Goal: Task Accomplishment & Management: Use online tool/utility

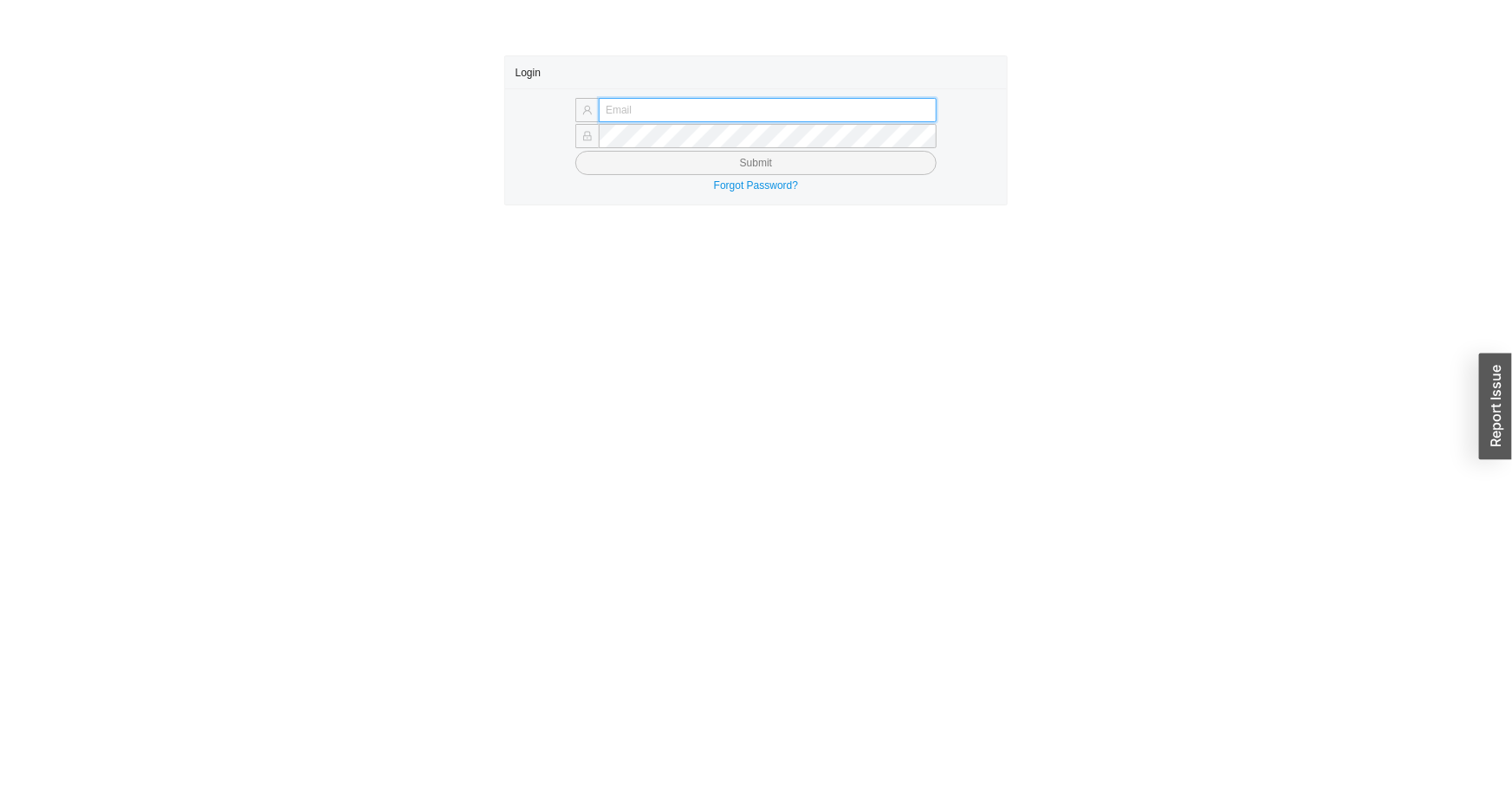
type input "issac@asbathnj.com"
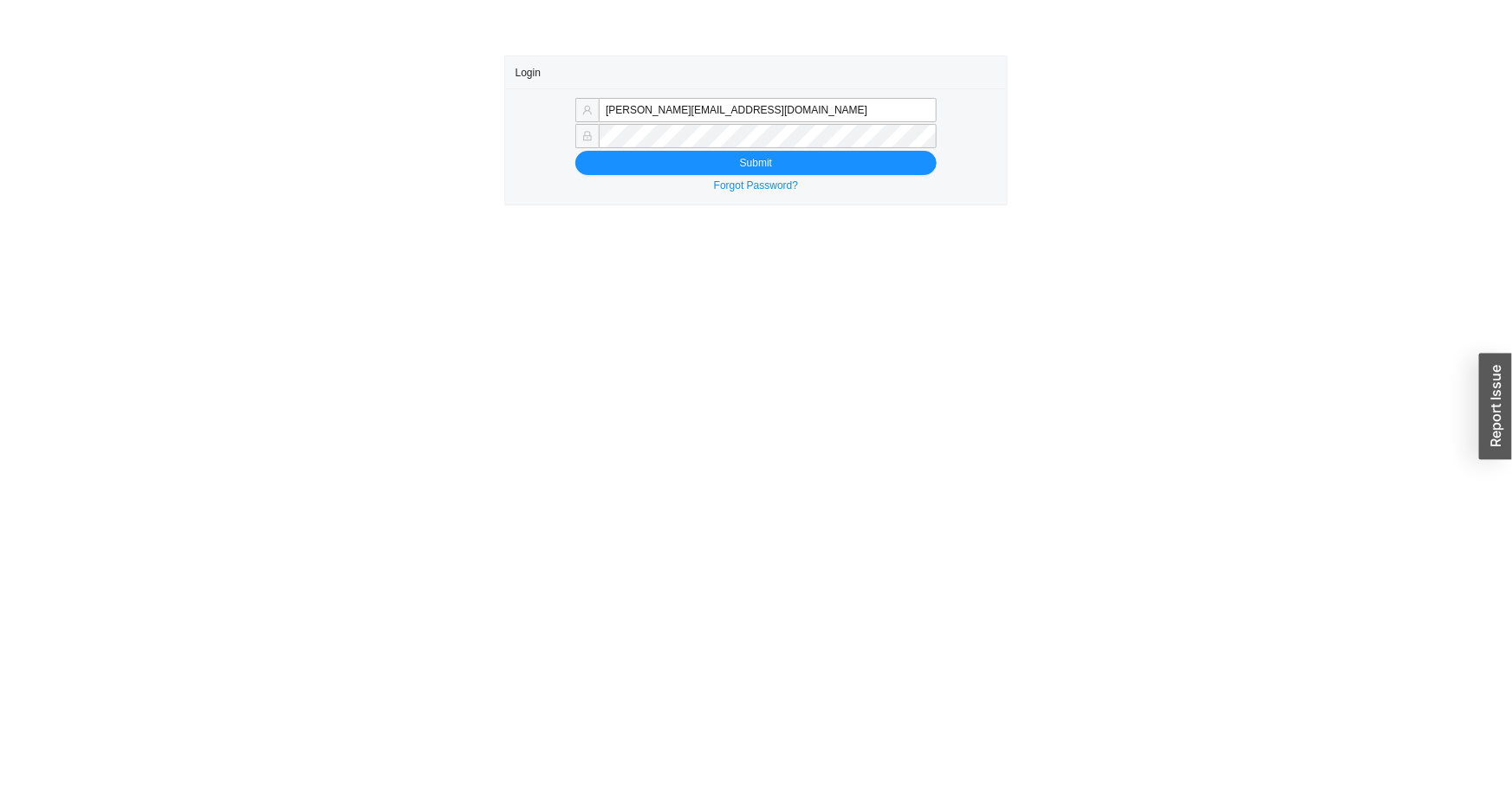
click at [576, 151] on button "Submit" at bounding box center [756, 163] width 361 height 24
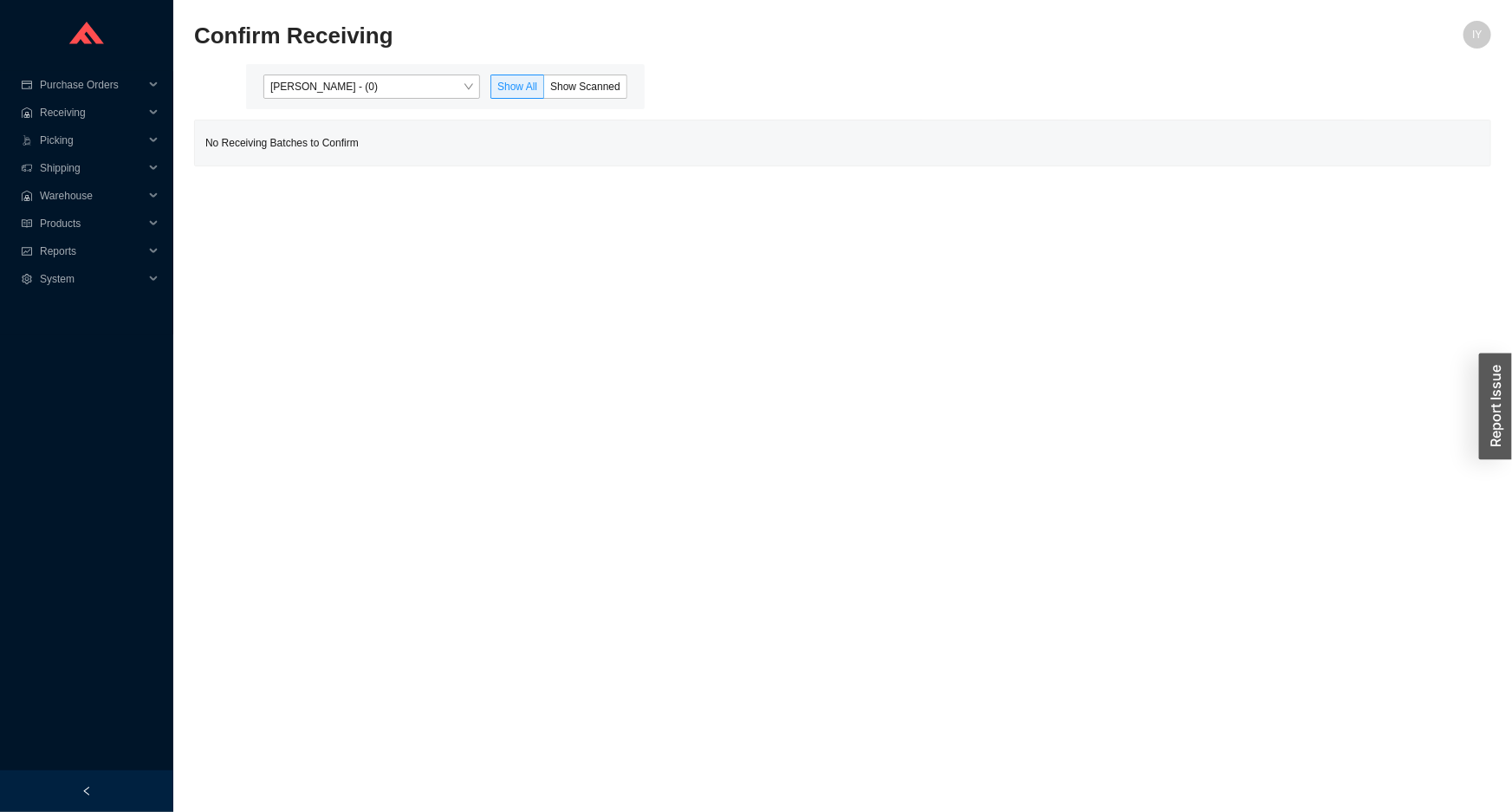
click at [383, 99] on div "[PERSON_NAME] - (0) Show All Show Scanned" at bounding box center [445, 86] width 398 height 45
click at [394, 87] on span "Issac Yoselovsky - (0)" at bounding box center [371, 86] width 202 height 23
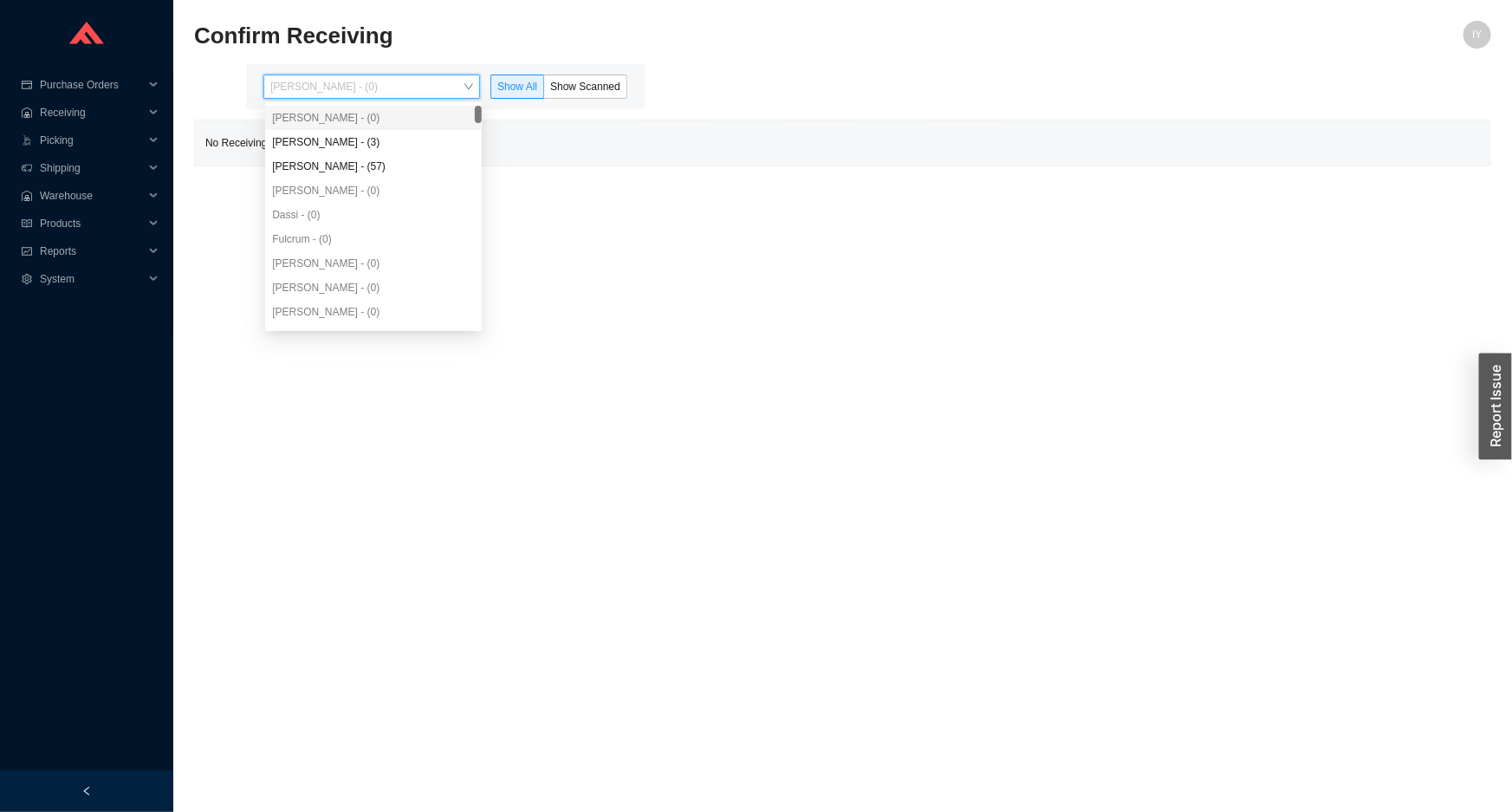
click at [382, 126] on div "Issac Yoselovsky - (0)" at bounding box center [373, 118] width 217 height 24
click at [377, 141] on div "Angel Negron - (3)" at bounding box center [373, 142] width 202 height 16
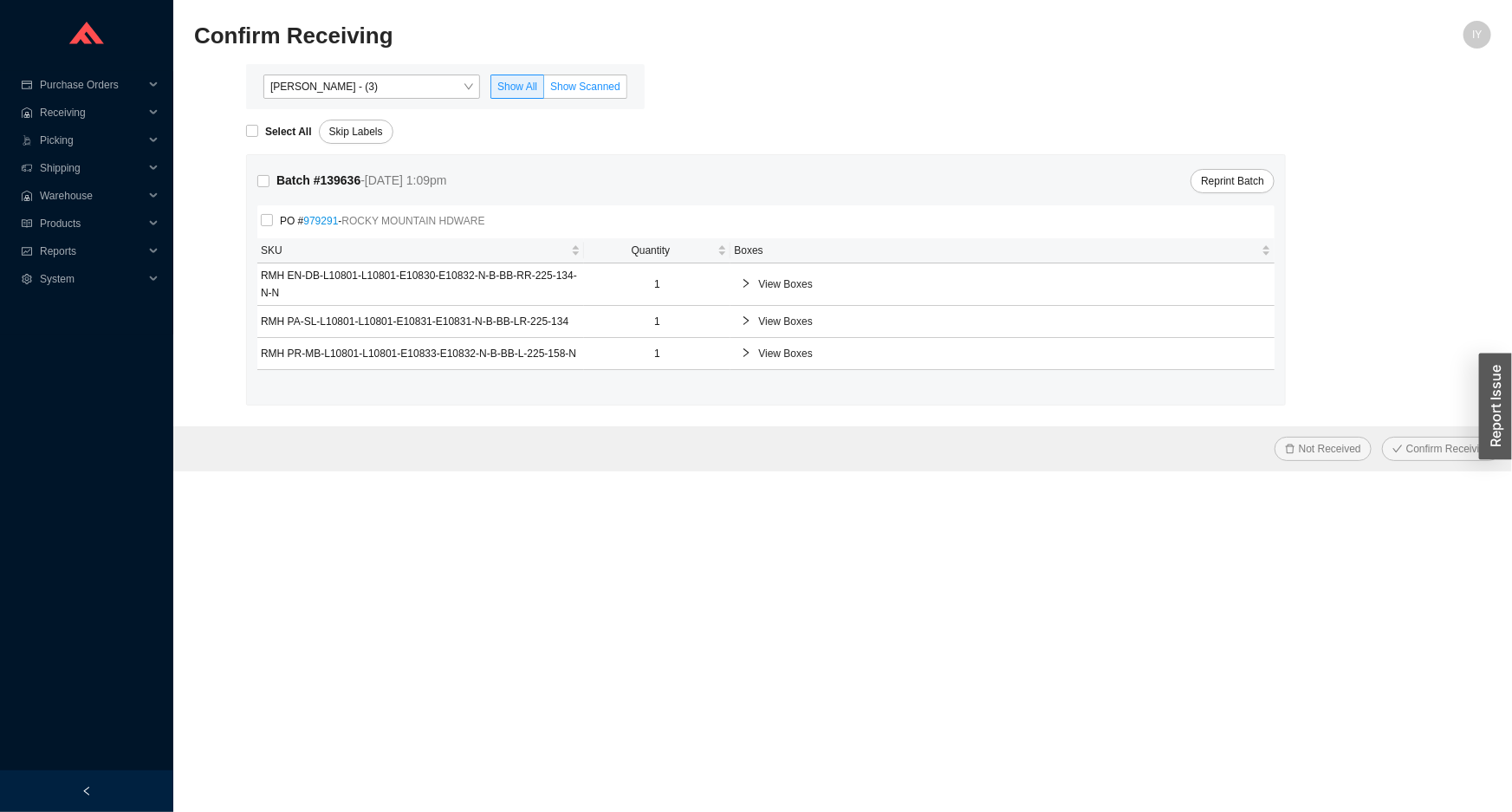
click at [582, 87] on span "Show Scanned" at bounding box center [585, 86] width 70 height 12
click at [545, 90] on input "Show Scanned" at bounding box center [545, 90] width 0 height 0
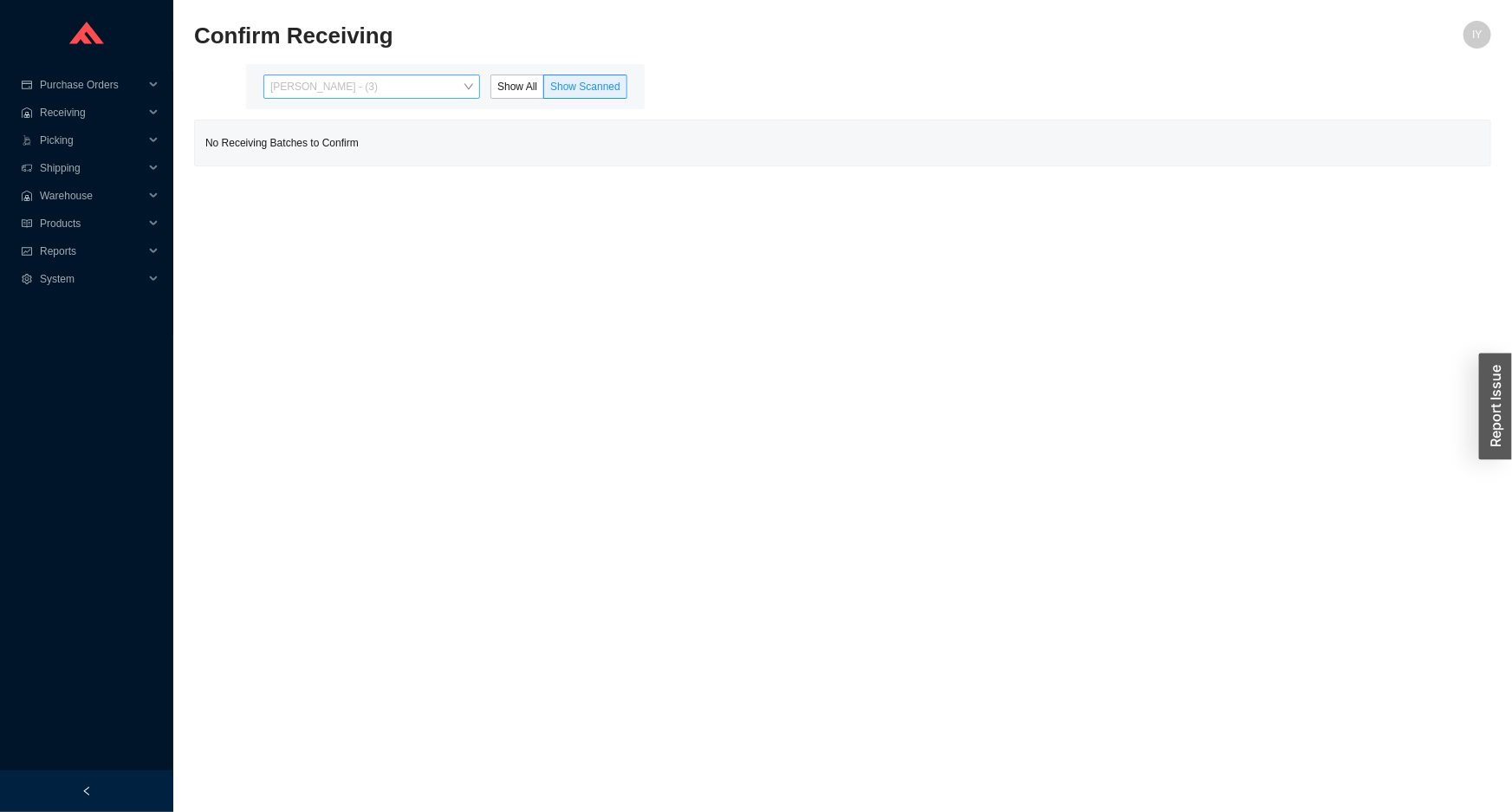
click at [364, 83] on span "Angel Negron - (3)" at bounding box center [371, 86] width 202 height 23
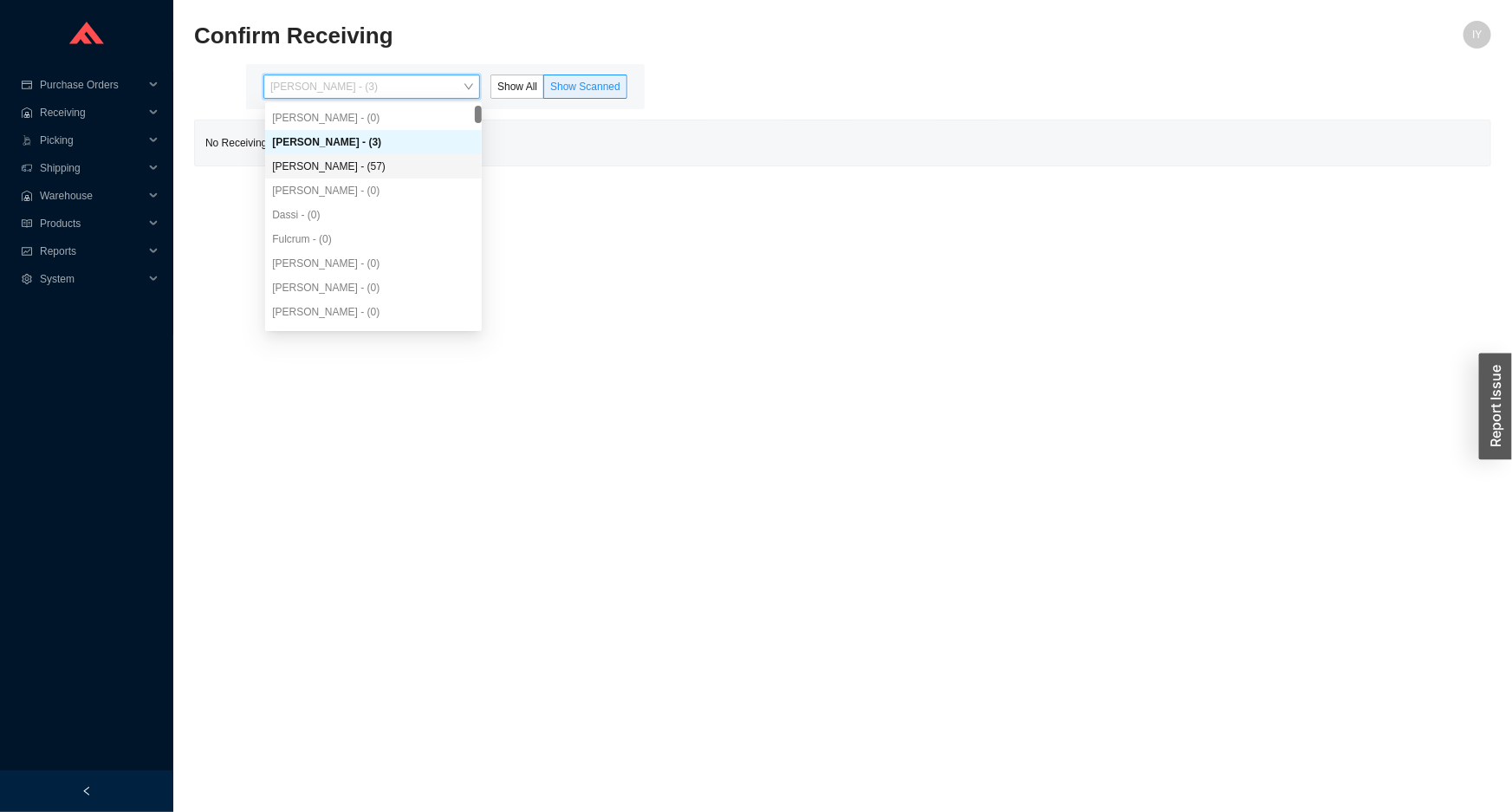
click at [346, 163] on div "Yossi Siff - (57)" at bounding box center [373, 166] width 202 height 16
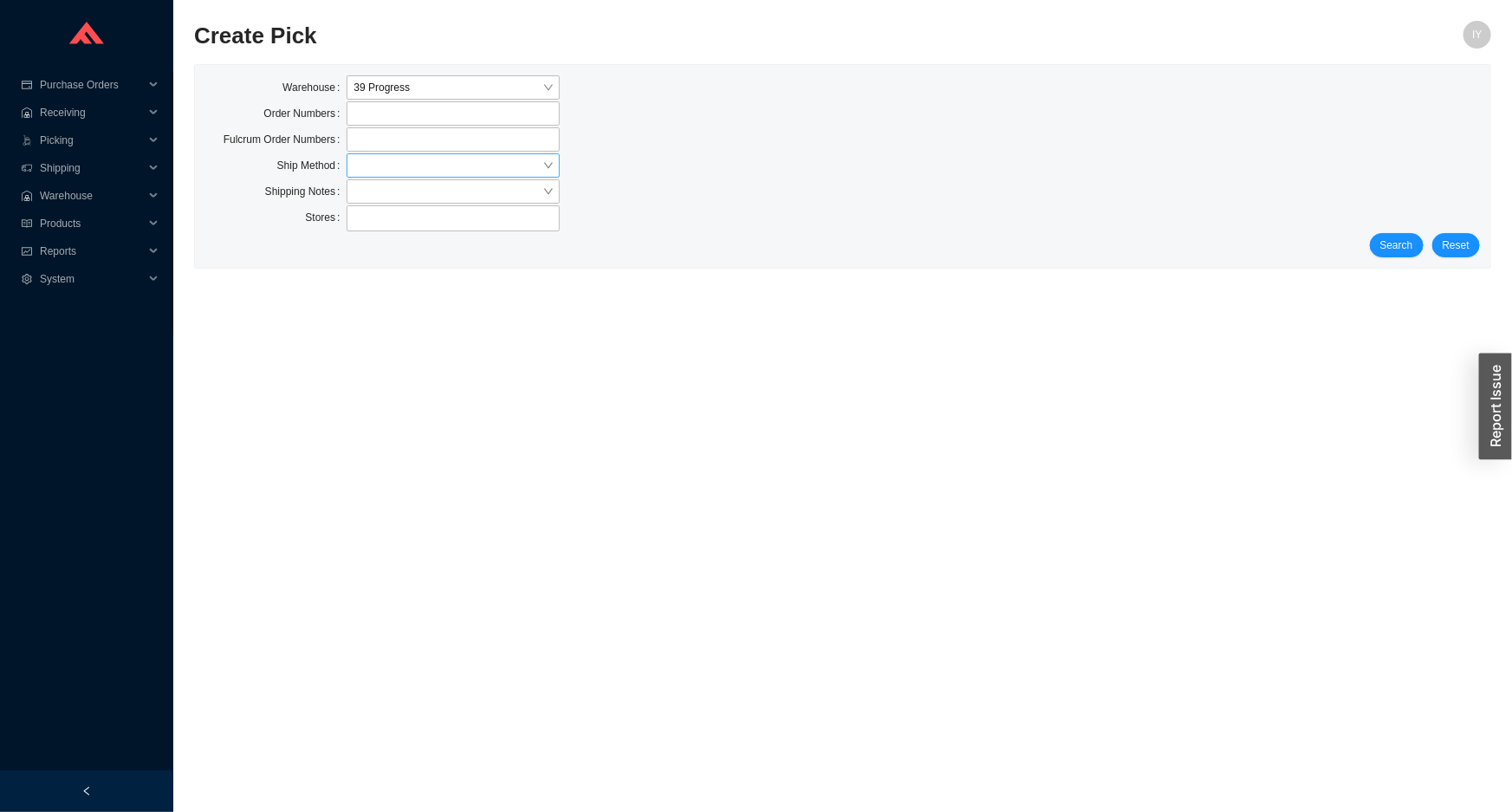
click at [450, 161] on input "search" at bounding box center [447, 166] width 188 height 23
click at [450, 247] on div "LTL" at bounding box center [453, 245] width 199 height 16
click at [1404, 251] on span "Search" at bounding box center [1397, 245] width 33 height 17
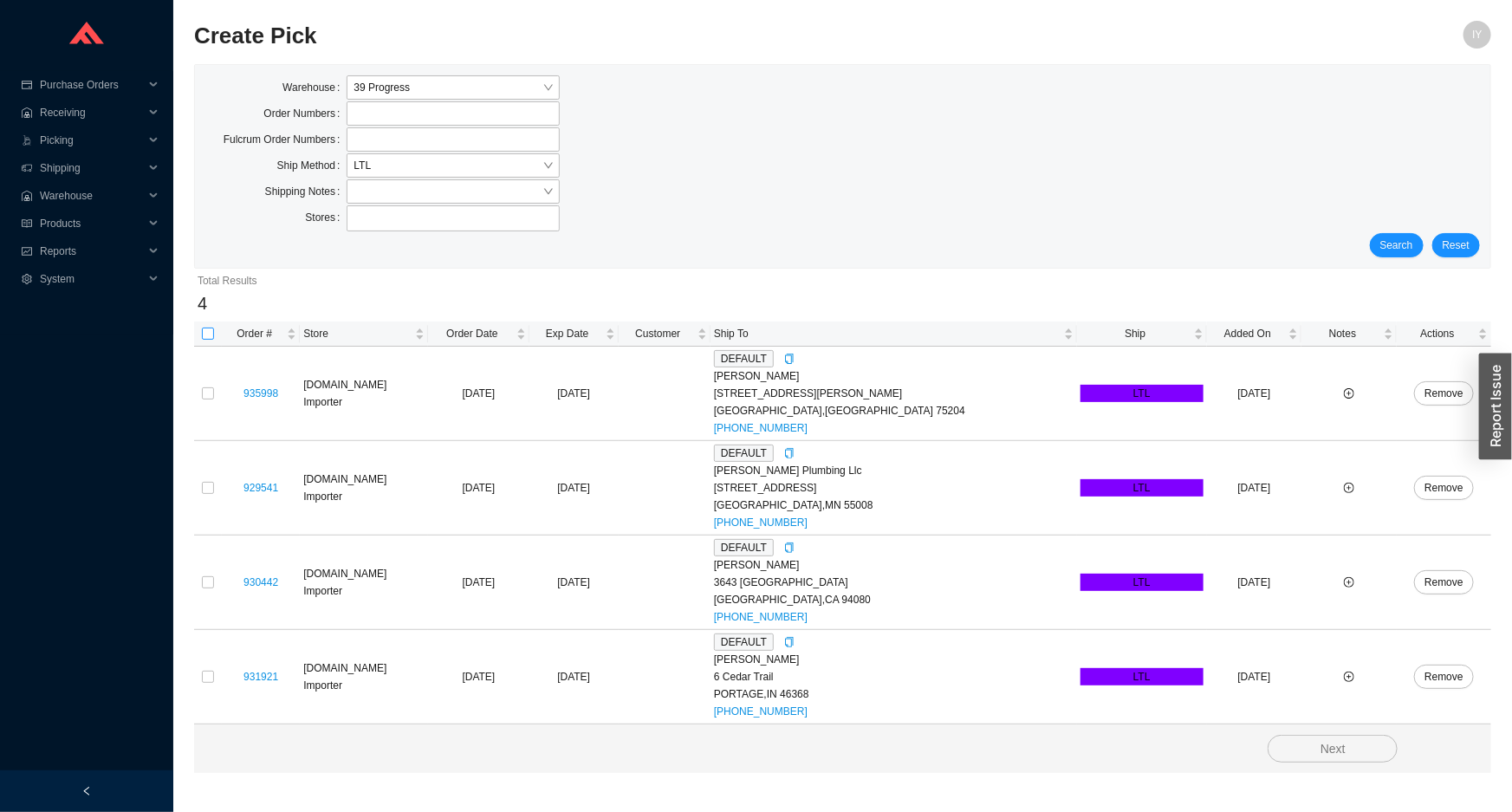
click at [207, 328] on input "checkbox" at bounding box center [207, 333] width 12 height 12
checkbox input "true"
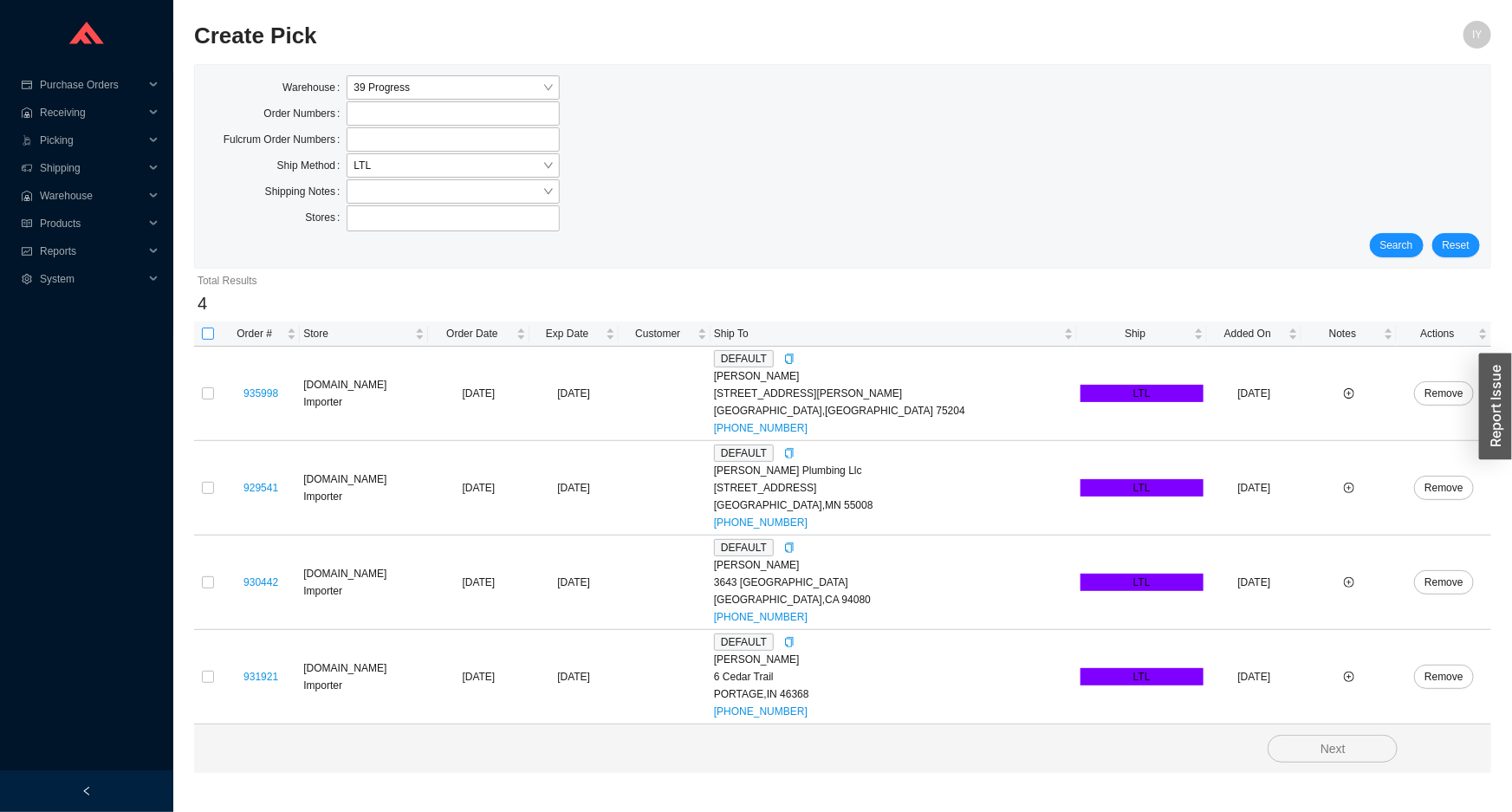
checkbox input "true"
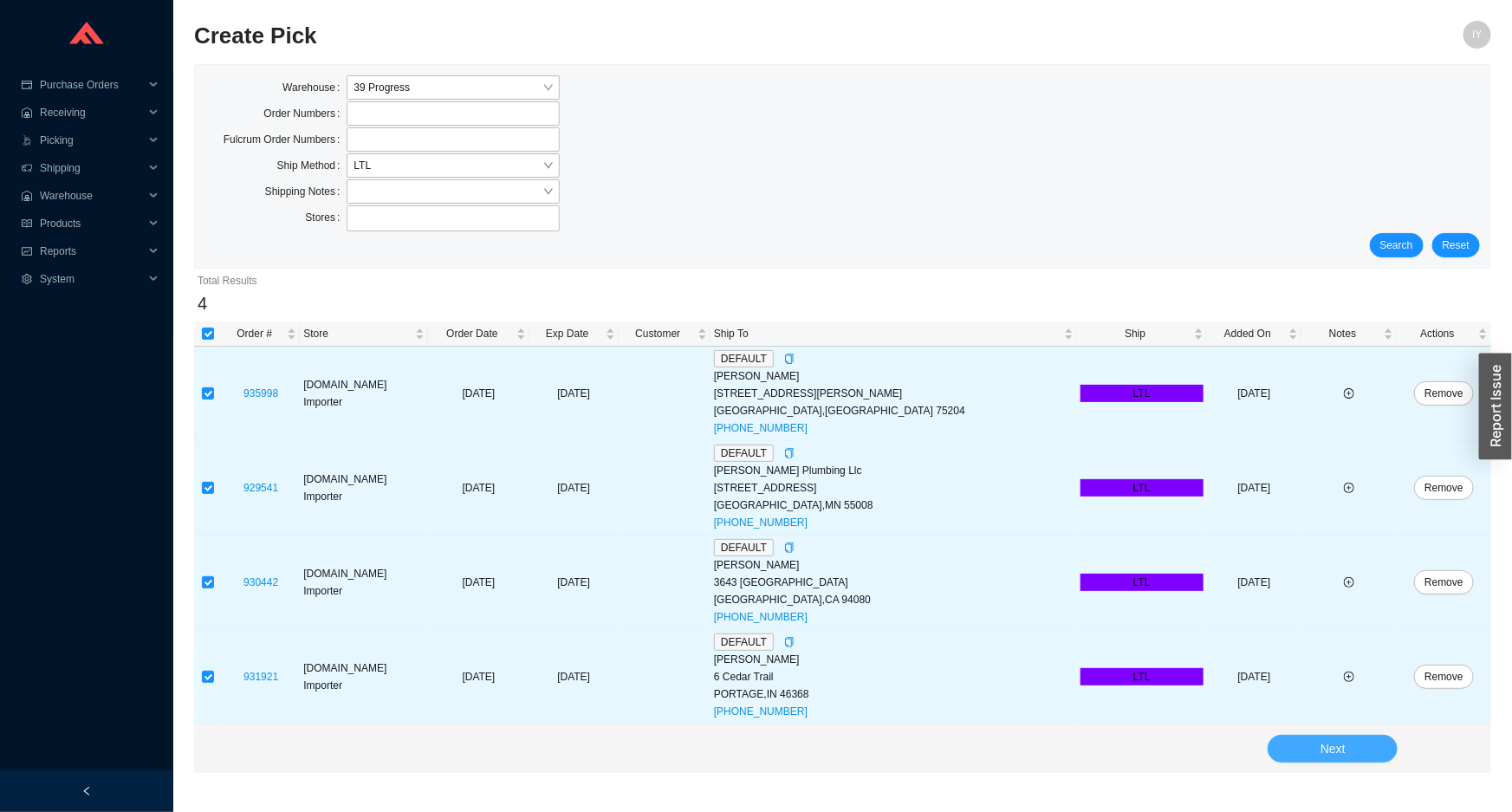
click at [1297, 744] on button "Next" at bounding box center [1332, 749] width 130 height 28
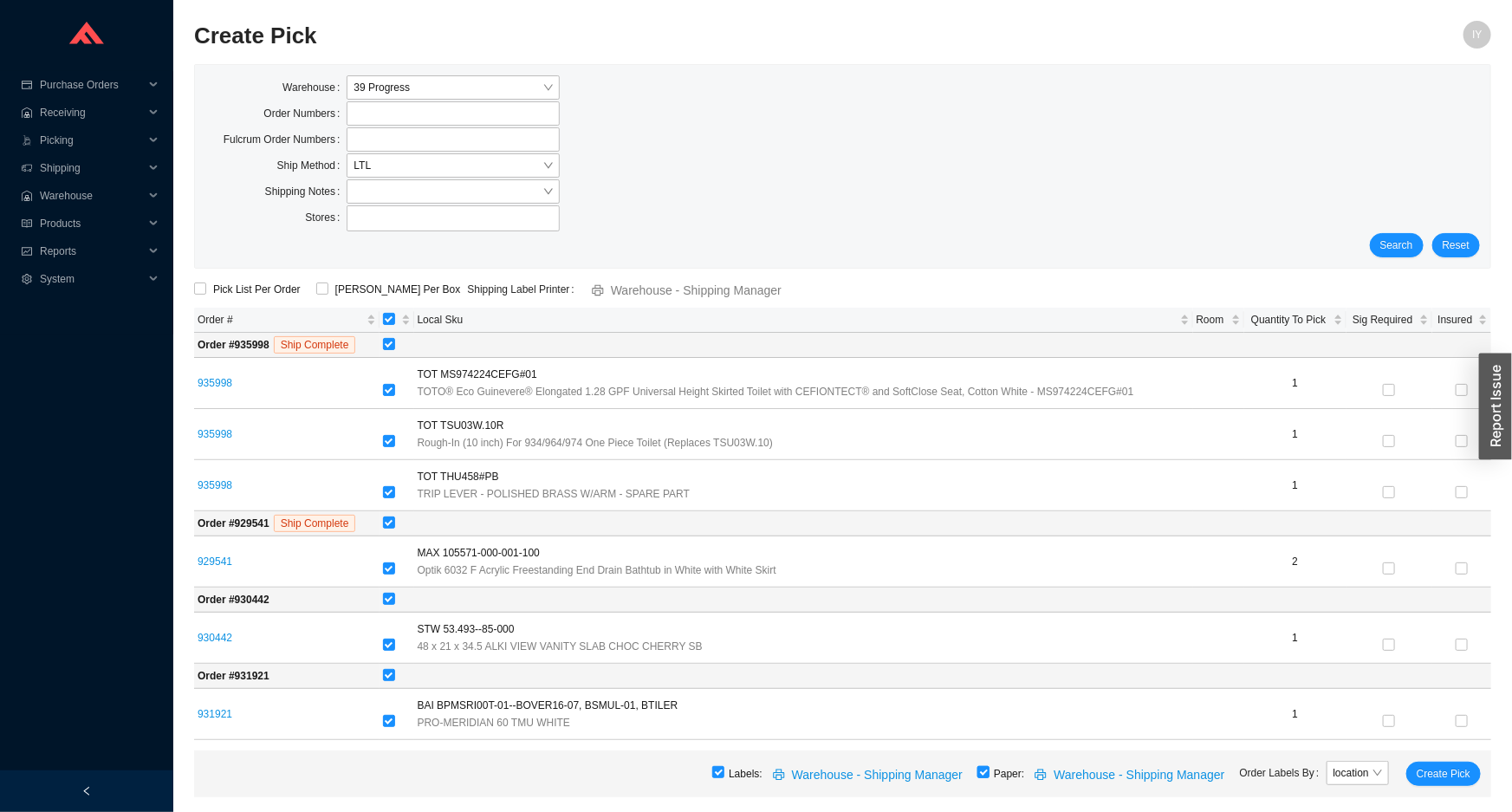
click at [988, 773] on input "checkbox" at bounding box center [983, 772] width 12 height 12
checkbox input "false"
click at [1460, 775] on span "Create Pick" at bounding box center [1443, 774] width 53 height 17
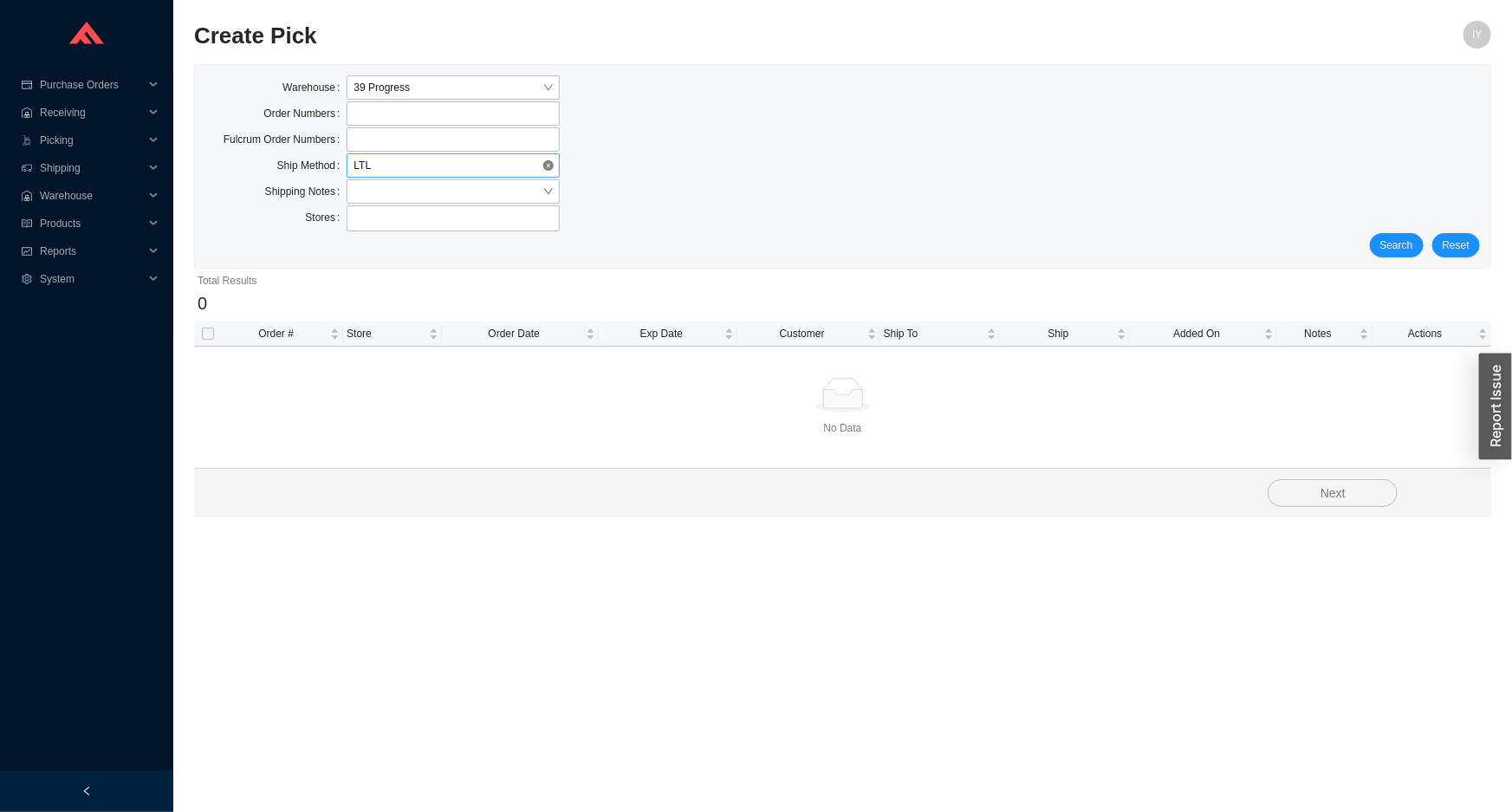
click at [496, 164] on span "LTL" at bounding box center [453, 166] width 199 height 23
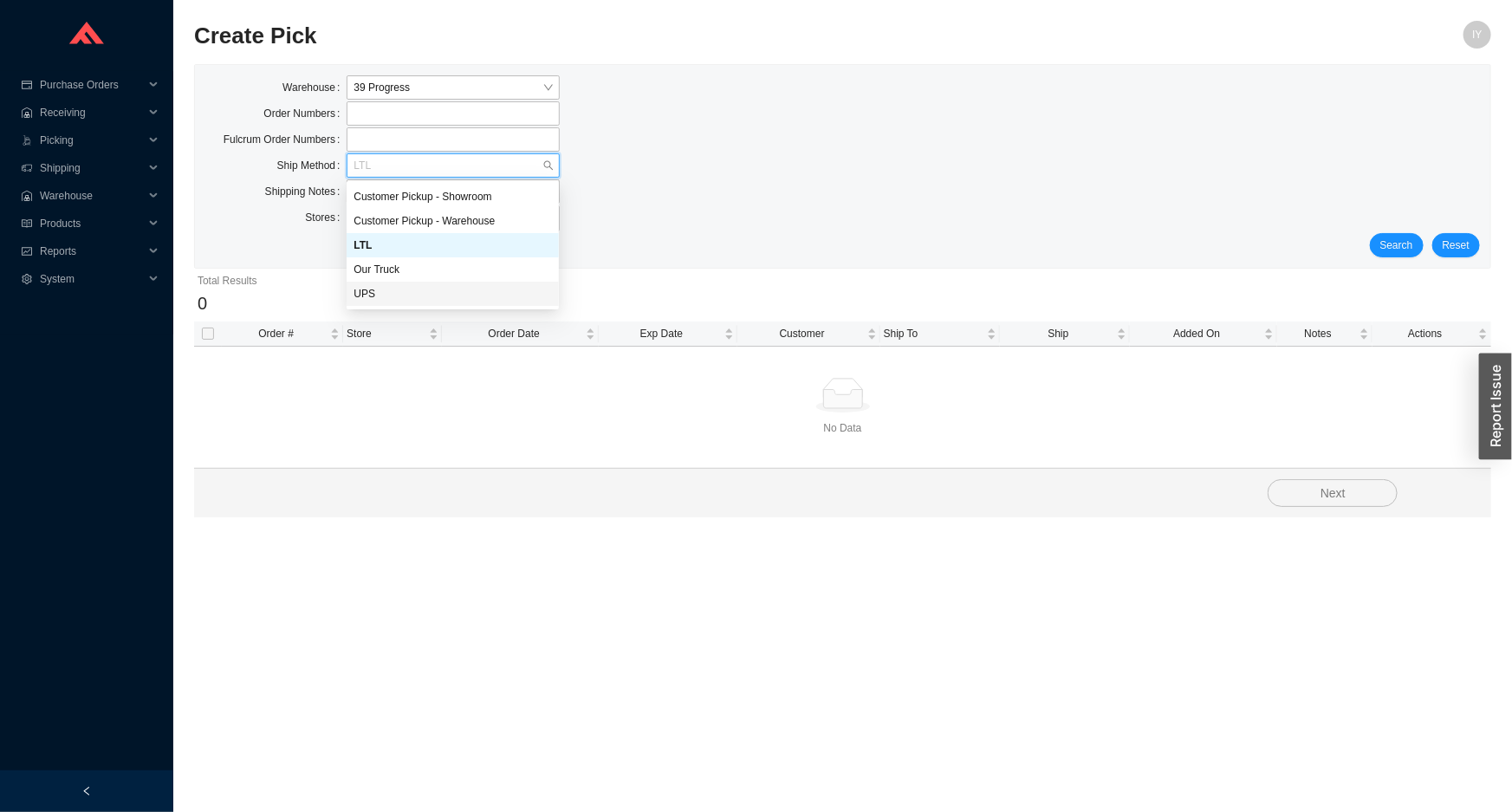
click at [427, 284] on div "UPS" at bounding box center [453, 293] width 212 height 24
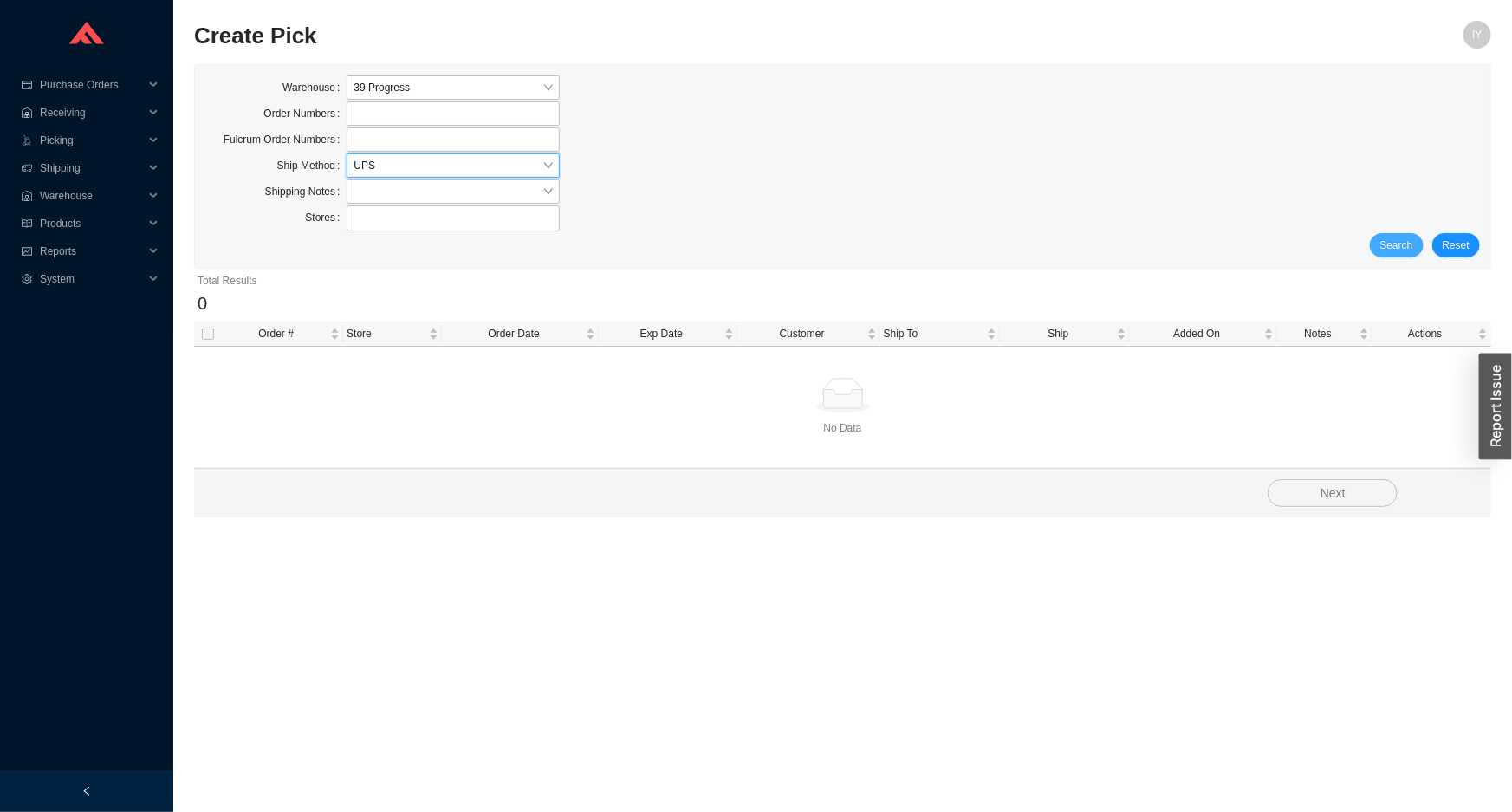
click at [1395, 241] on span "Search" at bounding box center [1397, 245] width 33 height 17
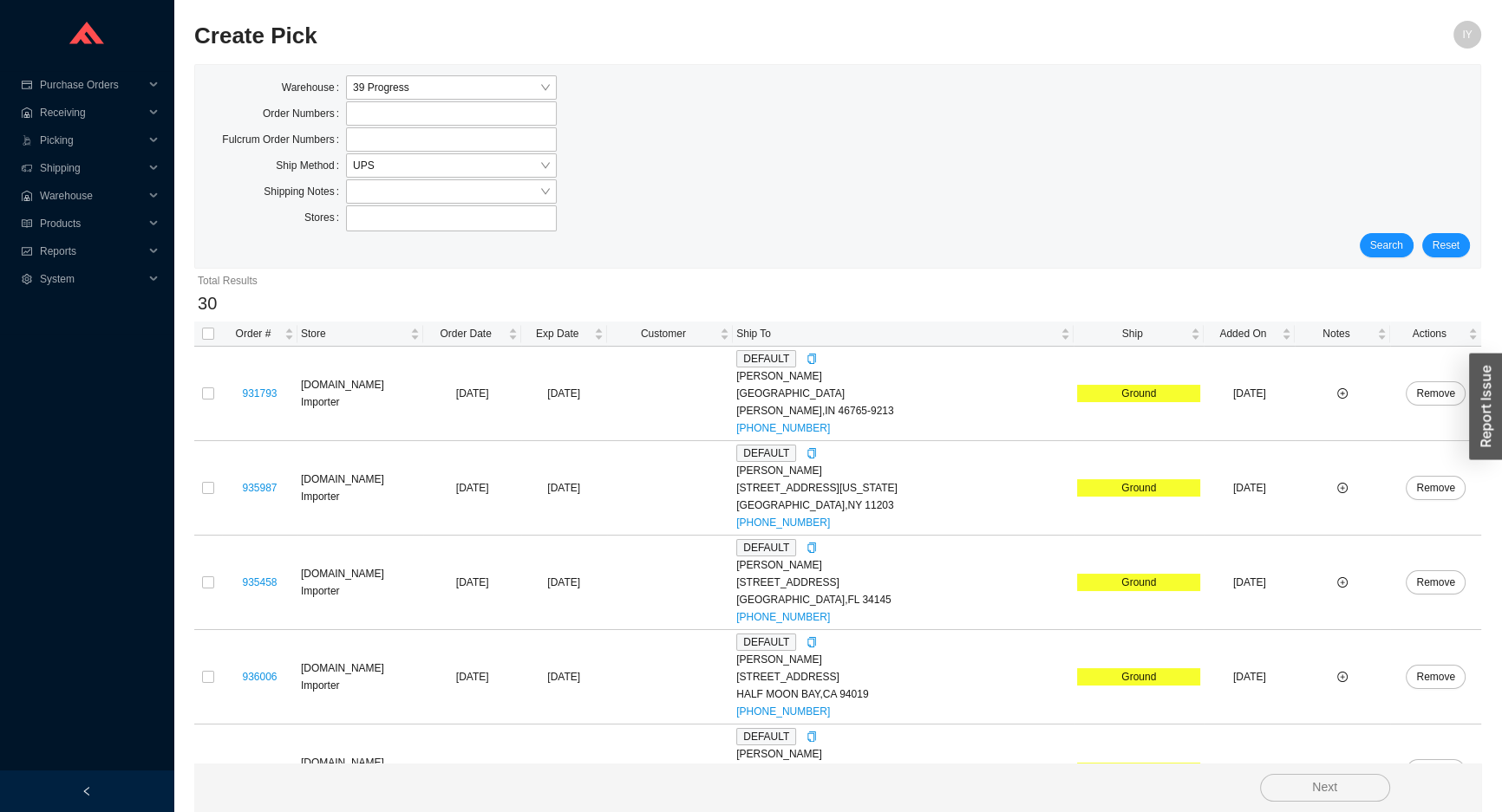
click at [209, 342] on th at bounding box center [208, 334] width 28 height 25
click at [204, 335] on input "checkbox" at bounding box center [207, 333] width 12 height 12
checkbox input "true"
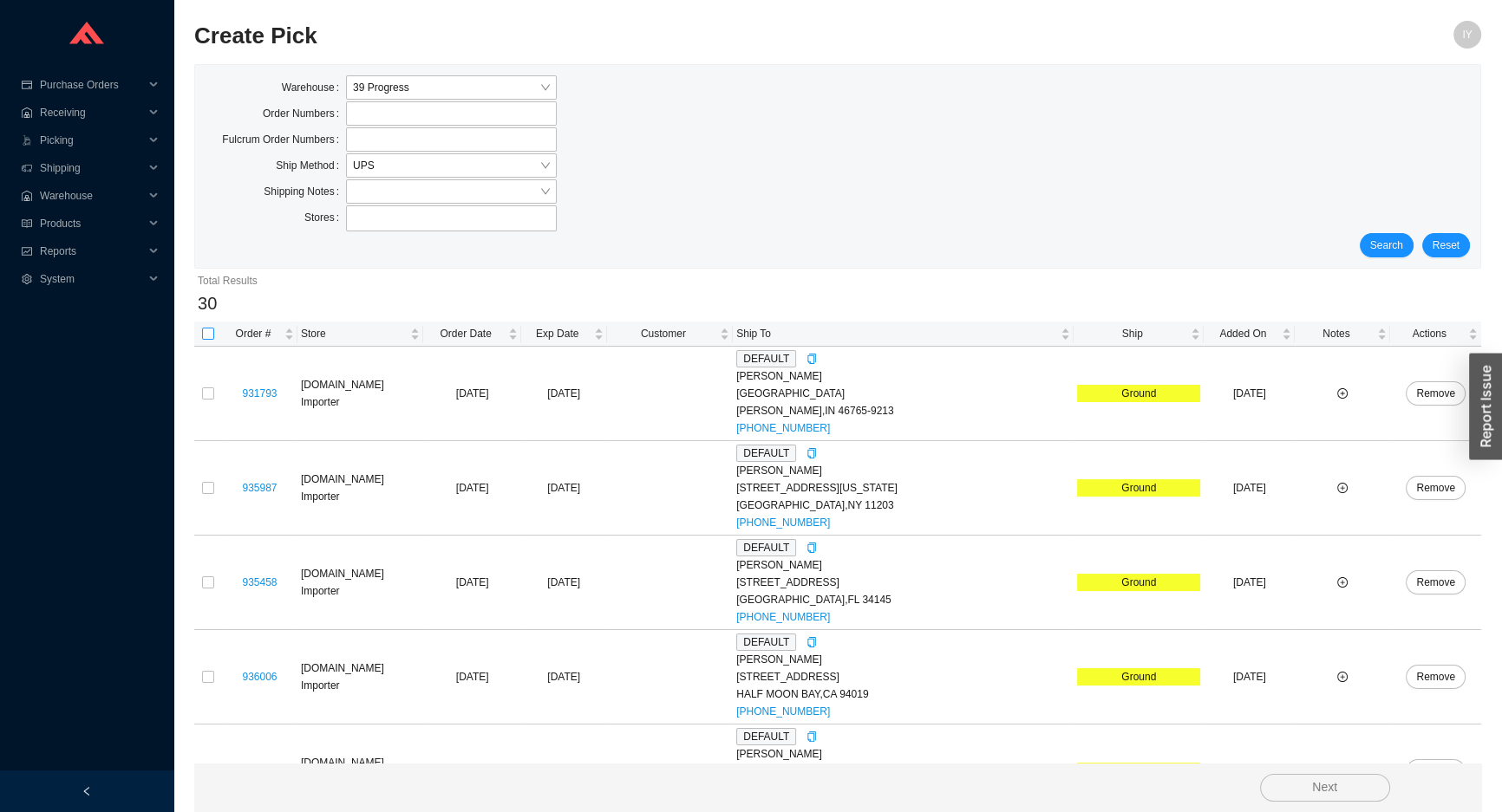
checkbox input "true"
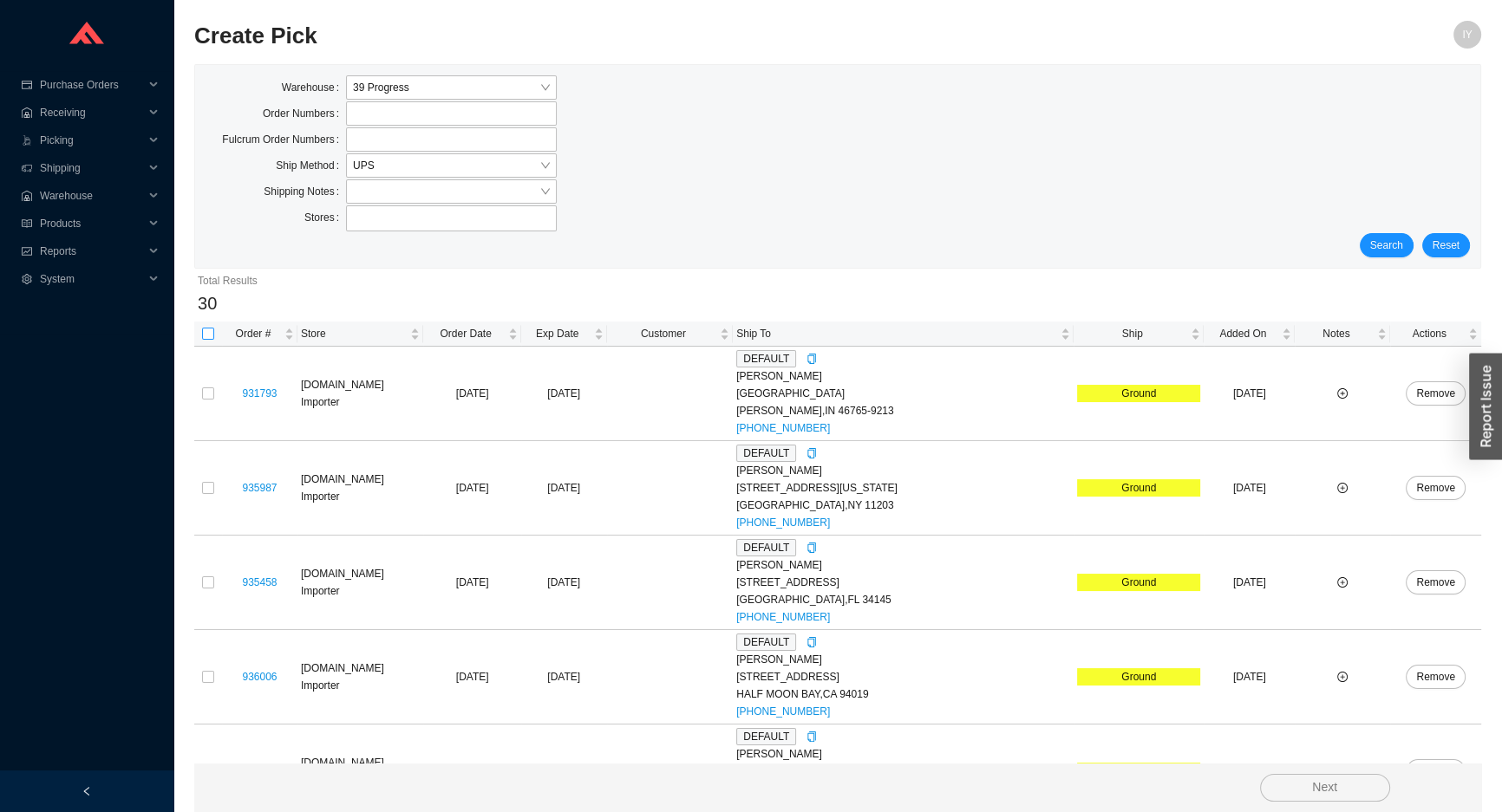
checkbox input "true"
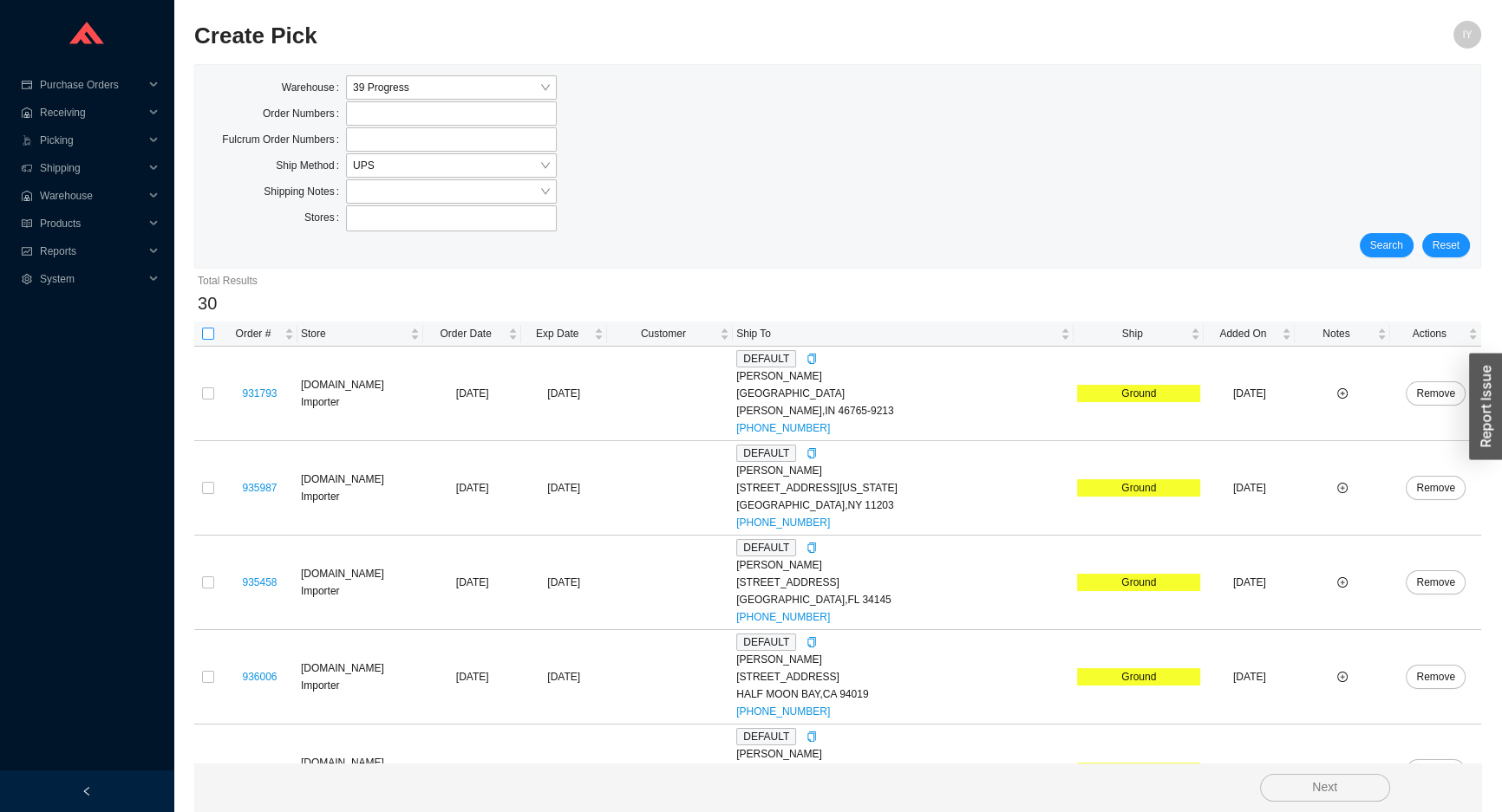
checkbox input "true"
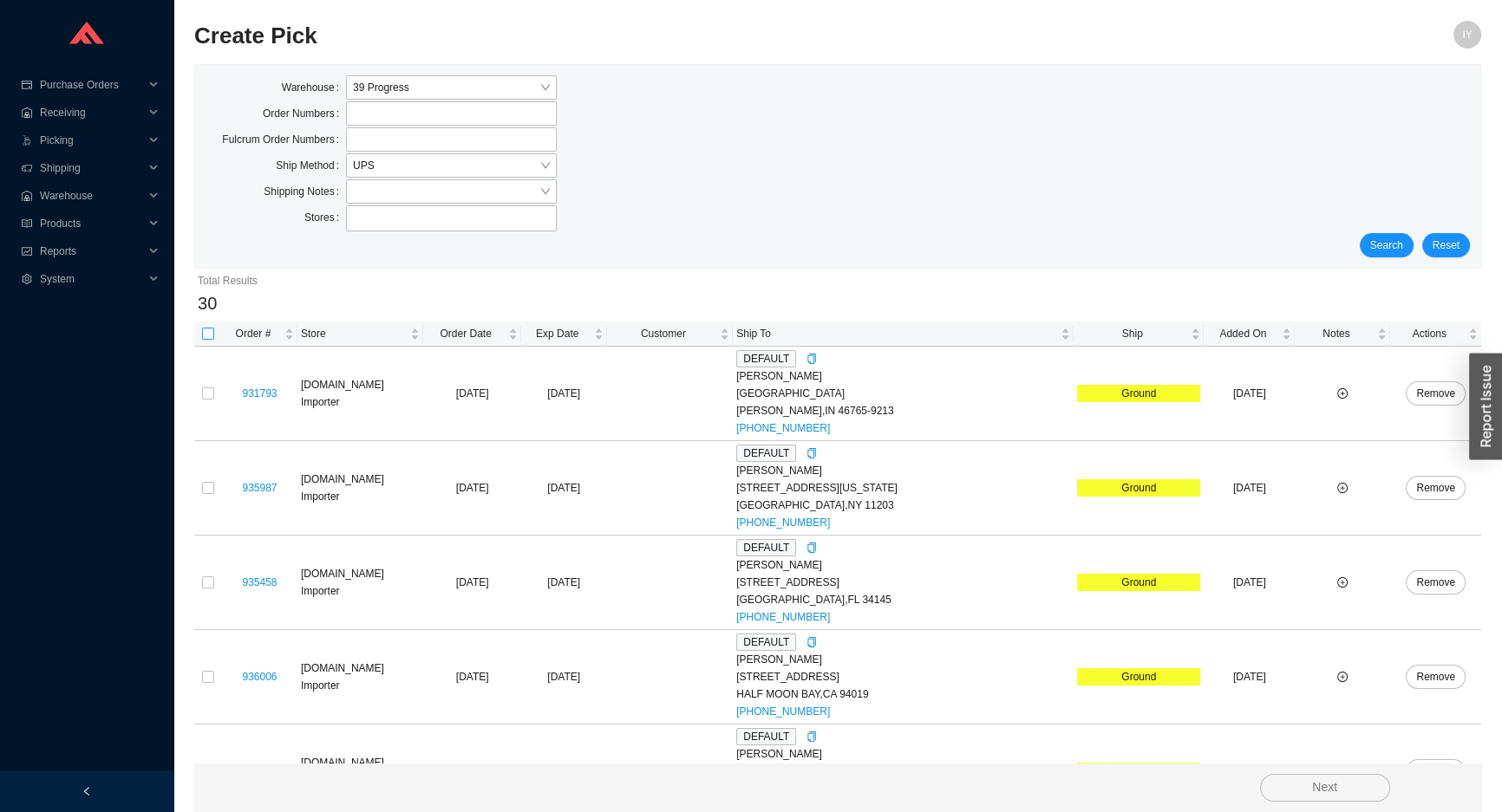
checkbox input "true"
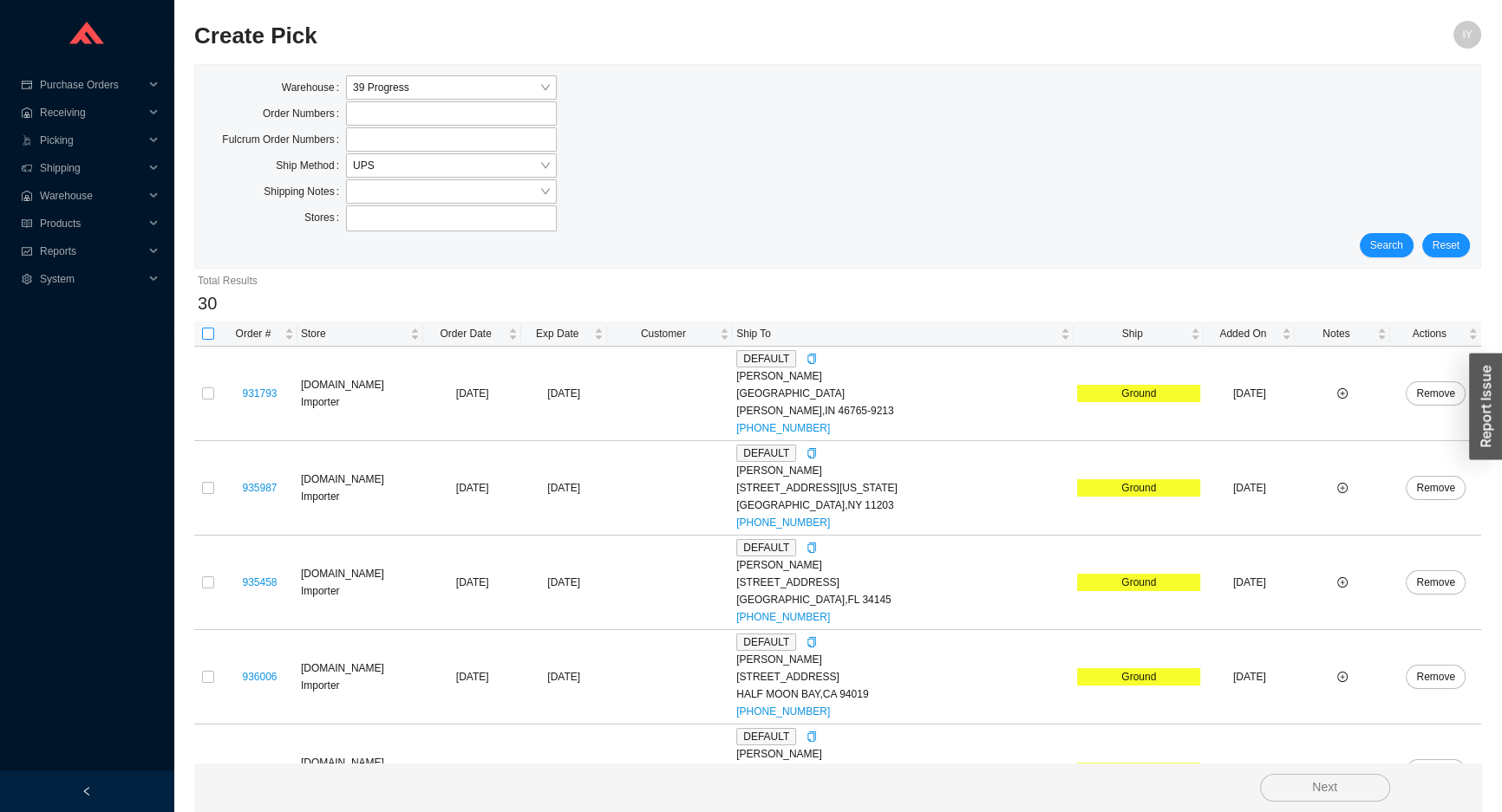
checkbox input "true"
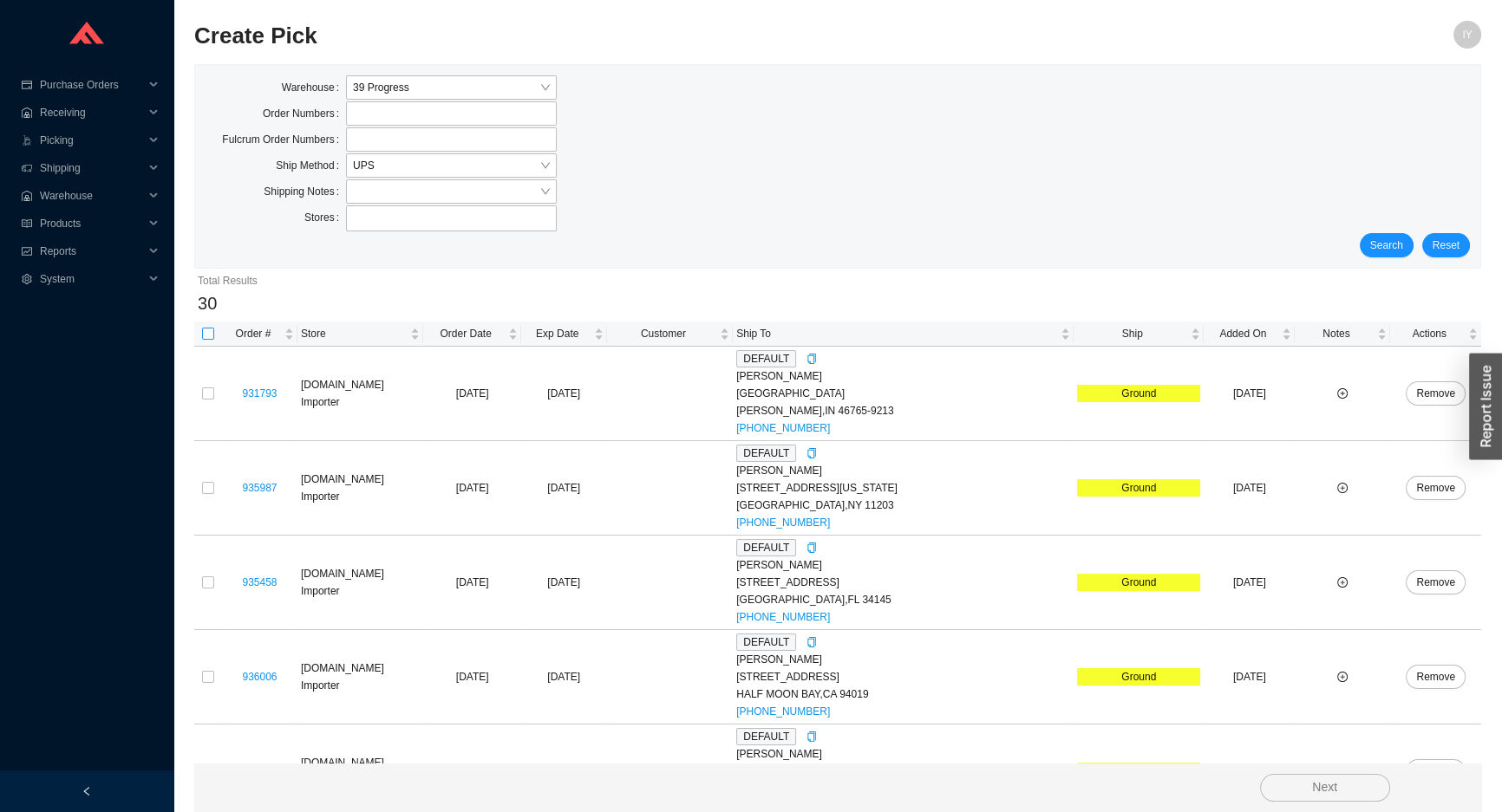
checkbox input "true"
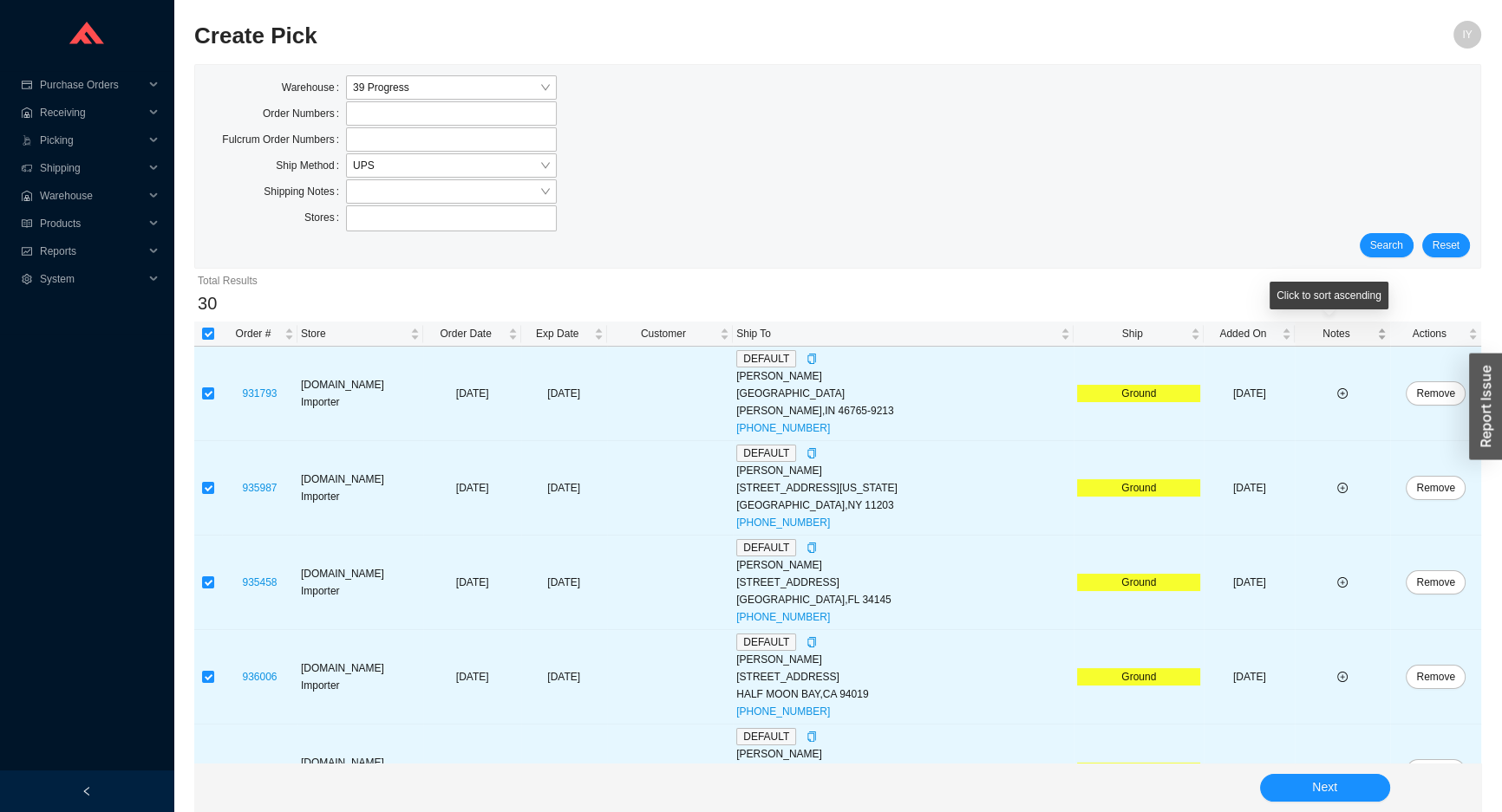
click at [1326, 333] on span "Notes" at bounding box center [1336, 334] width 75 height 17
click at [1323, 333] on span "Notes" at bounding box center [1336, 334] width 75 height 17
drag, startPoint x: 1323, startPoint y: 333, endPoint x: 1309, endPoint y: 338, distance: 14.9
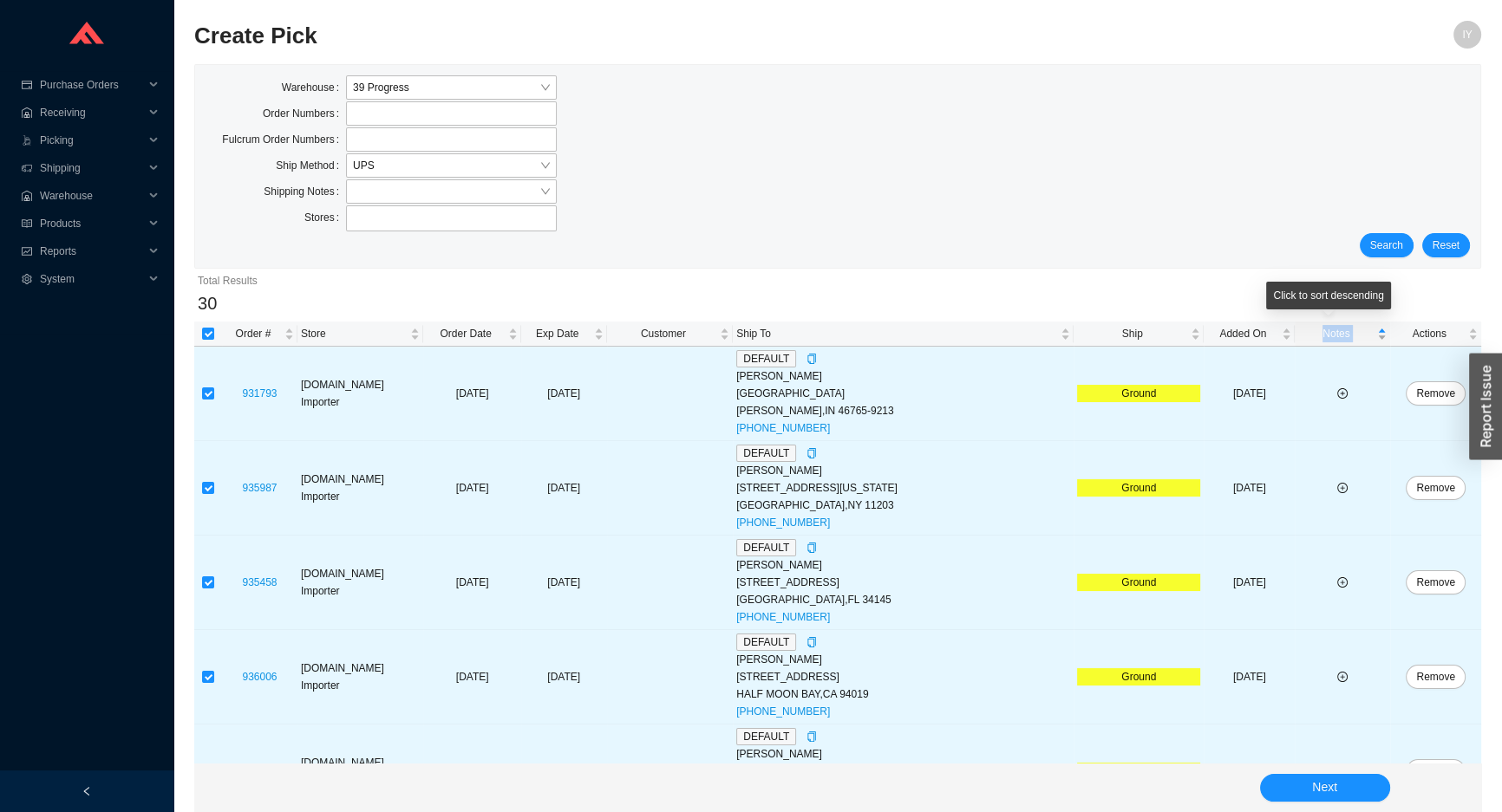
click at [1322, 333] on span "Notes" at bounding box center [1336, 334] width 75 height 17
click at [1123, 339] on span "Ship" at bounding box center [1131, 334] width 110 height 17
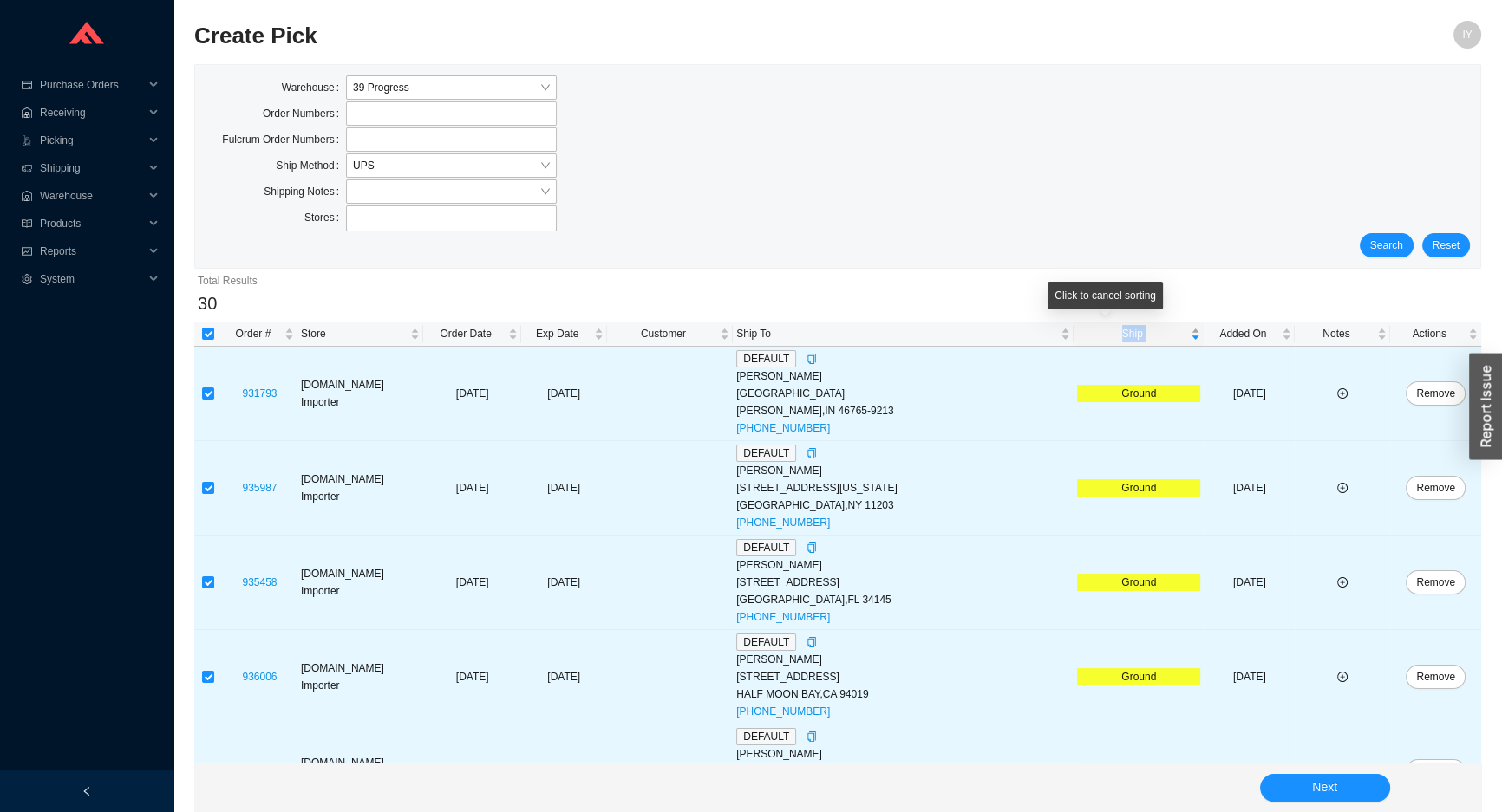
click at [1123, 338] on span "Ship" at bounding box center [1131, 334] width 110 height 17
click at [1314, 774] on button "Next" at bounding box center [1325, 789] width 130 height 28
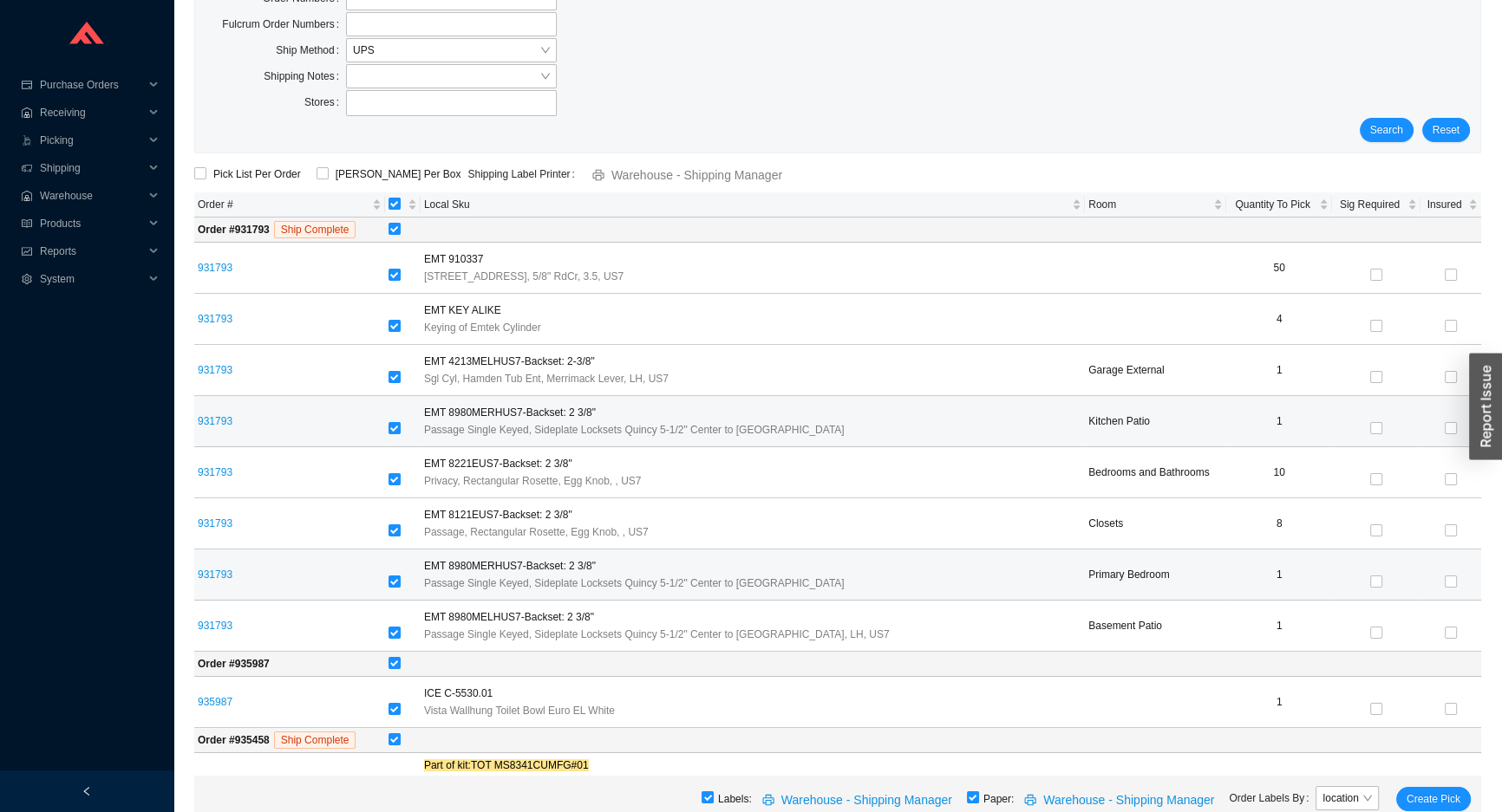
scroll to position [157, 0]
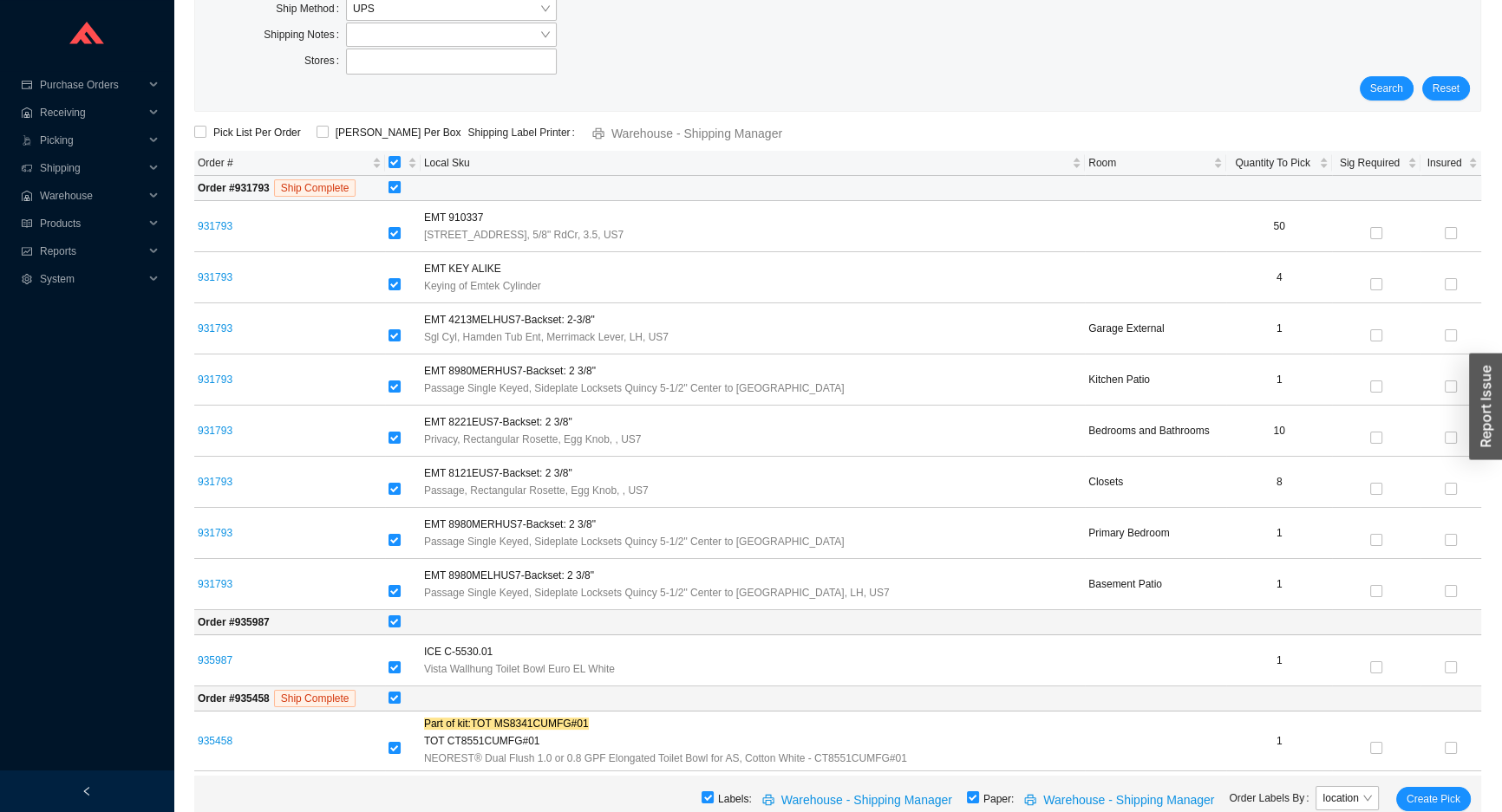
click at [396, 190] on input "checkbox" at bounding box center [394, 187] width 12 height 12
checkbox input "false"
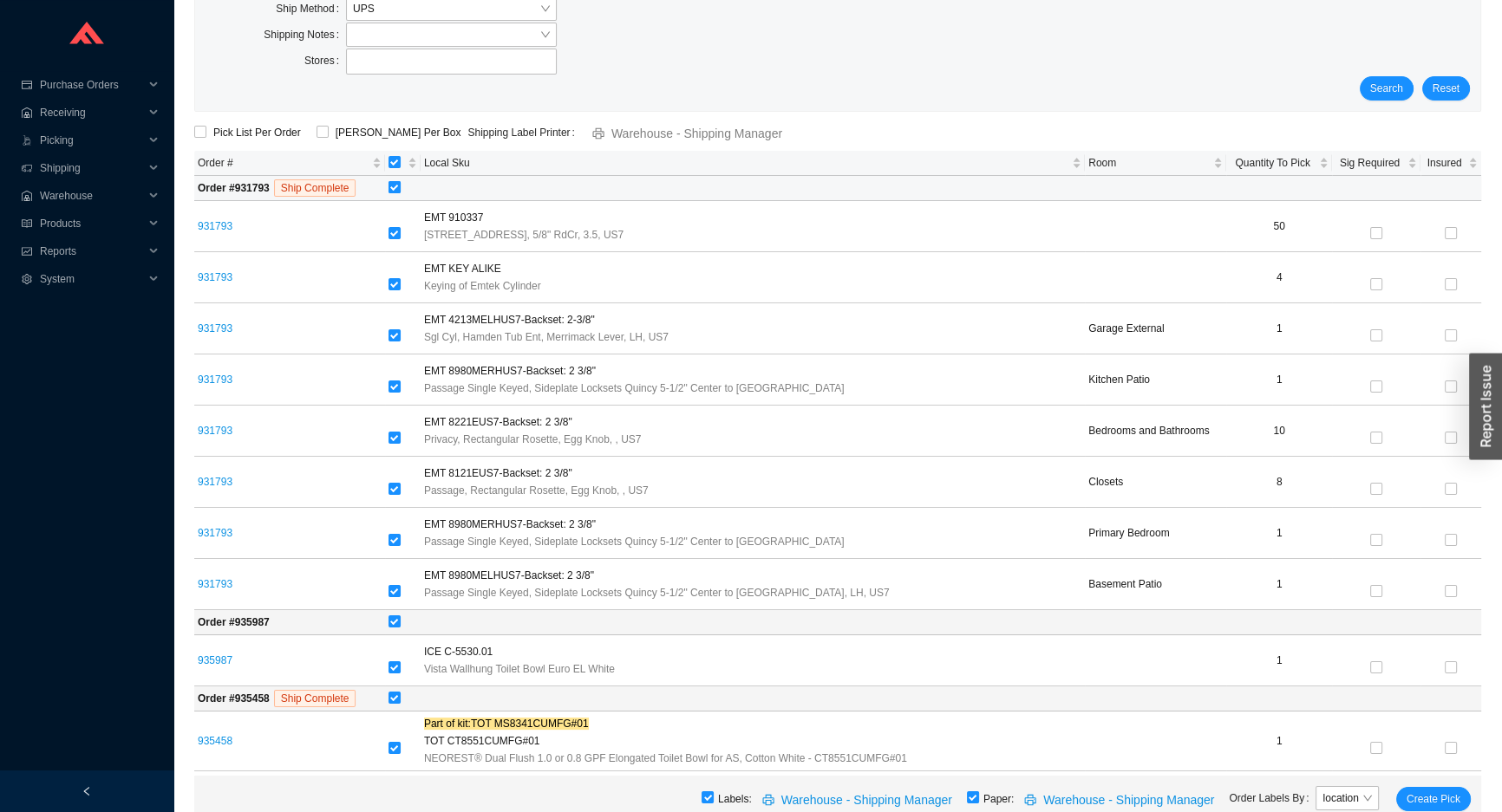
checkbox input "false"
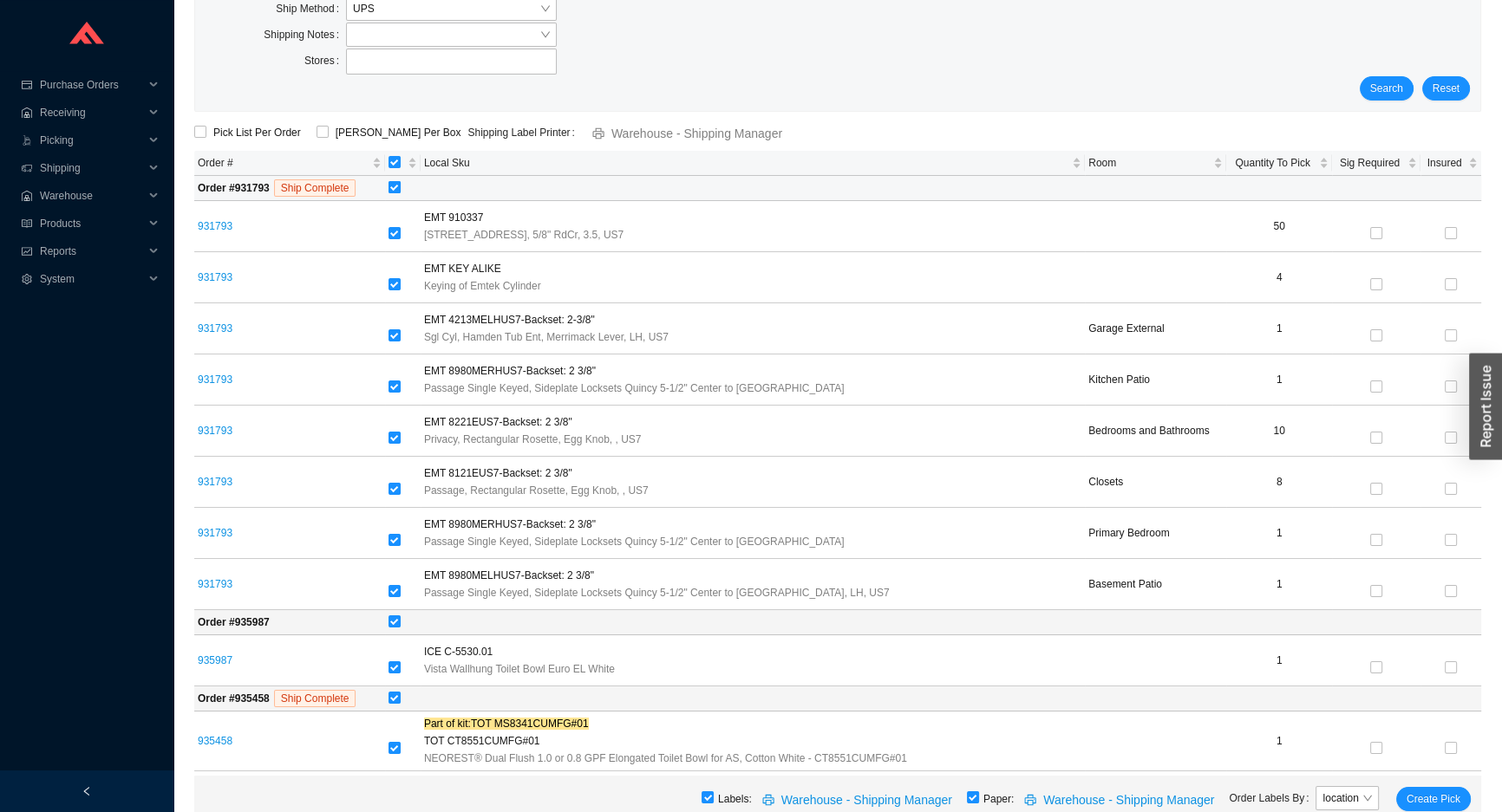
checkbox input "false"
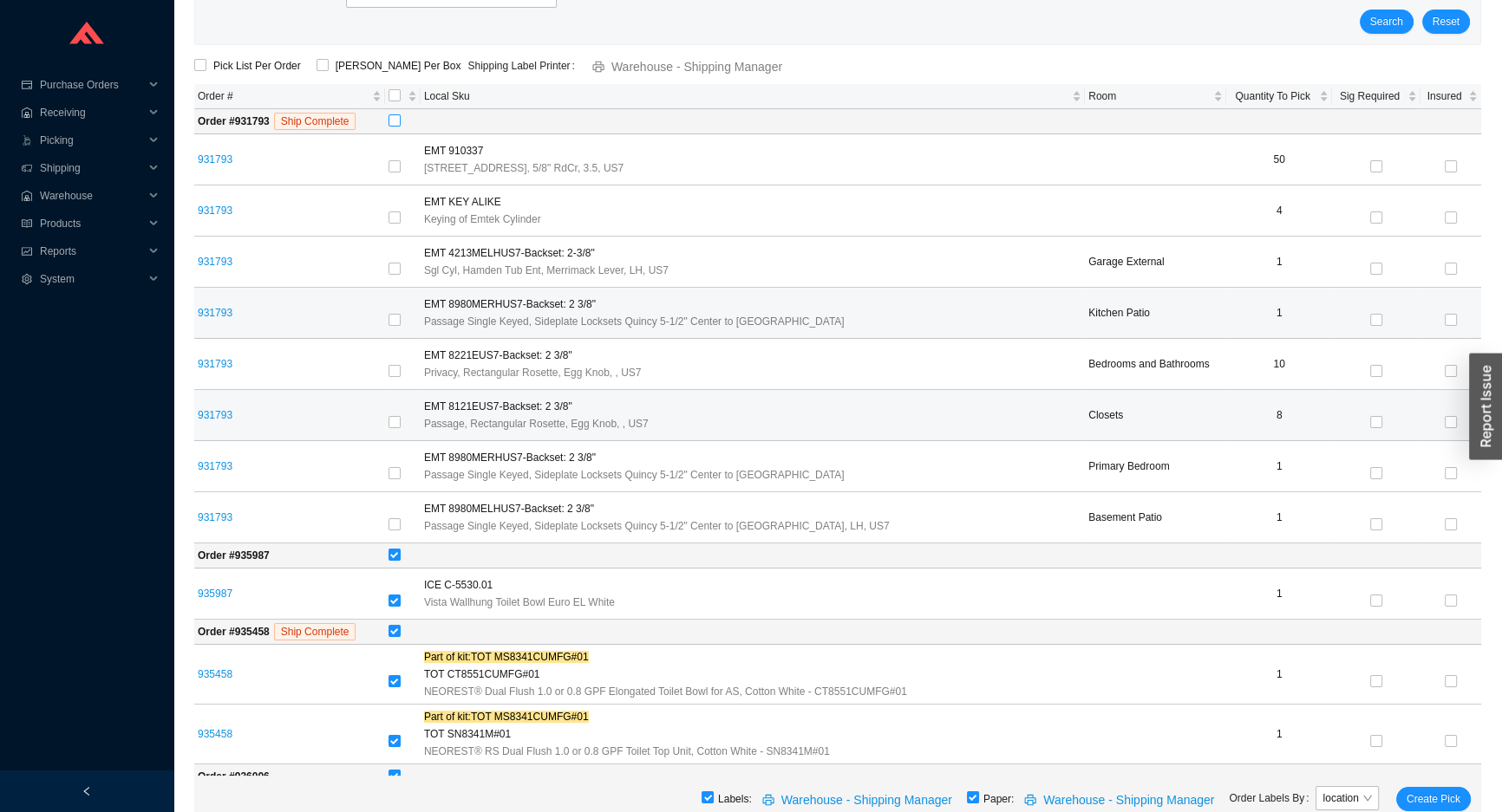
scroll to position [315, 0]
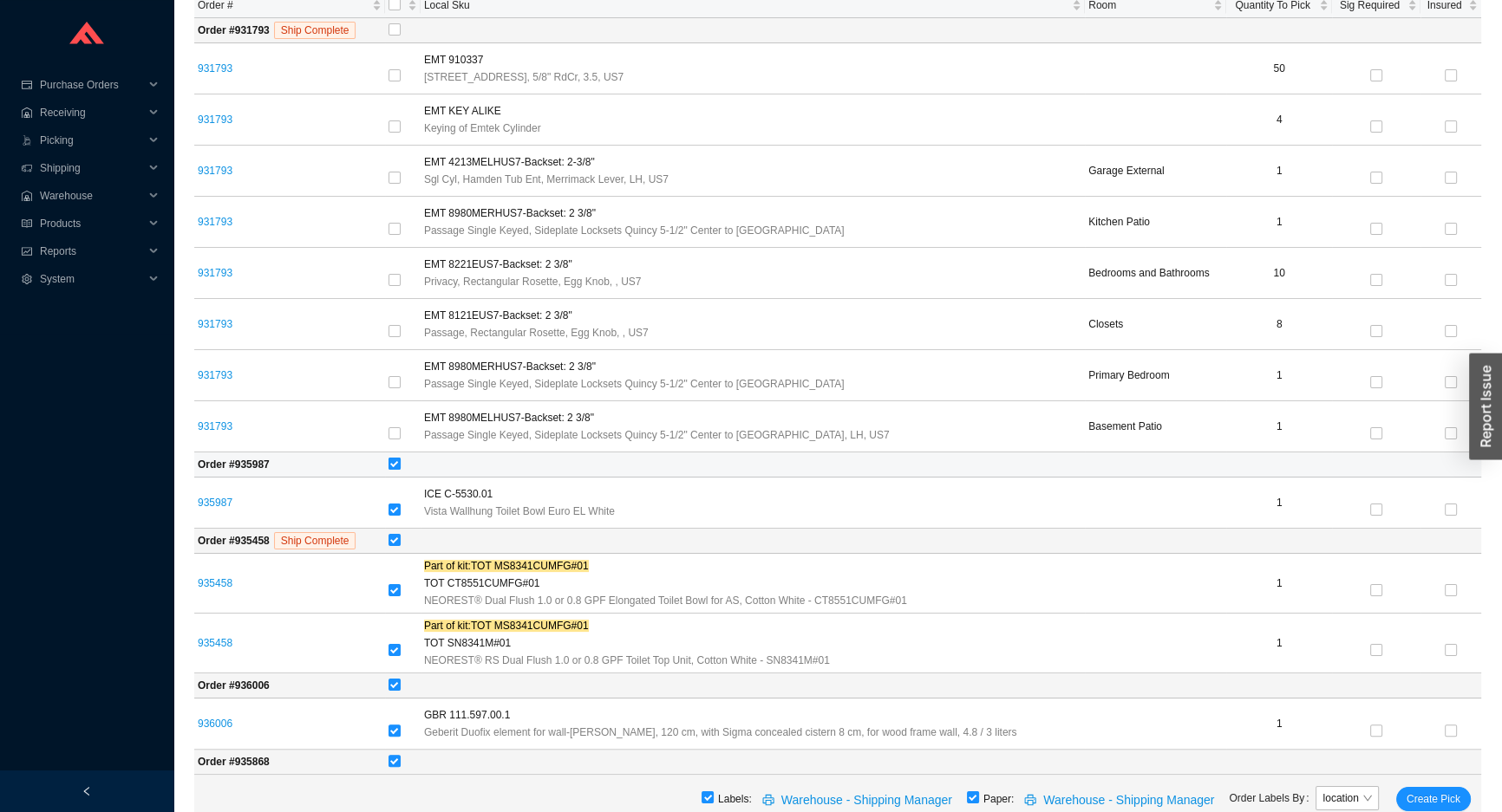
click at [394, 462] on input "checkbox" at bounding box center [394, 463] width 12 height 12
checkbox input "false"
click at [396, 539] on input "checkbox" at bounding box center [394, 539] width 12 height 12
checkbox input "false"
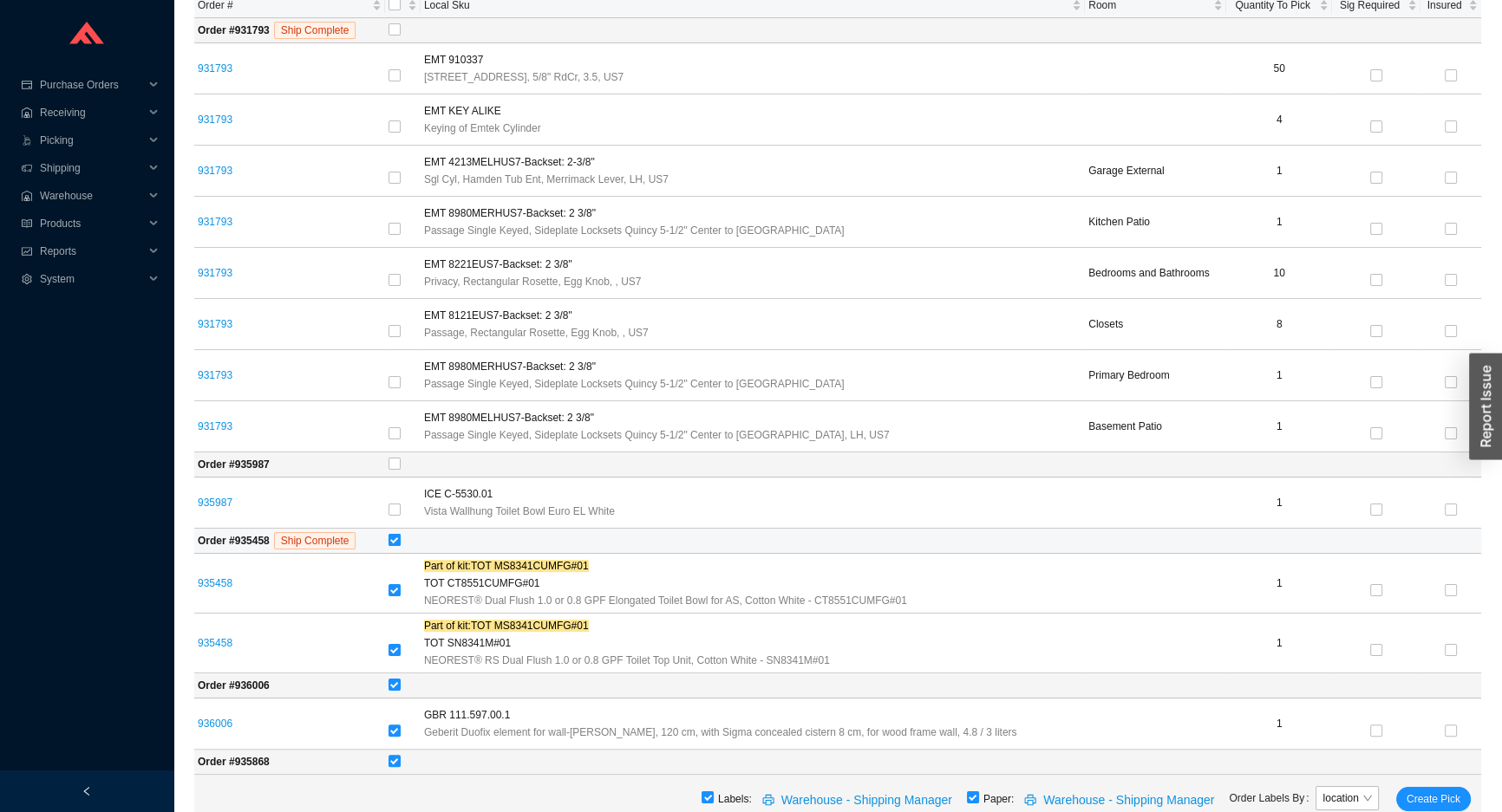
checkbox input "false"
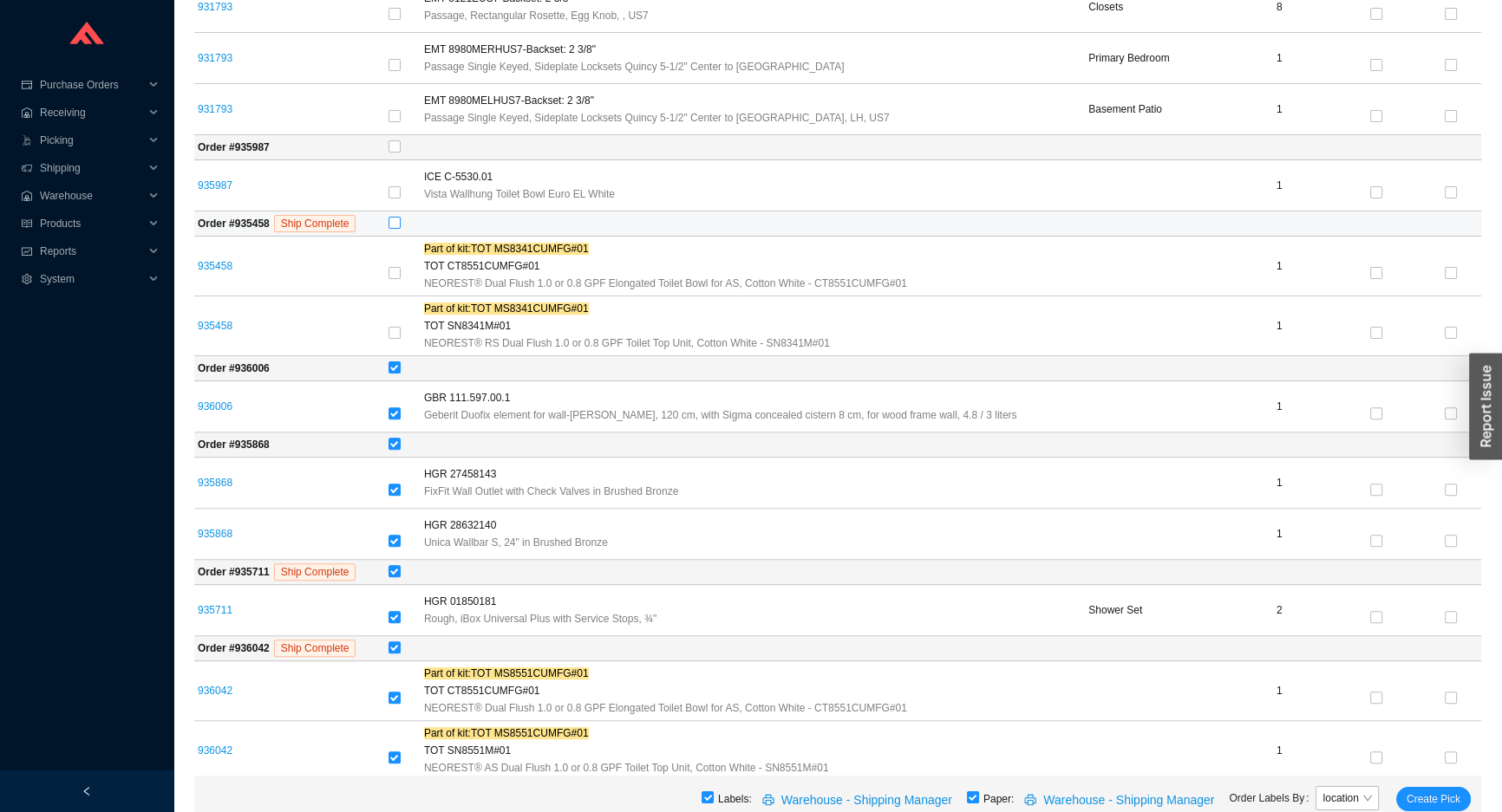
scroll to position [709, 0]
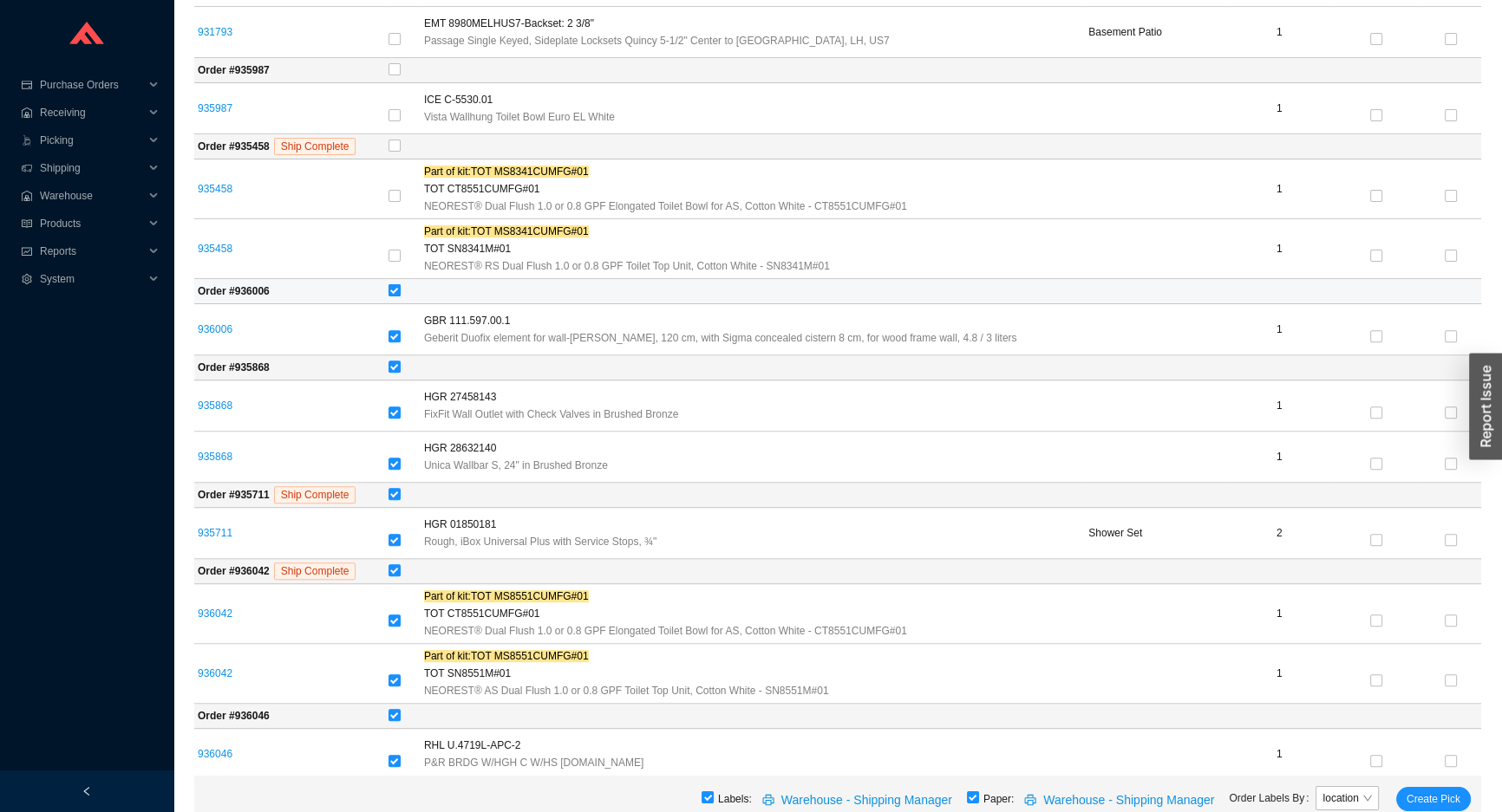
click at [395, 286] on input "checkbox" at bounding box center [394, 290] width 12 height 12
checkbox input "false"
drag, startPoint x: 394, startPoint y: 506, endPoint x: 393, endPoint y: 567, distance: 61.0
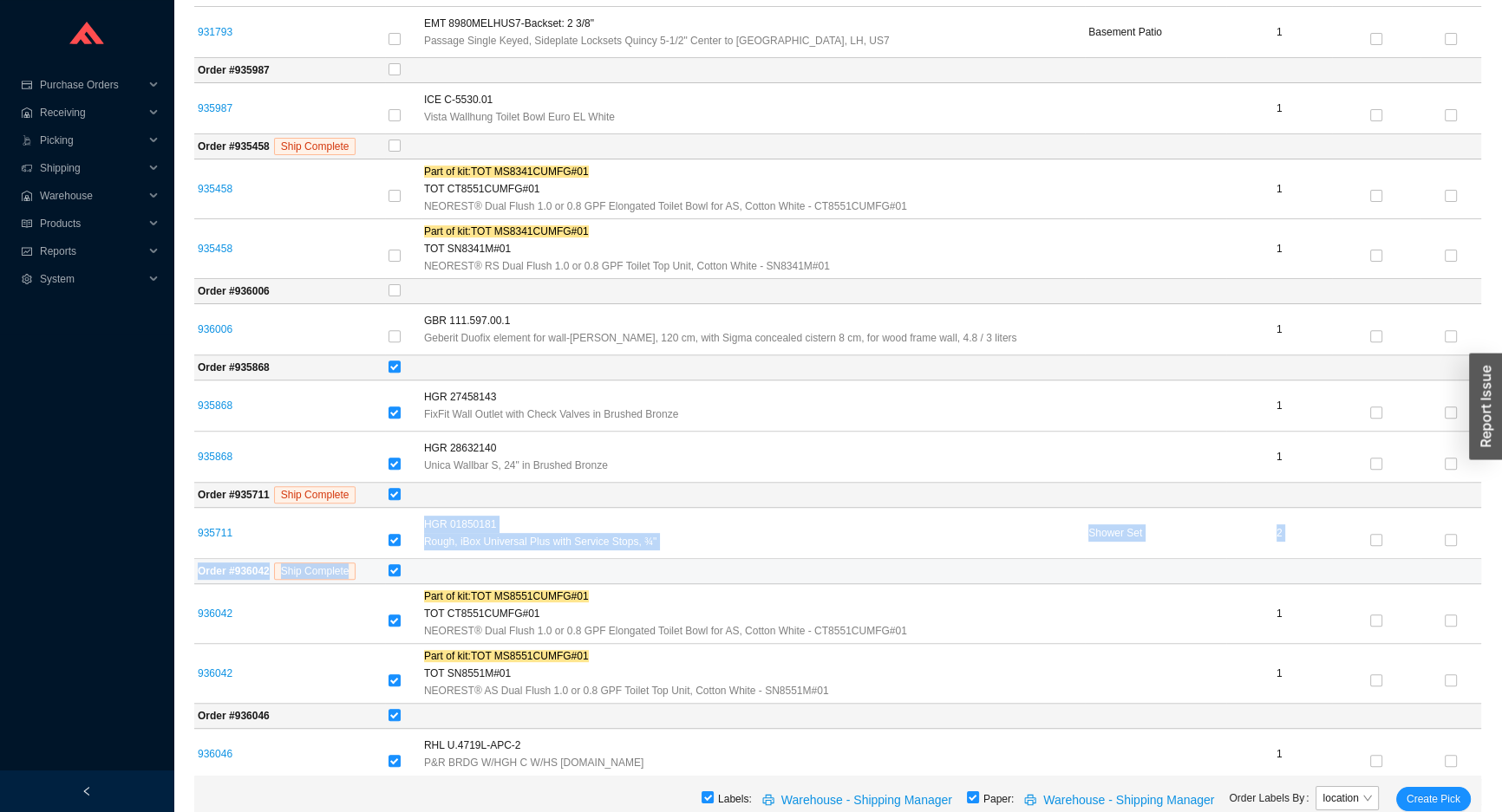
click at [393, 567] on td at bounding box center [933, 571] width 1096 height 25
click at [400, 565] on input "checkbox" at bounding box center [394, 570] width 12 height 12
checkbox input "false"
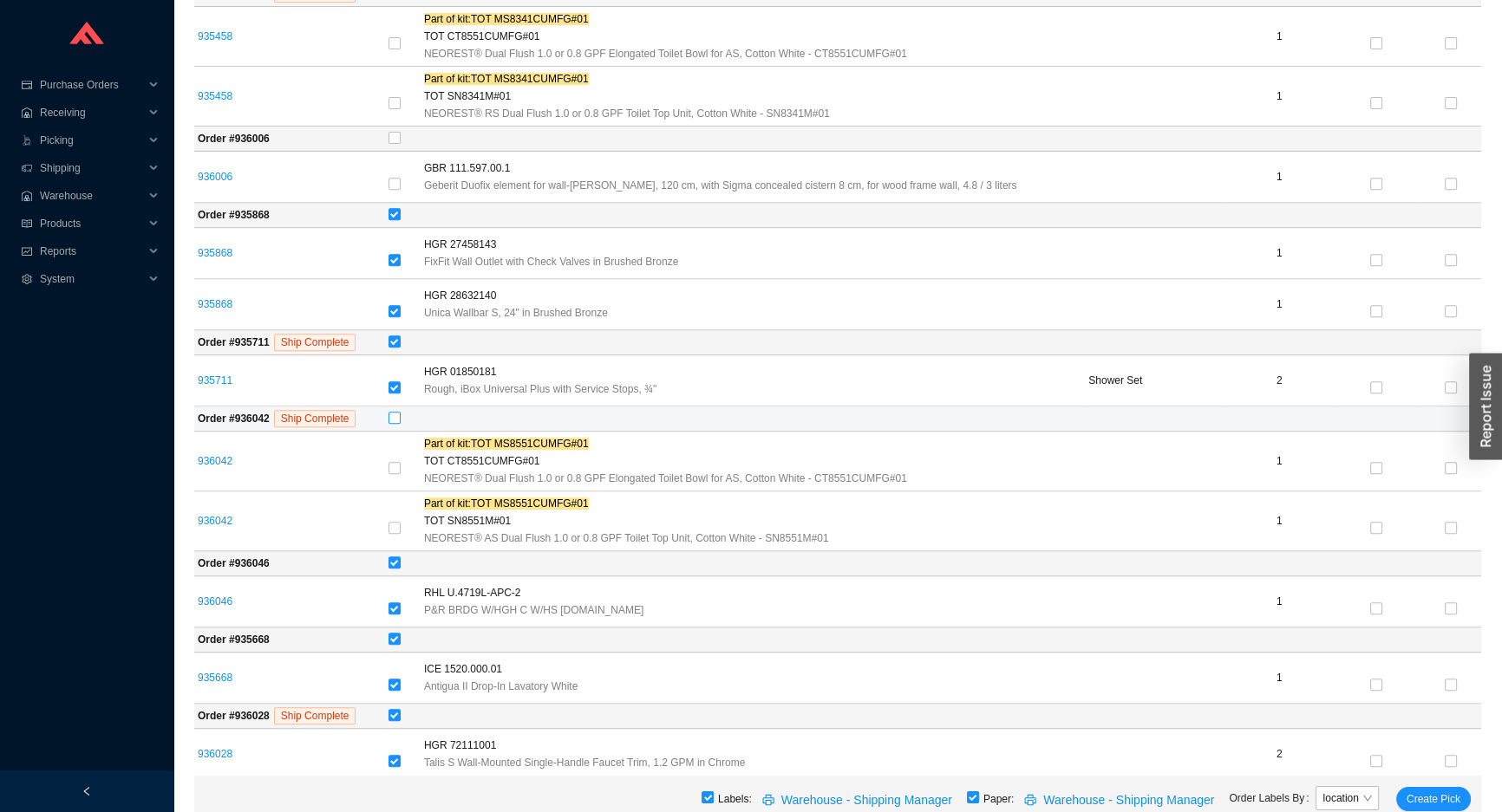
scroll to position [945, 0]
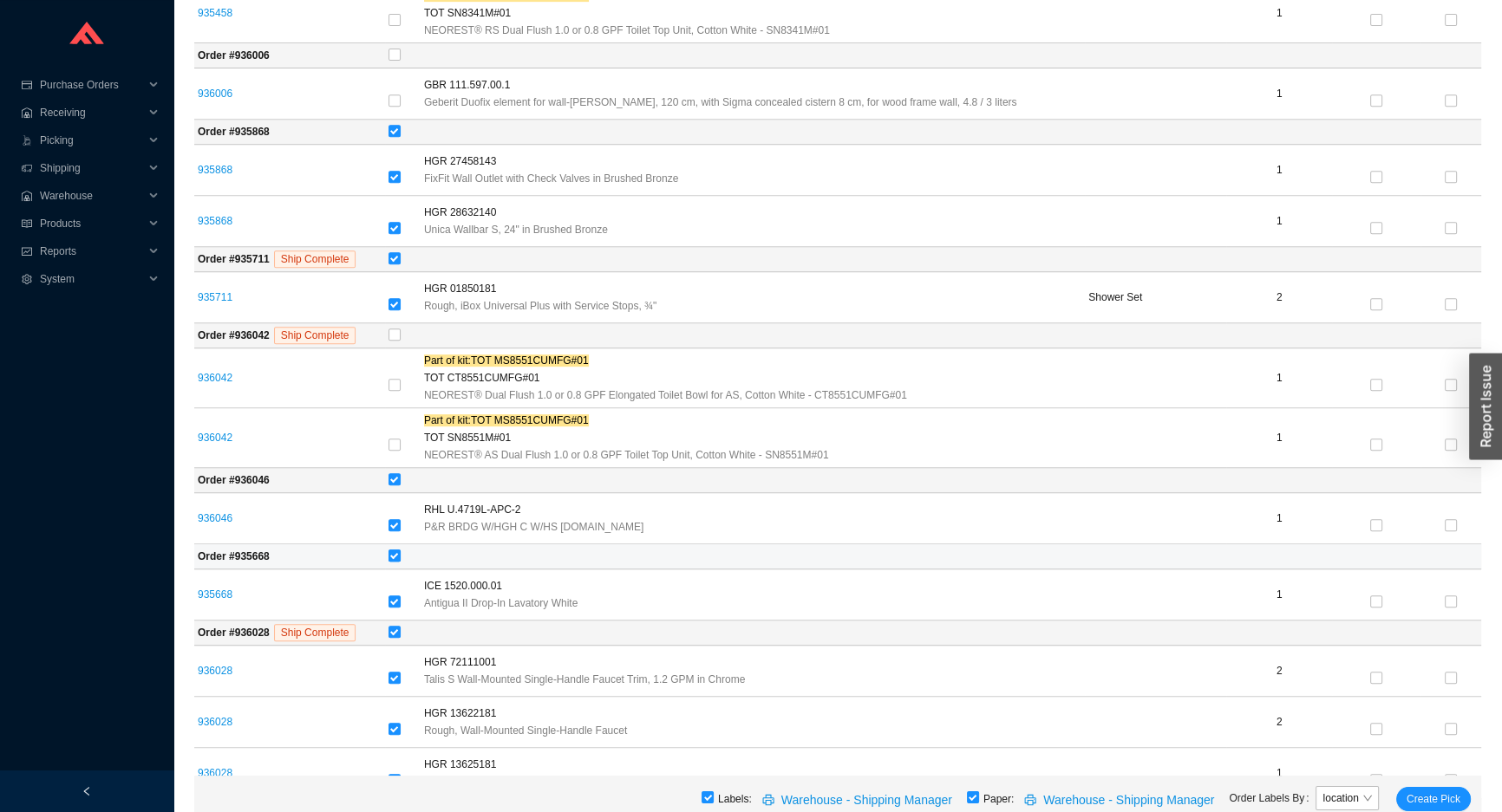
click at [398, 554] on input "checkbox" at bounding box center [394, 555] width 12 height 12
checkbox input "false"
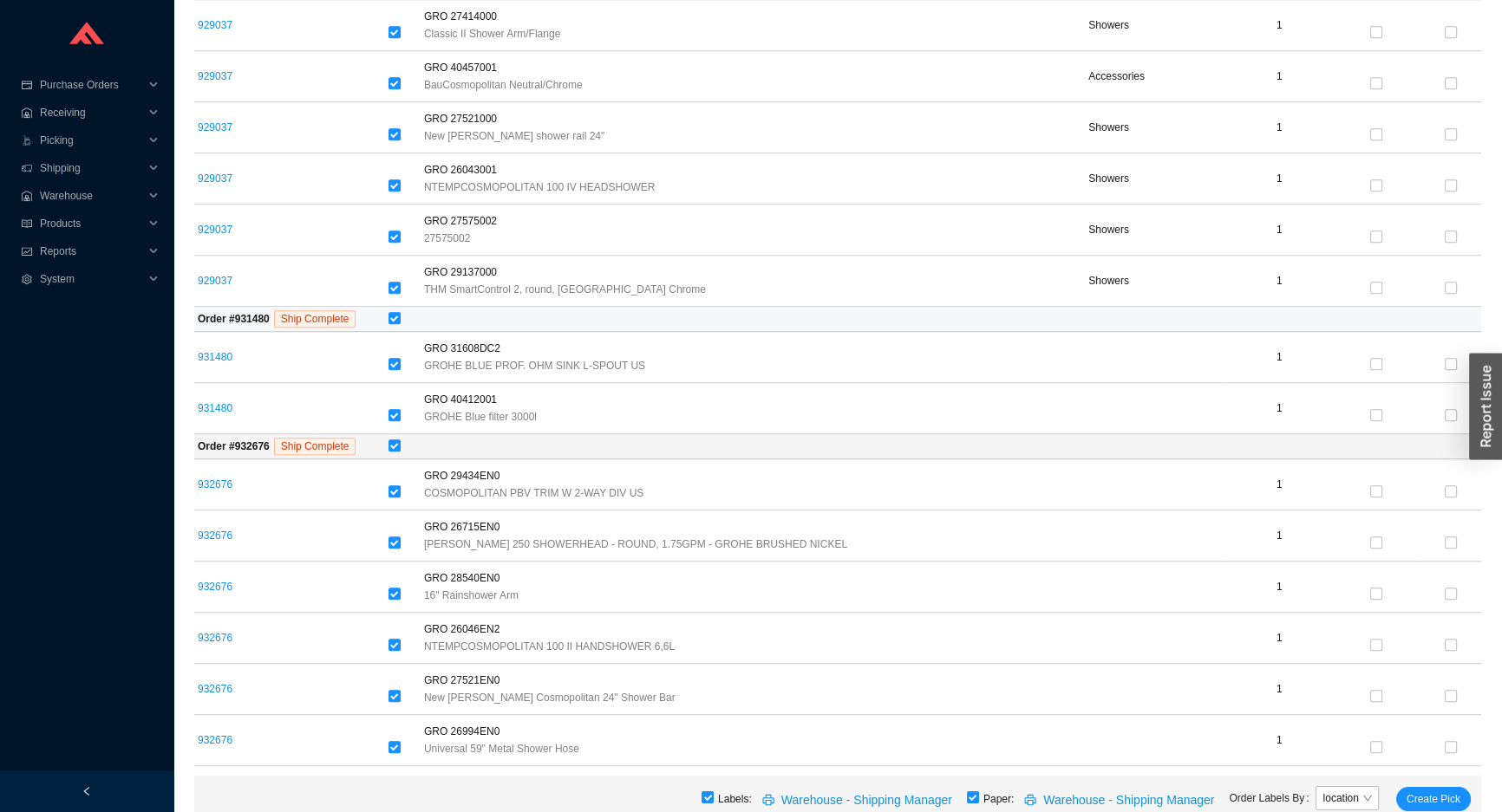
scroll to position [2128, 0]
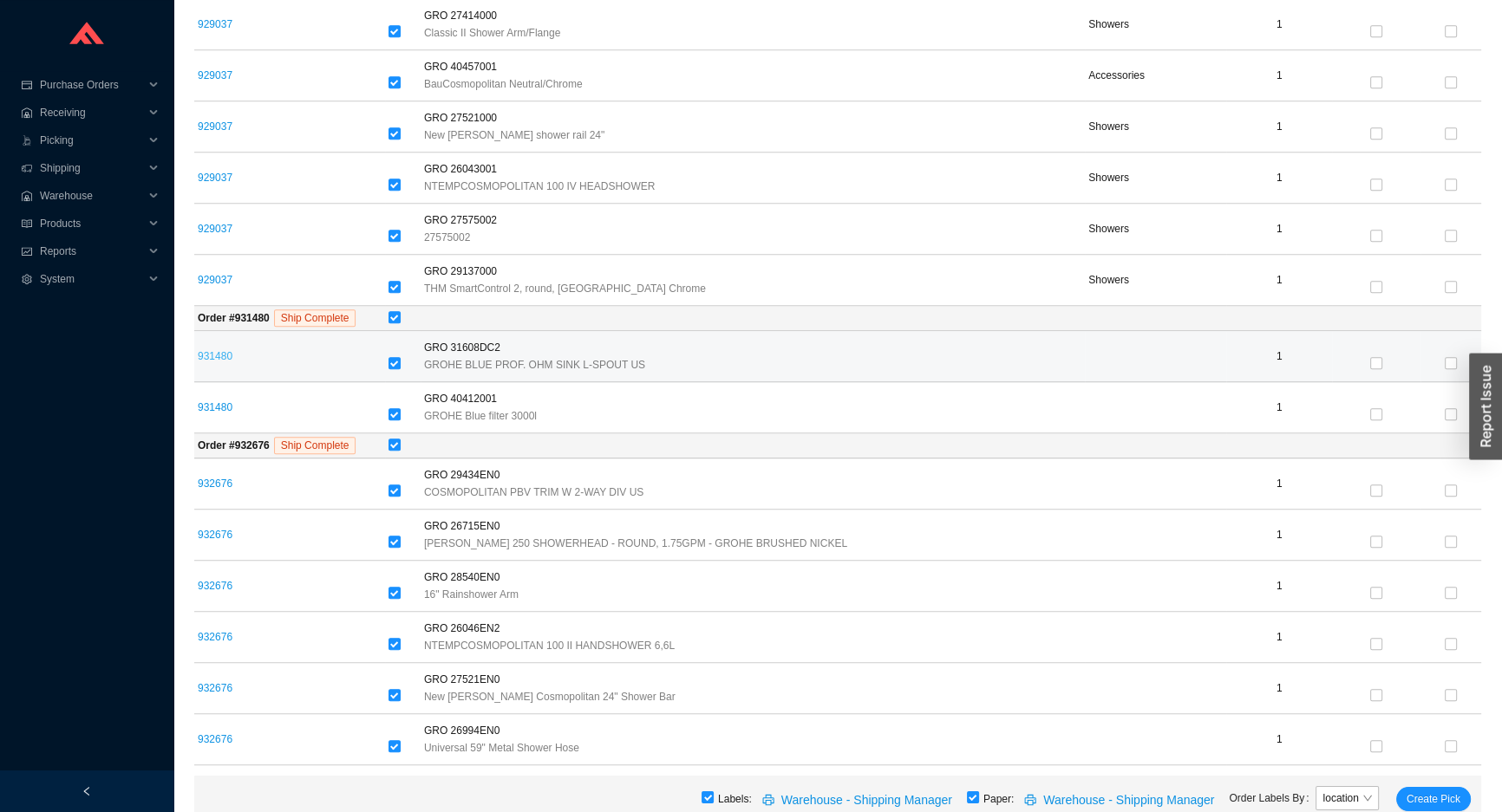
click at [223, 352] on link "931480" at bounding box center [215, 355] width 35 height 12
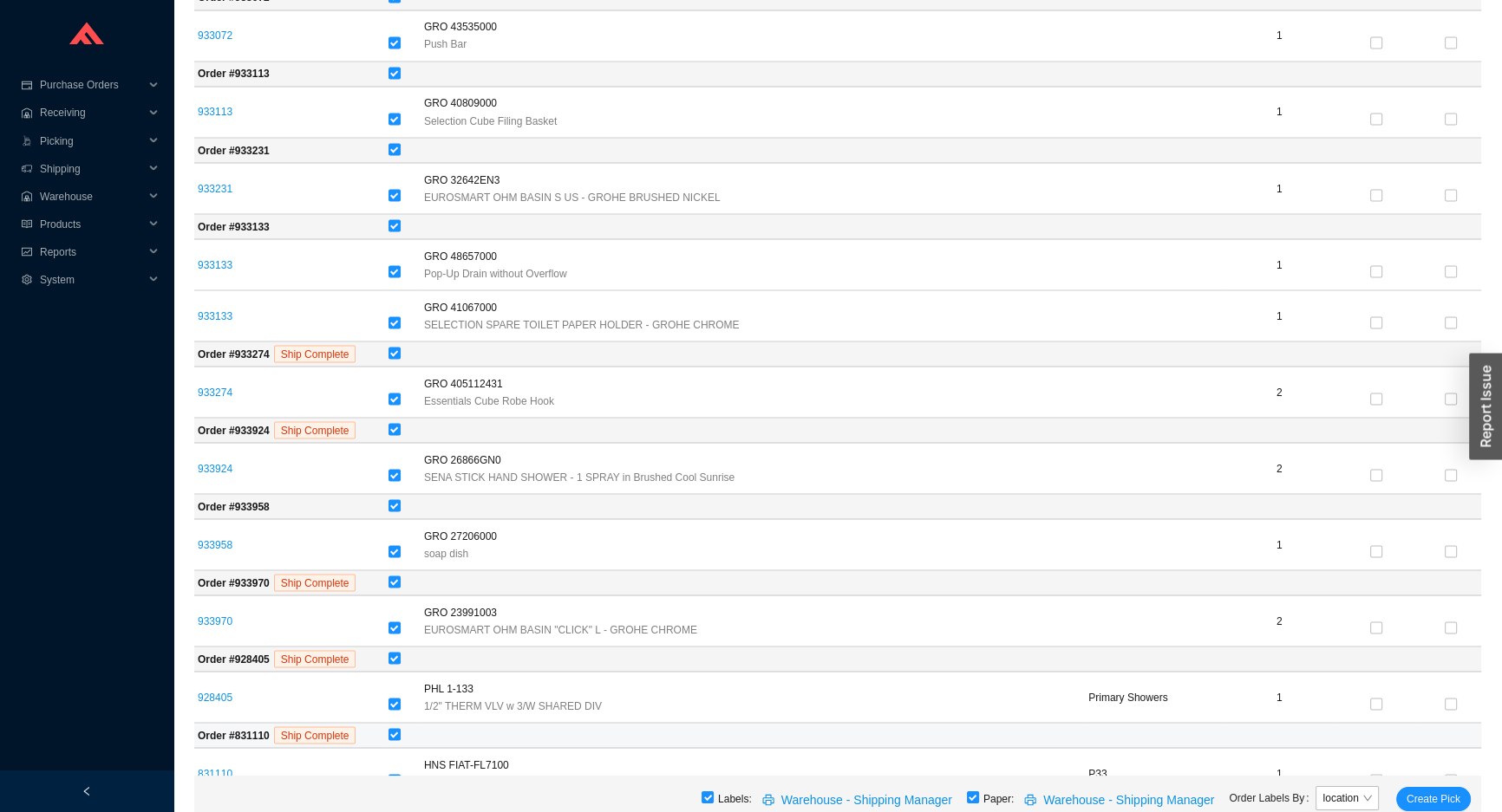
scroll to position [4027, 0]
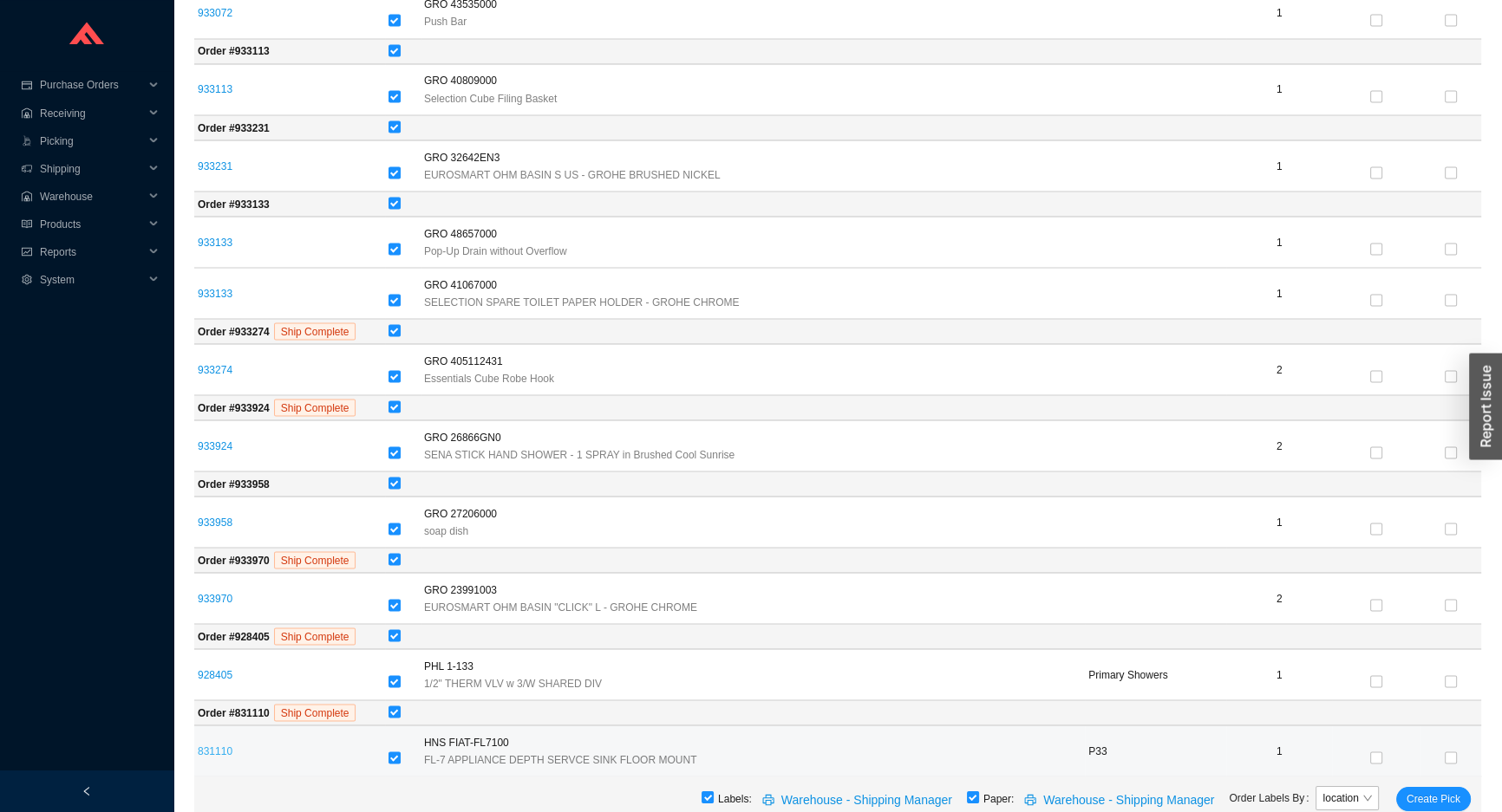
click at [216, 744] on link "831110" at bounding box center [215, 750] width 35 height 12
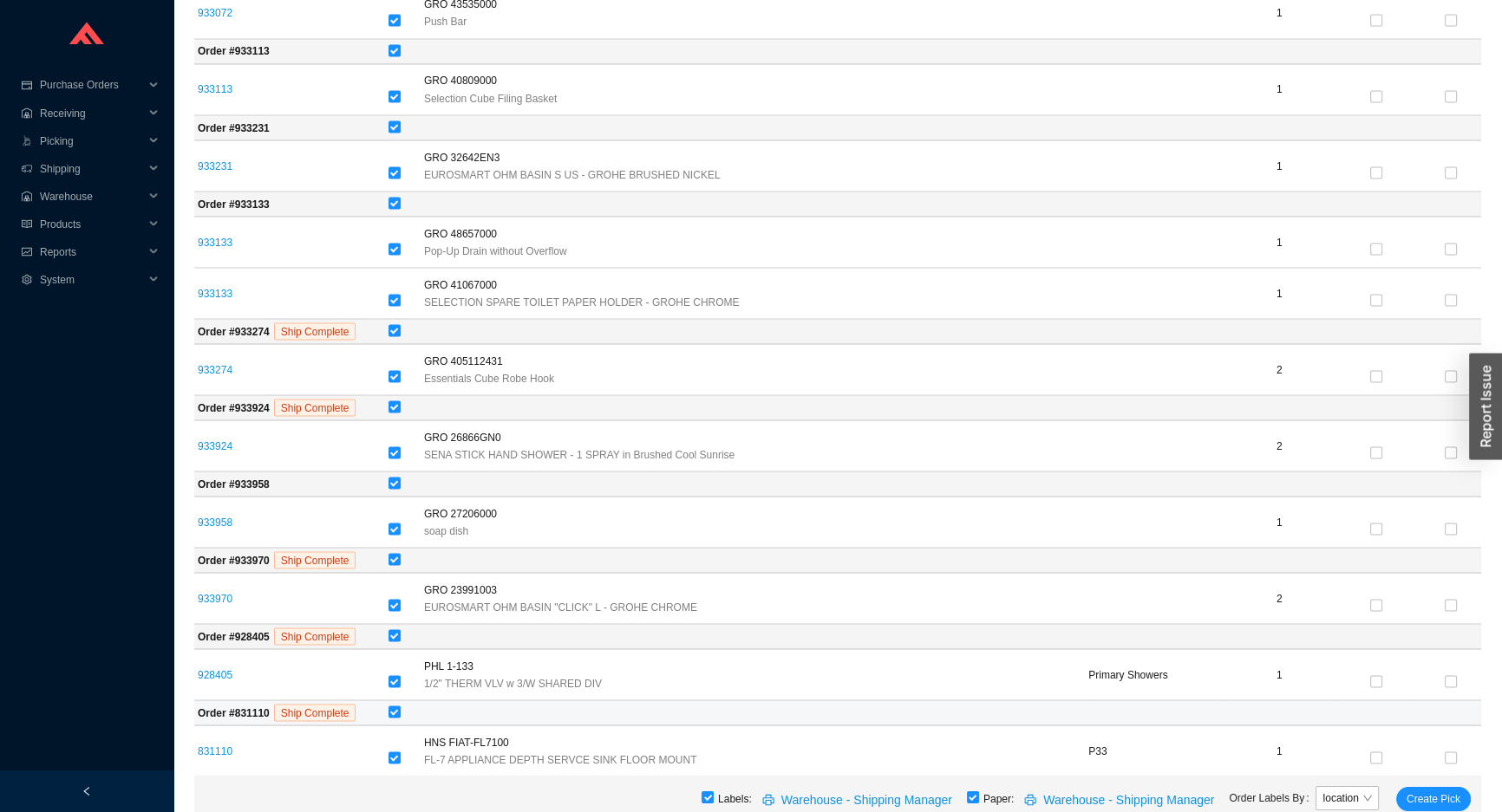
click at [392, 700] on td at bounding box center [933, 713] width 1096 height 25
click at [400, 705] on input "checkbox" at bounding box center [394, 711] width 12 height 12
checkbox input "false"
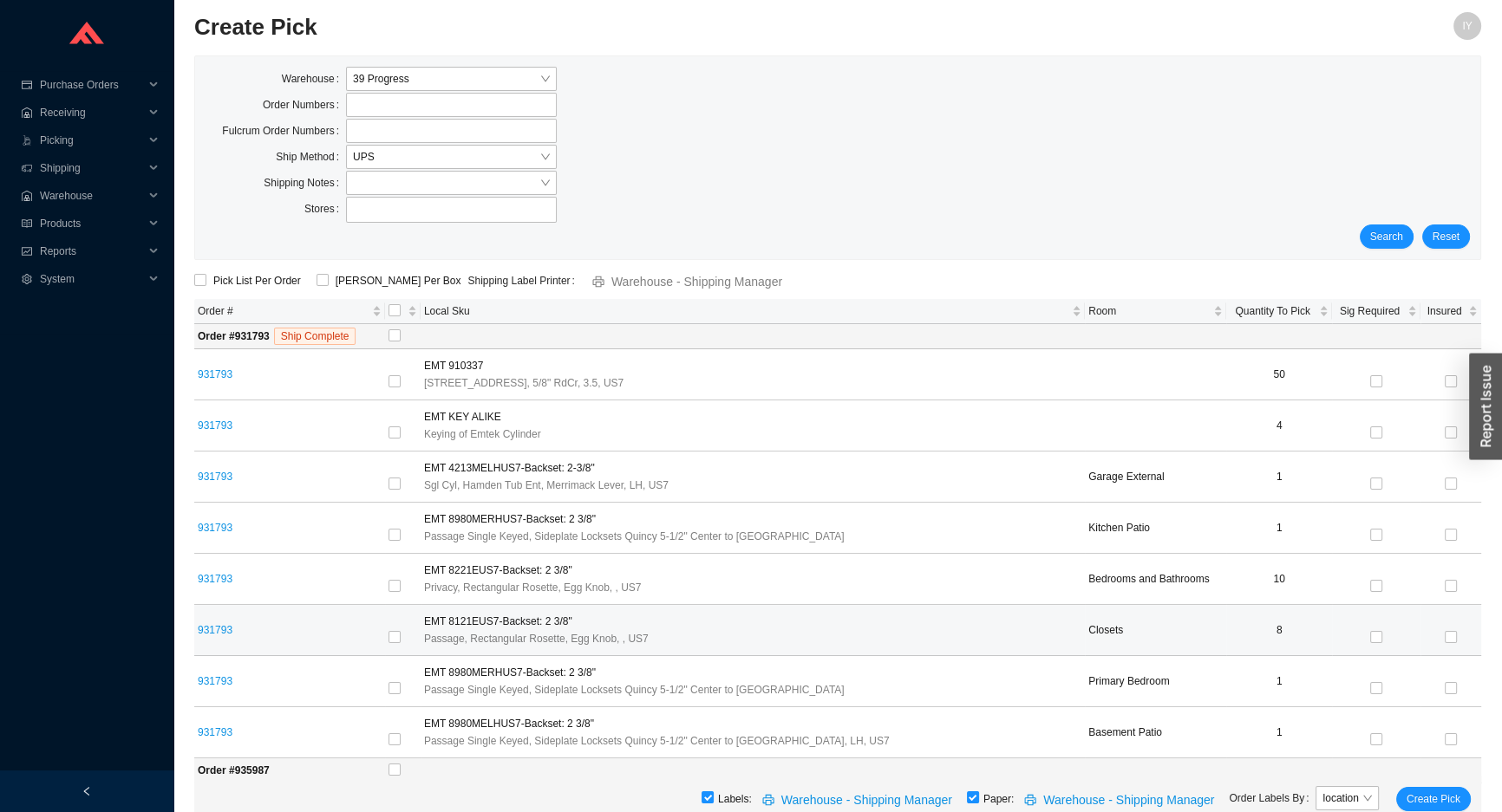
scroll to position [0, 0]
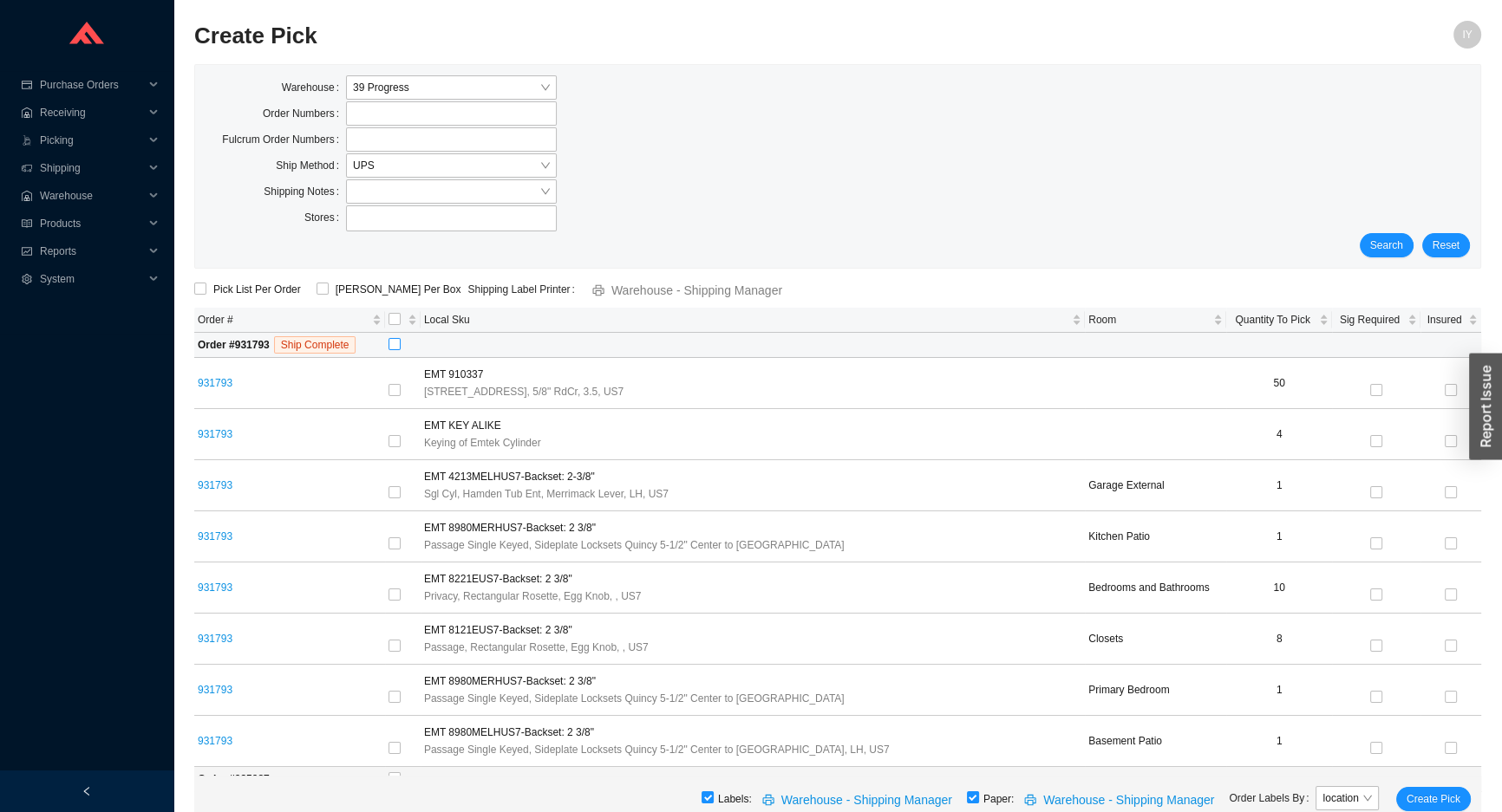
click at [398, 345] on input "checkbox" at bounding box center [394, 344] width 12 height 12
checkbox input "true"
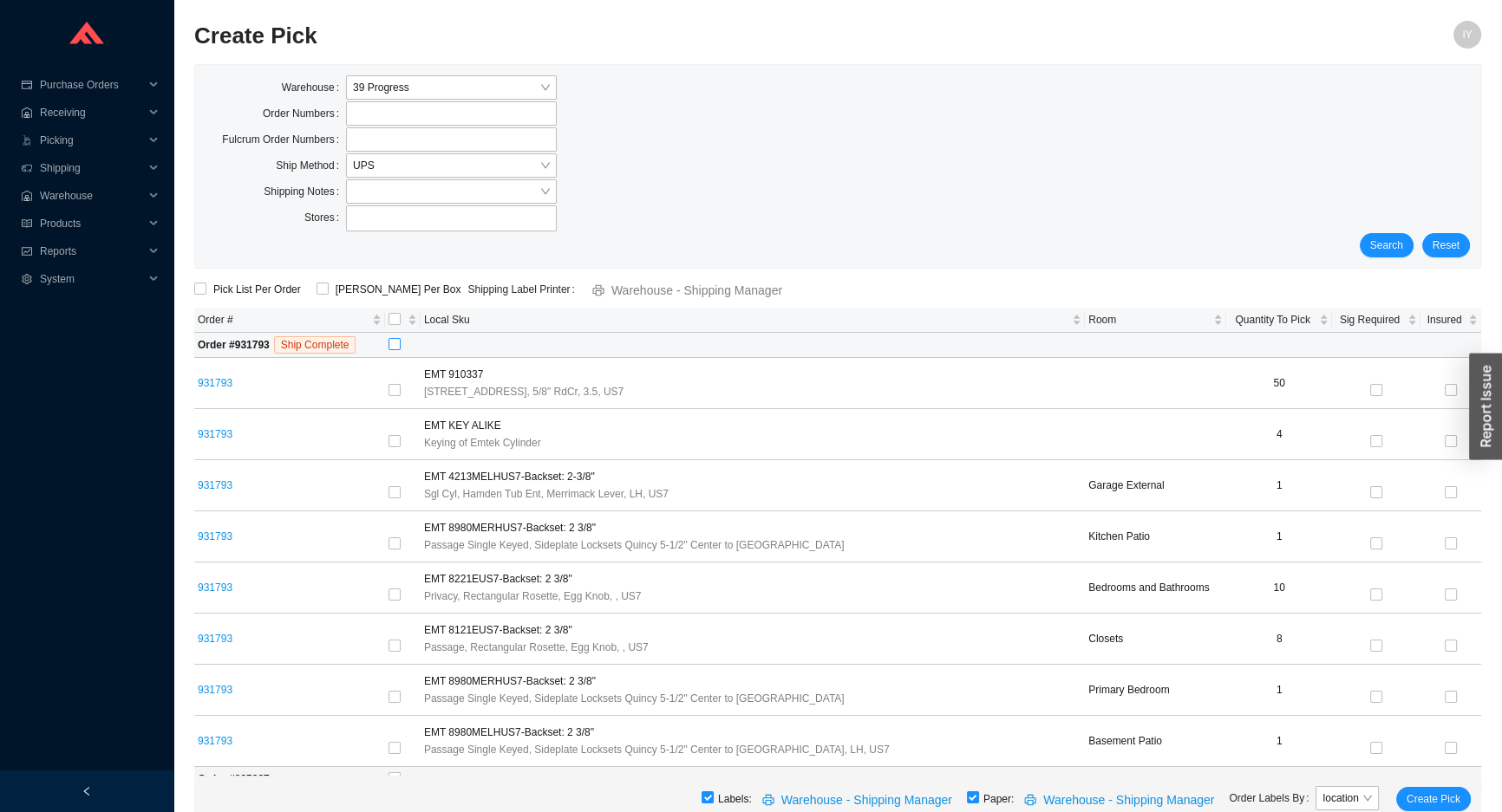
checkbox input "true"
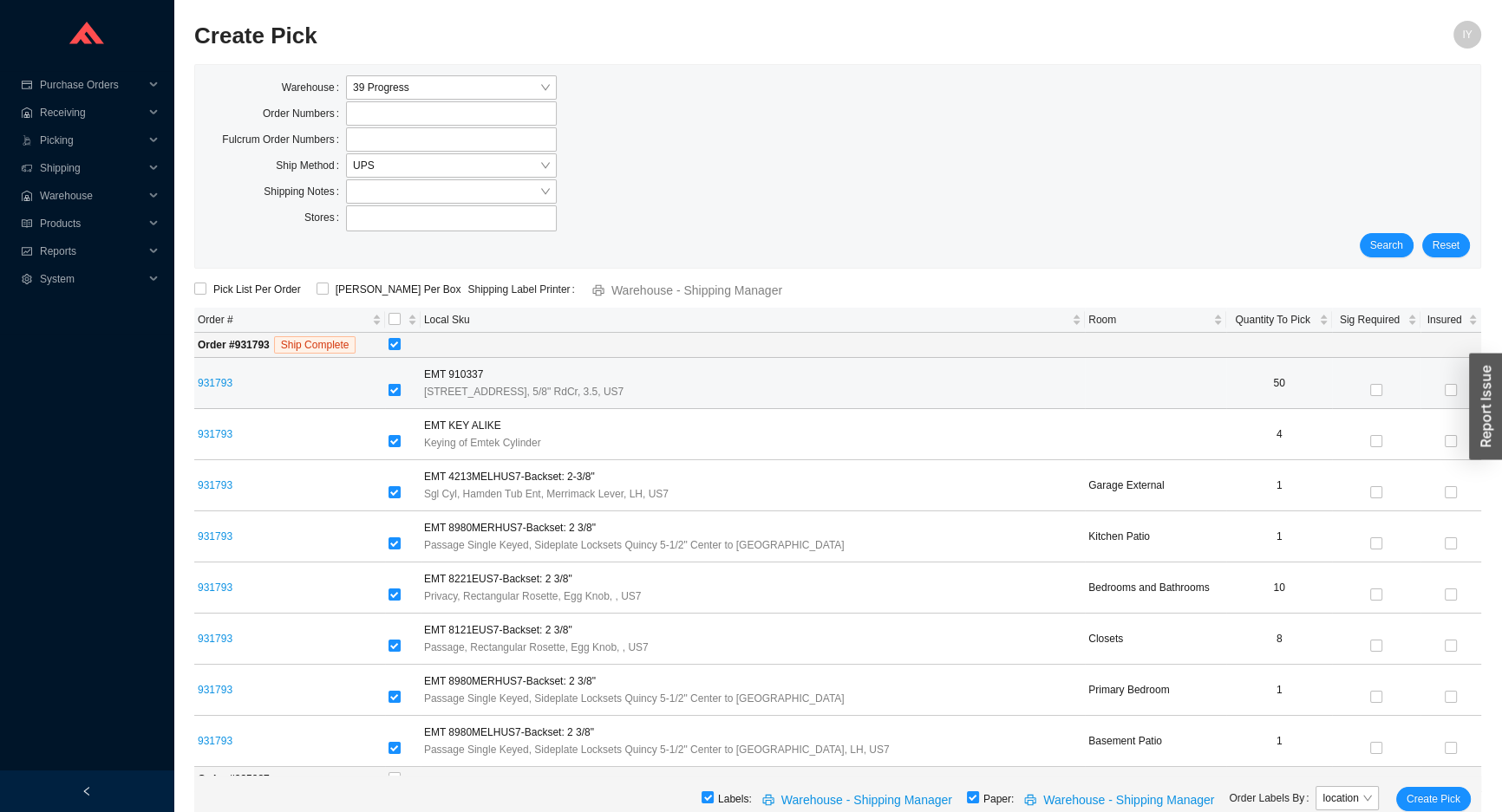
click at [398, 389] on input "checkbox" at bounding box center [394, 390] width 12 height 12
checkbox input "false"
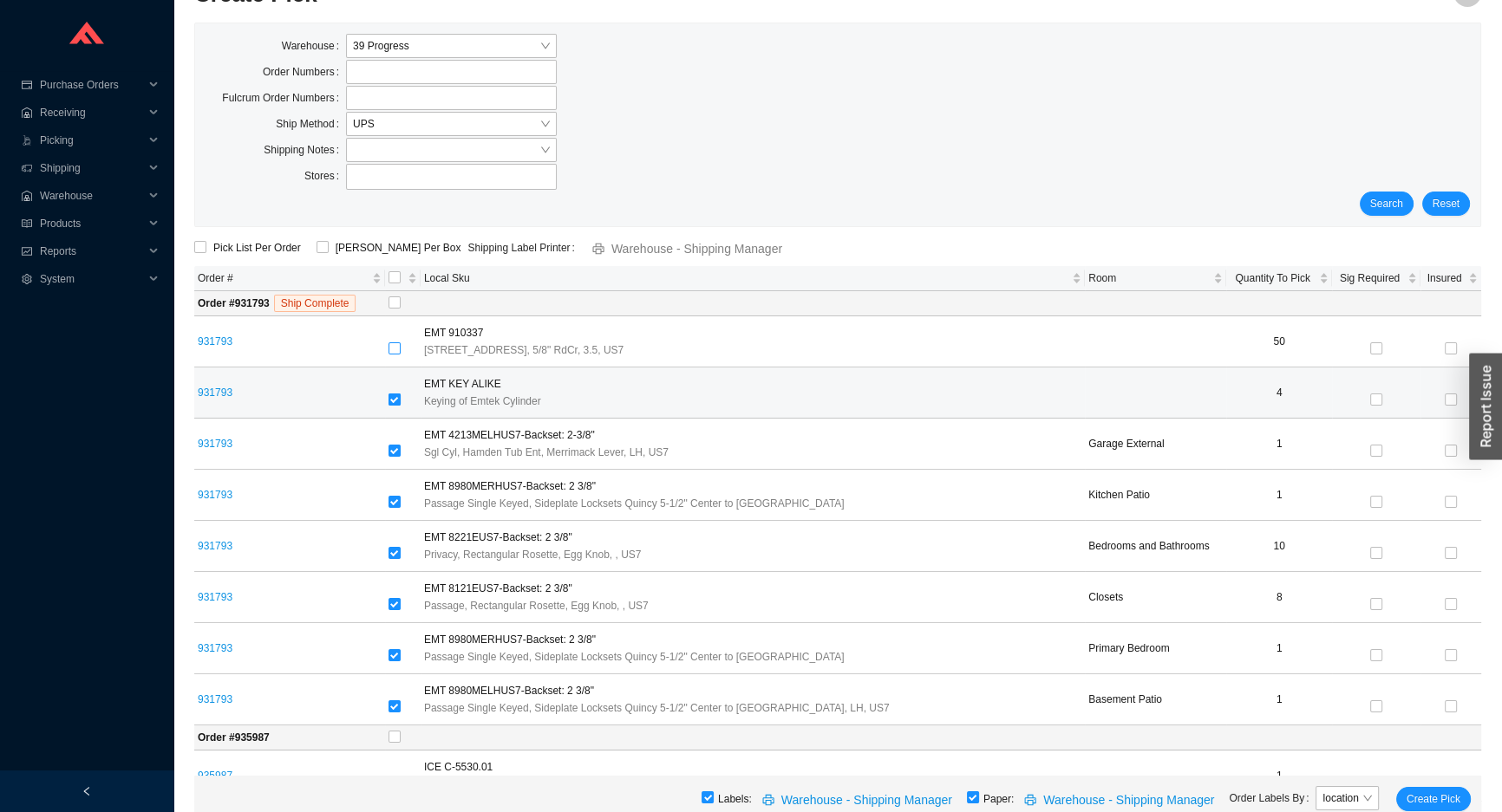
scroll to position [78, 0]
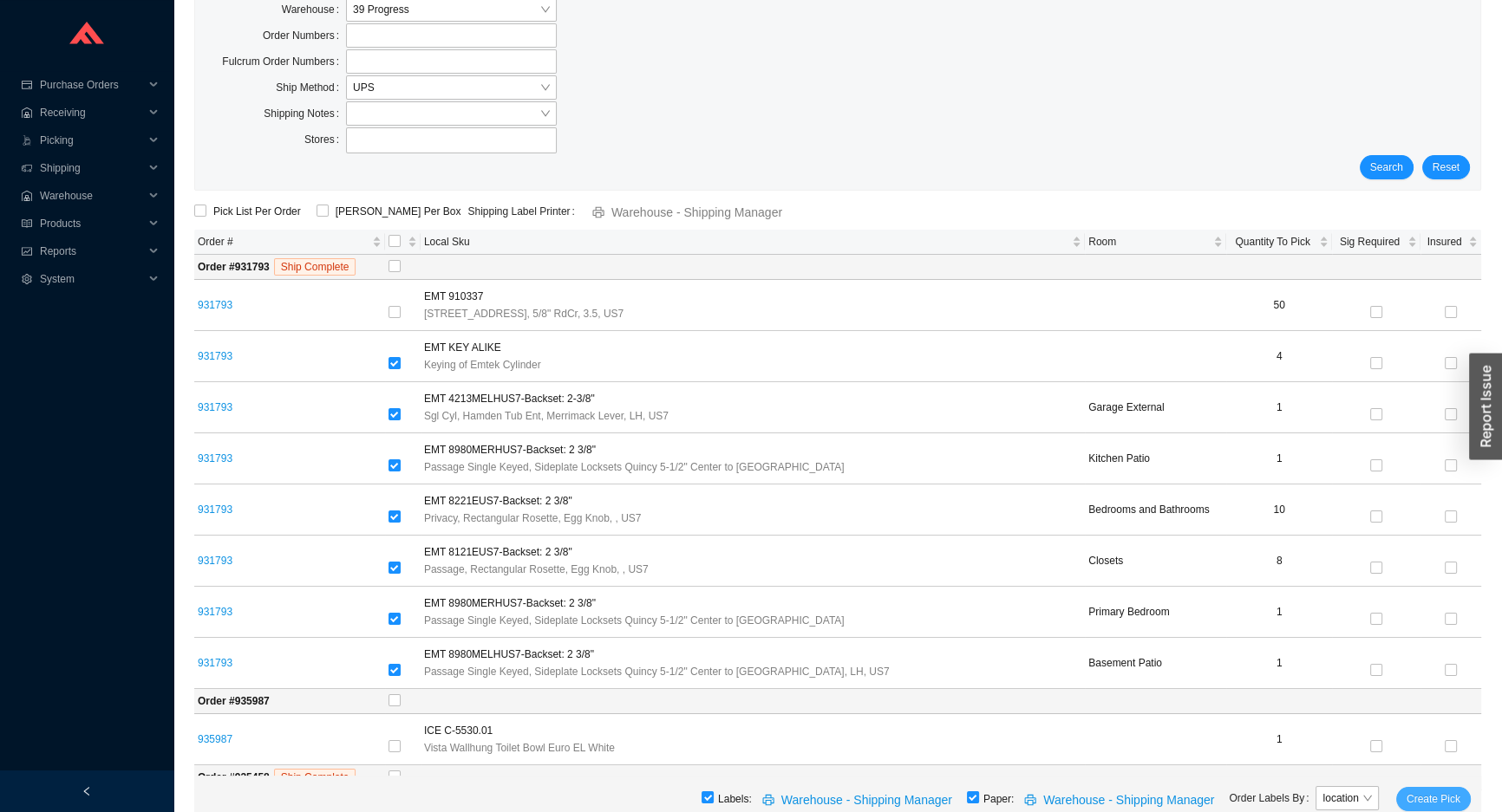
click at [1429, 797] on span "Create Pick" at bounding box center [1433, 799] width 53 height 17
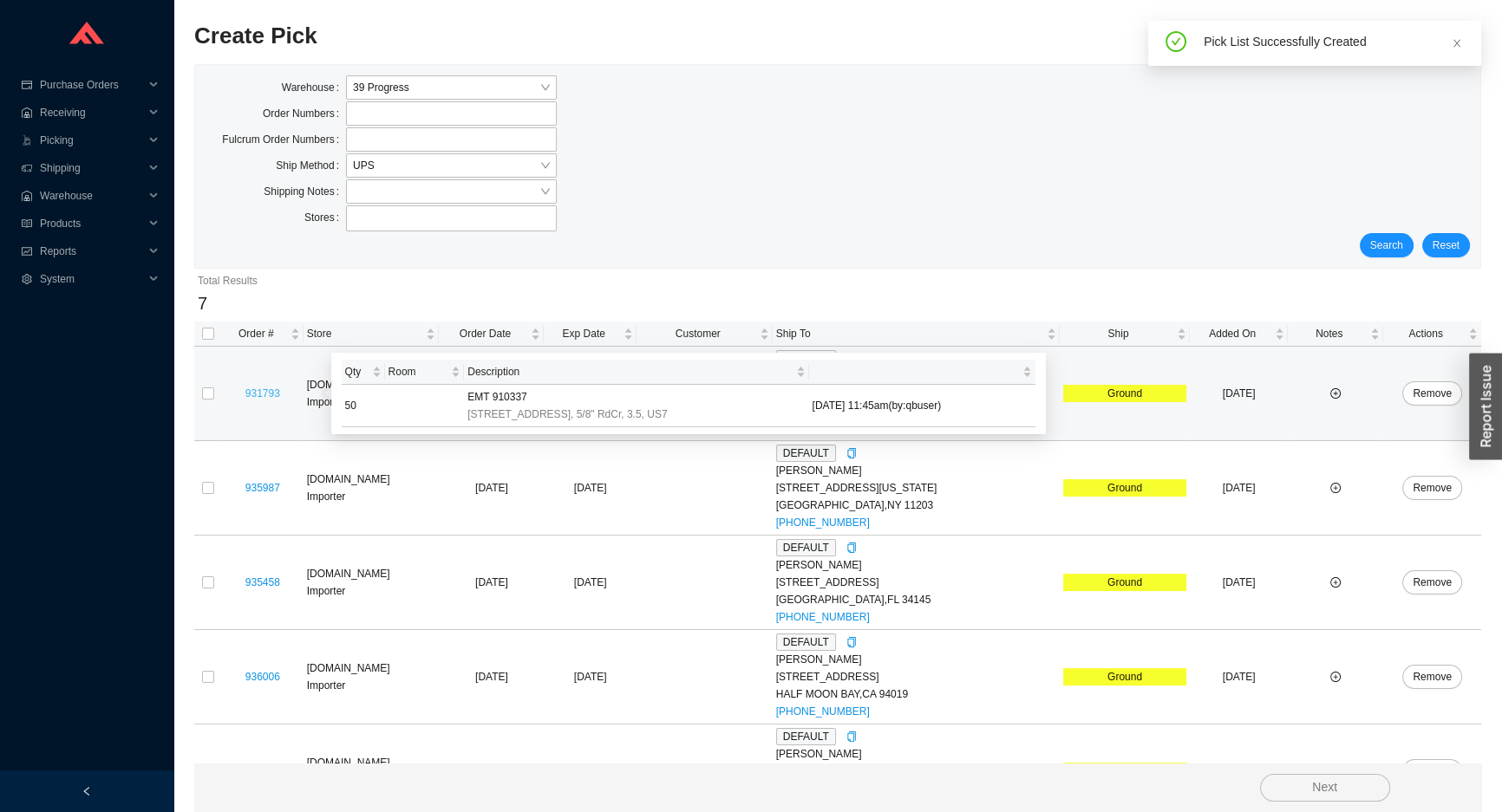
click at [258, 392] on link "931793" at bounding box center [263, 393] width 35 height 12
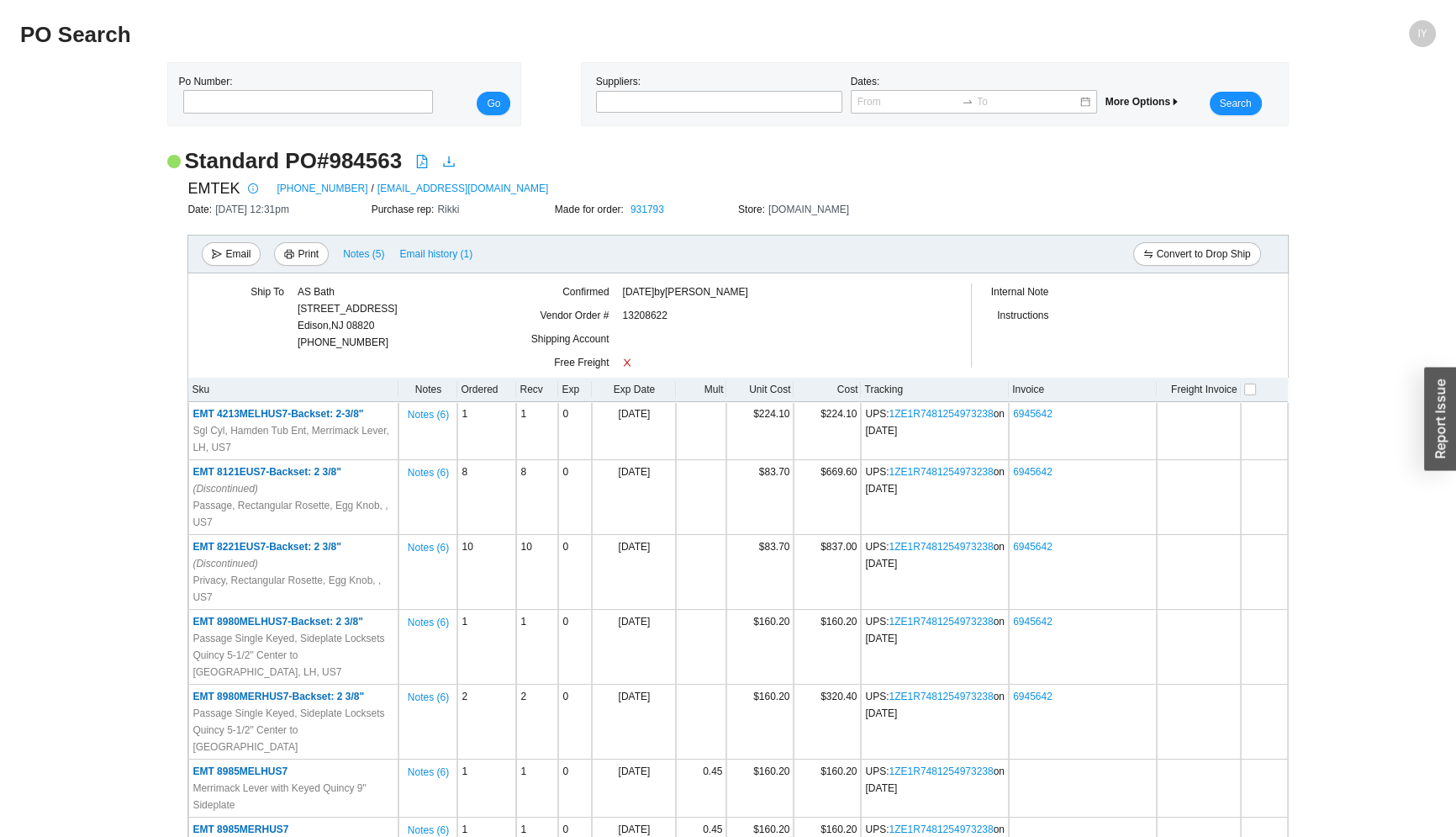
click at [384, 160] on h2 "Standard PO # 984563" at bounding box center [292, 161] width 217 height 29
copy h2 "984563"
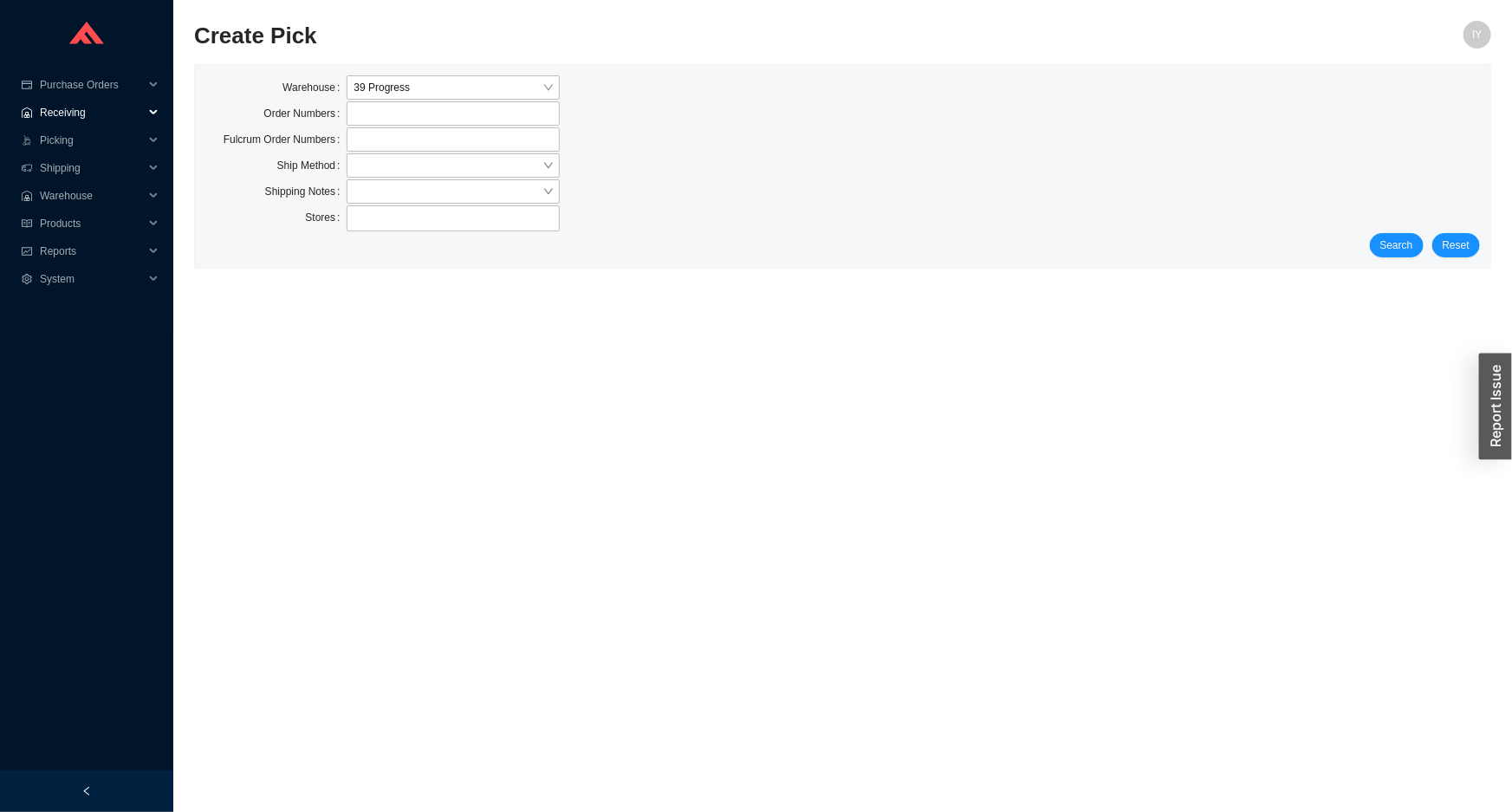
click at [137, 120] on span "Receiving" at bounding box center [92, 113] width 104 height 28
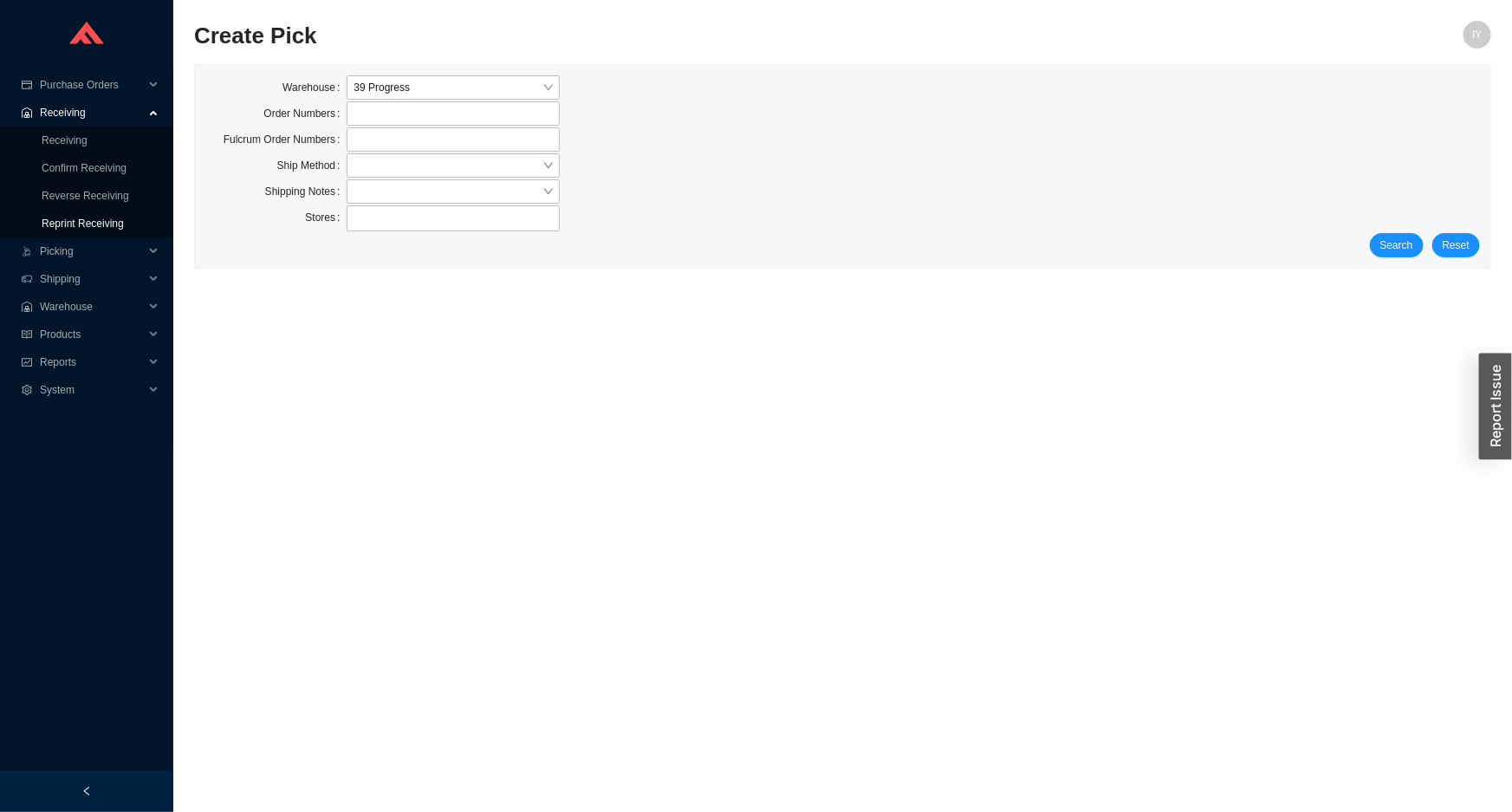
click at [115, 218] on link "Reprint Receiving" at bounding box center [82, 223] width 82 height 12
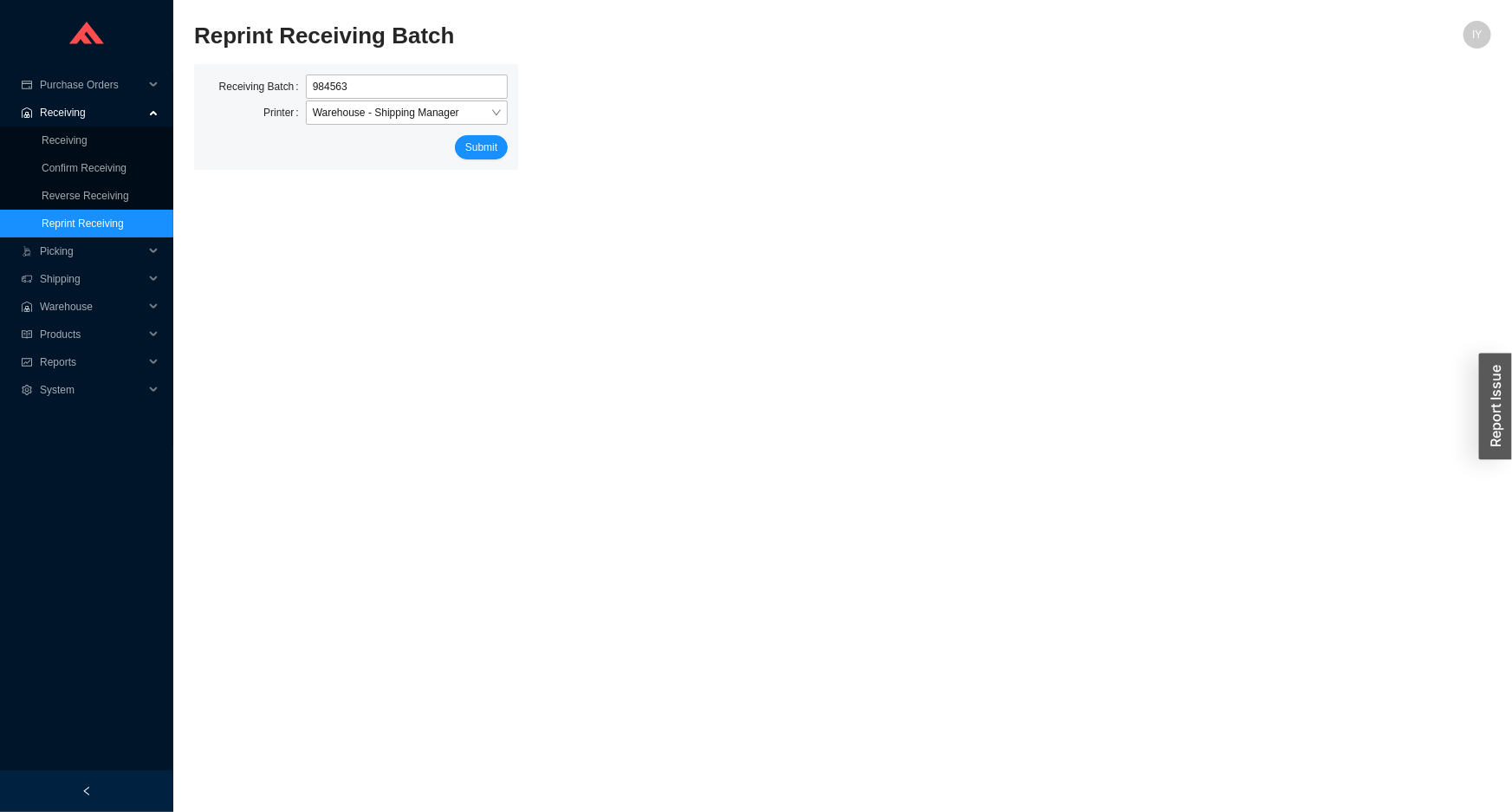
type input "984563"
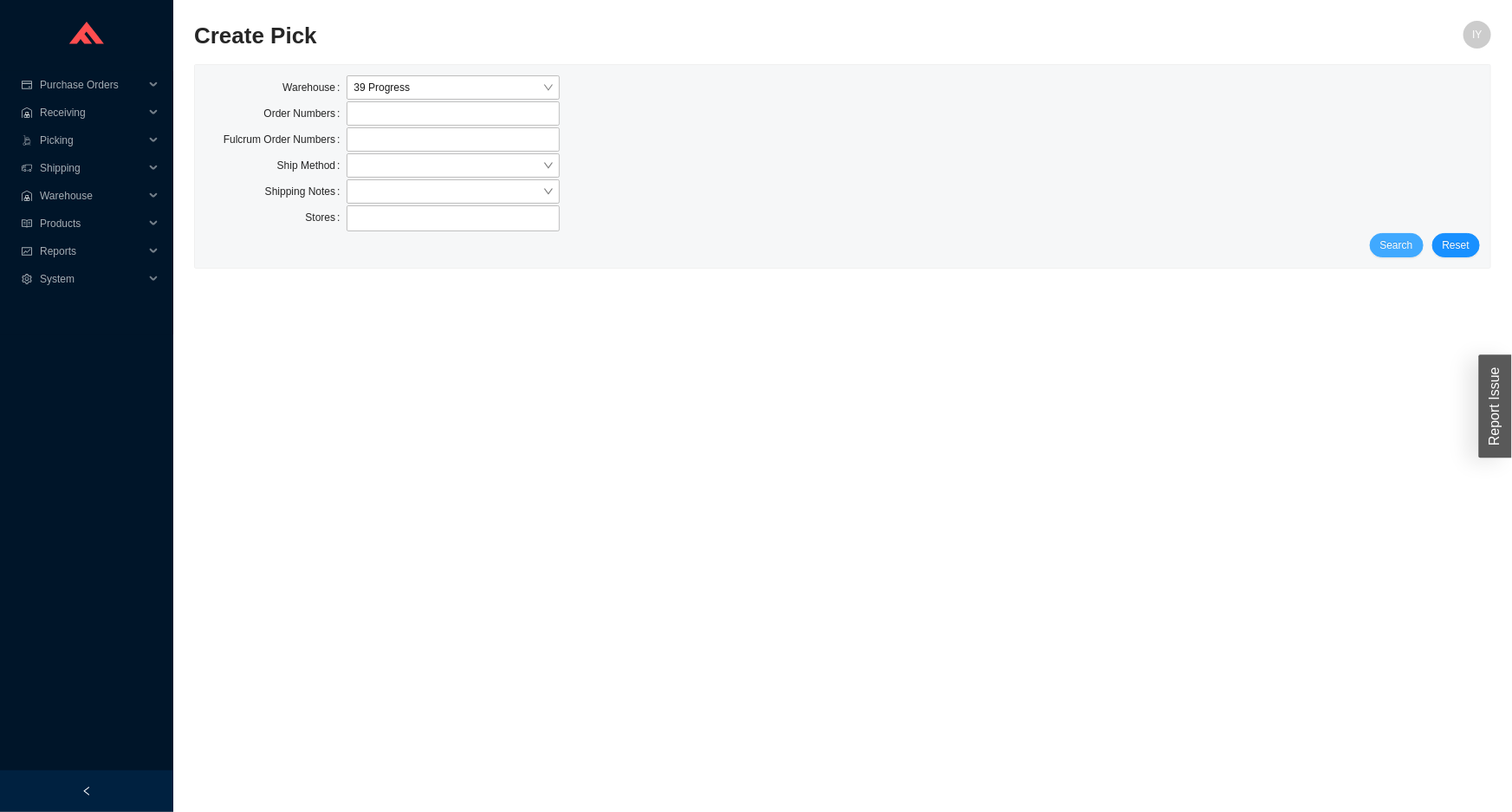
click at [1412, 248] on span "Search" at bounding box center [1397, 245] width 33 height 17
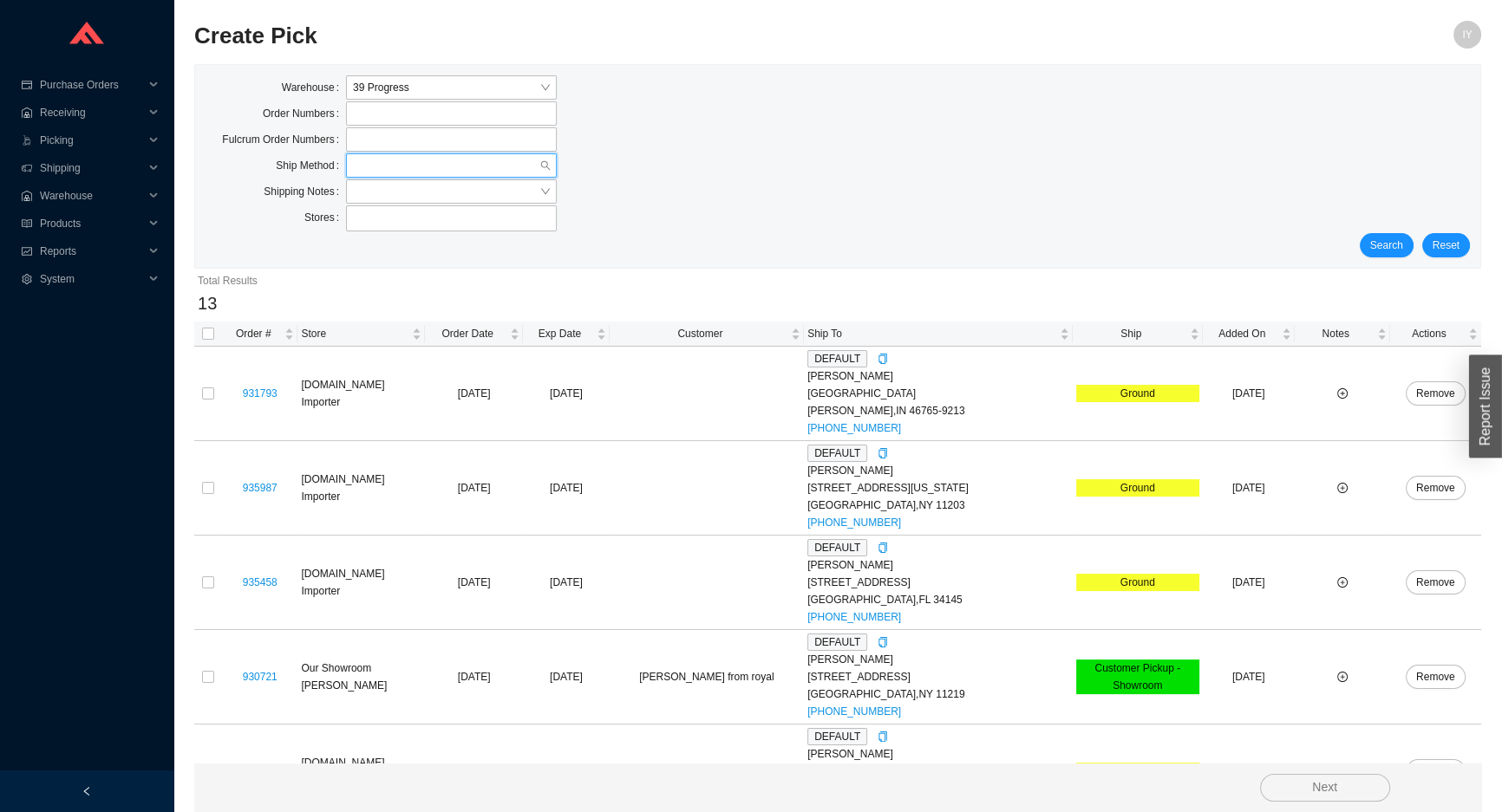
click at [368, 167] on input "search" at bounding box center [446, 166] width 187 height 23
click at [432, 293] on div "UPS" at bounding box center [451, 293] width 197 height 16
click at [1387, 232] on div "Stores" at bounding box center [838, 219] width 1265 height 28
click at [1397, 246] on span "Search" at bounding box center [1387, 245] width 33 height 17
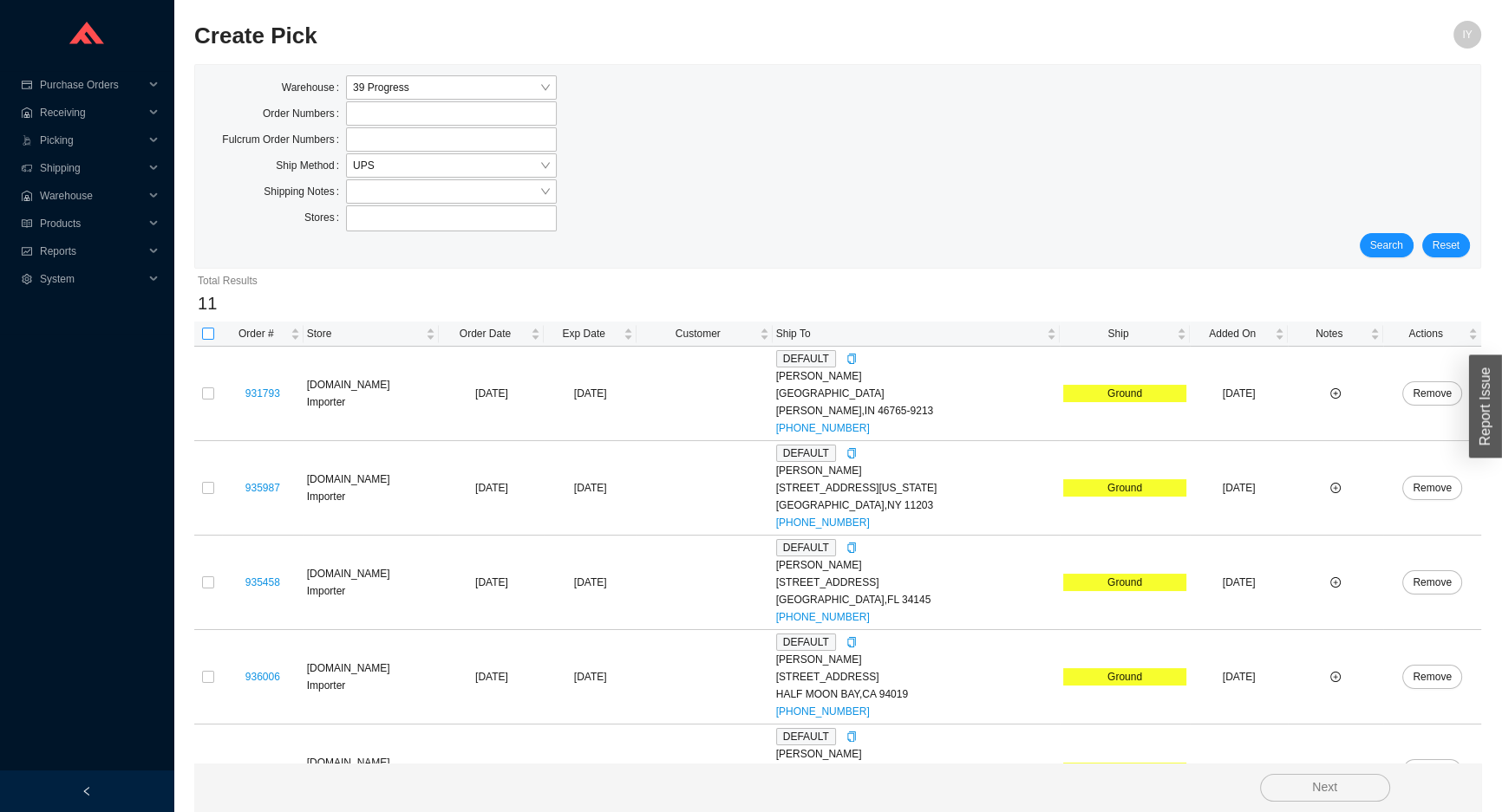
click at [207, 332] on input "checkbox" at bounding box center [207, 333] width 12 height 12
checkbox input "true"
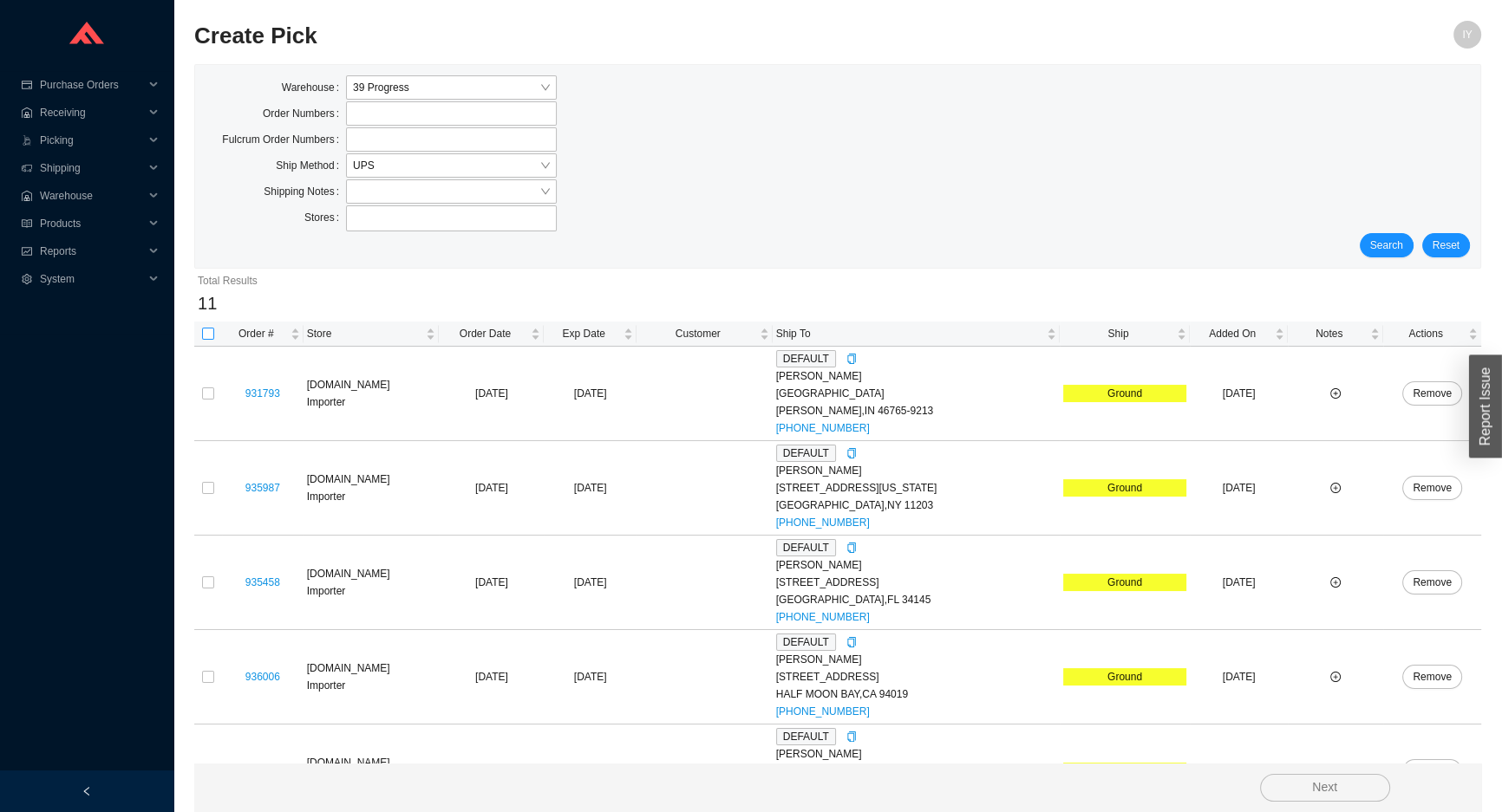
checkbox input "true"
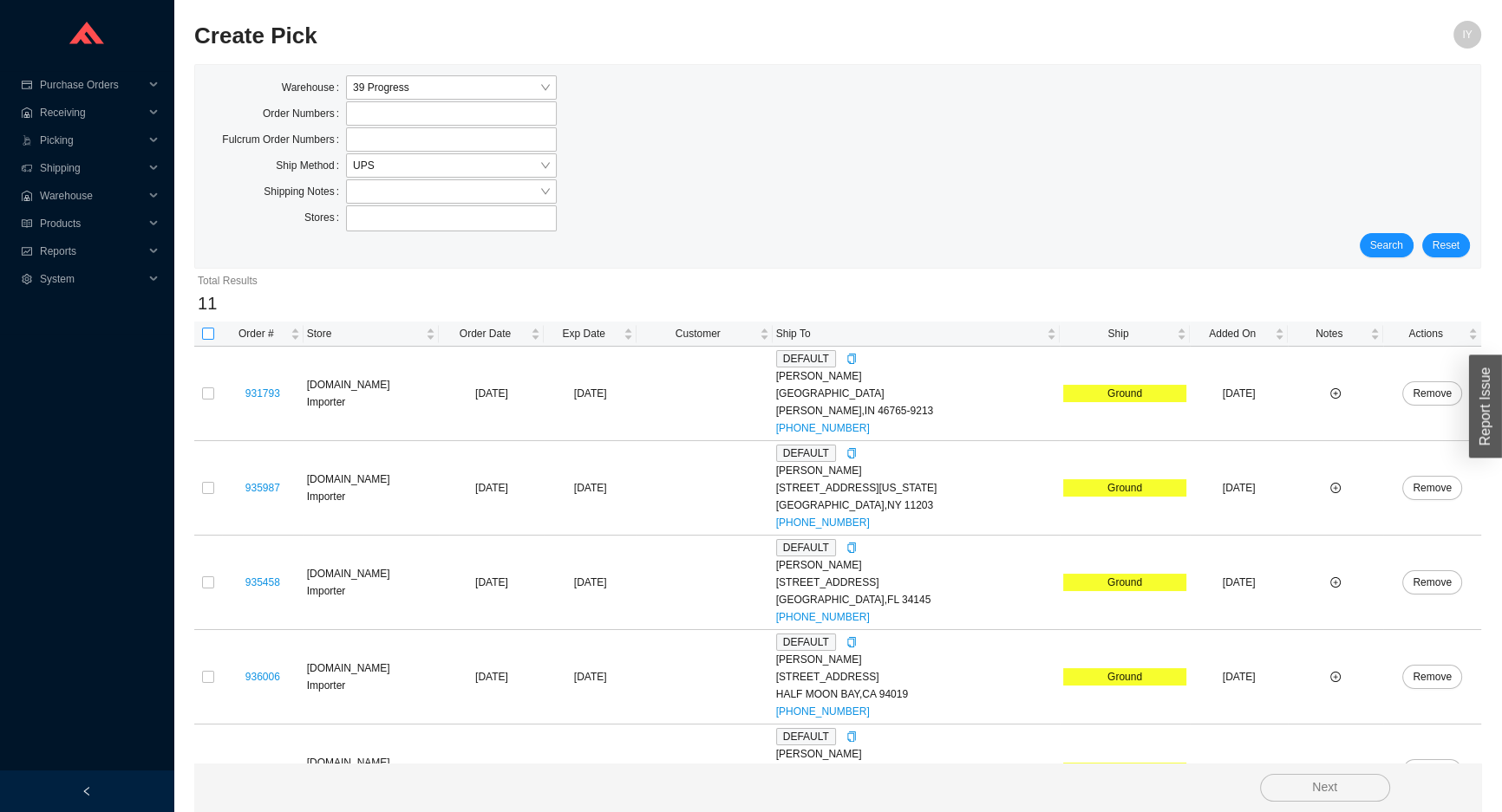
checkbox input "true"
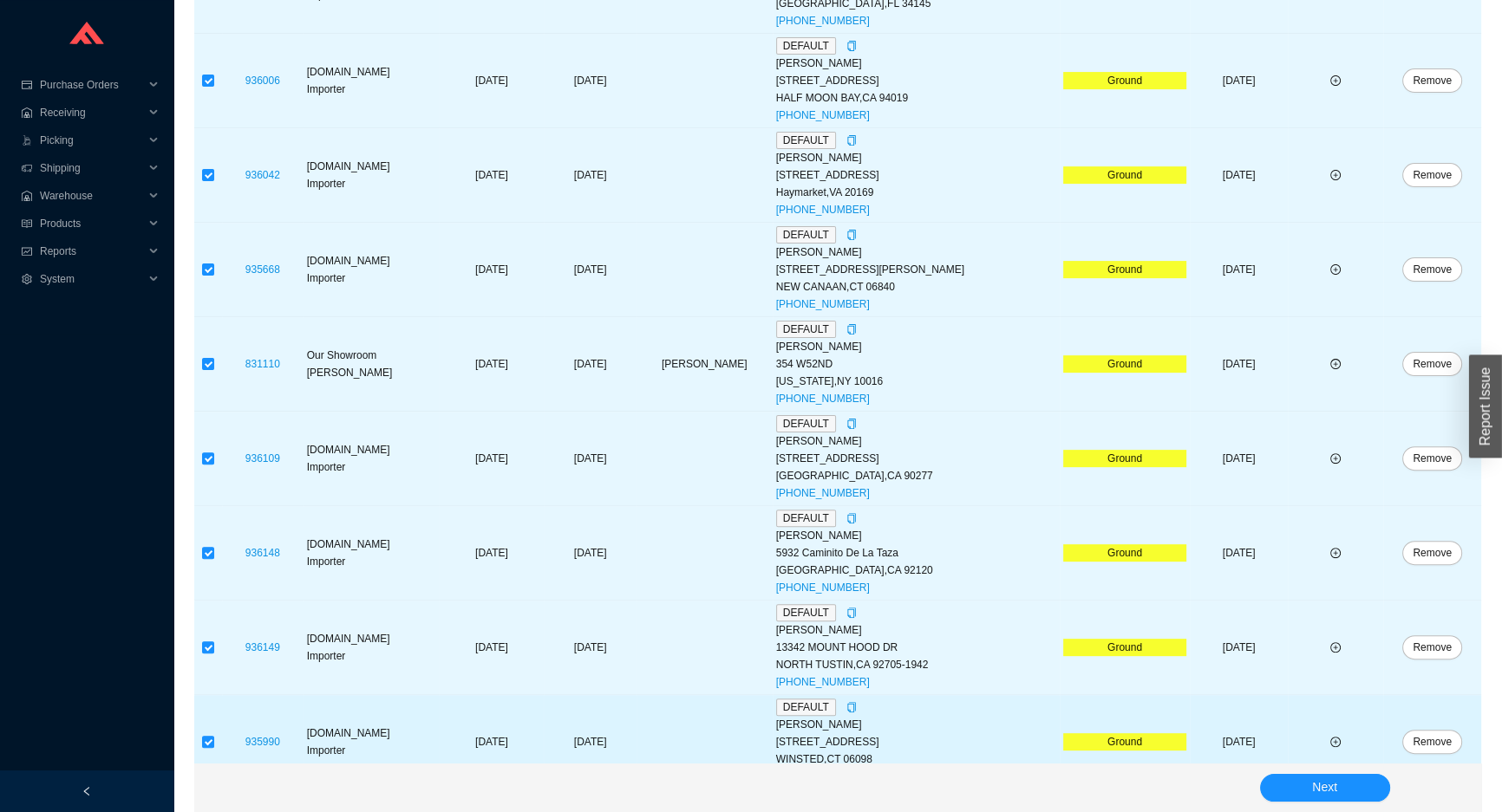
scroll to position [621, 0]
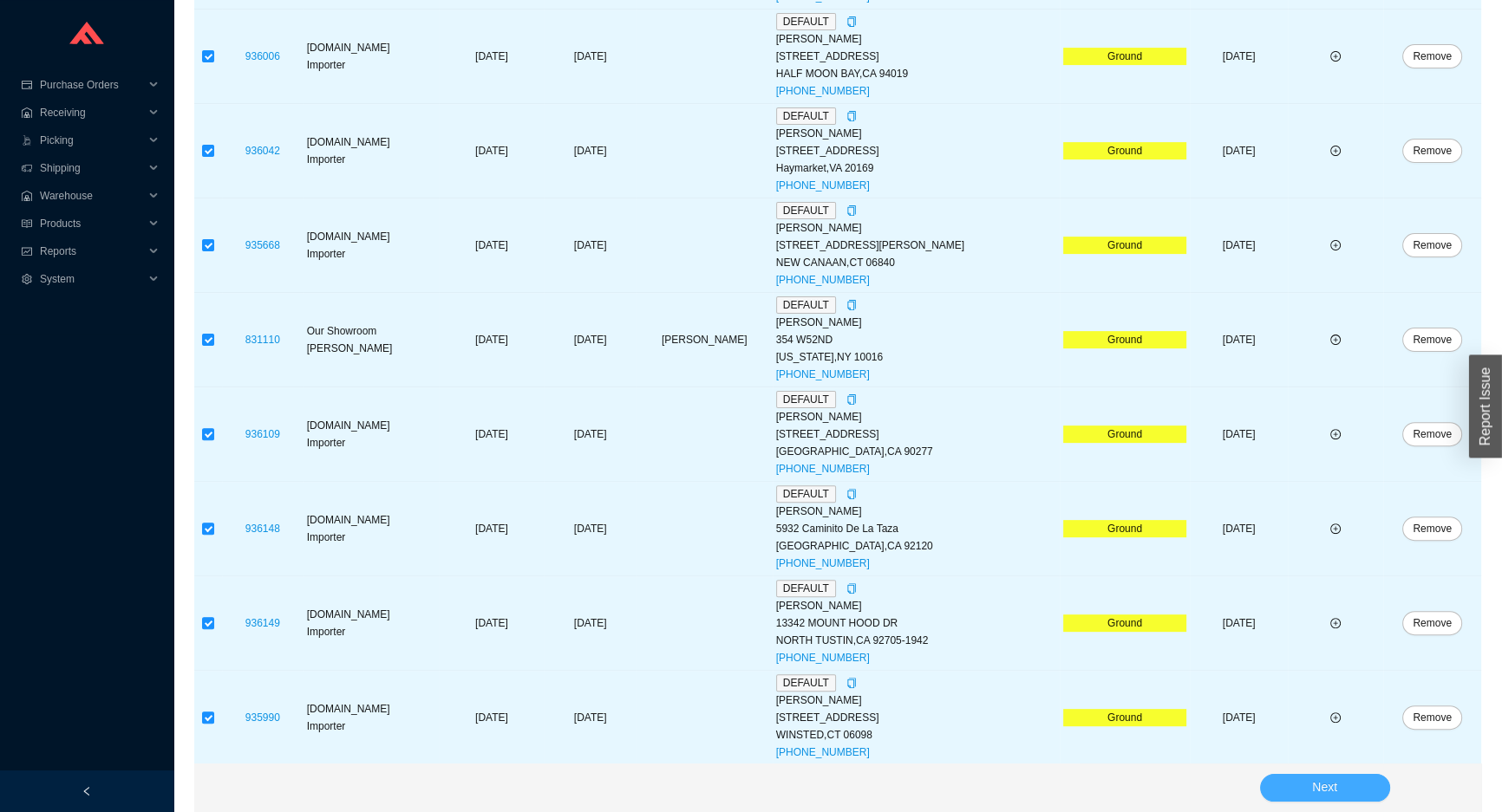
click at [1305, 788] on button "Next" at bounding box center [1325, 789] width 130 height 28
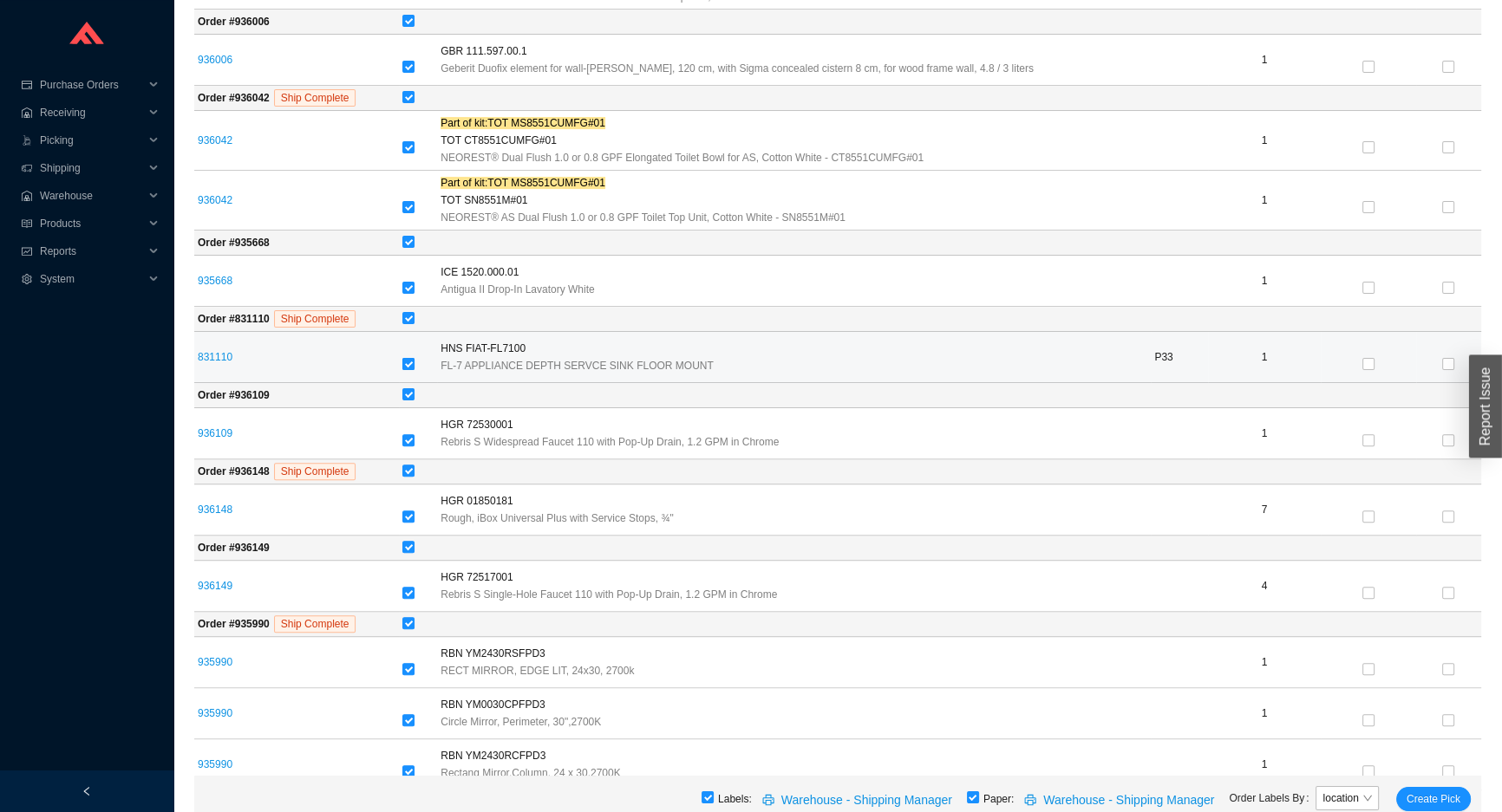
click at [415, 358] on input "checkbox" at bounding box center [408, 364] width 12 height 12
checkbox input "false"
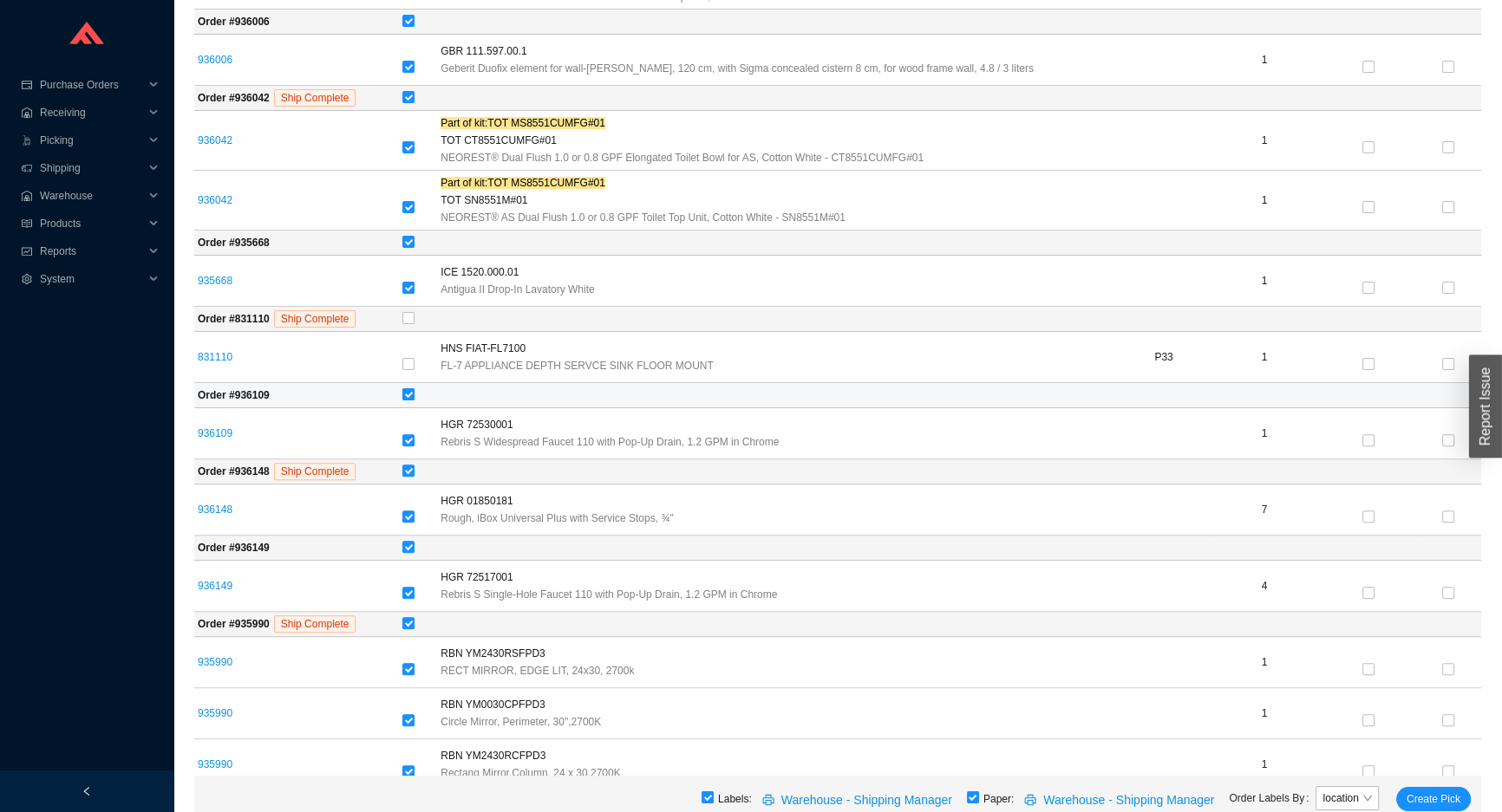
click at [414, 388] on input "checkbox" at bounding box center [408, 394] width 12 height 12
checkbox input "false"
click at [399, 460] on td "Order # 936148 Ship Complete" at bounding box center [296, 472] width 205 height 25
click at [399, 473] on td "Order # 936148 Ship Complete" at bounding box center [296, 472] width 205 height 25
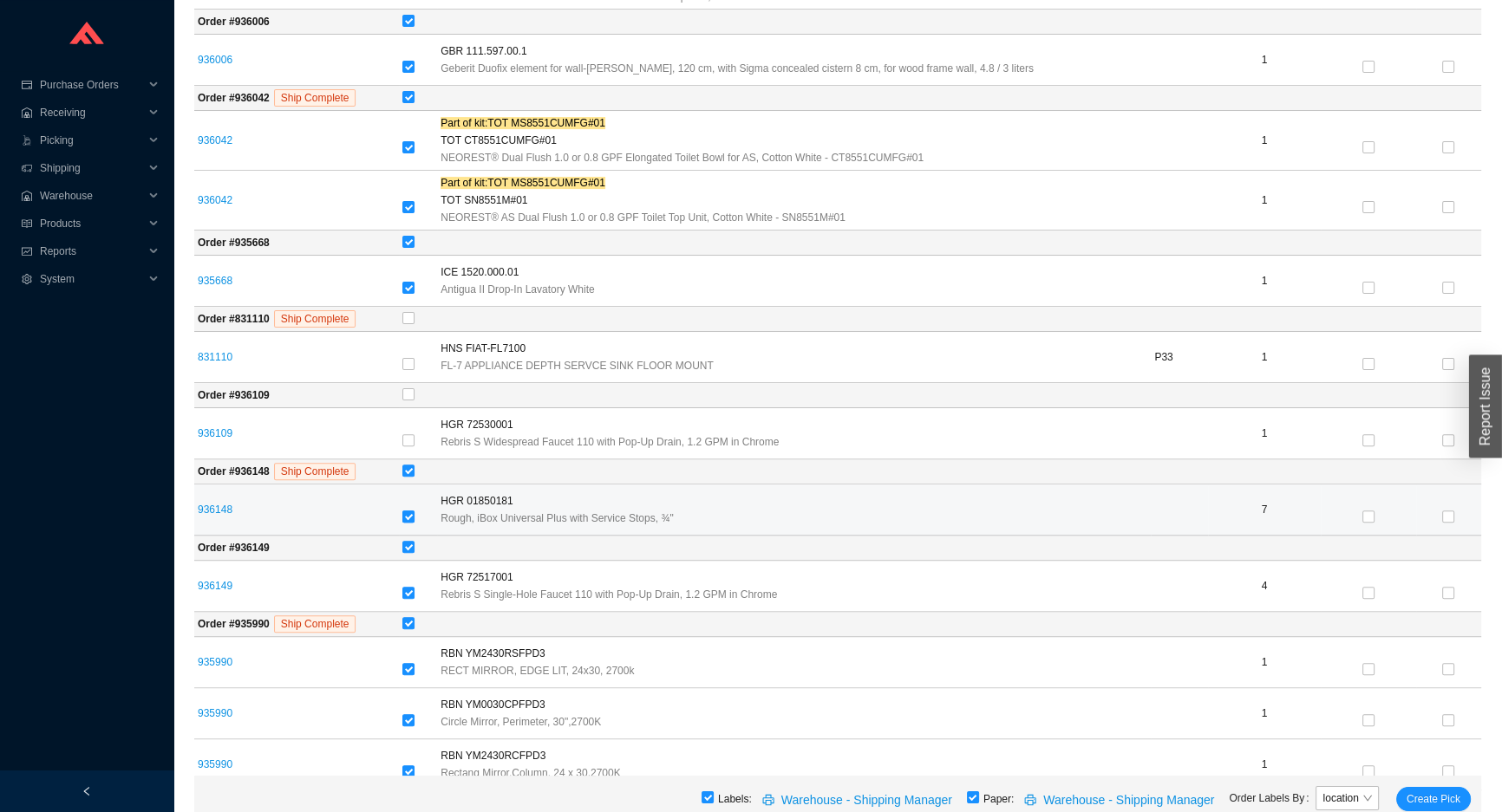
click at [410, 513] on input "checkbox" at bounding box center [408, 516] width 12 height 12
checkbox input "false"
click at [413, 520] on input "checkbox" at bounding box center [408, 516] width 12 height 12
checkbox input "true"
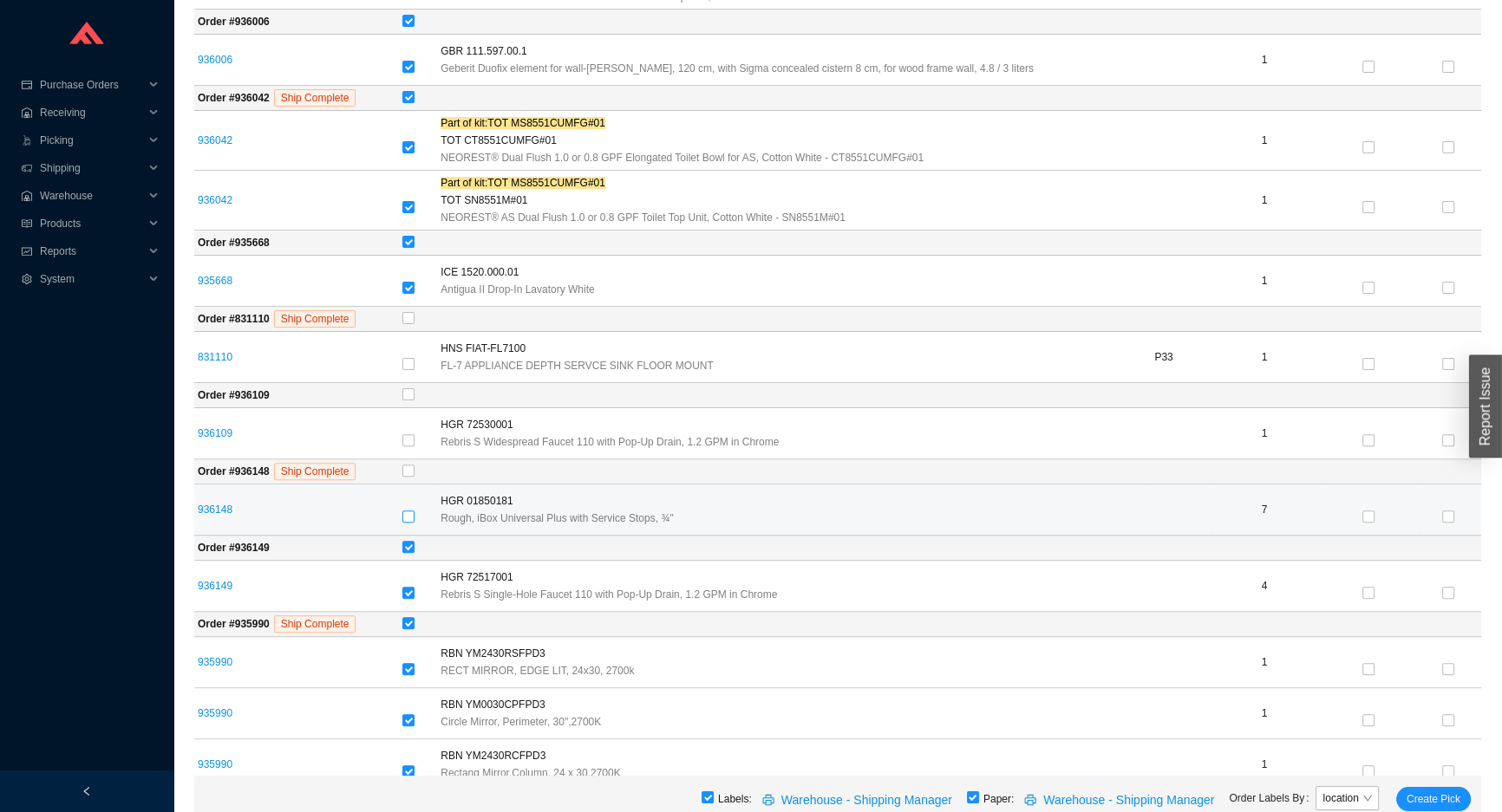
checkbox input "true"
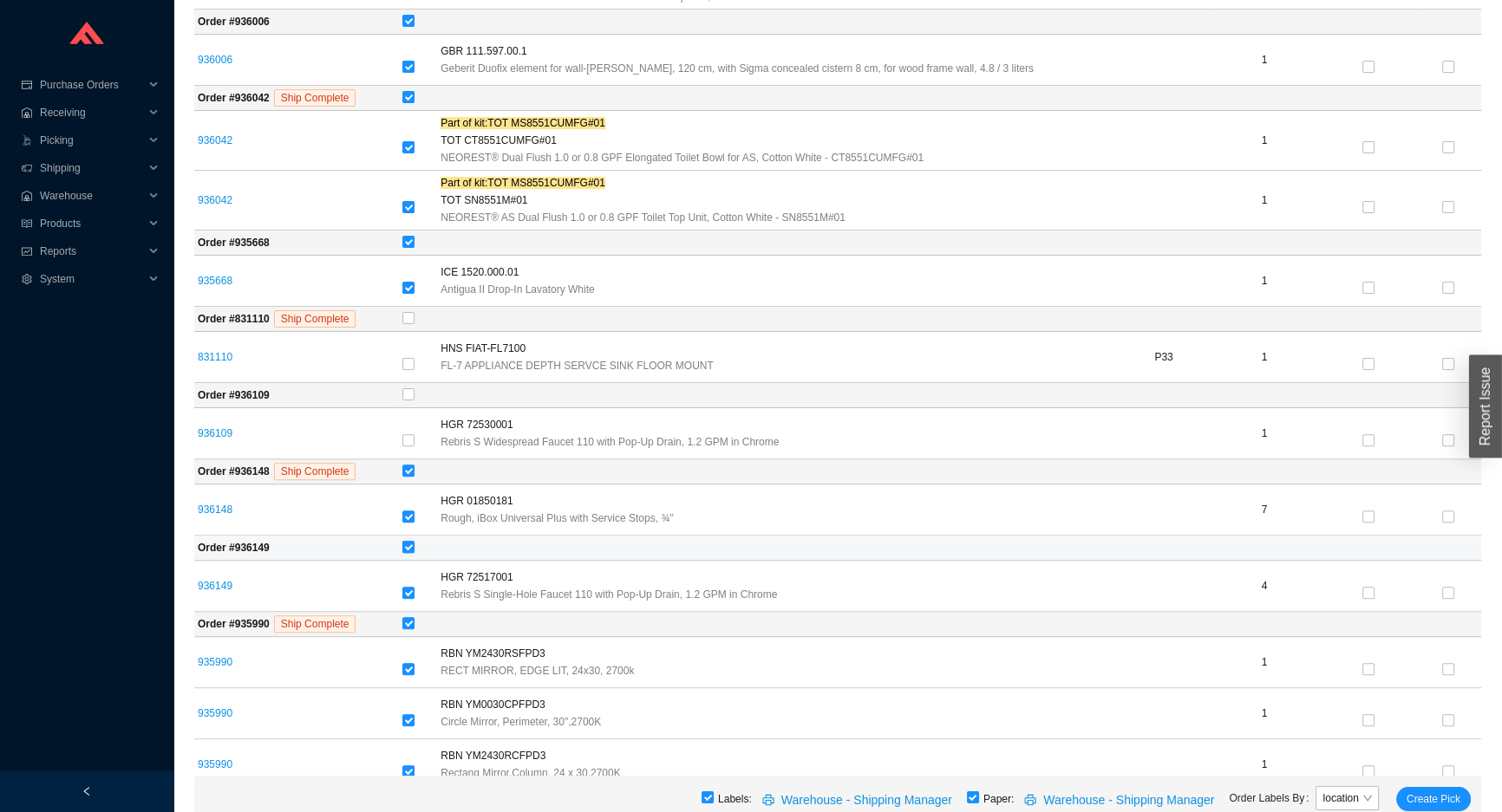
click at [415, 542] on input "checkbox" at bounding box center [408, 547] width 12 height 12
checkbox input "false"
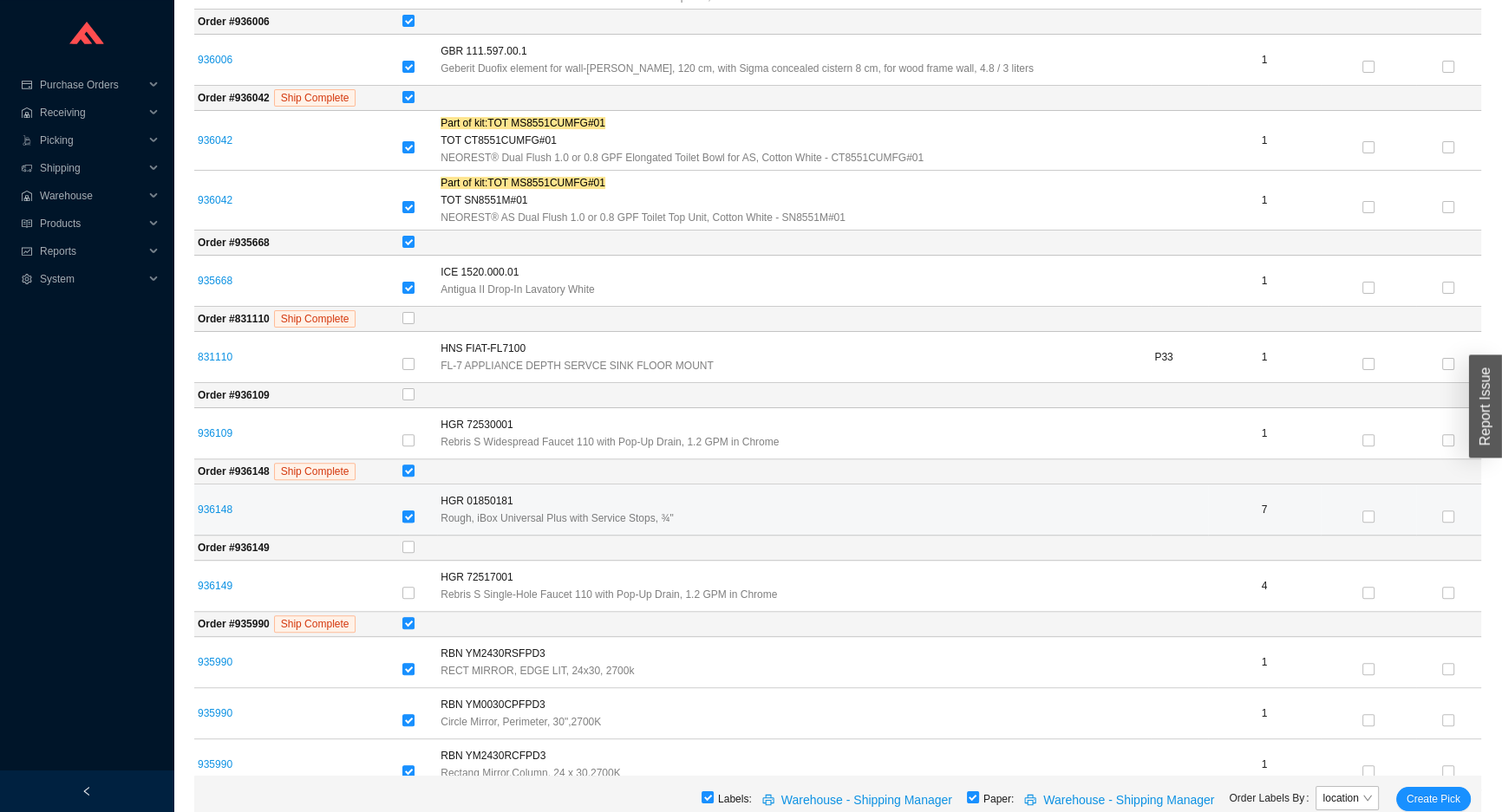
click at [415, 509] on label at bounding box center [408, 518] width 12 height 17
click at [415, 510] on input "checkbox" at bounding box center [408, 516] width 12 height 12
checkbox input "false"
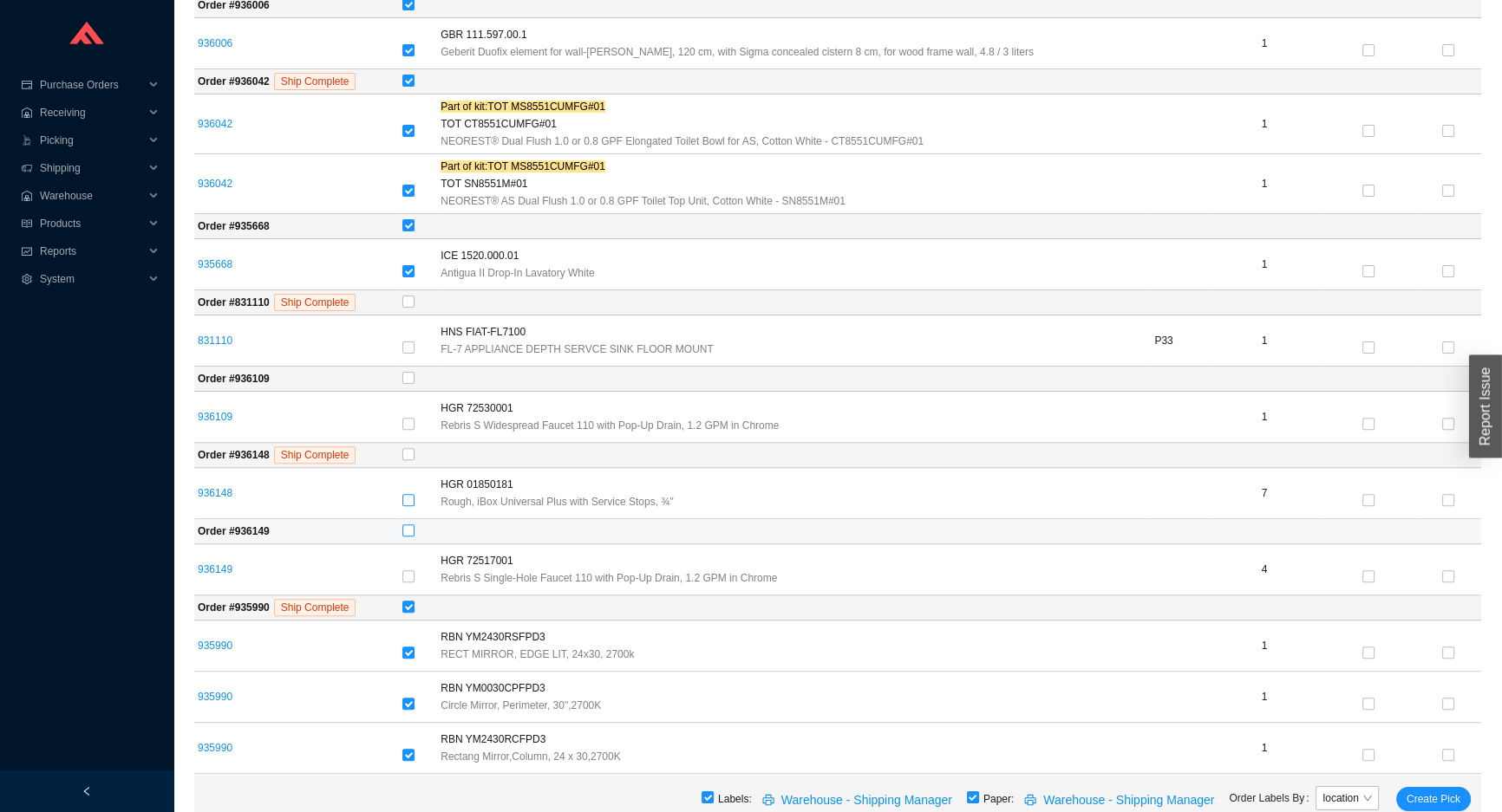
scroll to position [641, 0]
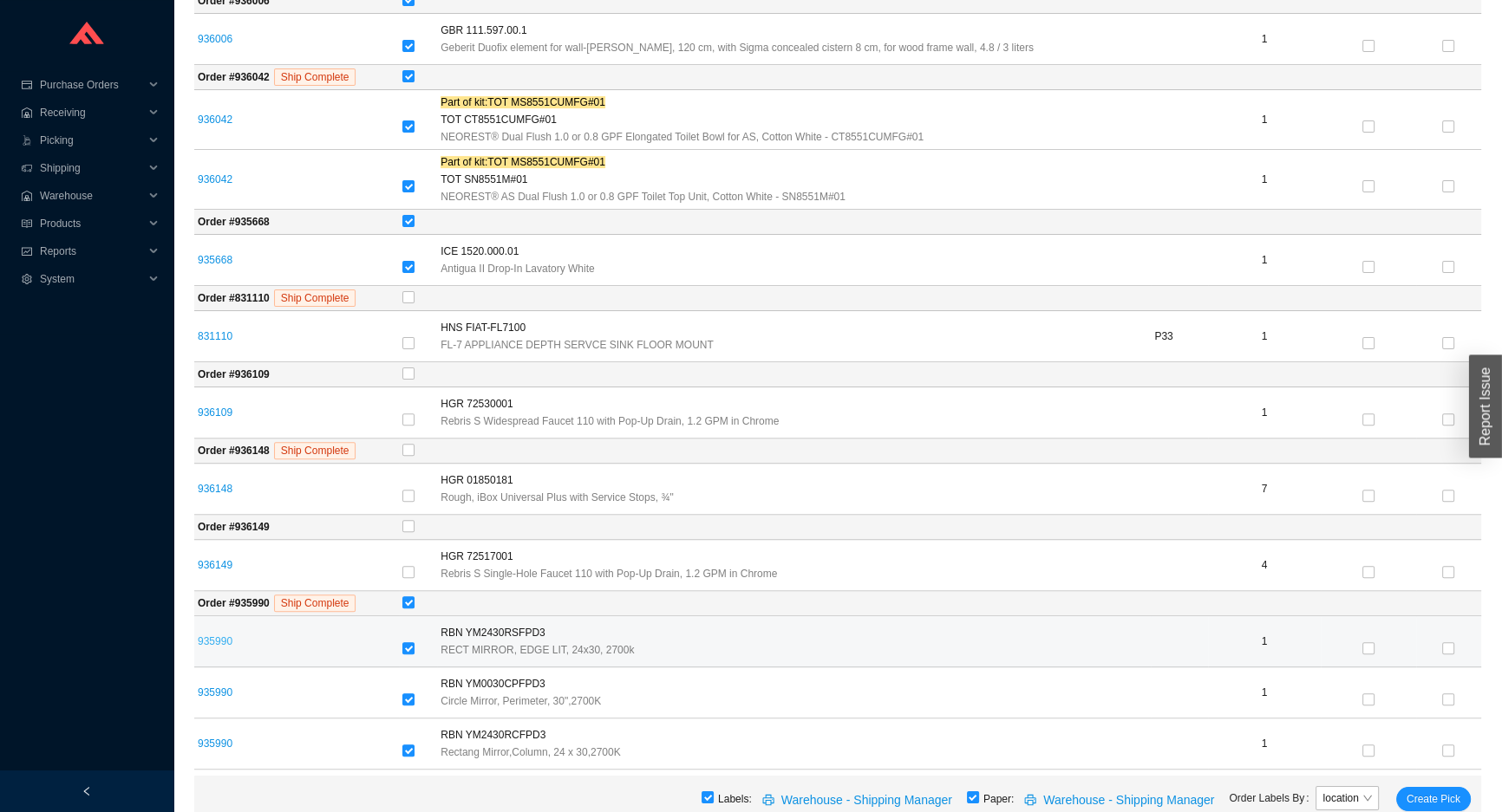
click at [211, 636] on link "935990" at bounding box center [215, 641] width 35 height 12
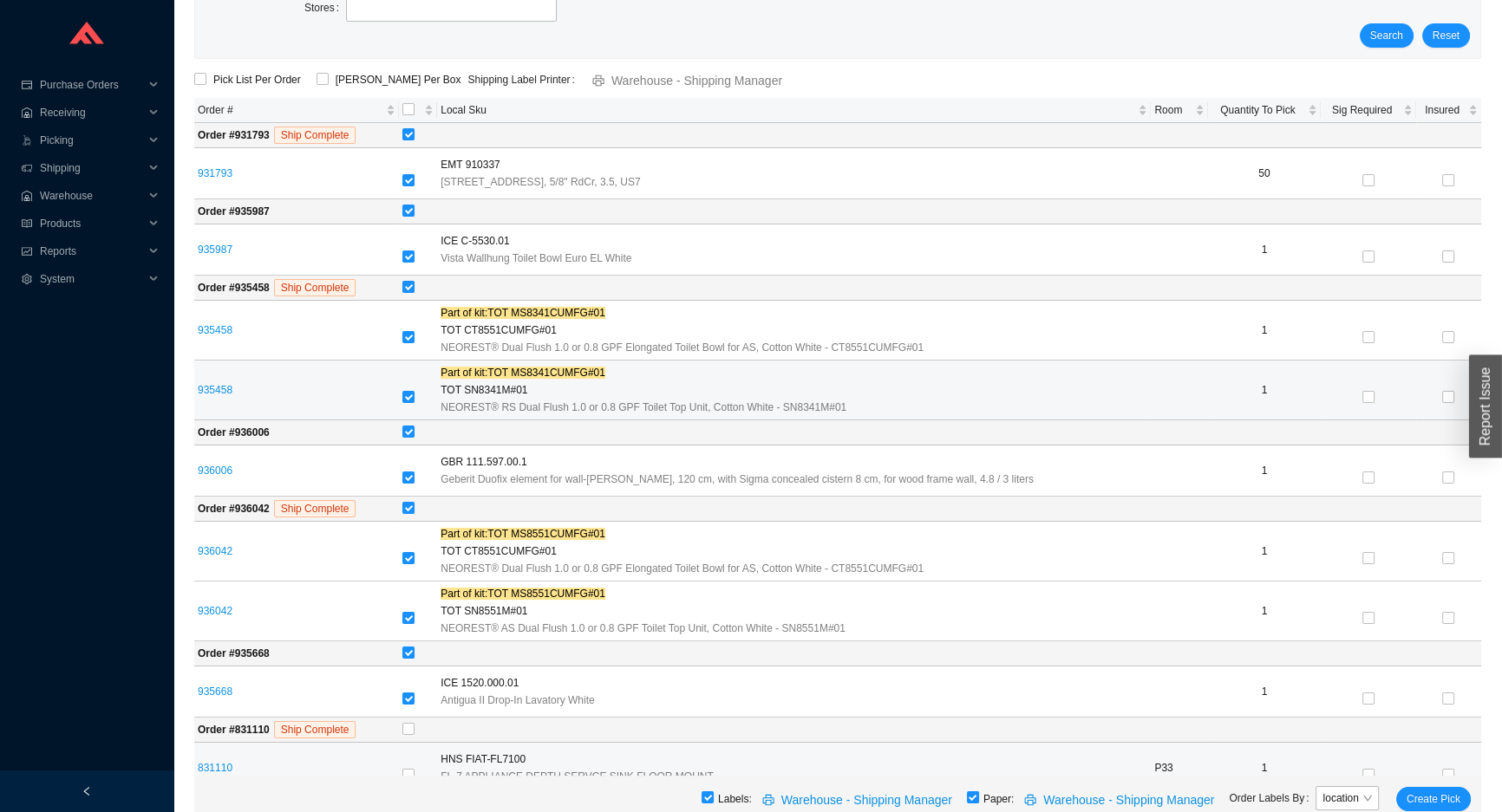
scroll to position [169, 0]
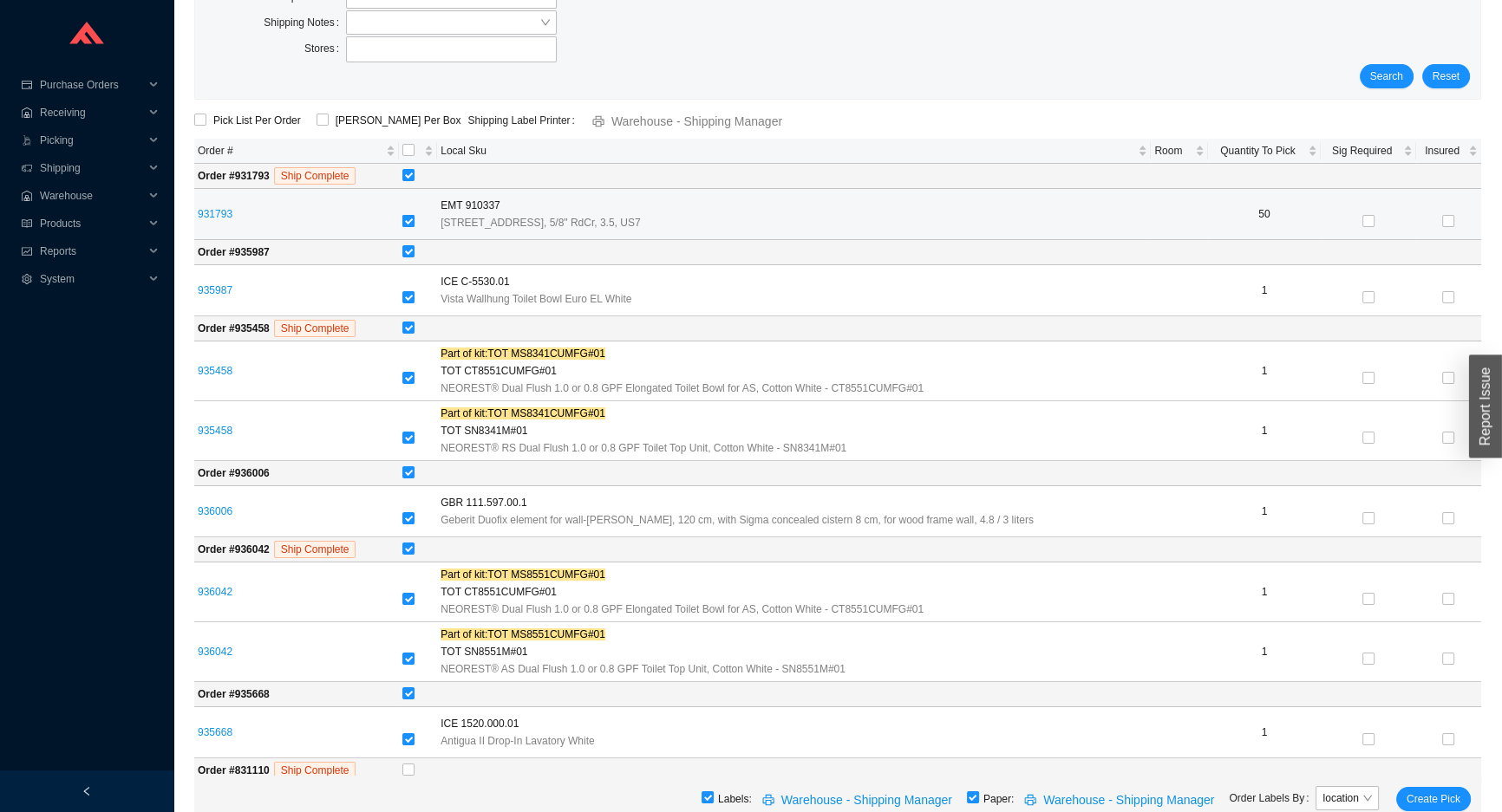
click at [415, 218] on input "checkbox" at bounding box center [408, 220] width 12 height 12
checkbox input "false"
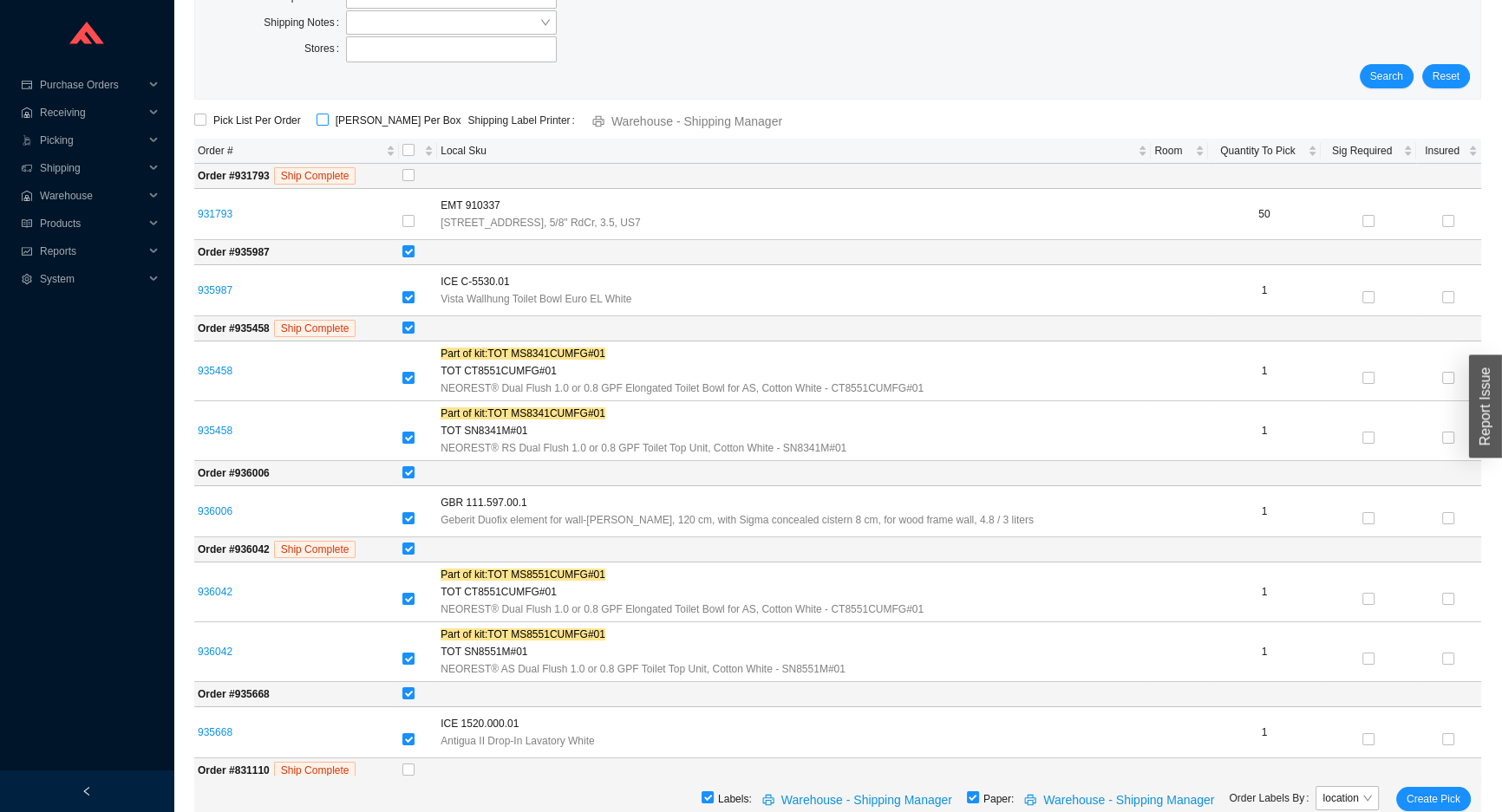
click at [328, 118] on span "ShipKey Per Box" at bounding box center [398, 120] width 140 height 17
click at [326, 118] on input "ShipKey Per Box" at bounding box center [322, 119] width 12 height 12
checkbox input "true"
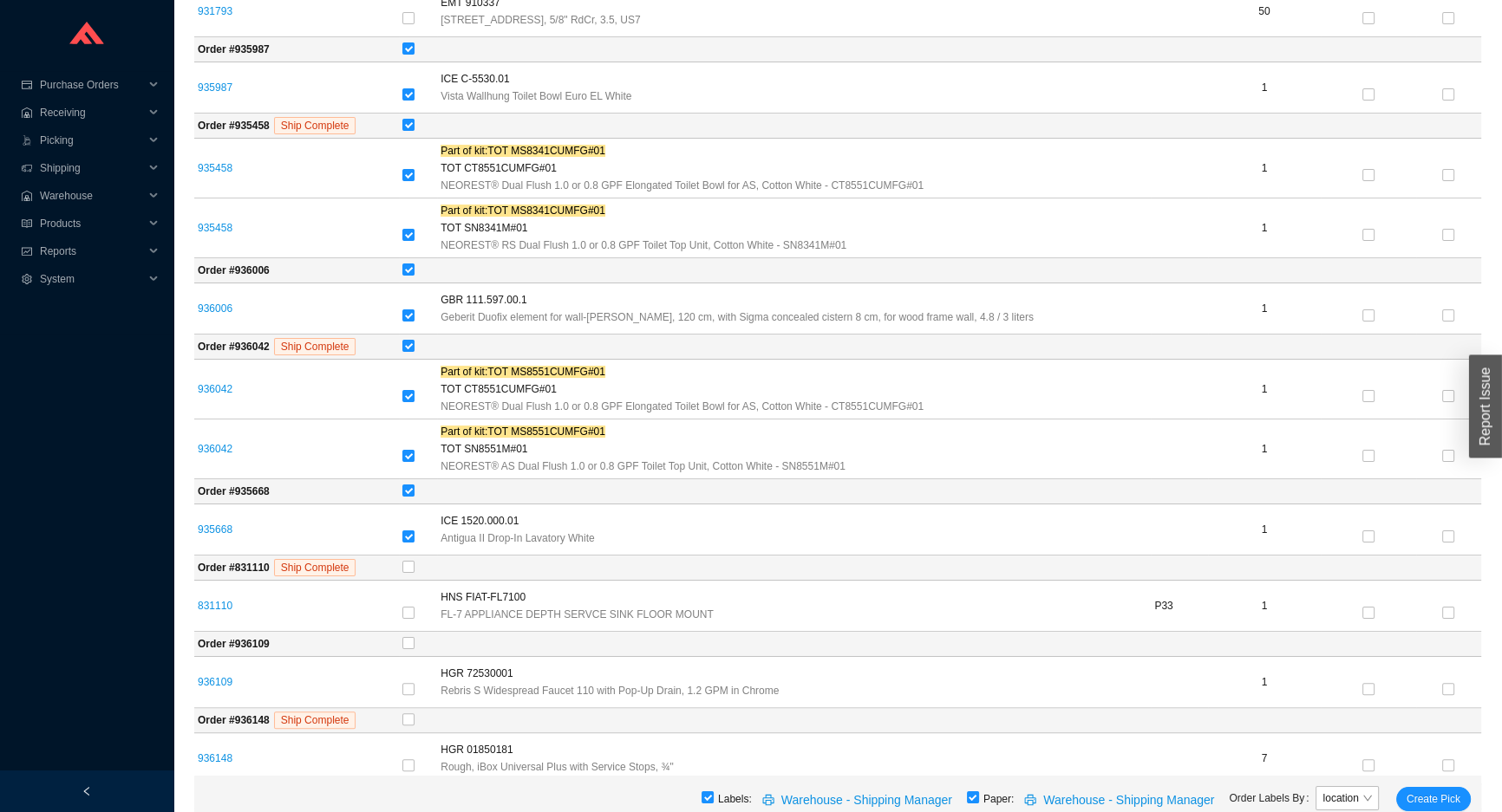
scroll to position [641, 0]
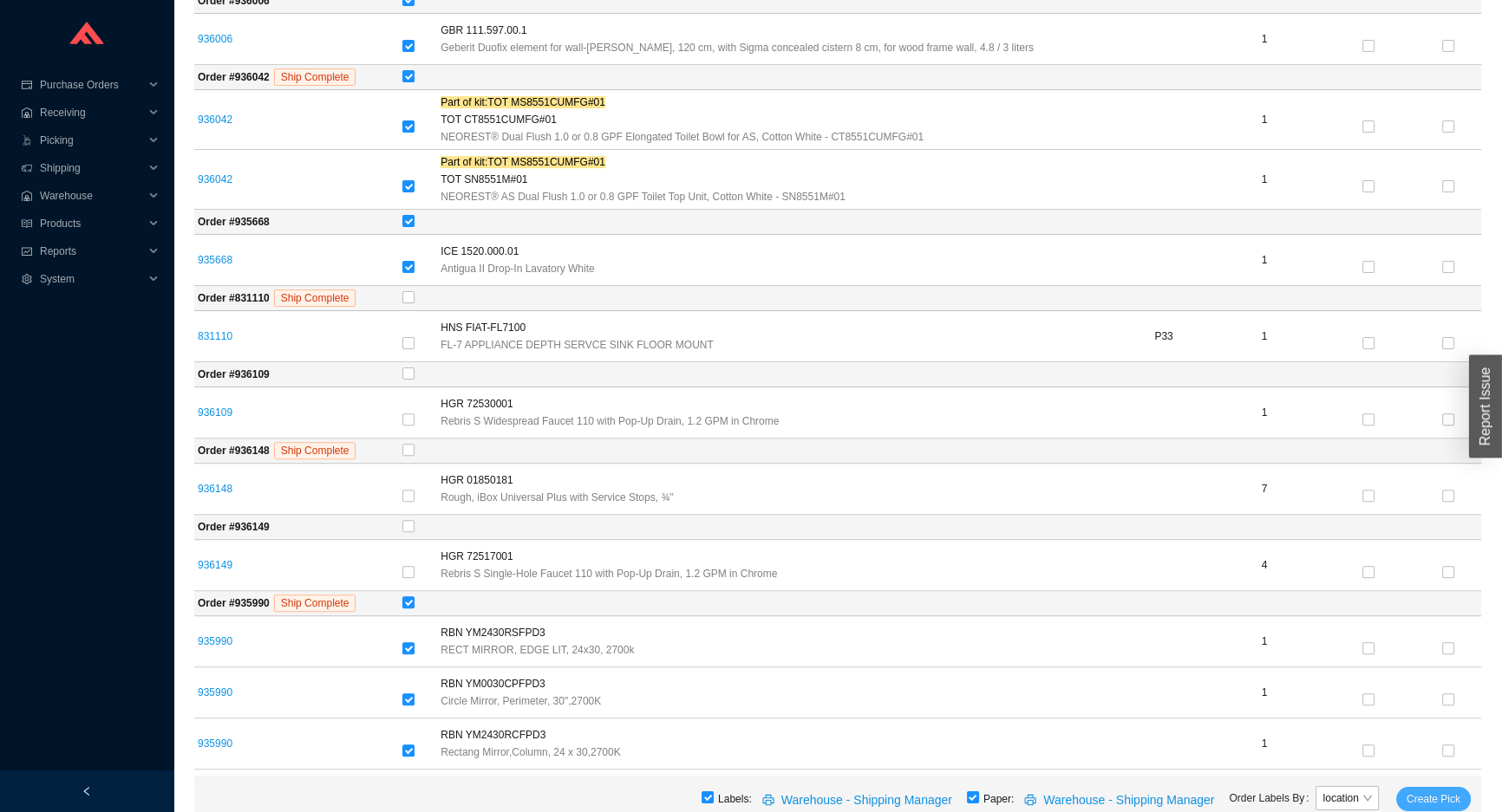
click at [1445, 793] on span "Create Pick" at bounding box center [1433, 799] width 53 height 17
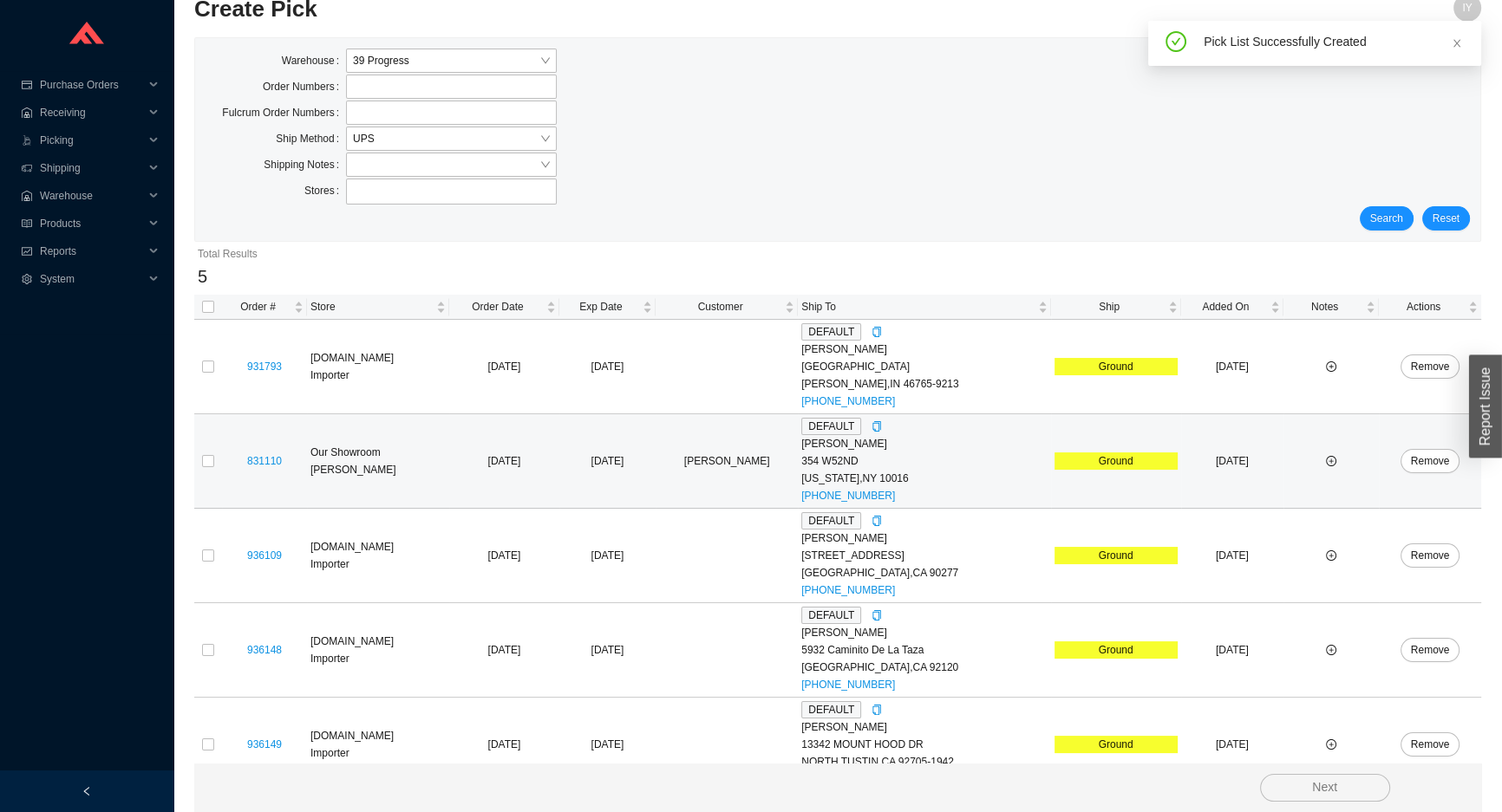
scroll to position [53, 0]
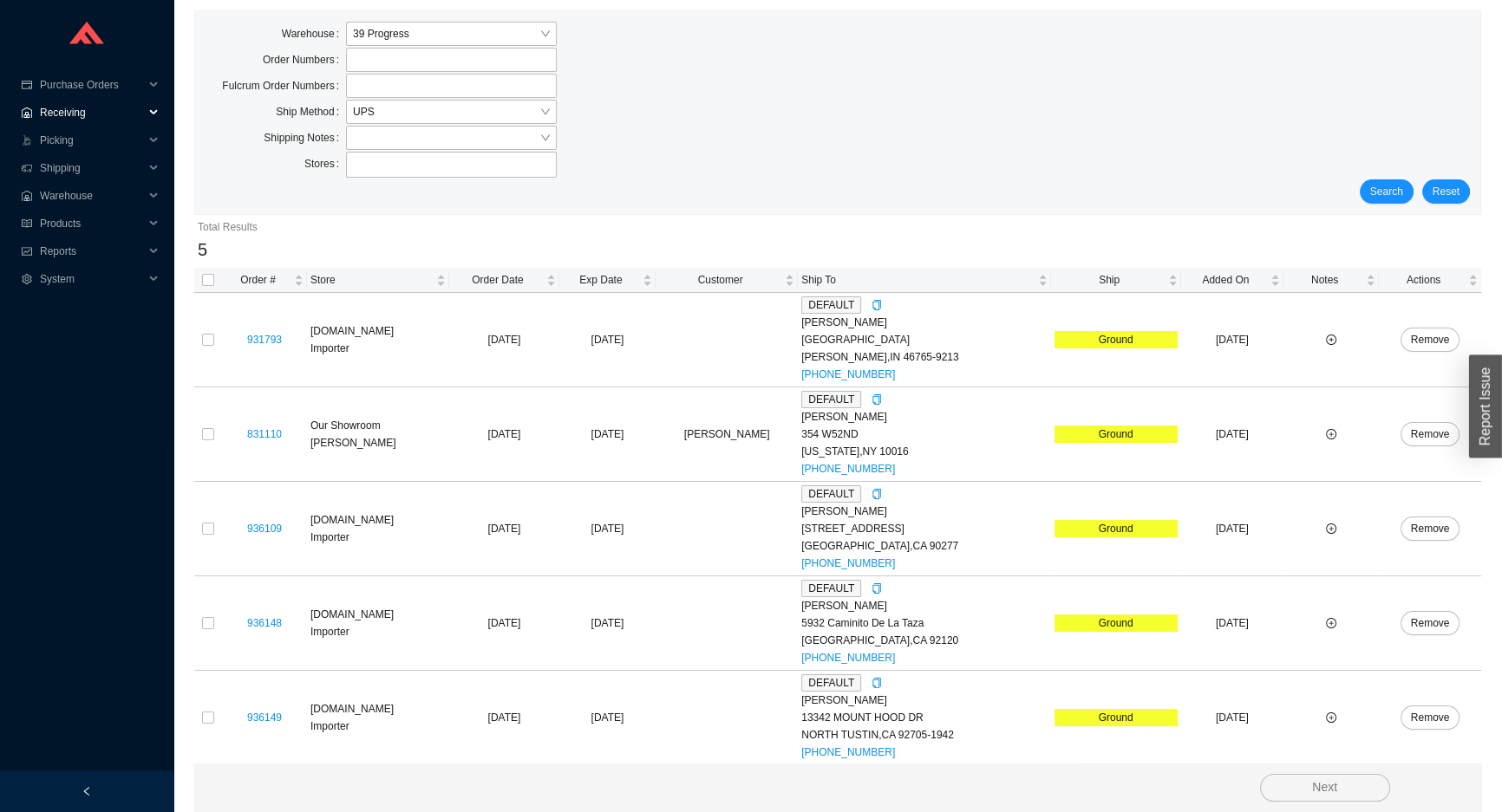
click at [106, 112] on span "Receiving" at bounding box center [92, 113] width 104 height 28
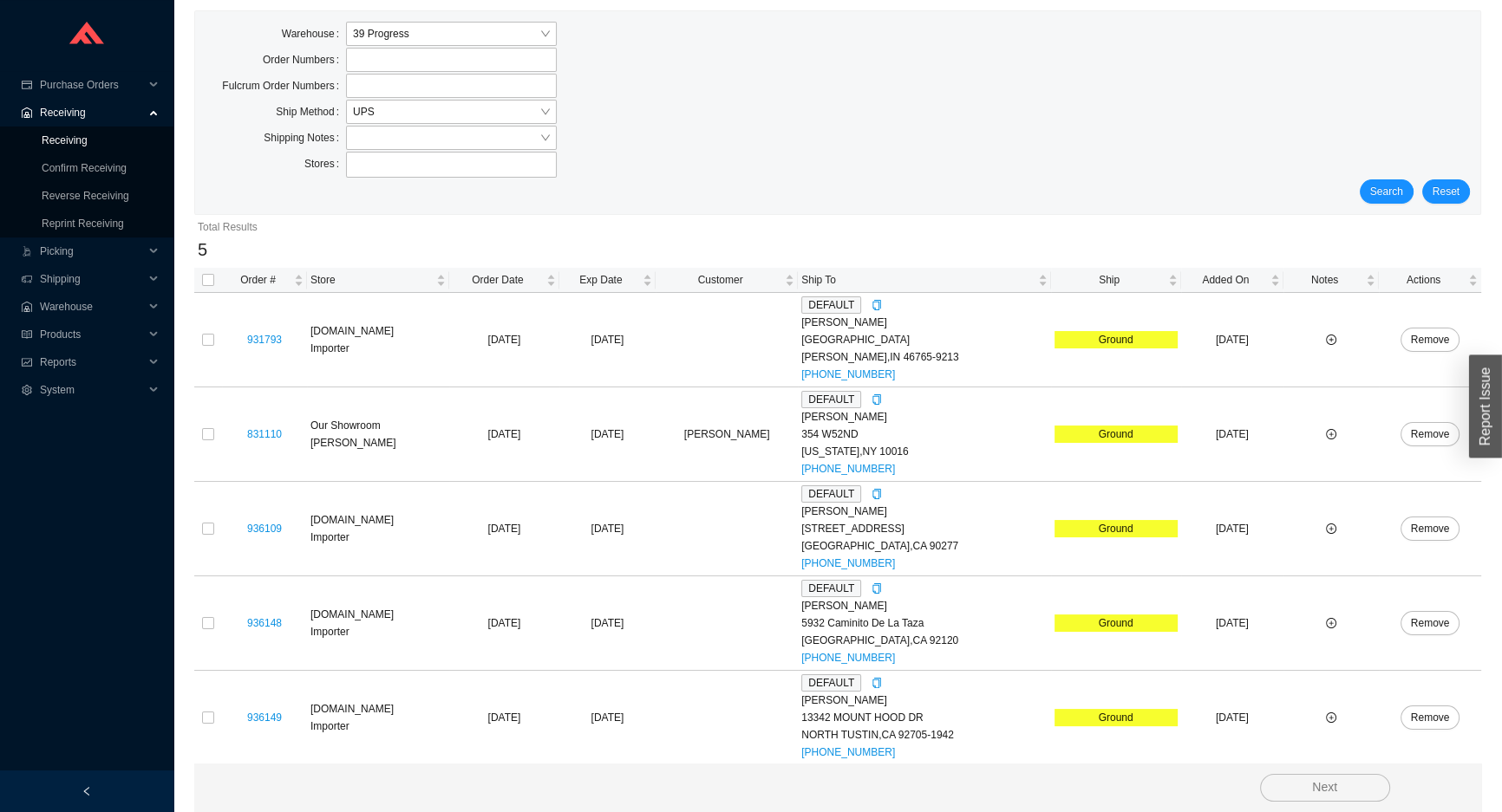
click at [87, 142] on link "Receiving" at bounding box center [64, 140] width 46 height 12
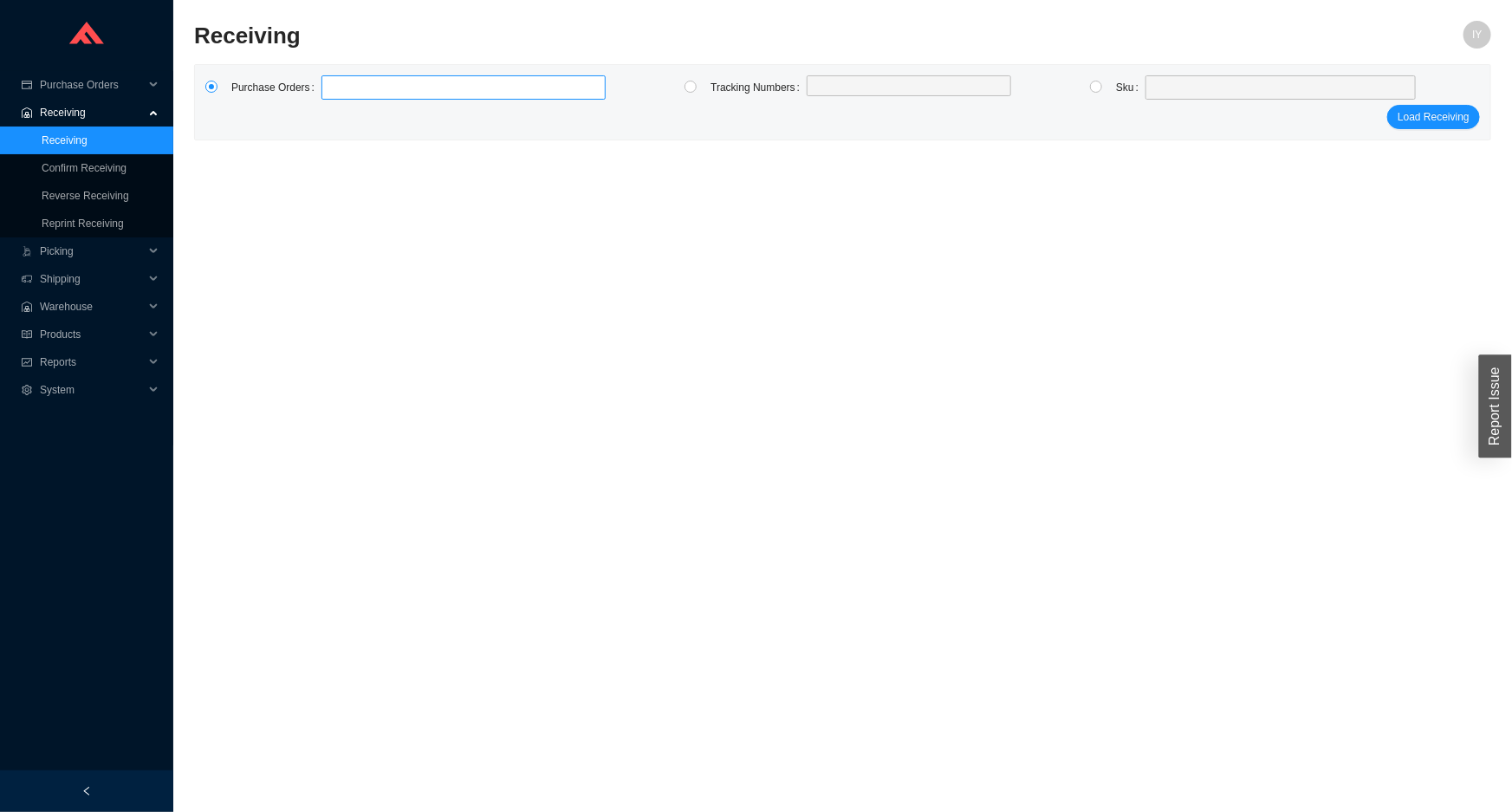
click at [338, 94] on label at bounding box center [463, 87] width 284 height 24
click at [337, 94] on input at bounding box center [330, 87] width 12 height 19
type input "985476"
click at [1446, 113] on span "Load Receiving" at bounding box center [1433, 117] width 72 height 17
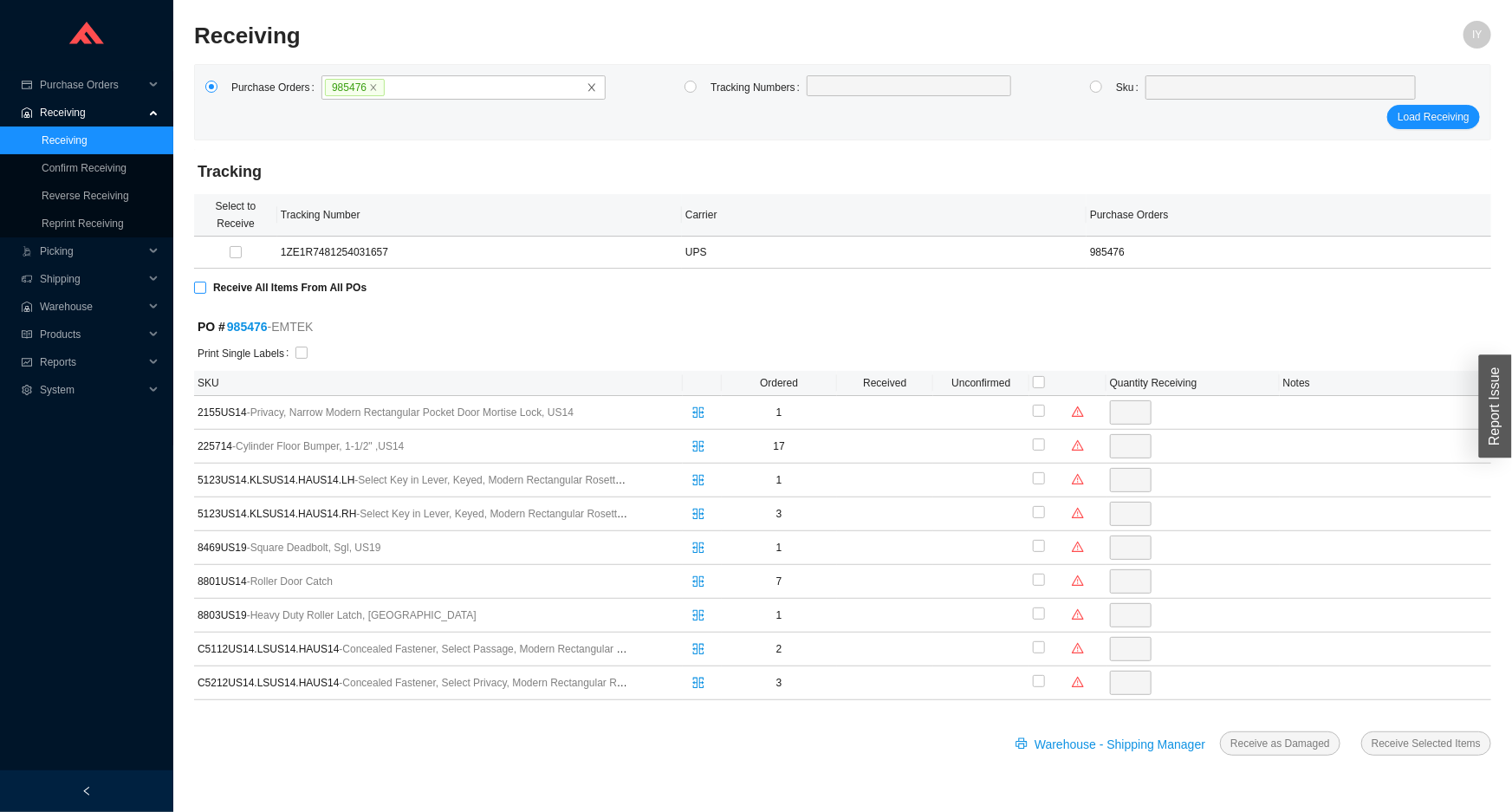
click at [196, 287] on input "Receive All Items From All POs" at bounding box center [200, 287] width 12 height 12
checkbox input "true"
type input "1"
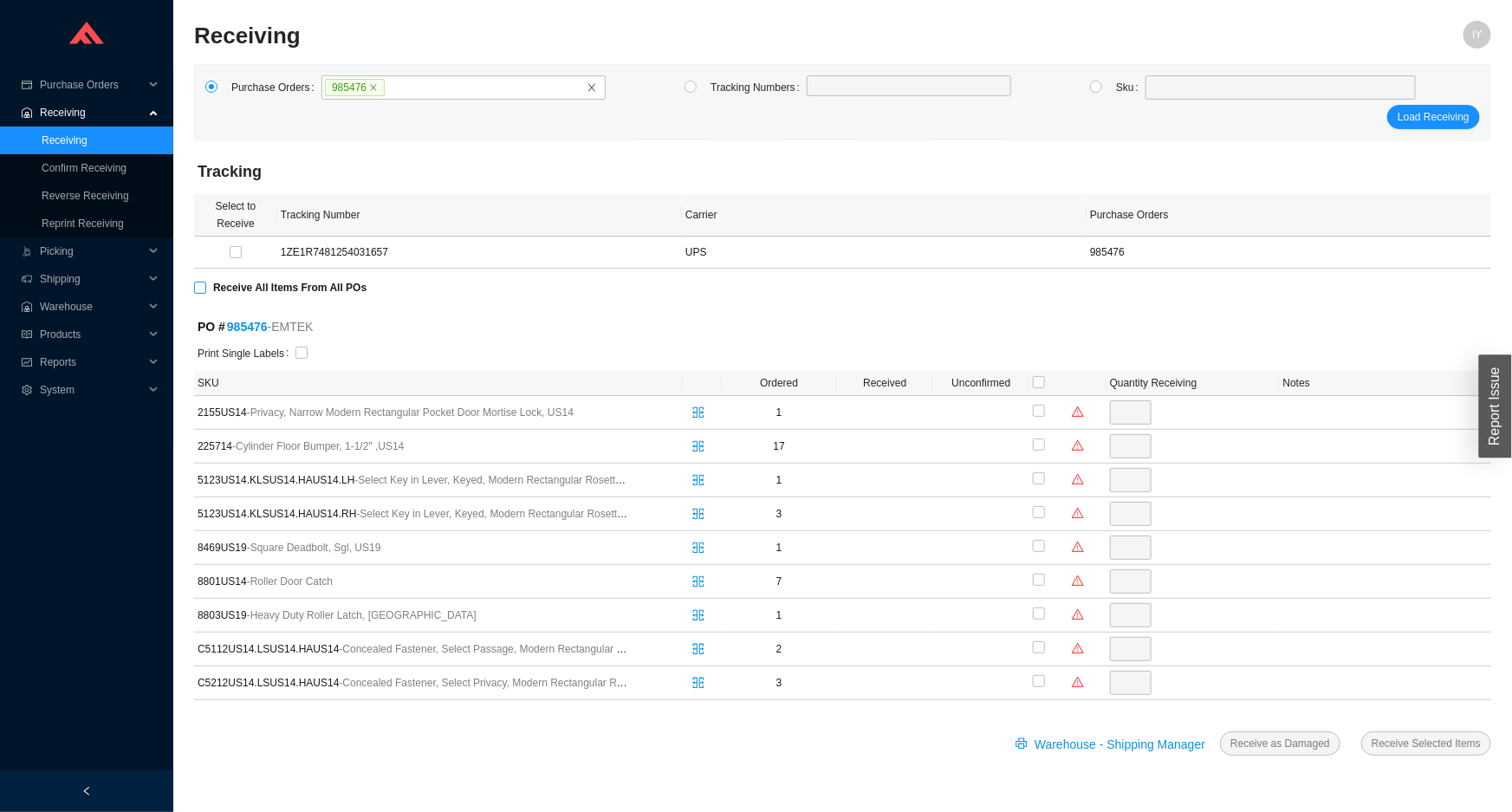
checkbox input "true"
type input "17"
checkbox input "true"
type input "1"
checkbox input "true"
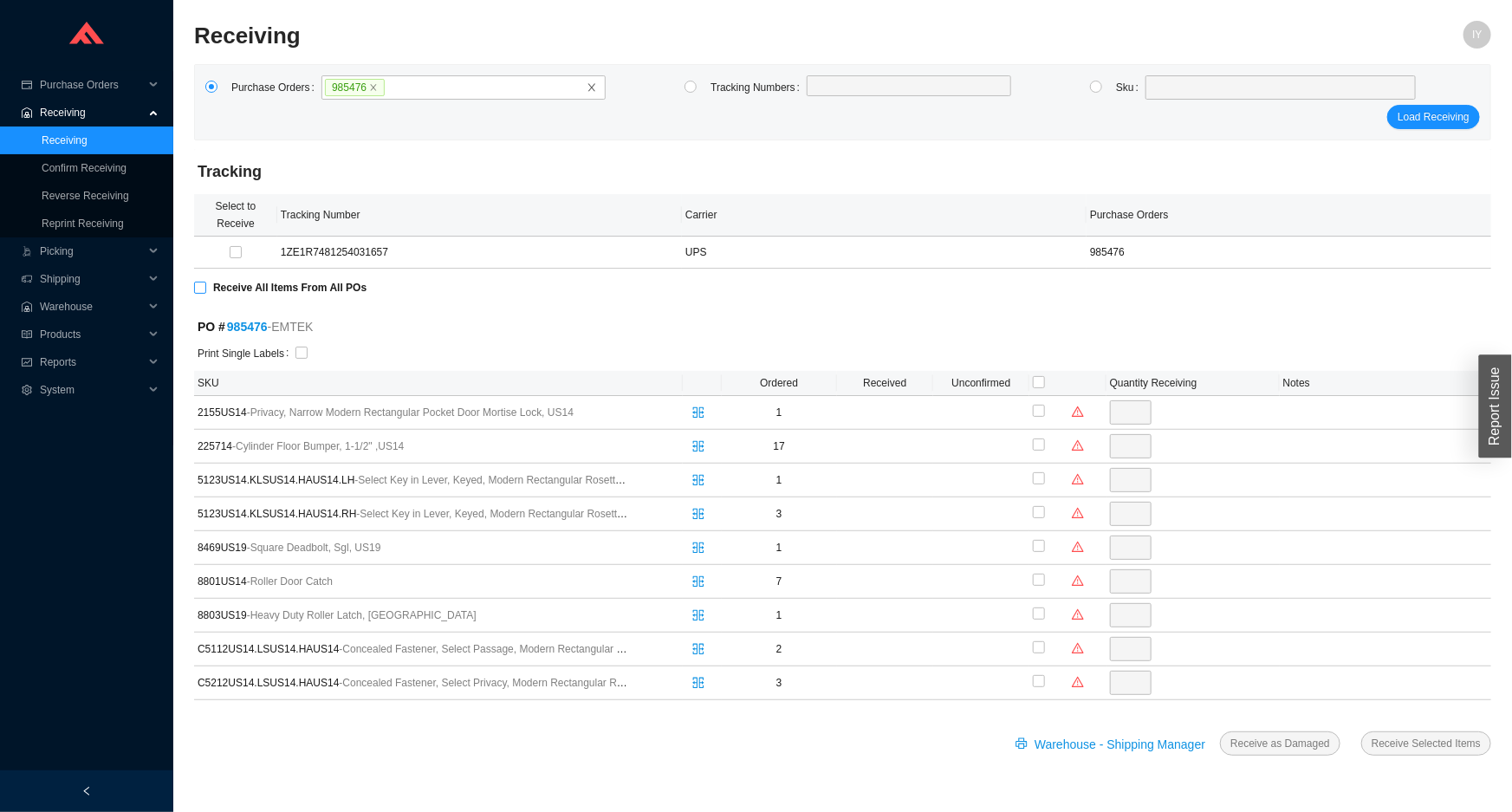
type input "3"
checkbox input "true"
type input "1"
checkbox input "true"
type input "7"
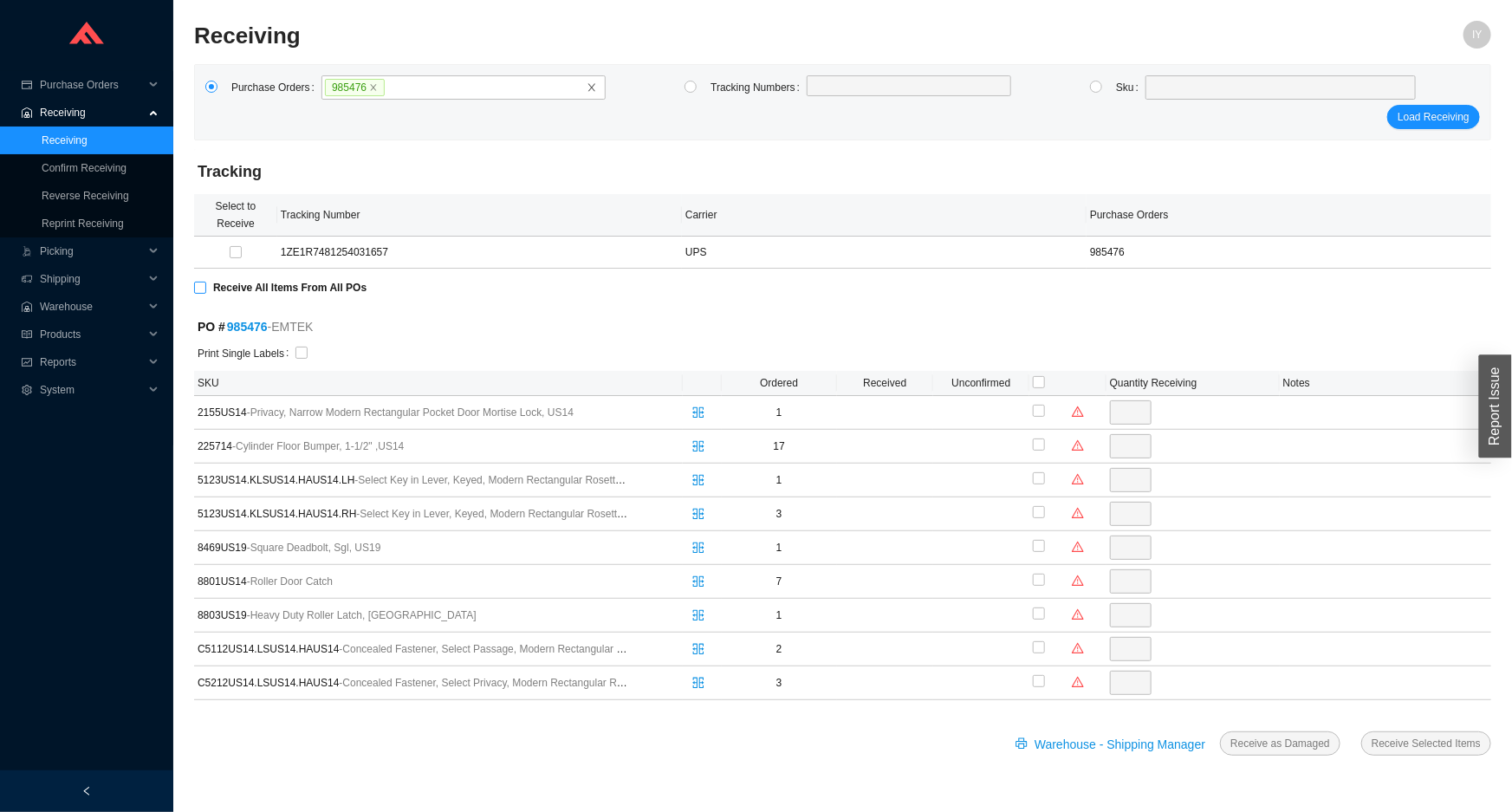
checkbox input "true"
type input "1"
checkbox input "true"
type input "2"
checkbox input "true"
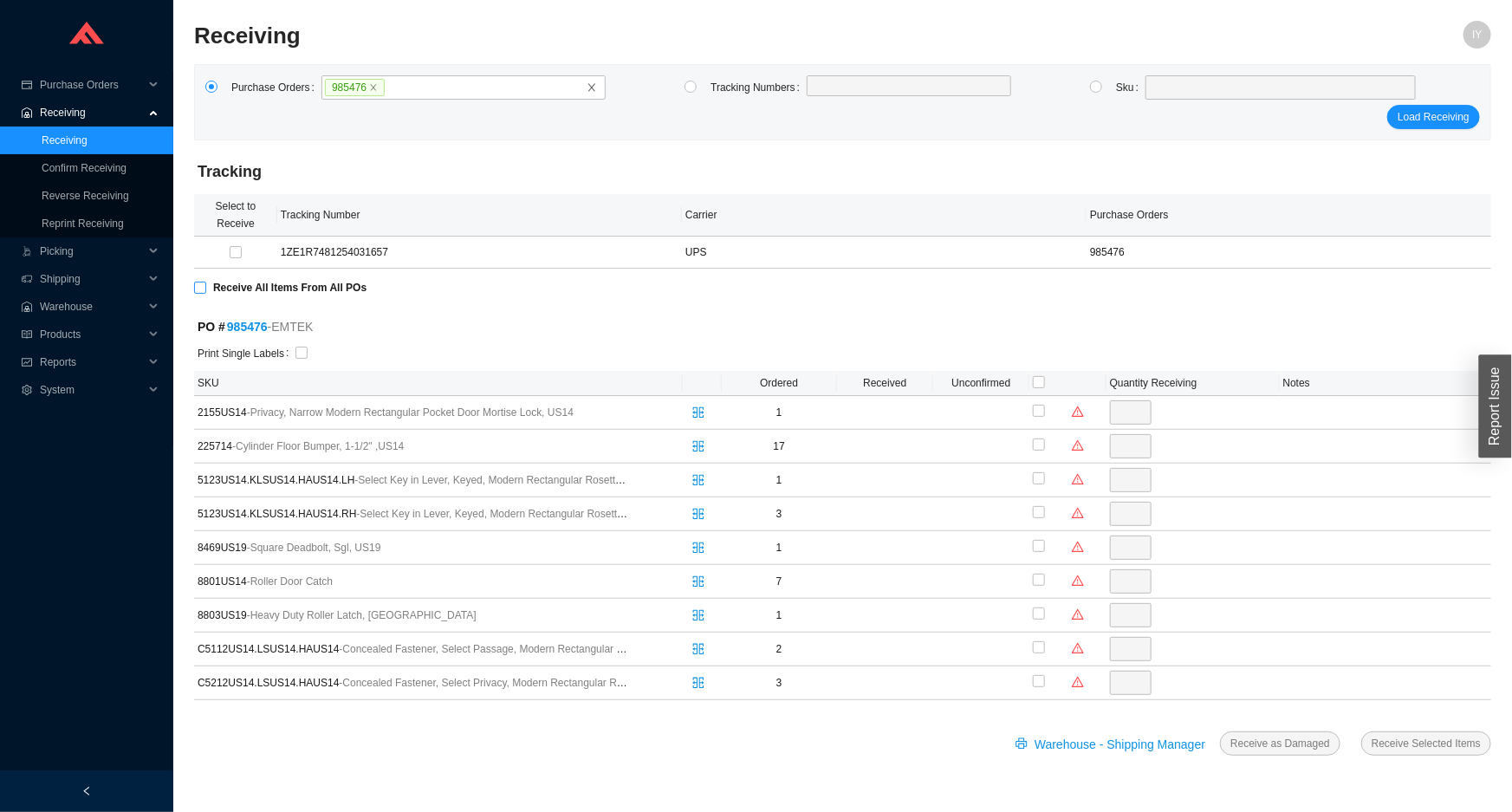
type input "3"
click at [295, 353] on input "checkbox" at bounding box center [301, 353] width 12 height 12
checkbox input "true"
click at [1407, 735] on span "Receive Selected Items" at bounding box center [1426, 744] width 109 height 17
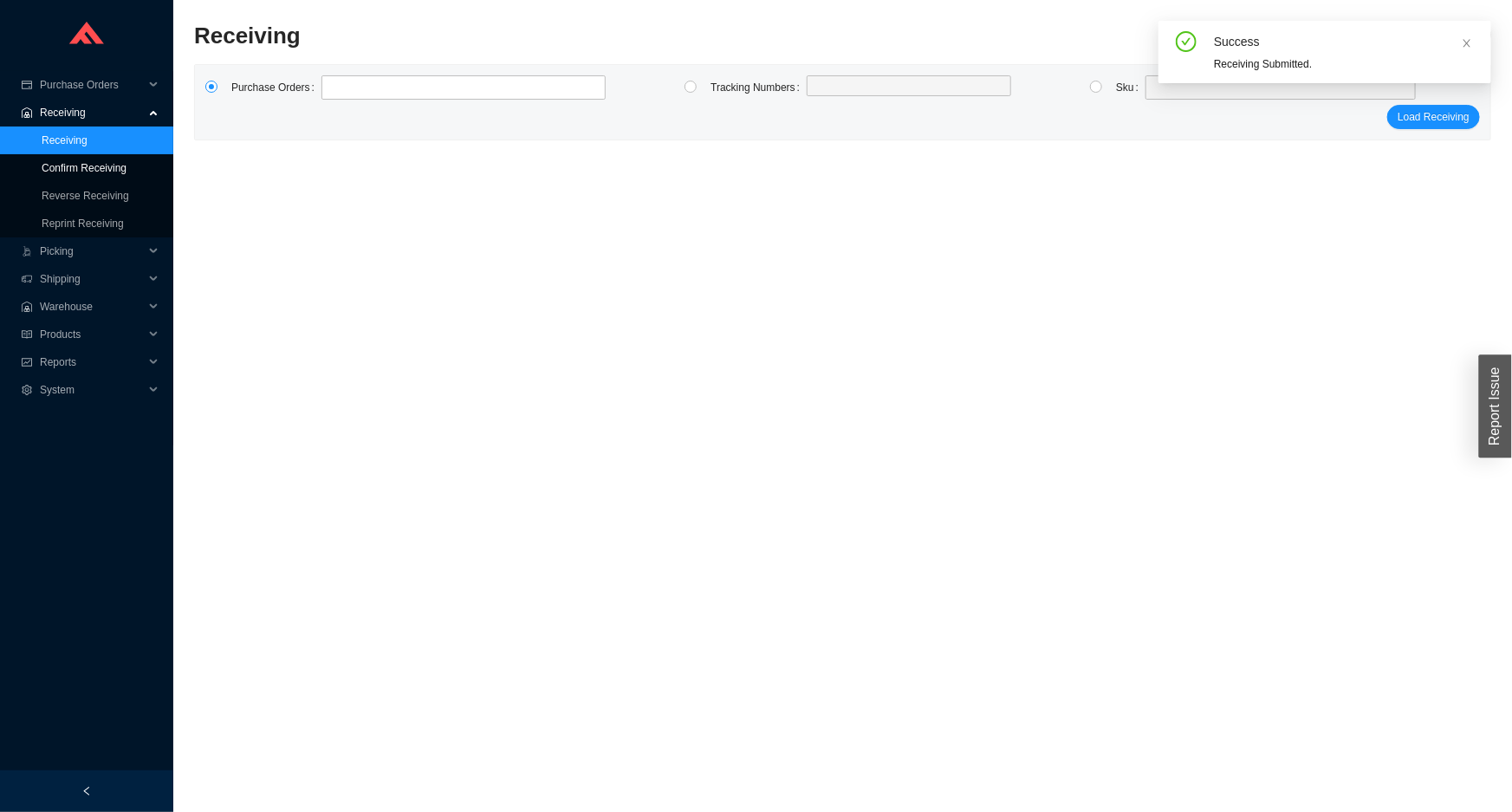
click at [127, 174] on link "Confirm Receiving" at bounding box center [83, 168] width 85 height 12
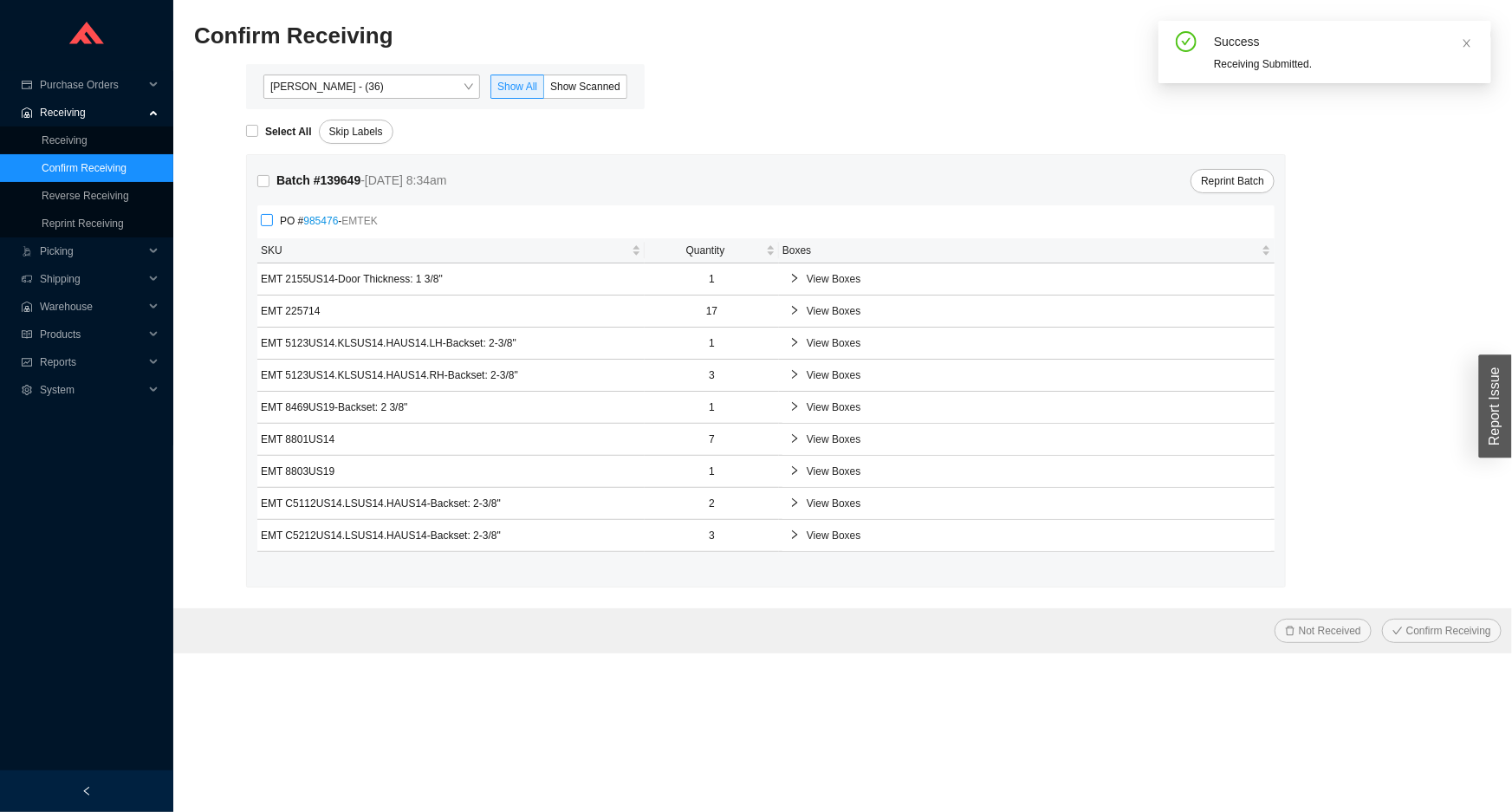
click at [296, 220] on span "PO # 985476 - EMTEK" at bounding box center [328, 220] width 112 height 17
click at [273, 220] on input "PO # 985476 - EMTEK" at bounding box center [266, 219] width 12 height 12
checkbox input "true"
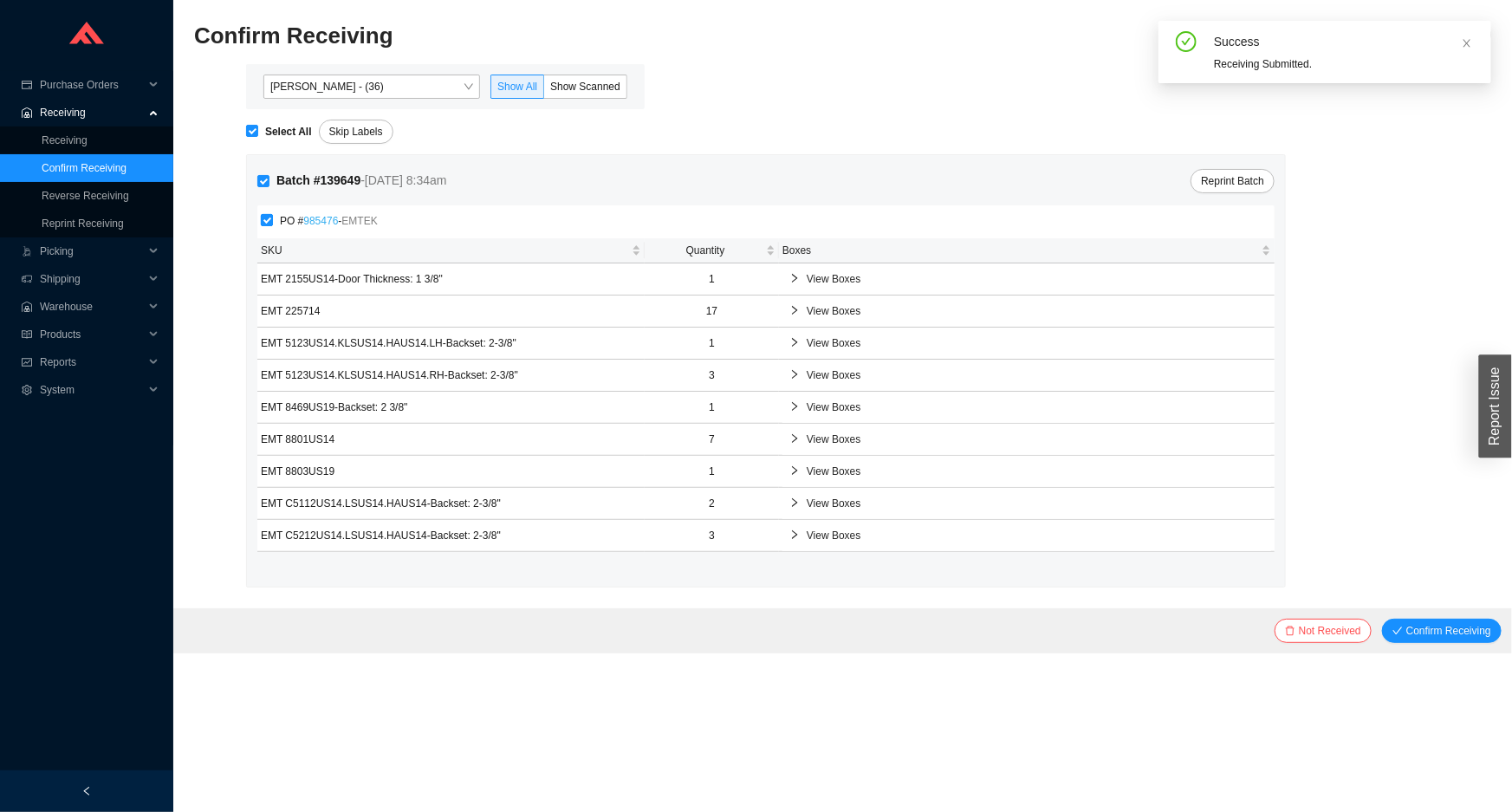
click at [304, 218] on link "985476" at bounding box center [321, 220] width 35 height 12
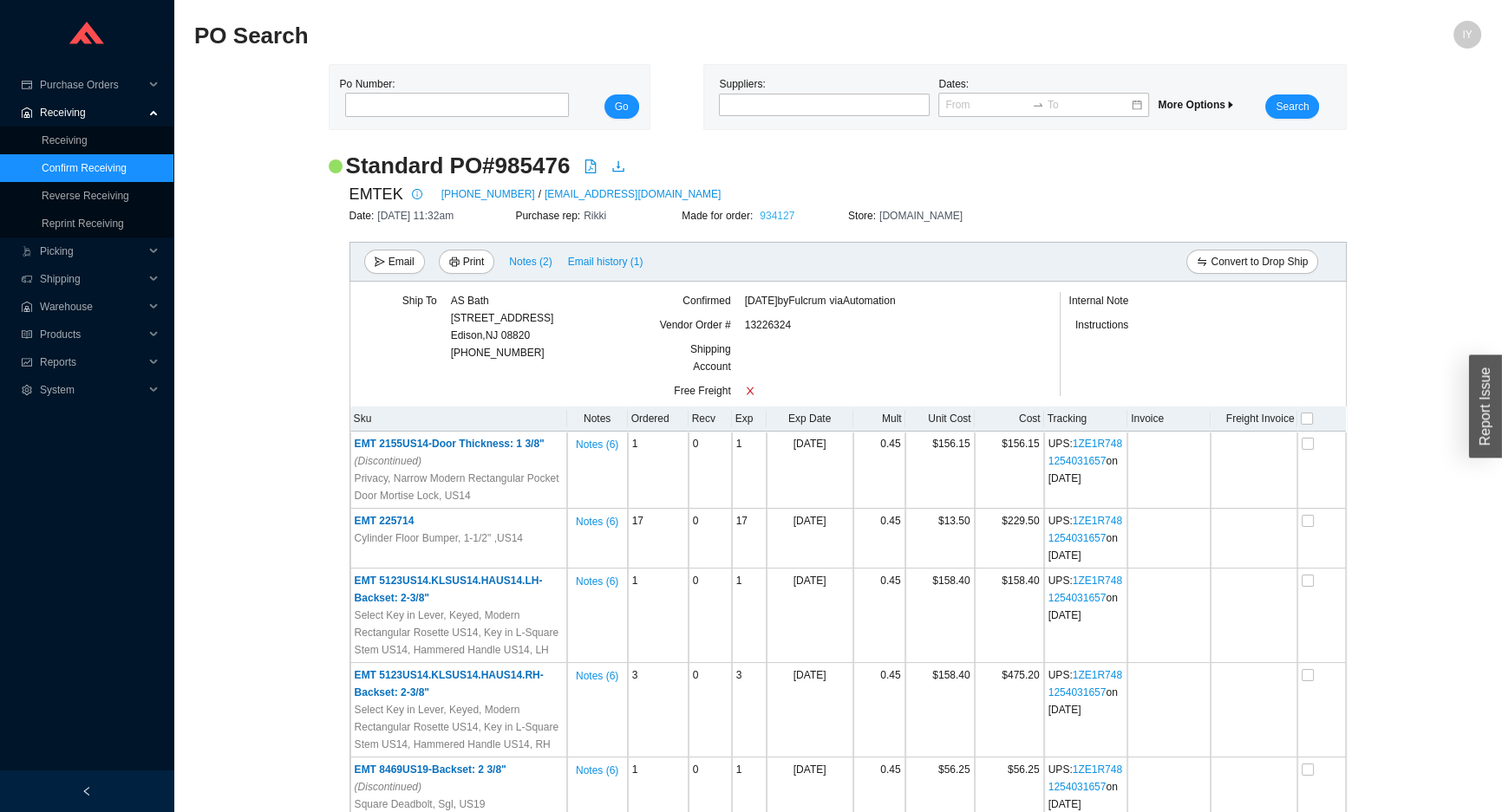
click at [773, 215] on link "934127" at bounding box center [777, 216] width 35 height 12
click at [127, 165] on link "Confirm Receiving" at bounding box center [83, 168] width 85 height 12
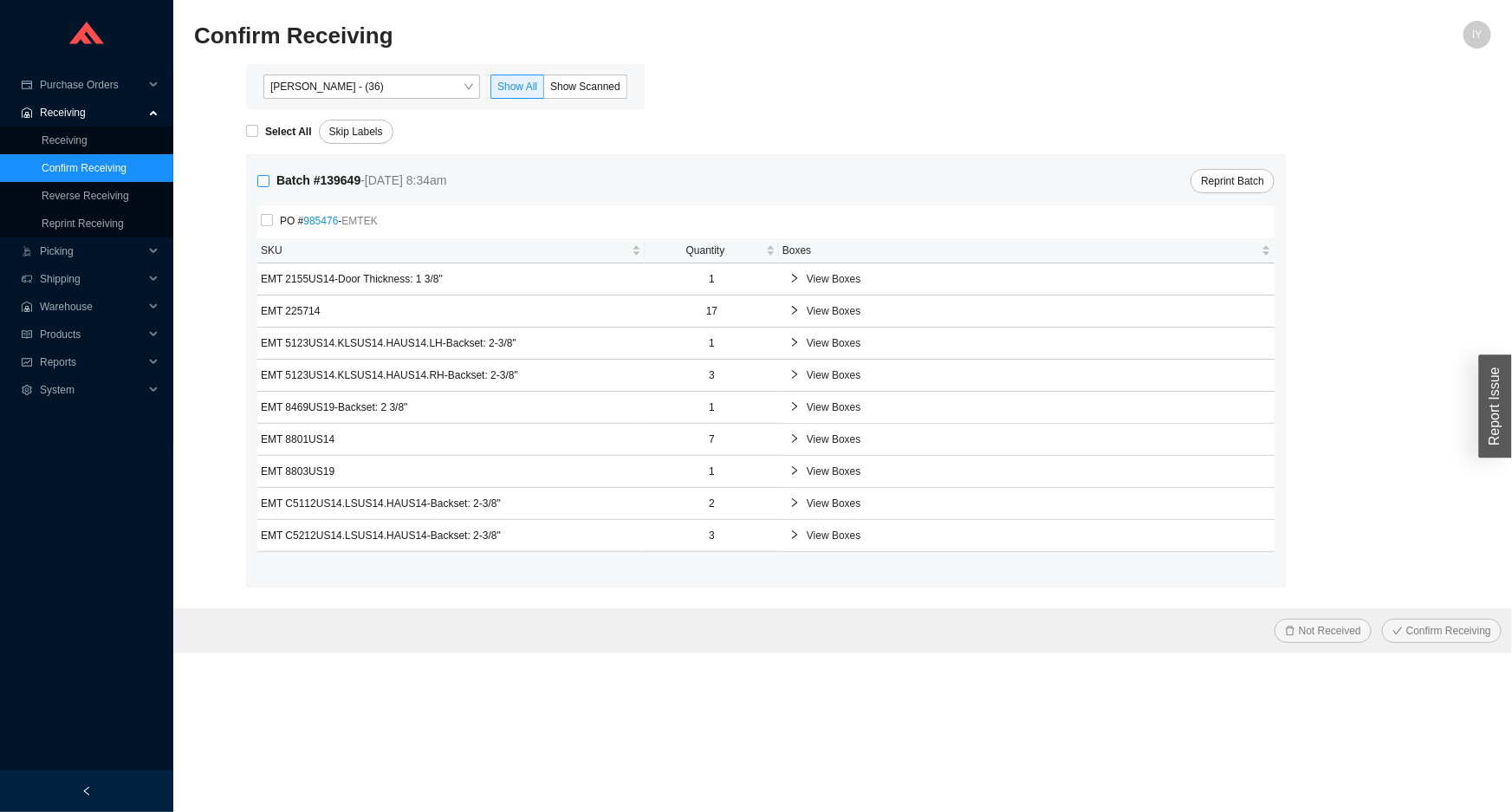
click at [267, 183] on input "Batch # 139649 - 8/26/25 8:34am" at bounding box center [263, 181] width 12 height 12
checkbox input "true"
click at [1382, 619] on button "Confirm Receiving" at bounding box center [1442, 631] width 120 height 24
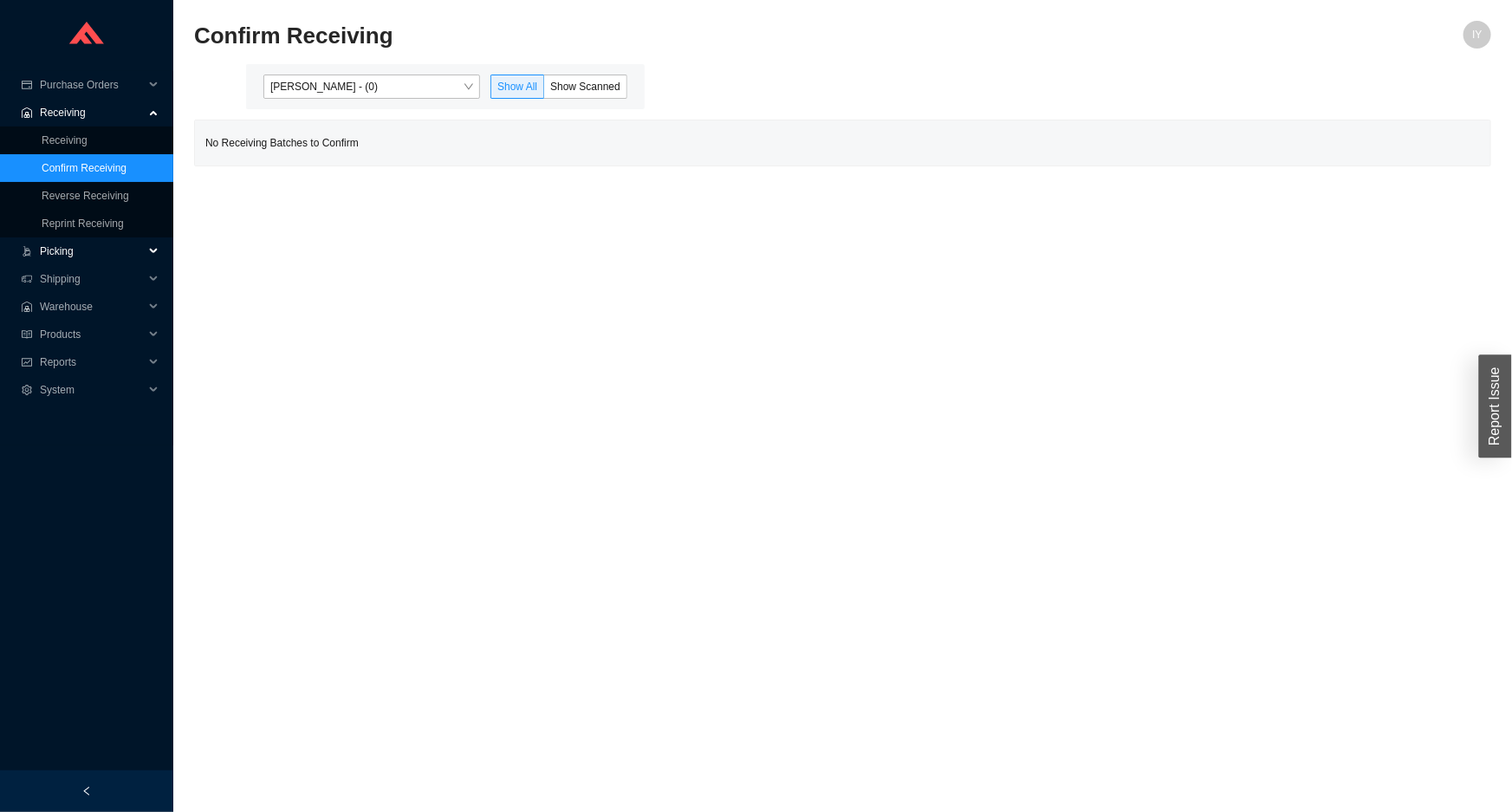
click at [110, 253] on span "Picking" at bounding box center [92, 251] width 104 height 28
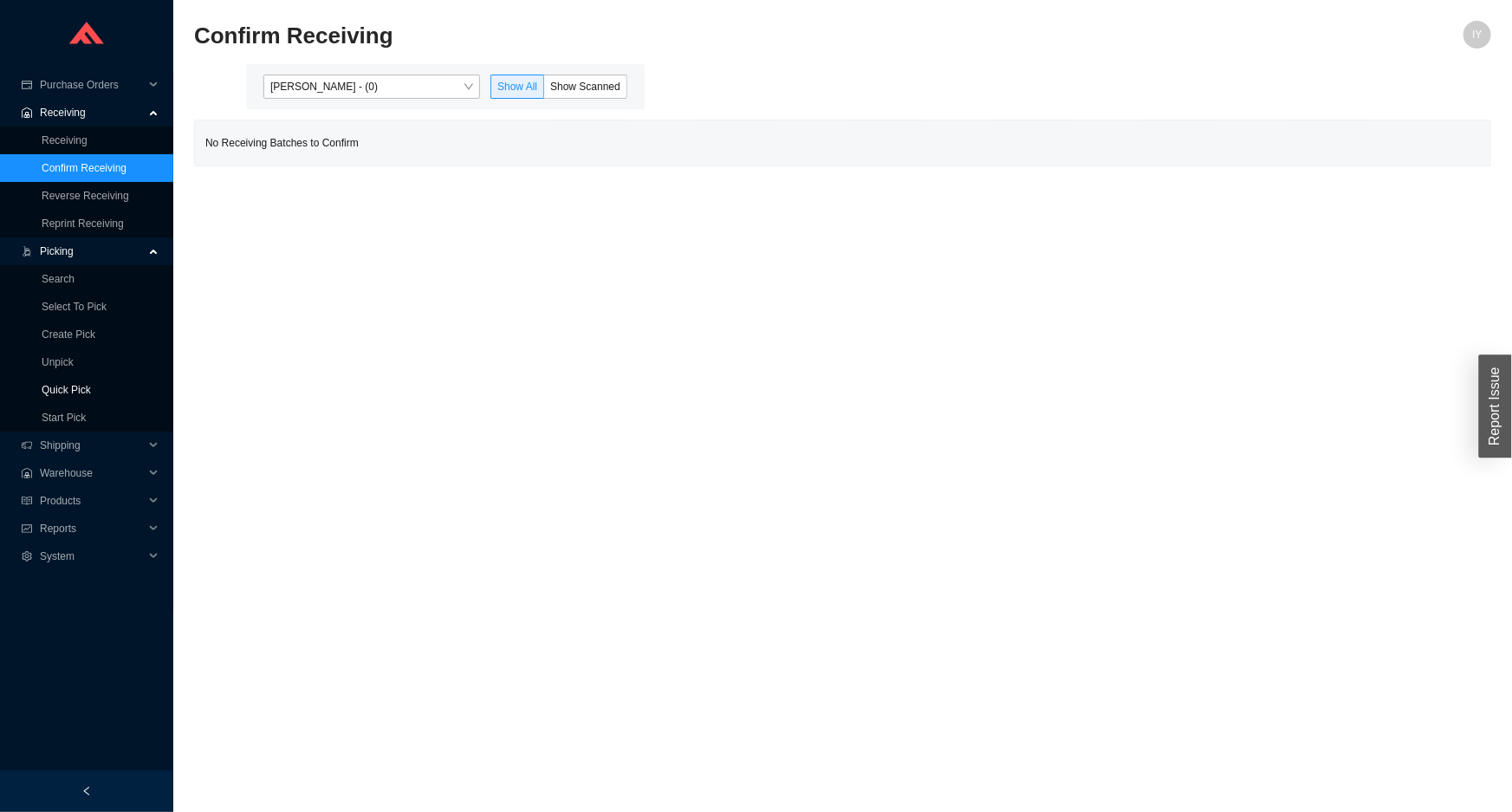
click at [91, 384] on link "Quick Pick" at bounding box center [66, 390] width 50 height 12
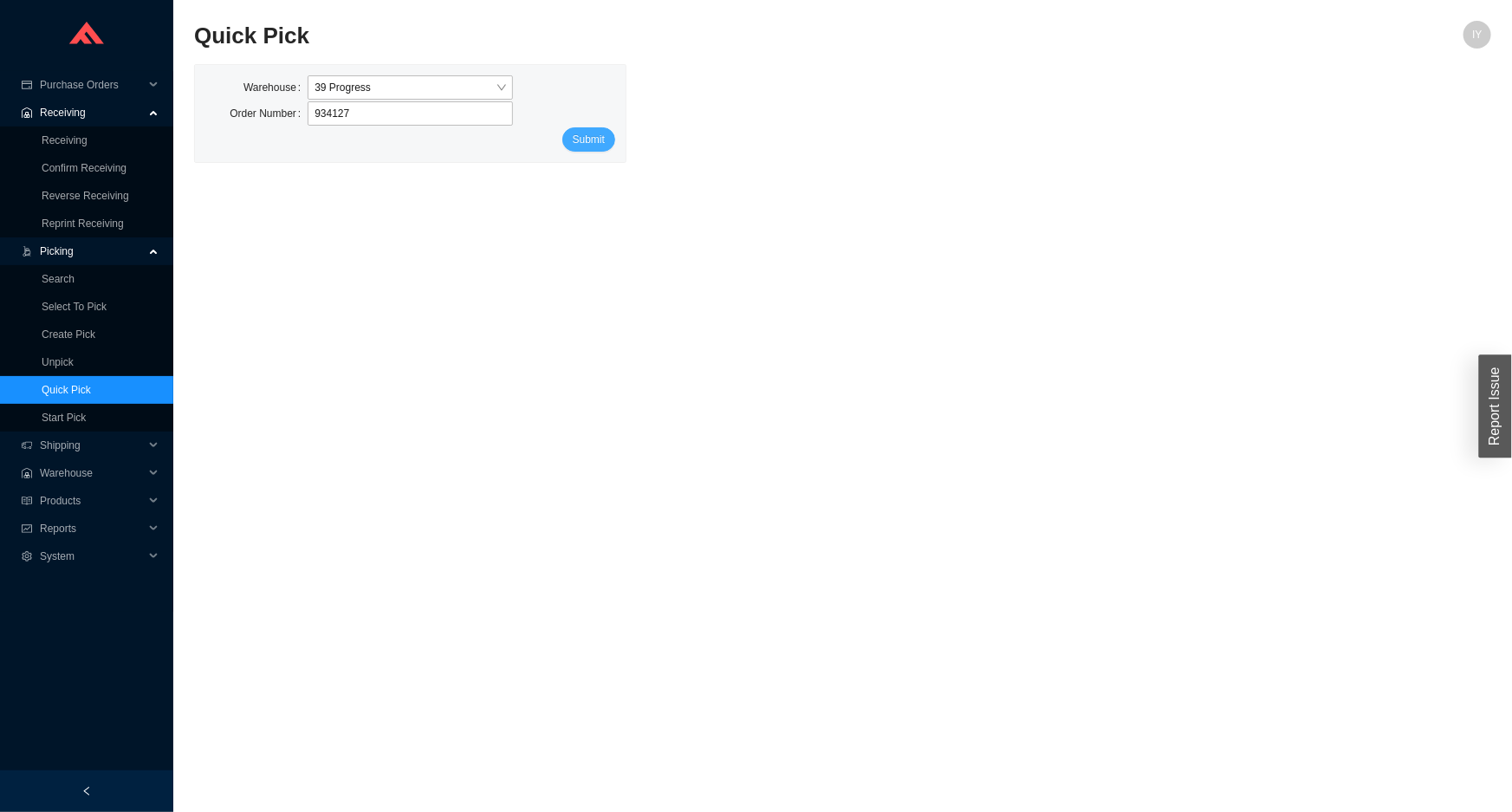
type input "934127"
click at [593, 135] on span "Submit" at bounding box center [589, 140] width 32 height 17
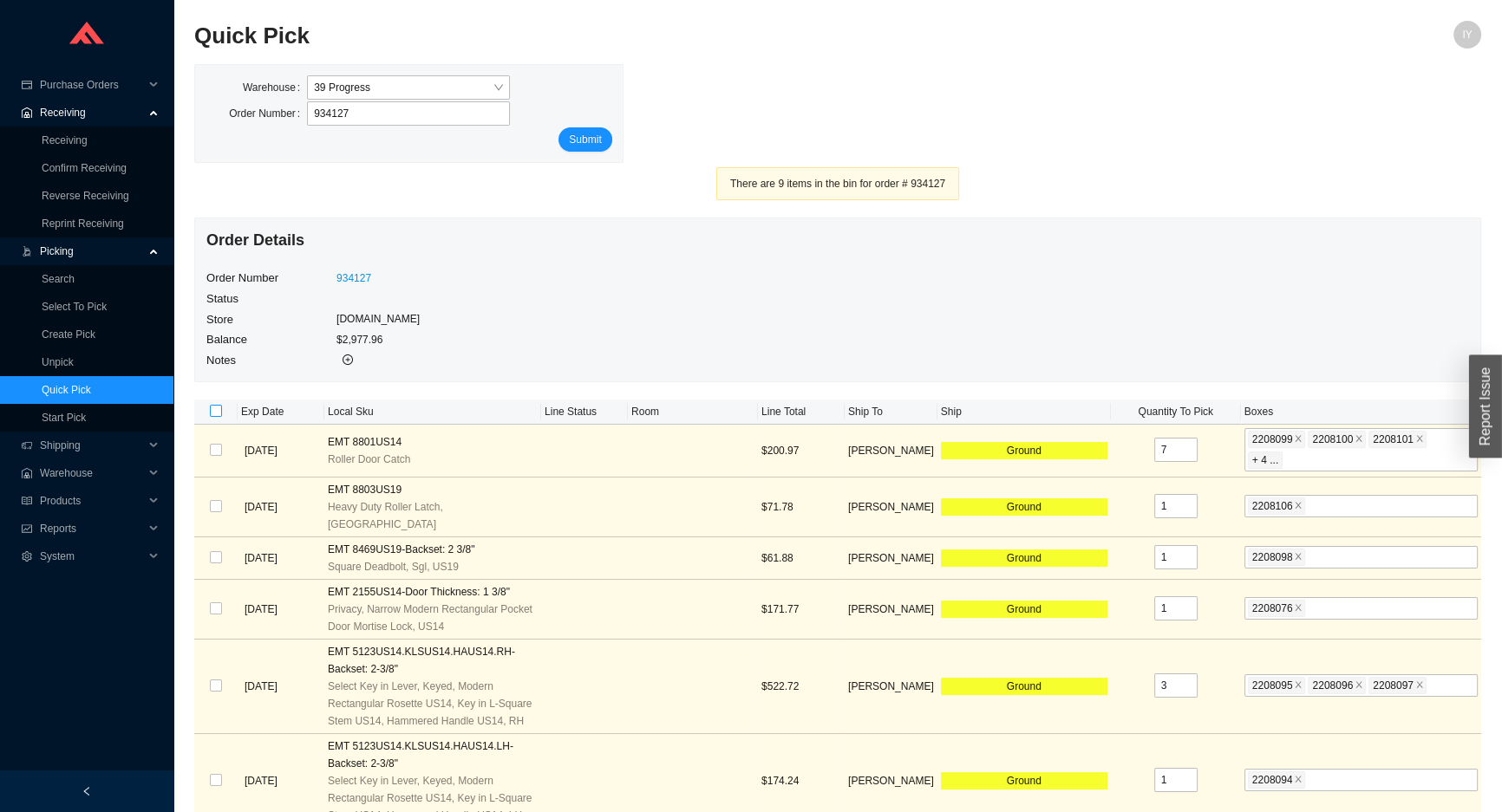
click at [215, 408] on input "checkbox" at bounding box center [216, 411] width 12 height 12
checkbox input "true"
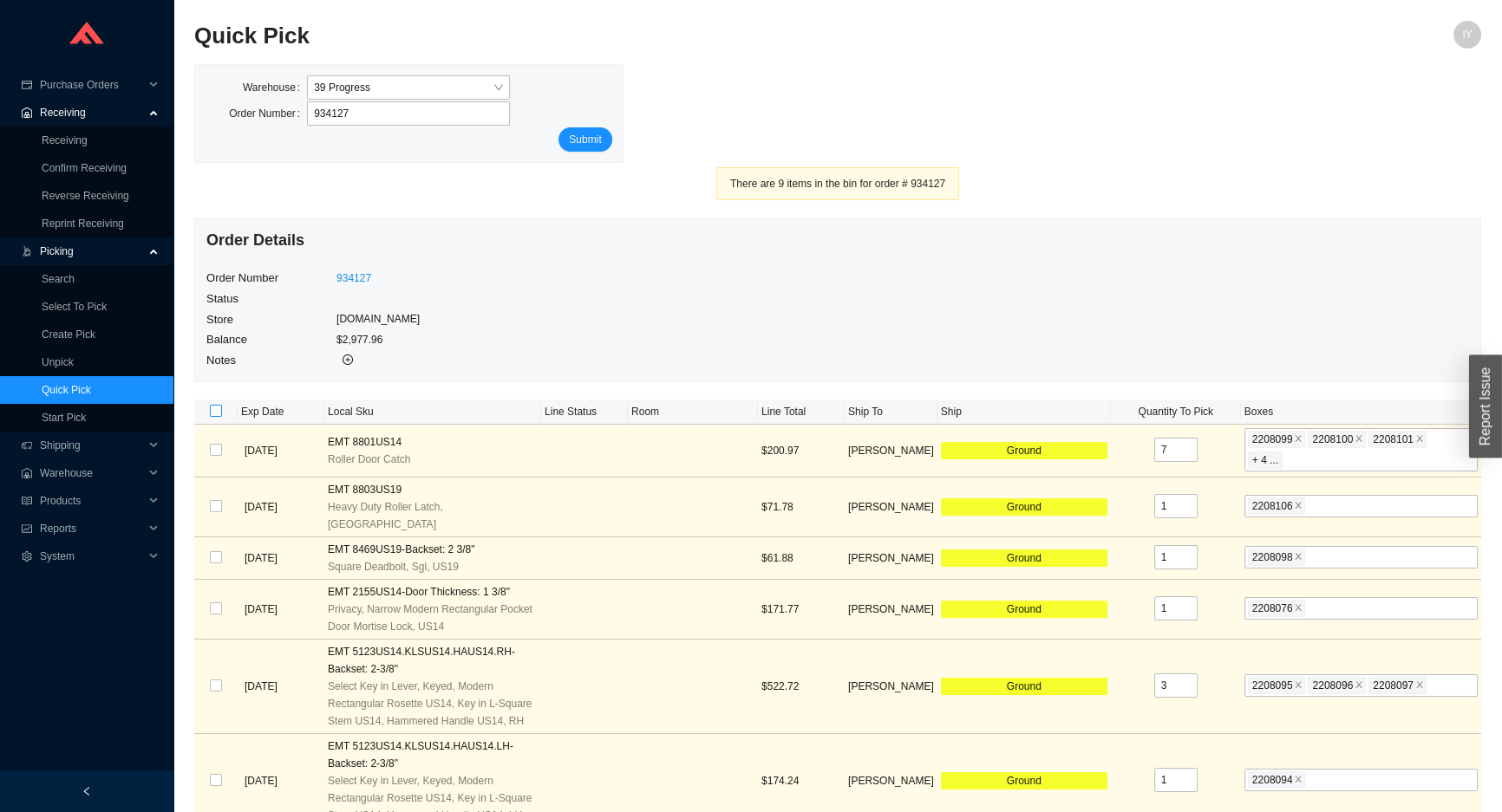
checkbox input "true"
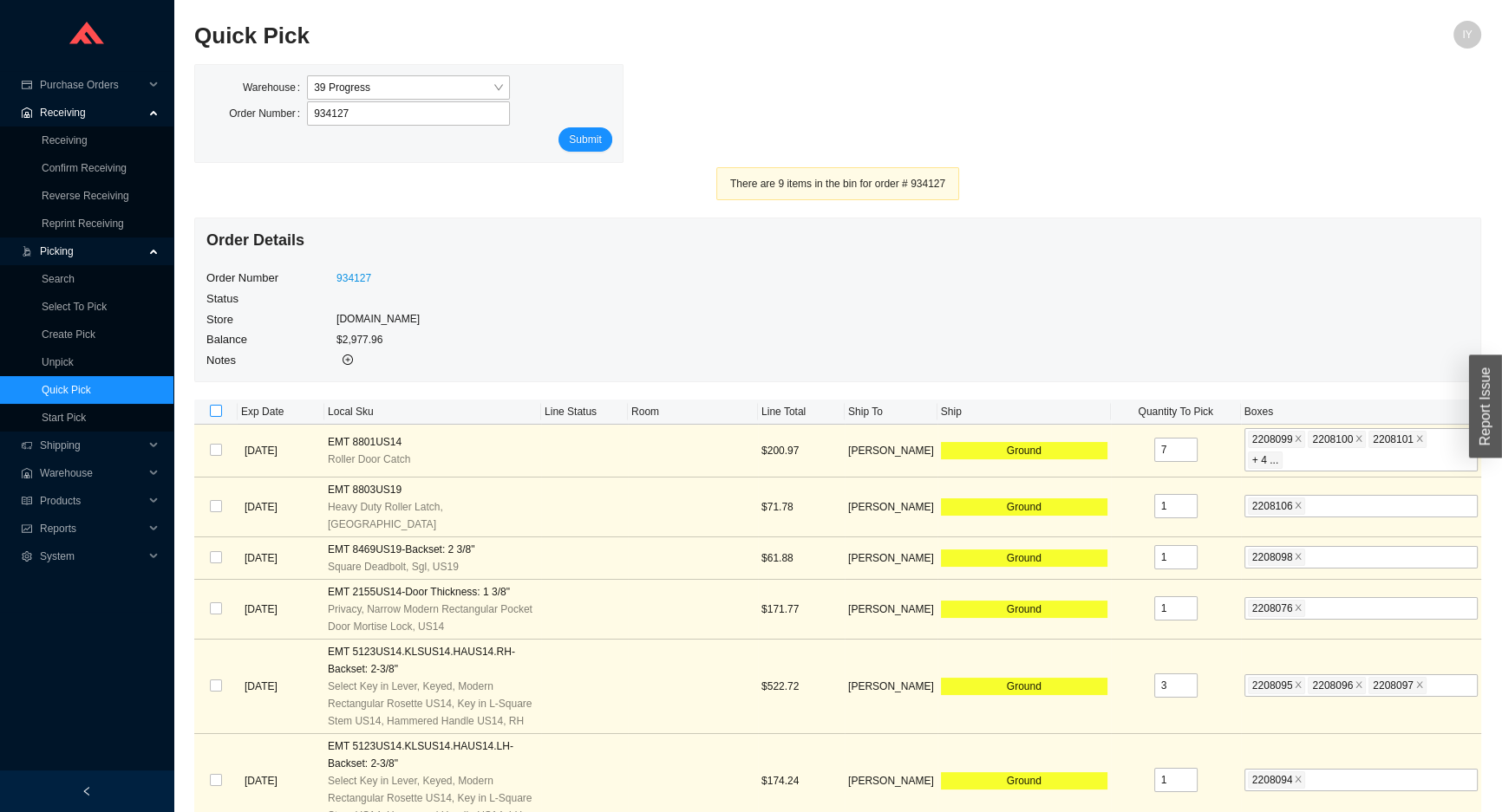
checkbox input "true"
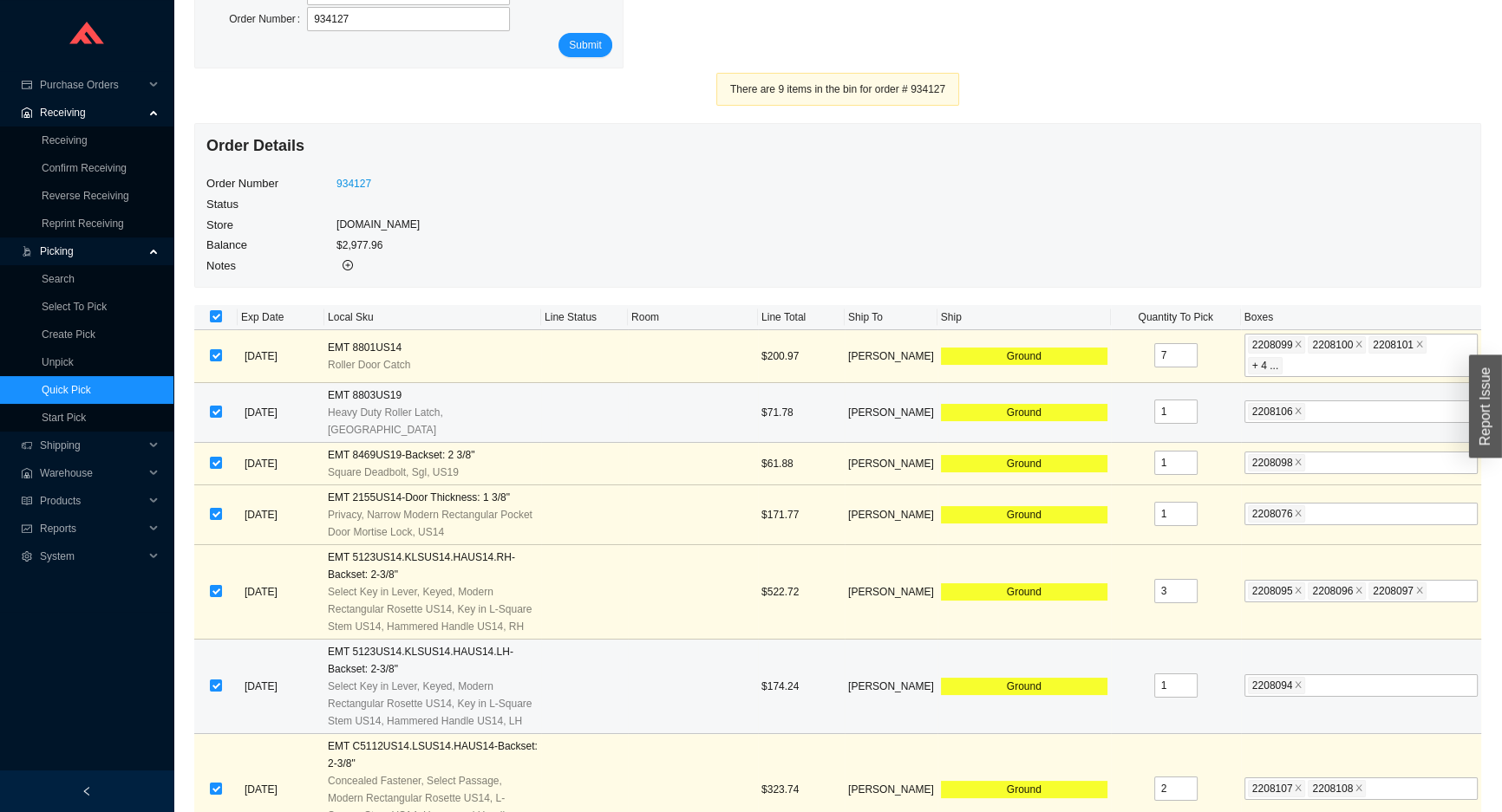
scroll to position [261, 0]
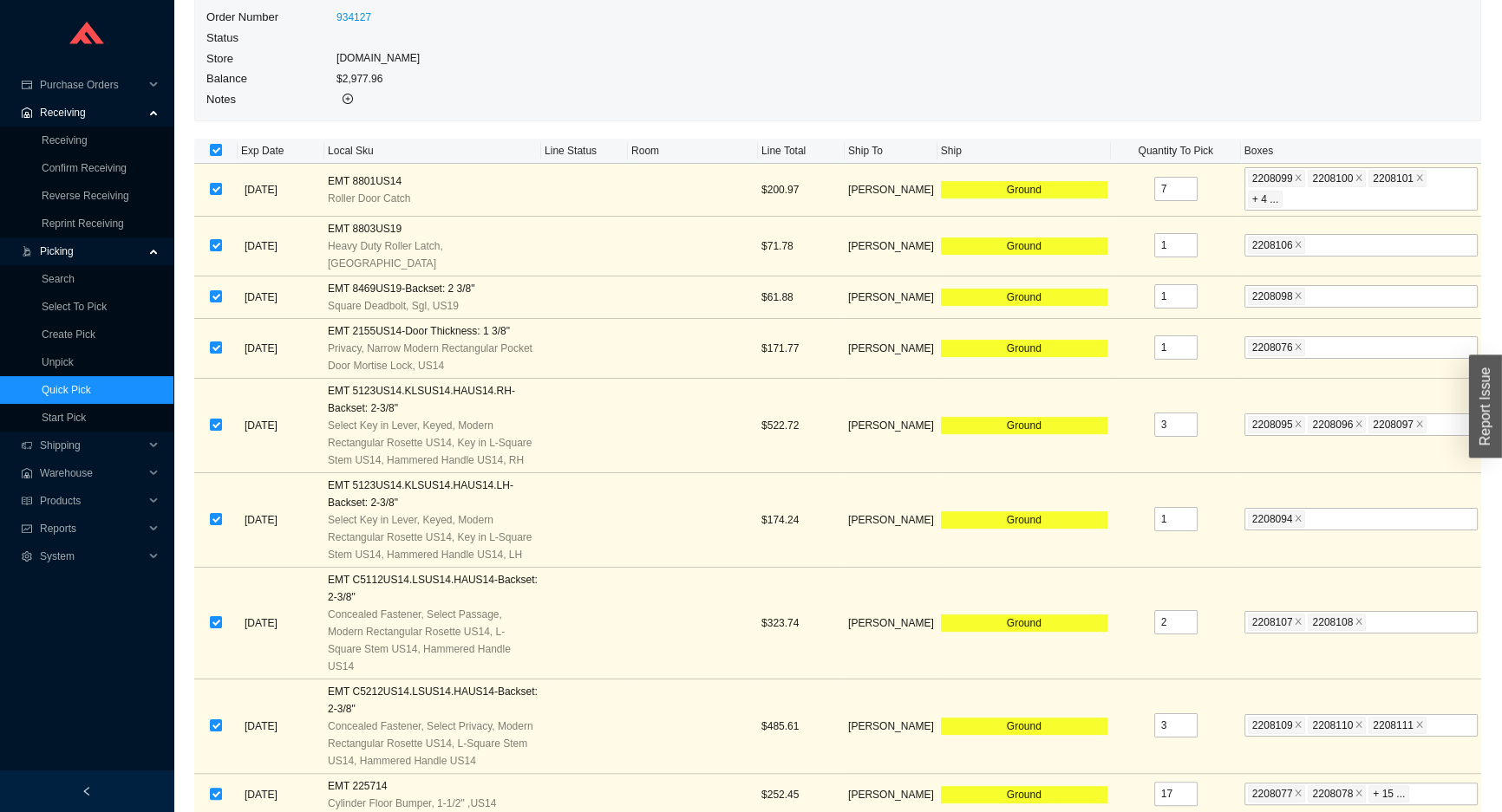
checkbox input "true"
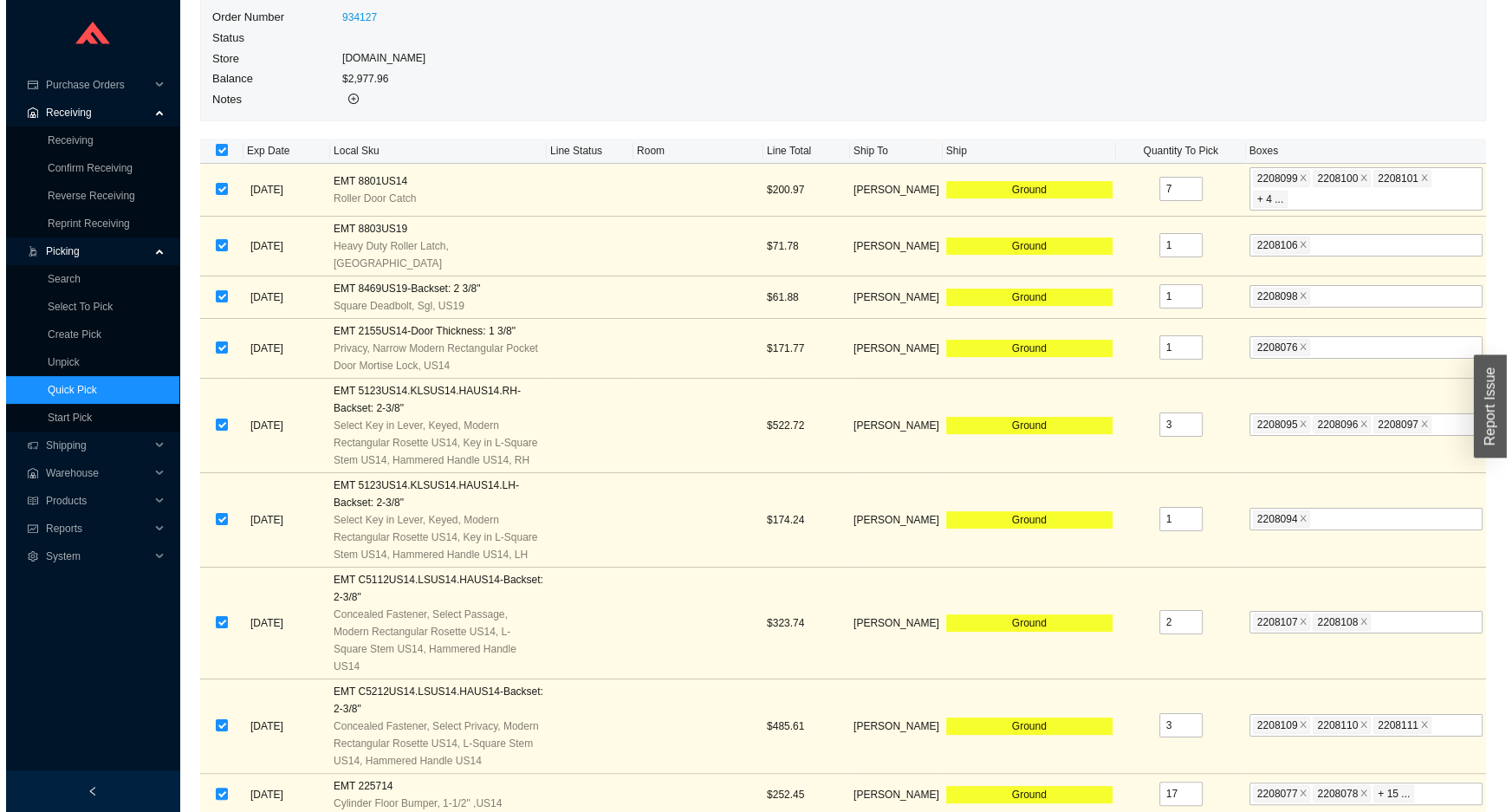
scroll to position [0, 0]
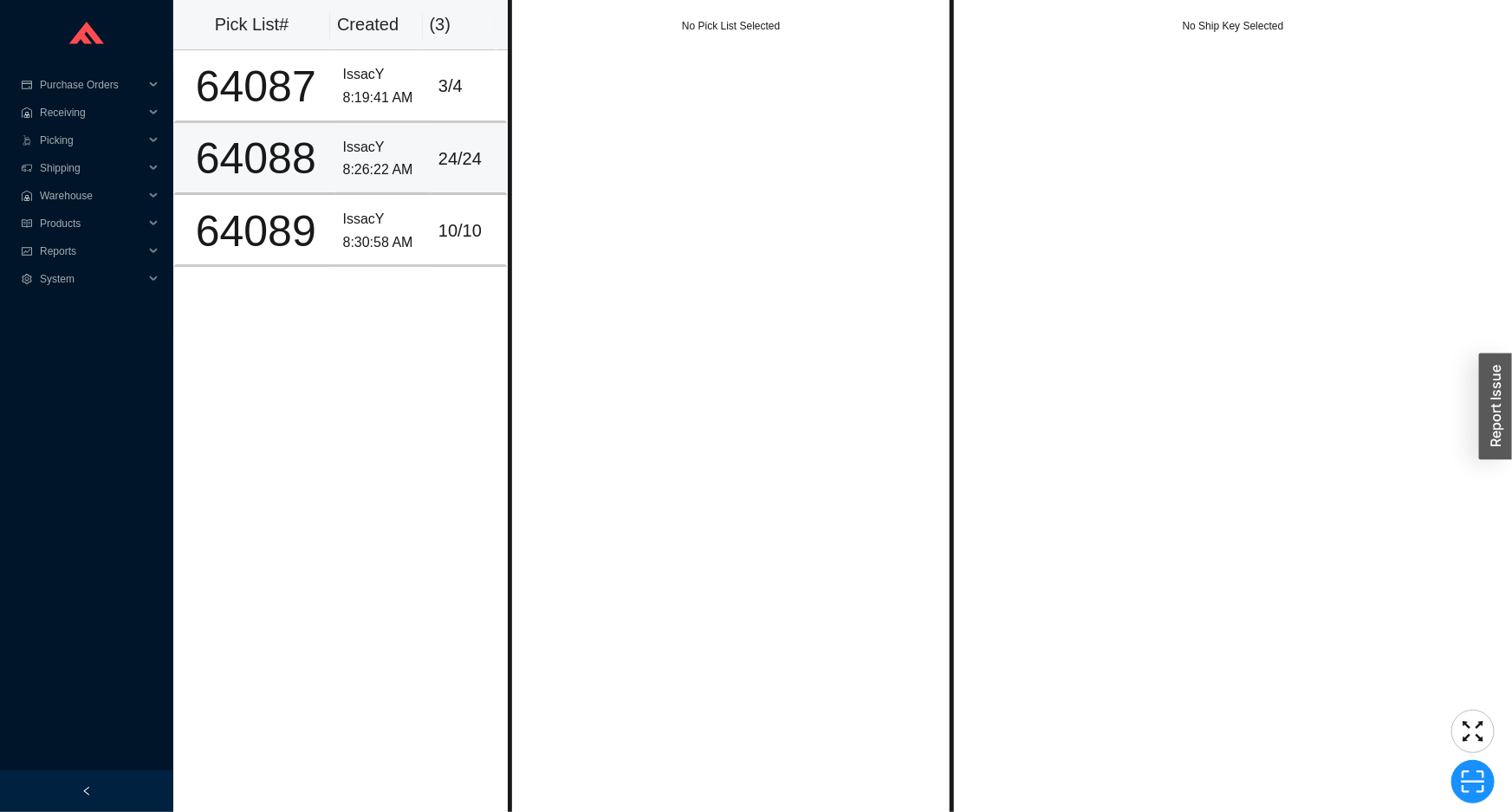
click at [313, 163] on div "64088" at bounding box center [256, 158] width 146 height 43
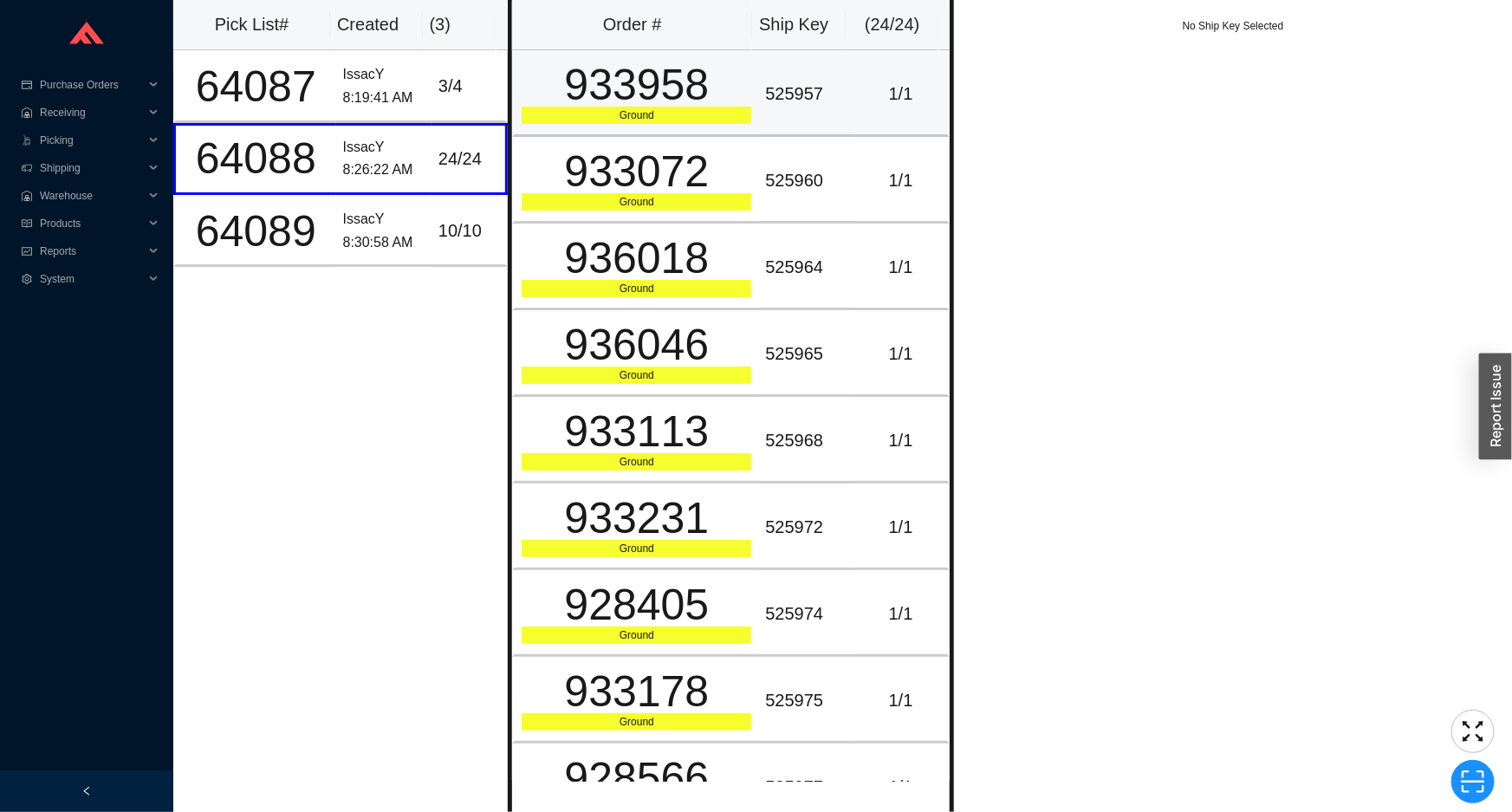
click at [803, 87] on div "525957" at bounding box center [805, 94] width 82 height 29
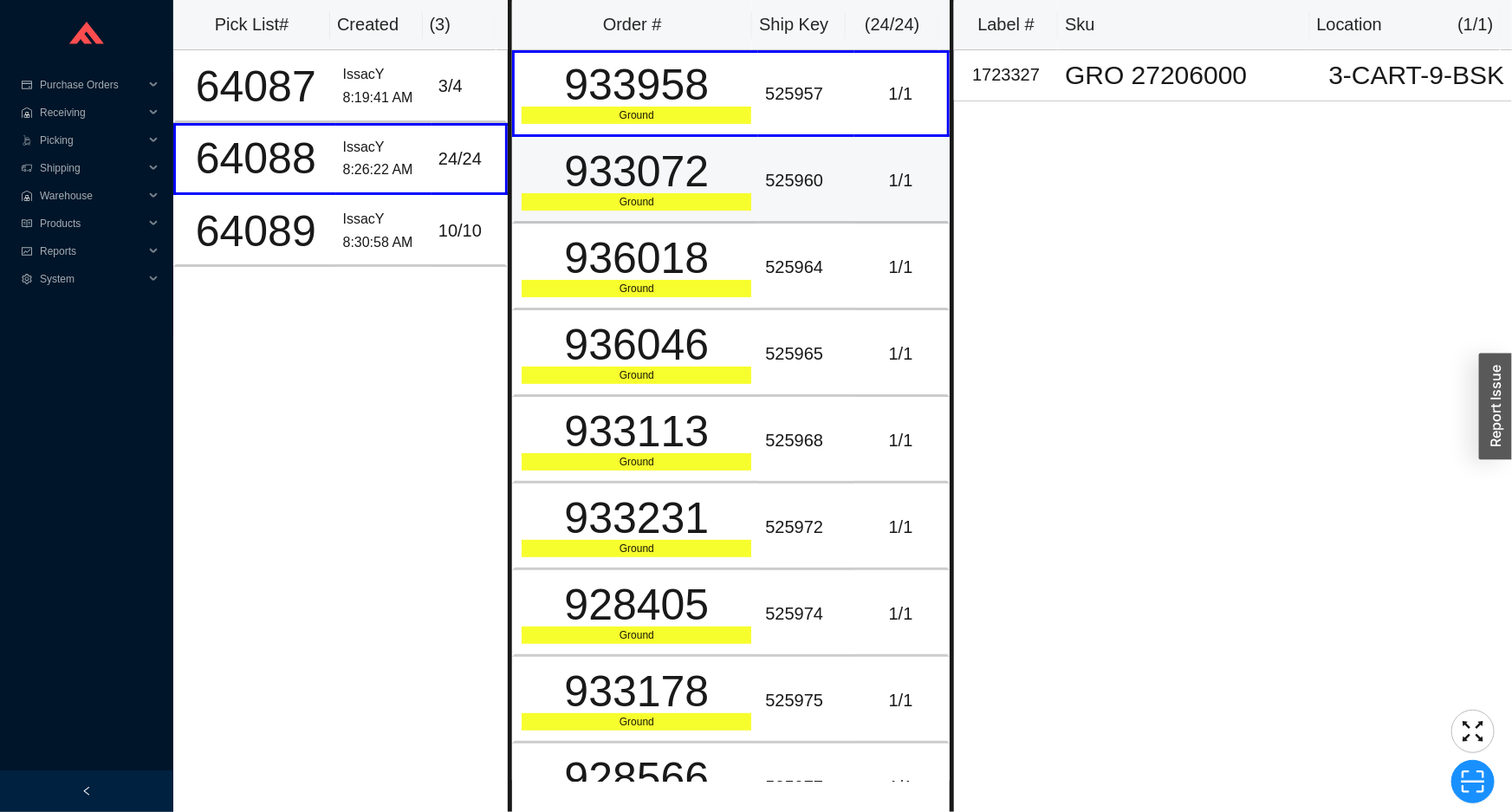
click at [786, 139] on td "525960" at bounding box center [806, 180] width 96 height 86
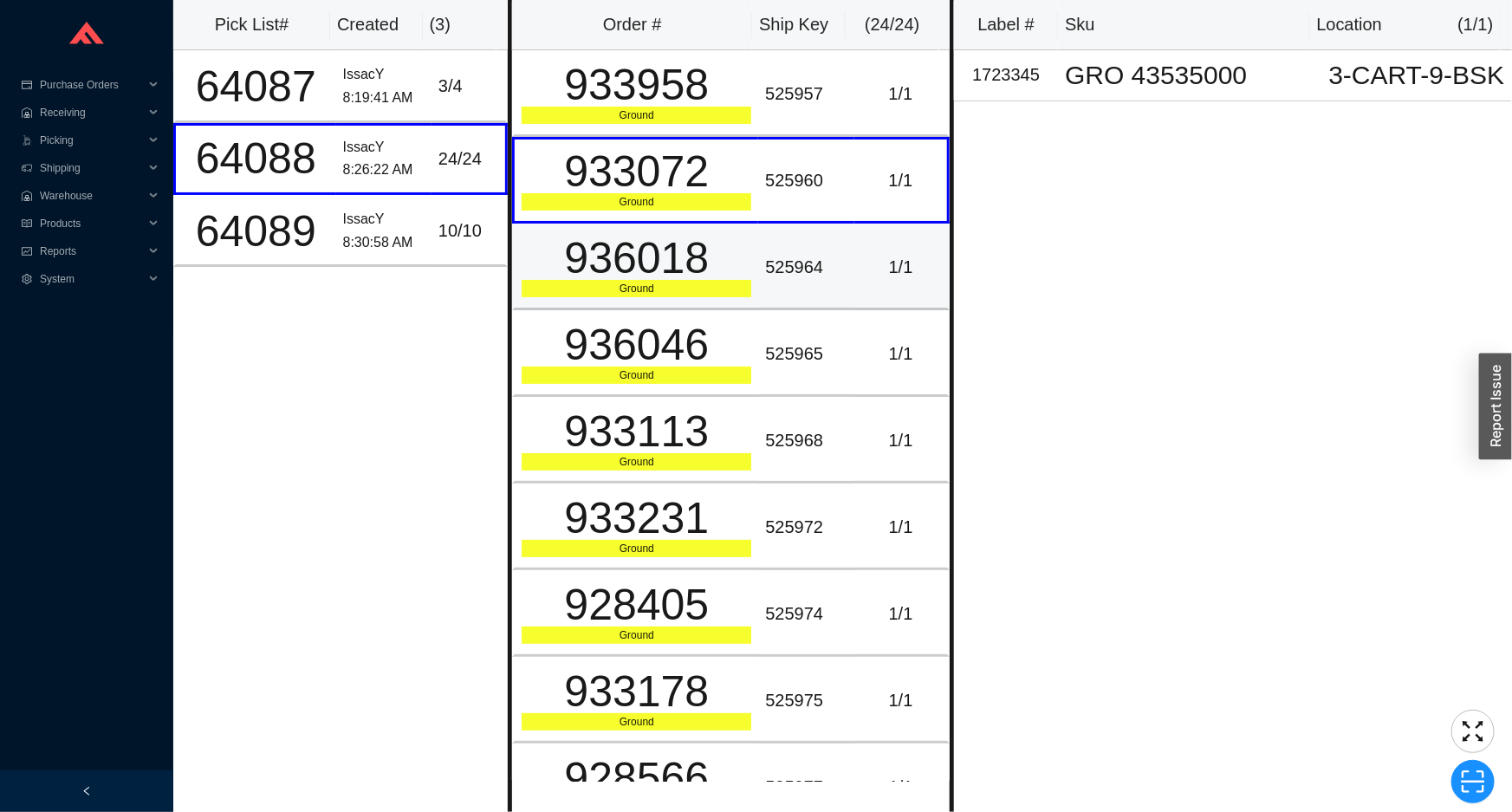
click at [747, 252] on td "936018 Ground" at bounding box center [635, 267] width 247 height 86
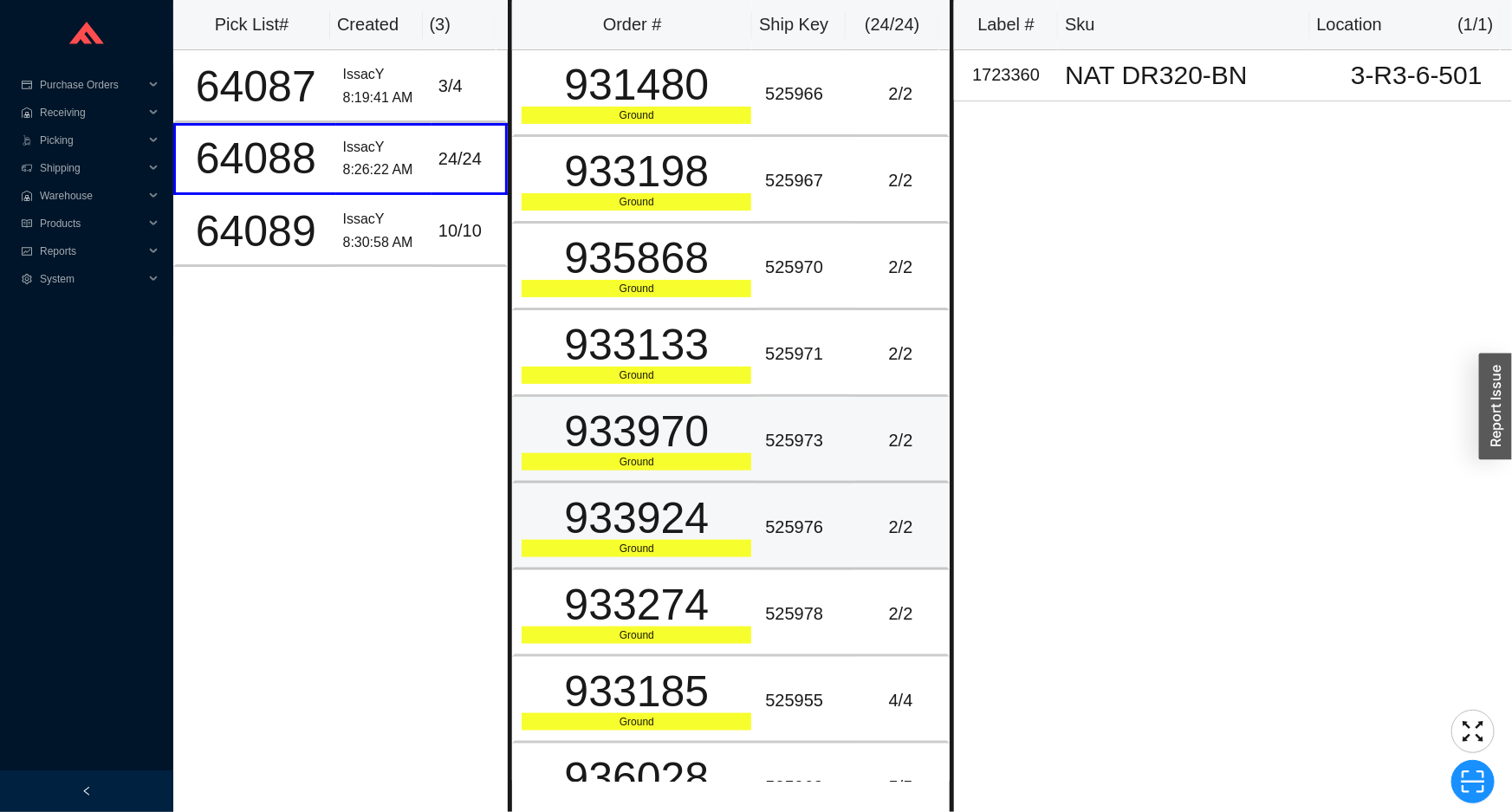
scroll to position [1336, 0]
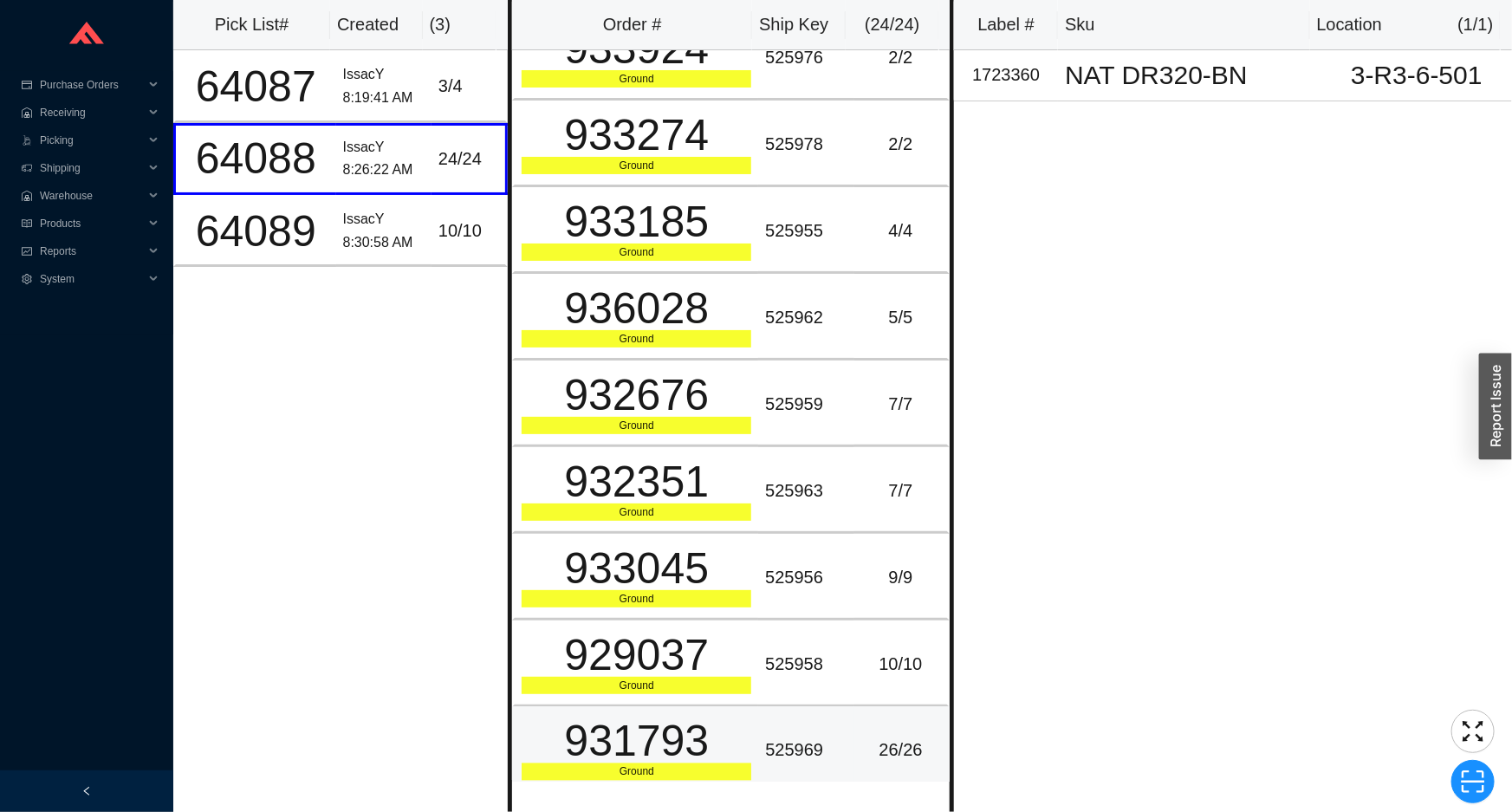
click at [765, 737] on div "525969" at bounding box center [805, 751] width 82 height 29
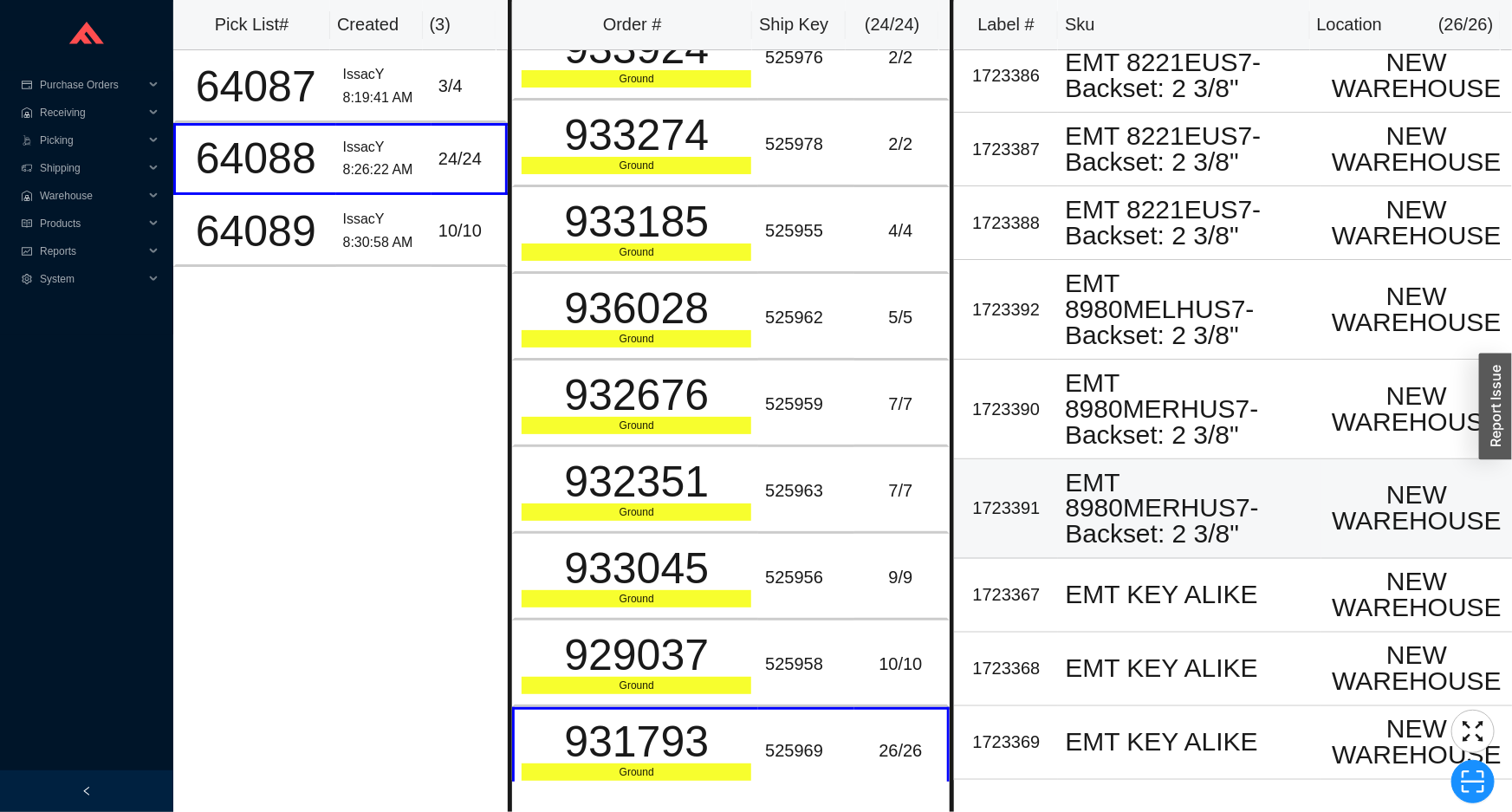
scroll to position [1233, 0]
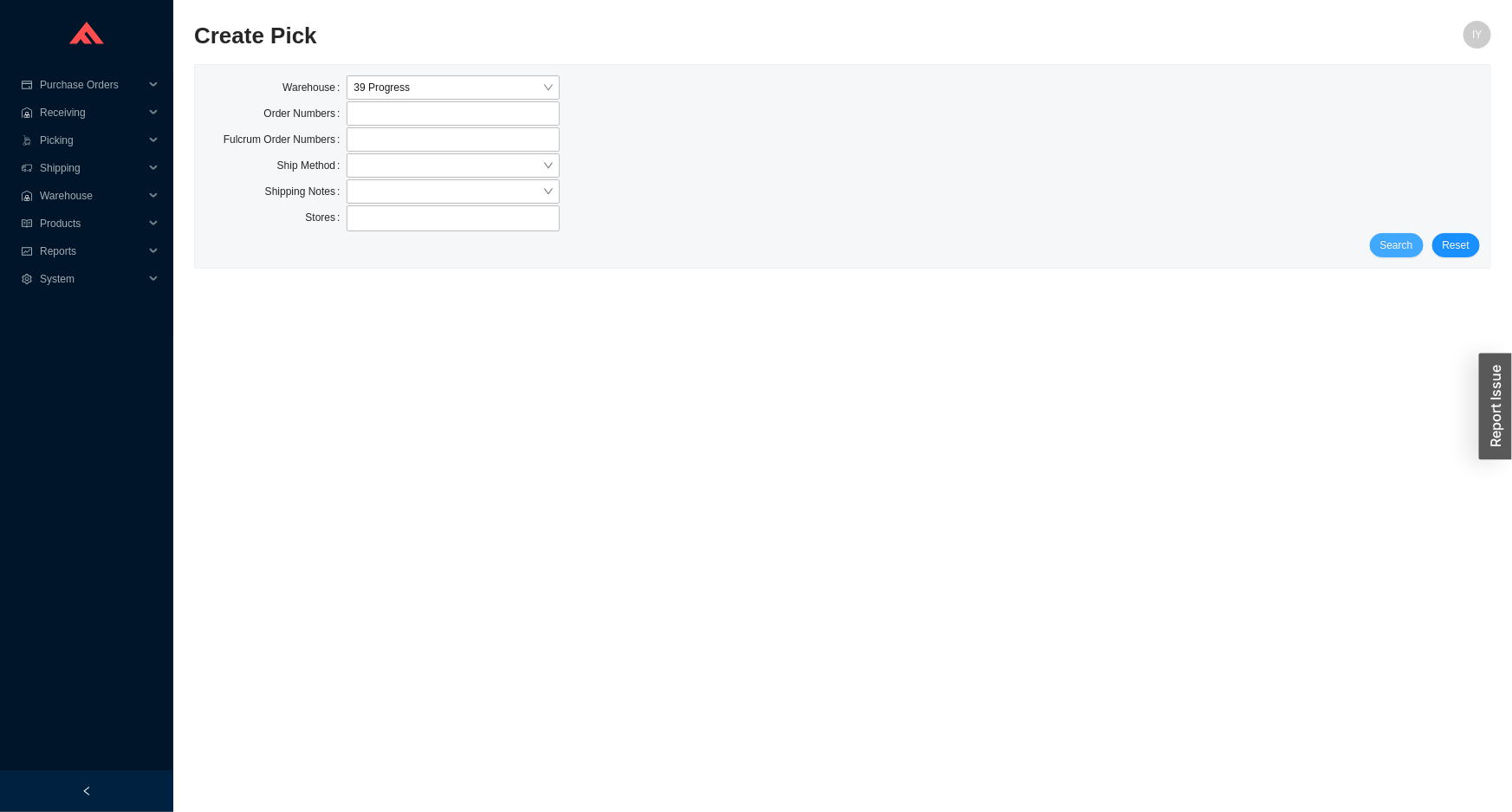
click at [1388, 245] on span "Search" at bounding box center [1397, 245] width 33 height 17
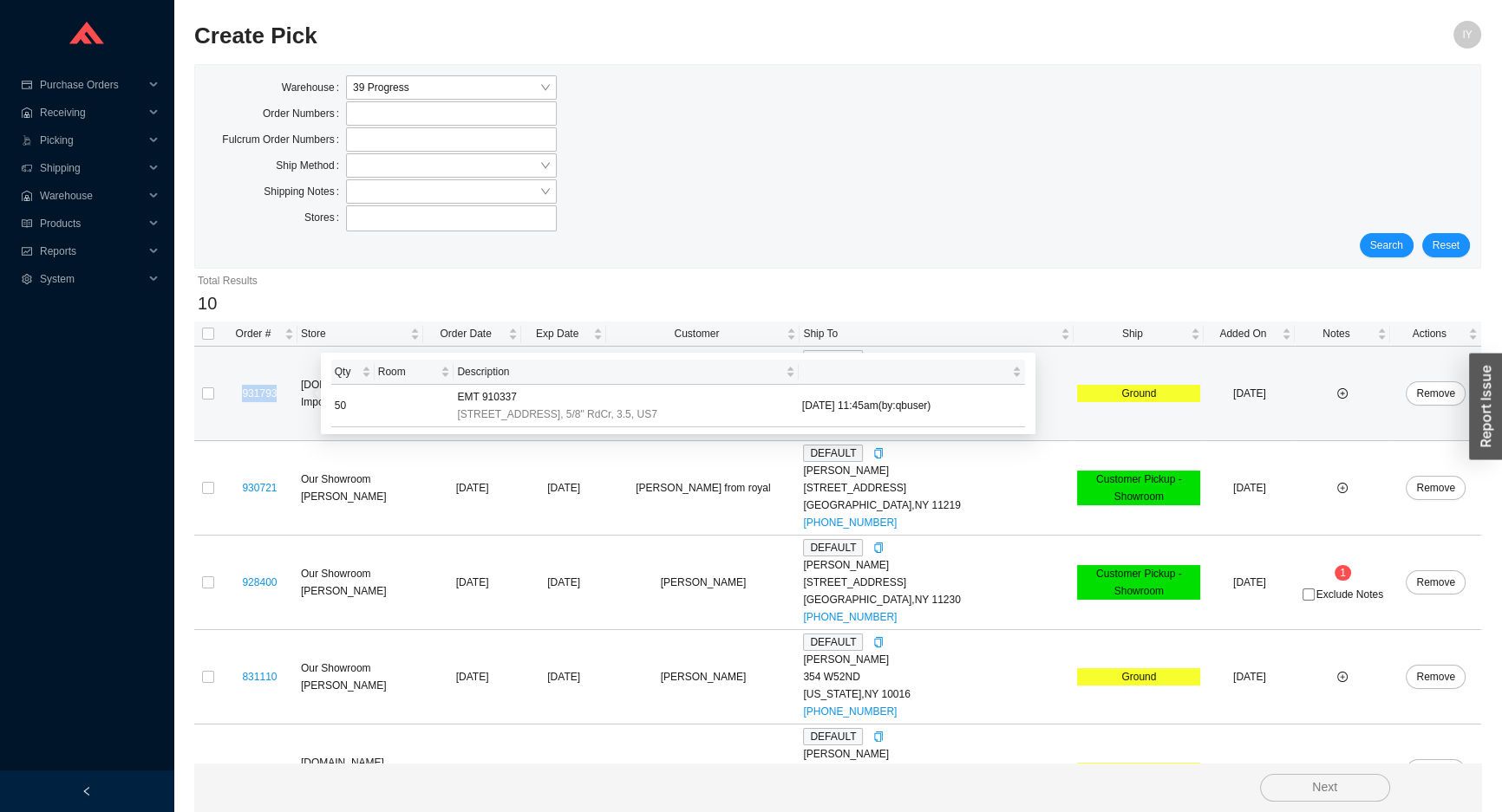
drag, startPoint x: 288, startPoint y: 396, endPoint x: 245, endPoint y: 387, distance: 43.9
click at [245, 387] on div "931793" at bounding box center [259, 393] width 68 height 17
copy link "931793"
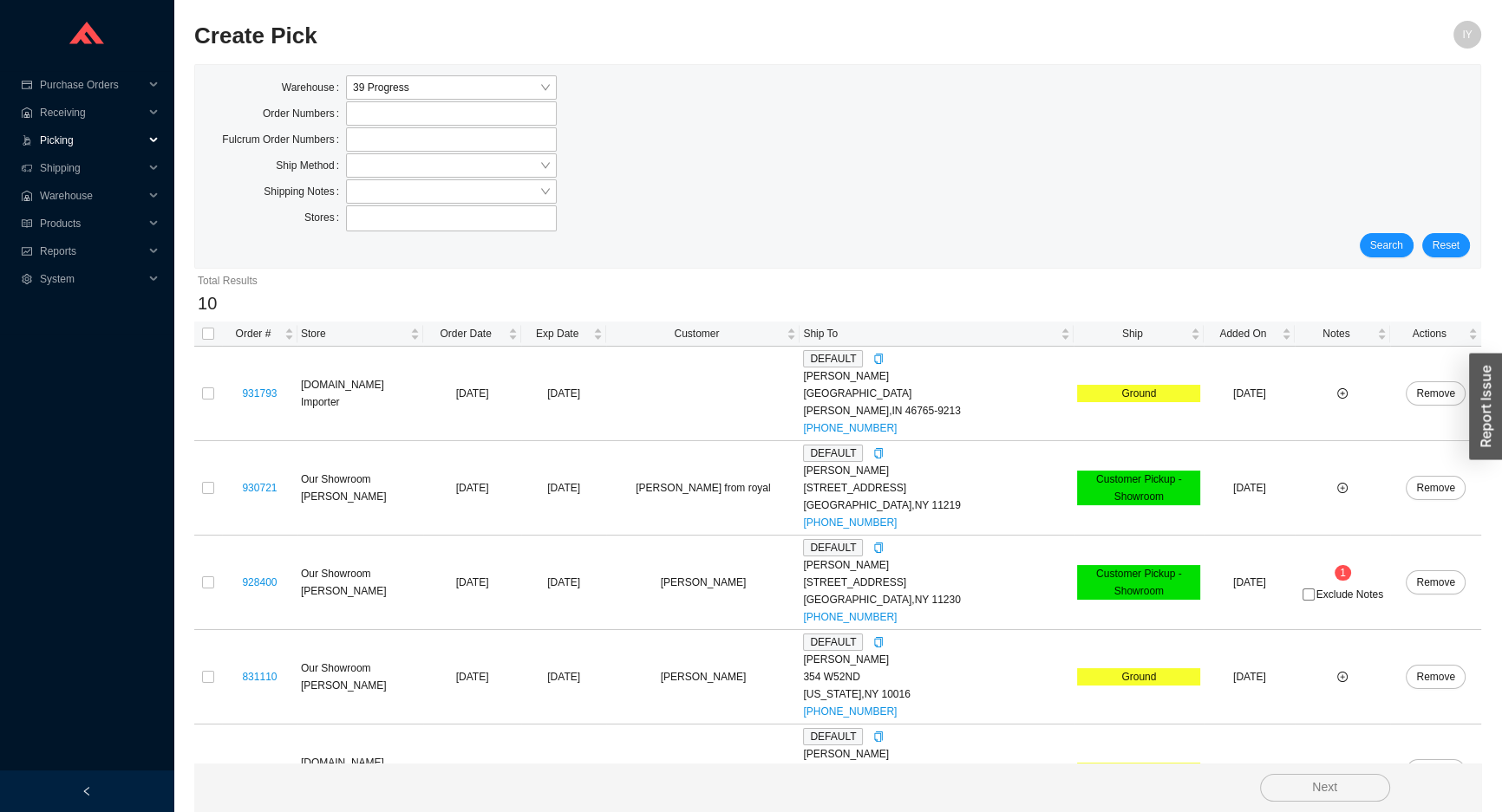
click at [113, 138] on span "Picking" at bounding box center [92, 141] width 104 height 28
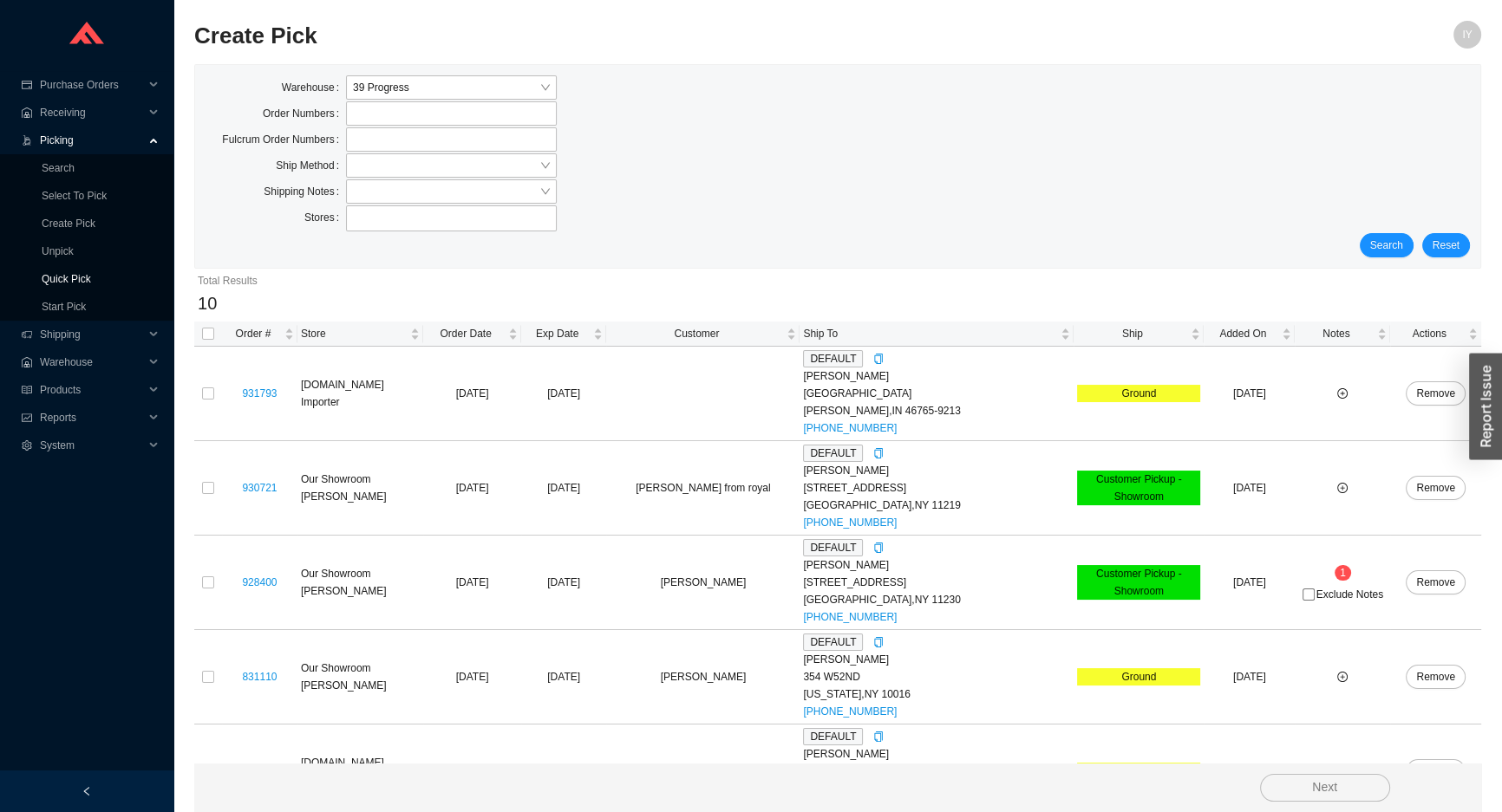
click at [91, 273] on link "Quick Pick" at bounding box center [66, 278] width 50 height 12
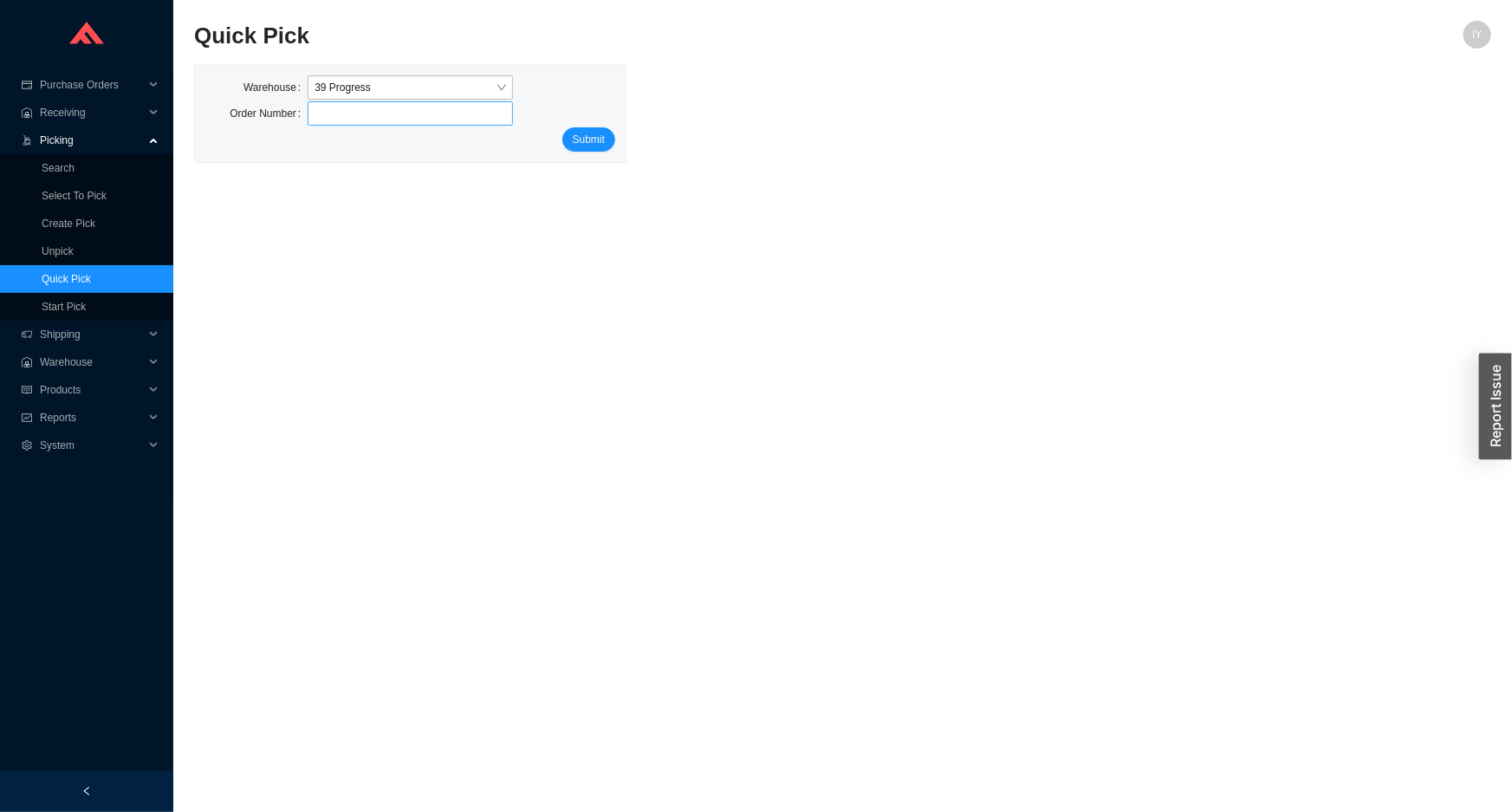
type input "931793"
click button "Submit" at bounding box center [589, 140] width 52 height 24
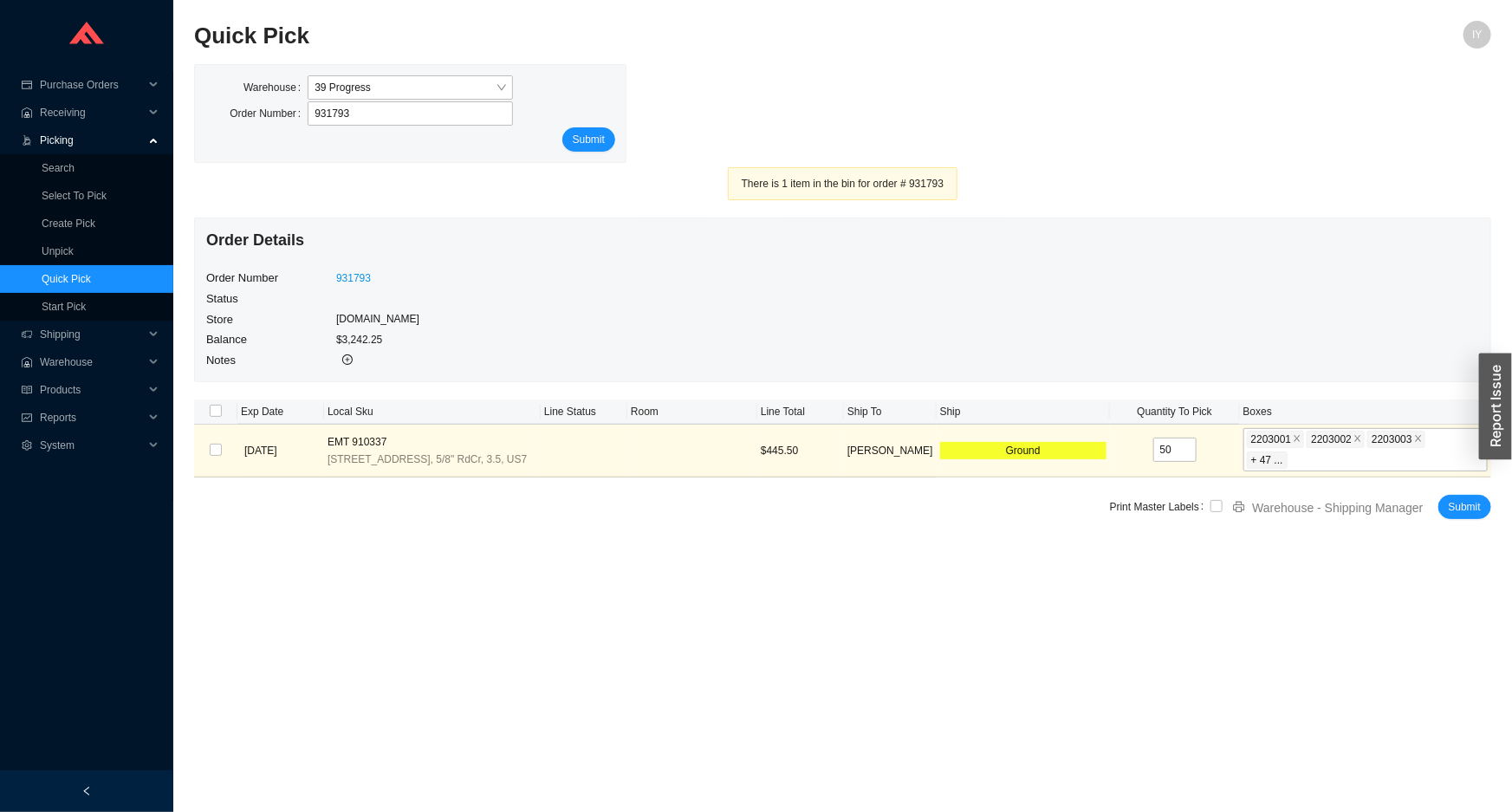
click at [229, 399] on th at bounding box center [216, 412] width 43 height 25
click at [217, 411] on input "checkbox" at bounding box center [216, 411] width 12 height 12
checkbox input "true"
click at [1216, 500] on input "checkbox" at bounding box center [1216, 505] width 12 height 12
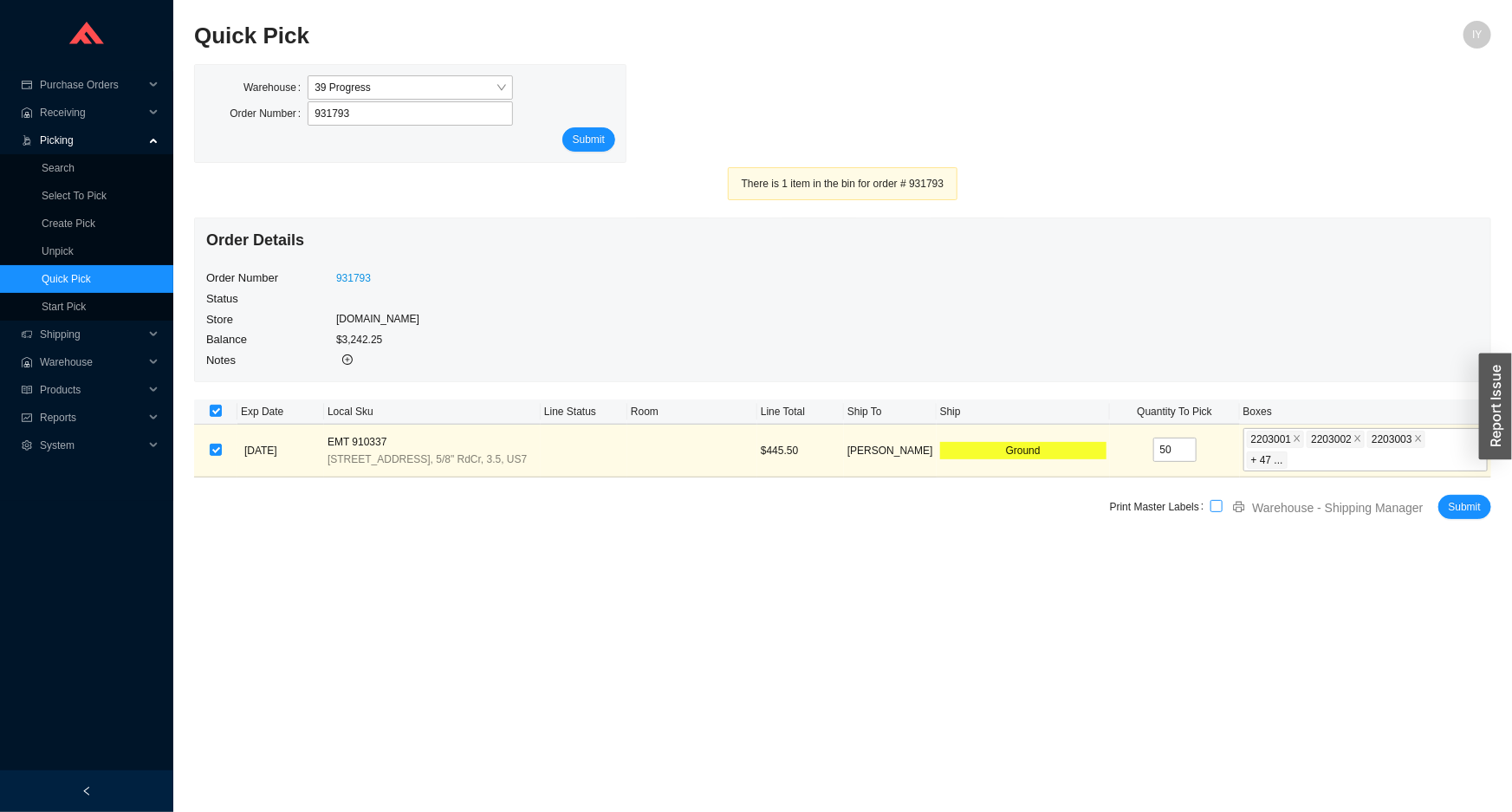
checkbox input "true"
click at [1467, 499] on span "Submit" at bounding box center [1465, 507] width 32 height 17
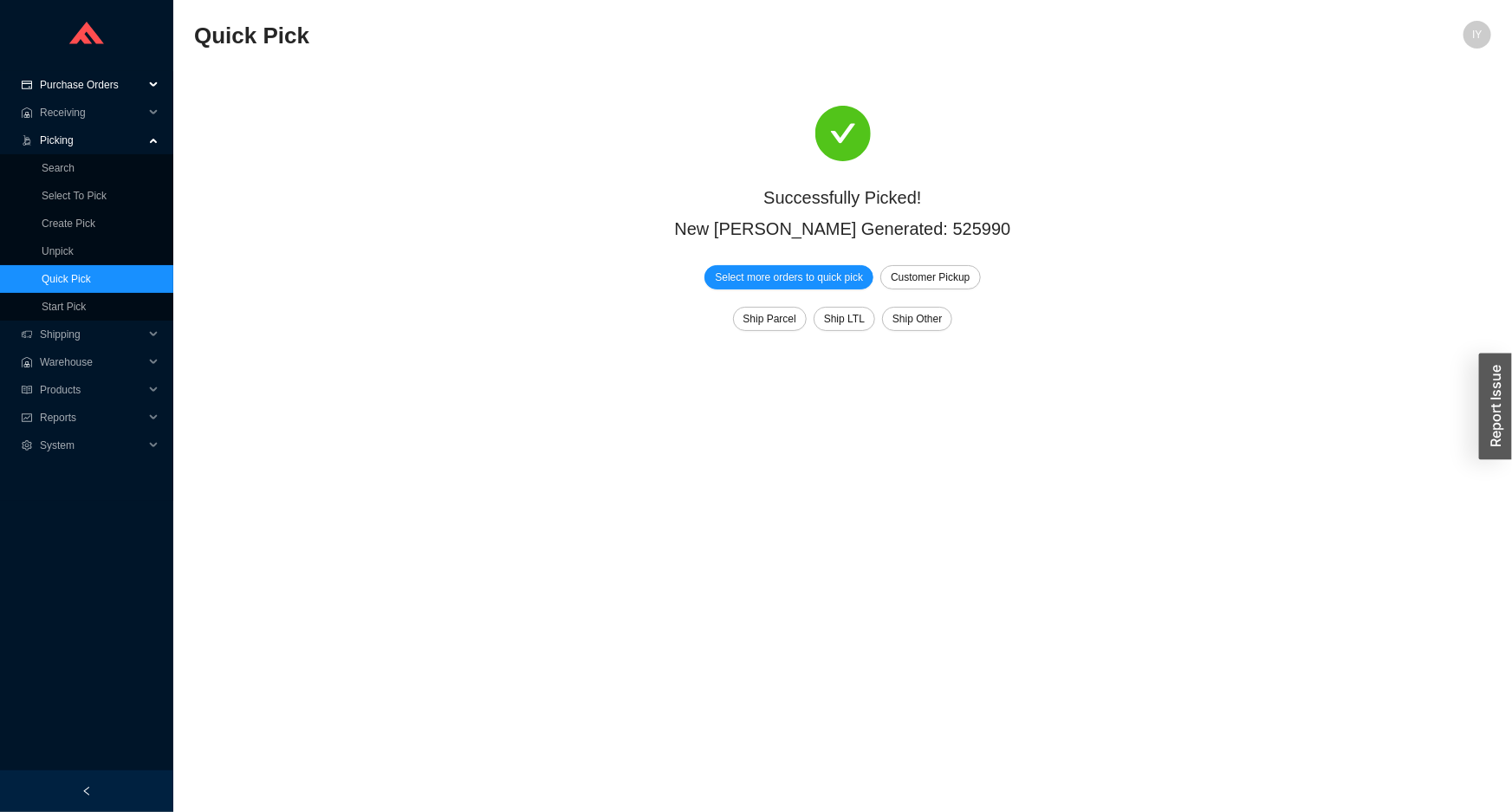
click at [113, 81] on span "Purchase Orders" at bounding box center [92, 85] width 104 height 28
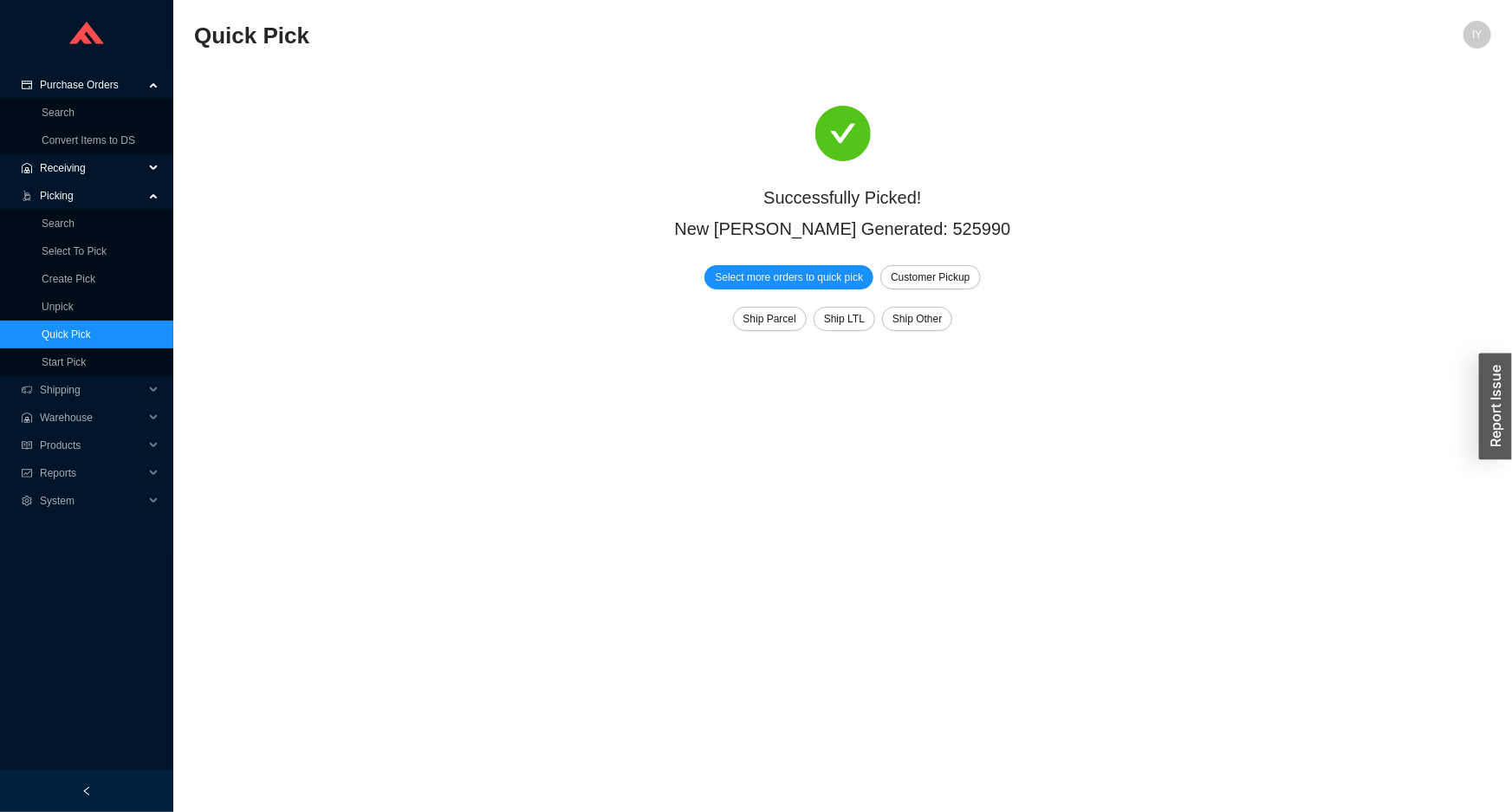
click at [118, 167] on span "Receiving" at bounding box center [92, 169] width 104 height 28
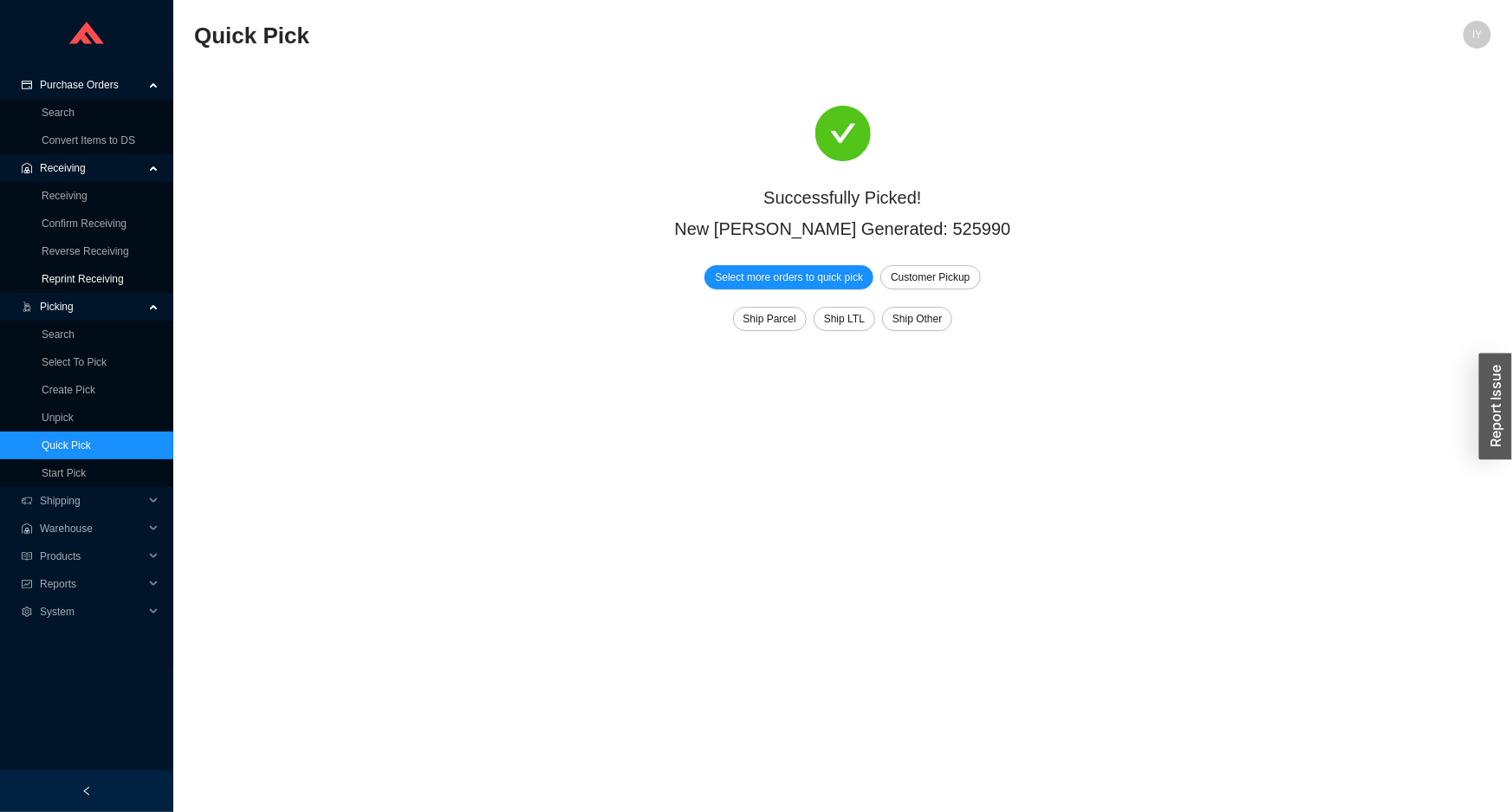
click at [112, 274] on link "Reprint Receiving" at bounding box center [82, 278] width 82 height 12
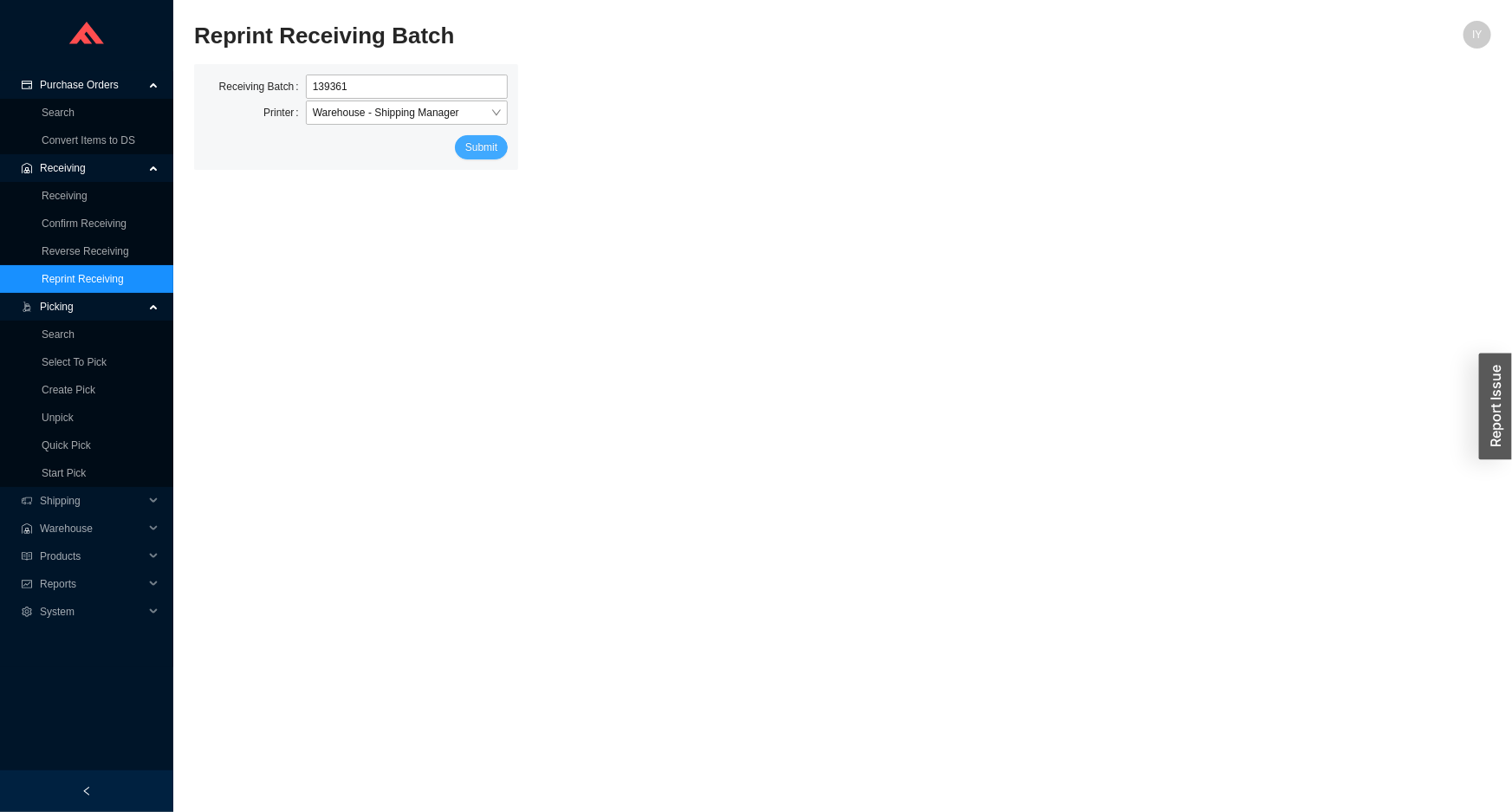
type input "139361"
click at [487, 139] on span "Submit" at bounding box center [481, 147] width 32 height 17
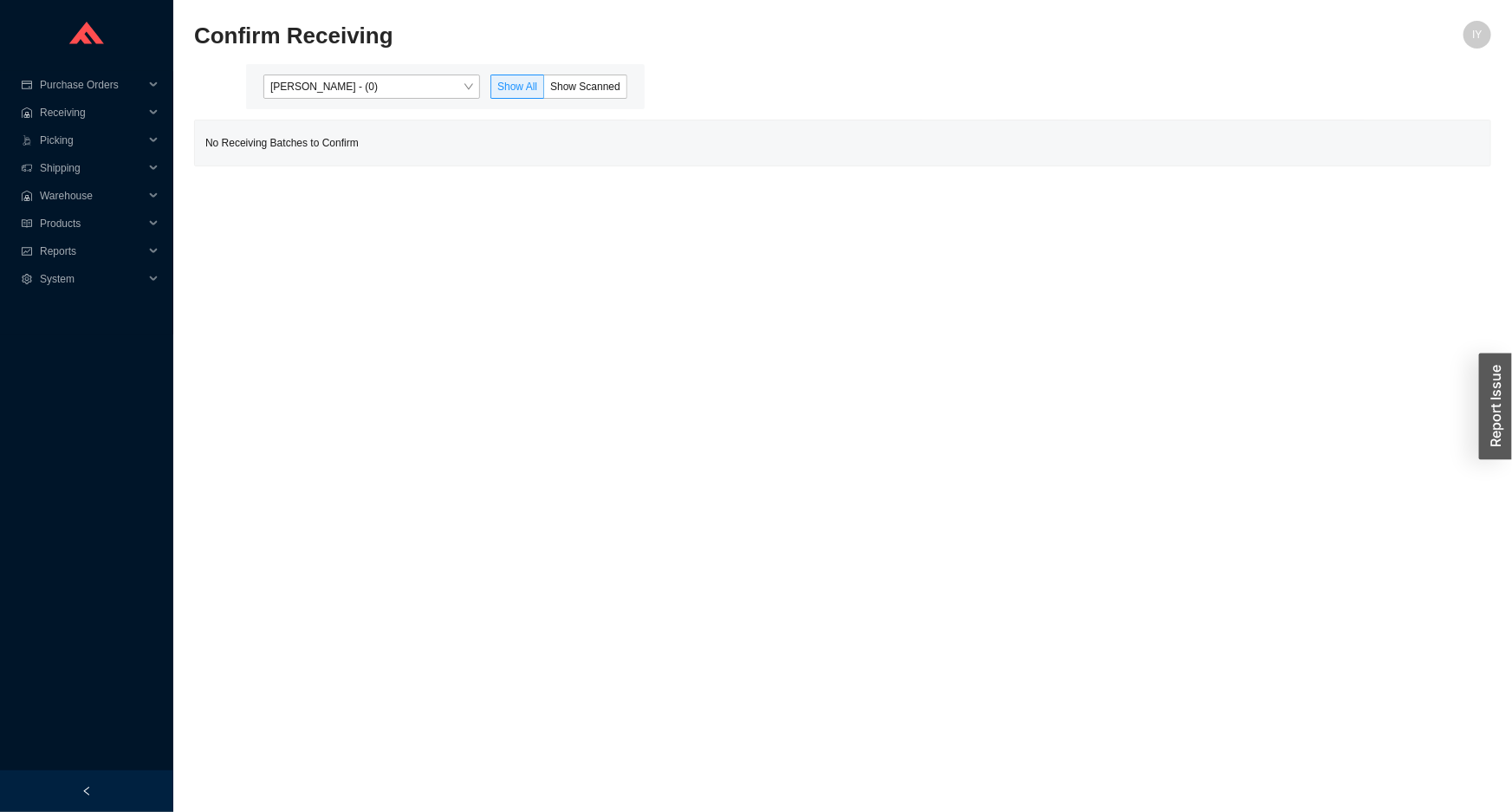
click at [415, 99] on div "Issac Yoselovsky - (0) Show All Show Scanned" at bounding box center [445, 86] width 398 height 45
click at [409, 94] on span "Issac Yoselovsky - (0)" at bounding box center [371, 86] width 202 height 23
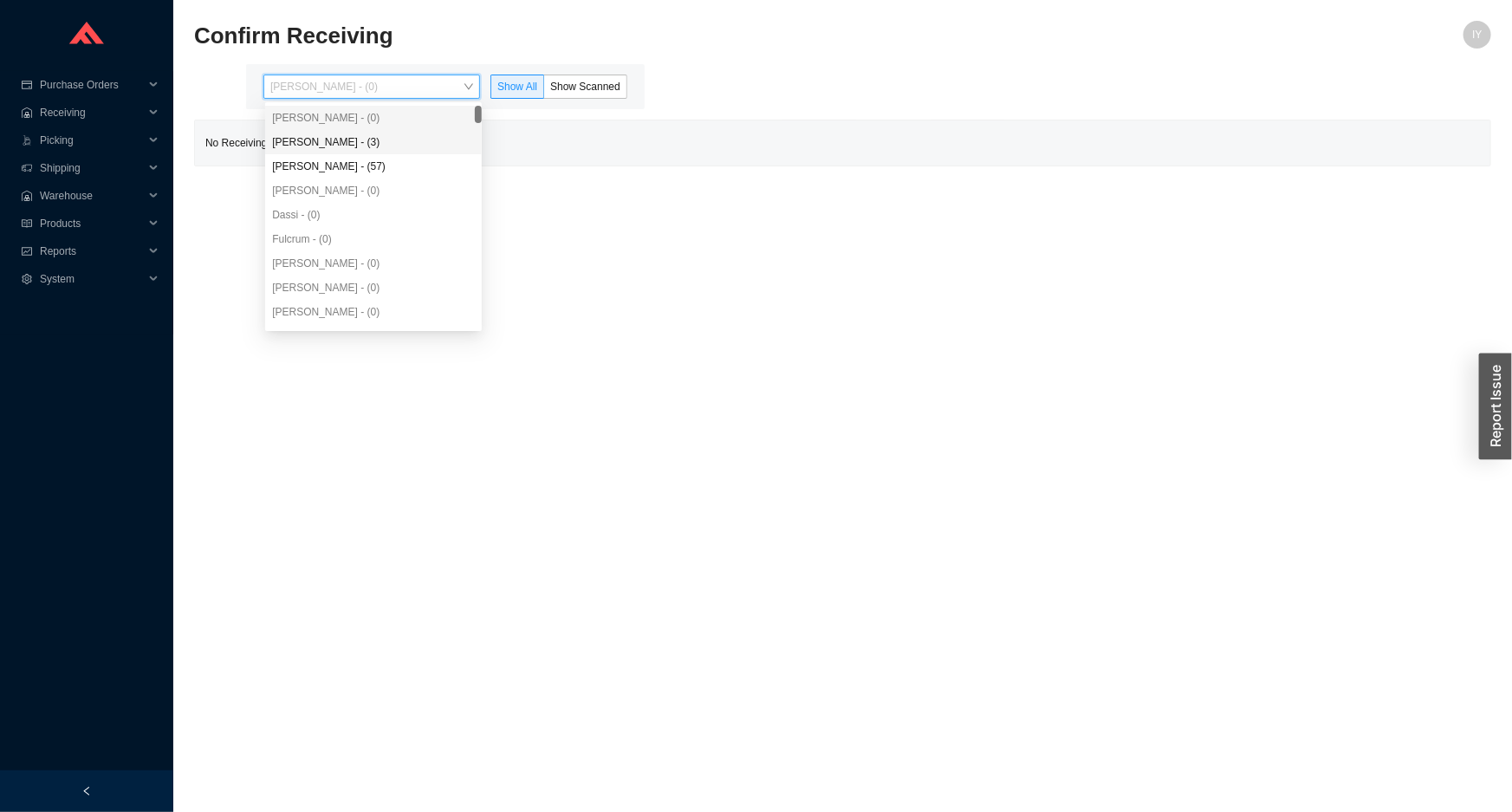
click at [369, 143] on div "Angel Negron - (3)" at bounding box center [373, 142] width 202 height 16
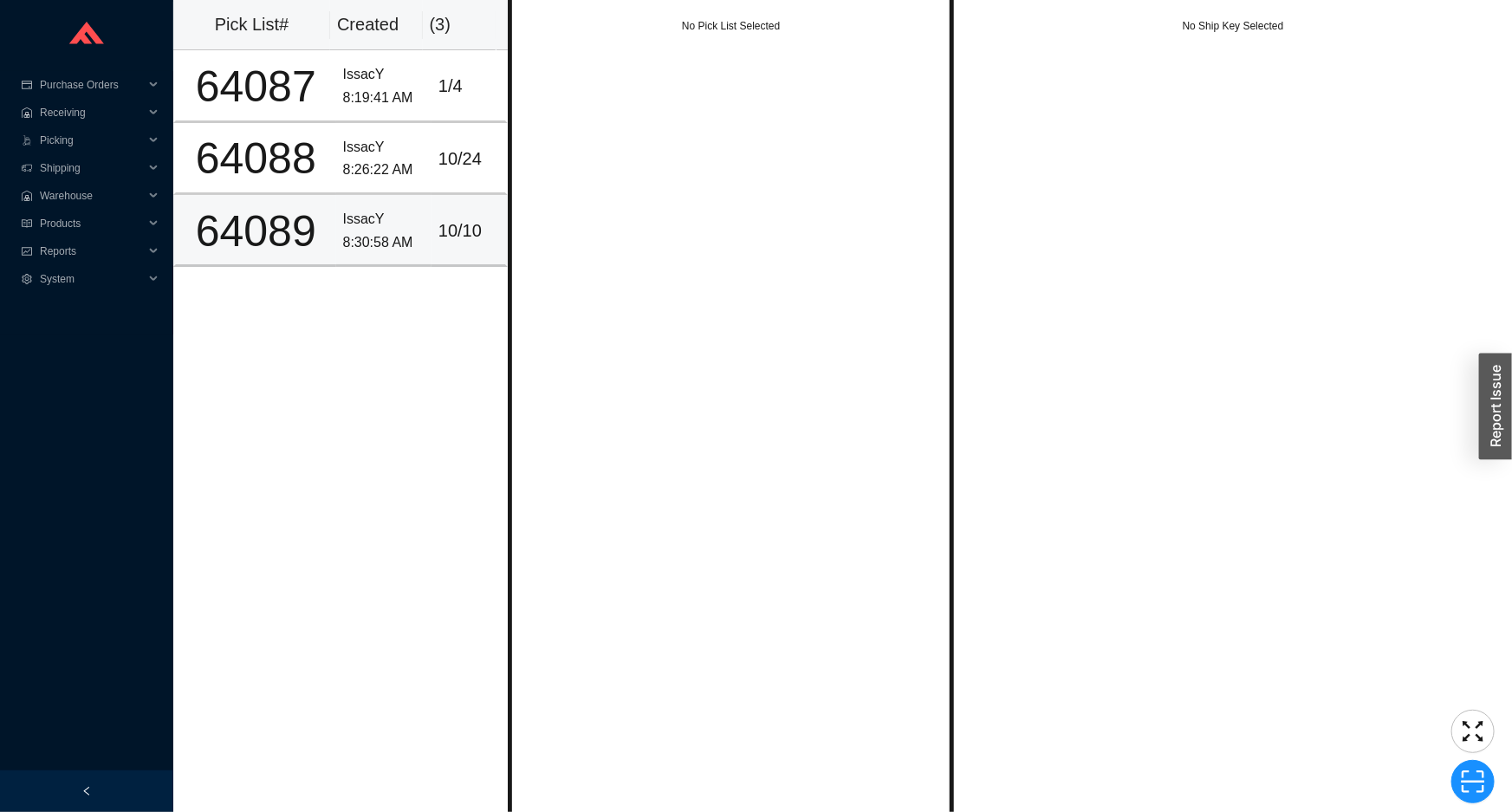
click at [444, 235] on div "10 / 10" at bounding box center [469, 231] width 60 height 29
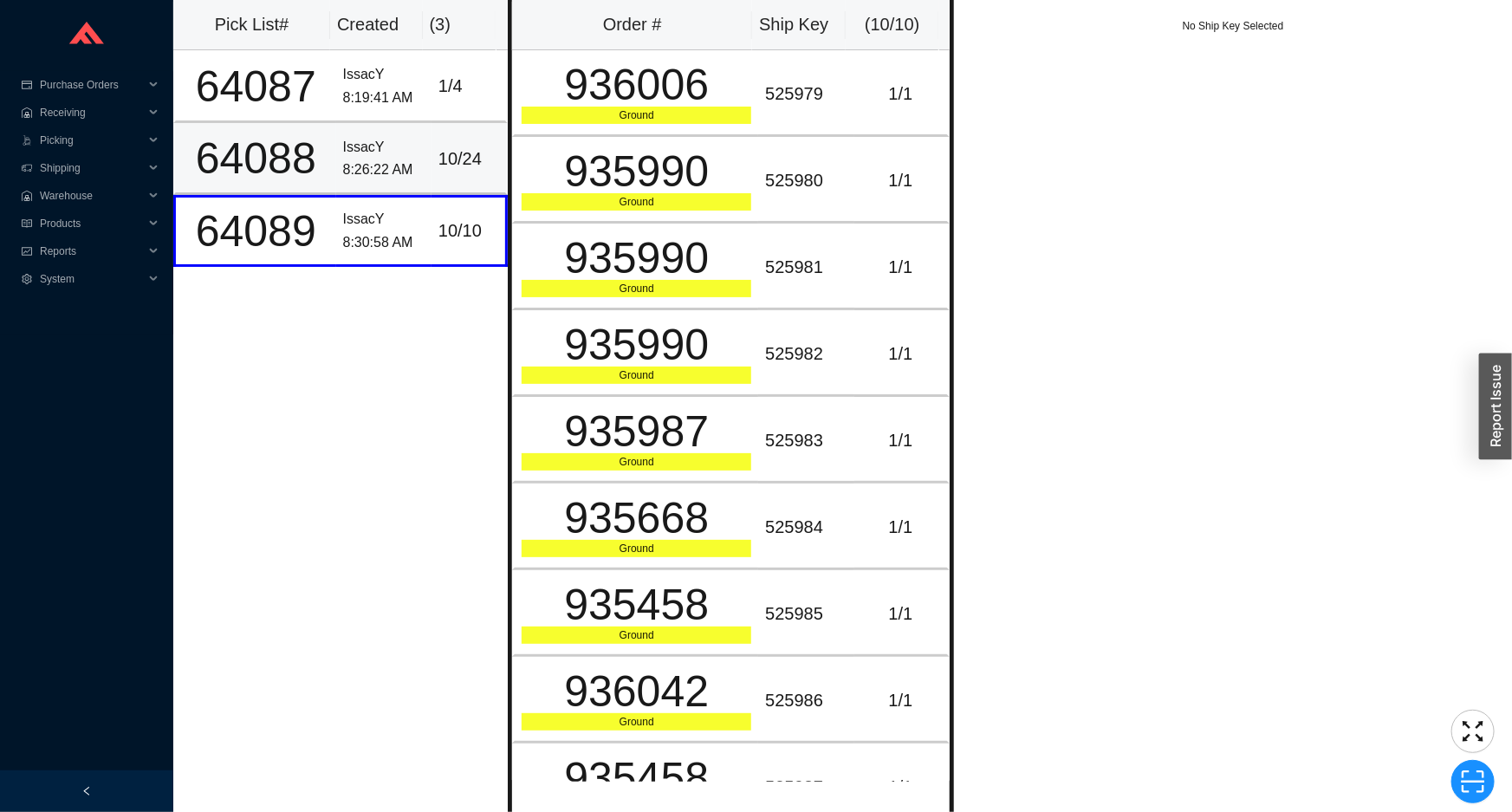
click at [461, 150] on div "10 / 24" at bounding box center [469, 158] width 60 height 29
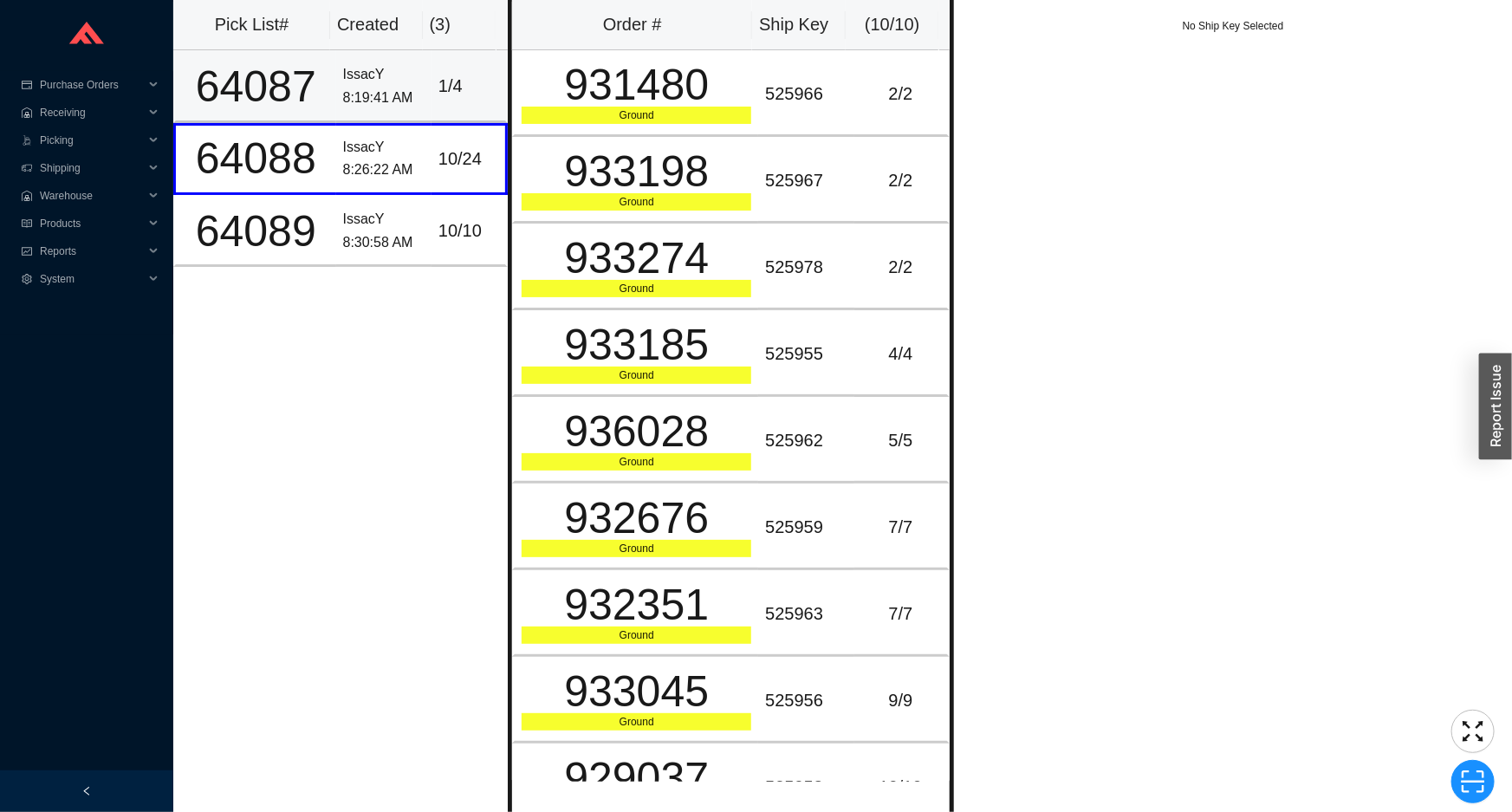
click at [461, 100] on td "1 / 4" at bounding box center [469, 86] width 76 height 72
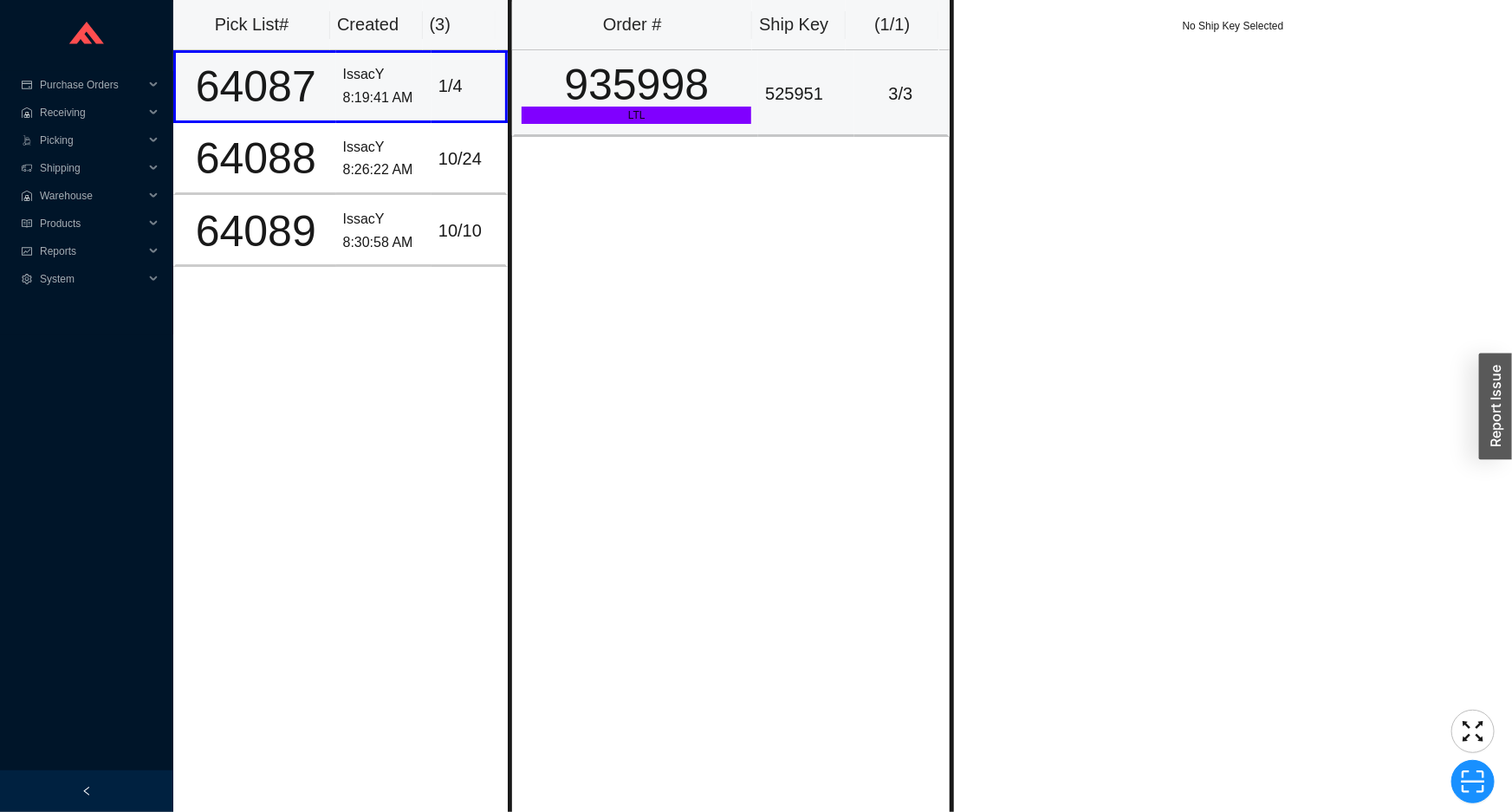
click at [529, 84] on div "935998" at bounding box center [636, 84] width 230 height 43
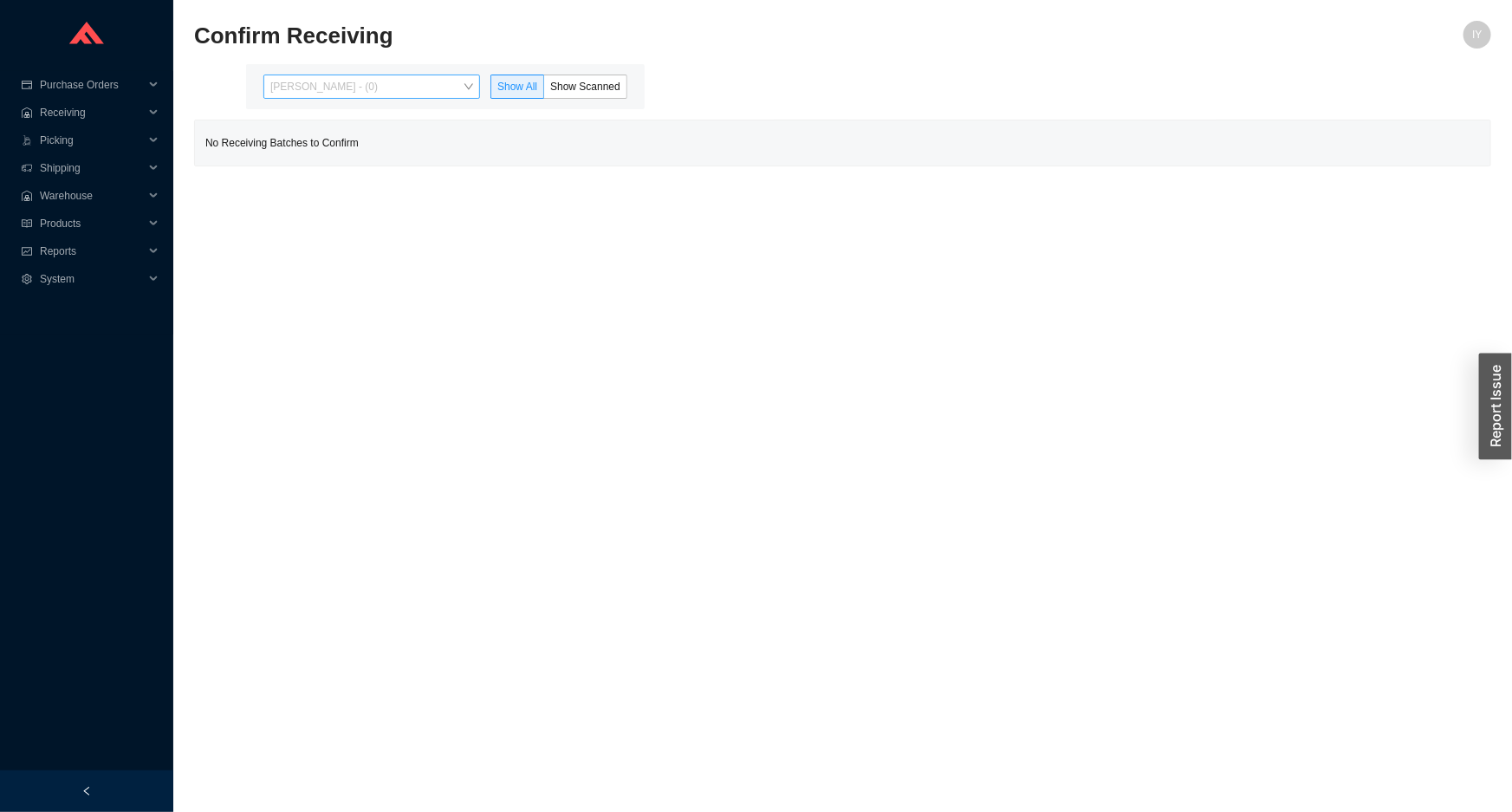
click at [453, 86] on span "Issac Yoselovsky - (0)" at bounding box center [371, 86] width 202 height 23
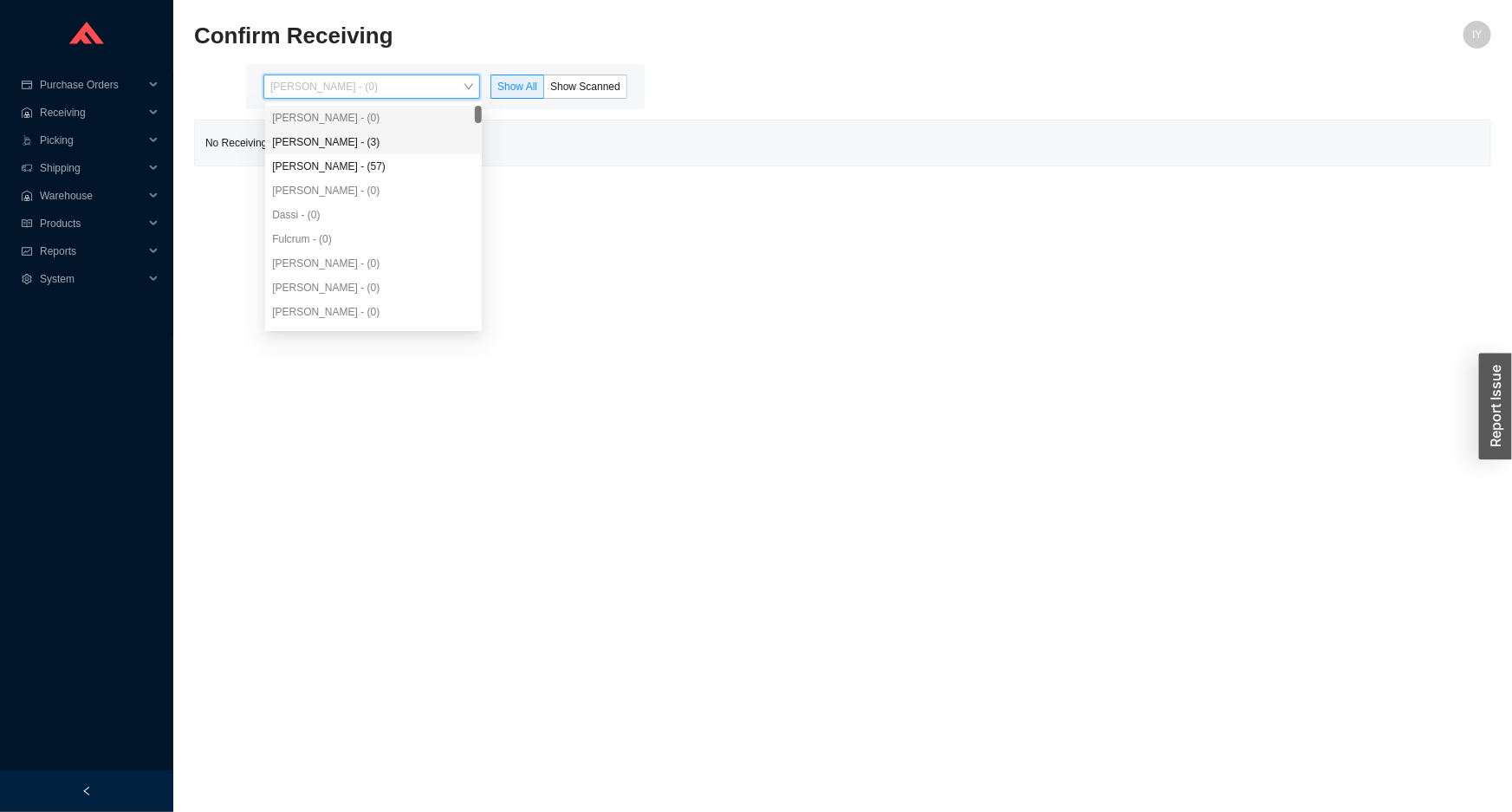
click at [435, 142] on div "Angel Negron - (3)" at bounding box center [373, 142] width 202 height 16
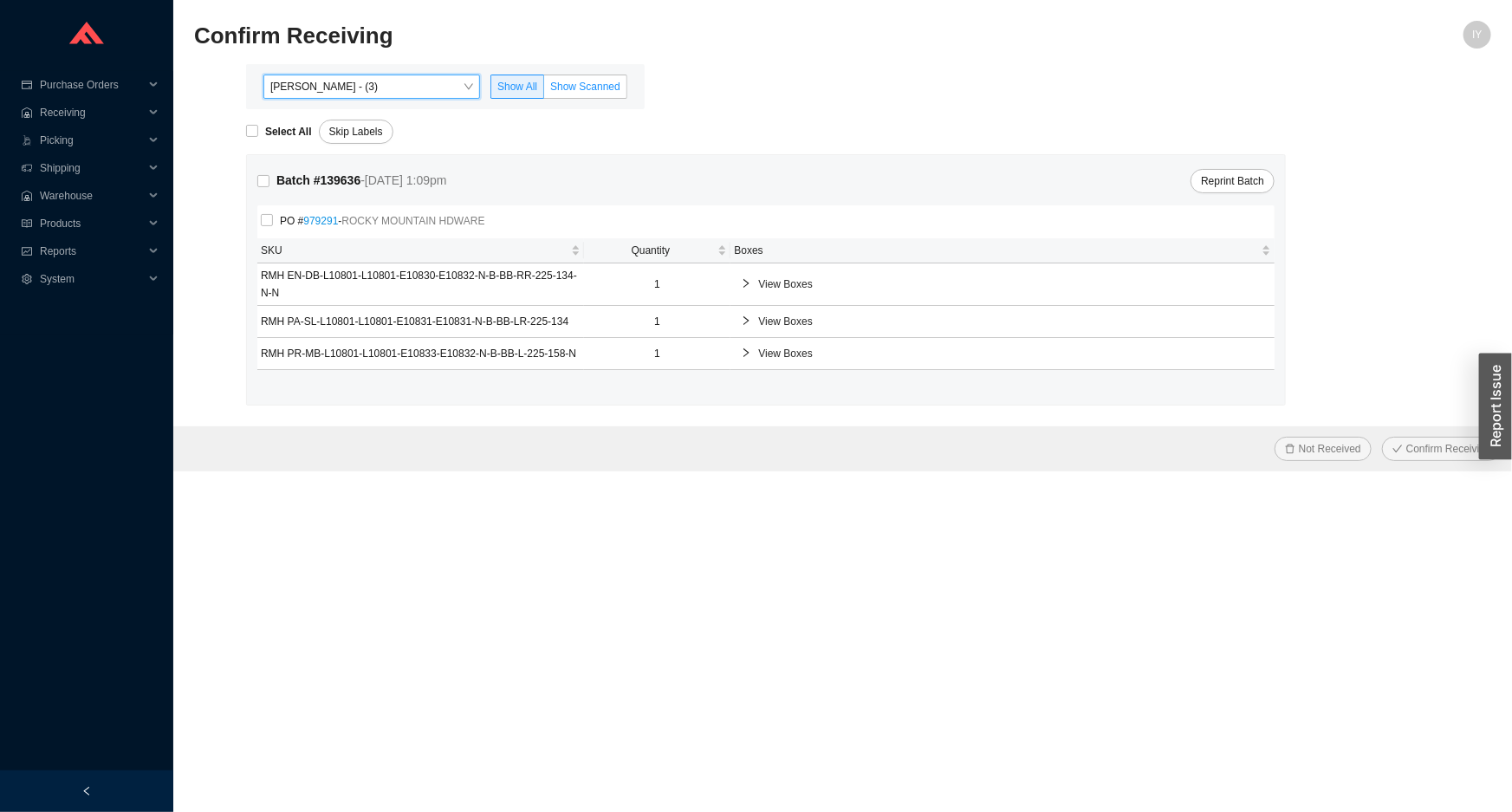
click at [579, 85] on span "Show Scanned" at bounding box center [585, 86] width 70 height 12
click at [545, 90] on input "Show Scanned" at bounding box center [545, 90] width 0 height 0
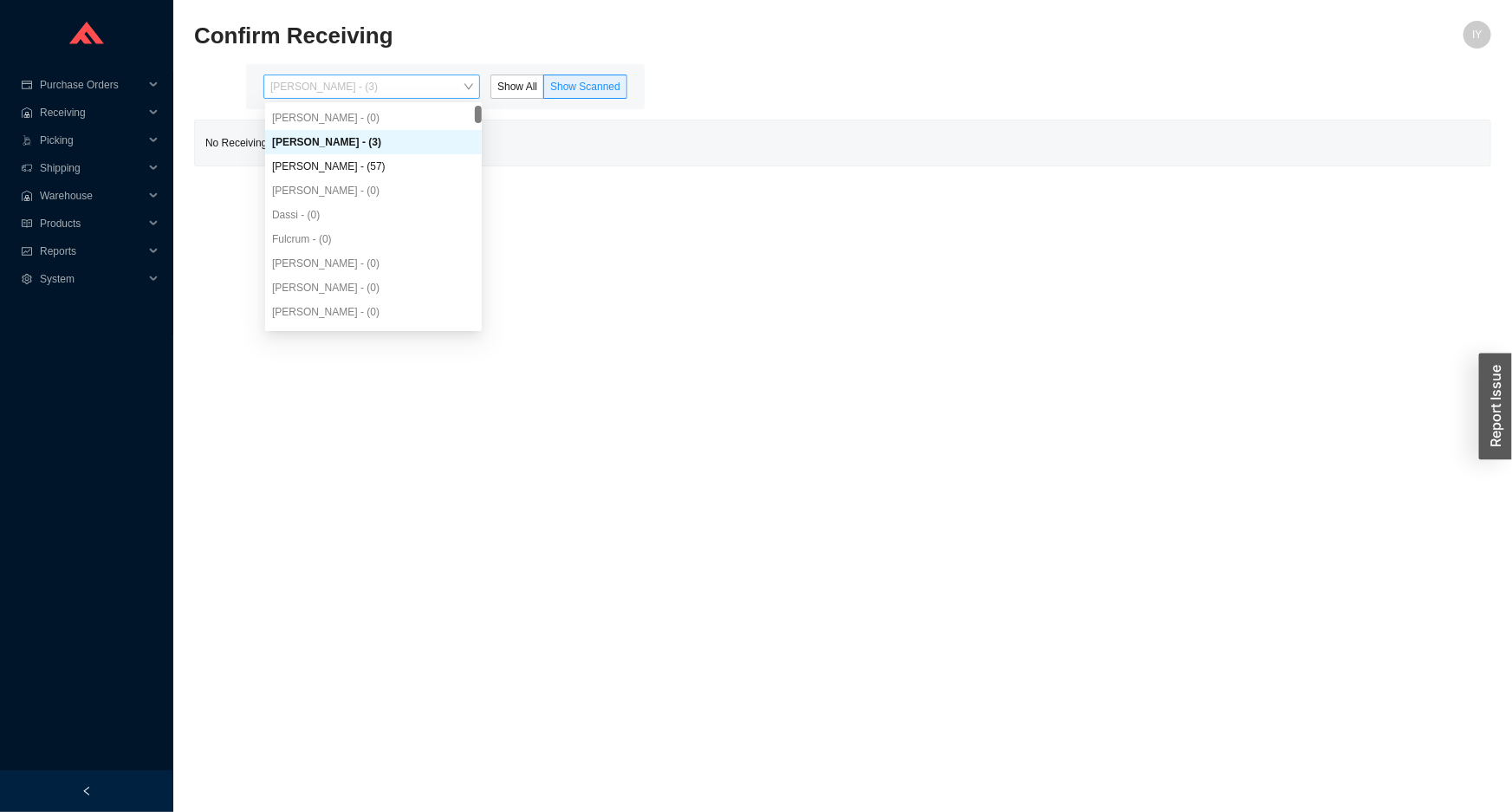
drag, startPoint x: 434, startPoint y: 83, endPoint x: 422, endPoint y: 133, distance: 51.4
click at [433, 84] on span "Angel Negron - (3)" at bounding box center [371, 86] width 202 height 23
click at [419, 165] on div "Yossi Siff - (57)" at bounding box center [373, 166] width 202 height 16
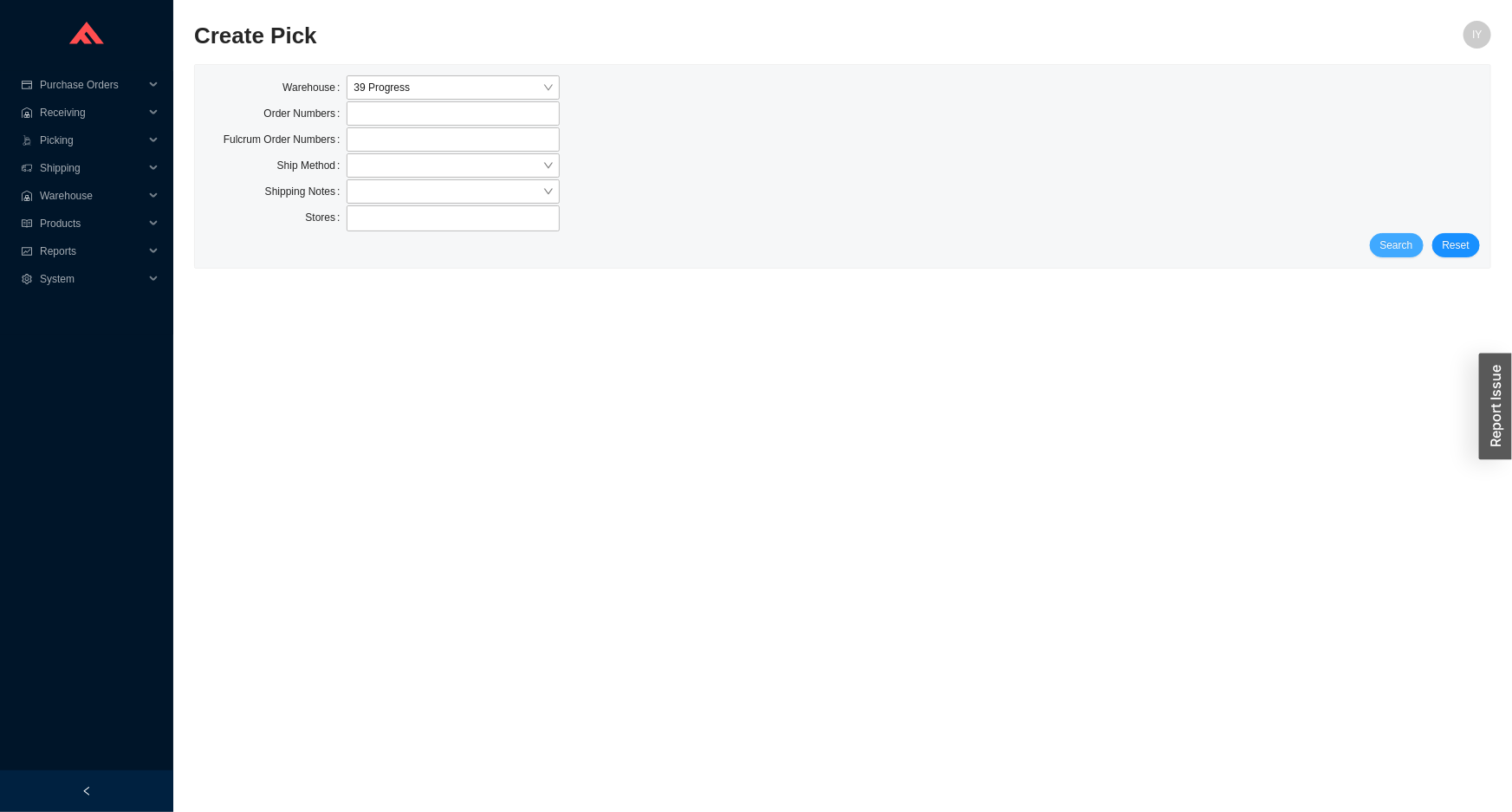
click at [1392, 244] on span "Search" at bounding box center [1397, 245] width 33 height 17
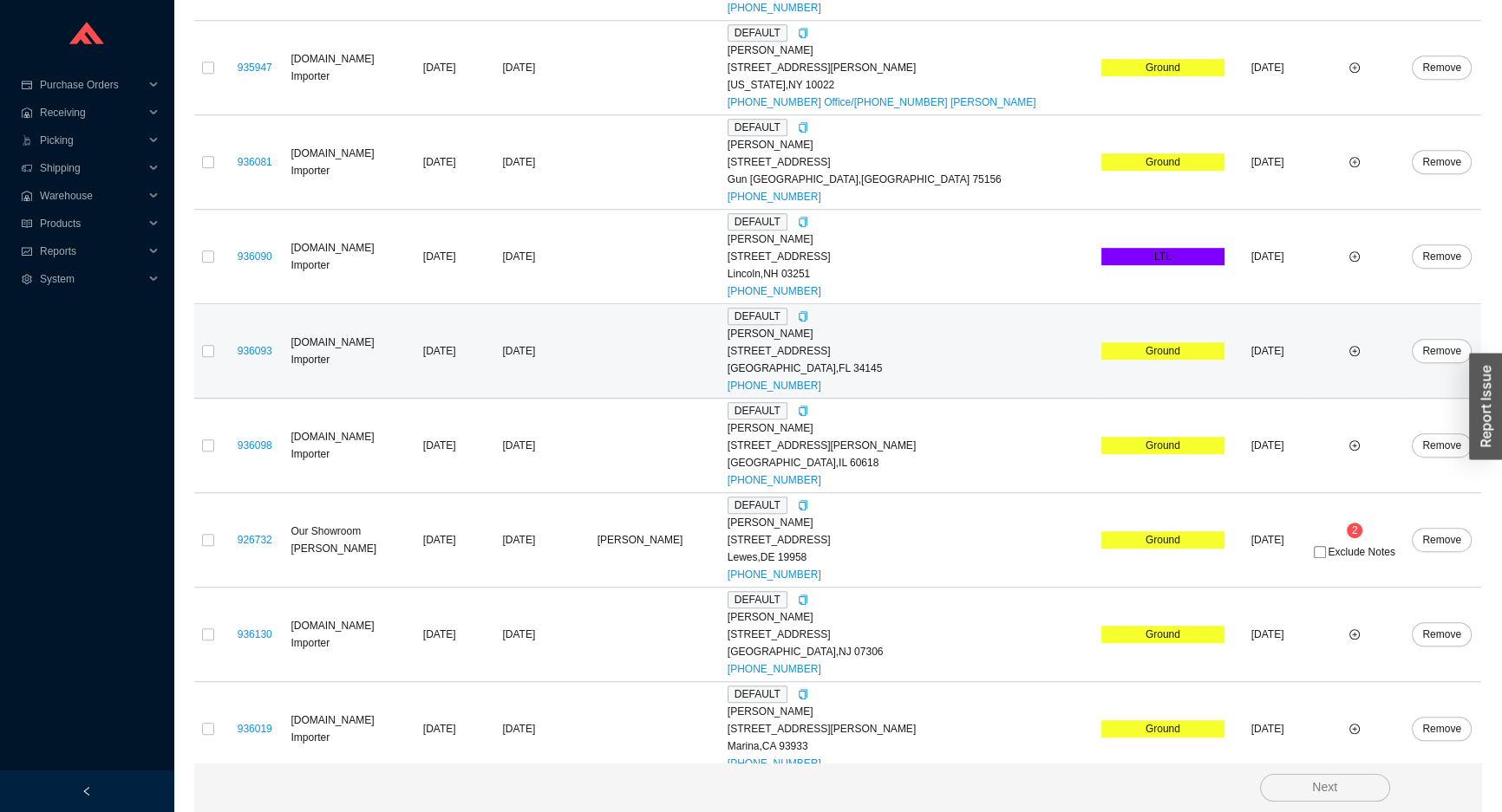
scroll to position [1281, 0]
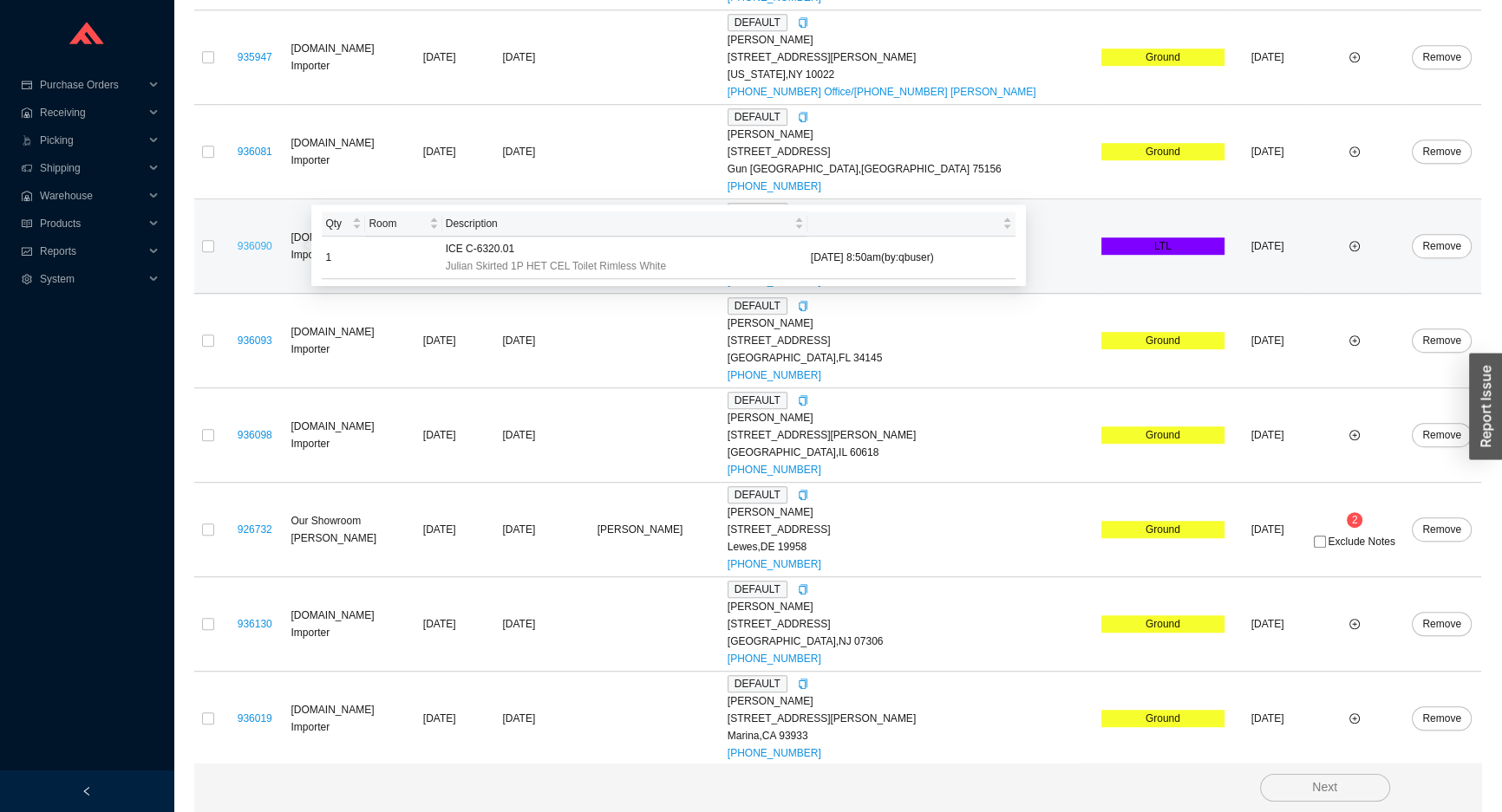
click at [262, 247] on link "936090" at bounding box center [254, 246] width 35 height 12
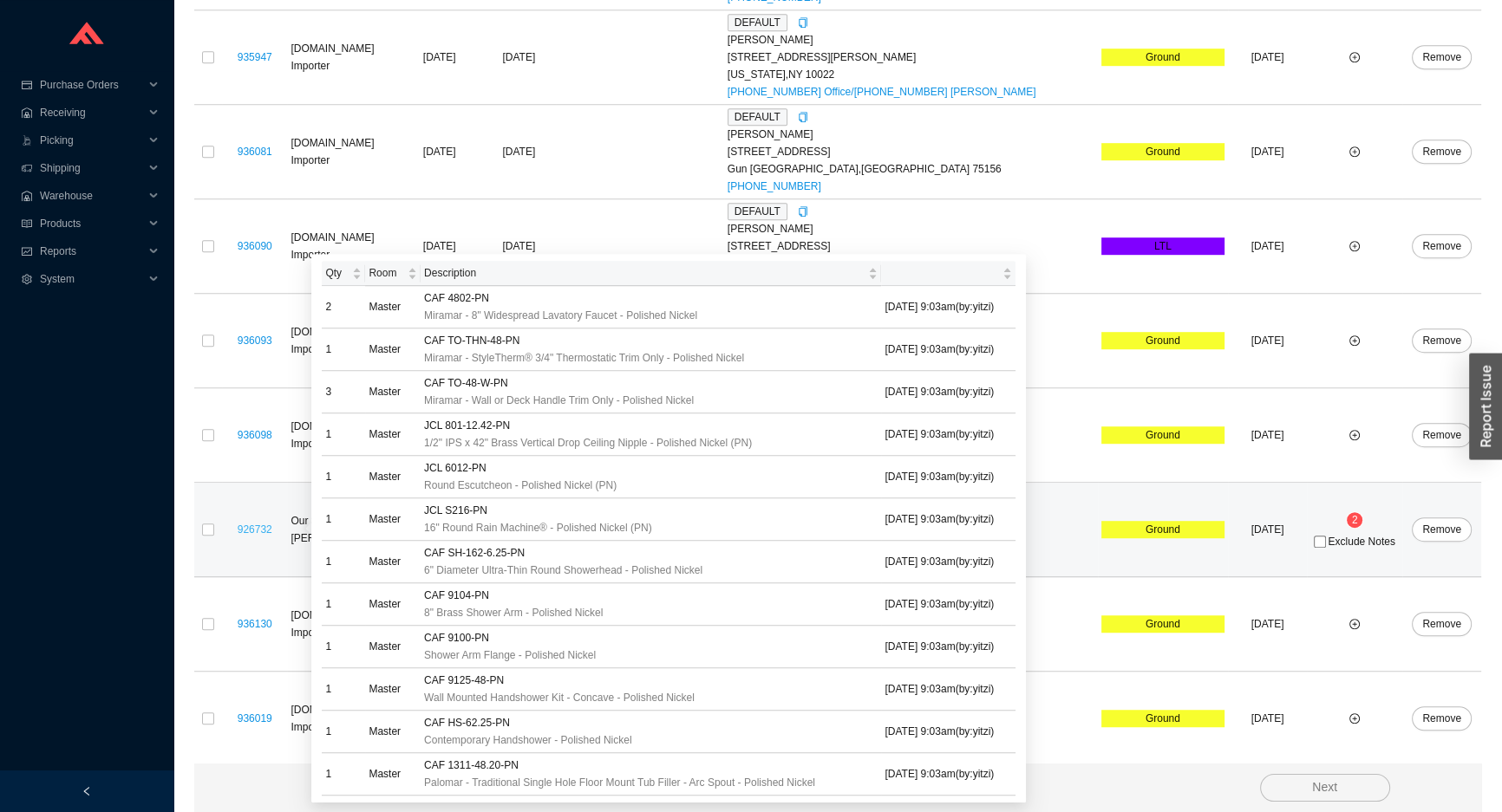
click at [265, 523] on link "926732" at bounding box center [254, 529] width 35 height 12
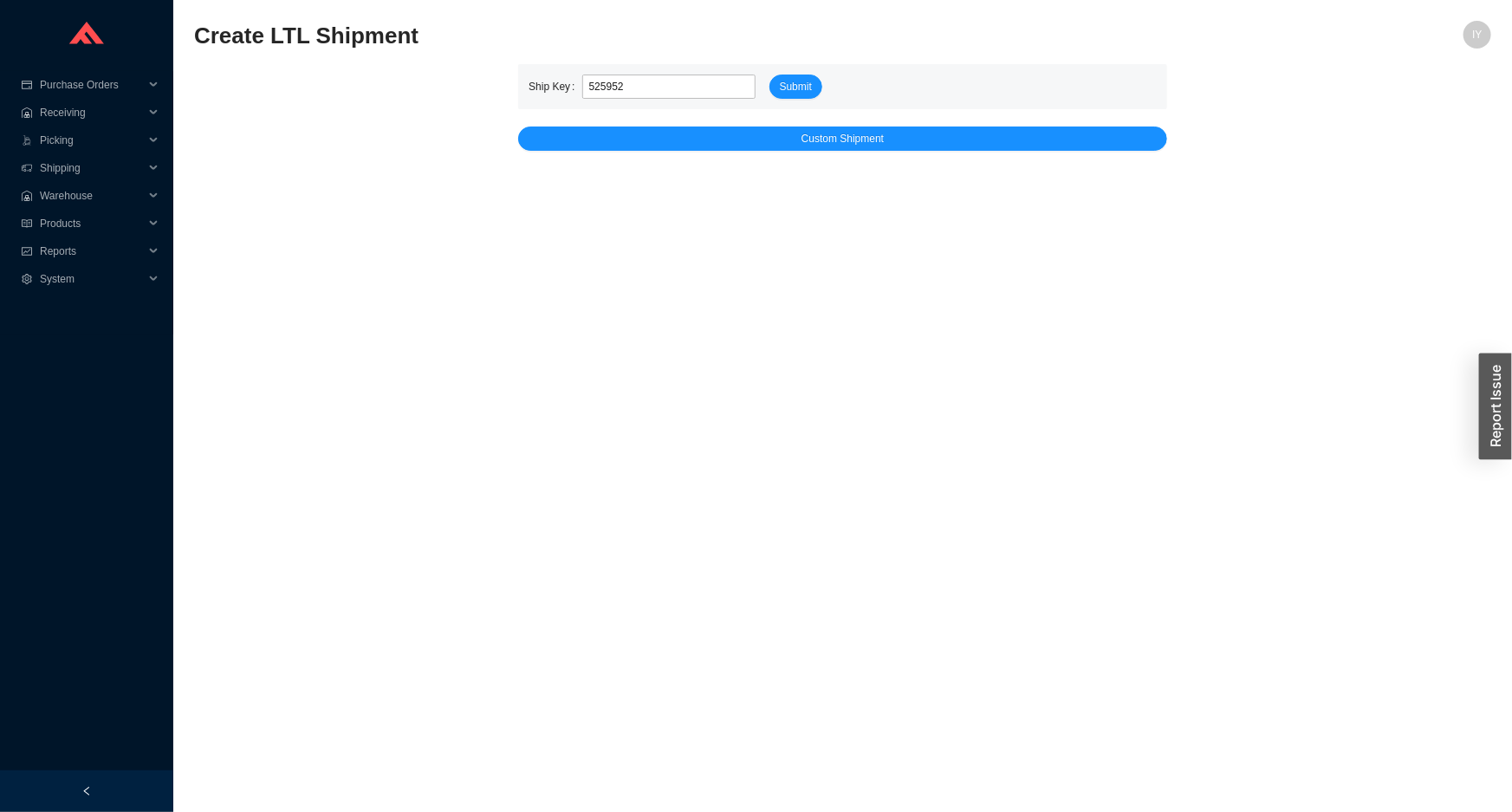
type input "525952"
click at [805, 83] on span "Submit" at bounding box center [796, 86] width 32 height 17
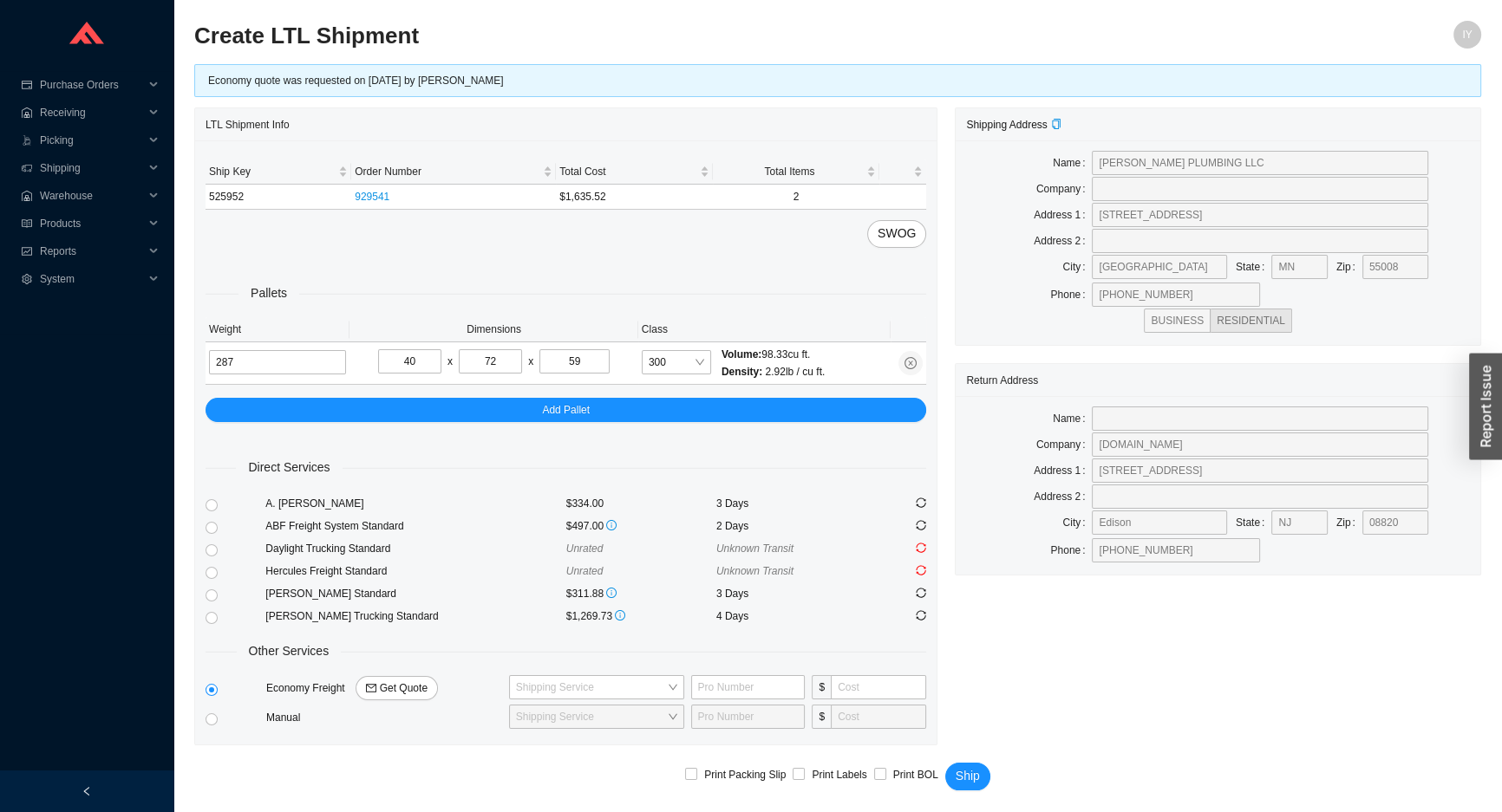
click at [919, 567] on icon "sync" at bounding box center [920, 570] width 10 height 10
click at [663, 360] on span "300" at bounding box center [675, 362] width 55 height 23
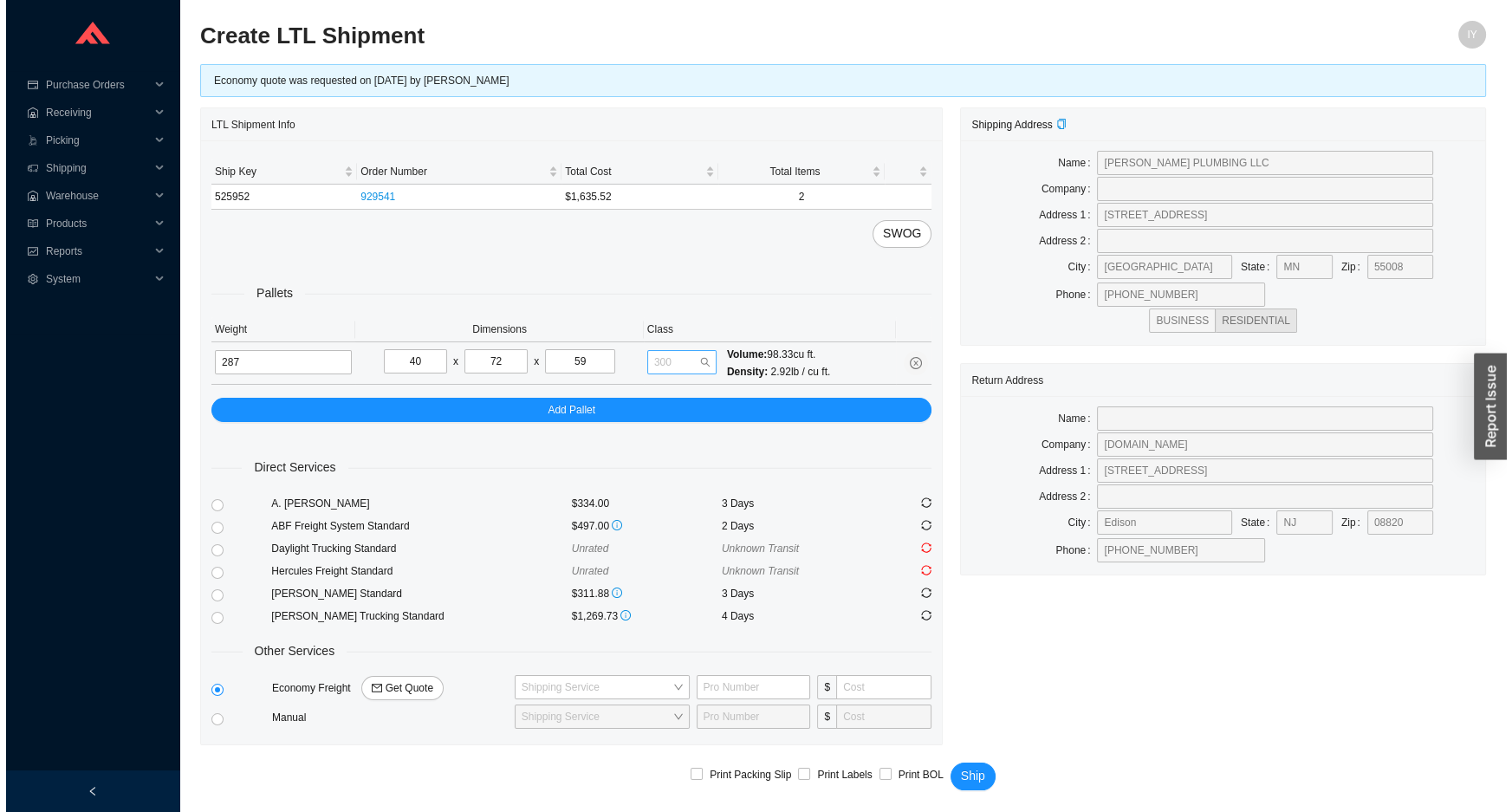
scroll to position [166, 0]
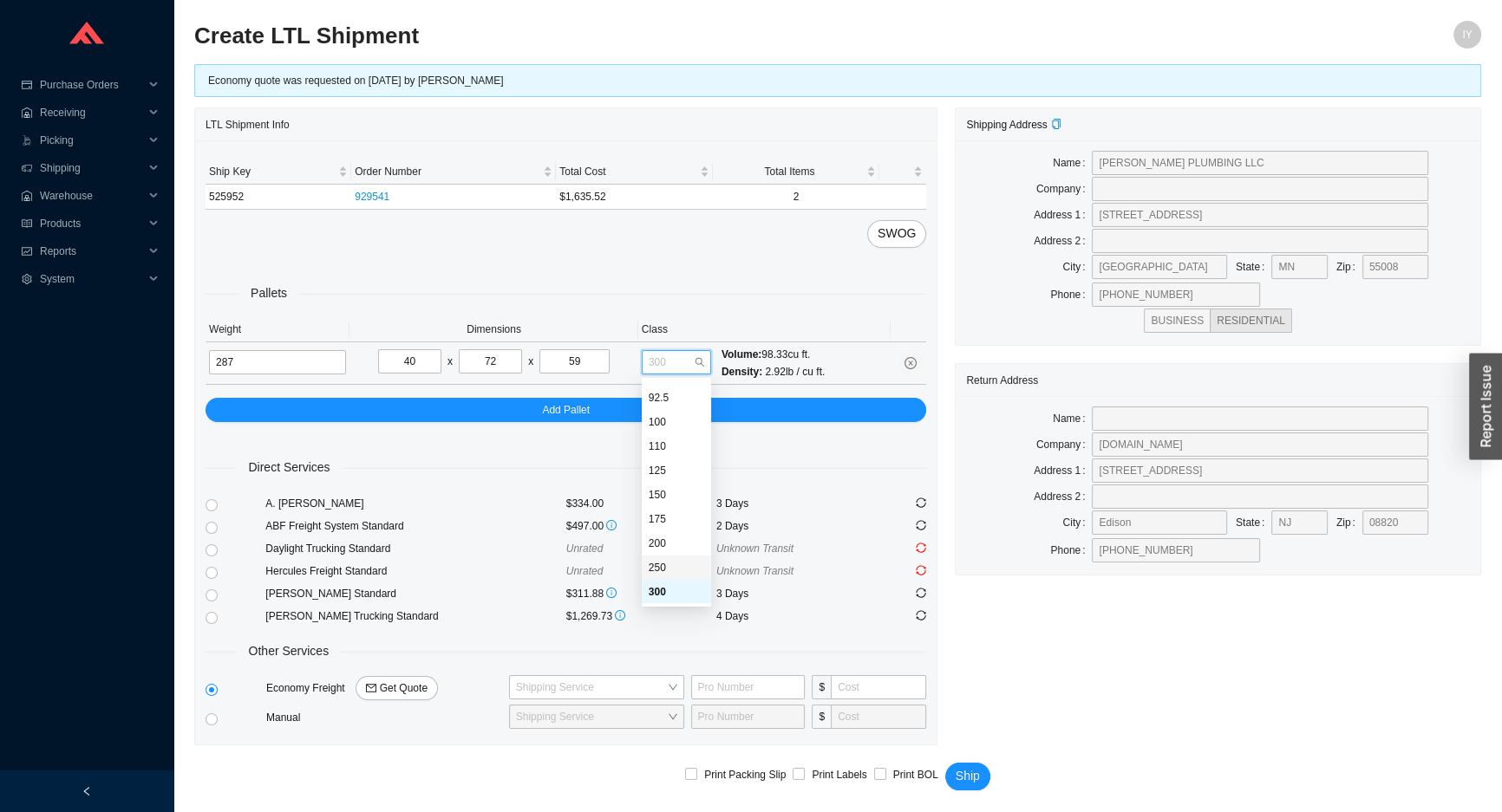
click at [662, 556] on div "250" at bounding box center [676, 568] width 69 height 24
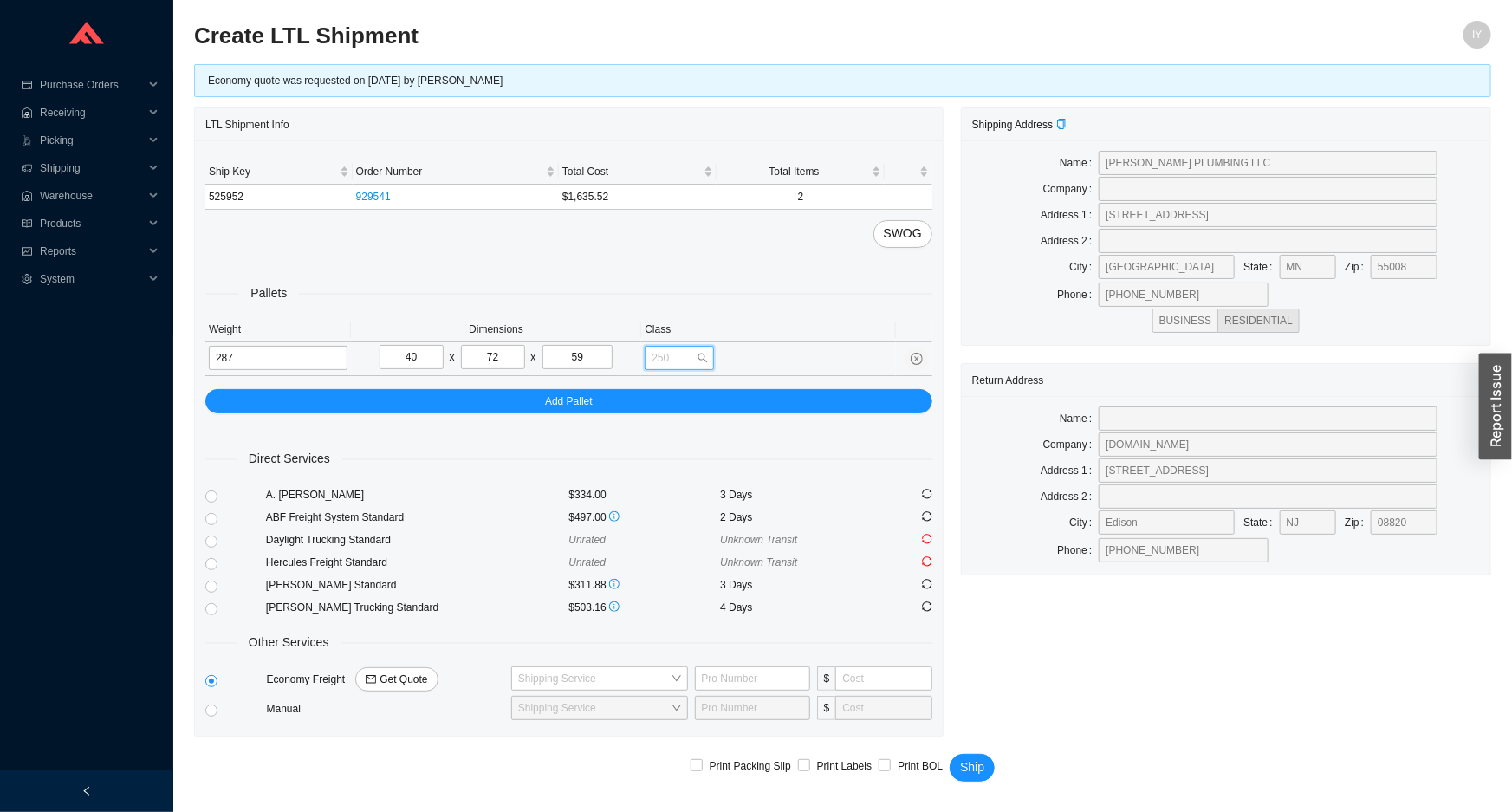
click at [683, 353] on span "250" at bounding box center [679, 358] width 55 height 23
click at [681, 538] on div "200" at bounding box center [679, 539] width 55 height 16
click at [693, 353] on span "200" at bounding box center [679, 358] width 55 height 23
click at [681, 585] on div "300" at bounding box center [679, 587] width 55 height 16
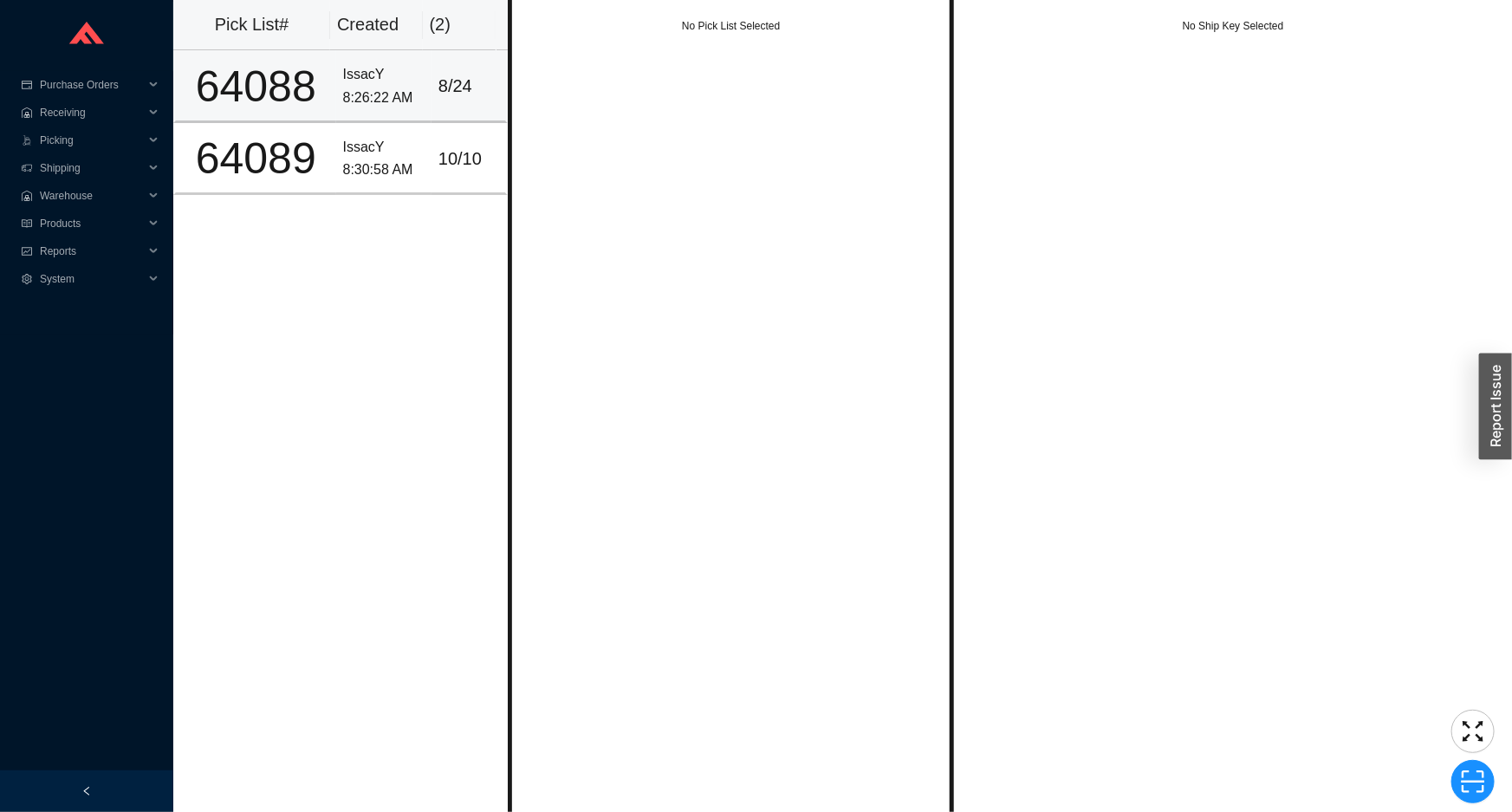
click at [377, 83] on div "IssacY" at bounding box center [383, 74] width 82 height 23
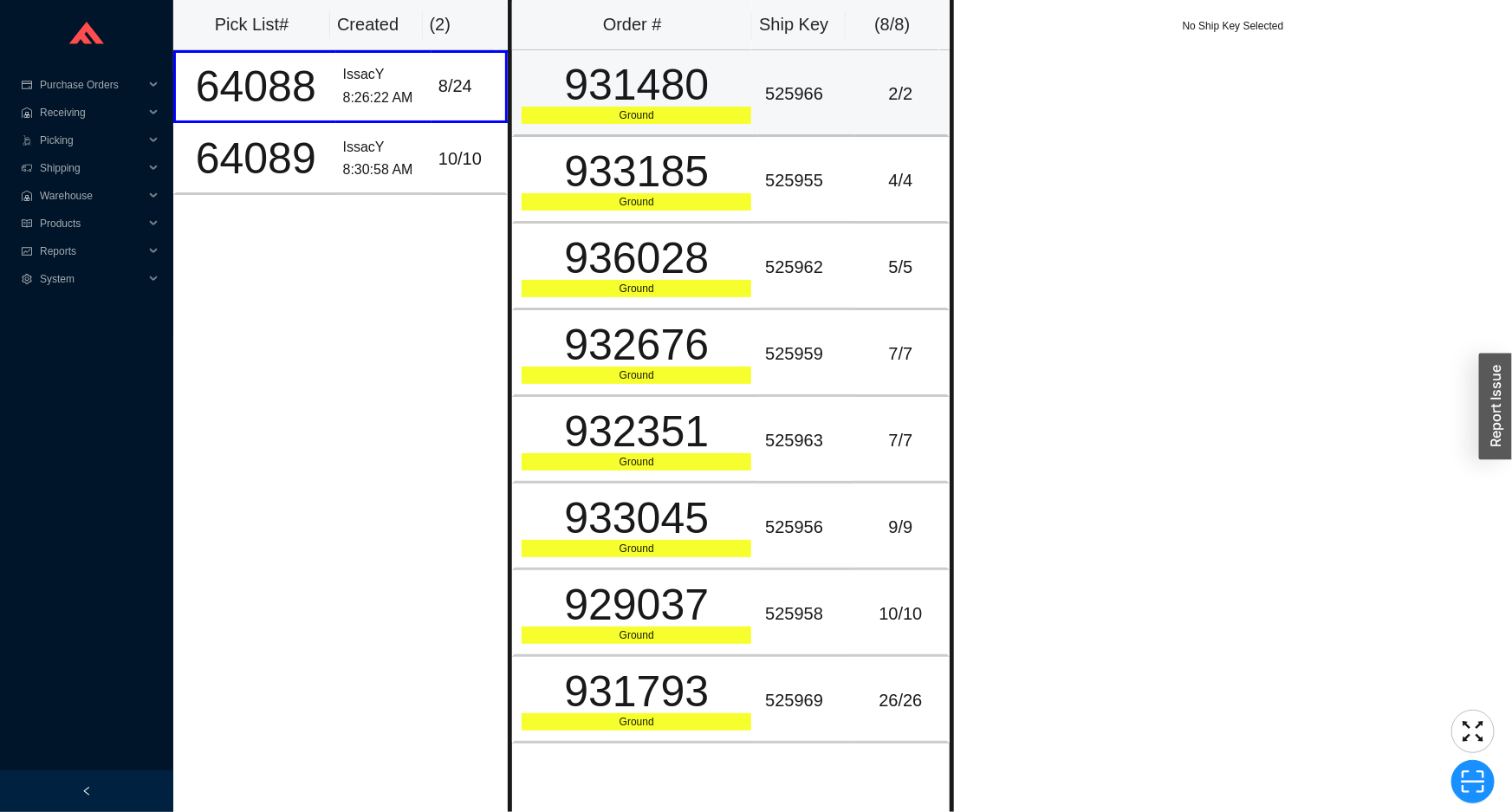
click at [667, 128] on td "931480 Ground" at bounding box center [635, 94] width 247 height 86
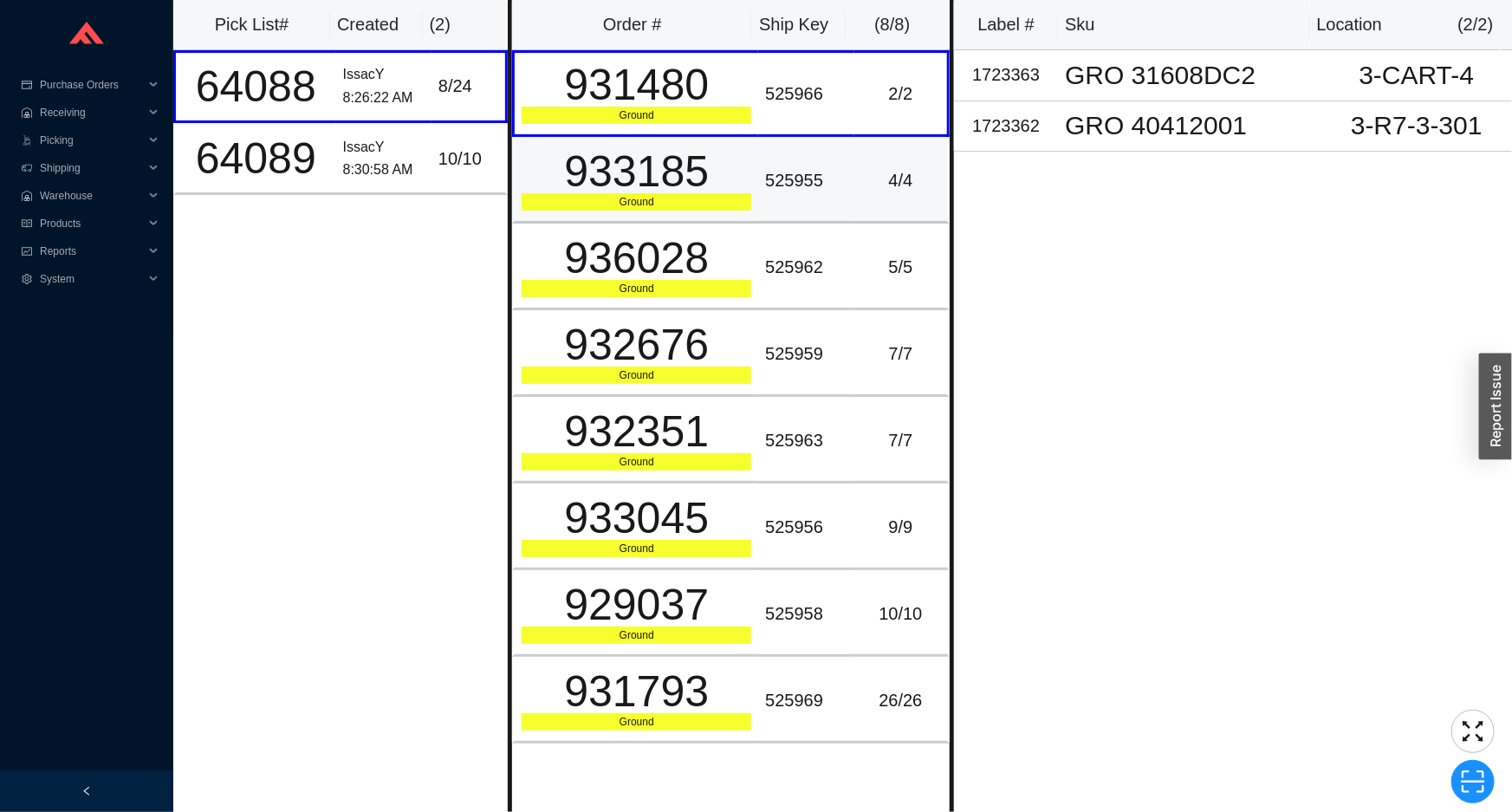
click at [647, 215] on td "933185 Ground" at bounding box center [635, 180] width 247 height 86
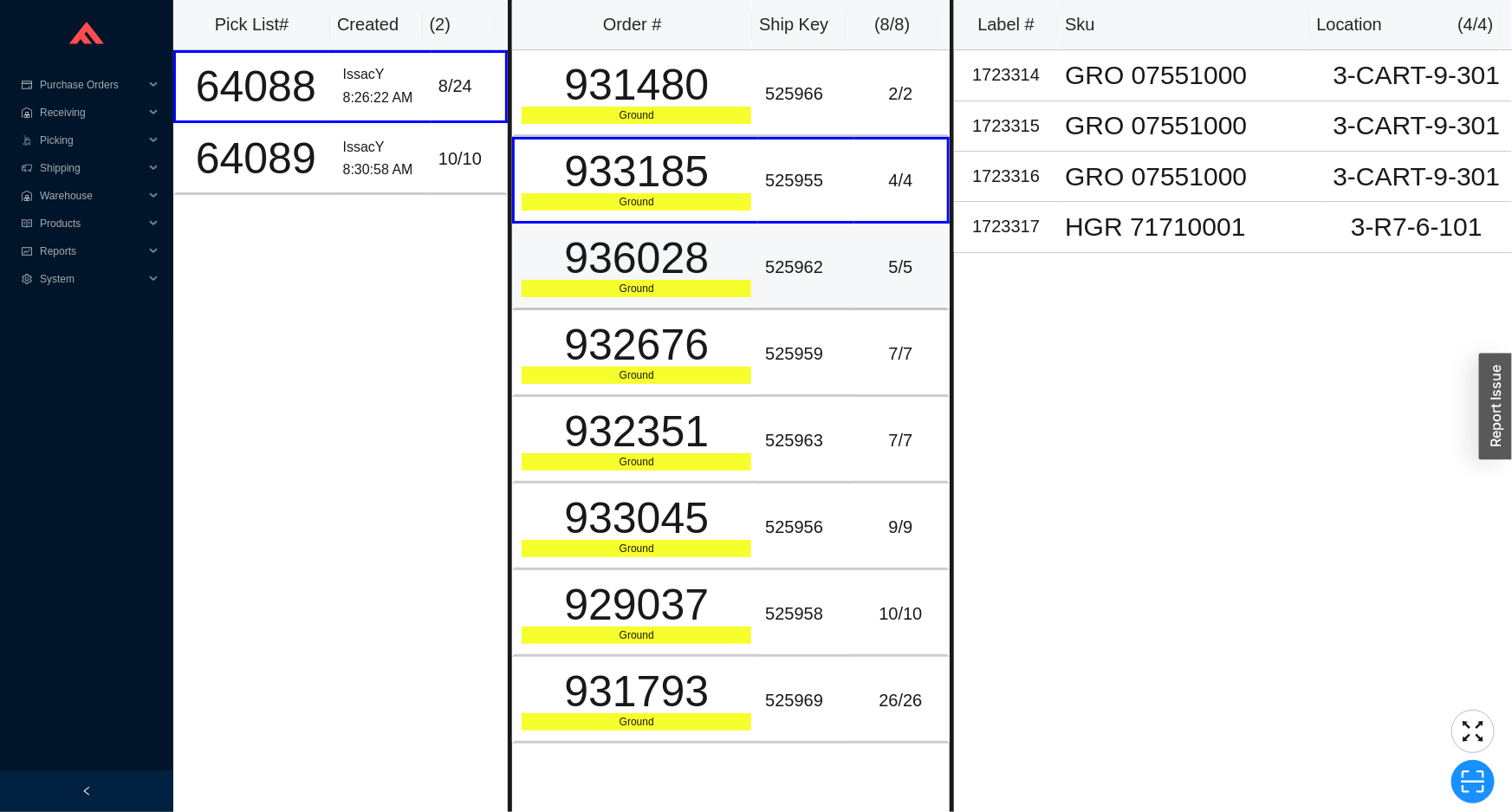
click at [669, 307] on td "936028 Ground" at bounding box center [635, 267] width 247 height 86
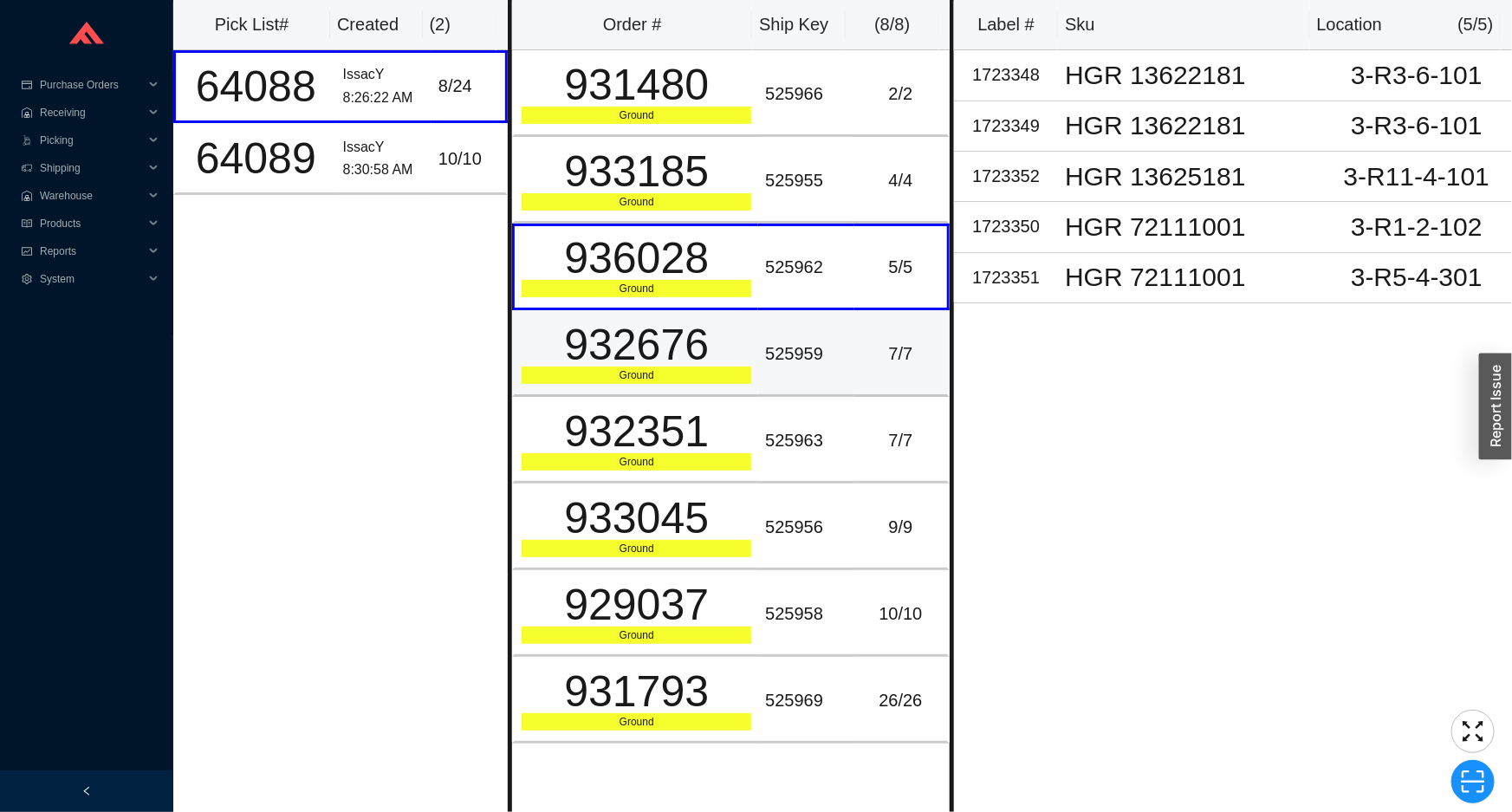
click at [666, 350] on div "932676" at bounding box center [636, 345] width 230 height 43
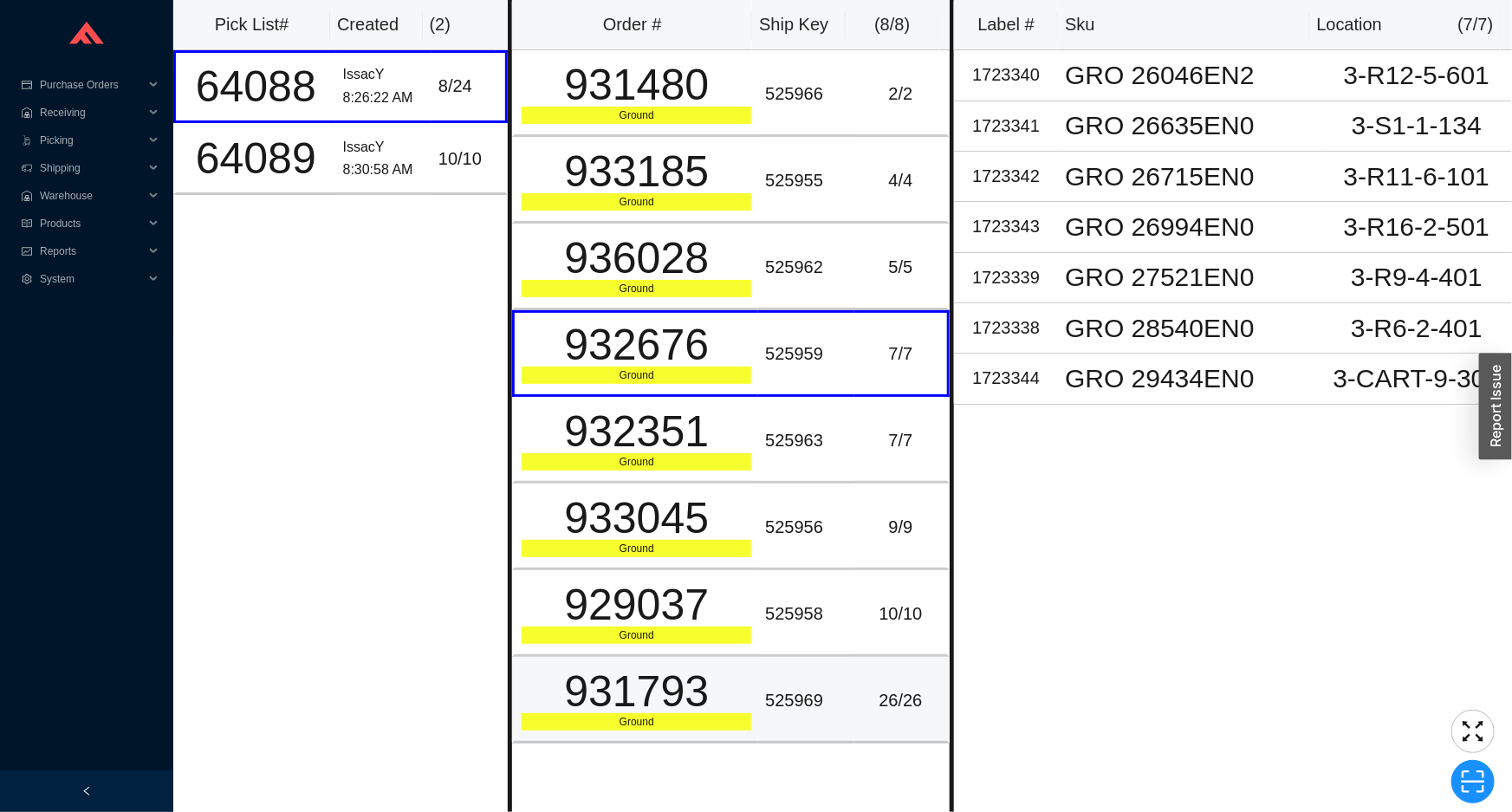
click at [745, 671] on td "931793 Ground" at bounding box center [635, 700] width 247 height 86
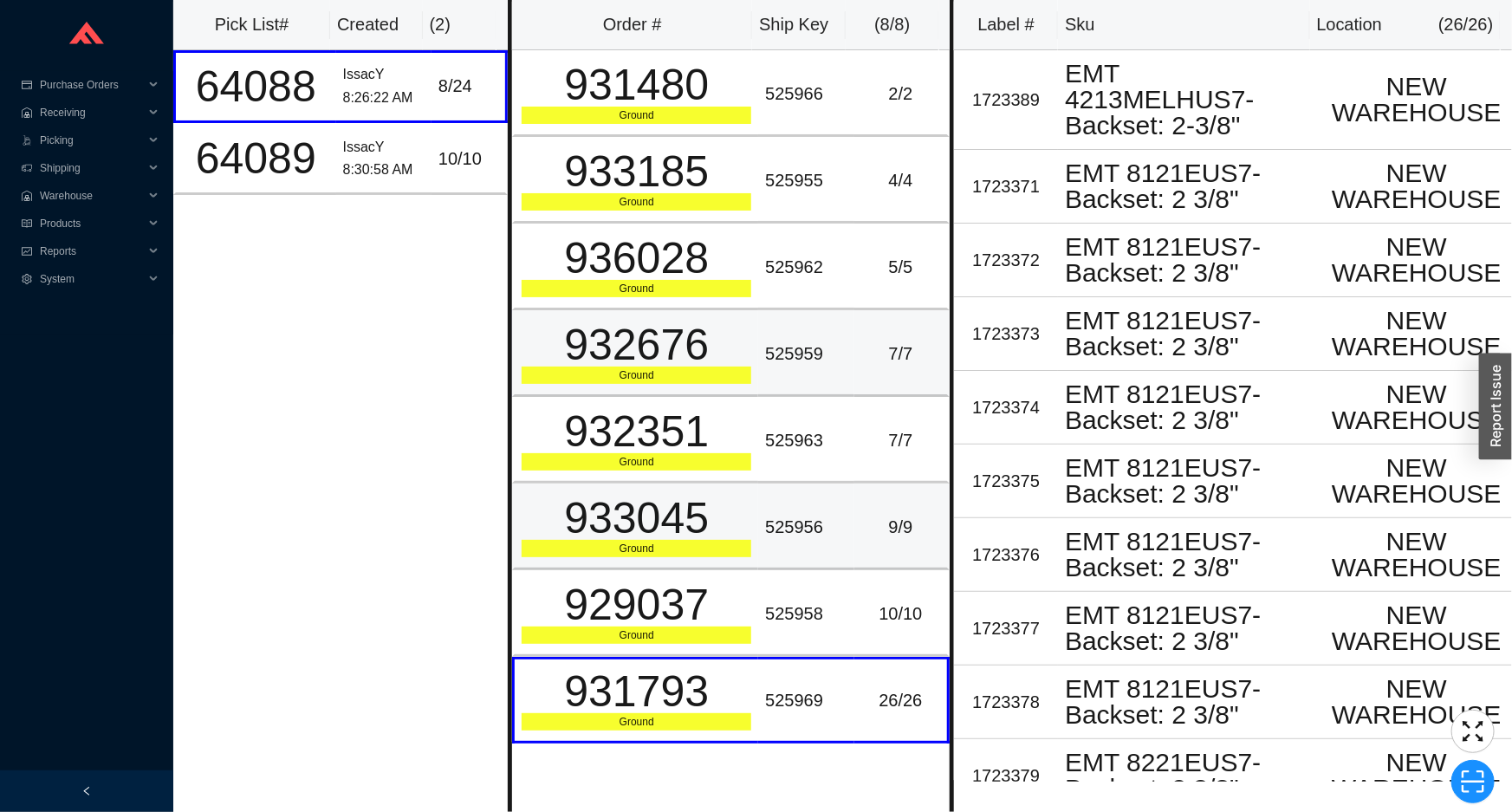
drag, startPoint x: 752, startPoint y: 535, endPoint x: 664, endPoint y: 369, distance: 187.9
click at [758, 533] on td "525956" at bounding box center [806, 527] width 96 height 86
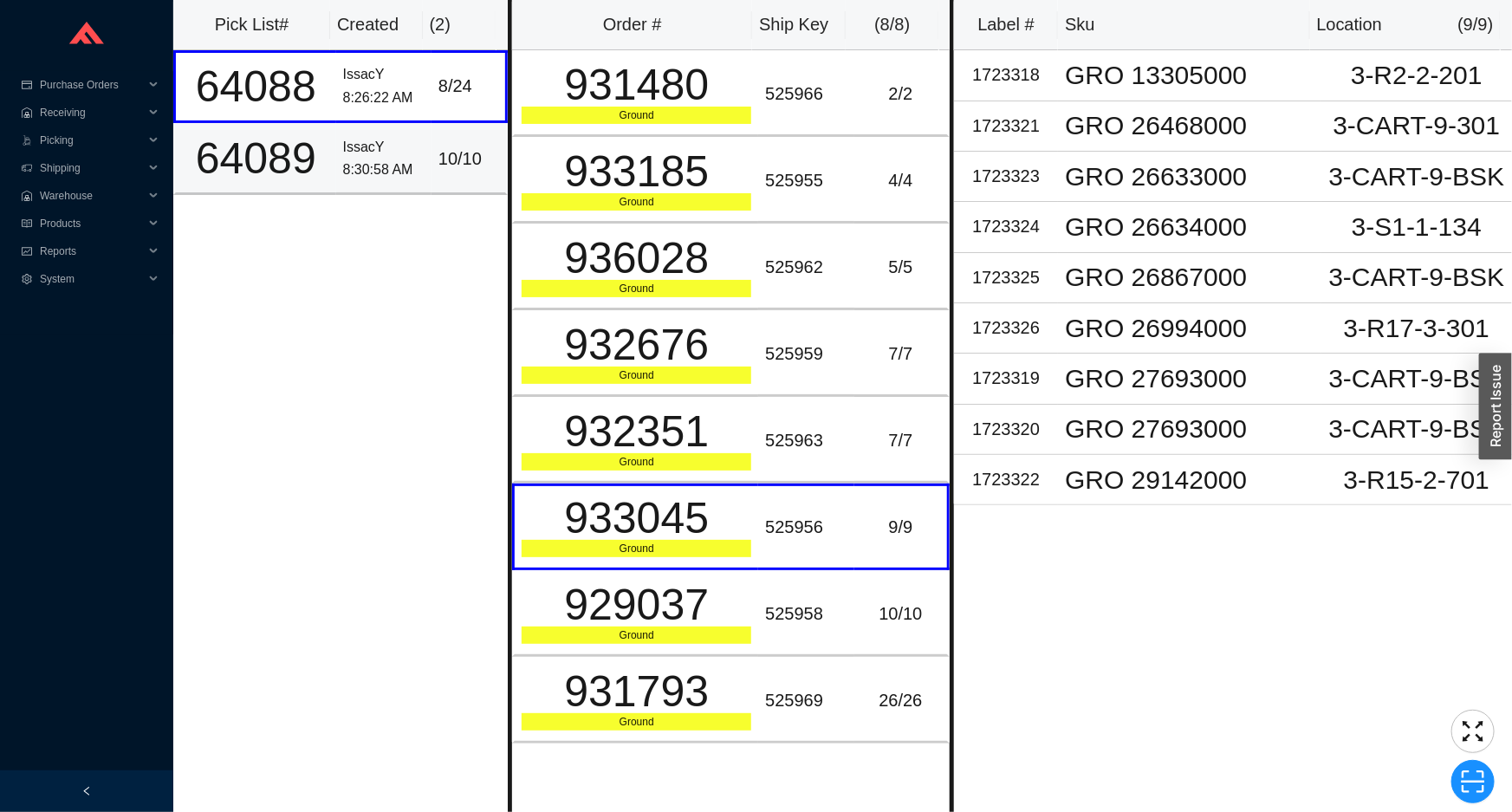
click at [491, 150] on td "10 / 10" at bounding box center [469, 158] width 76 height 72
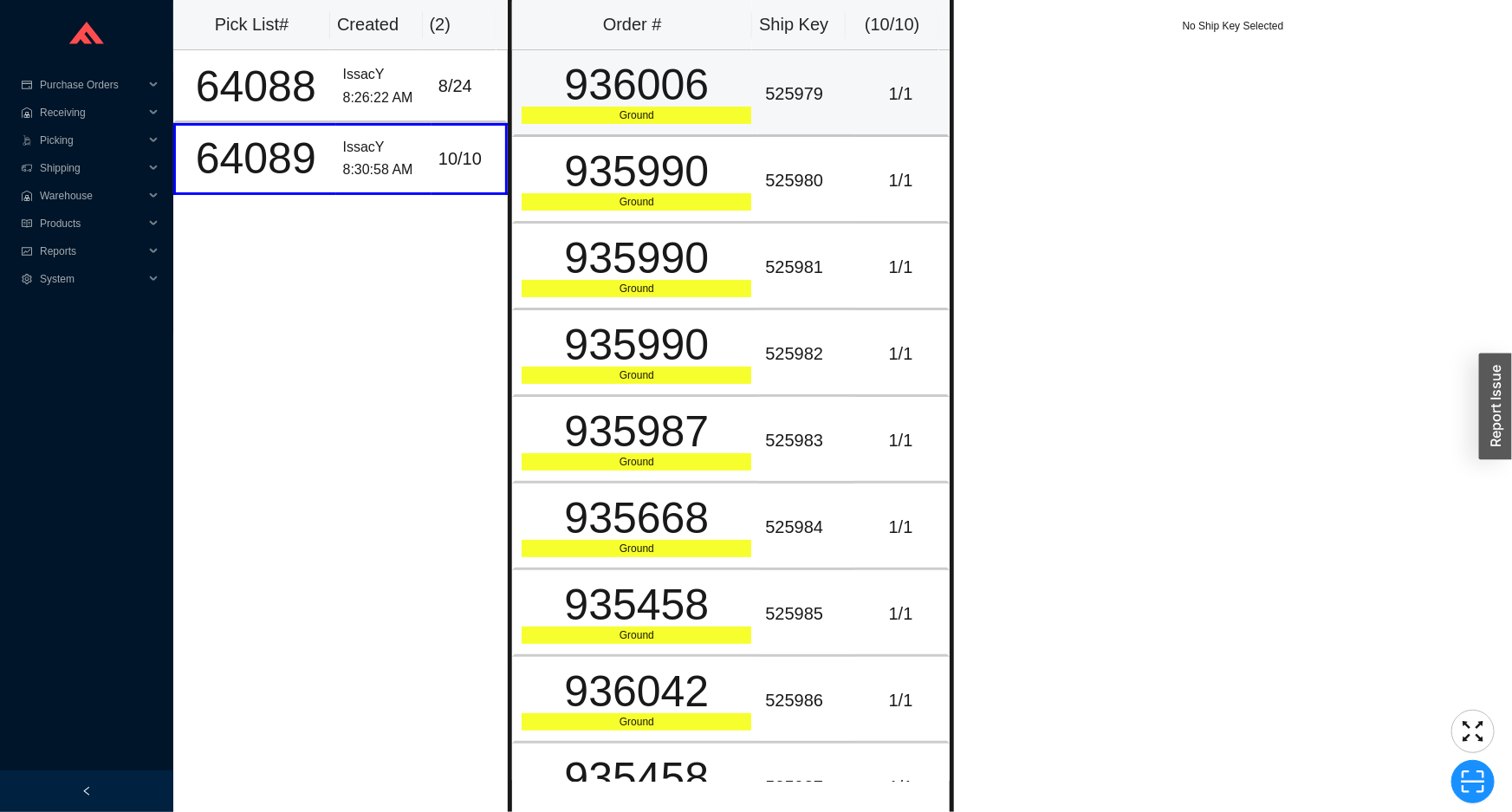
click at [587, 103] on div "936006" at bounding box center [636, 84] width 230 height 43
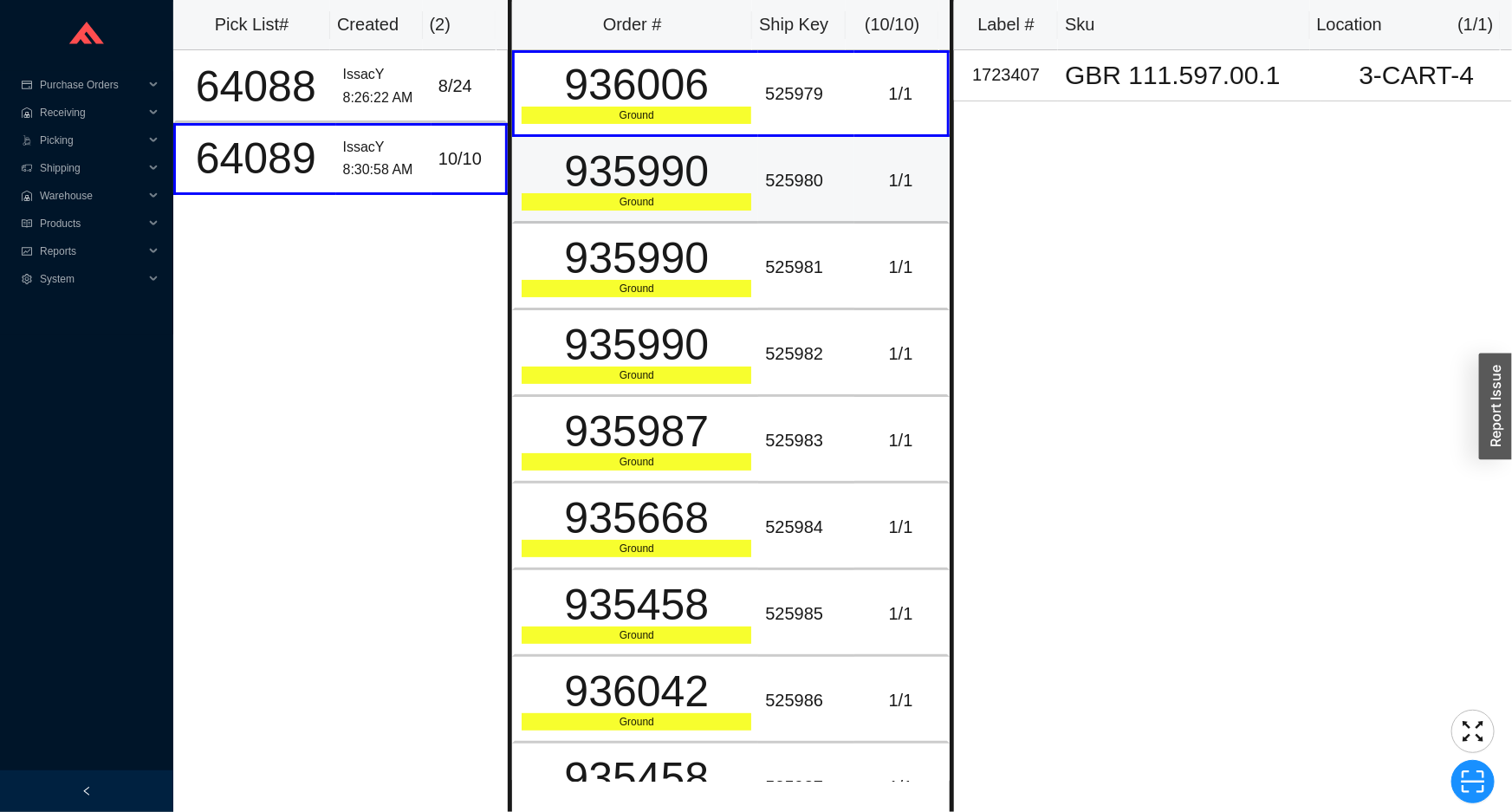
click at [591, 183] on div "935990" at bounding box center [636, 172] width 230 height 43
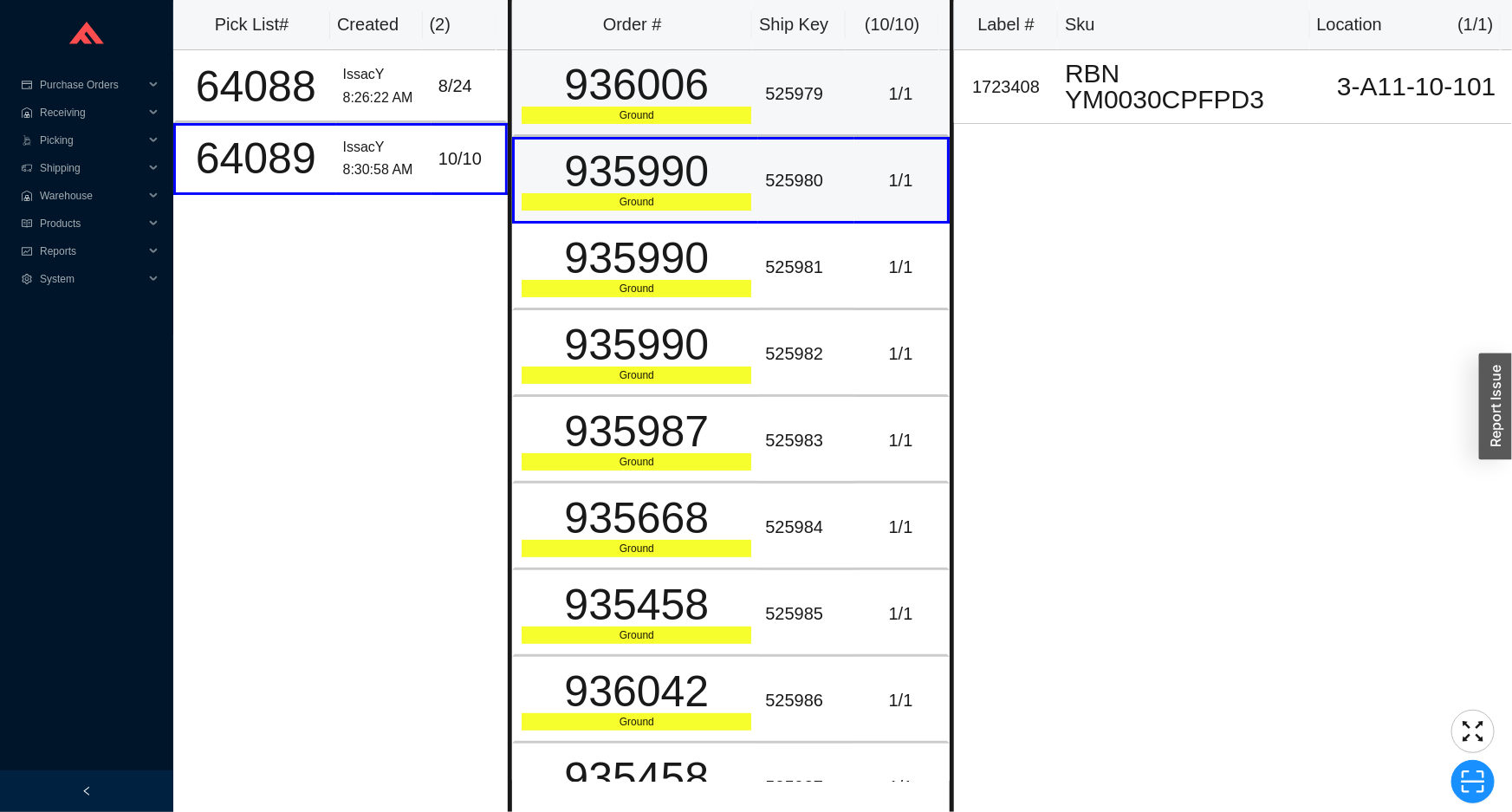
drag, startPoint x: 625, startPoint y: 143, endPoint x: 636, endPoint y: 128, distance: 18.6
click at [625, 150] on div "935990" at bounding box center [636, 172] width 230 height 43
click at [637, 121] on div "Ground" at bounding box center [636, 115] width 230 height 17
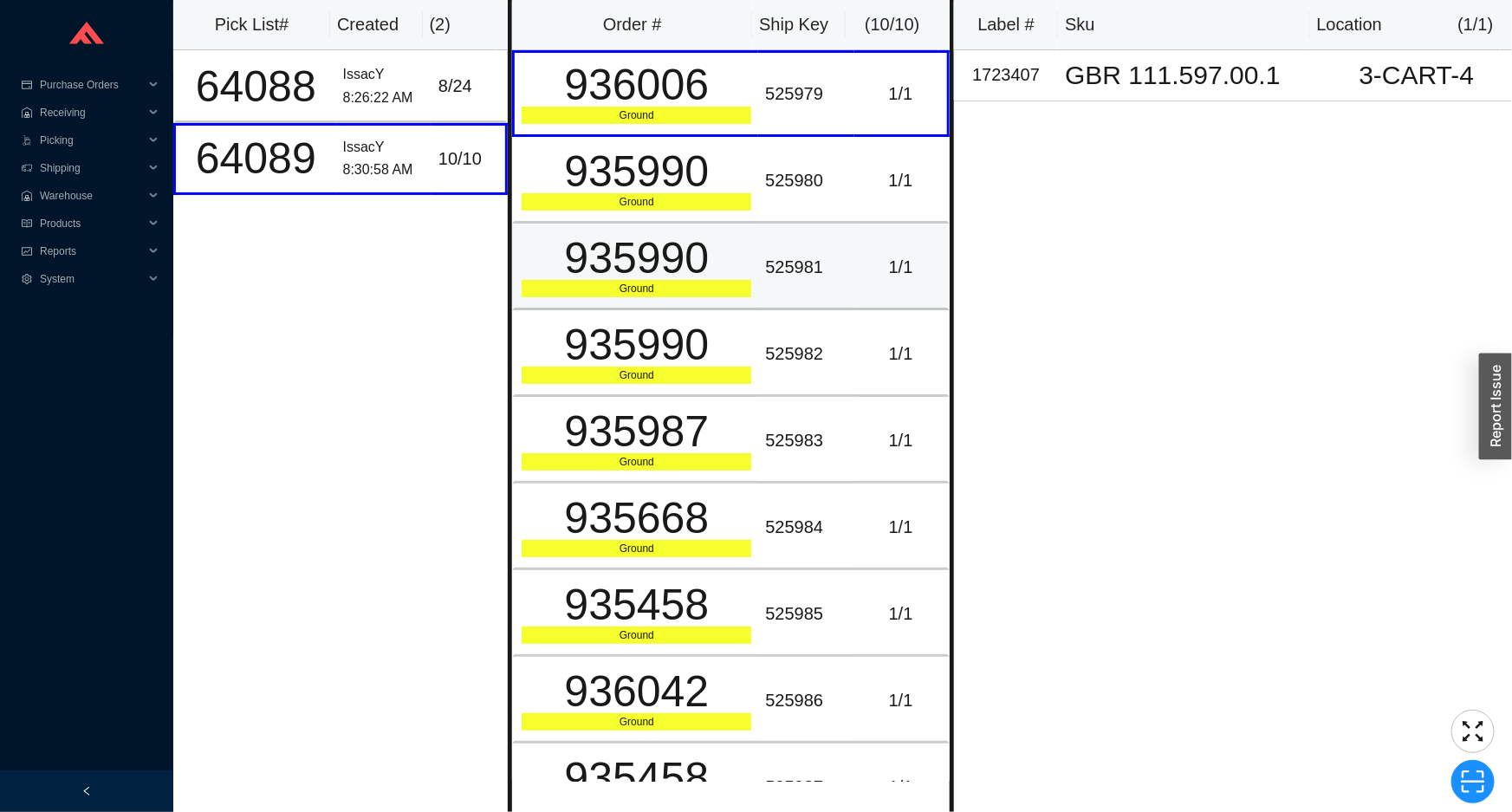
click at [591, 236] on div "935990" at bounding box center [636, 258] width 230 height 43
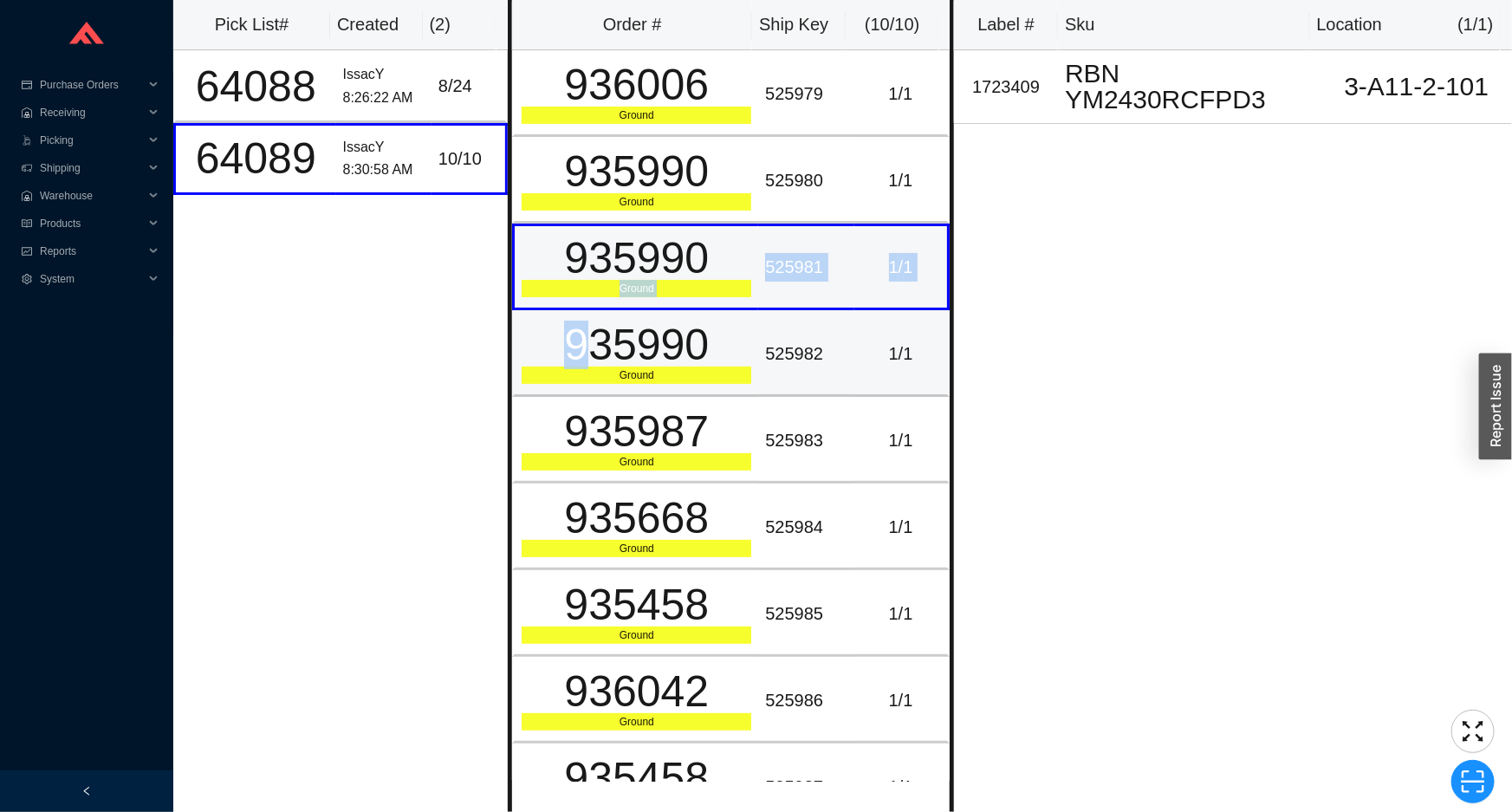
drag, startPoint x: 580, startPoint y: 303, endPoint x: 576, endPoint y: 321, distance: 18.4
click at [577, 311] on tbody "936006 Ground 525979 1 / 1 935990 Ground 525980 1 / 1 935990 Ground 525981 1 / …" at bounding box center [730, 484] width 438 height 866
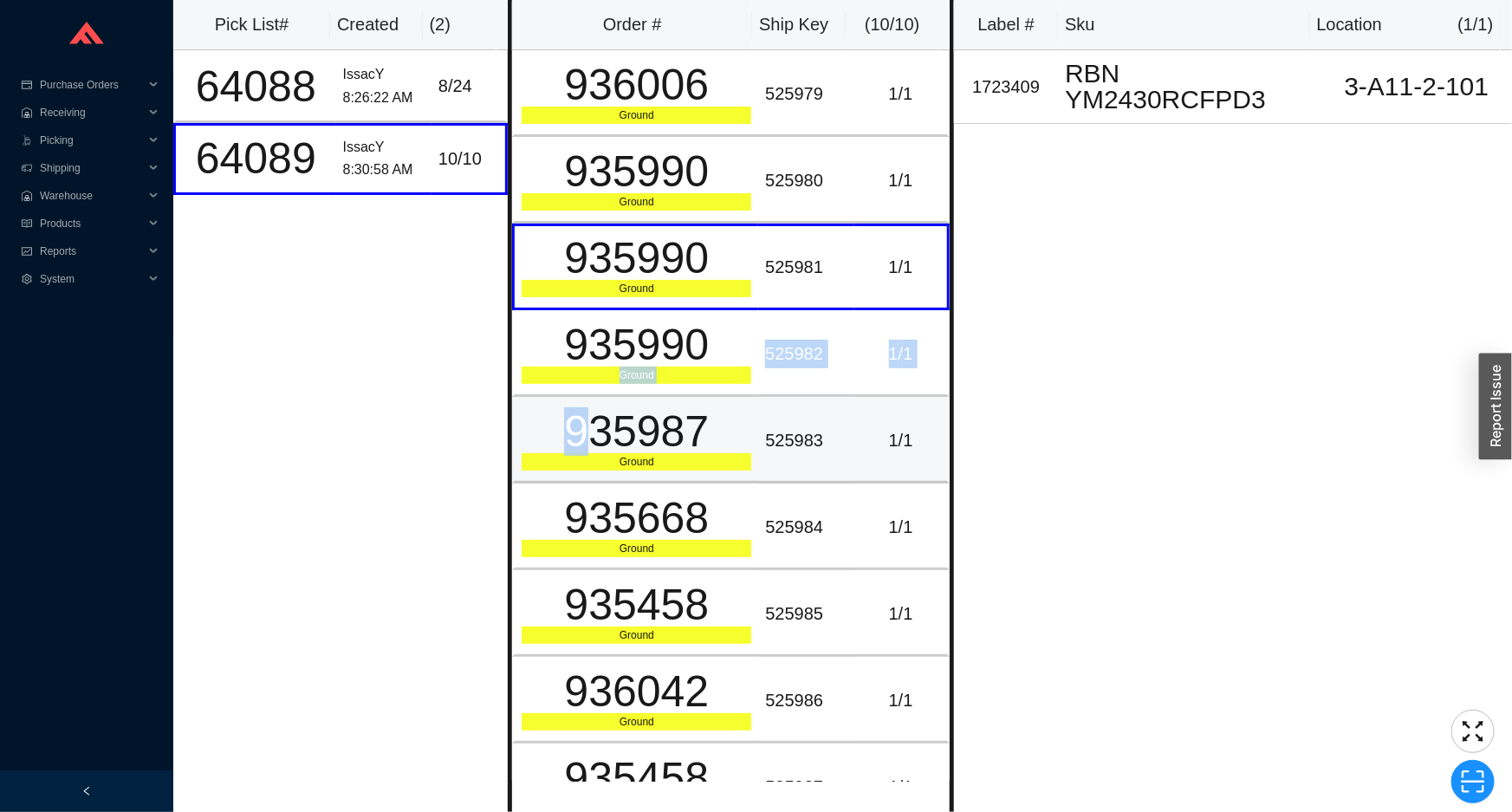
drag, startPoint x: 579, startPoint y: 401, endPoint x: 590, endPoint y: 436, distance: 36.7
click at [579, 406] on tbody "936006 Ground 525979 1 / 1 935990 Ground 525980 1 / 1 935990 Ground 525981 1 / …" at bounding box center [730, 484] width 438 height 866
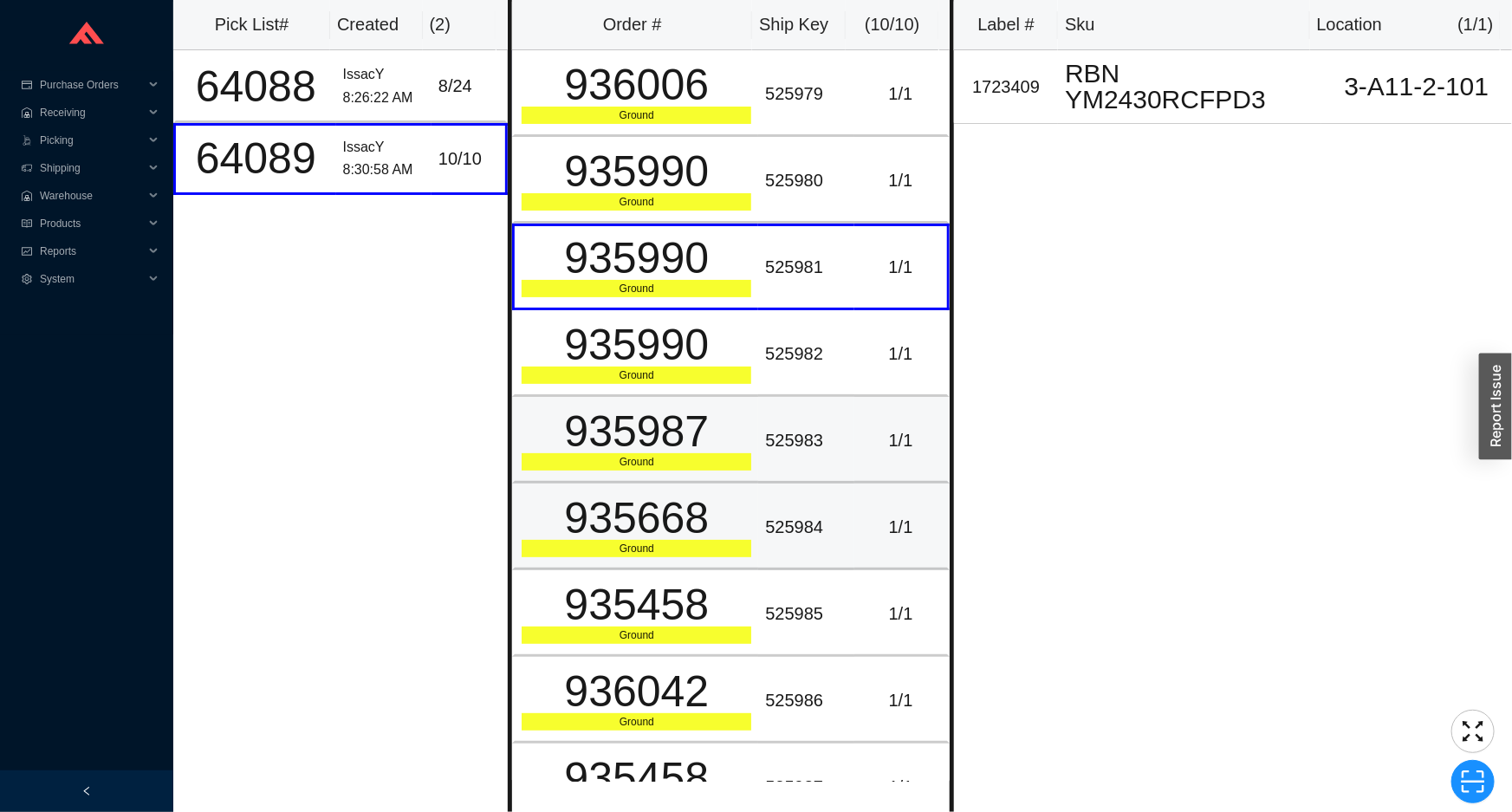
click at [599, 453] on div "935668" at bounding box center [636, 431] width 230 height 43
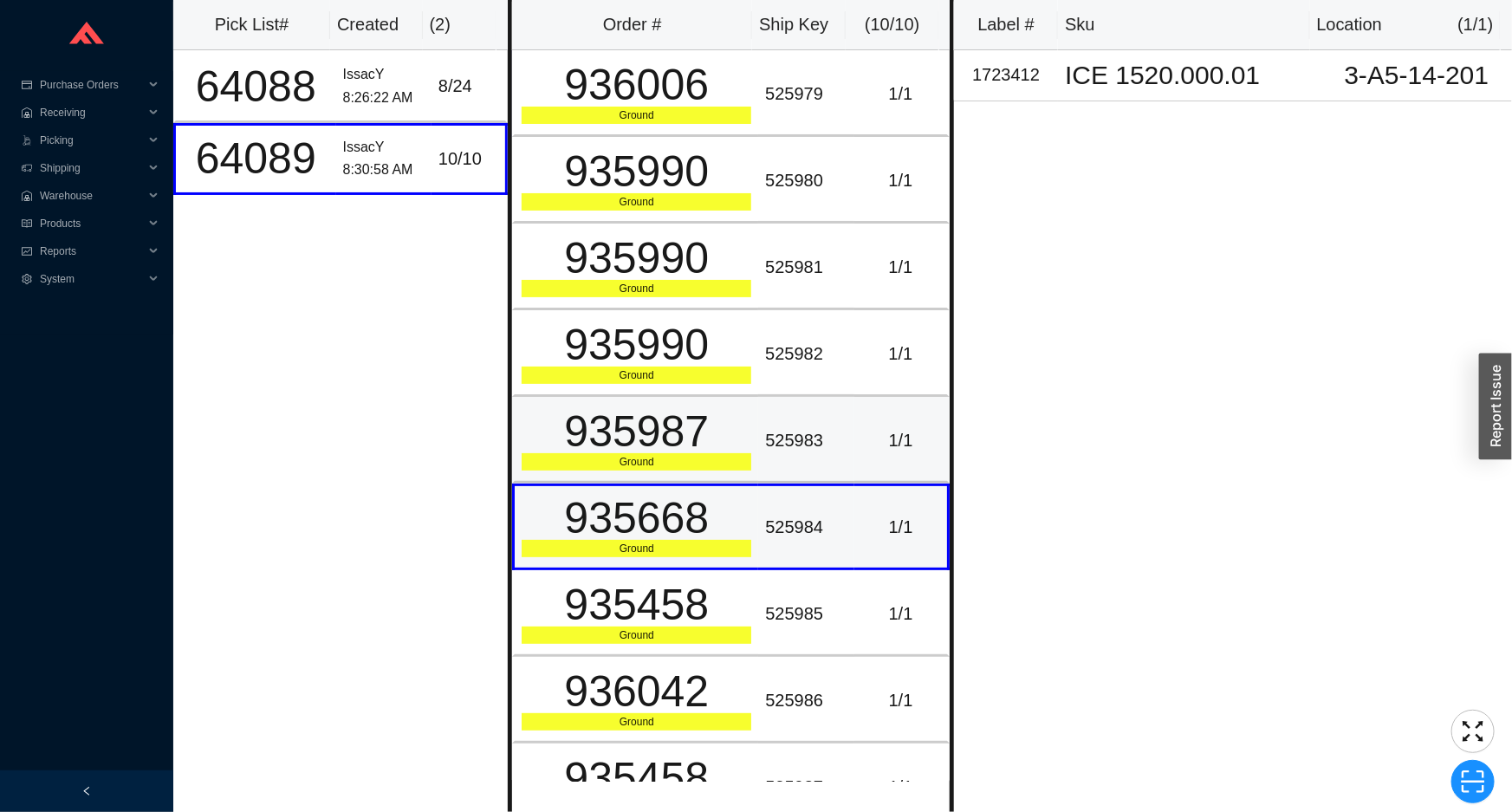
drag, startPoint x: 689, startPoint y: 490, endPoint x: 693, endPoint y: 411, distance: 79.1
click at [692, 473] on tbody "936006 Ground 525979 1 / 1 935990 Ground 525980 1 / 1 935990 Ground 525981 1 / …" at bounding box center [730, 484] width 438 height 866
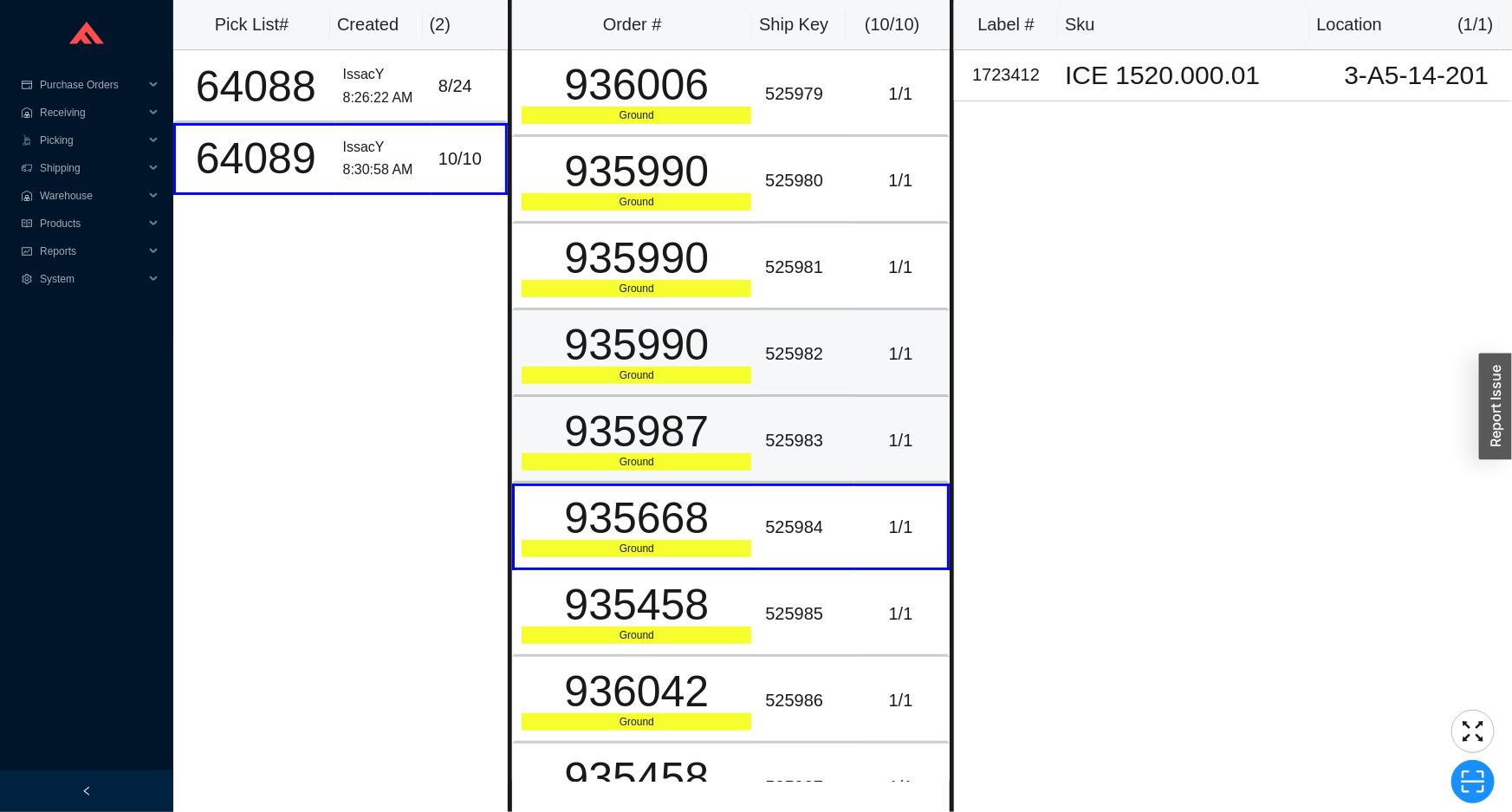
drag, startPoint x: 694, startPoint y: 401, endPoint x: 698, endPoint y: 365, distance: 36.2
click at [694, 398] on td "935987 Ground" at bounding box center [635, 440] width 247 height 86
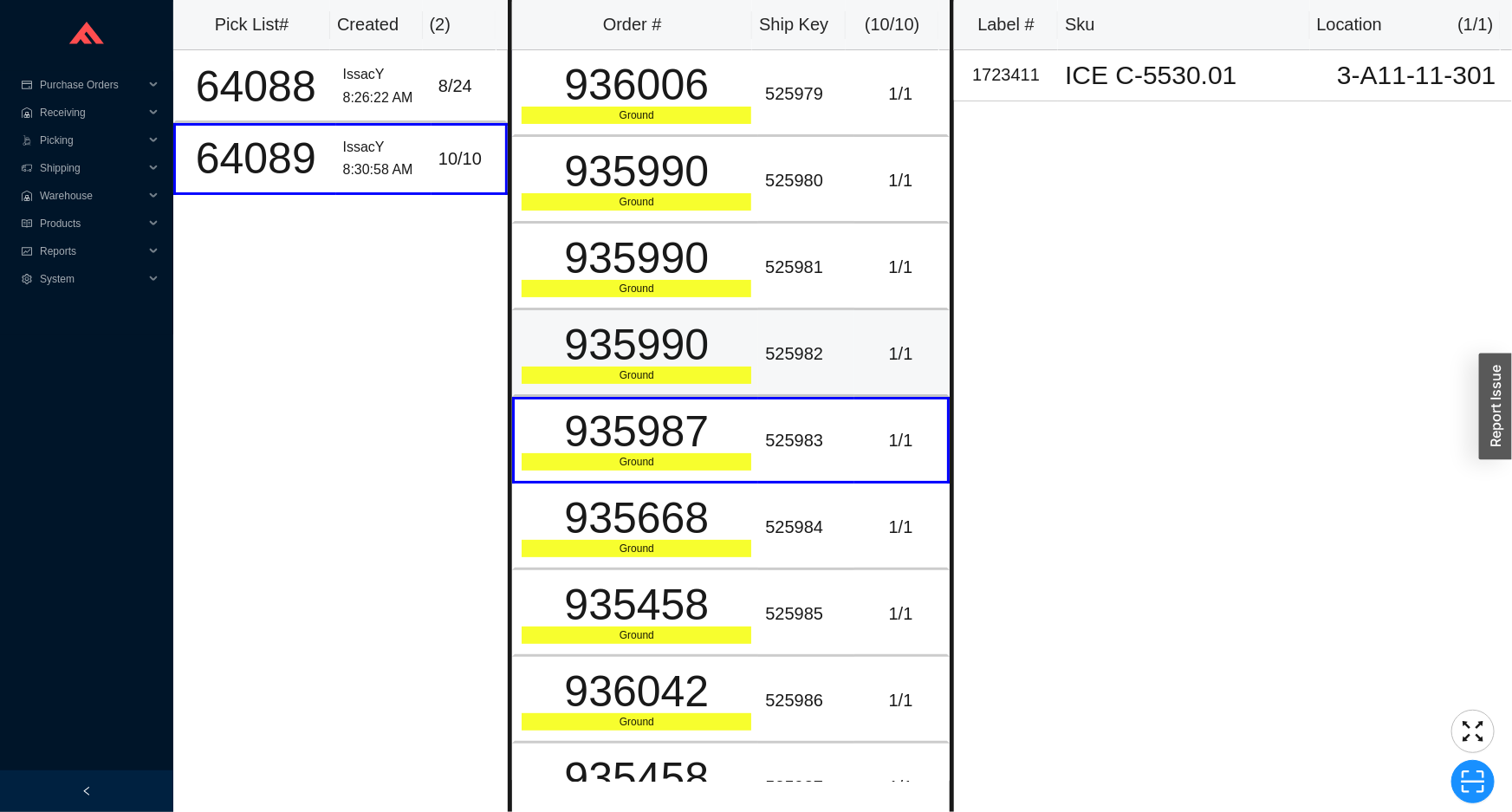
drag, startPoint x: 699, startPoint y: 365, endPoint x: 723, endPoint y: 322, distance: 49.2
click at [702, 363] on div "935990" at bounding box center [636, 345] width 230 height 43
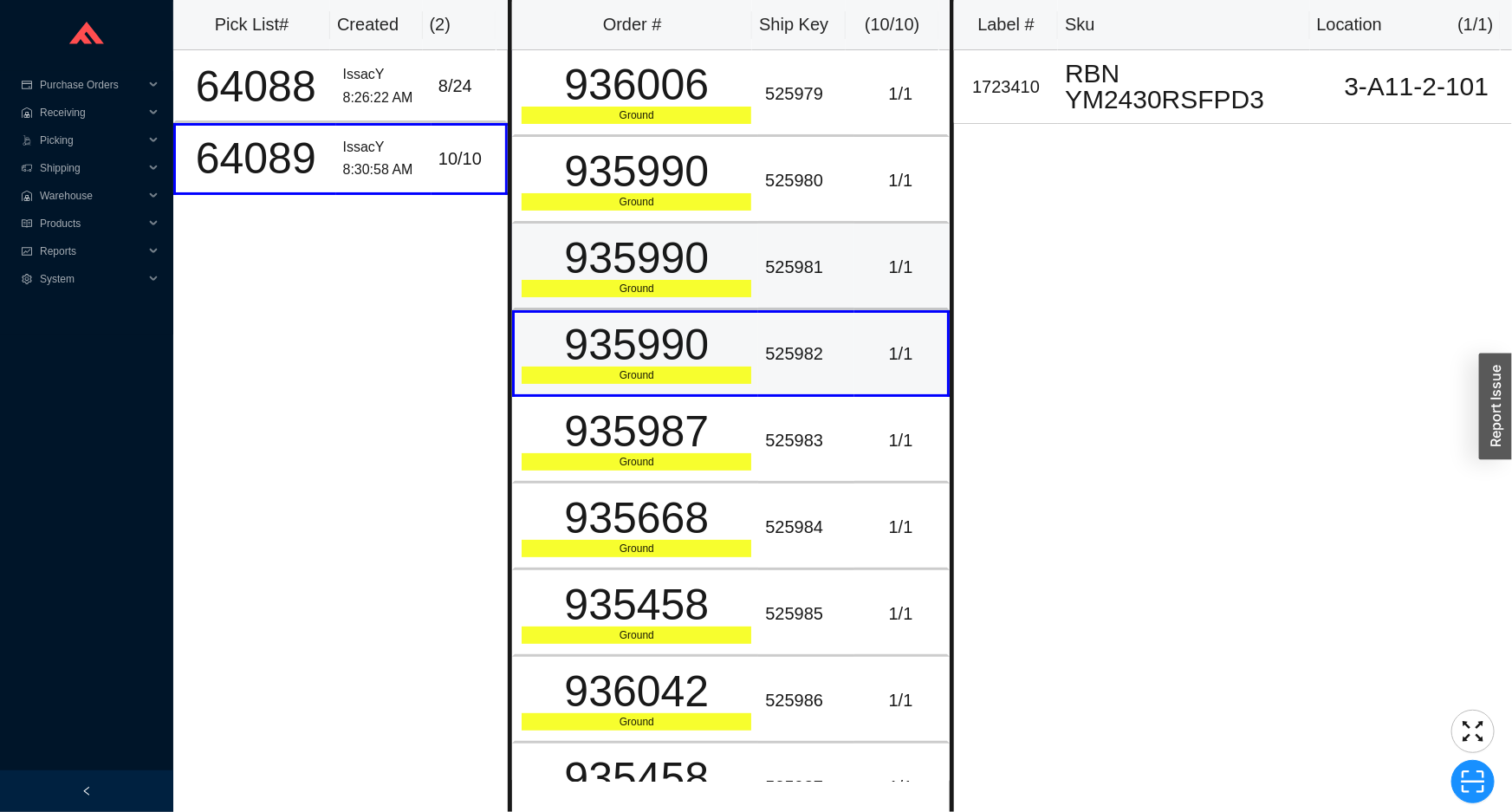
click at [732, 310] on td "935990 Ground" at bounding box center [635, 353] width 247 height 86
drag, startPoint x: 743, startPoint y: 259, endPoint x: 743, endPoint y: 241, distance: 18.0
click at [743, 256] on div "935990" at bounding box center [636, 258] width 230 height 43
click at [743, 241] on div "935990" at bounding box center [636, 258] width 230 height 43
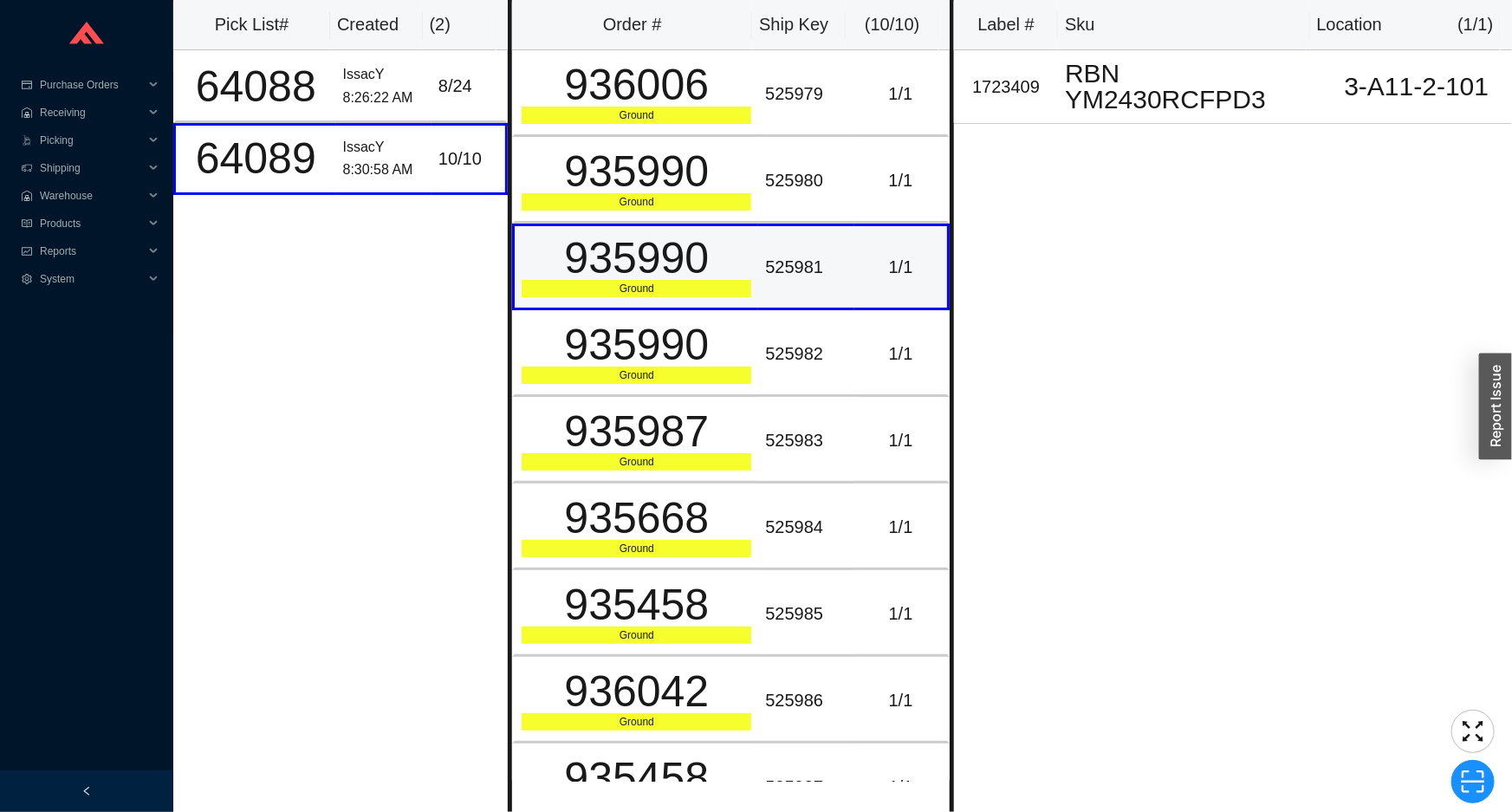
drag, startPoint x: 741, startPoint y: 253, endPoint x: 739, endPoint y: 297, distance: 44.0
click at [737, 275] on div "935990" at bounding box center [636, 258] width 230 height 43
drag, startPoint x: 741, startPoint y: 309, endPoint x: 742, endPoint y: 334, distance: 25.0
click at [741, 311] on td "935990 Ground" at bounding box center [635, 353] width 247 height 86
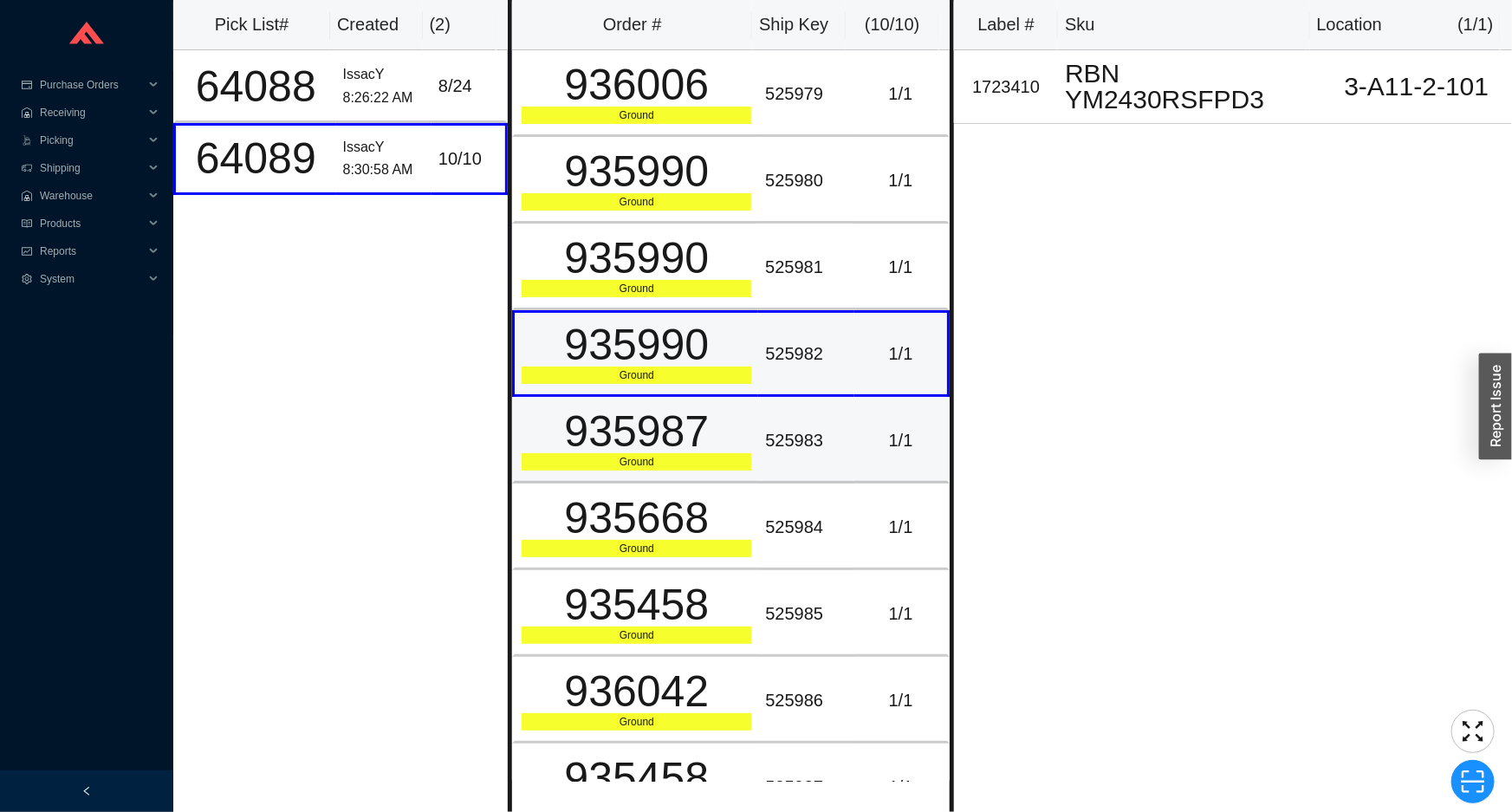
drag, startPoint x: 743, startPoint y: 357, endPoint x: 741, endPoint y: 465, distance: 108.0
click at [743, 392] on td "935990 Ground" at bounding box center [635, 353] width 247 height 86
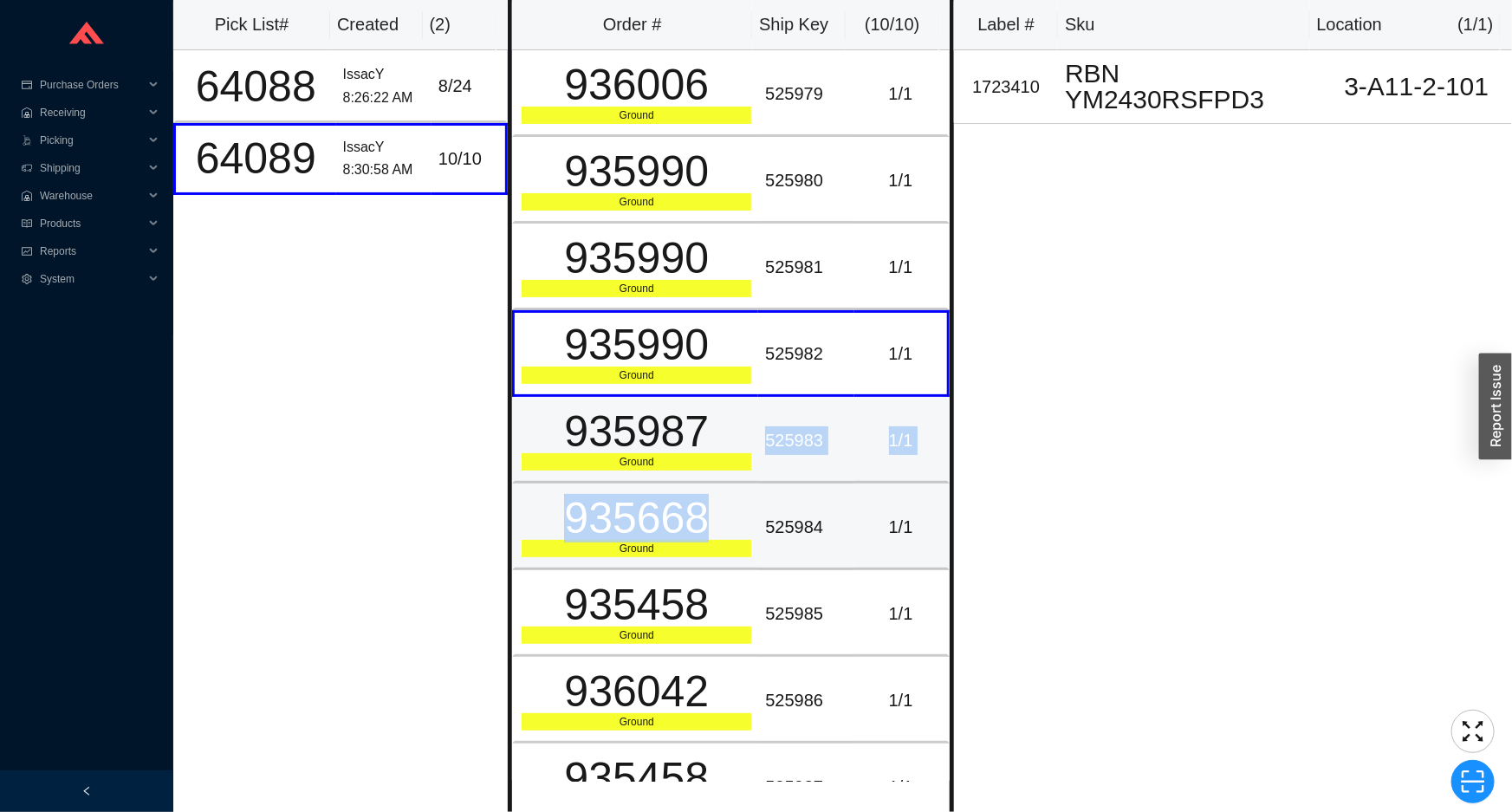
drag, startPoint x: 741, startPoint y: 465, endPoint x: 742, endPoint y: 538, distance: 73.0
click at [740, 512] on tbody "936006 Ground 525979 1 / 1 935990 Ground 525980 1 / 1 935990 Ground 525981 1 / …" at bounding box center [730, 484] width 438 height 866
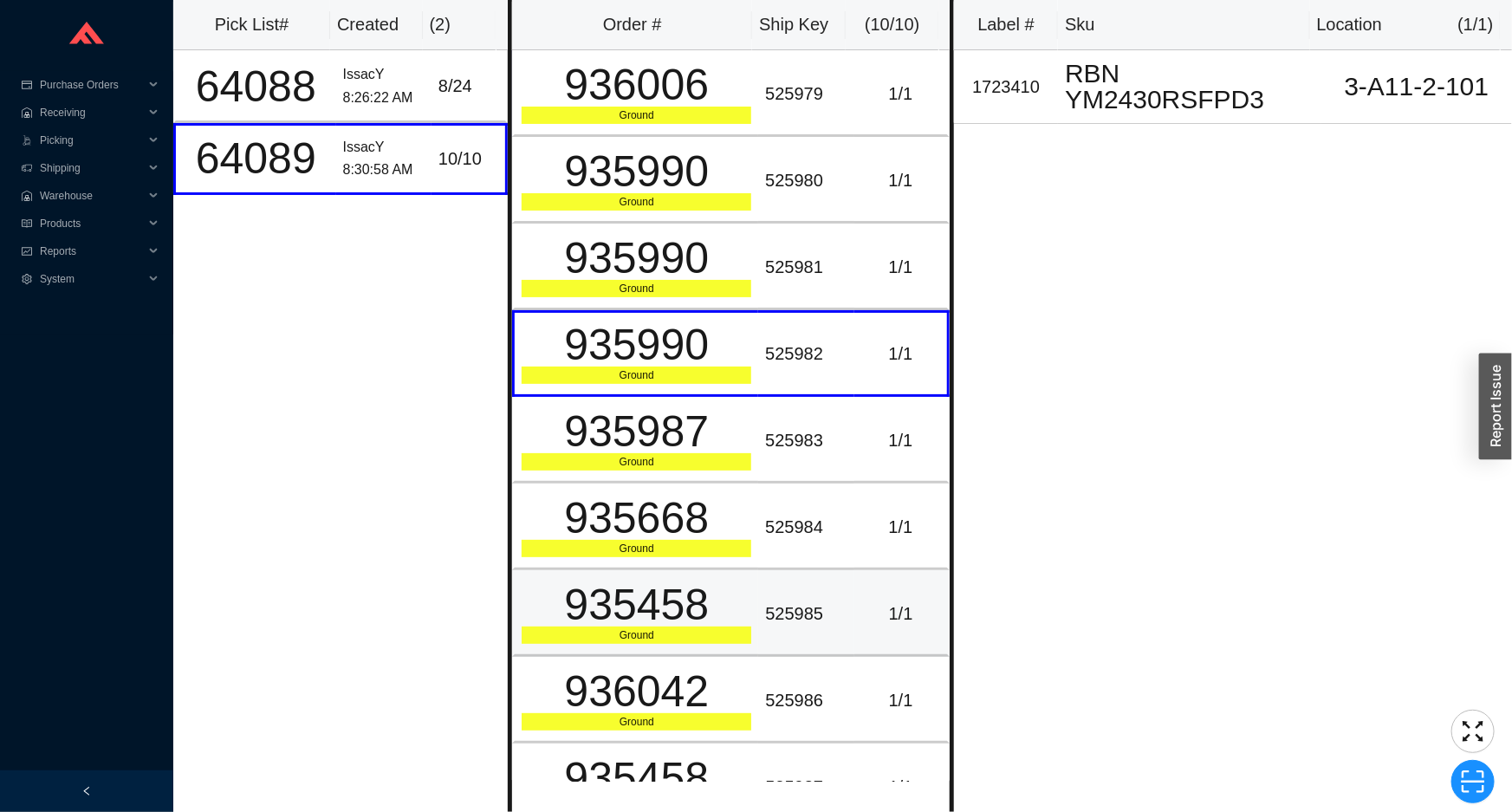
drag, startPoint x: 747, startPoint y: 609, endPoint x: 745, endPoint y: 625, distance: 16.1
click at [747, 628] on td "935458 Ground" at bounding box center [635, 613] width 247 height 86
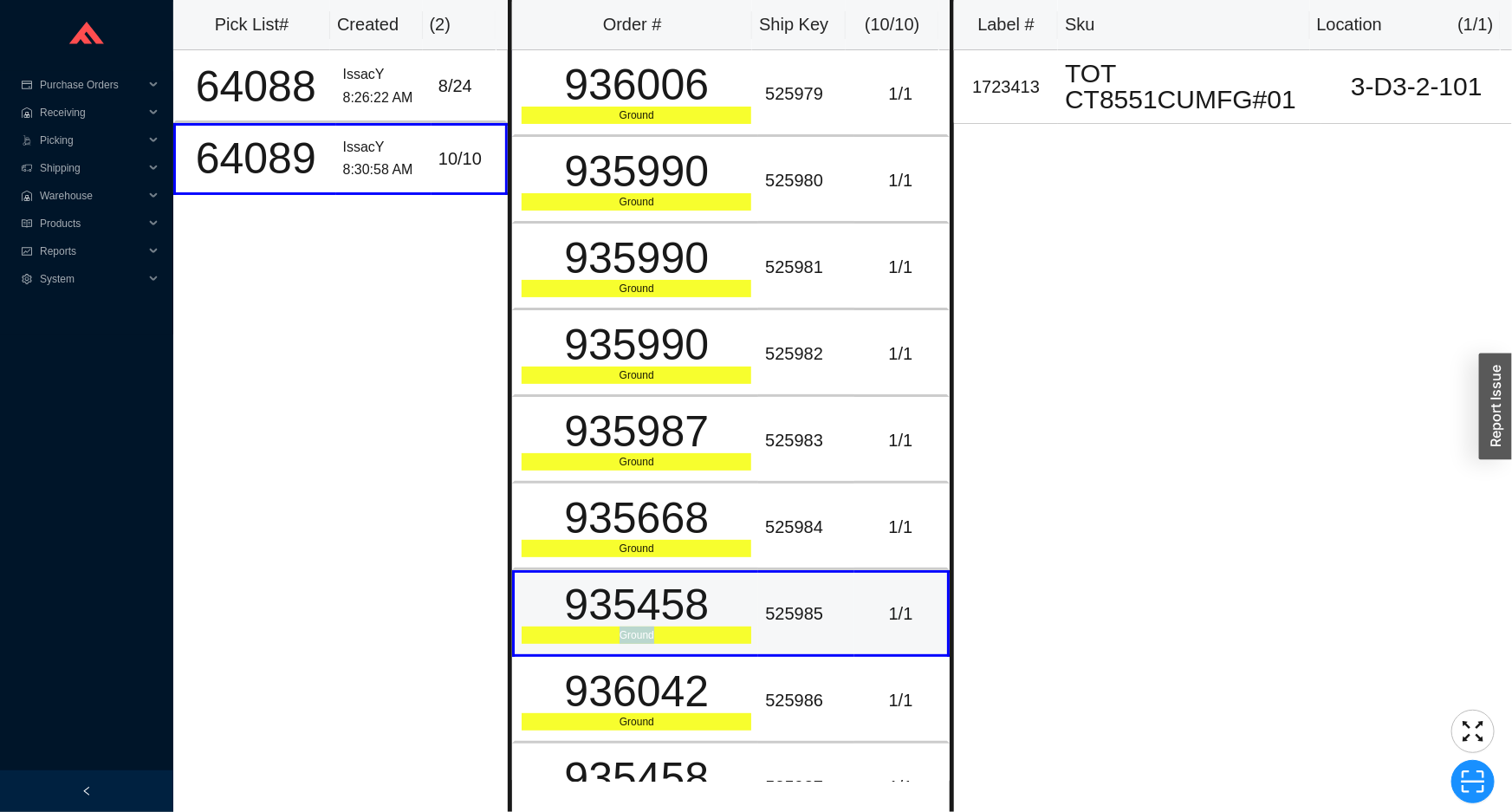
click at [745, 625] on td "935458 Ground" at bounding box center [635, 613] width 247 height 86
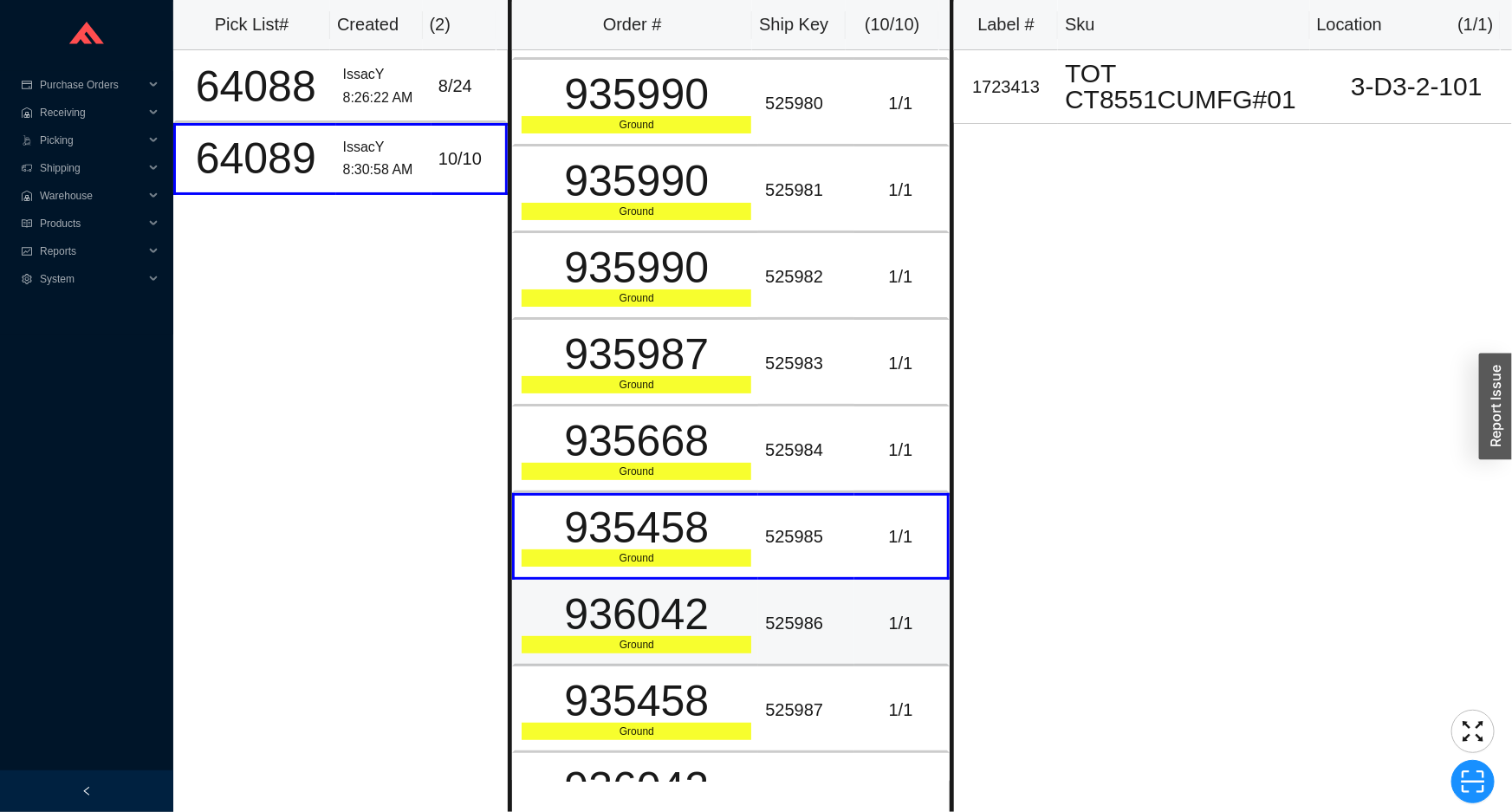
scroll to position [130, 0]
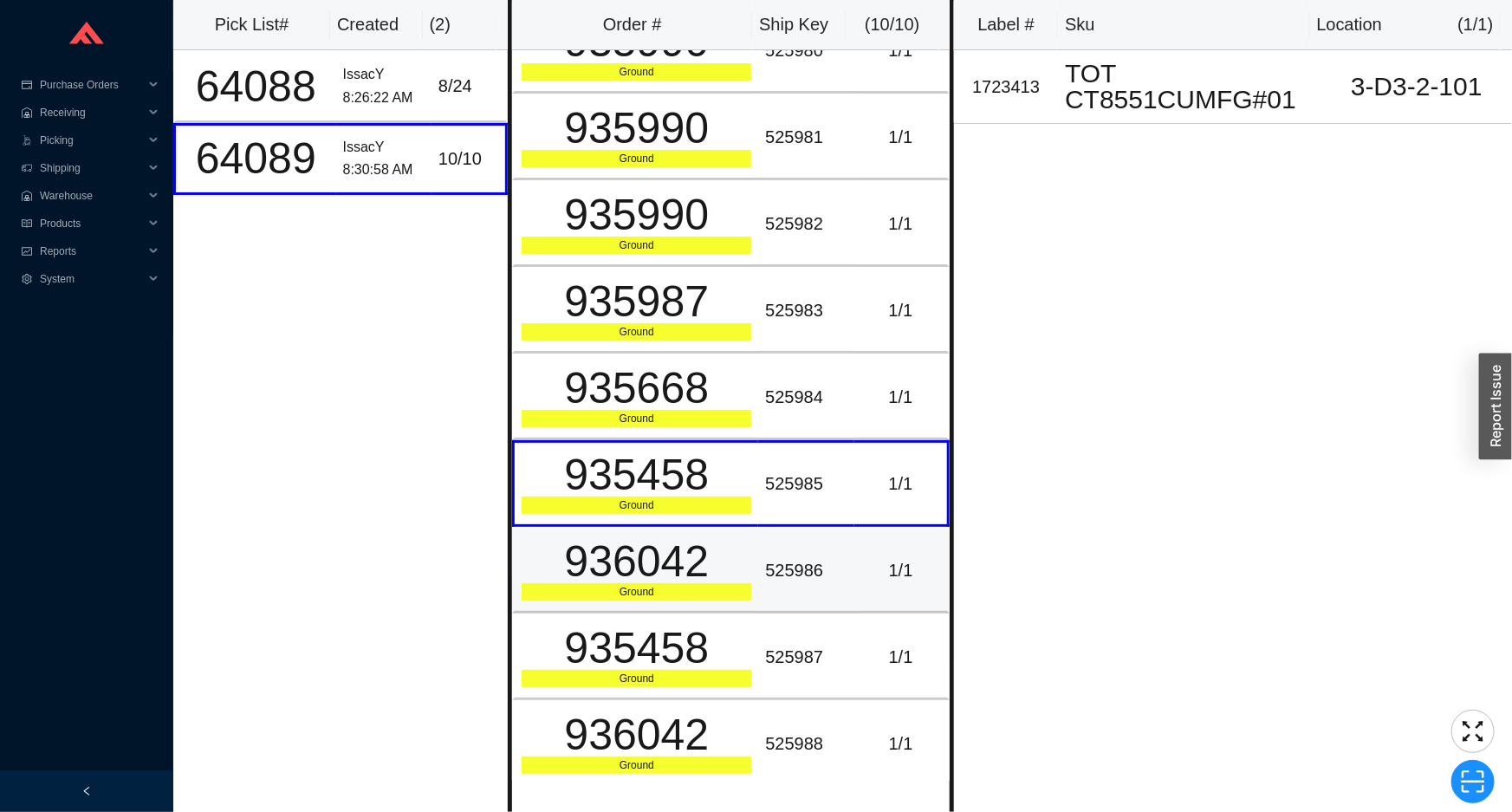
click at [744, 591] on td "936042 Ground" at bounding box center [635, 570] width 247 height 86
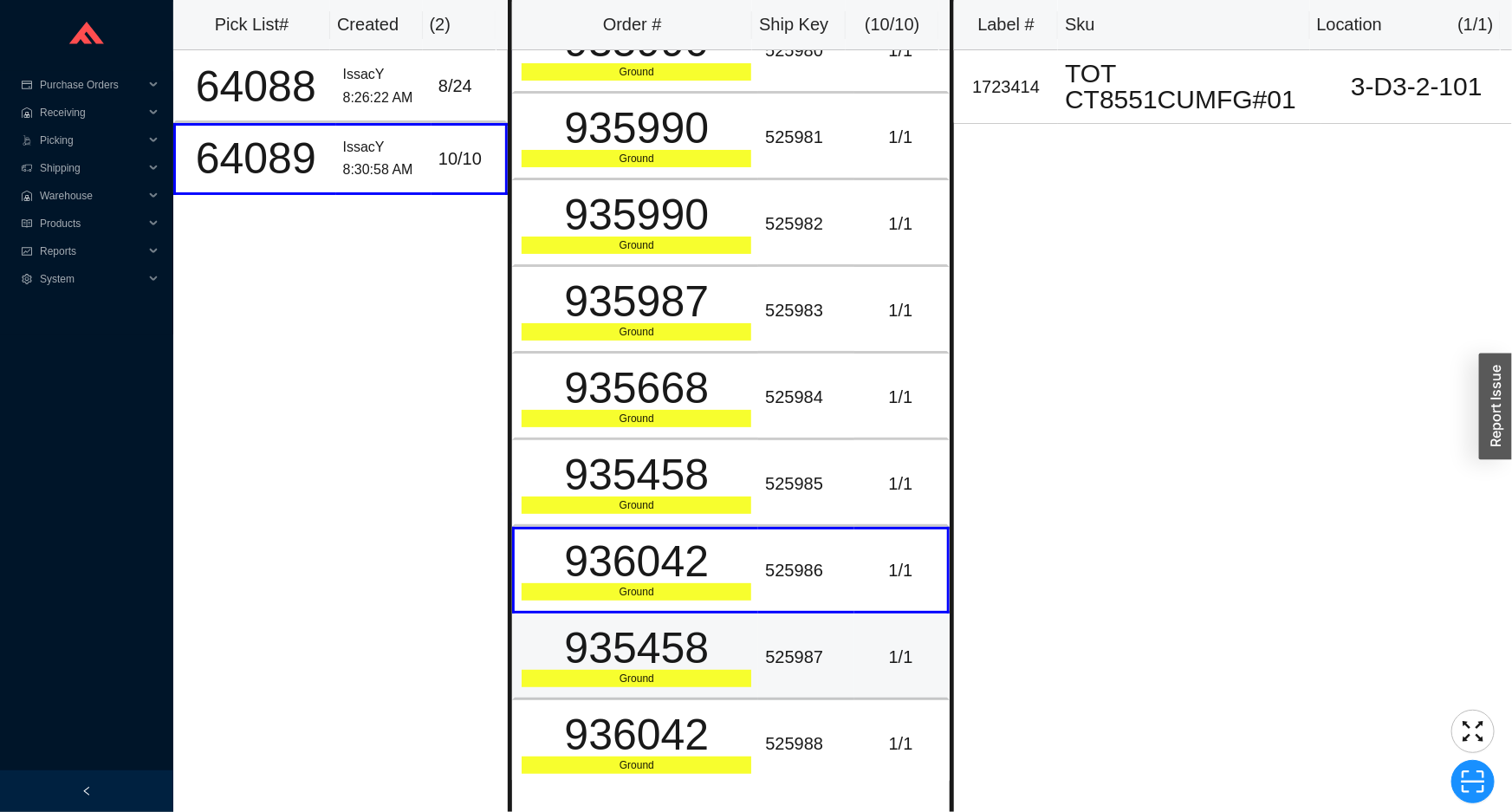
drag, startPoint x: 741, startPoint y: 624, endPoint x: 724, endPoint y: 498, distance: 127.1
click at [741, 626] on div "935458" at bounding box center [636, 648] width 230 height 43
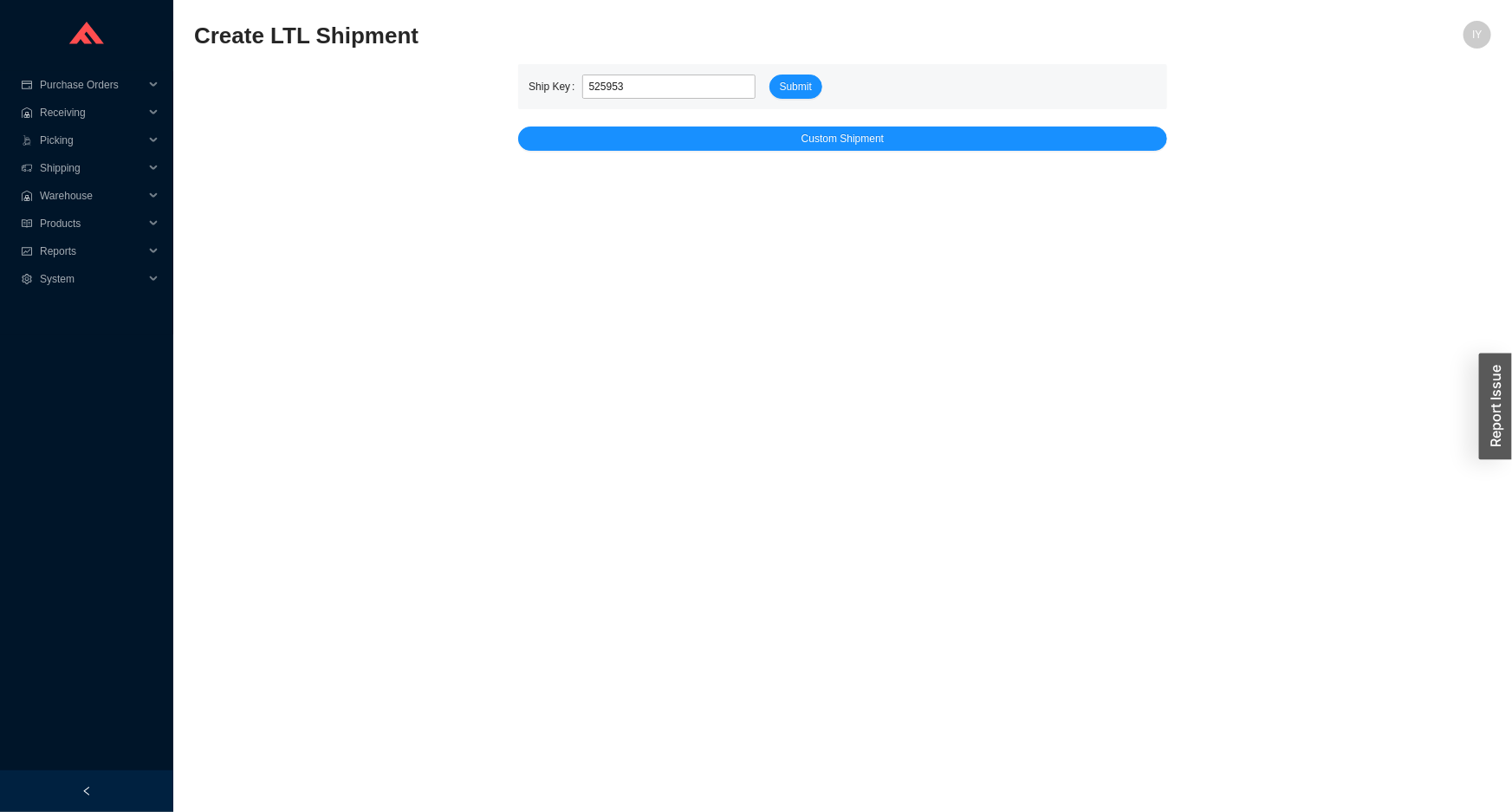
type input "525953"
click at [786, 70] on div "Ship Key 525953 Submit" at bounding box center [843, 86] width 649 height 45
click at [794, 90] on span "Submit" at bounding box center [796, 86] width 32 height 17
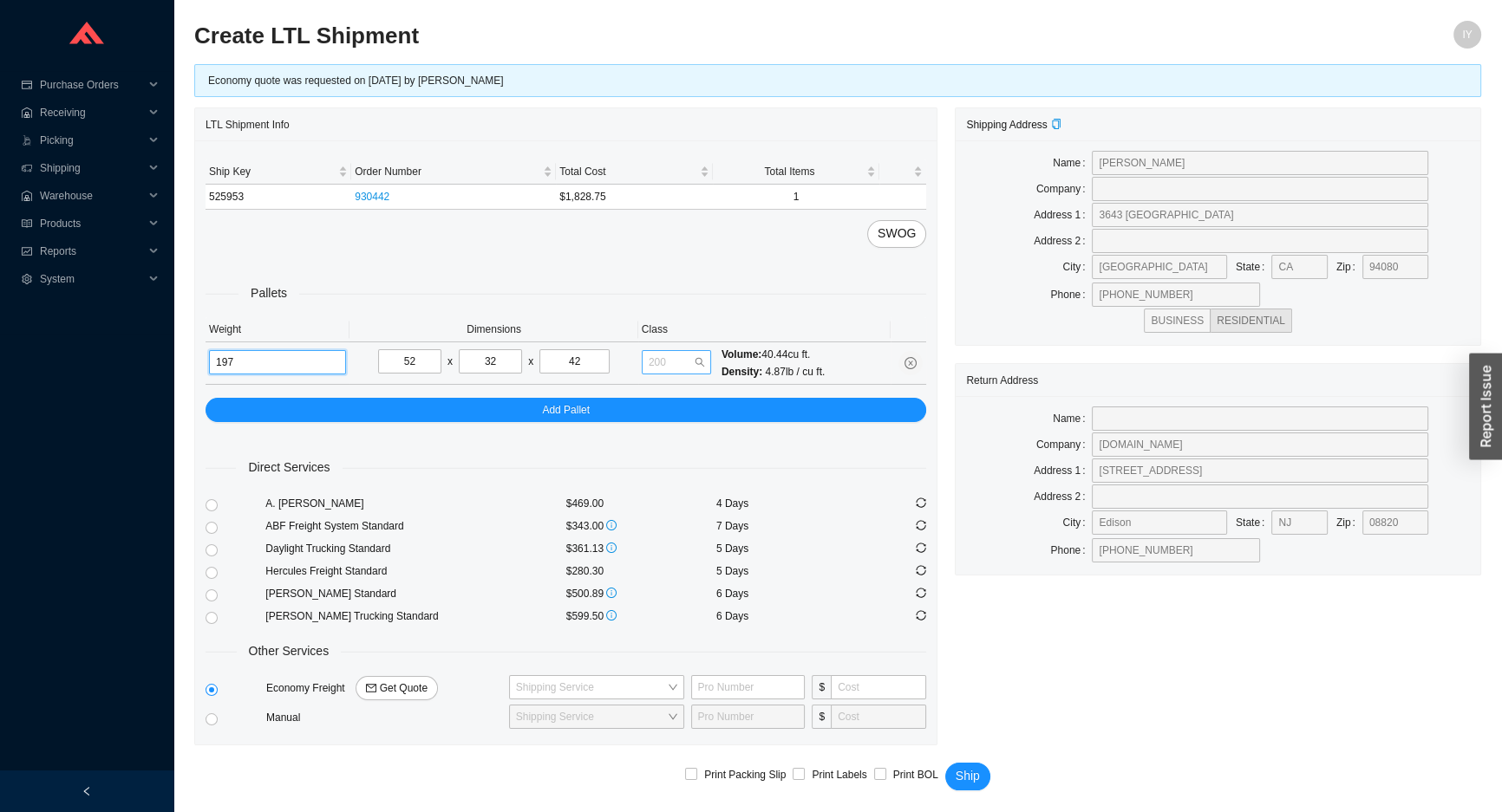
click at [676, 361] on span "200" at bounding box center [675, 362] width 55 height 23
click at [674, 560] on div "175" at bounding box center [675, 566] width 55 height 16
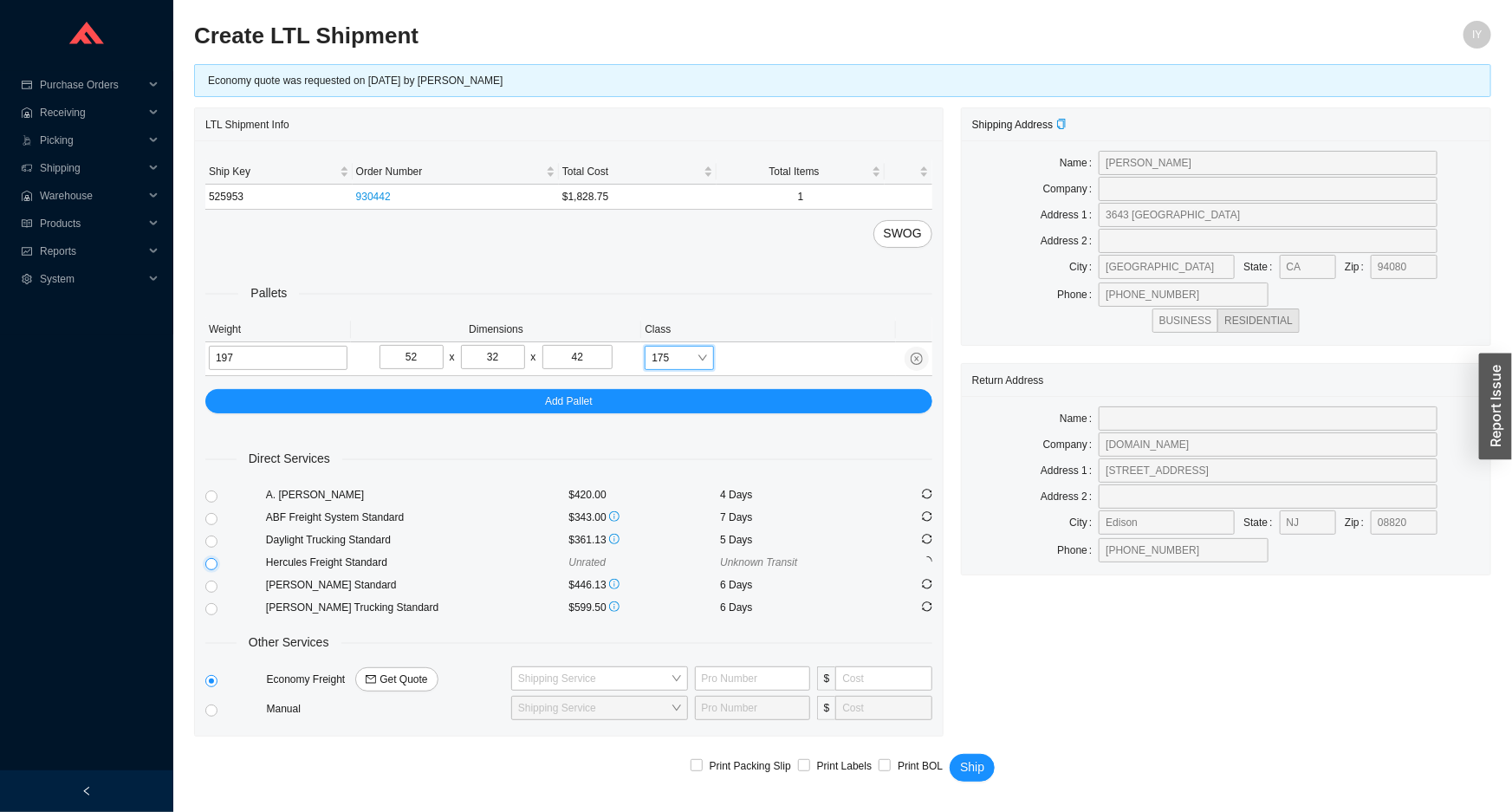
click at [212, 564] on input "radio" at bounding box center [211, 564] width 12 height 12
radio input "true"
checkbox input "true"
click at [980, 759] on span "Ship" at bounding box center [972, 767] width 24 height 20
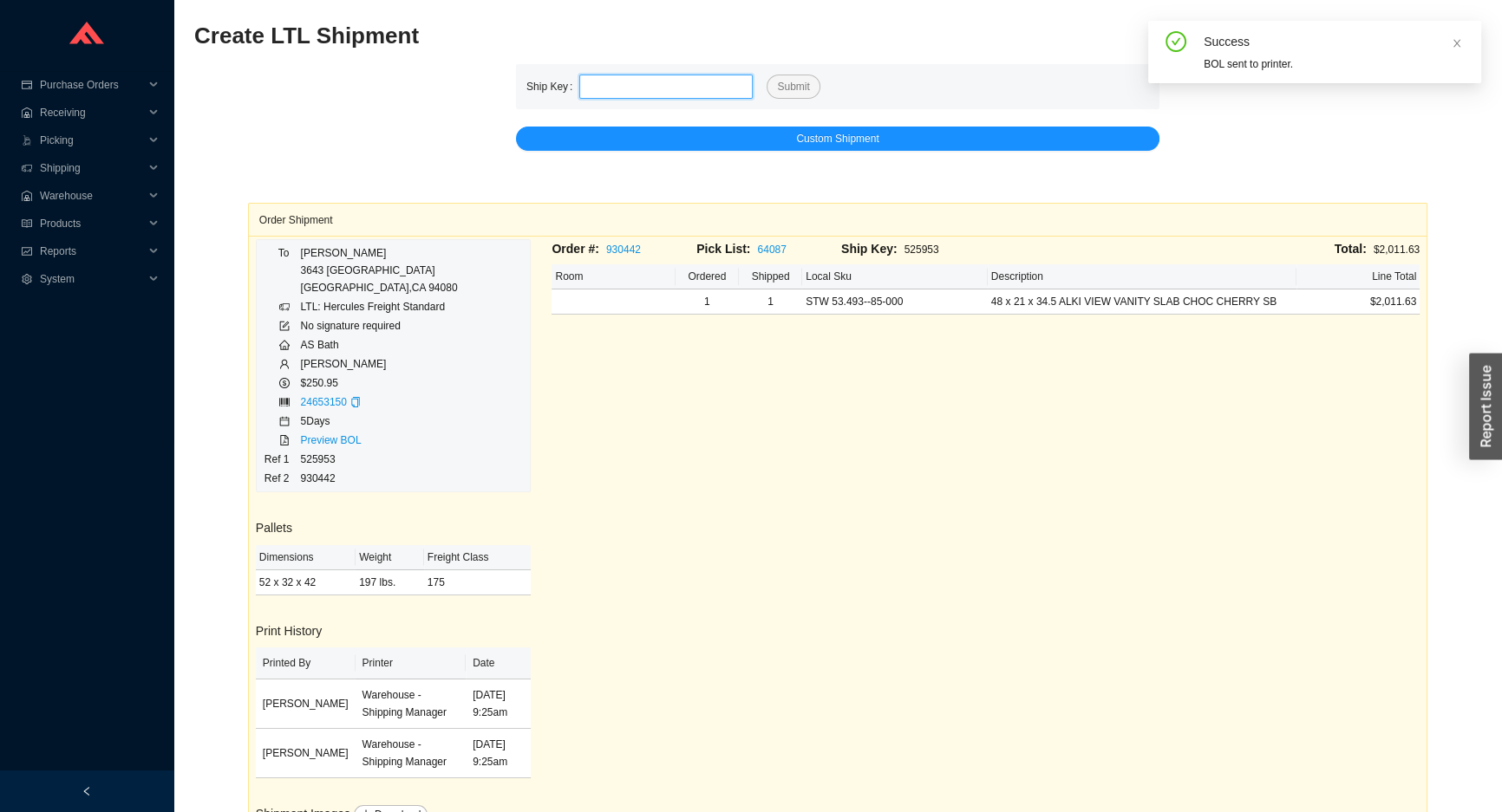
click at [632, 88] on input "tel" at bounding box center [666, 87] width 174 height 24
paste input "525954"
type input "525954"
click at [766, 75] on button "Submit" at bounding box center [793, 87] width 53 height 24
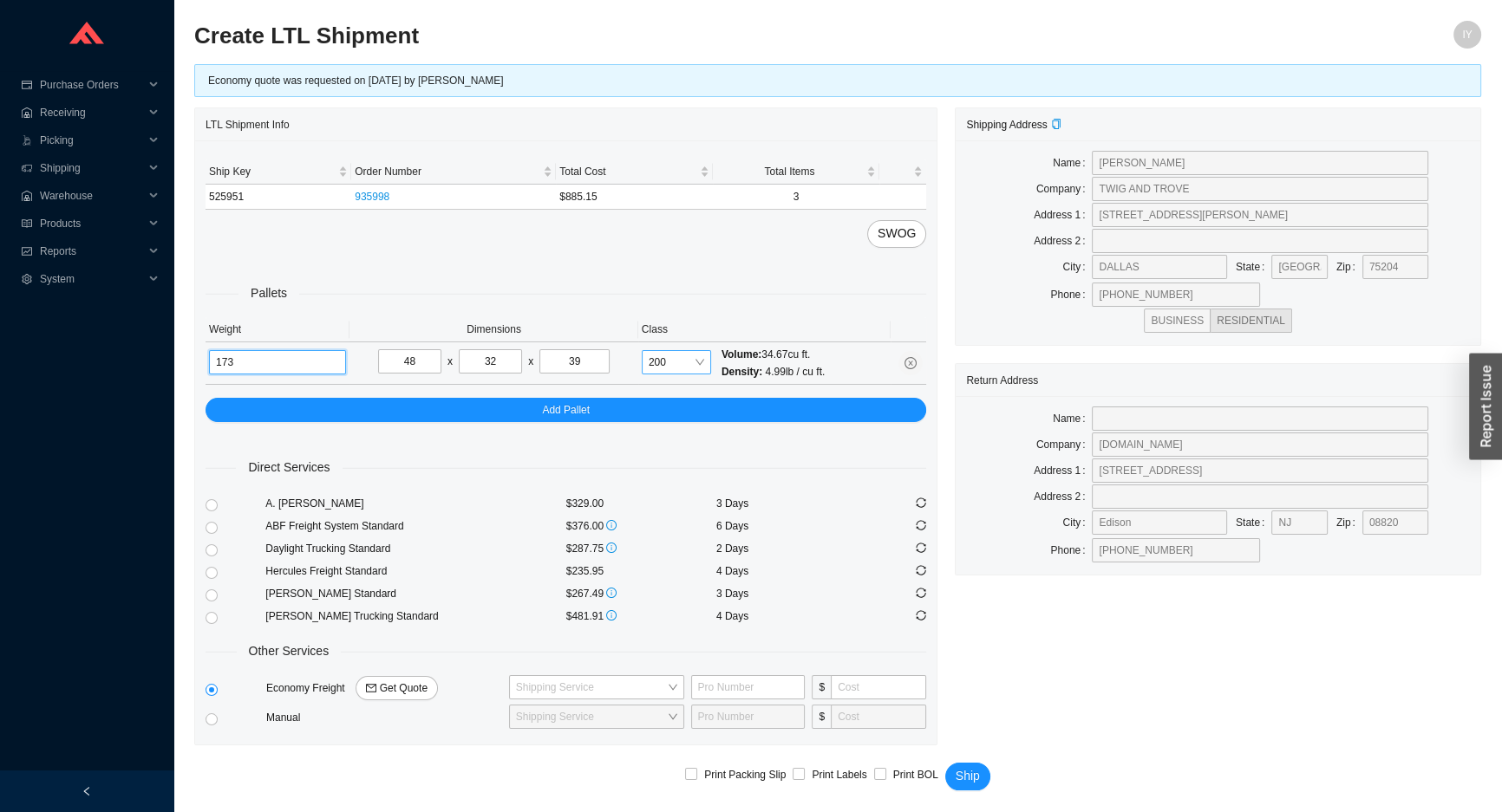
click at [678, 356] on span "200" at bounding box center [675, 362] width 55 height 23
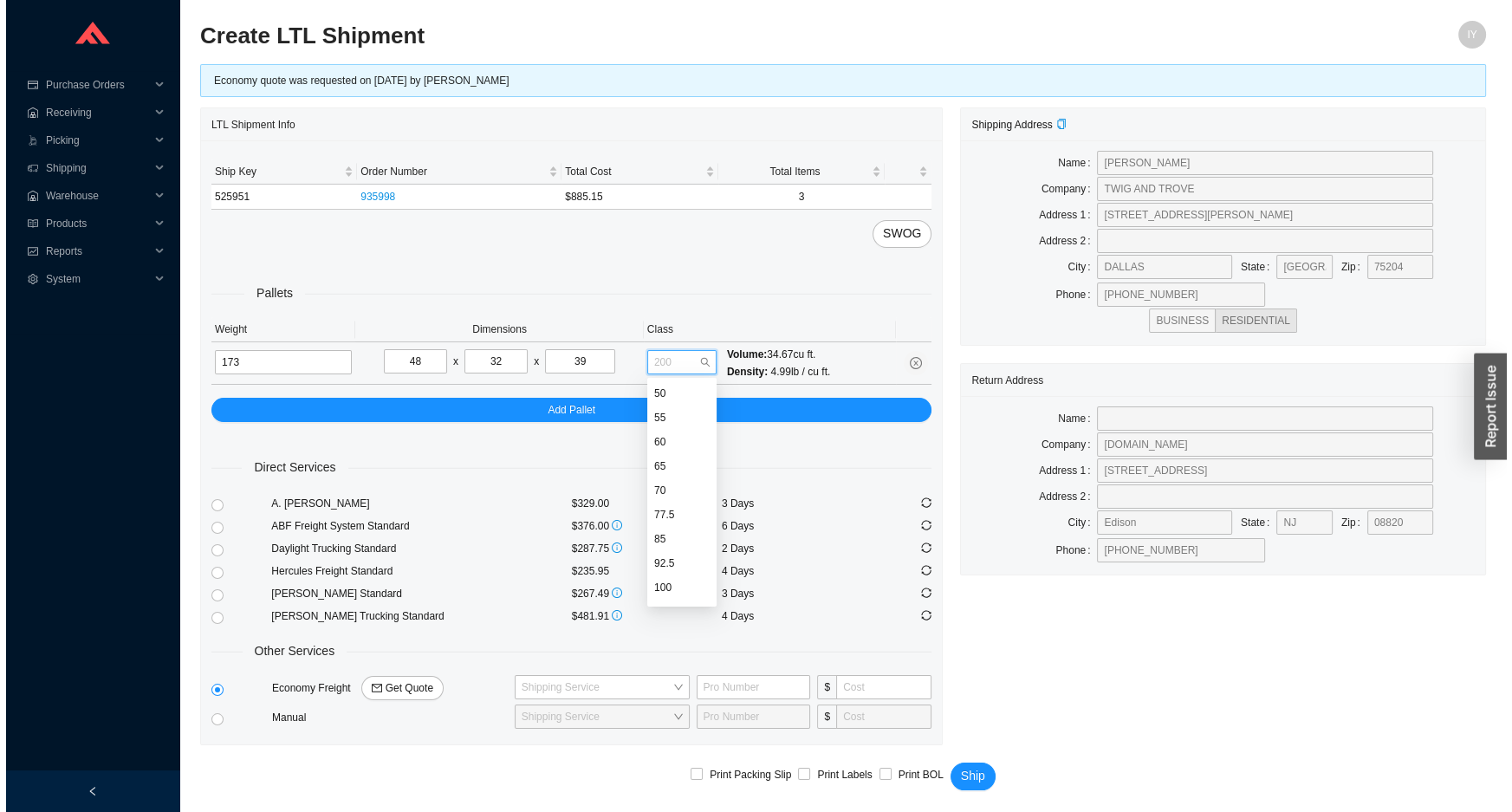
scroll to position [118, 0]
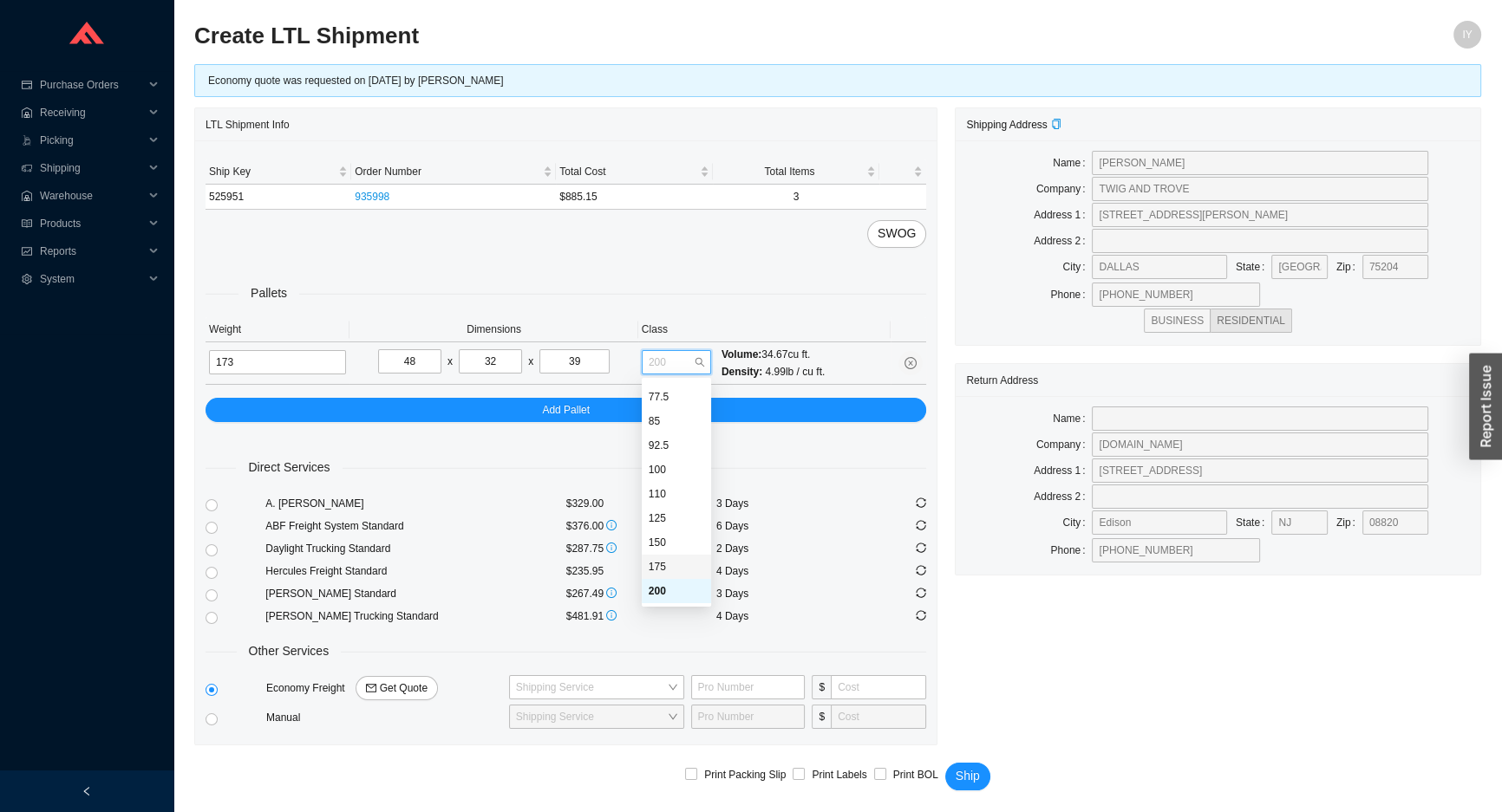
click at [679, 563] on div "175" at bounding box center [675, 566] width 55 height 16
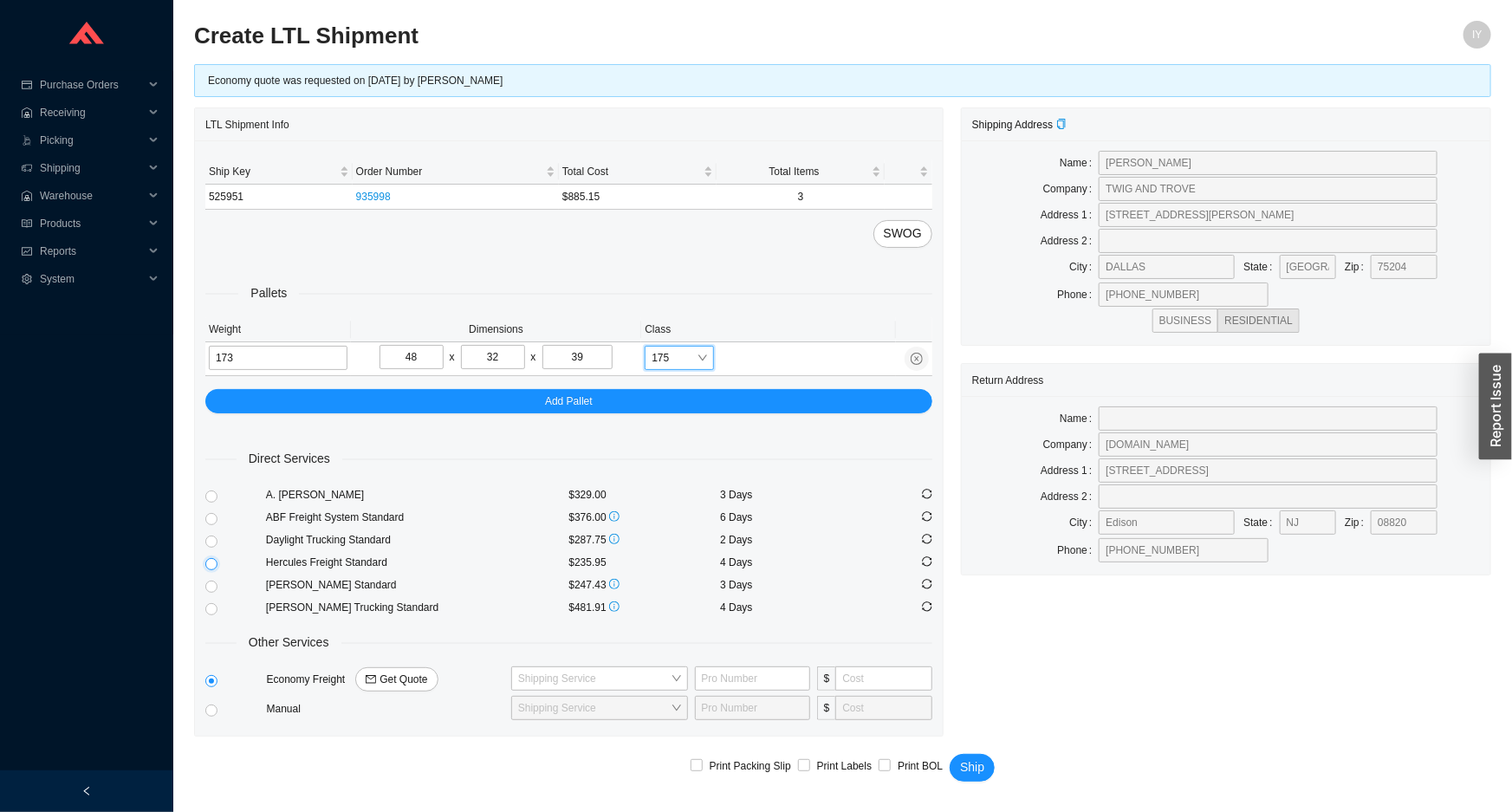
click at [208, 563] on input "radio" at bounding box center [211, 564] width 12 height 12
radio input "true"
checkbox input "true"
drag, startPoint x: 978, startPoint y: 756, endPoint x: 912, endPoint y: 748, distance: 66.5
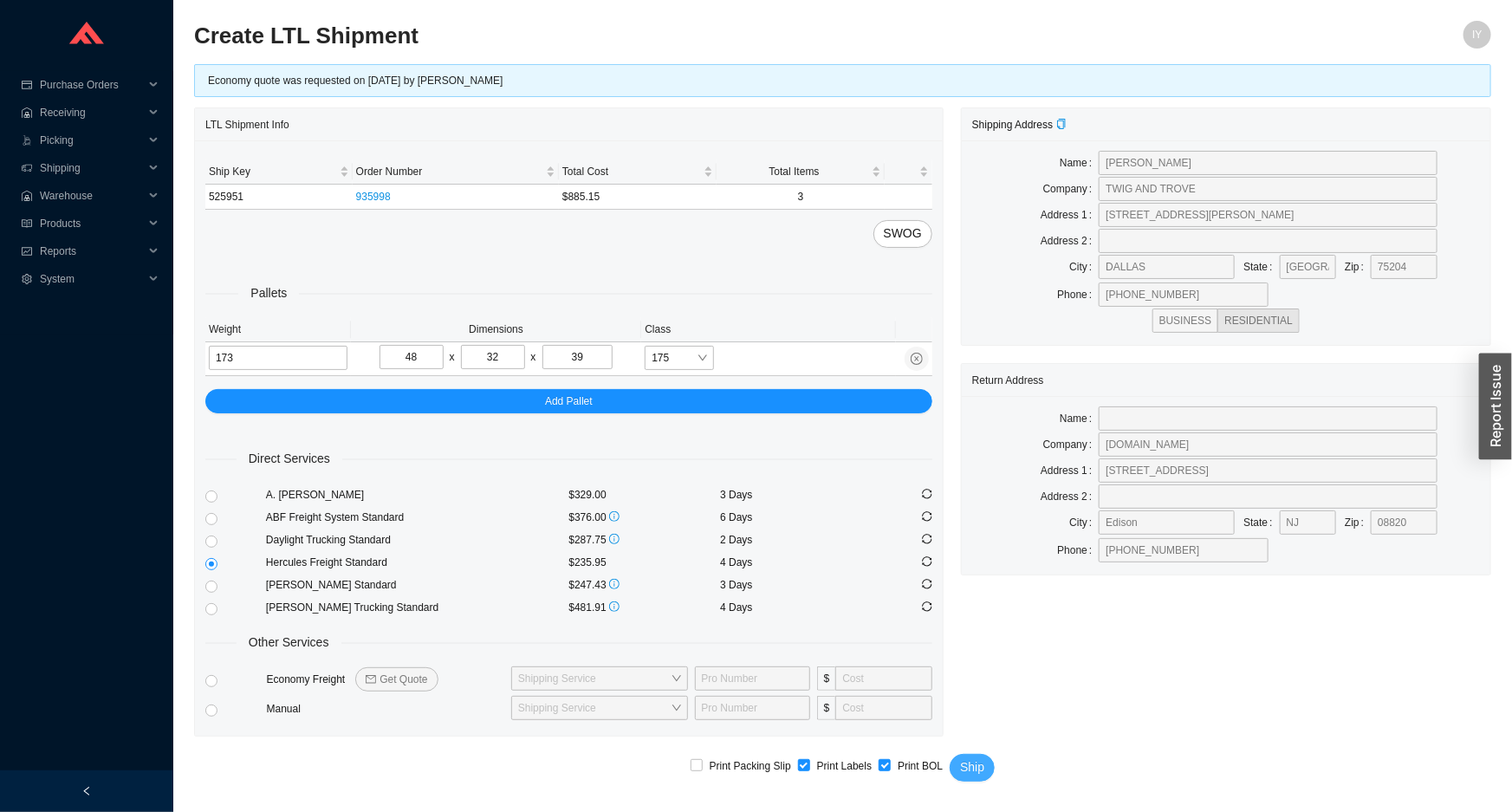
click at [977, 758] on span "Ship" at bounding box center [972, 767] width 24 height 20
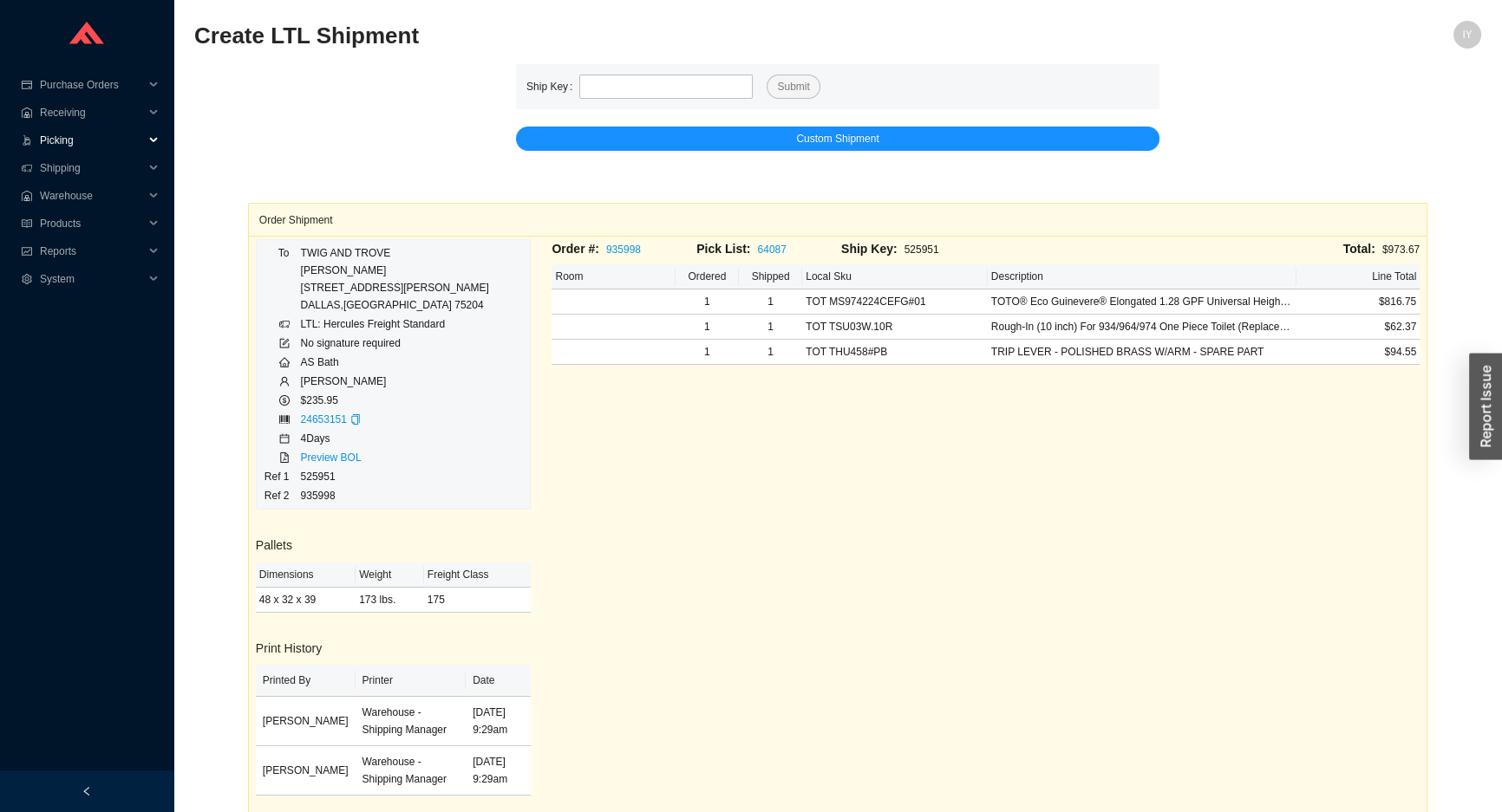
click at [99, 141] on span "Picking" at bounding box center [92, 141] width 104 height 28
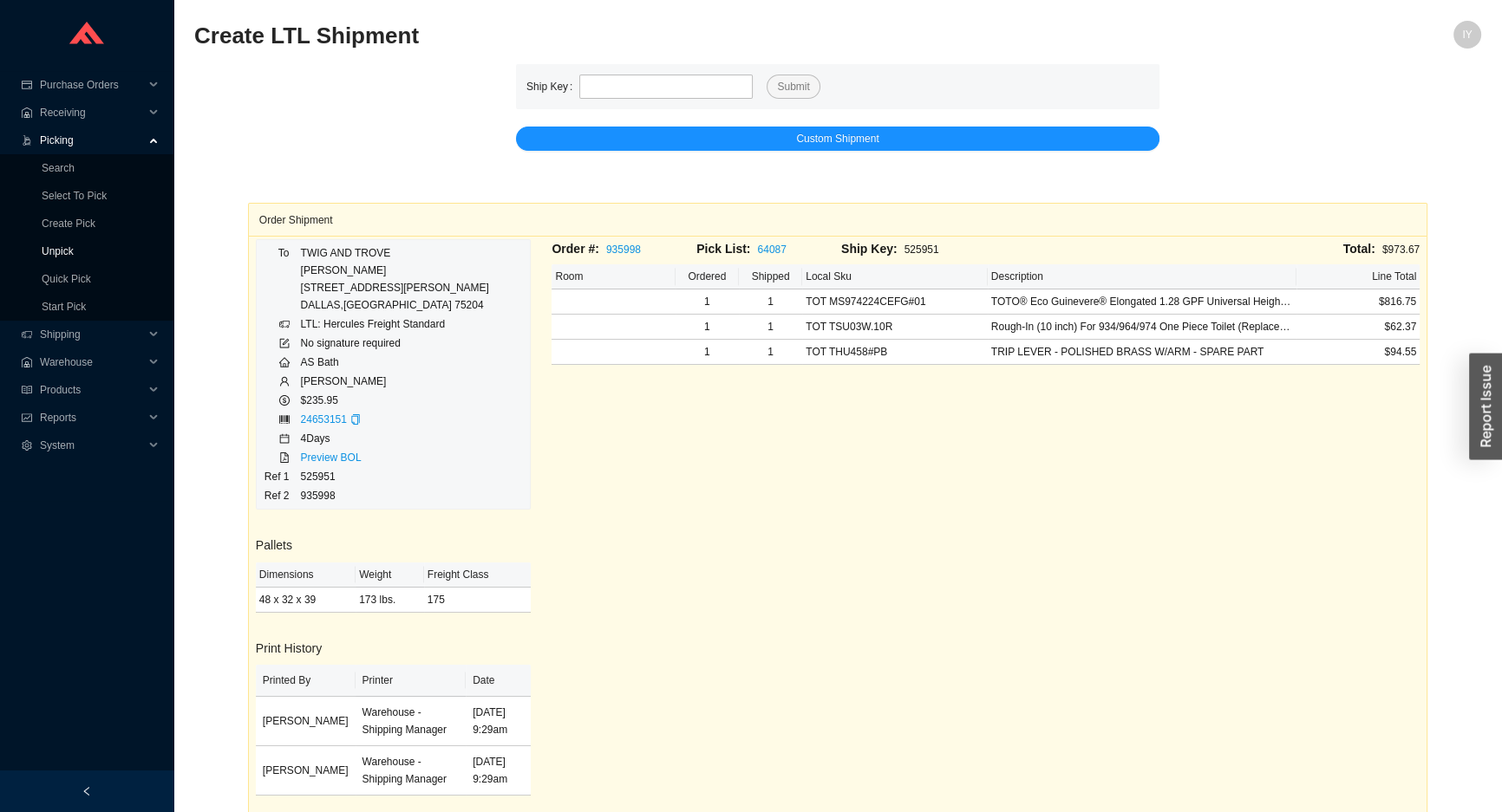
click at [74, 255] on link "Unpick" at bounding box center [57, 251] width 32 height 12
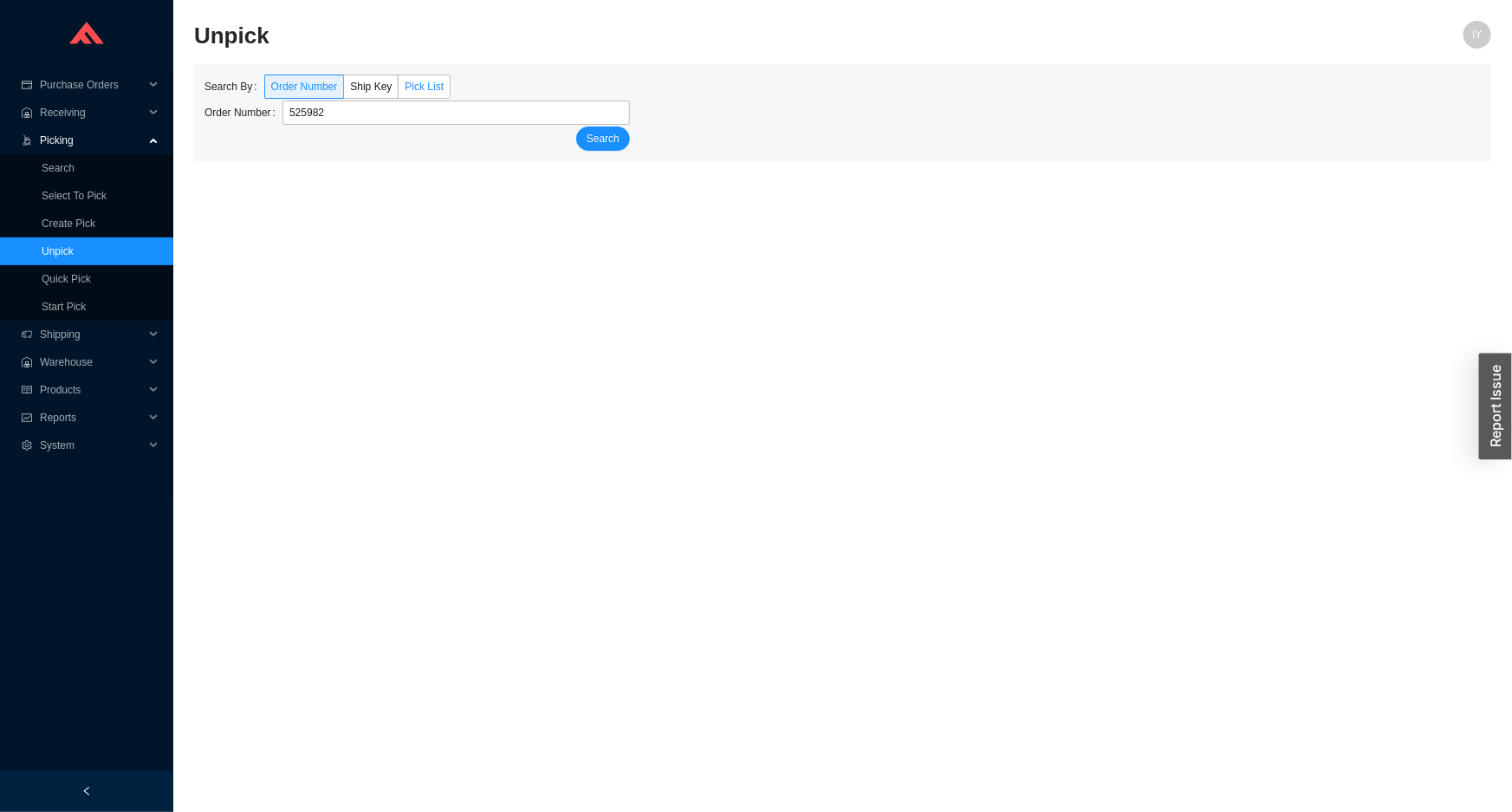
type input "525982"
click at [576, 127] on button "Search" at bounding box center [603, 139] width 53 height 24
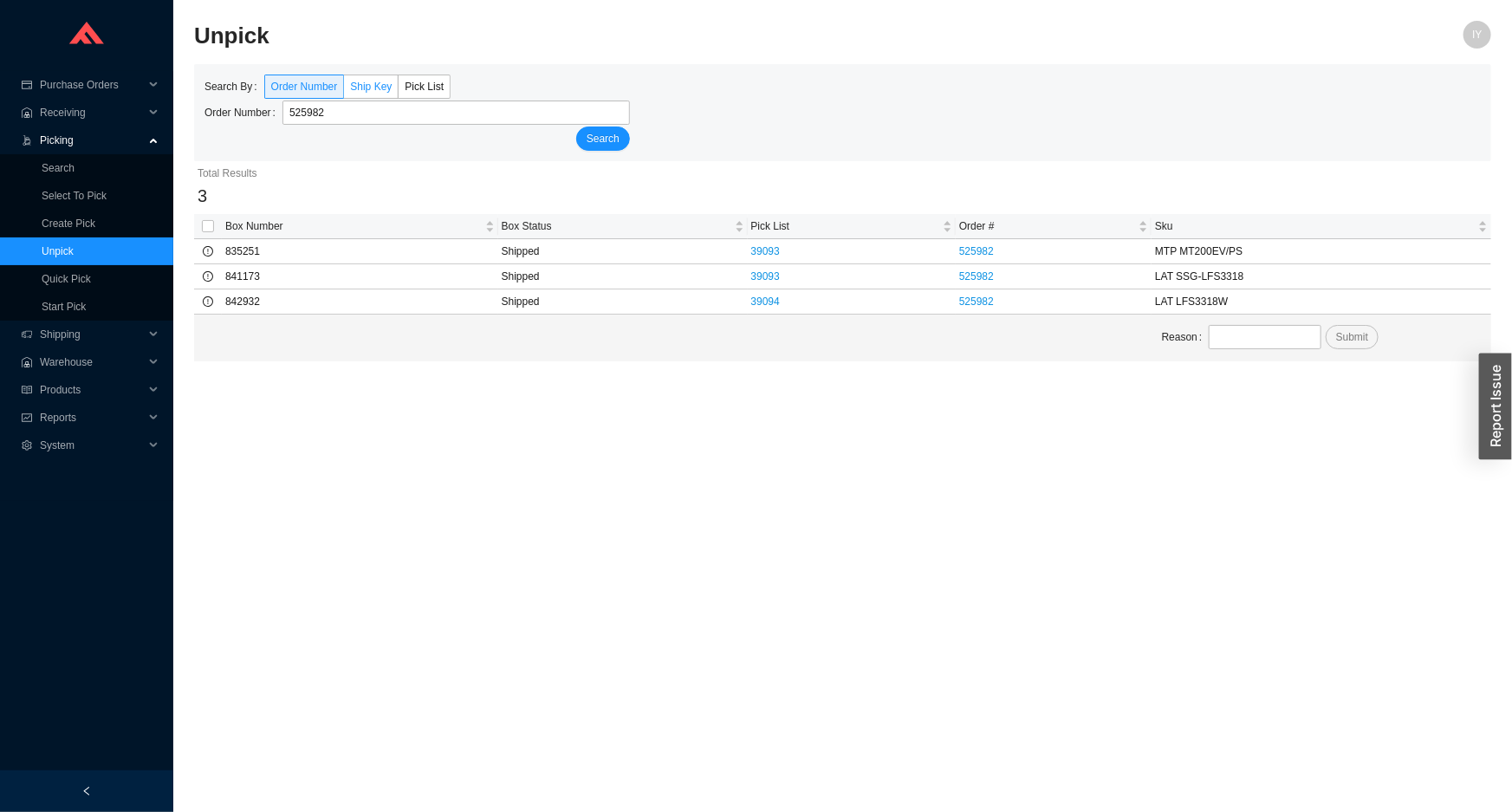
click at [365, 83] on span "Ship Key" at bounding box center [370, 86] width 41 height 12
click at [344, 90] on input "Ship Key" at bounding box center [344, 90] width 0 height 0
type input "525982"
click at [576, 127] on button "Search" at bounding box center [603, 139] width 53 height 24
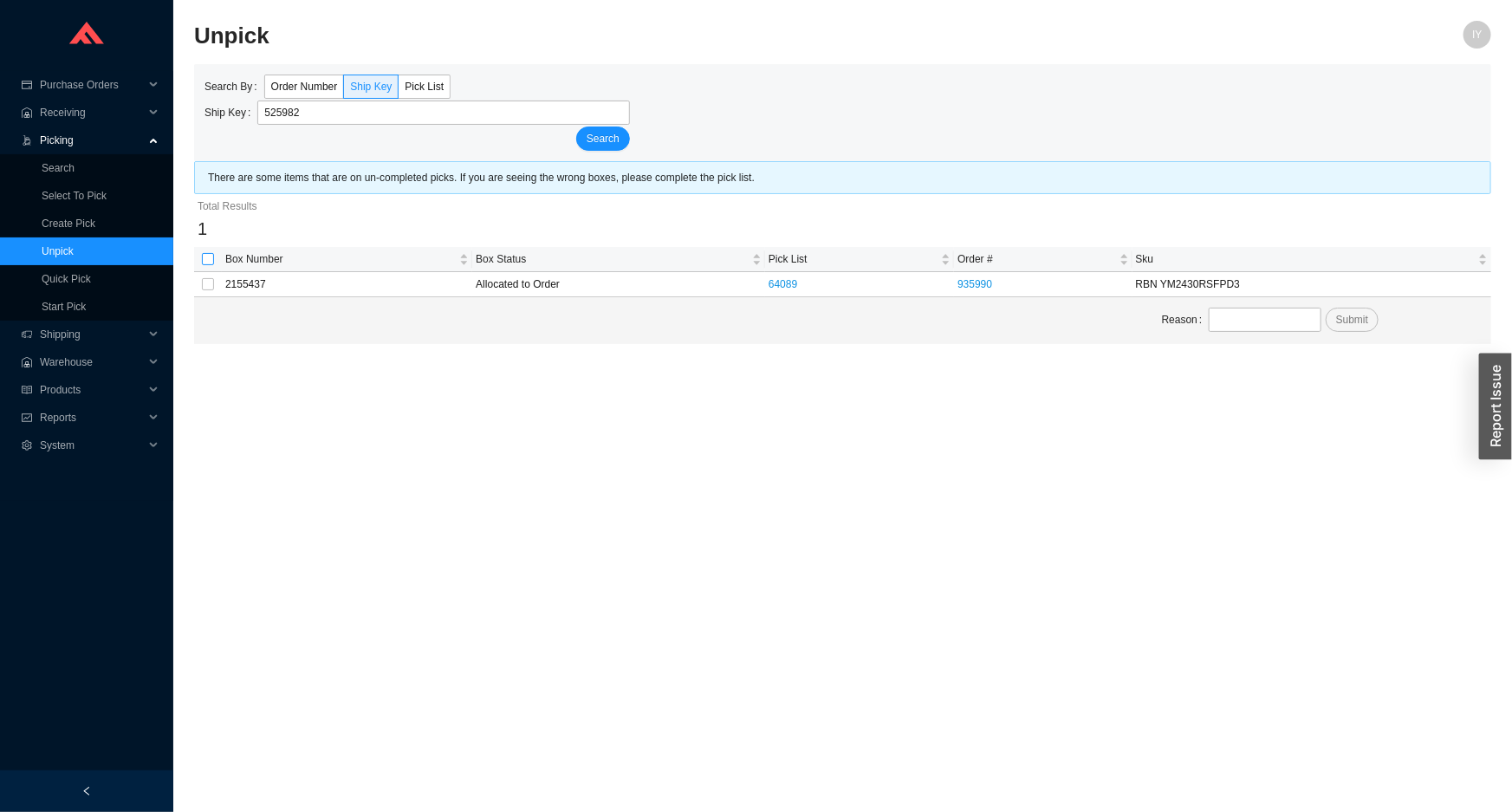
click at [202, 258] on th at bounding box center [208, 259] width 28 height 25
click at [203, 258] on input "checkbox" at bounding box center [207, 259] width 12 height 12
checkbox input "true"
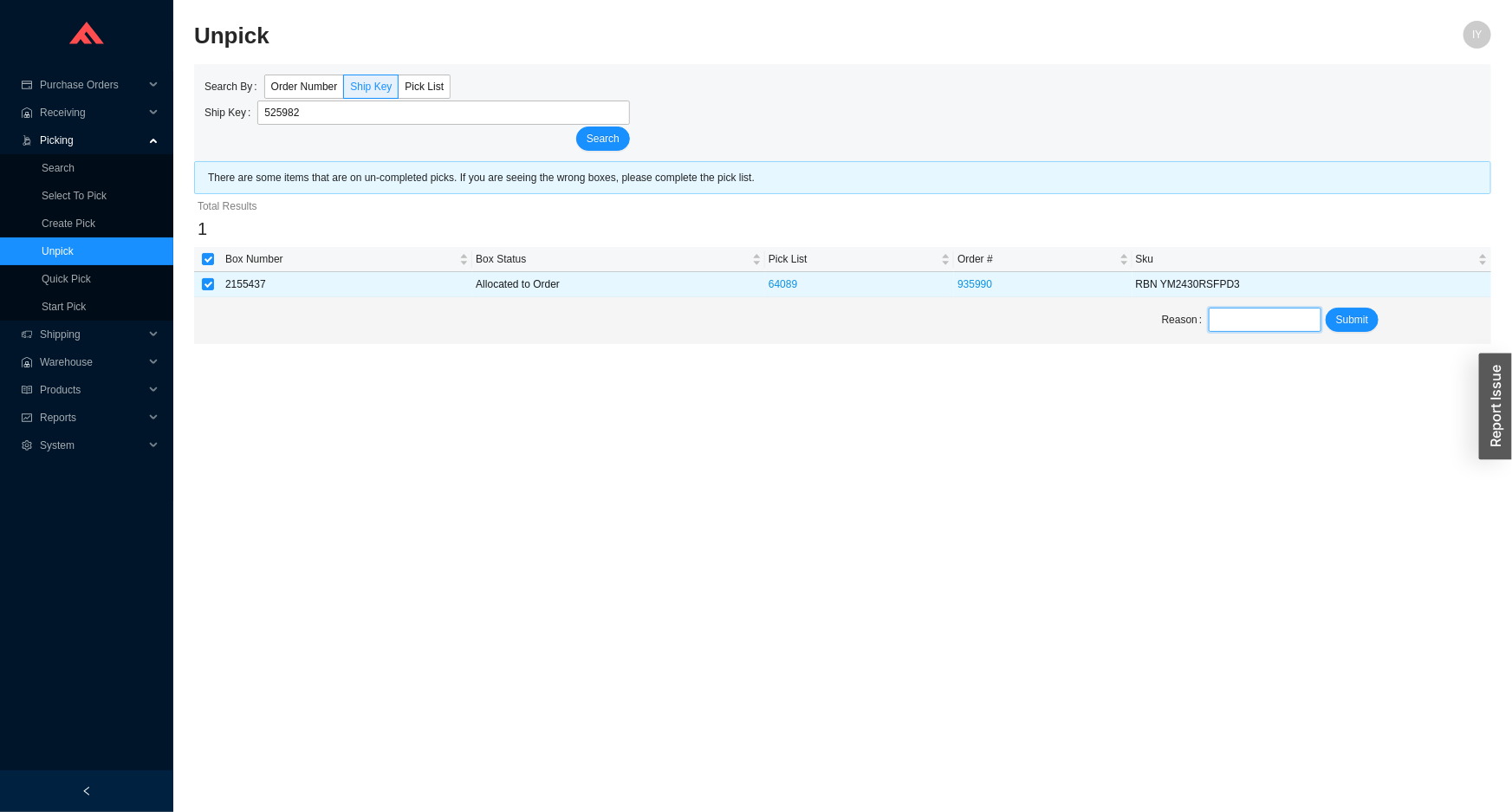
click at [1289, 311] on input "text" at bounding box center [1265, 320] width 112 height 24
type input "unpick"
click at [1357, 316] on span "Submit" at bounding box center [1352, 320] width 32 height 17
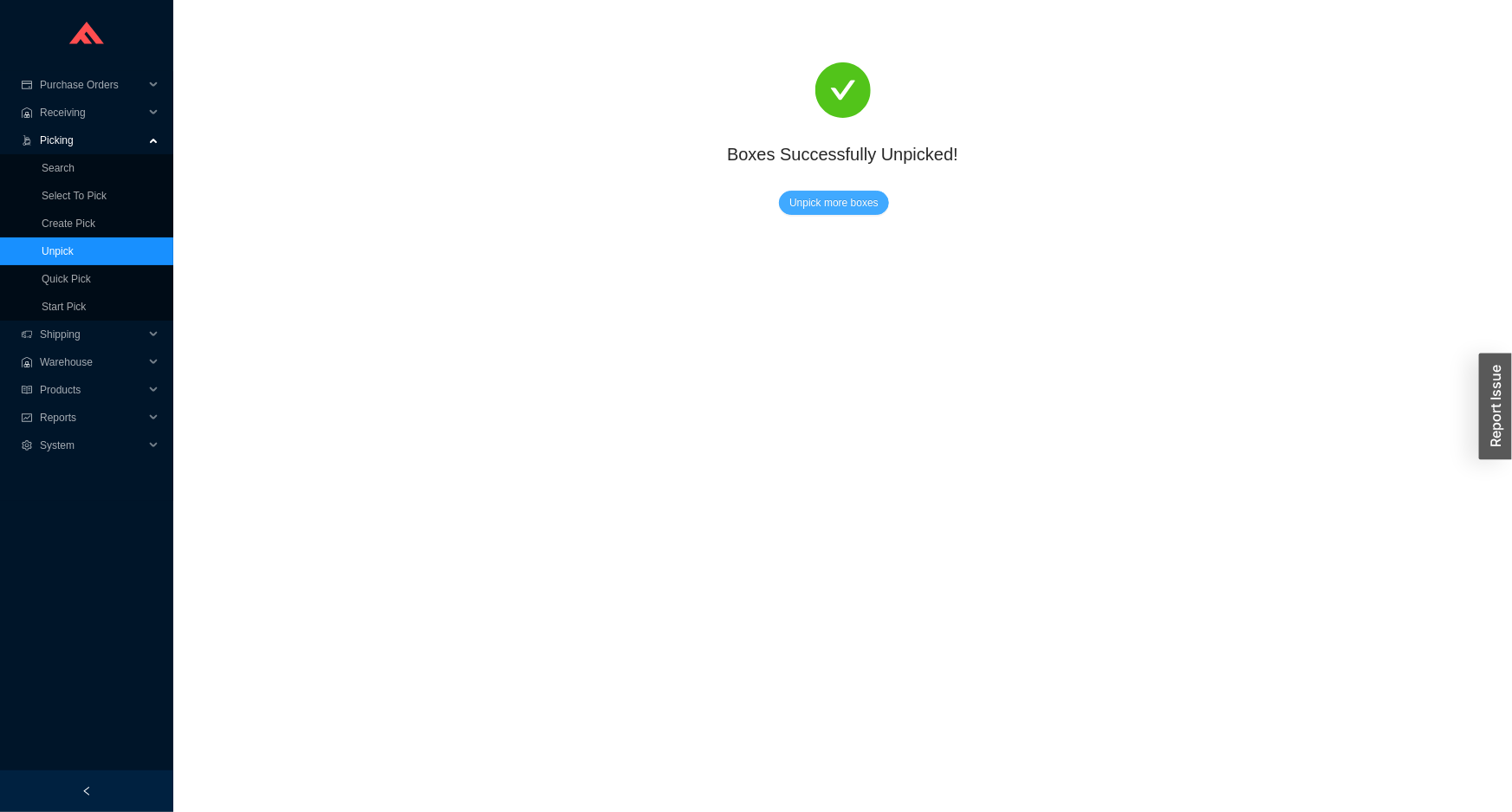
click at [822, 203] on span "Unpick more boxes" at bounding box center [833, 203] width 89 height 17
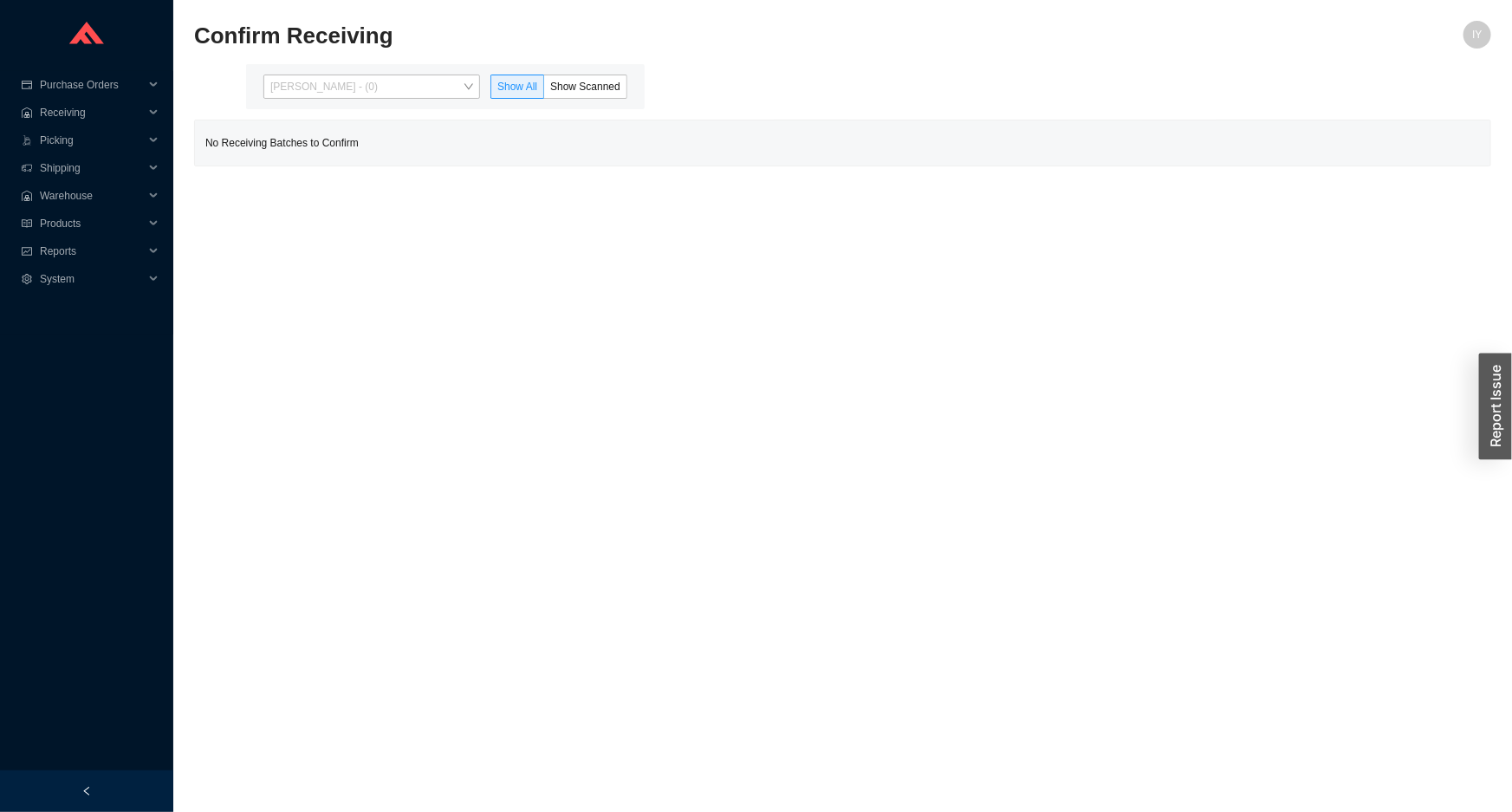
drag, startPoint x: 415, startPoint y: 83, endPoint x: 416, endPoint y: 123, distance: 40.0
click at [415, 88] on span "[PERSON_NAME] - (0)" at bounding box center [371, 86] width 202 height 23
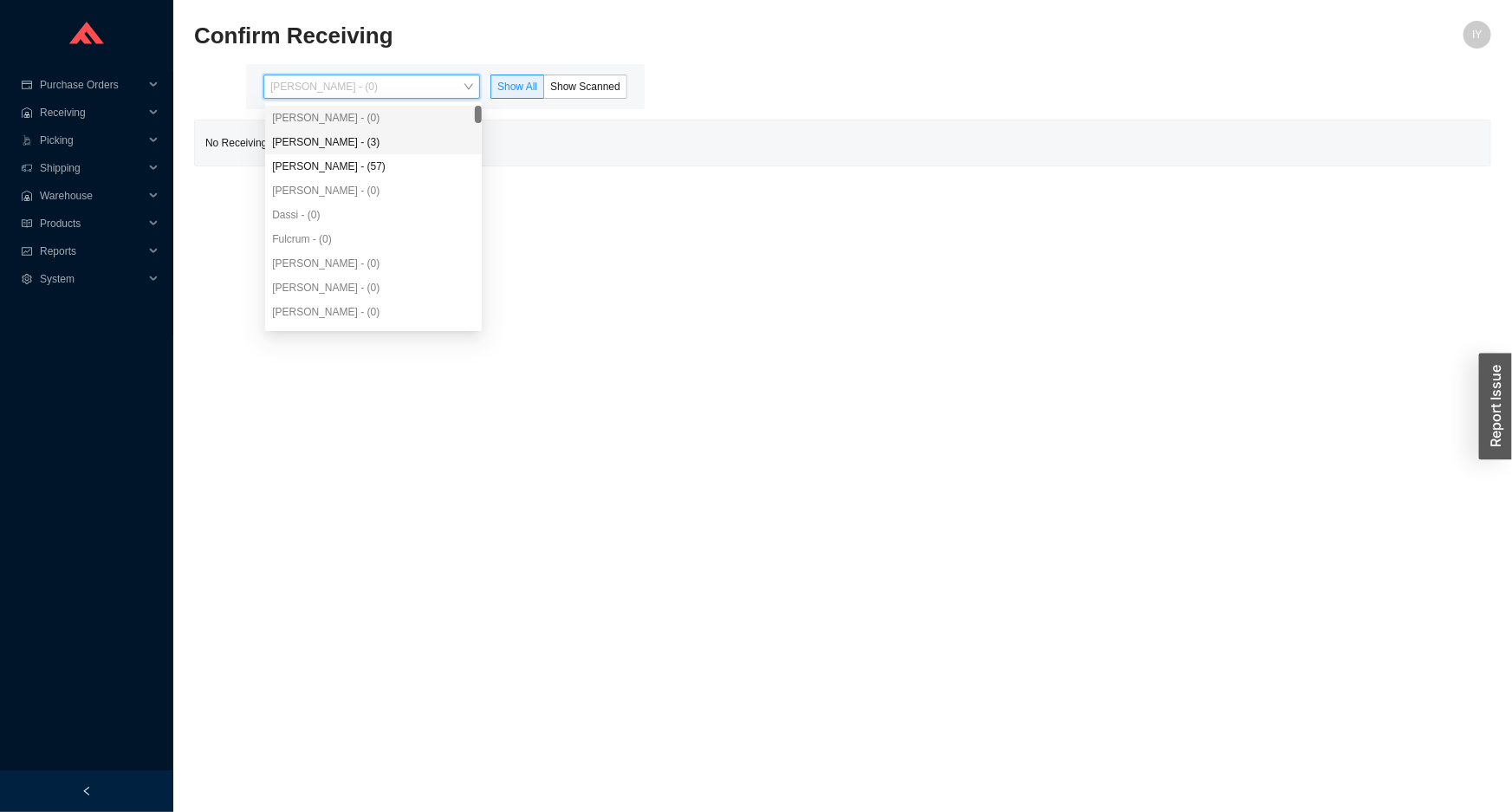
click at [416, 142] on div "[PERSON_NAME] - (3)" at bounding box center [373, 142] width 202 height 16
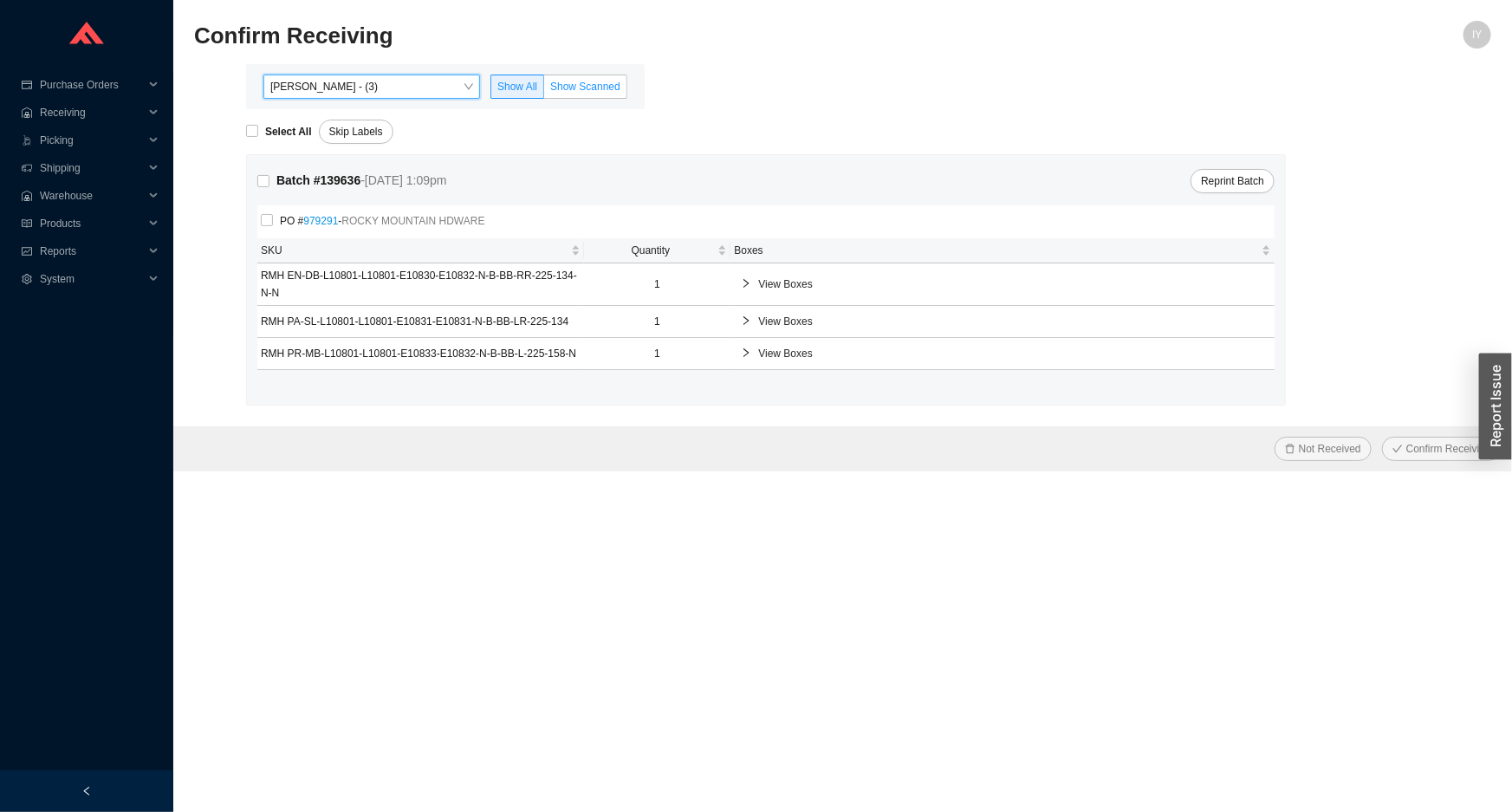
click at [575, 83] on span "Show Scanned" at bounding box center [585, 86] width 70 height 12
click at [545, 90] on input "Show Scanned" at bounding box center [545, 90] width 0 height 0
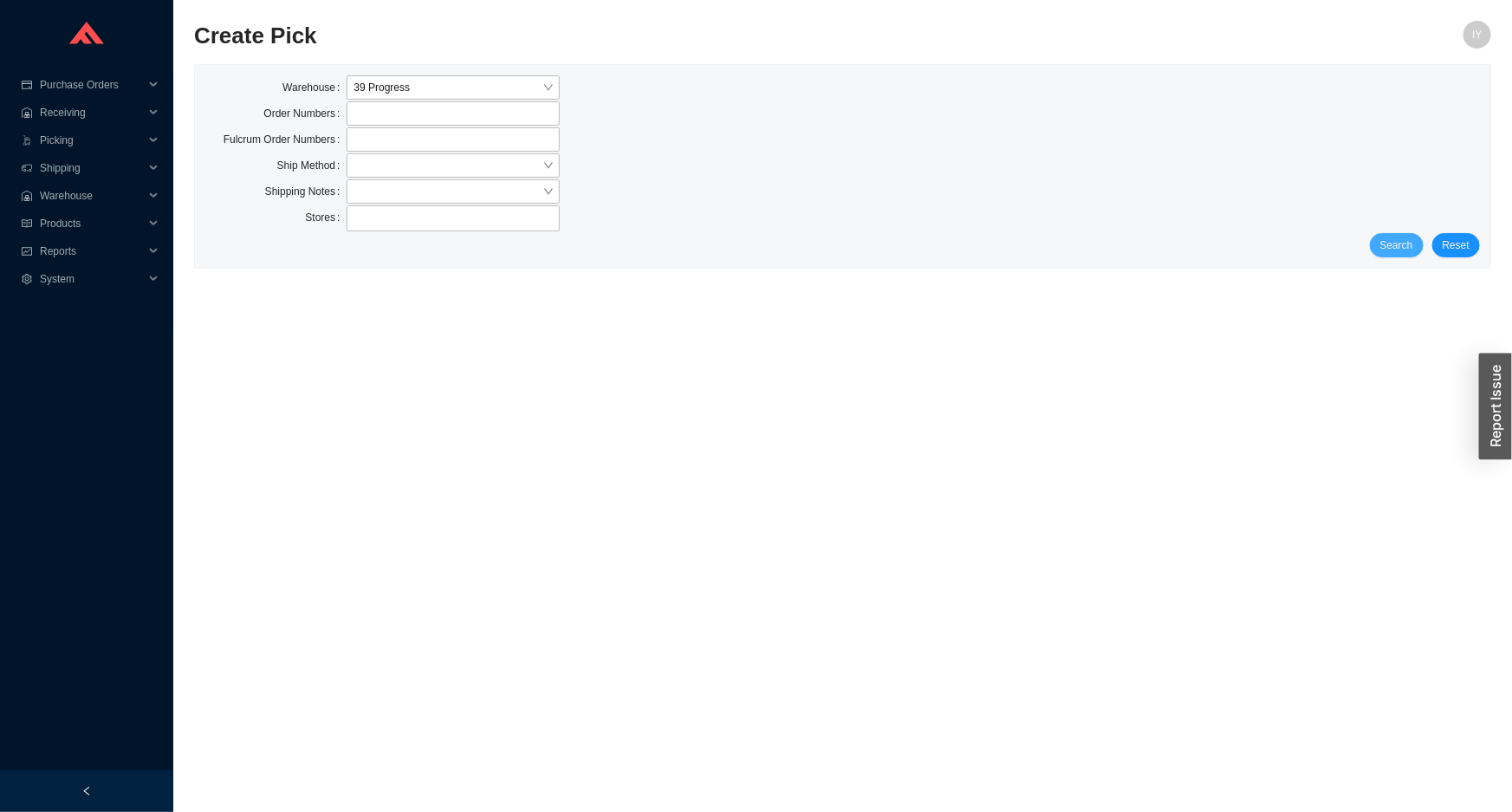
click at [1395, 236] on span "Search" at bounding box center [1397, 245] width 33 height 17
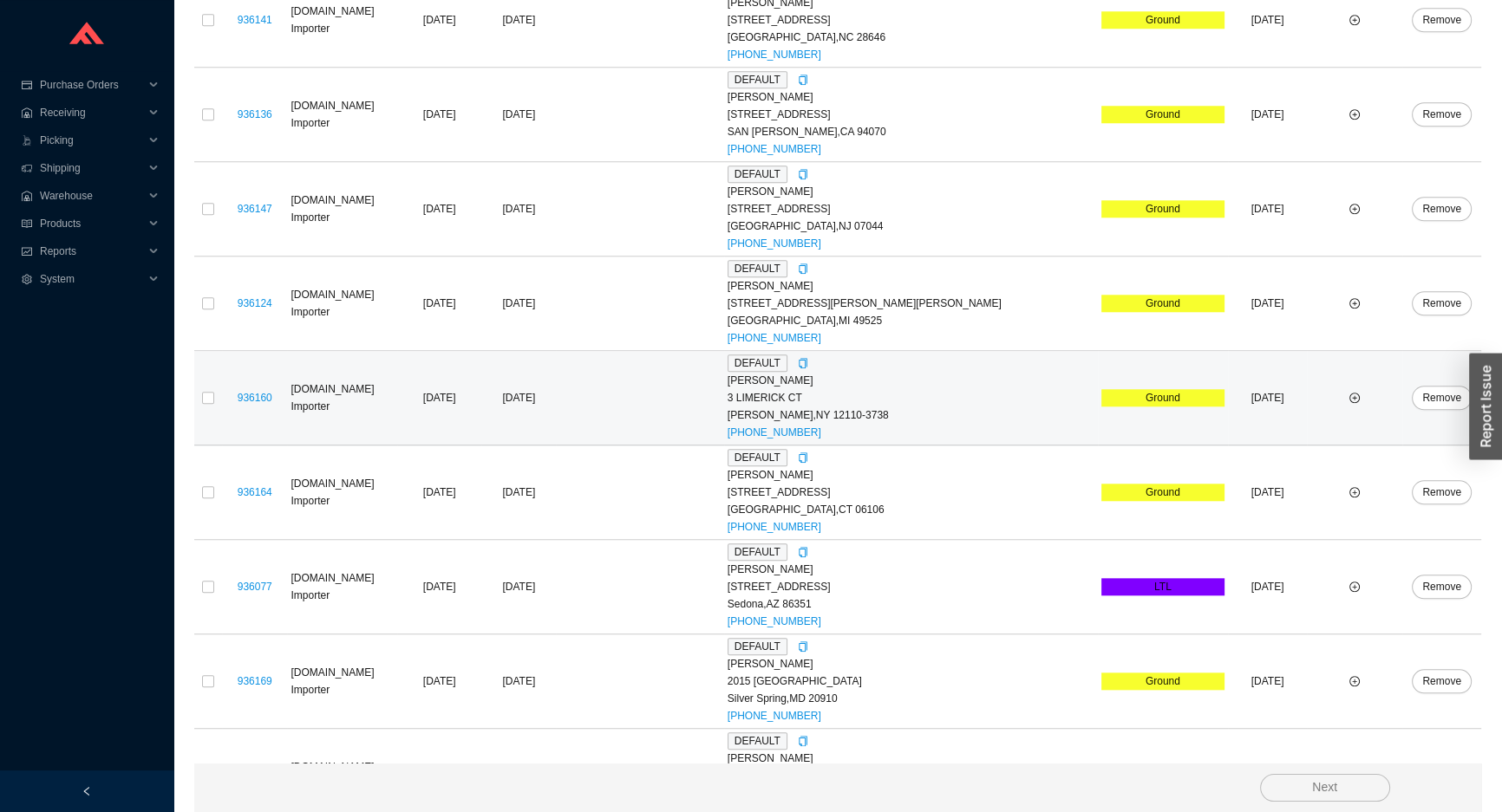
scroll to position [2130, 0]
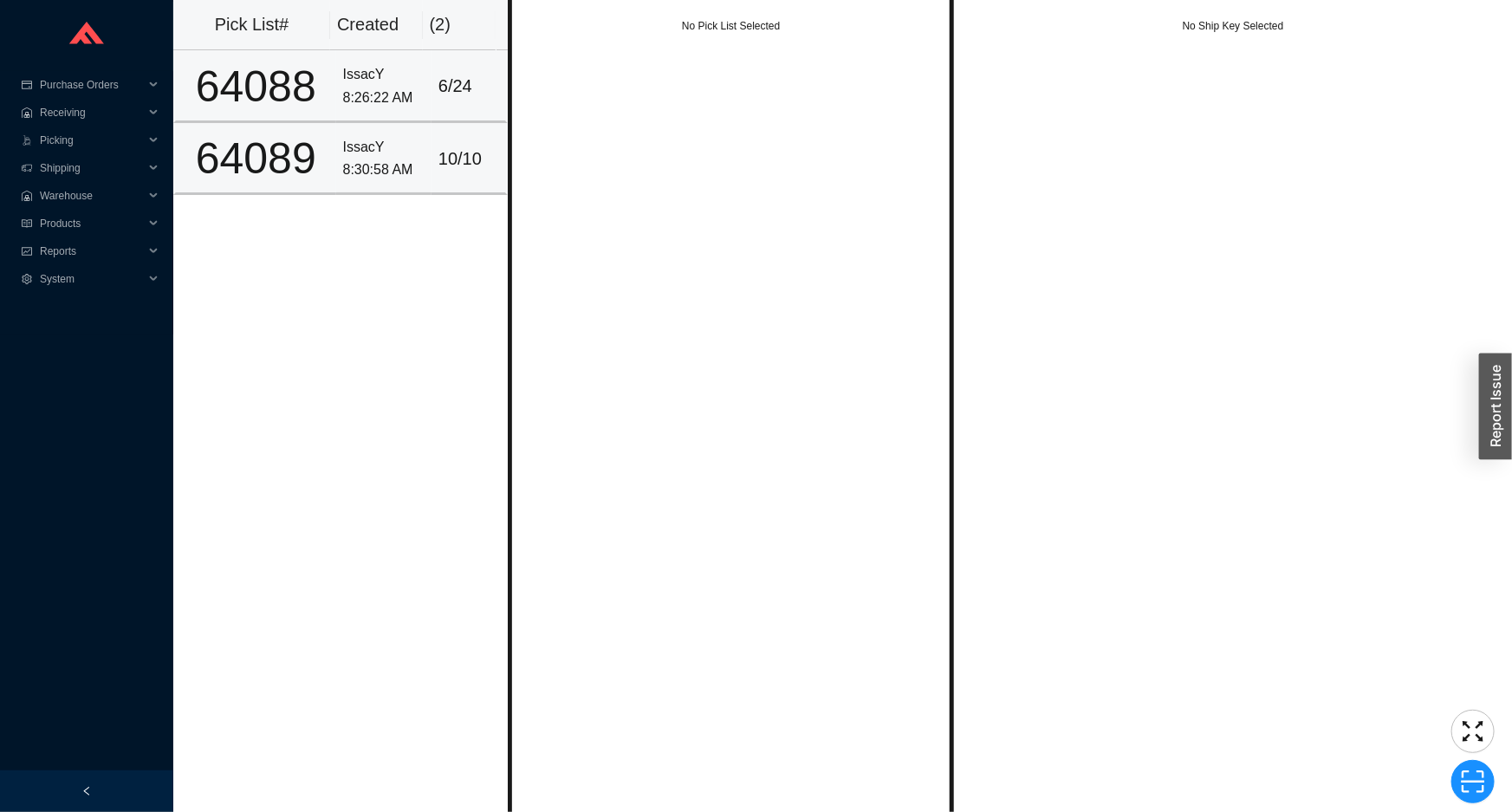
click at [457, 121] on td "6 / 24" at bounding box center [469, 86] width 76 height 72
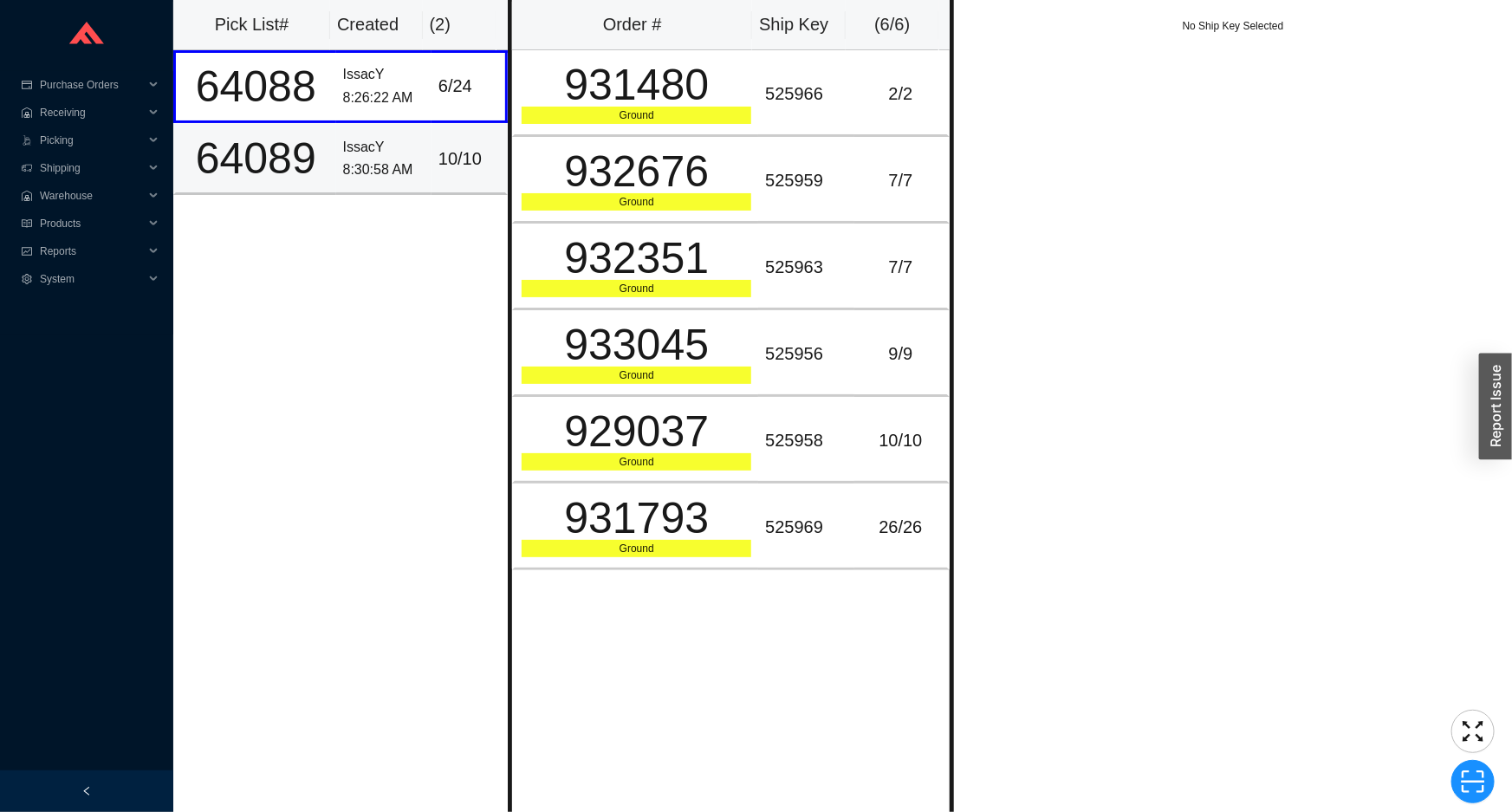
click at [455, 173] on td "10 / 10" at bounding box center [469, 158] width 76 height 72
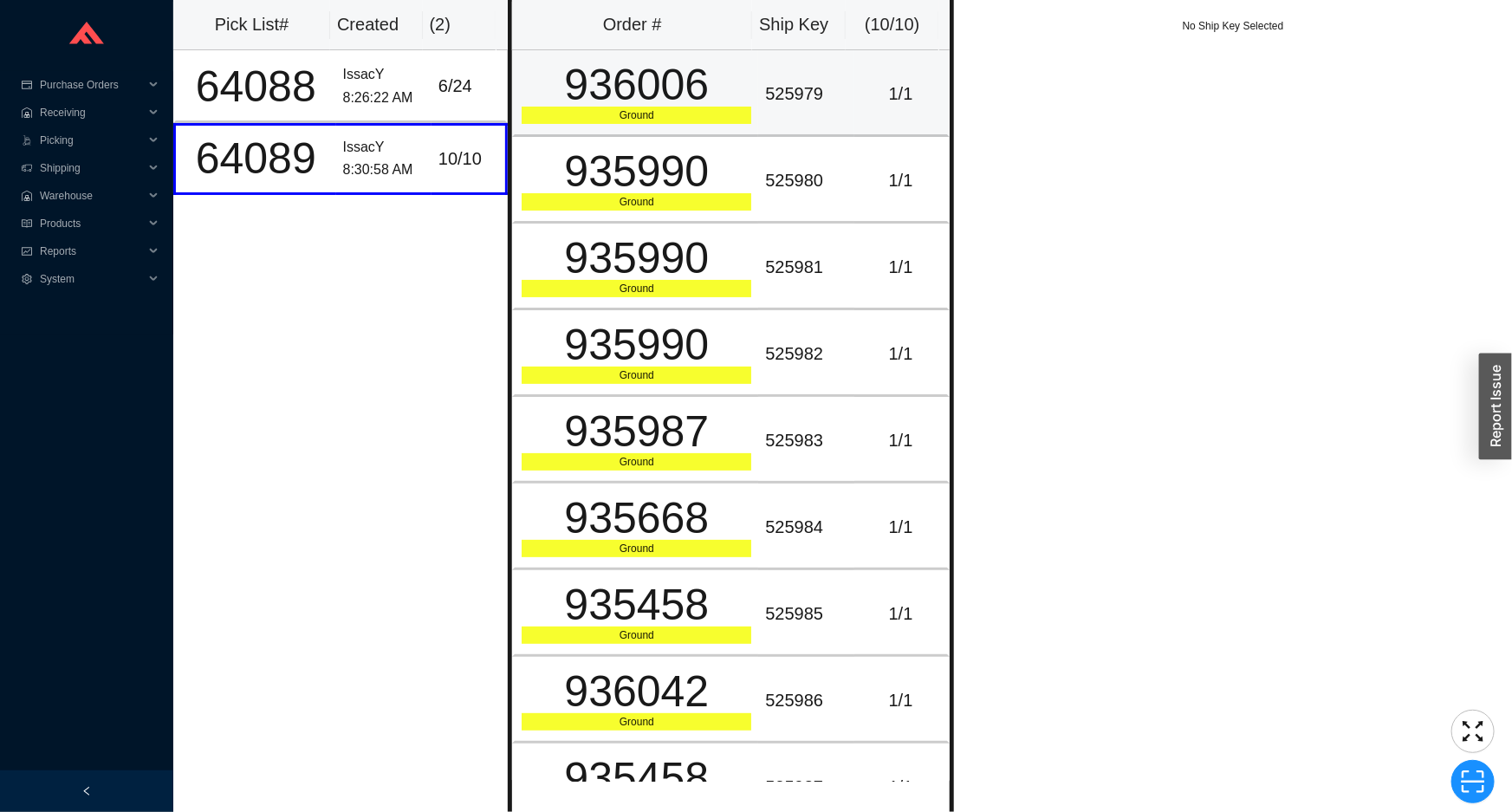
click at [559, 105] on div "936006" at bounding box center [636, 84] width 230 height 43
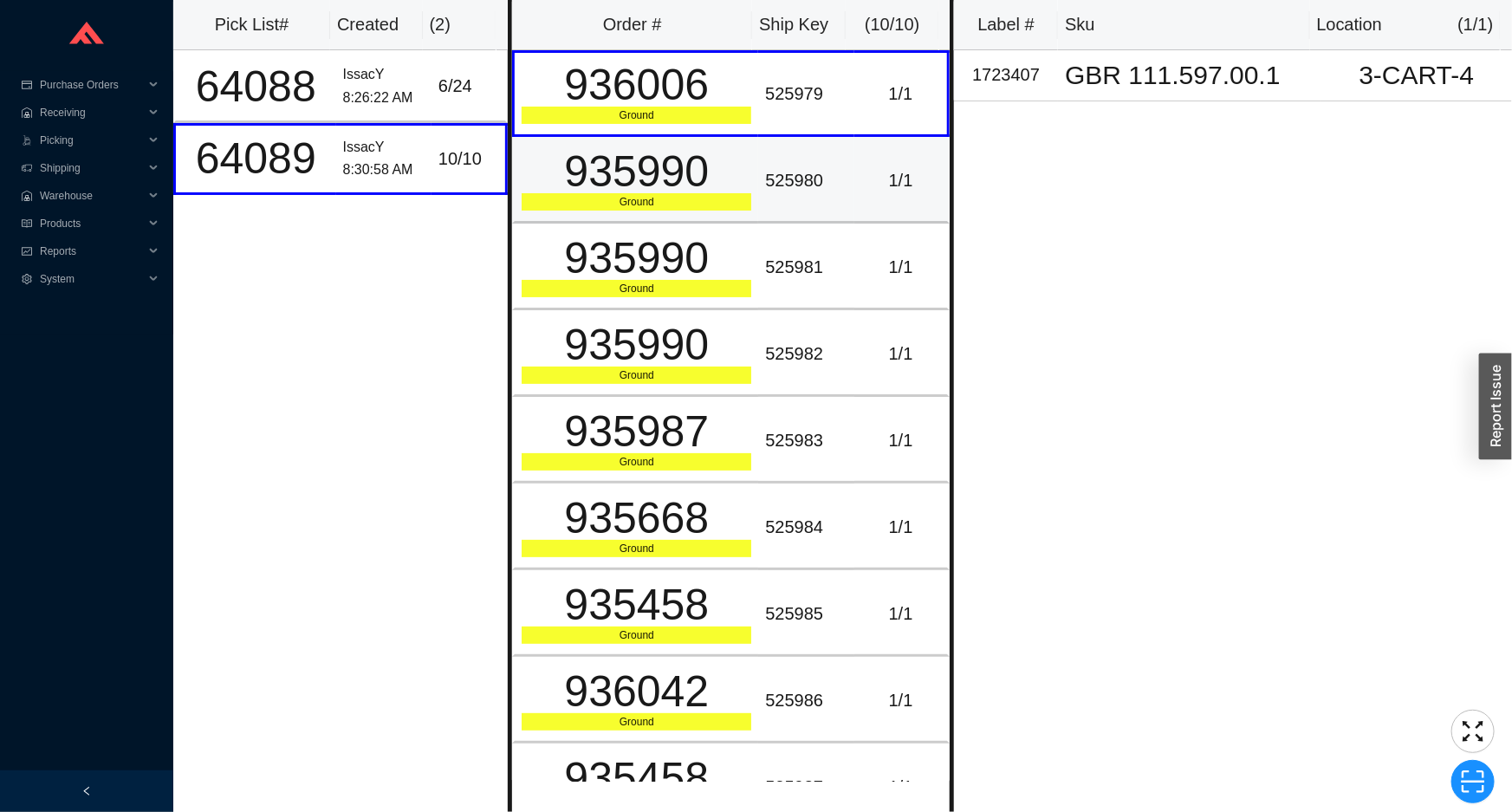
click at [554, 183] on div "935990" at bounding box center [636, 172] width 230 height 43
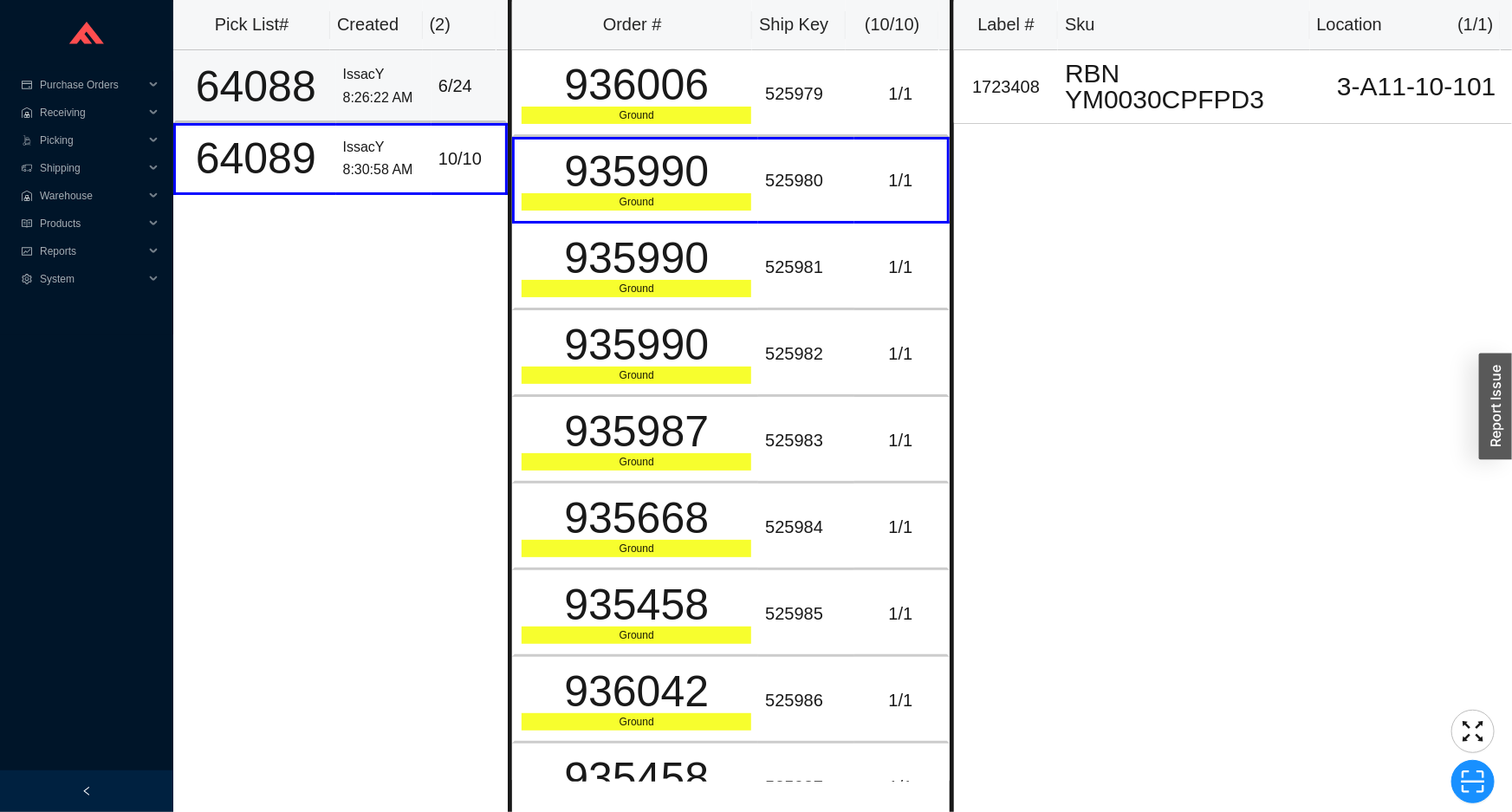
click at [459, 95] on div "6 / 24" at bounding box center [469, 86] width 60 height 29
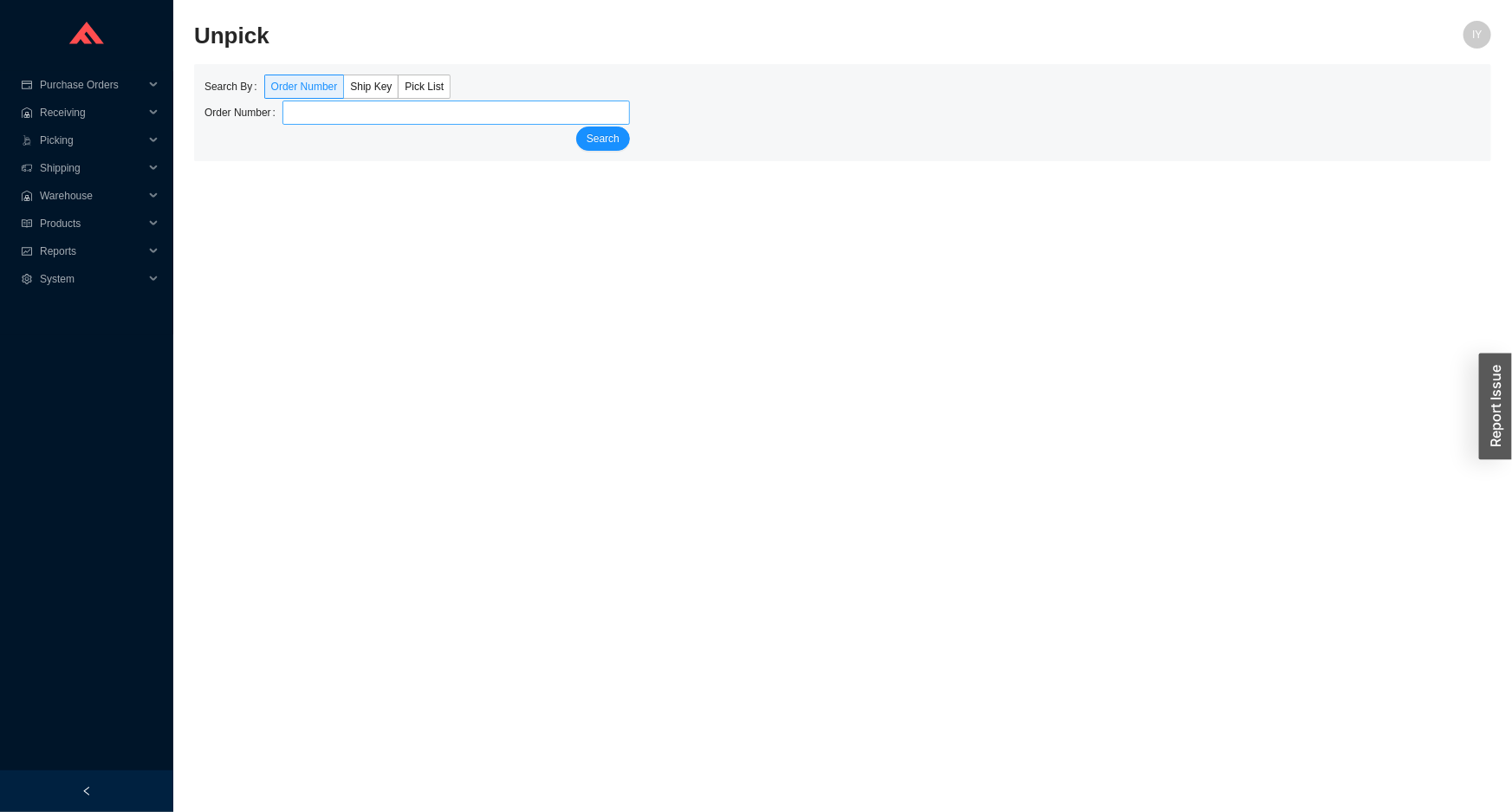
click at [365, 100] on input "tel" at bounding box center [456, 113] width 348 height 24
click at [364, 81] on span "Ship Key" at bounding box center [370, 86] width 41 height 12
click at [344, 90] on input "Ship Key" at bounding box center [344, 90] width 0 height 0
type input "525981"
click at [576, 127] on button "Search" at bounding box center [603, 139] width 53 height 24
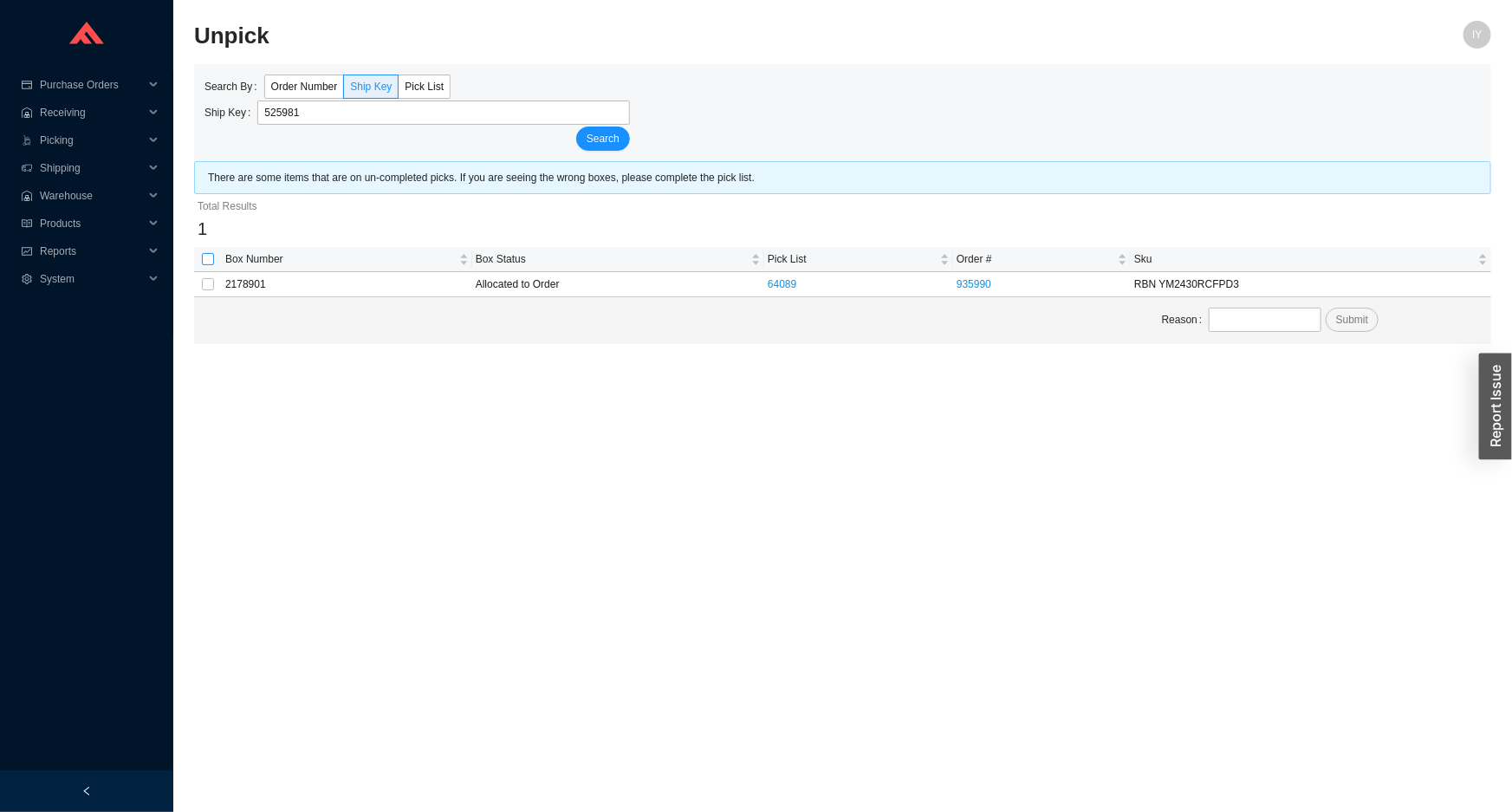
click at [206, 257] on input "checkbox" at bounding box center [207, 259] width 12 height 12
checkbox input "true"
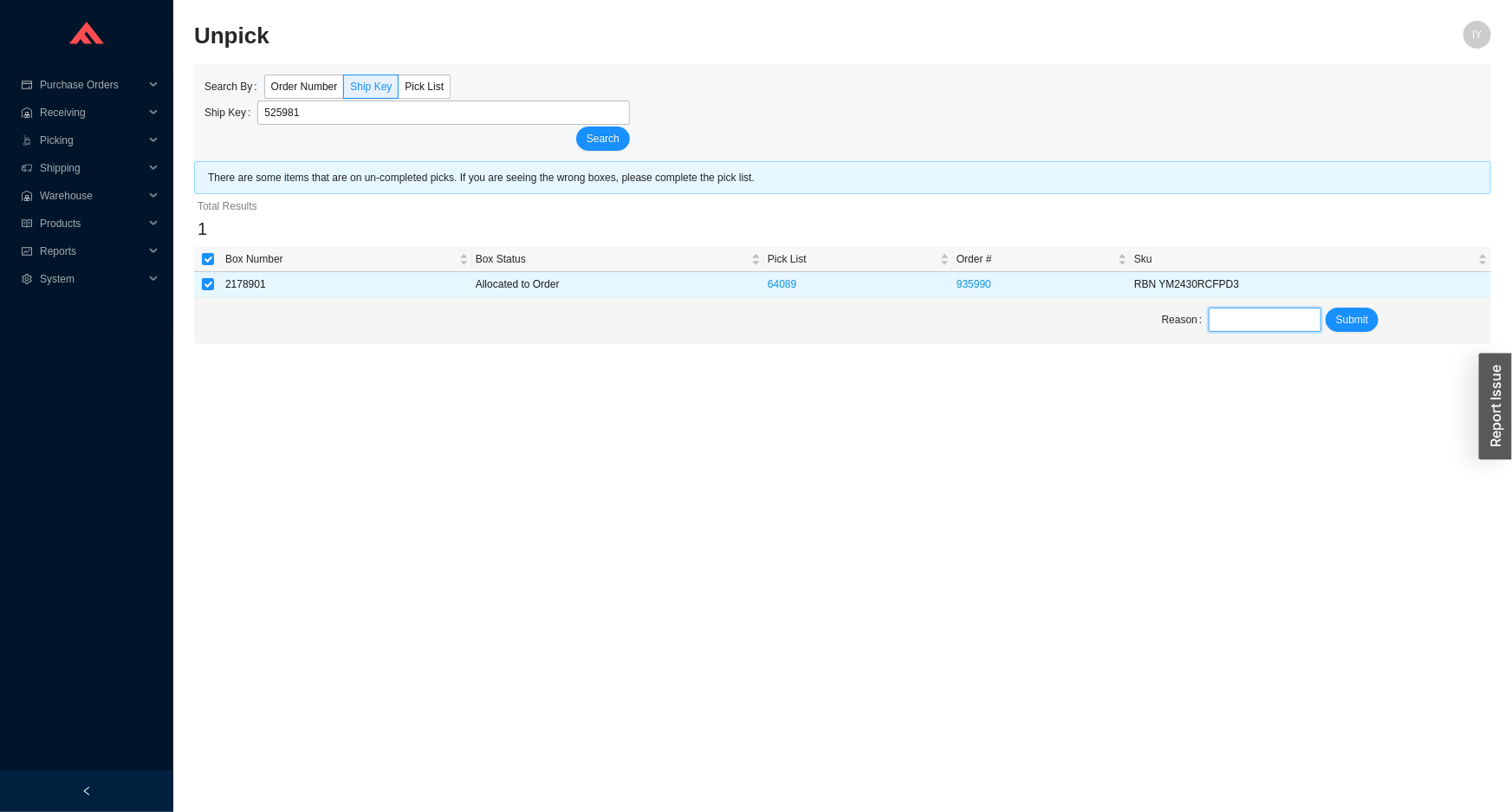
click at [1238, 325] on input "text" at bounding box center [1265, 320] width 112 height 24
type input "unpick"
click at [1336, 322] on span "Submit" at bounding box center [1352, 320] width 32 height 17
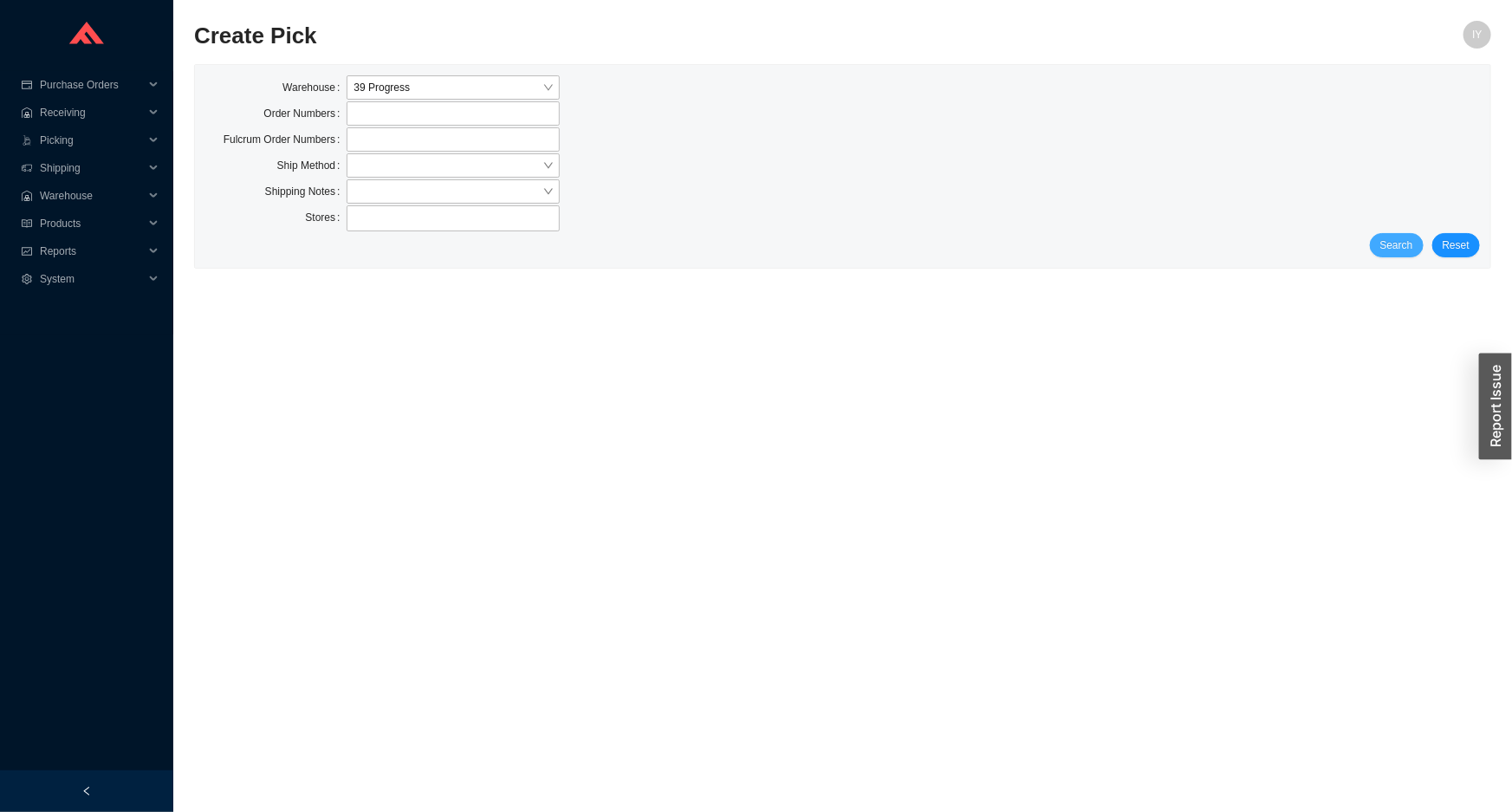
click at [1412, 247] on span "Search" at bounding box center [1397, 245] width 33 height 17
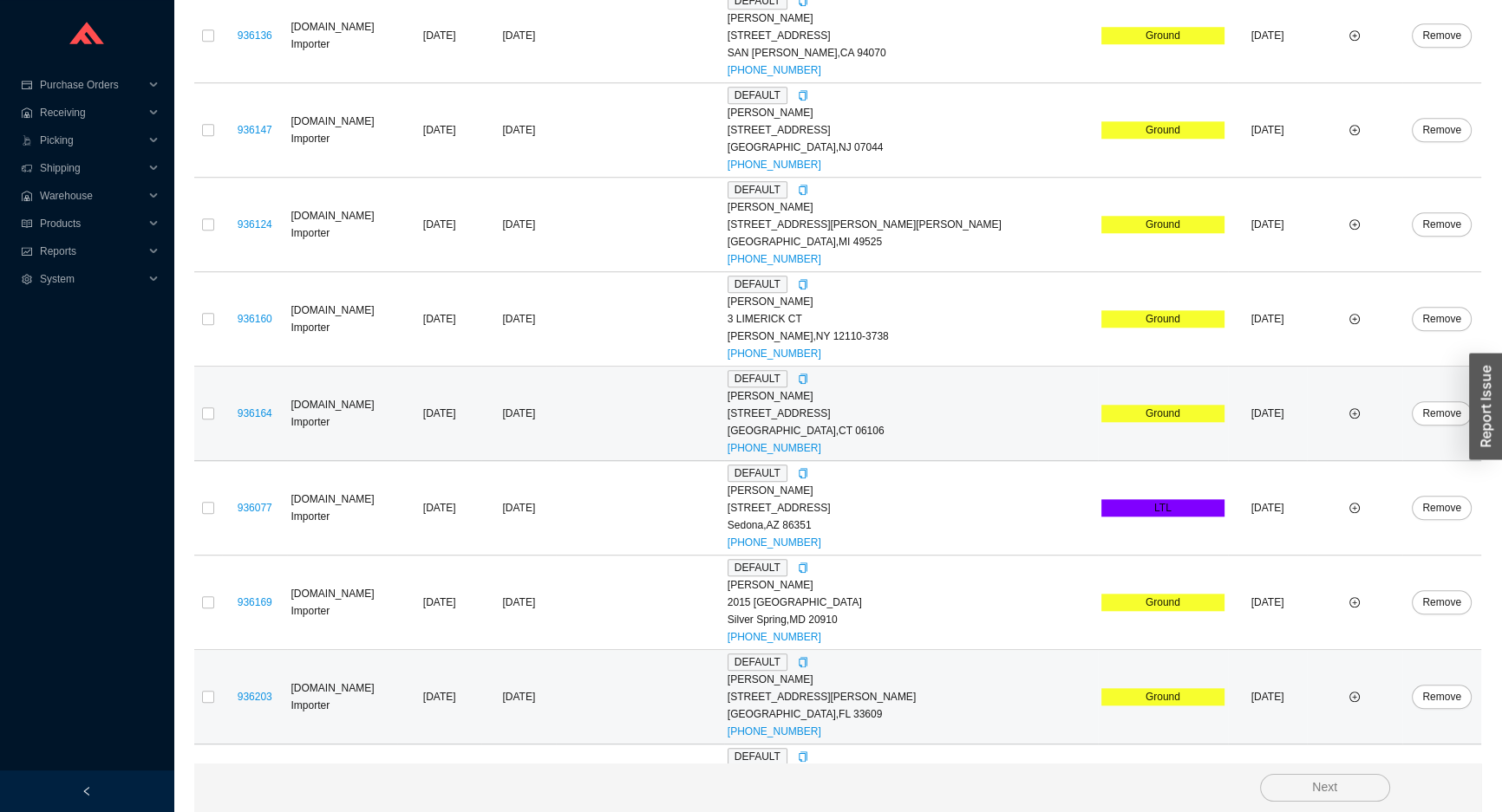
scroll to position [2225, 0]
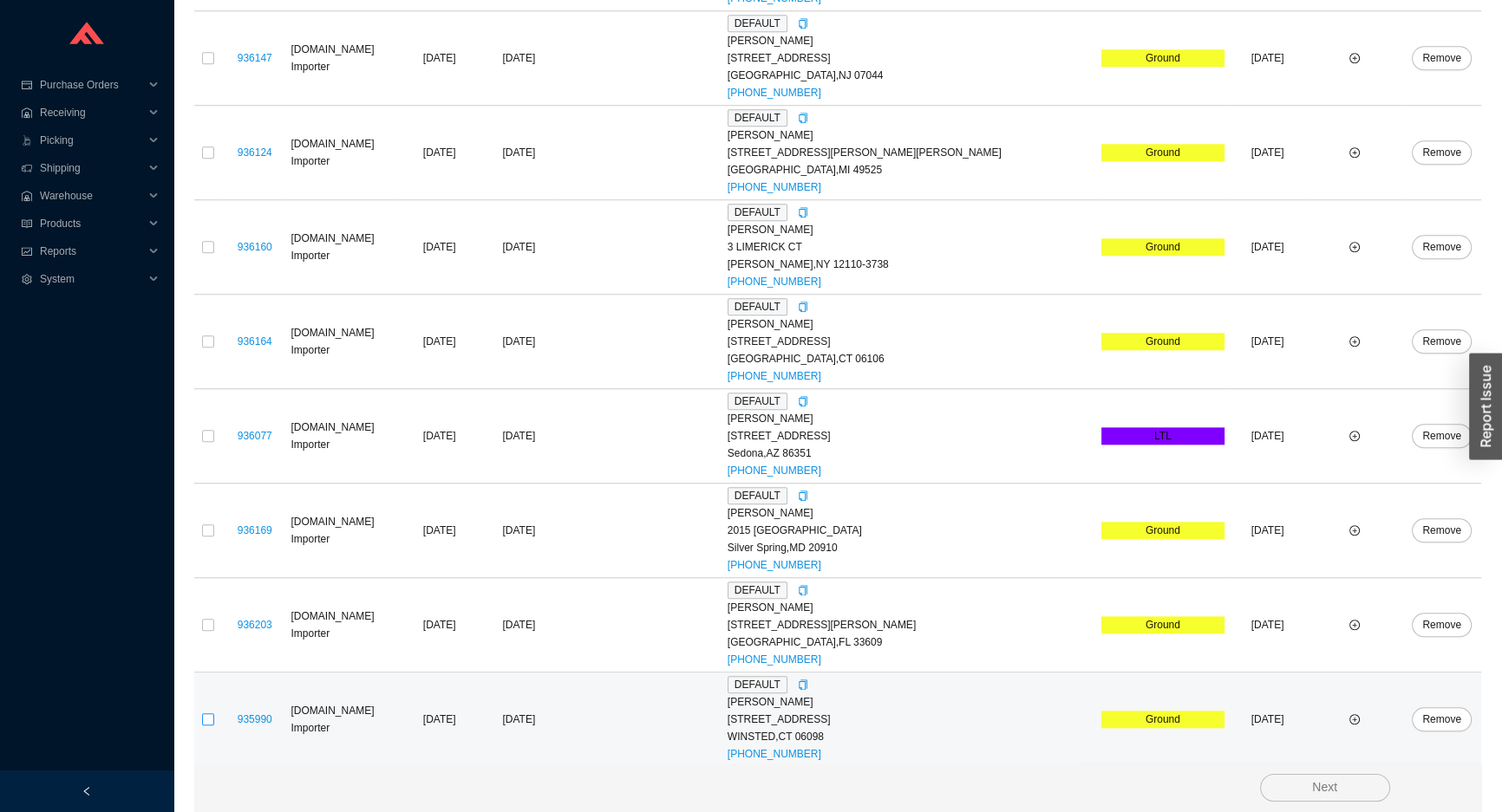
click at [208, 717] on input "checkbox" at bounding box center [207, 719] width 12 height 12
checkbox input "true"
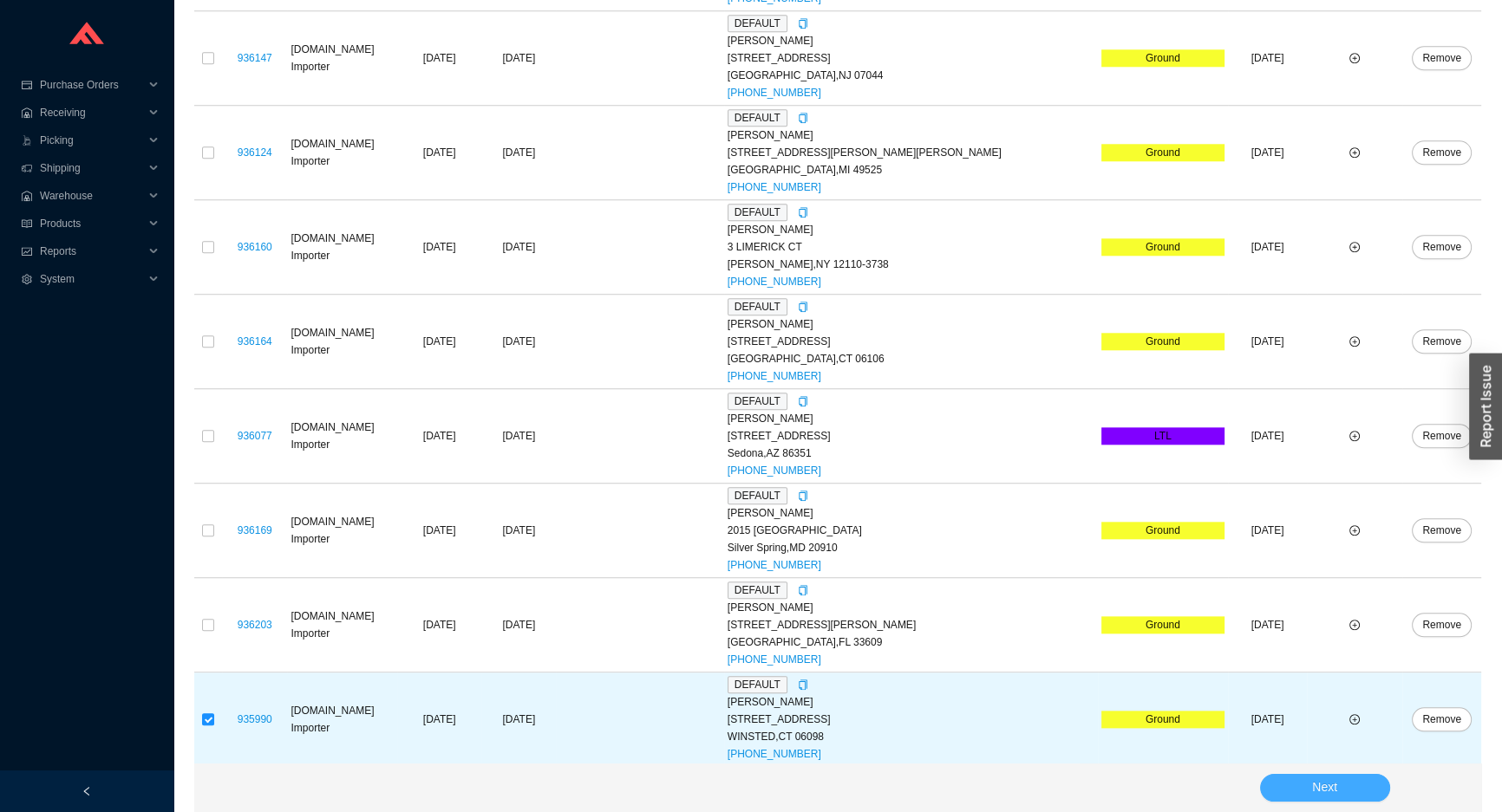
click at [1279, 784] on button "Next" at bounding box center [1325, 789] width 130 height 28
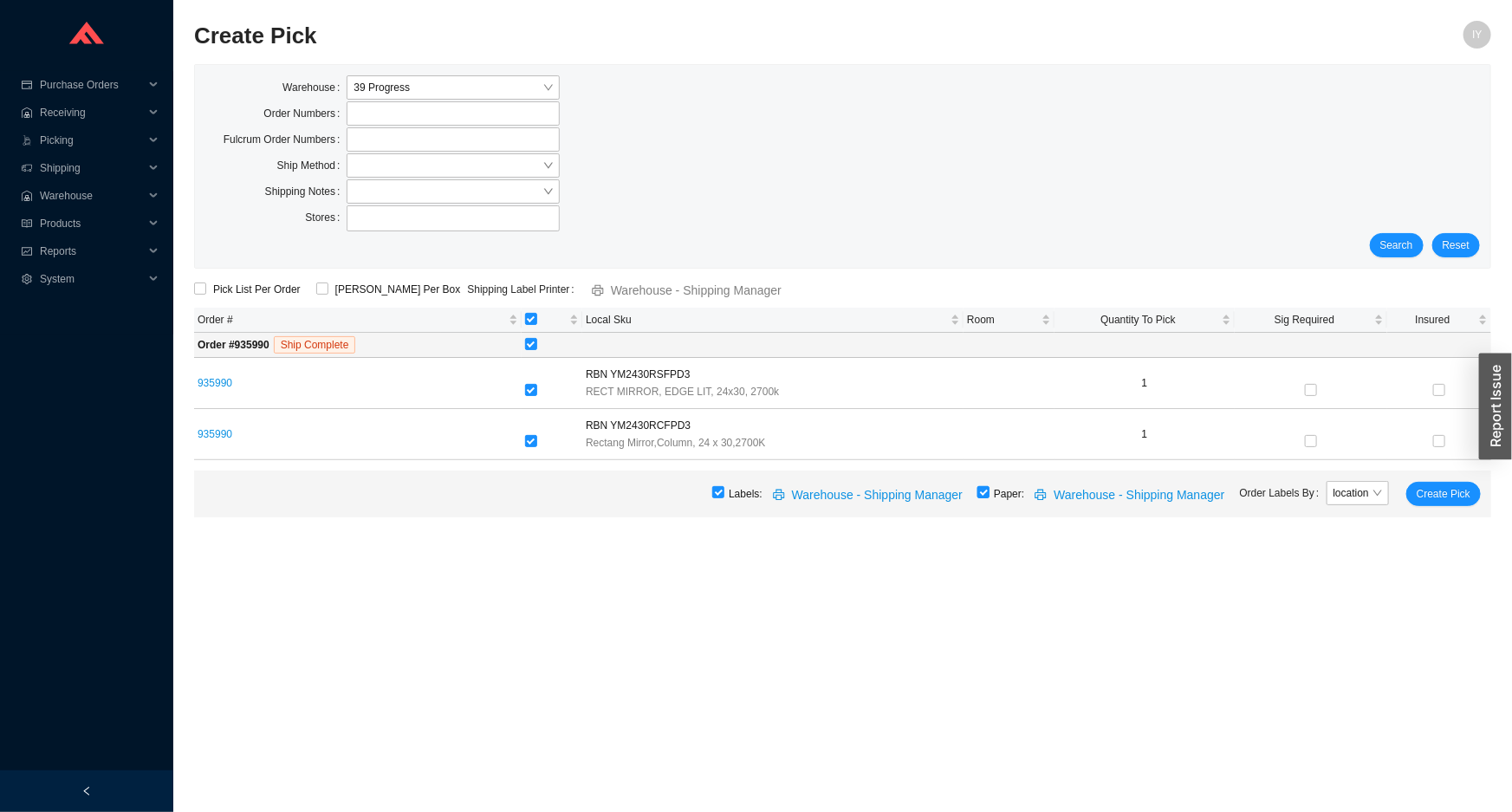
click at [990, 494] on input "checkbox" at bounding box center [983, 492] width 12 height 12
checkbox input "false"
click at [1458, 490] on span "Create Pick" at bounding box center [1443, 494] width 53 height 17
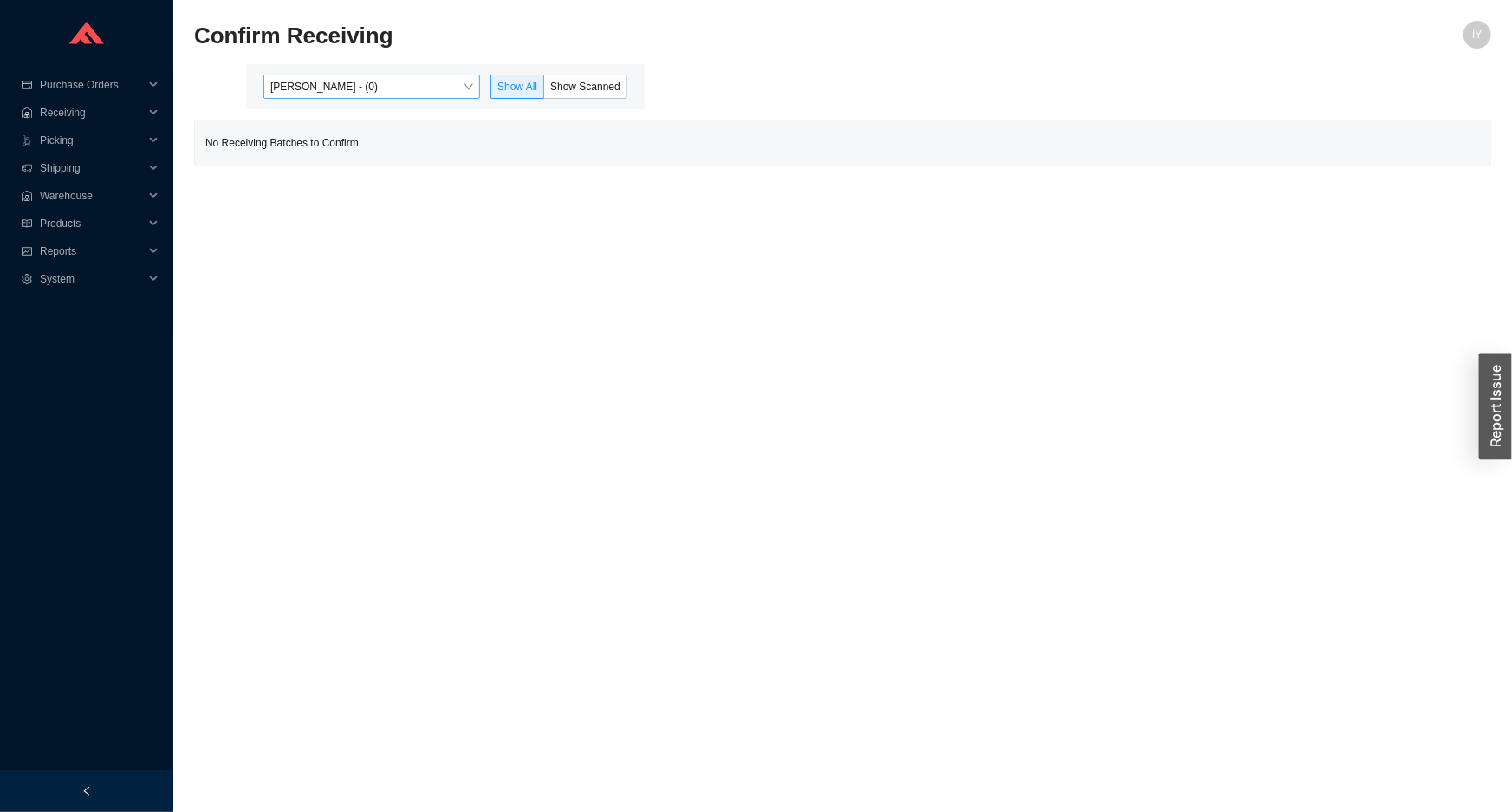
click at [428, 85] on span "[PERSON_NAME] - (0)" at bounding box center [371, 86] width 202 height 23
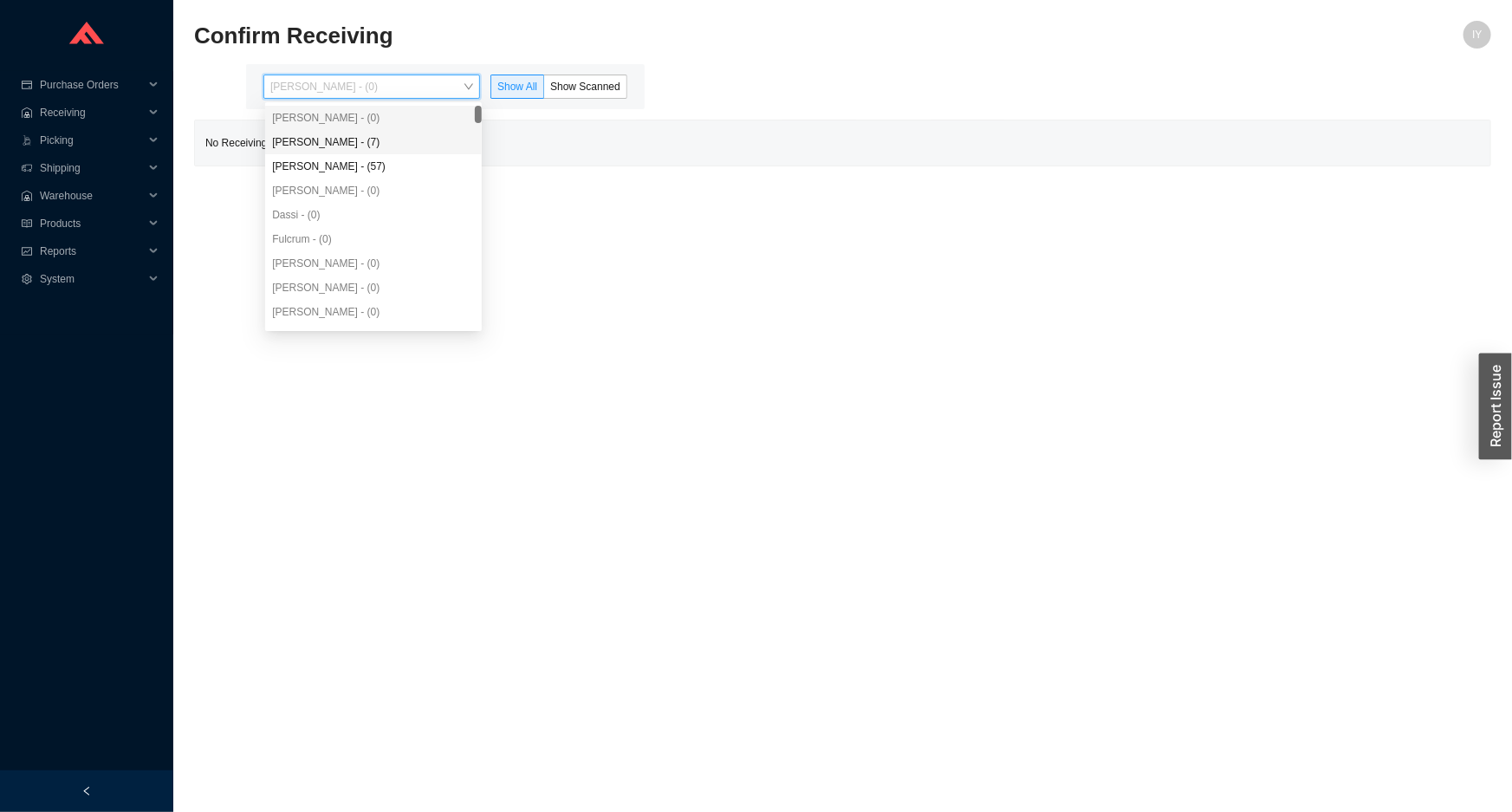
click at [407, 140] on div "[PERSON_NAME] - (7)" at bounding box center [373, 142] width 202 height 16
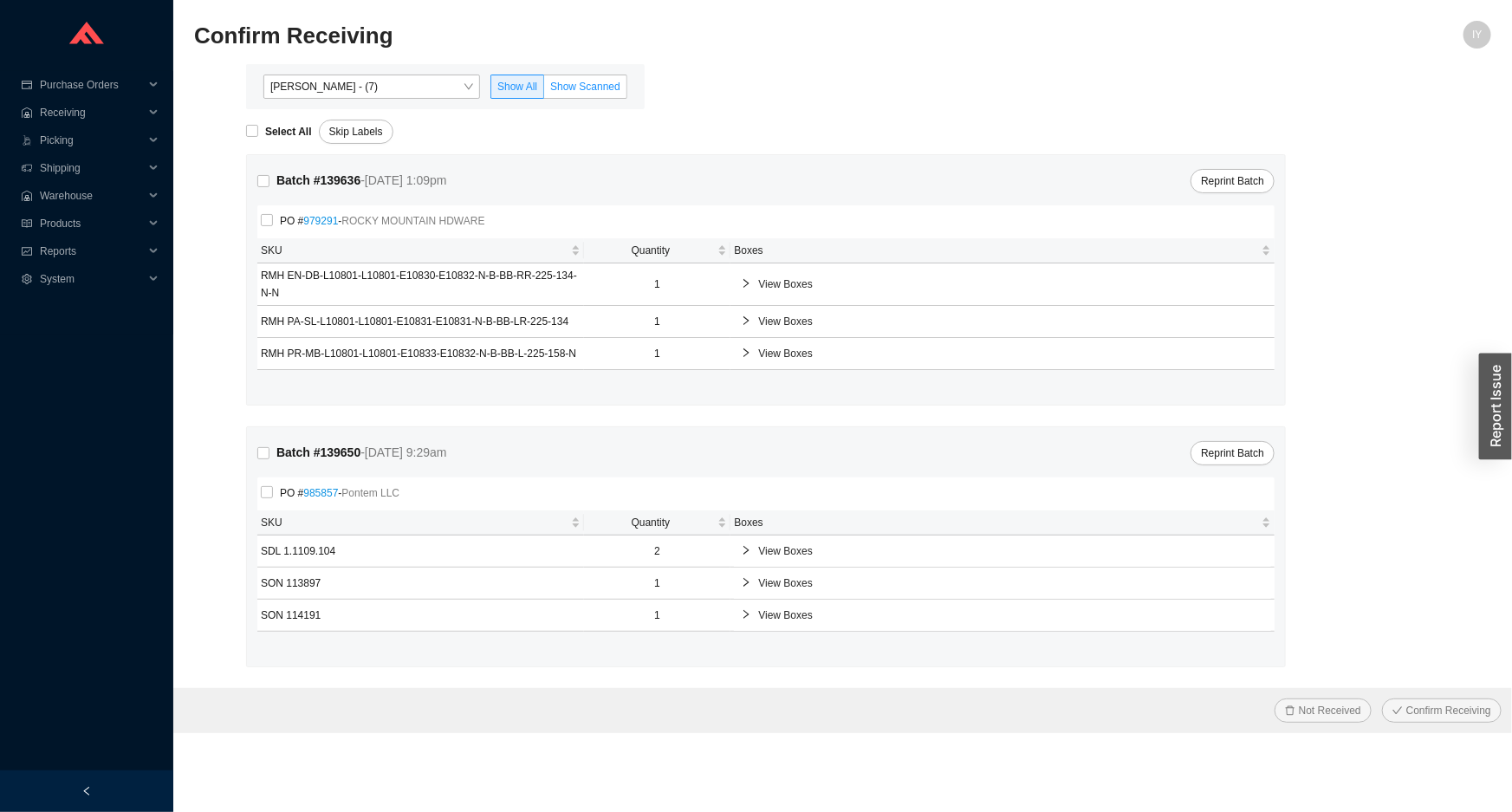
click at [616, 86] on span "Show Scanned" at bounding box center [585, 86] width 70 height 12
click at [545, 90] on input "Show Scanned" at bounding box center [545, 90] width 0 height 0
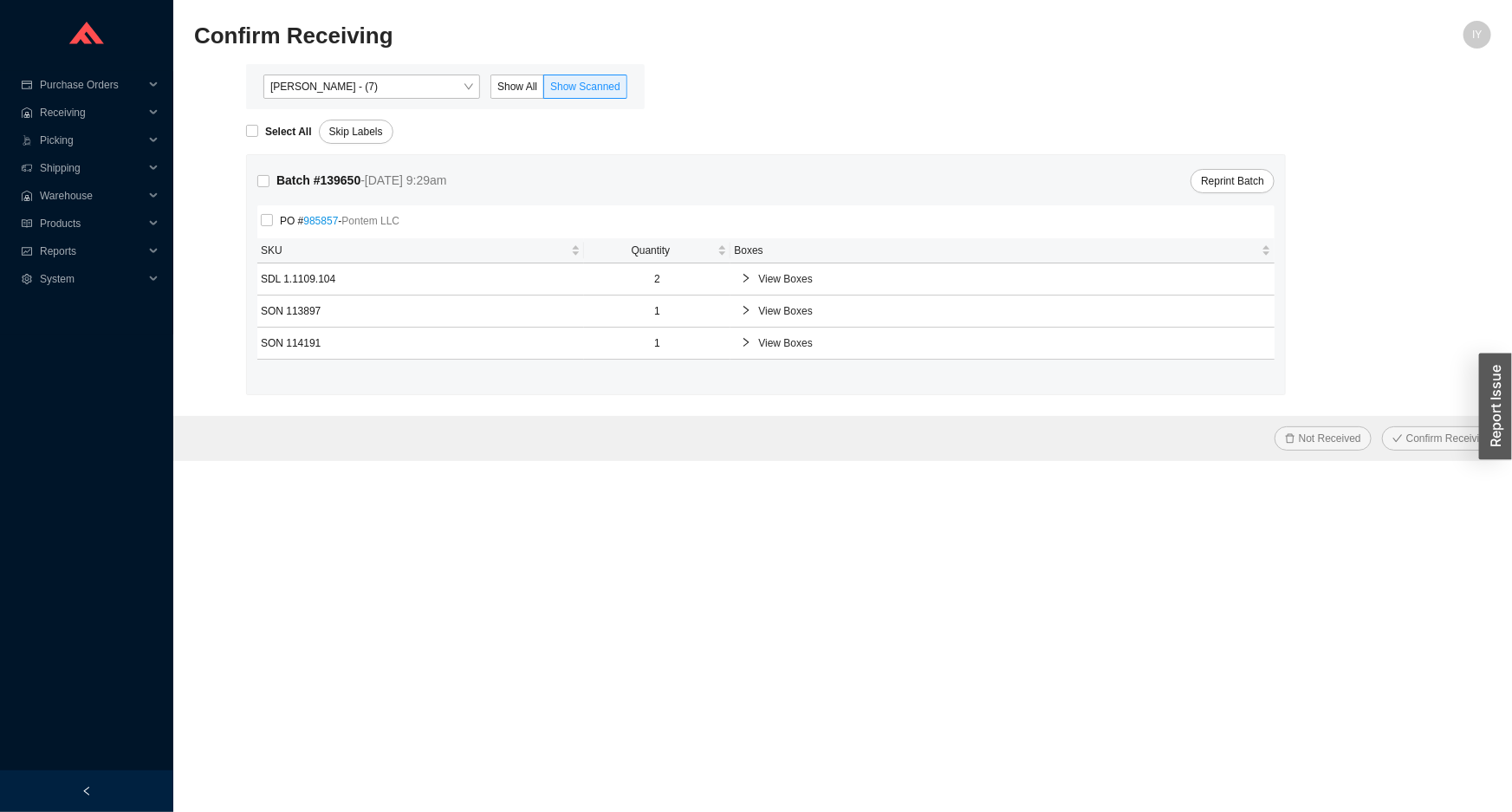
click at [265, 190] on div "Batch # 139650 - [DATE] 9:29am" at bounding box center [356, 181] width 197 height 24
click at [258, 182] on input "Batch # 139650 - [DATE] 9:29am" at bounding box center [263, 181] width 12 height 12
checkbox input "true"
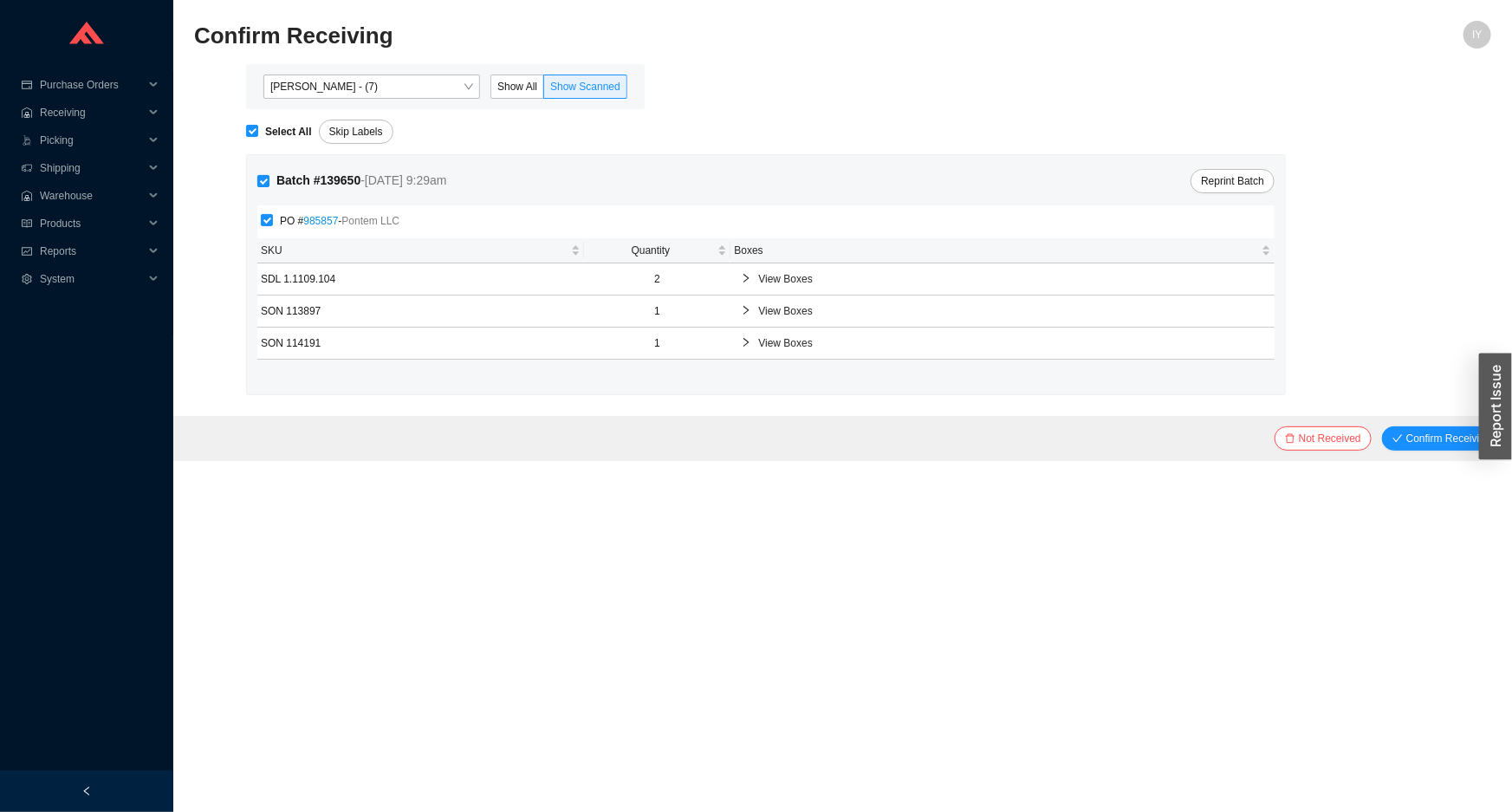
click at [1382, 427] on button "Confirm Receiving" at bounding box center [1442, 439] width 120 height 24
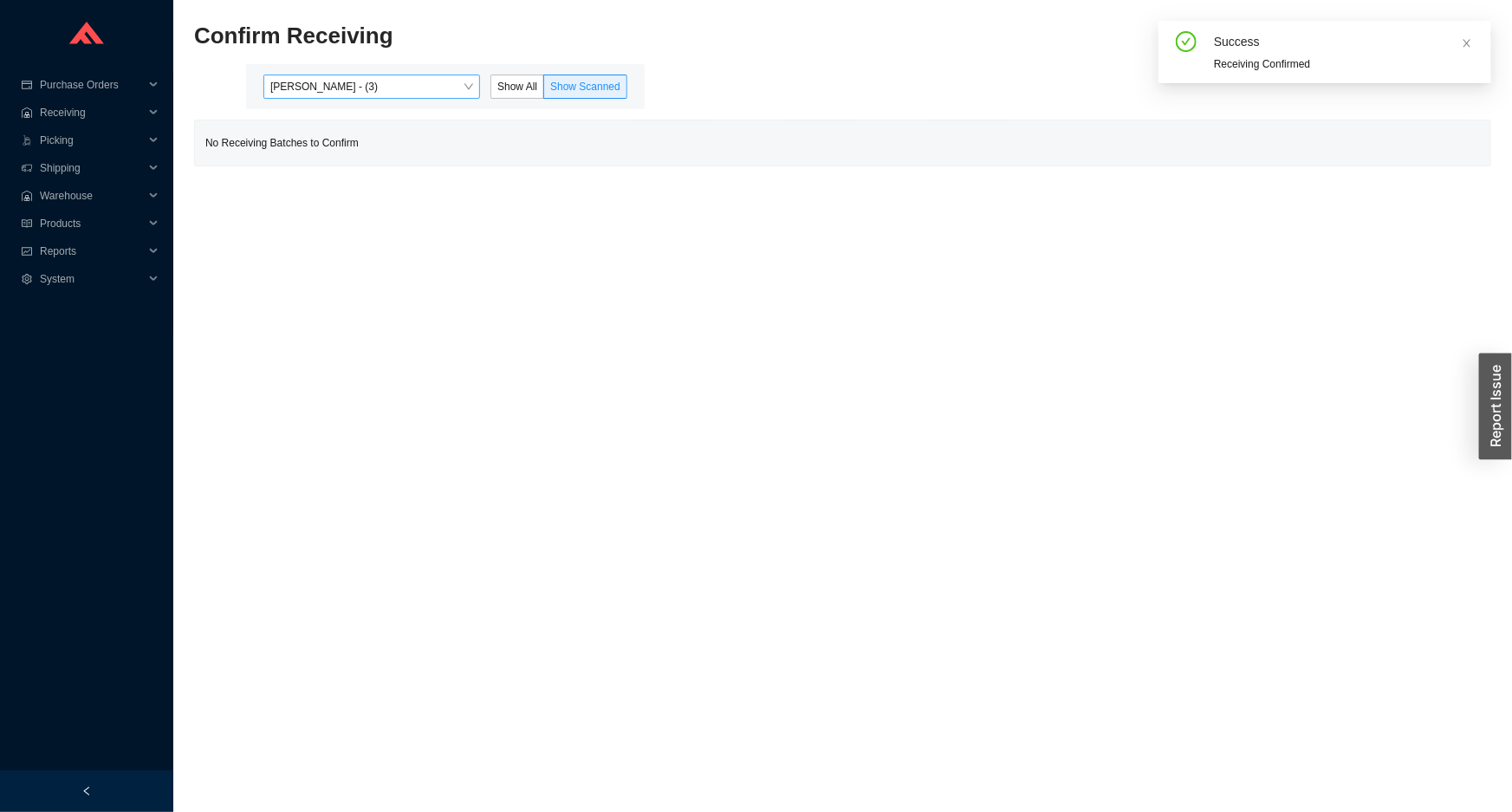
click at [341, 78] on span "[PERSON_NAME] - (3)" at bounding box center [371, 86] width 202 height 23
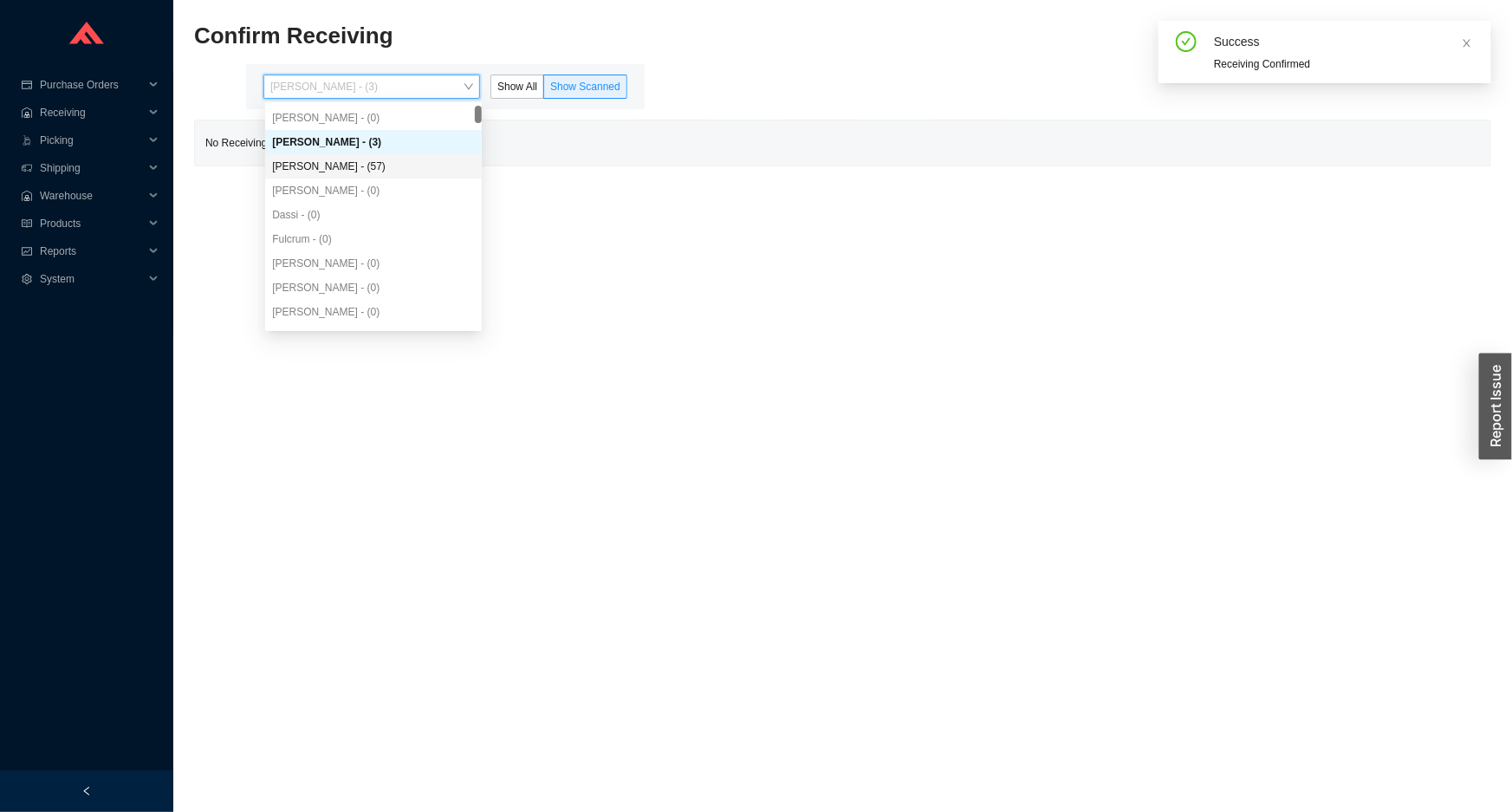
click at [337, 178] on div "[PERSON_NAME] - (0)" at bounding box center [373, 190] width 217 height 24
click at [337, 171] on div "[PERSON_NAME] - (57)" at bounding box center [373, 166] width 202 height 16
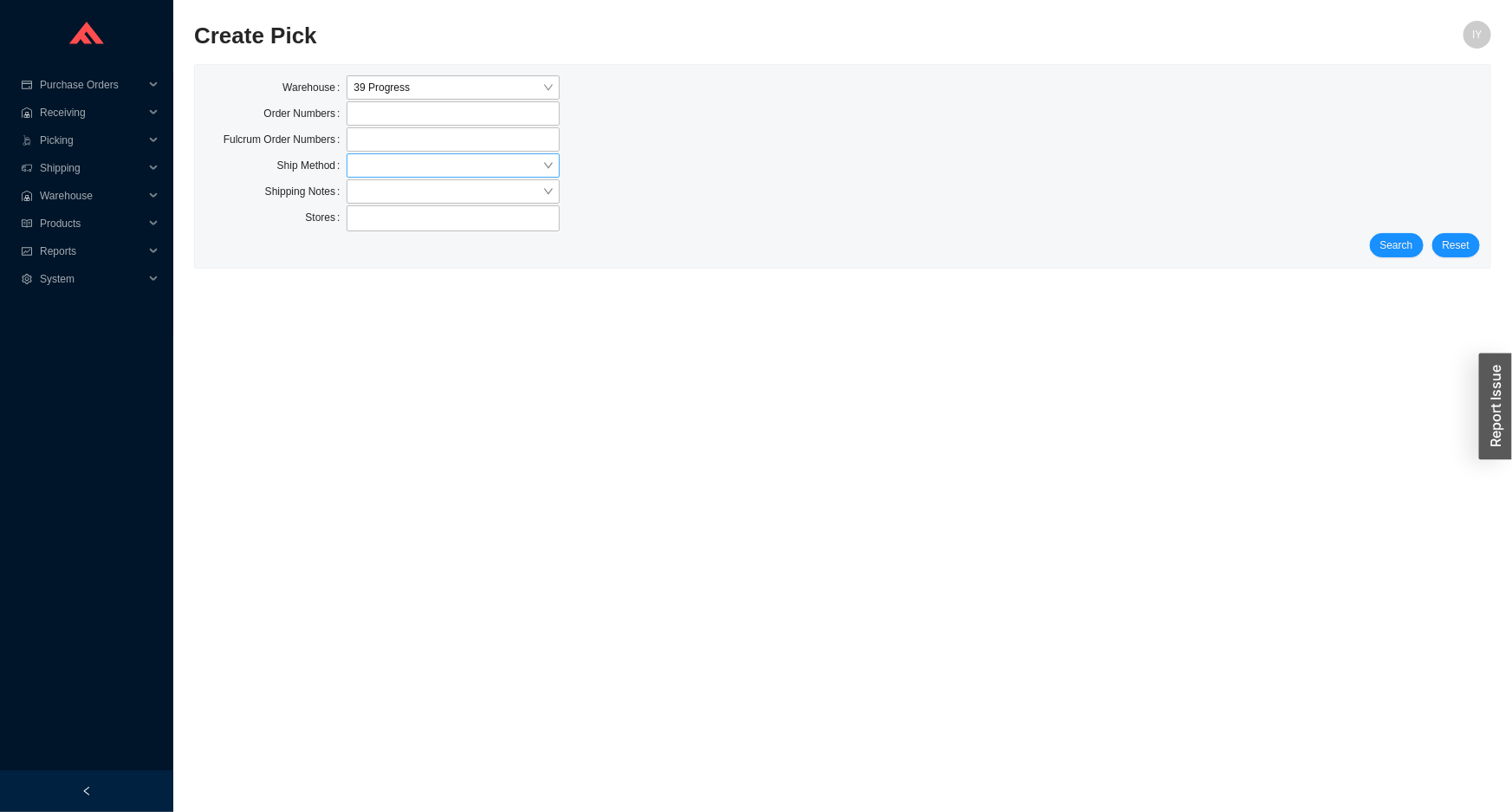
click at [380, 165] on input "search" at bounding box center [447, 166] width 188 height 23
click at [392, 234] on div "Customer Pickup - Showroom Customer Pickup - Warehouse LTL Our Truck UPS" at bounding box center [453, 245] width 212 height 121
click at [392, 235] on div "LTL" at bounding box center [453, 246] width 212 height 24
click at [1402, 245] on span "Search" at bounding box center [1397, 245] width 33 height 17
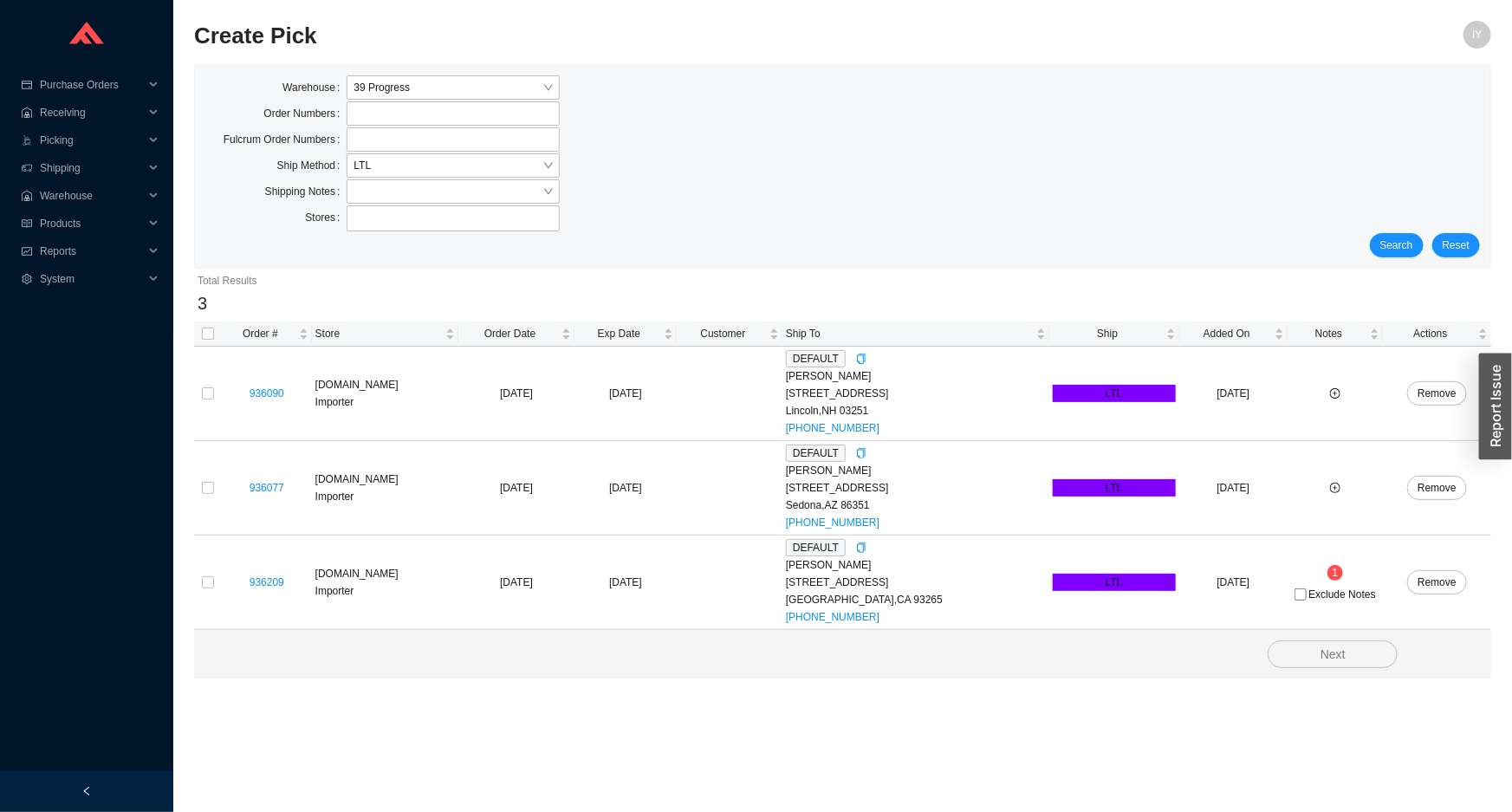
drag, startPoint x: 212, startPoint y: 323, endPoint x: 208, endPoint y: 332, distance: 9.8
click at [212, 326] on th at bounding box center [208, 334] width 28 height 25
click at [207, 333] on input "checkbox" at bounding box center [207, 333] width 12 height 12
checkbox input "true"
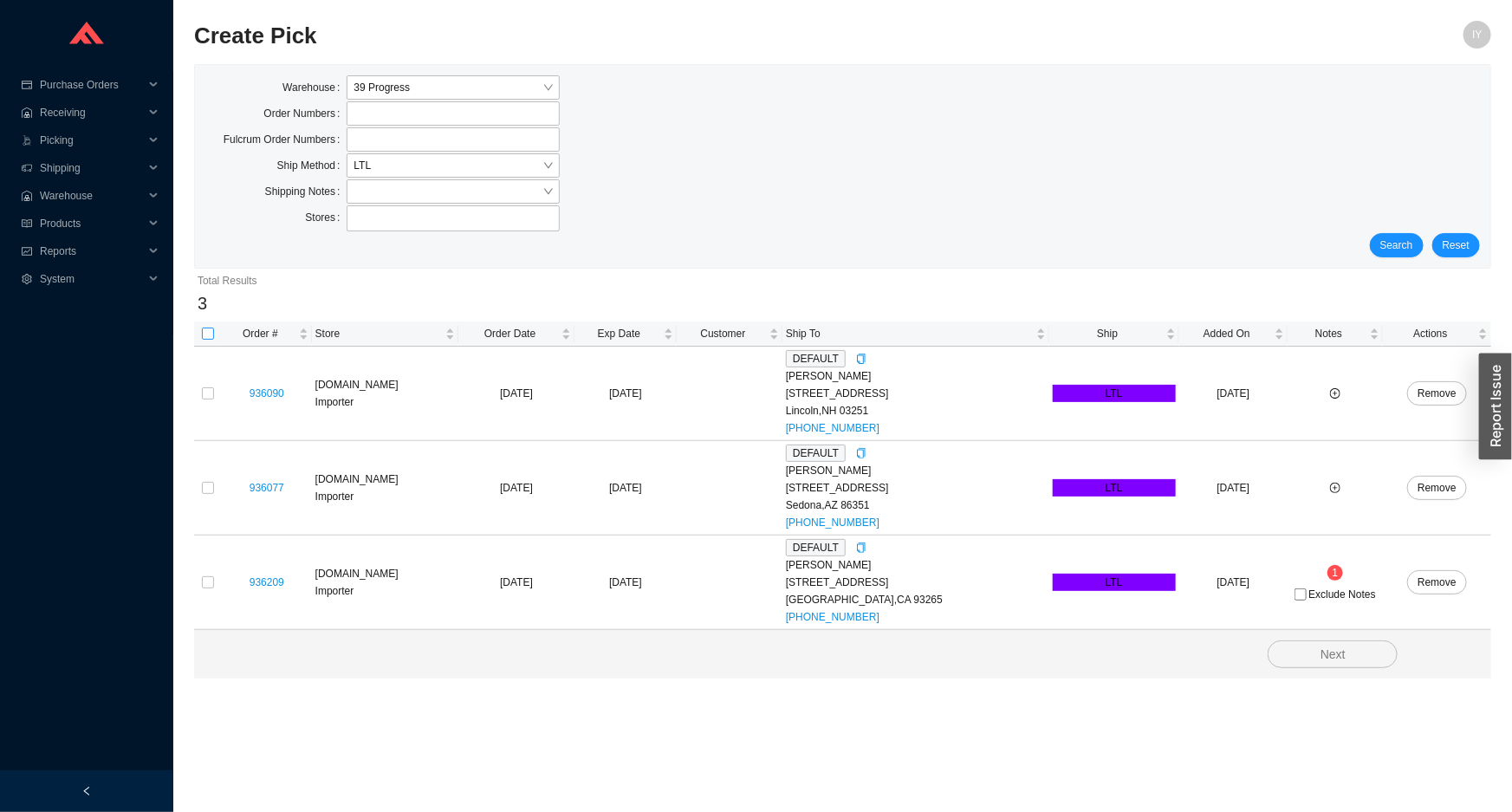
checkbox input "true"
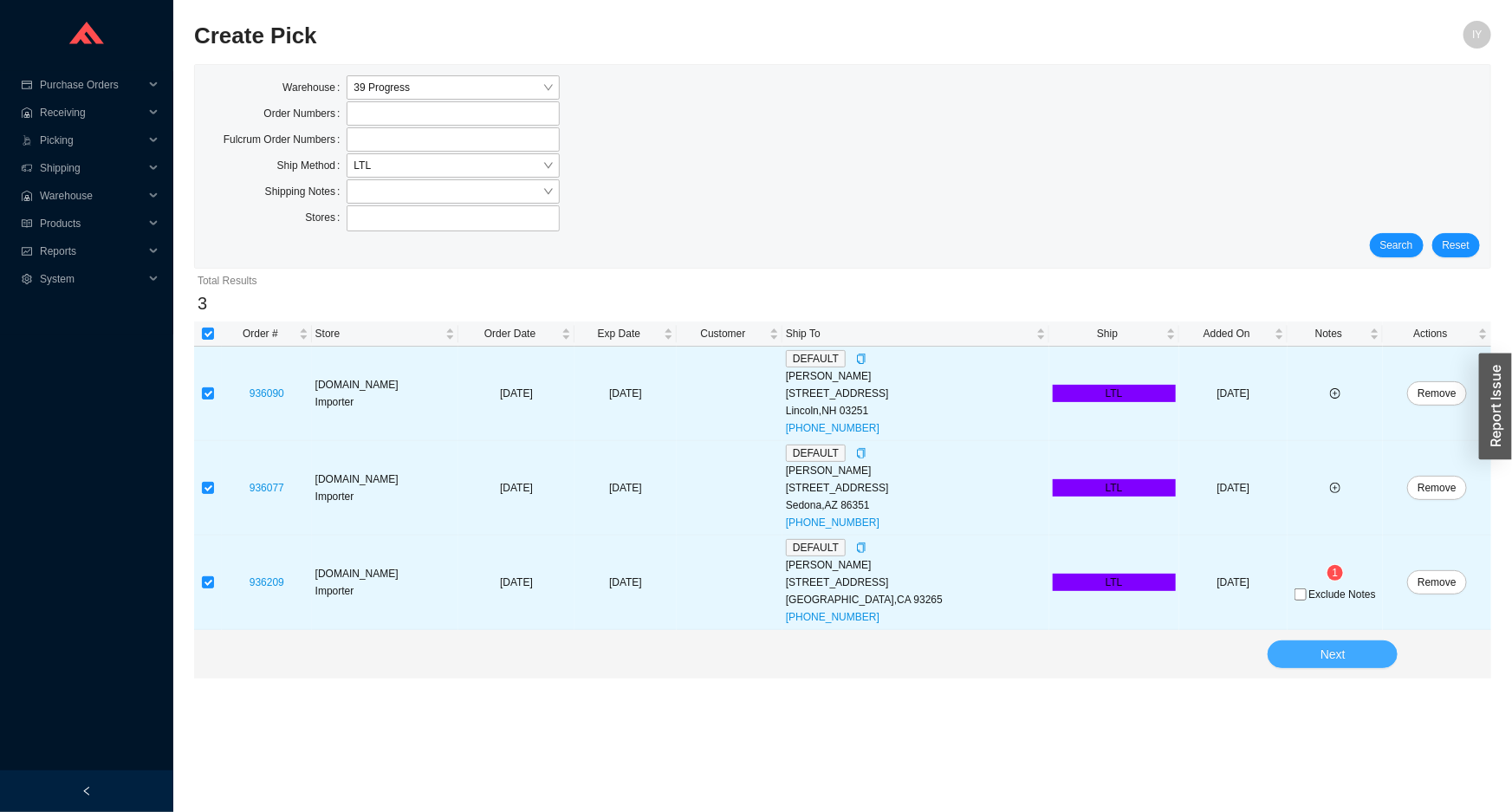
click at [1370, 662] on button "Next" at bounding box center [1332, 654] width 130 height 28
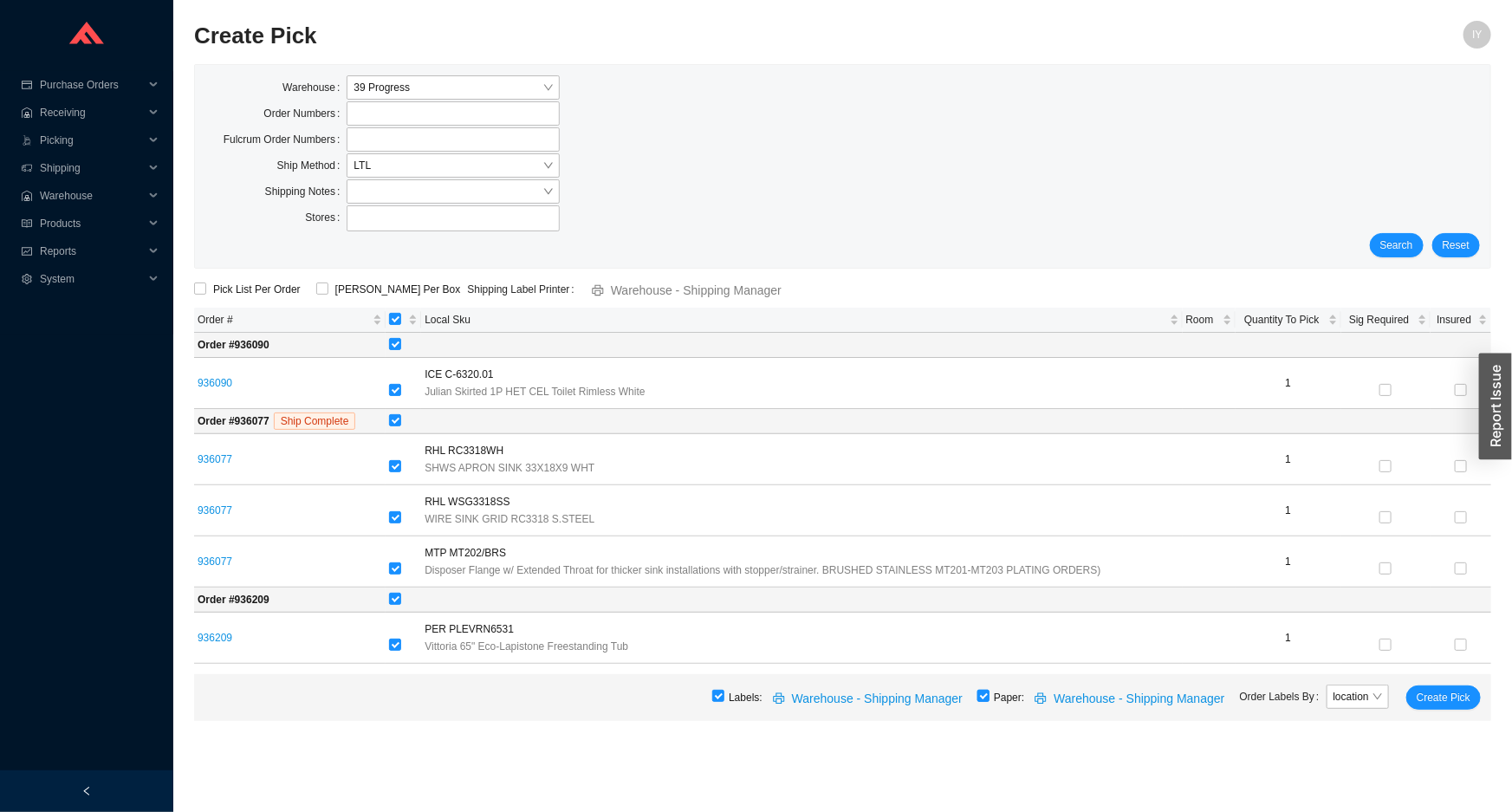
click at [990, 699] on input "checkbox" at bounding box center [983, 696] width 12 height 12
checkbox input "false"
click at [1454, 705] on button "Create Pick" at bounding box center [1444, 698] width 75 height 24
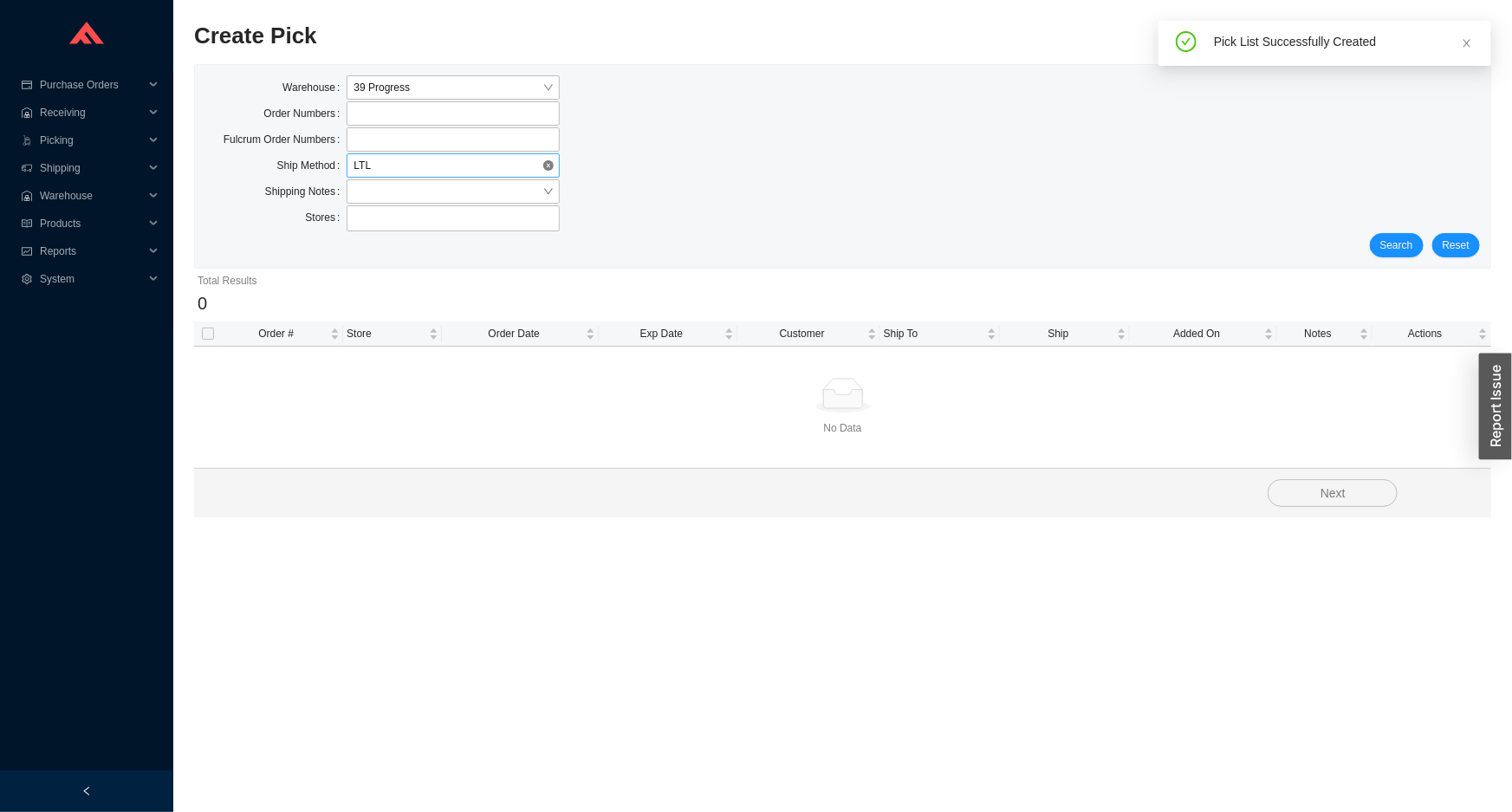
click at [491, 167] on span "LTL" at bounding box center [453, 166] width 199 height 23
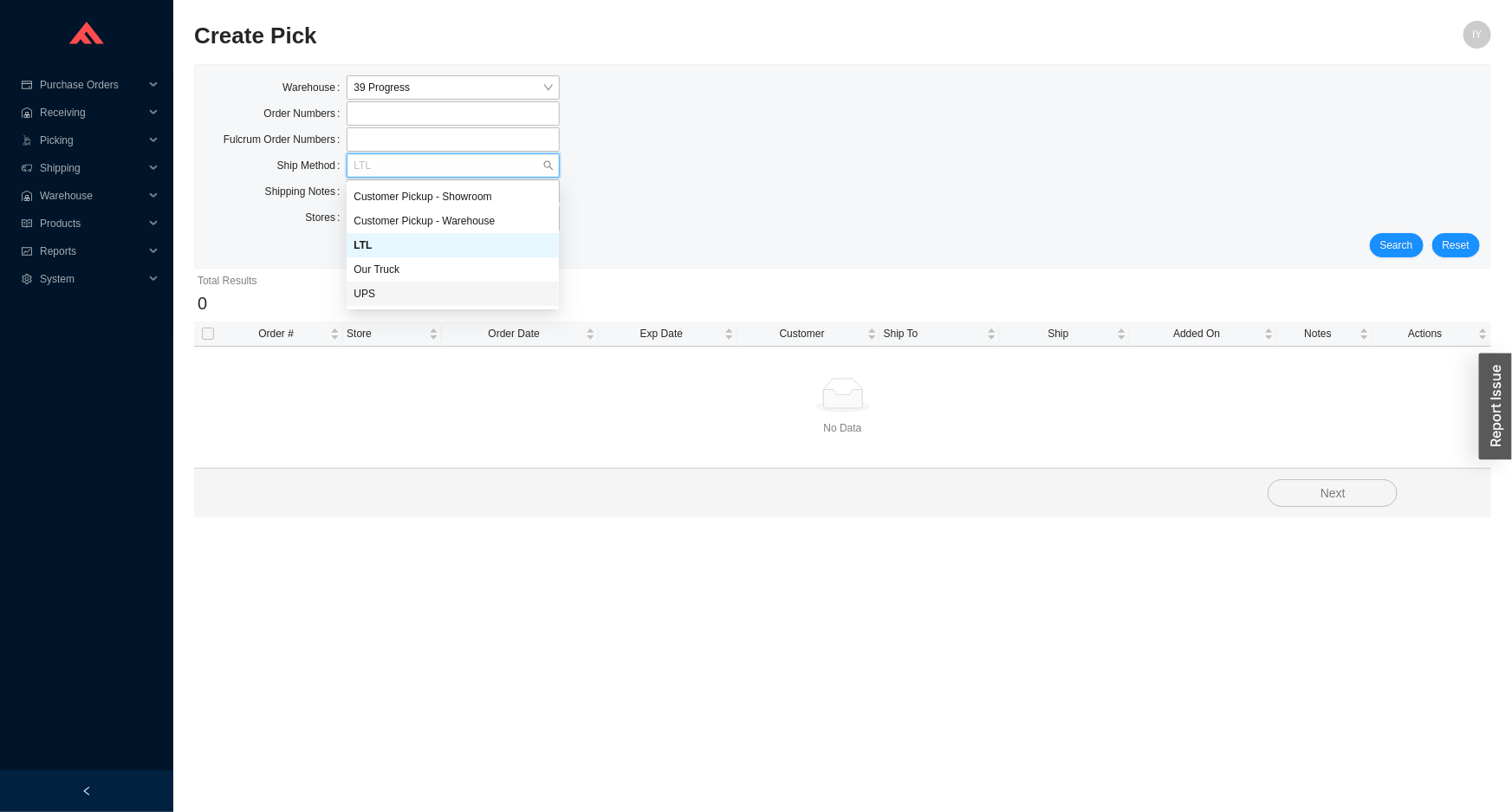
click at [494, 293] on div "UPS" at bounding box center [453, 293] width 199 height 16
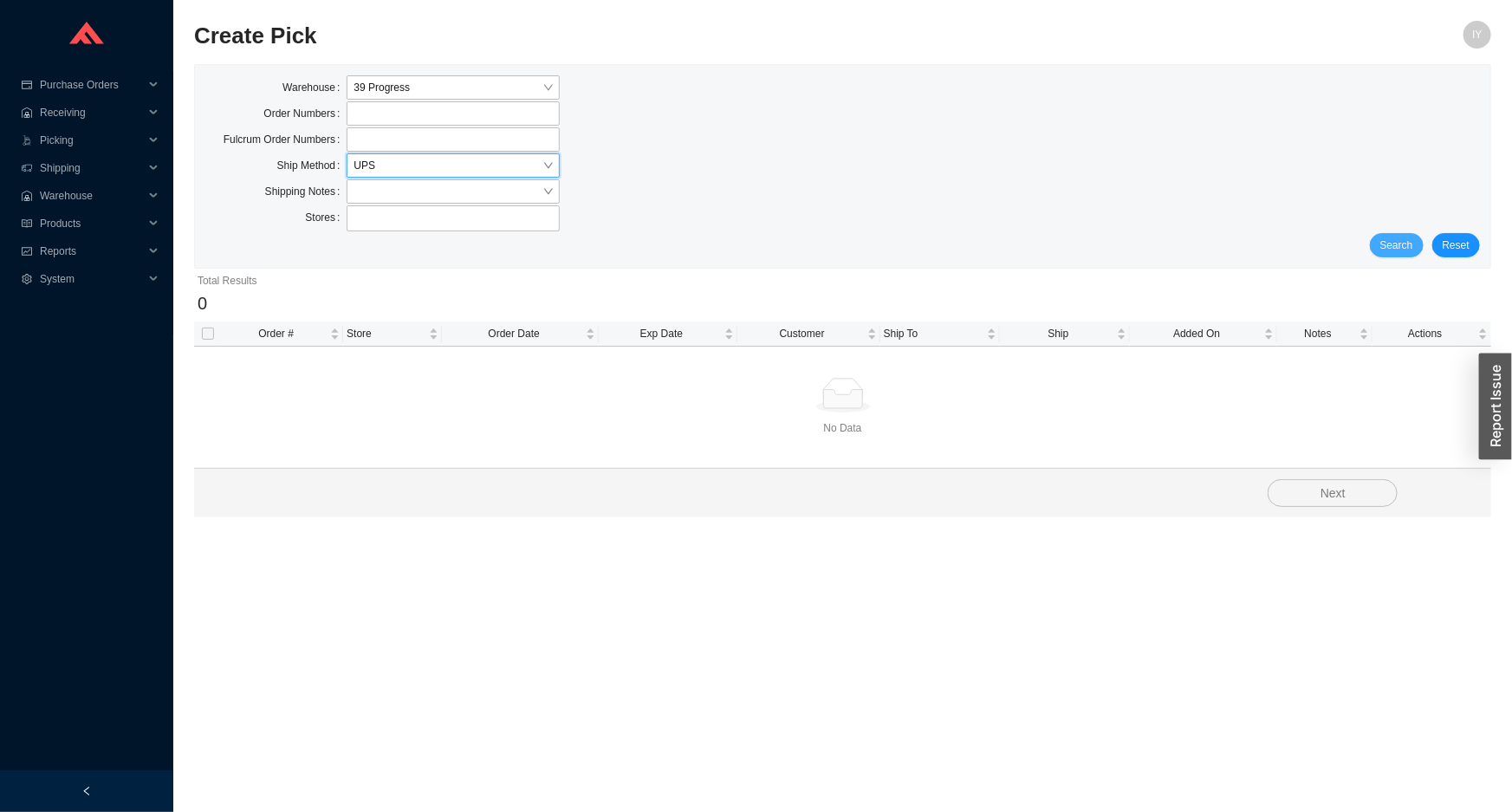
click at [1383, 244] on button "Search" at bounding box center [1397, 246] width 53 height 24
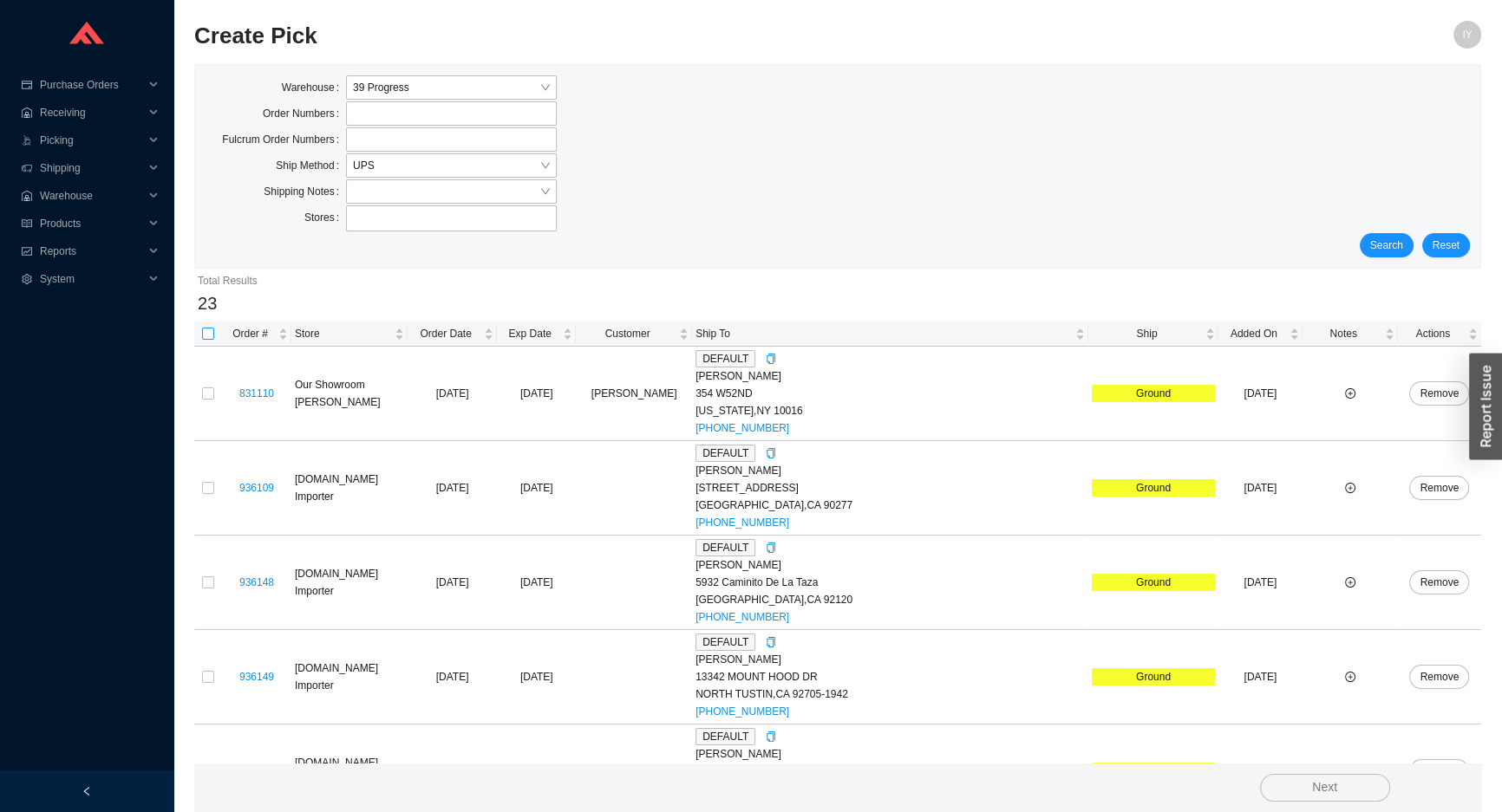
click at [205, 337] on input "checkbox" at bounding box center [207, 333] width 12 height 12
checkbox input "true"
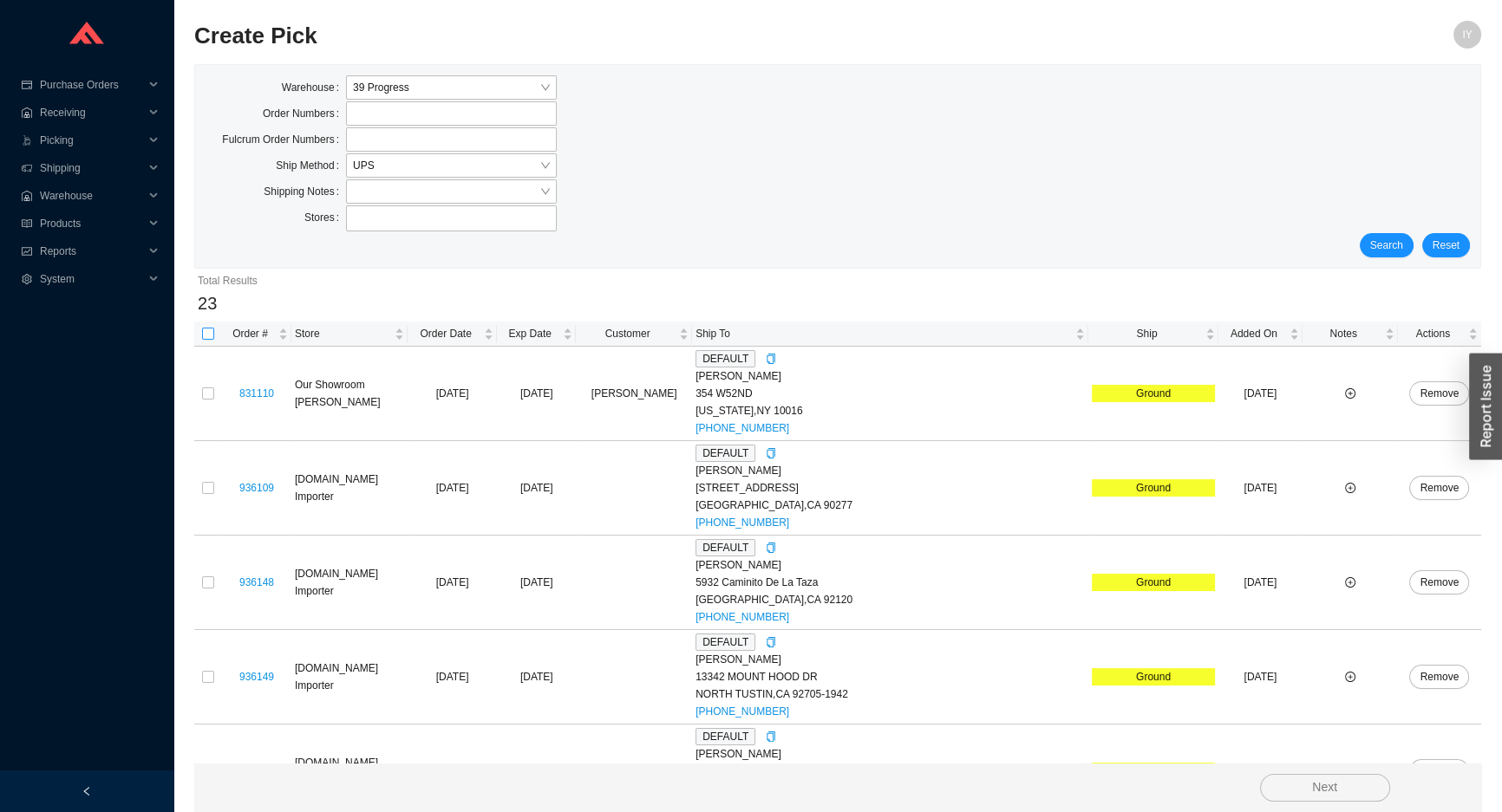
checkbox input "true"
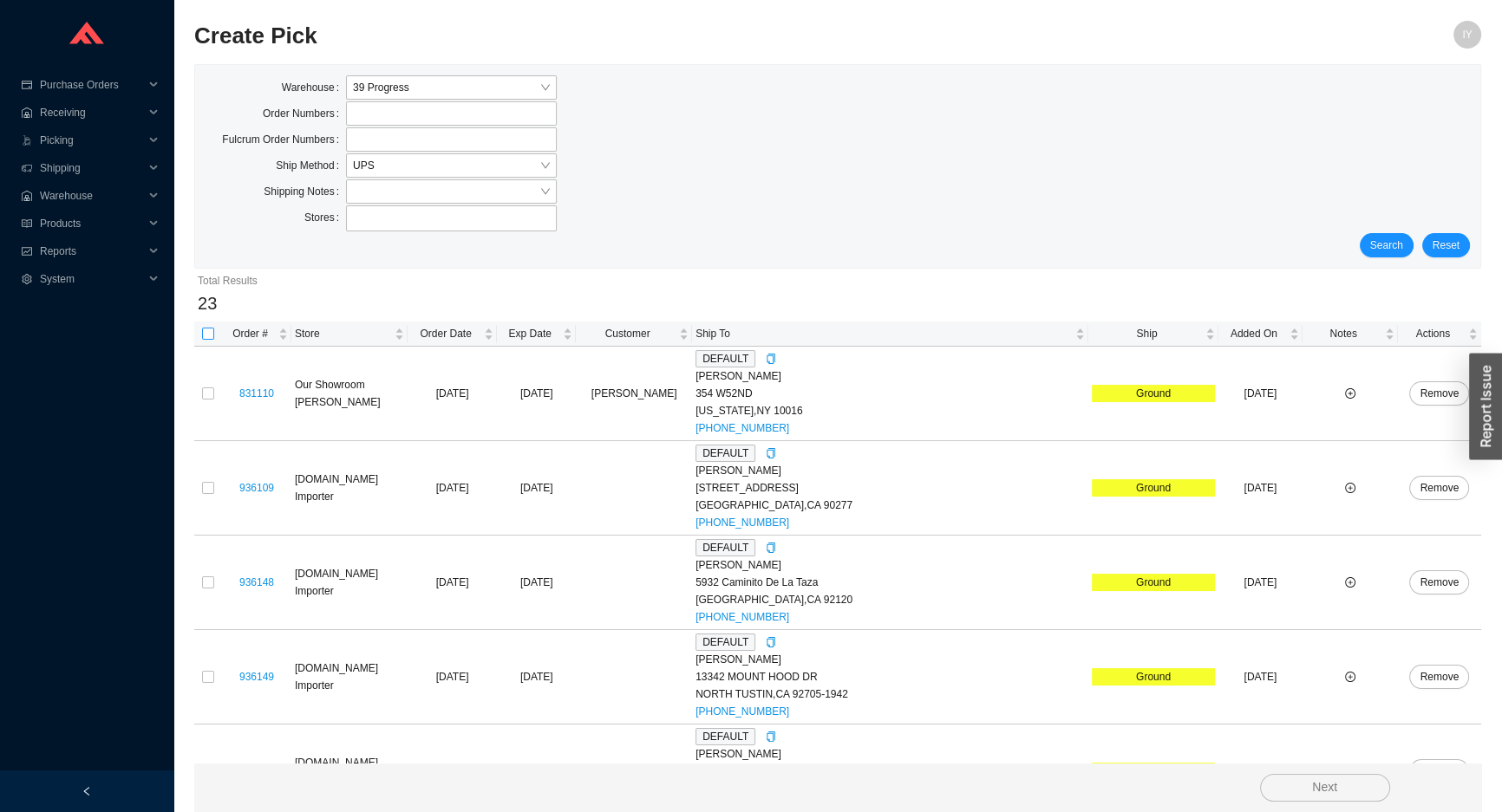
checkbox input "true"
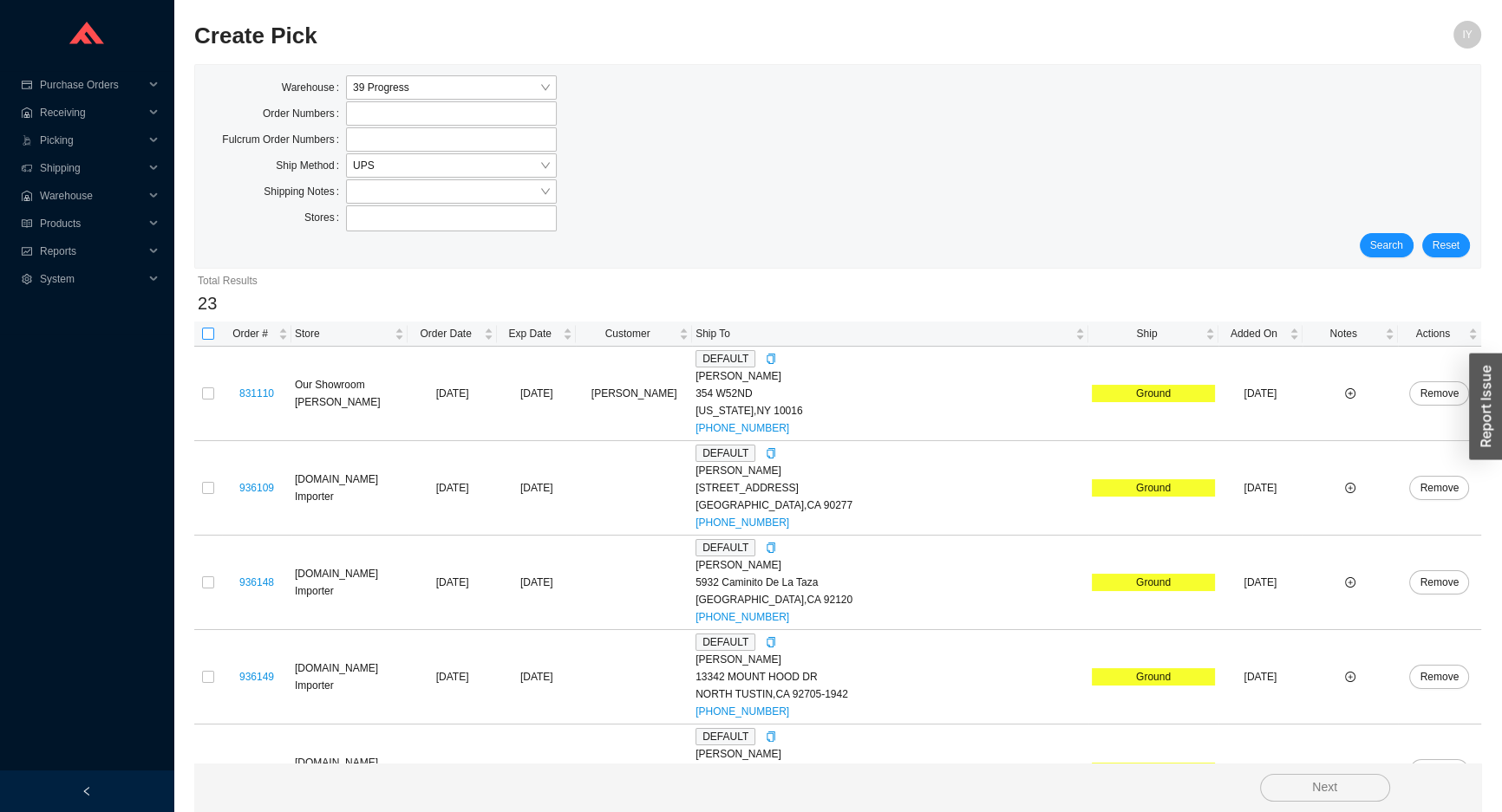
checkbox input "true"
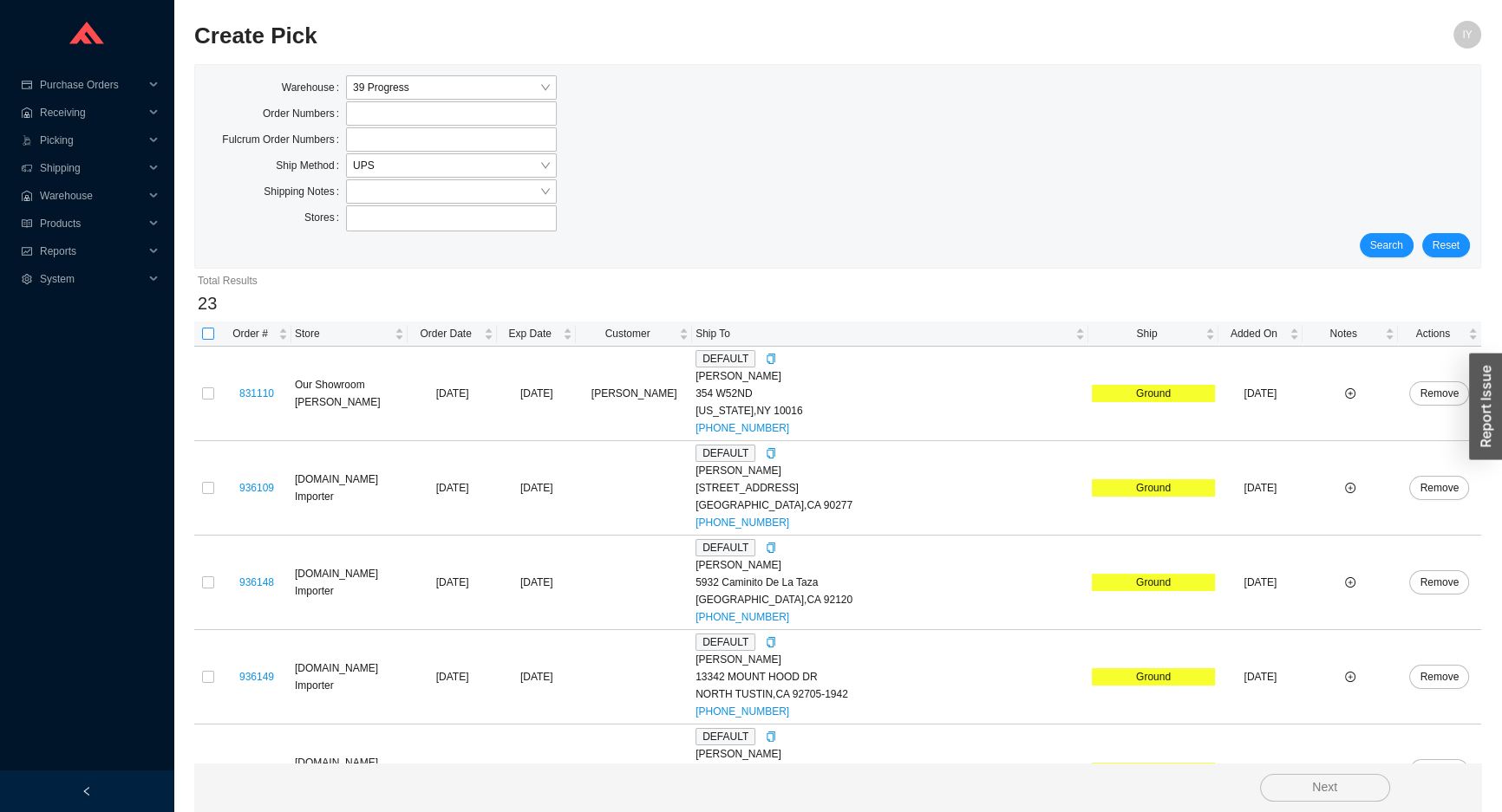
checkbox input "true"
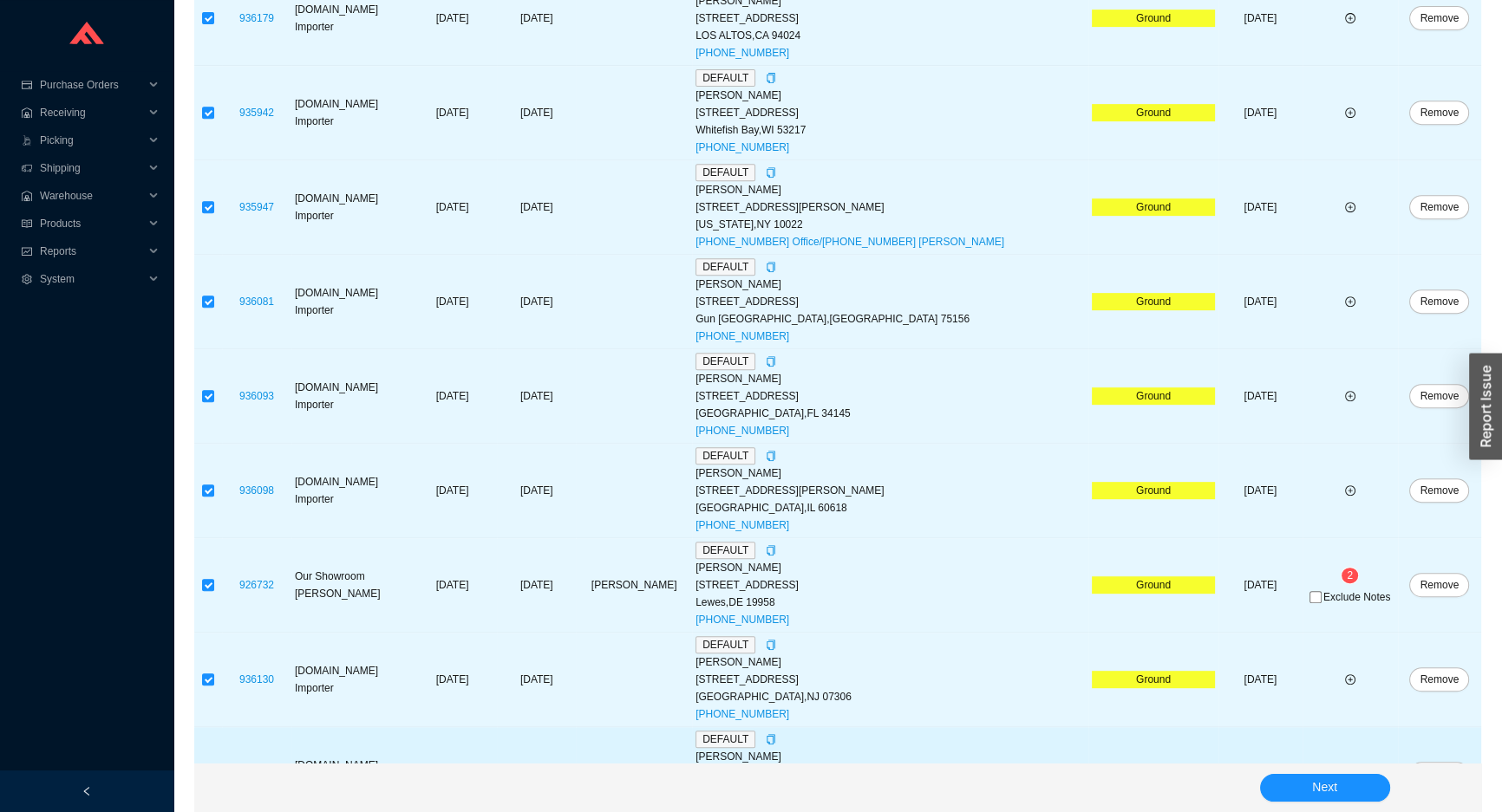
scroll to position [1260, 0]
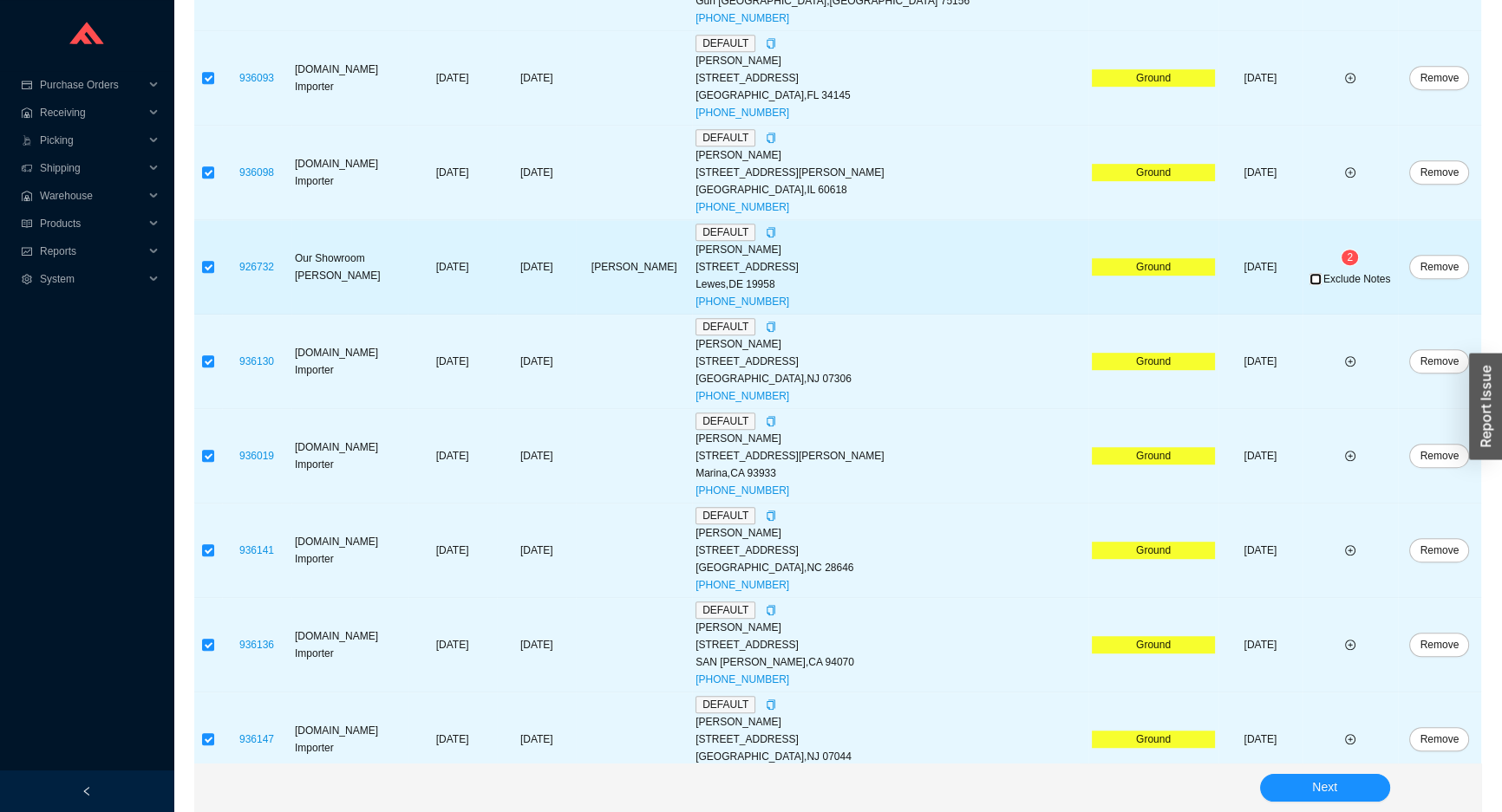
click at [1310, 278] on input "Exclude Notes" at bounding box center [1315, 278] width 12 height 12
checkbox input "true"
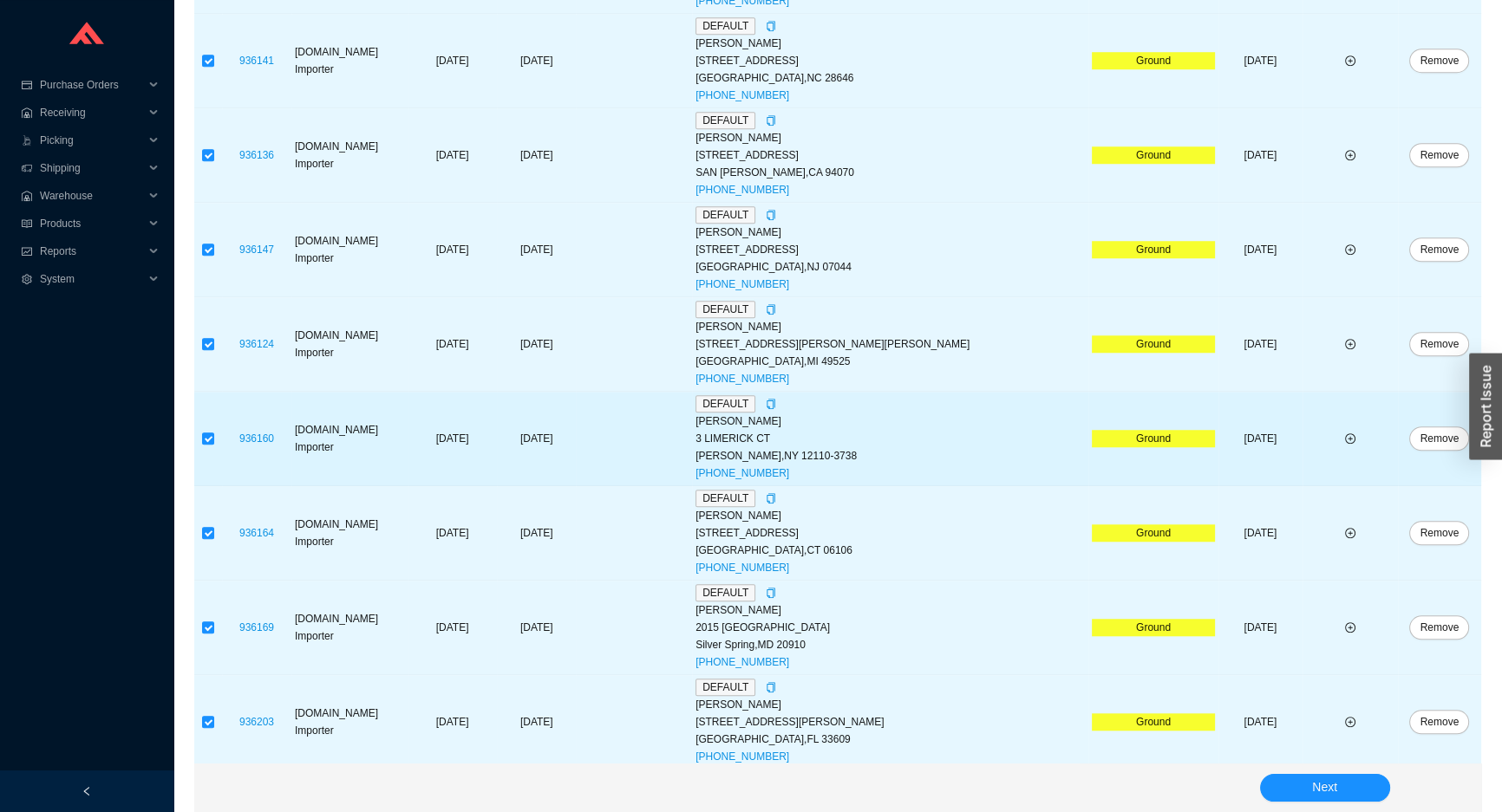
scroll to position [1752, 0]
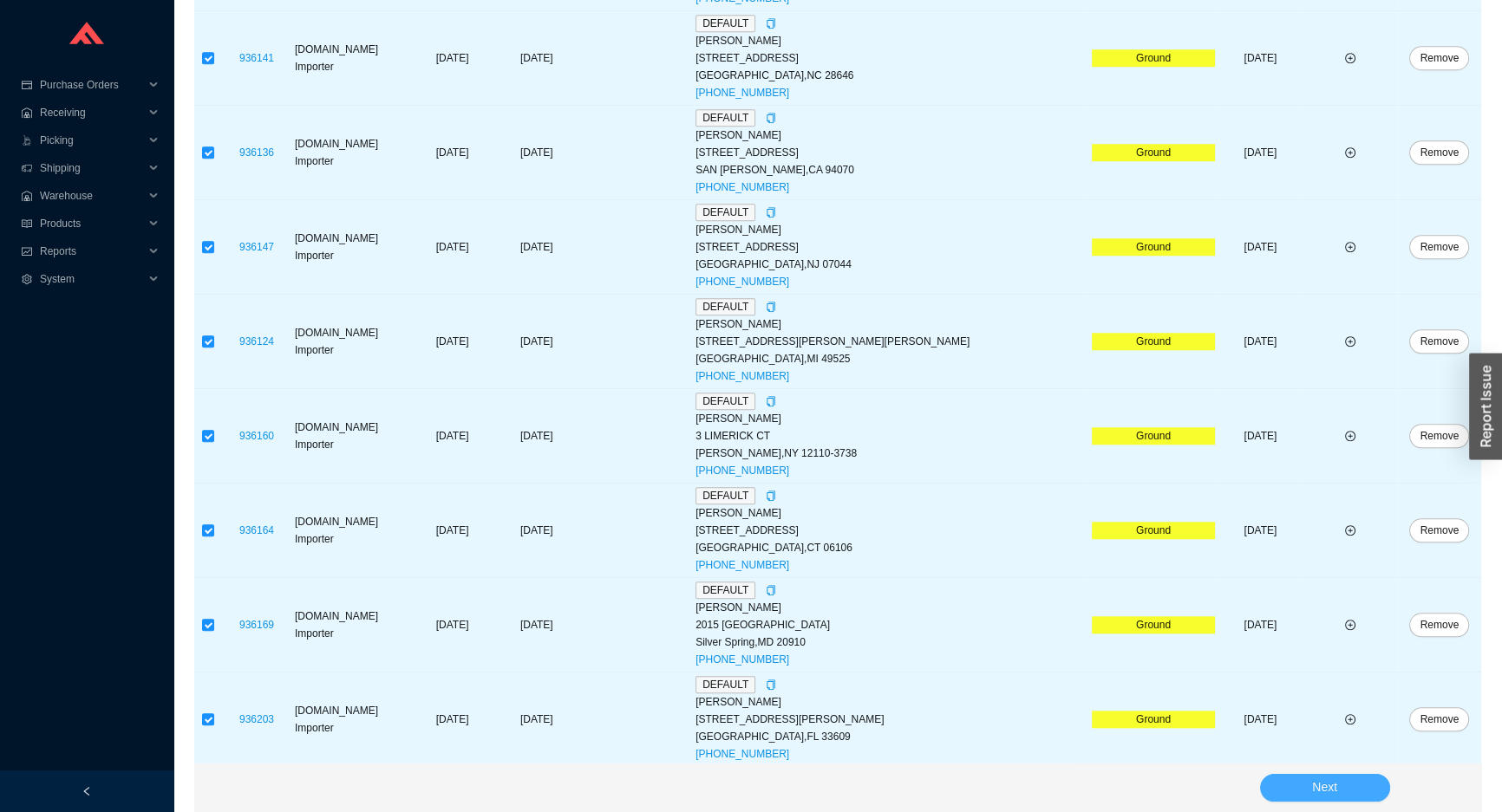
click at [1294, 788] on button "Next" at bounding box center [1325, 789] width 130 height 28
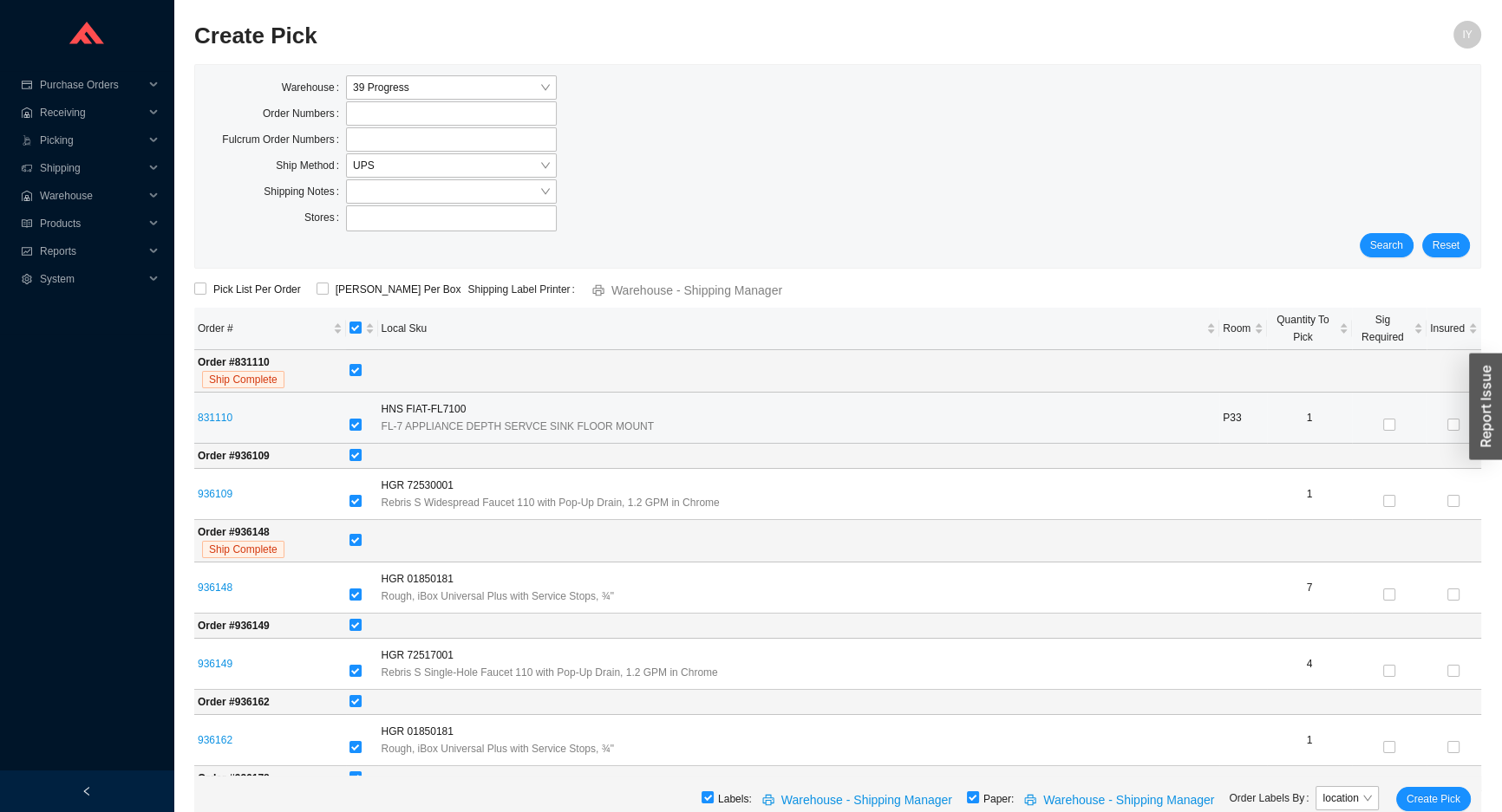
click at [364, 426] on div at bounding box center [362, 426] width 25 height 17
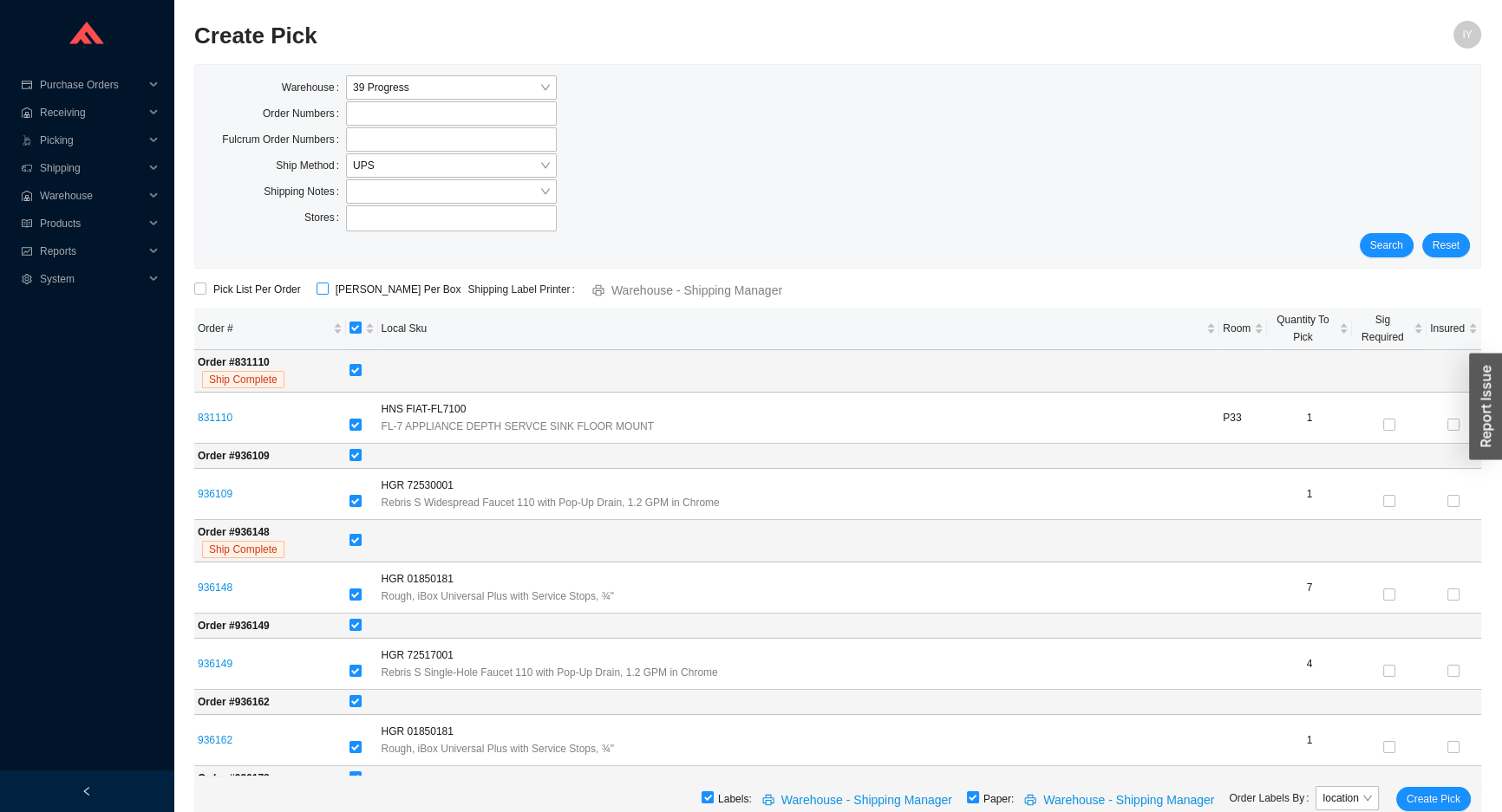
click at [321, 291] on input "[PERSON_NAME] Per Box" at bounding box center [322, 288] width 12 height 12
checkbox input "true"
click at [356, 320] on div "[object Object] sortable" at bounding box center [362, 328] width 25 height 17
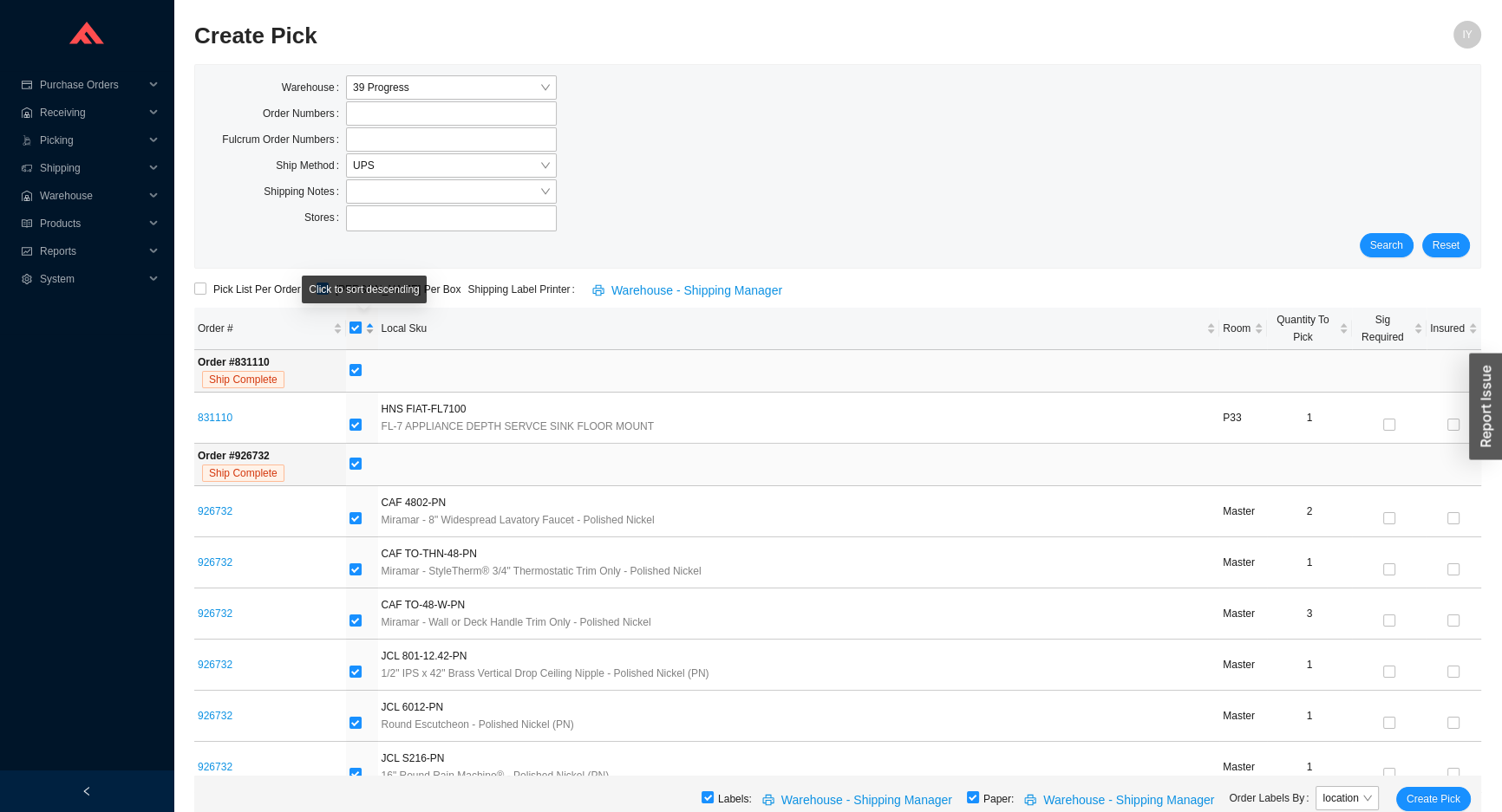
click at [360, 327] on input "checkbox" at bounding box center [356, 327] width 12 height 12
checkbox input "false"
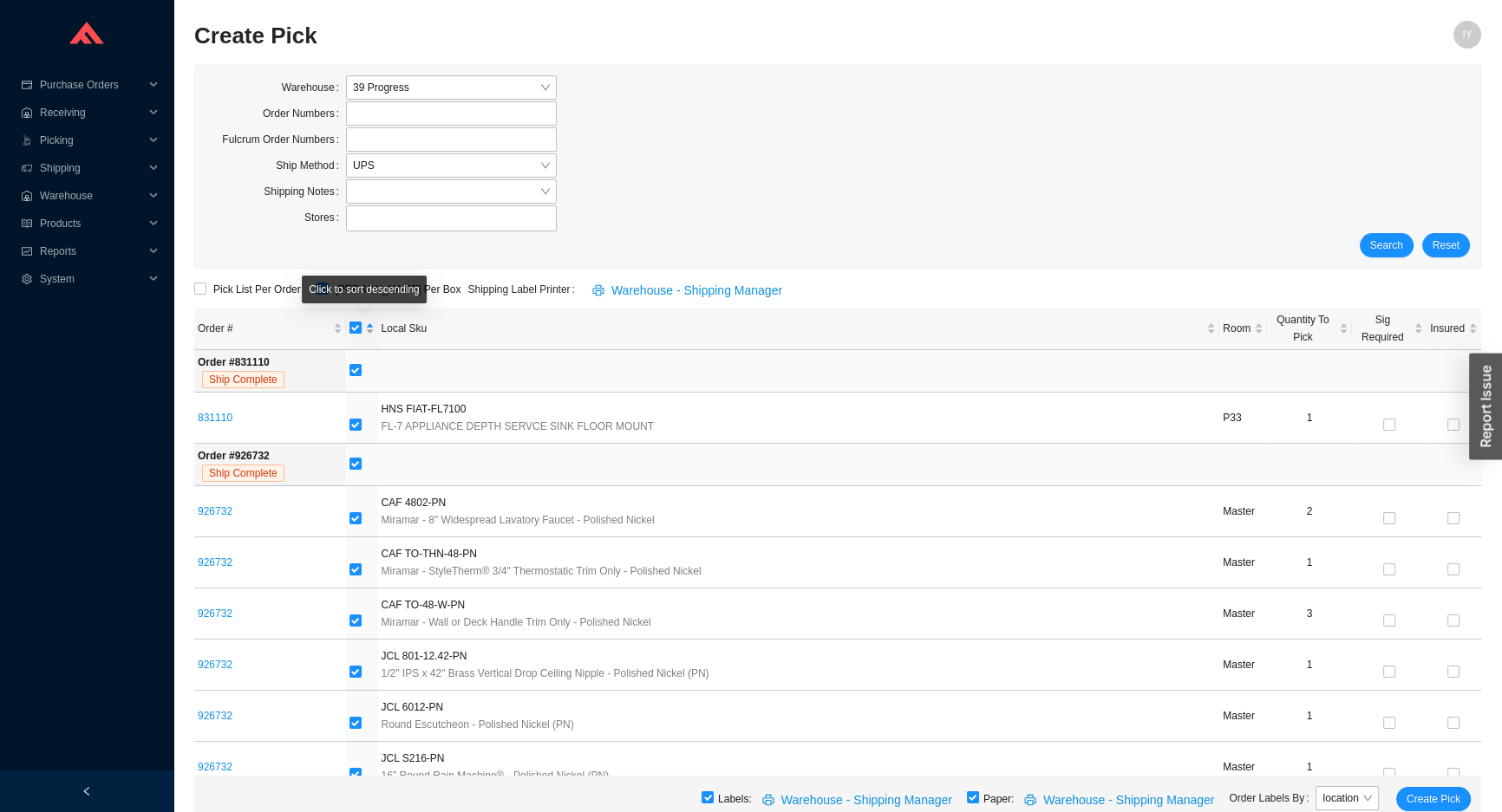
checkbox input "false"
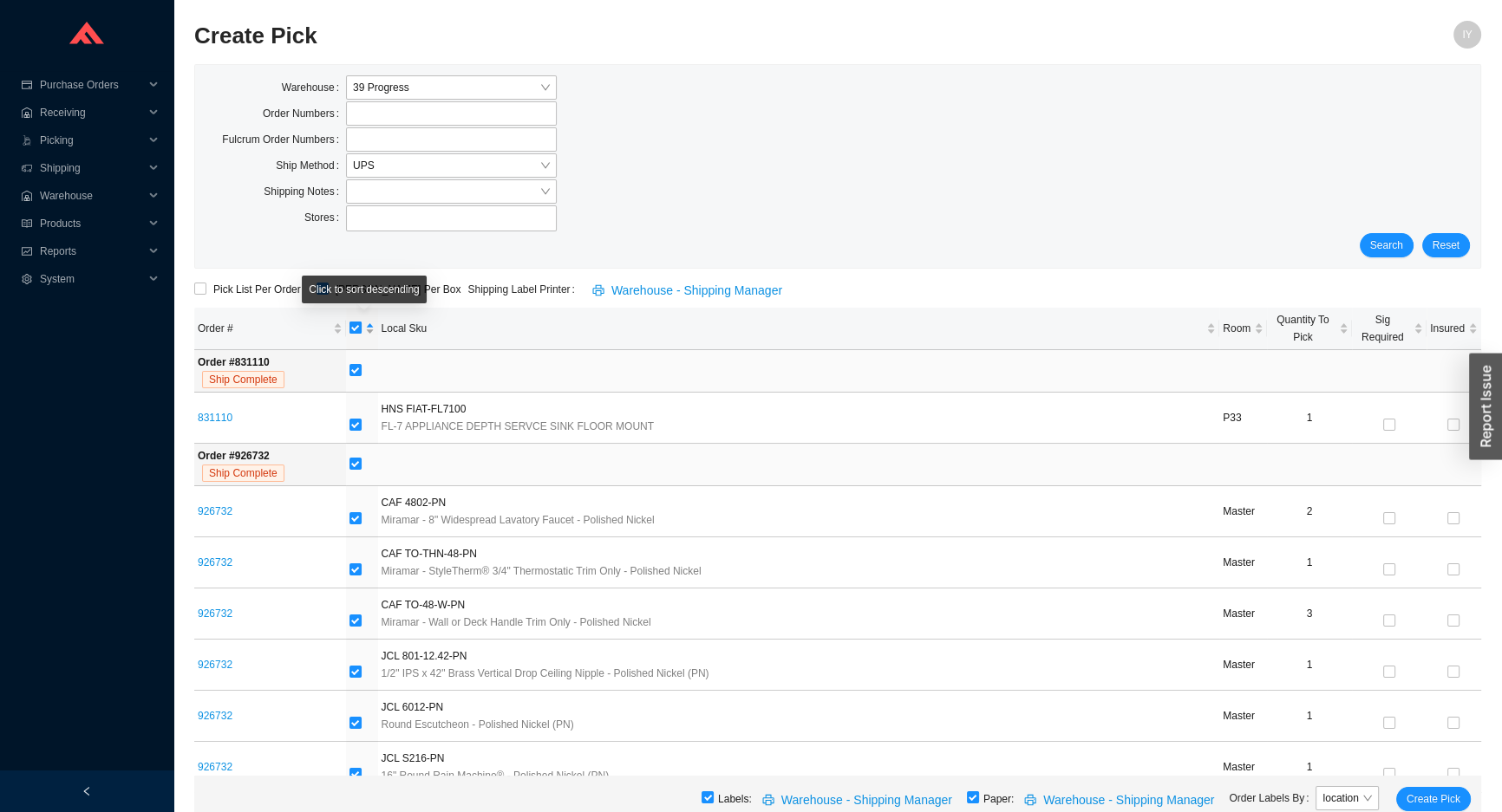
checkbox input "false"
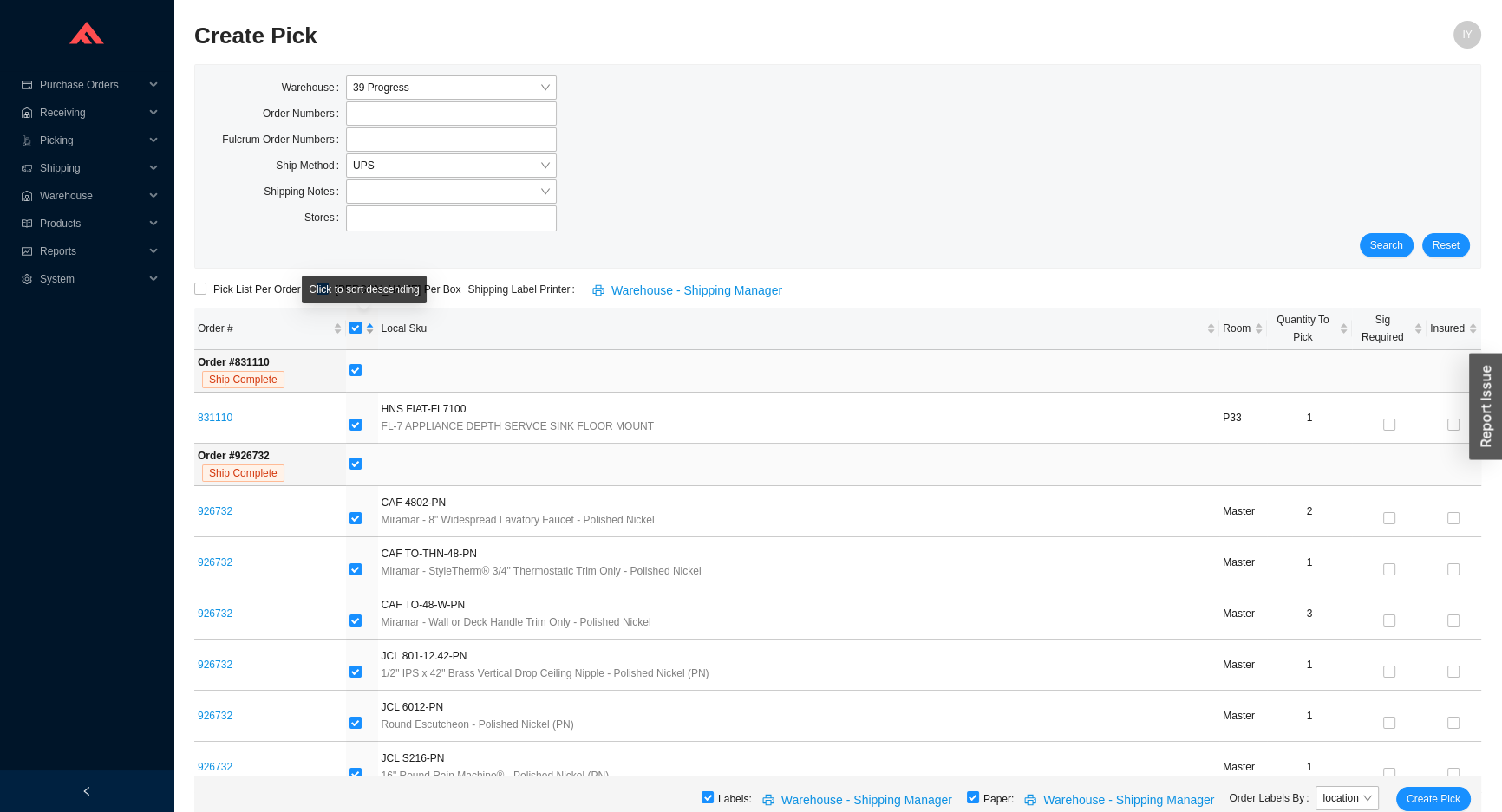
checkbox input "false"
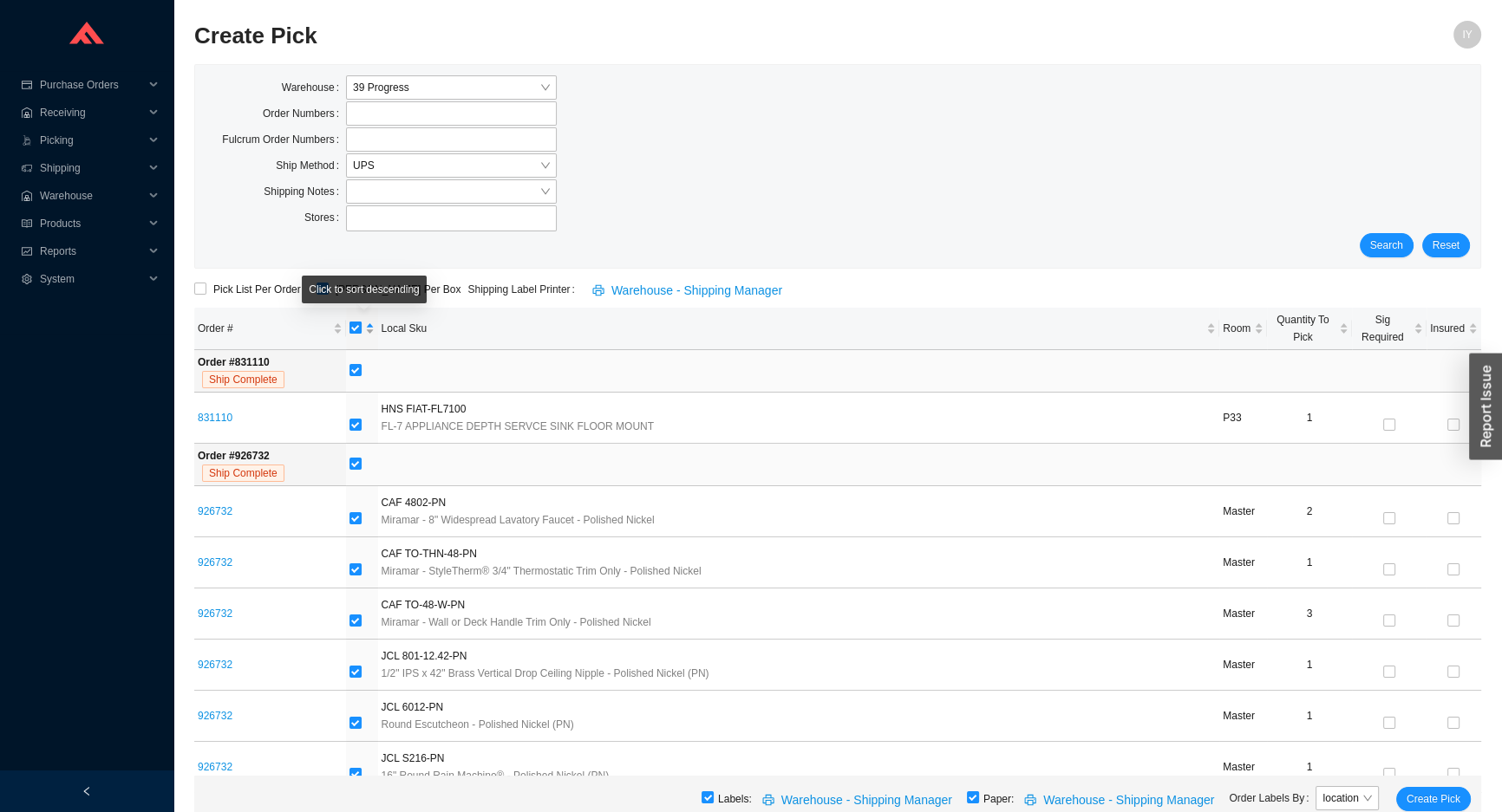
checkbox input "false"
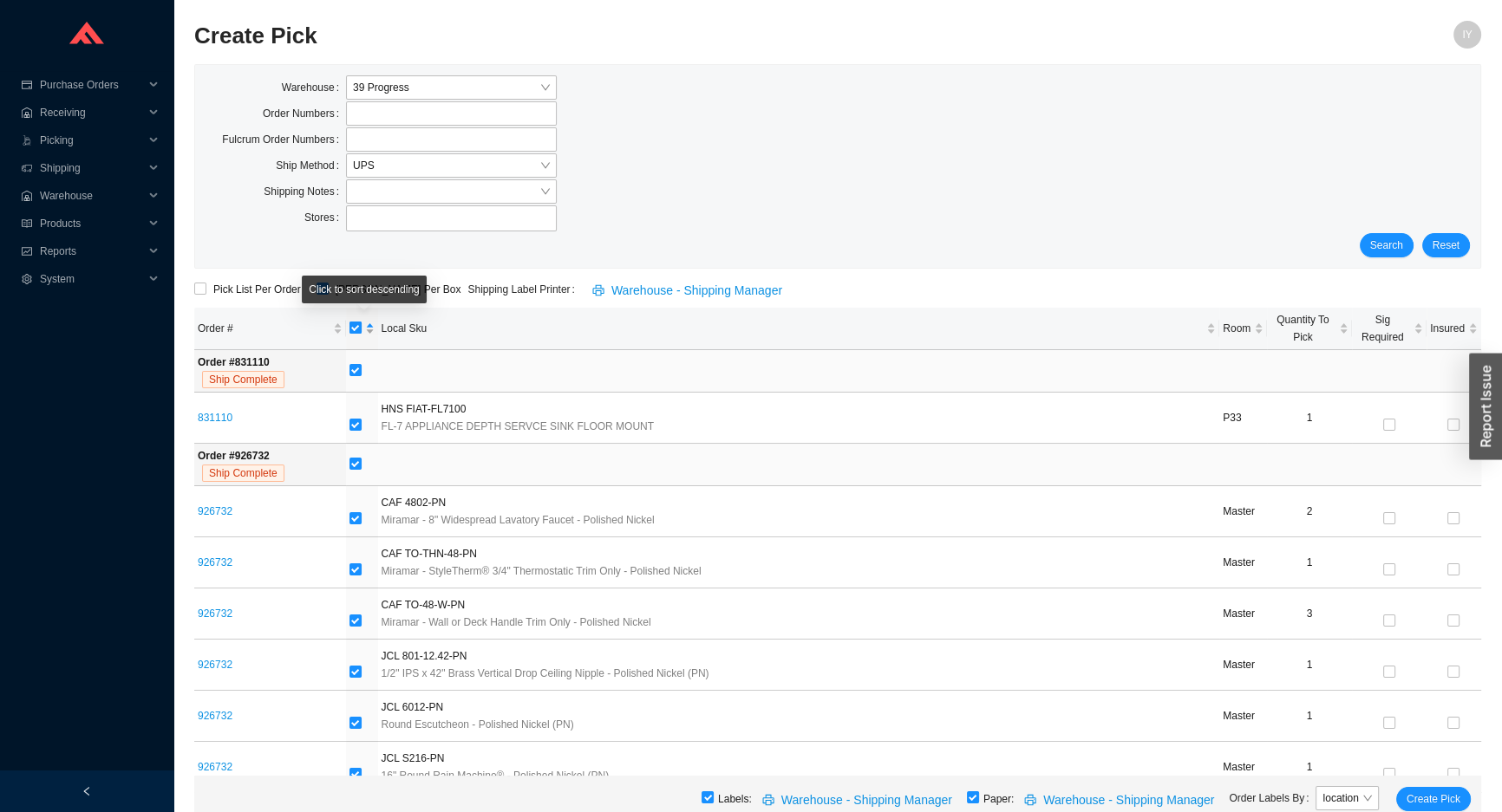
checkbox input "false"
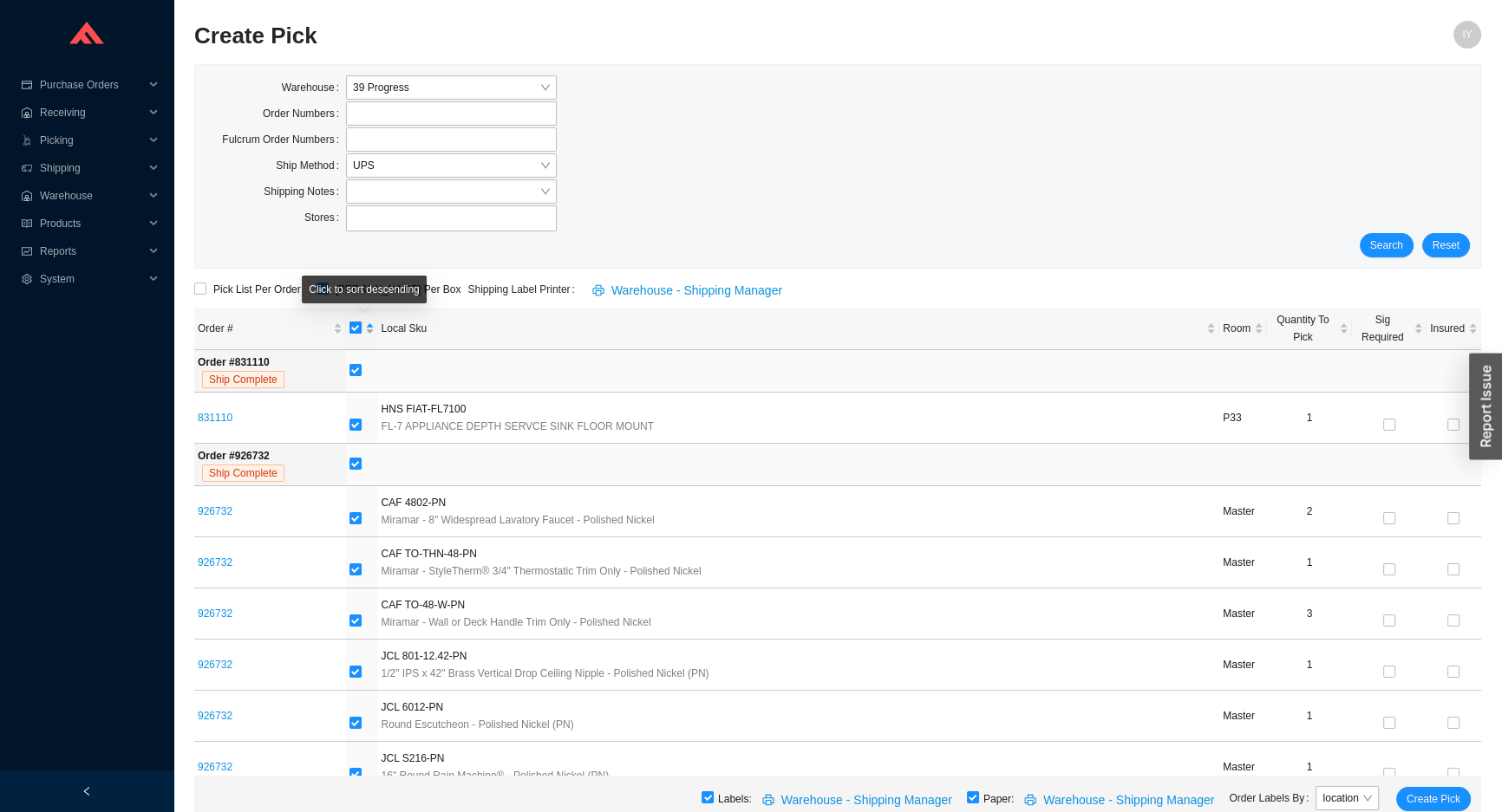
checkbox input "false"
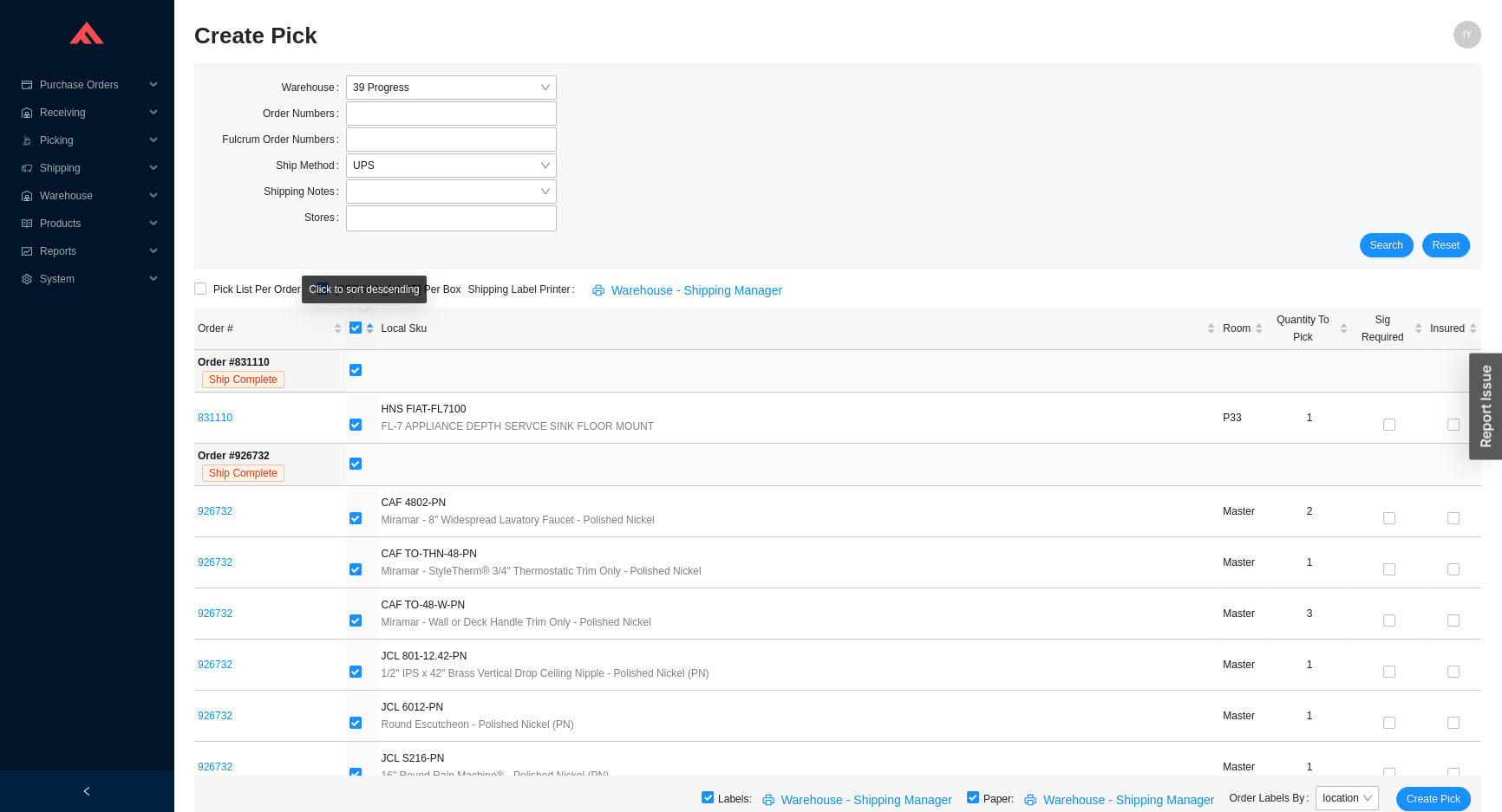
checkbox input "false"
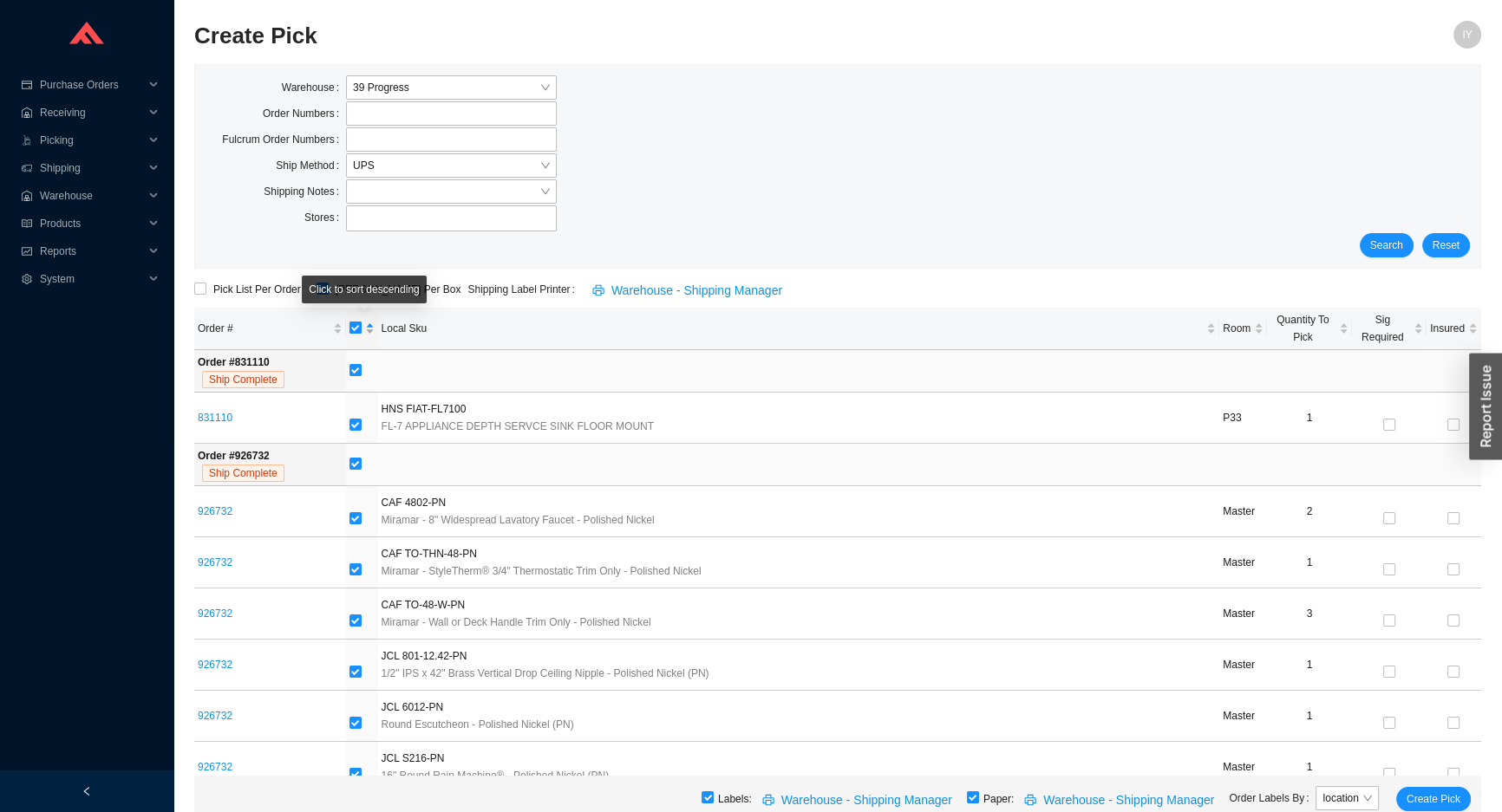
checkbox input "false"
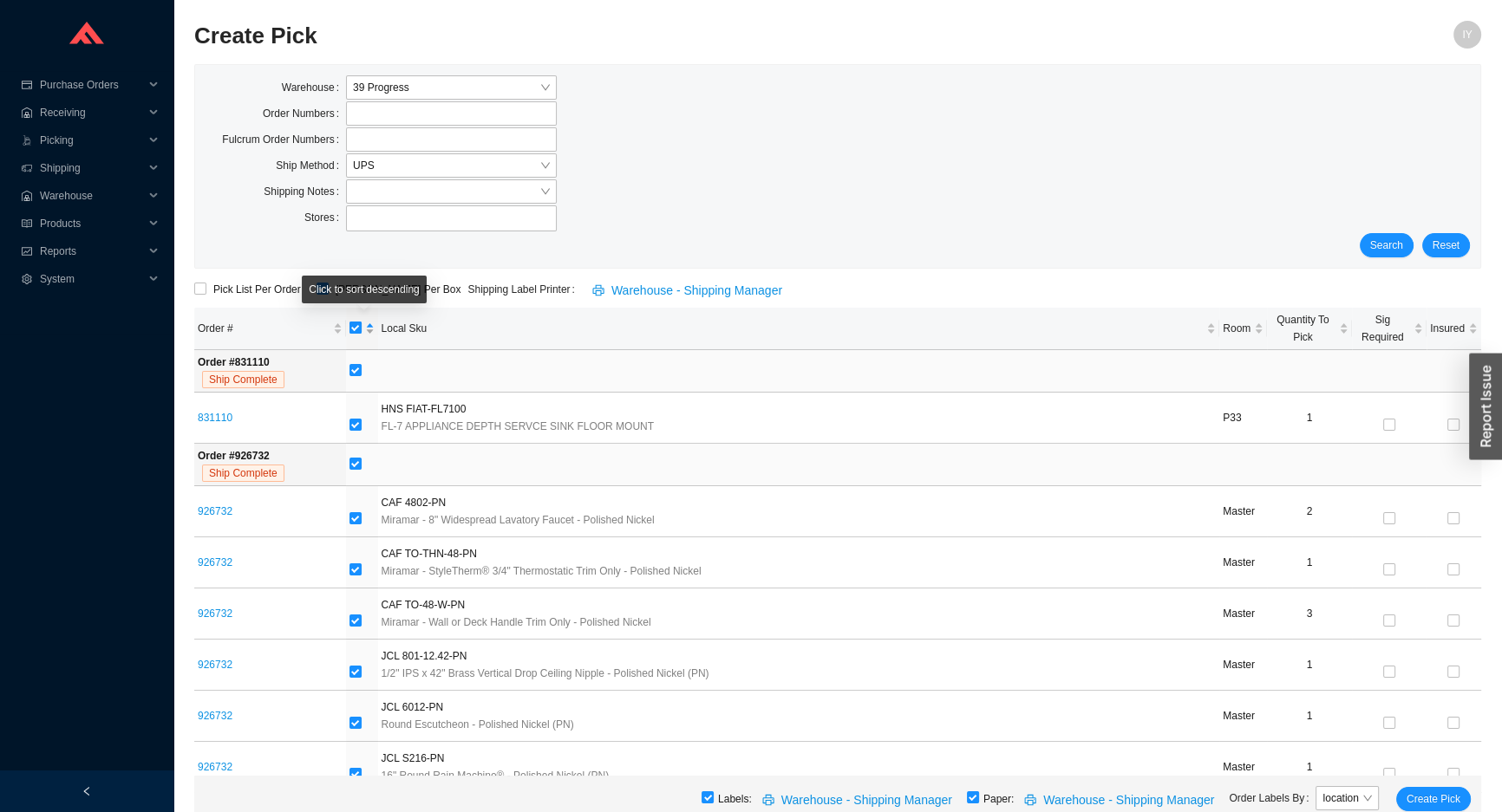
checkbox input "false"
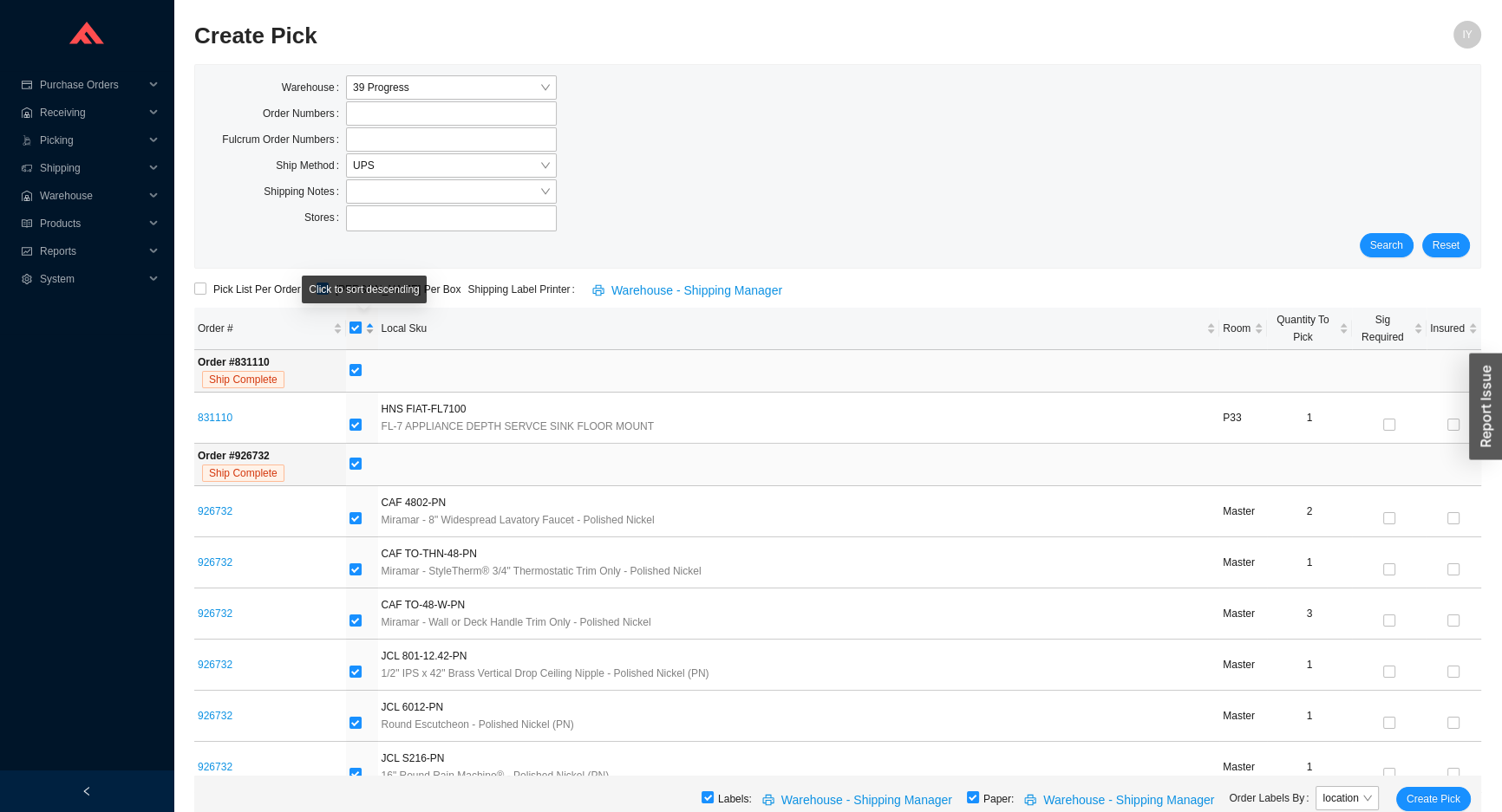
checkbox input "false"
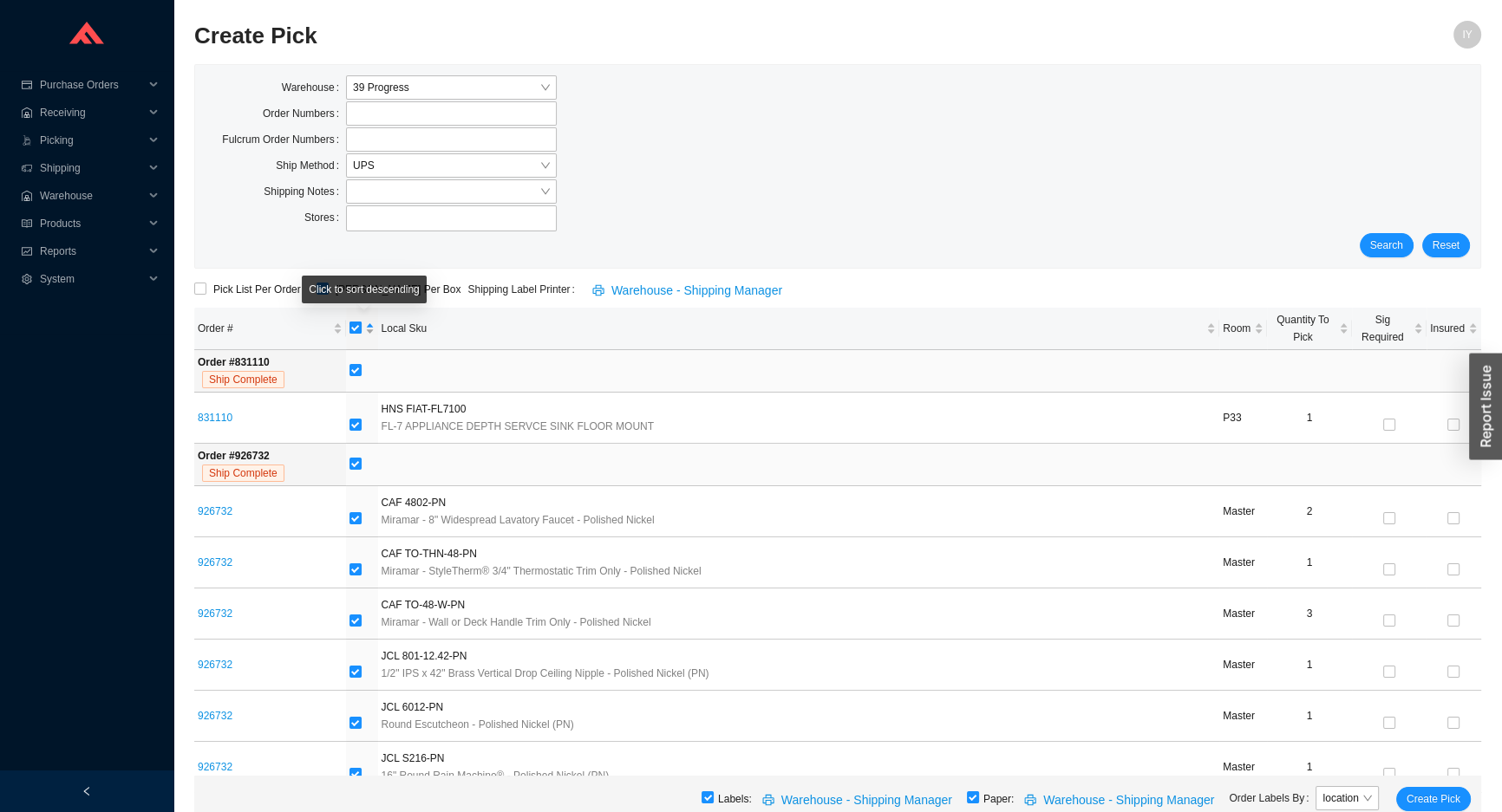
checkbox input "false"
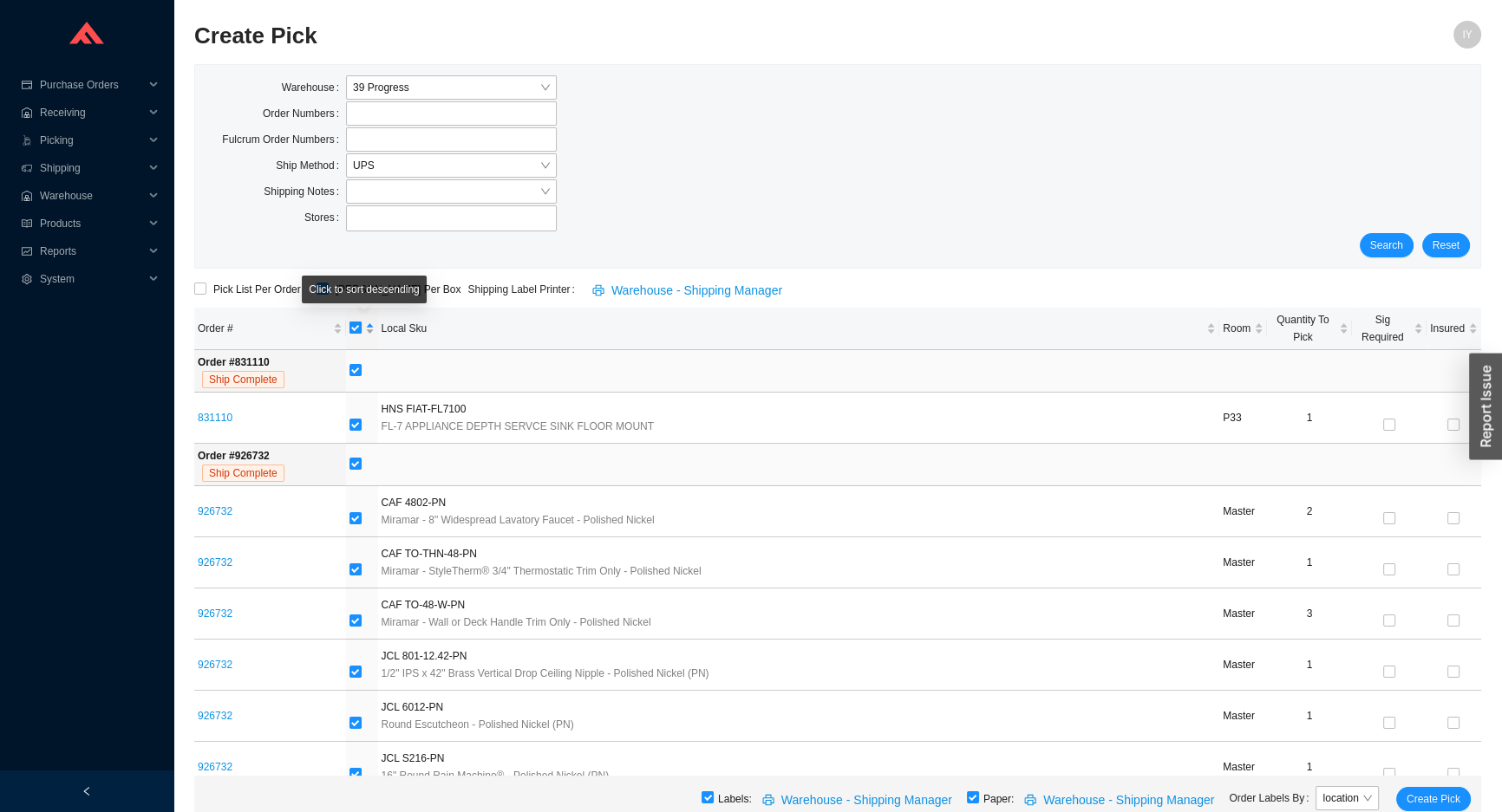
checkbox input "false"
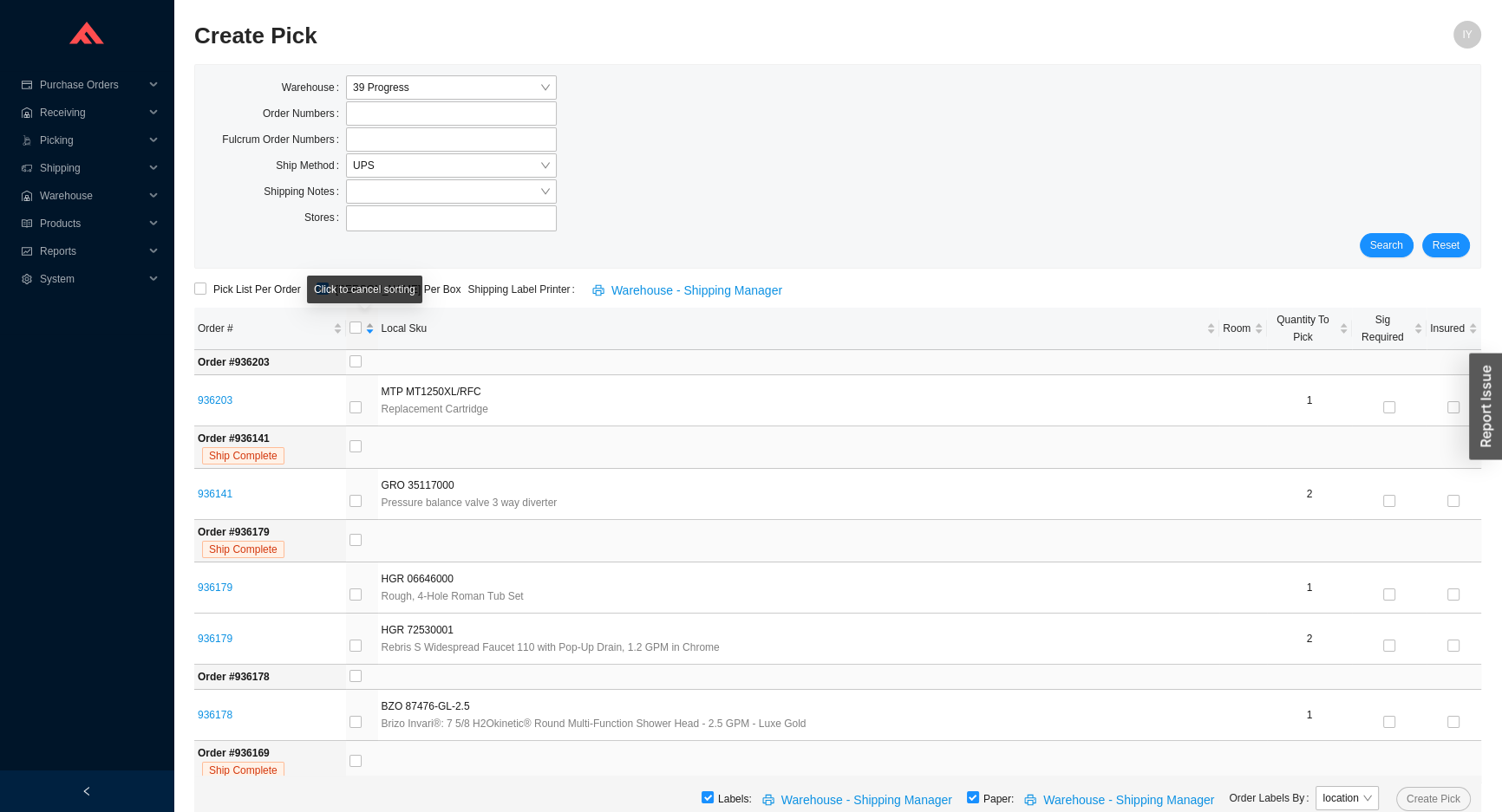
click at [372, 325] on div at bounding box center [362, 328] width 25 height 17
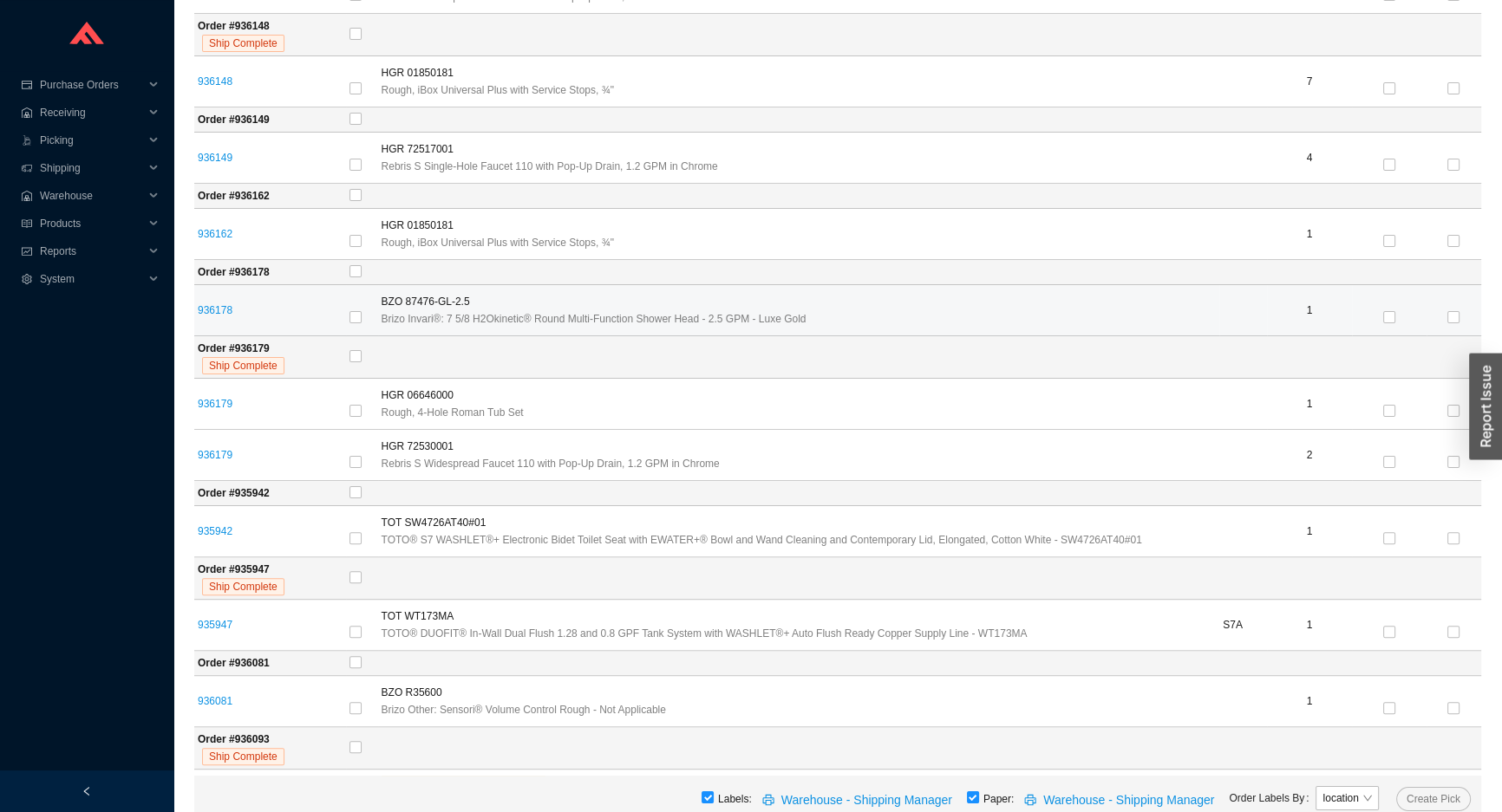
scroll to position [551, 0]
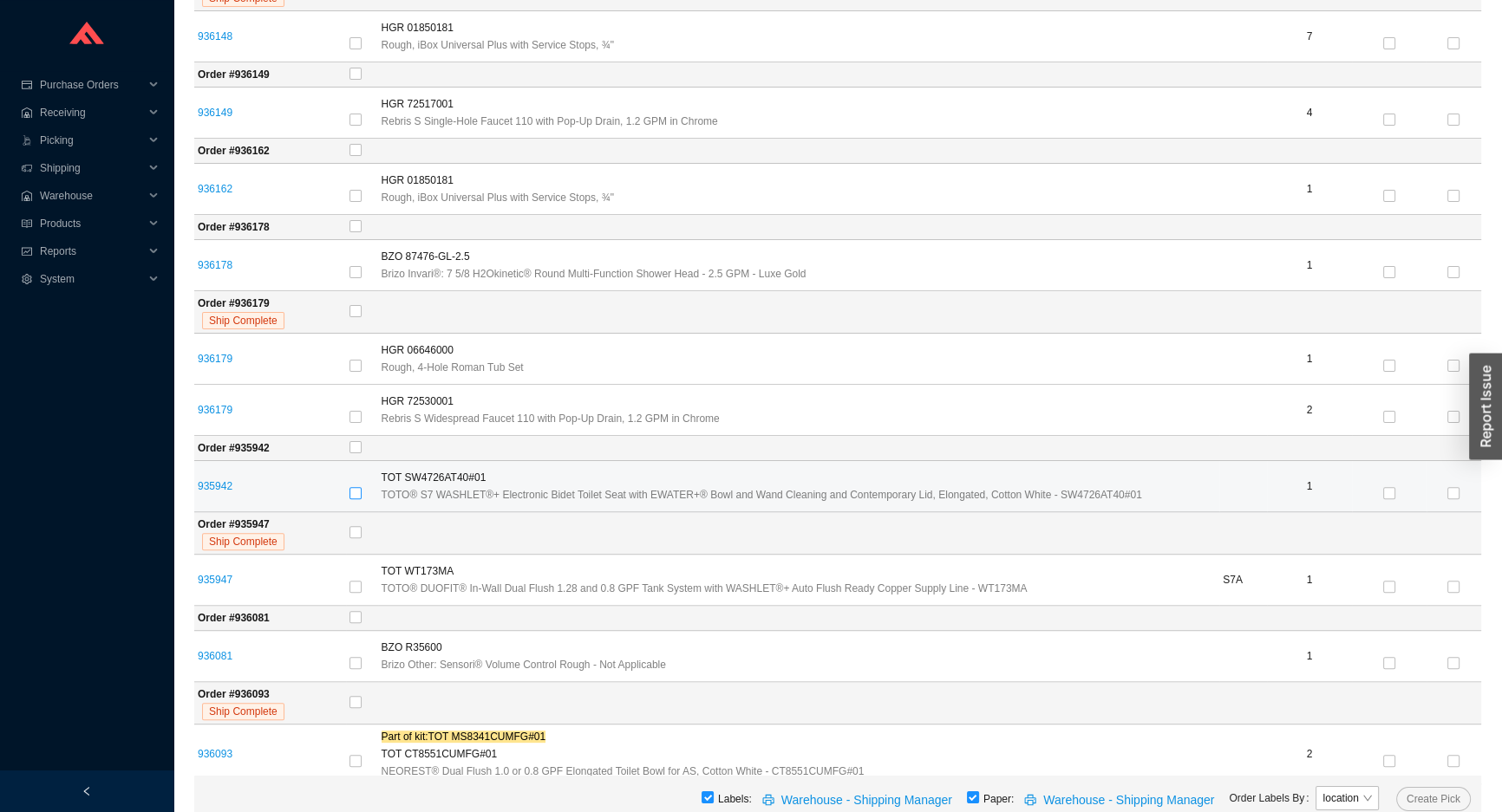
click at [360, 498] on label at bounding box center [356, 494] width 12 height 17
click at [360, 498] on input "checkbox" at bounding box center [356, 493] width 12 height 12
checkbox input "true"
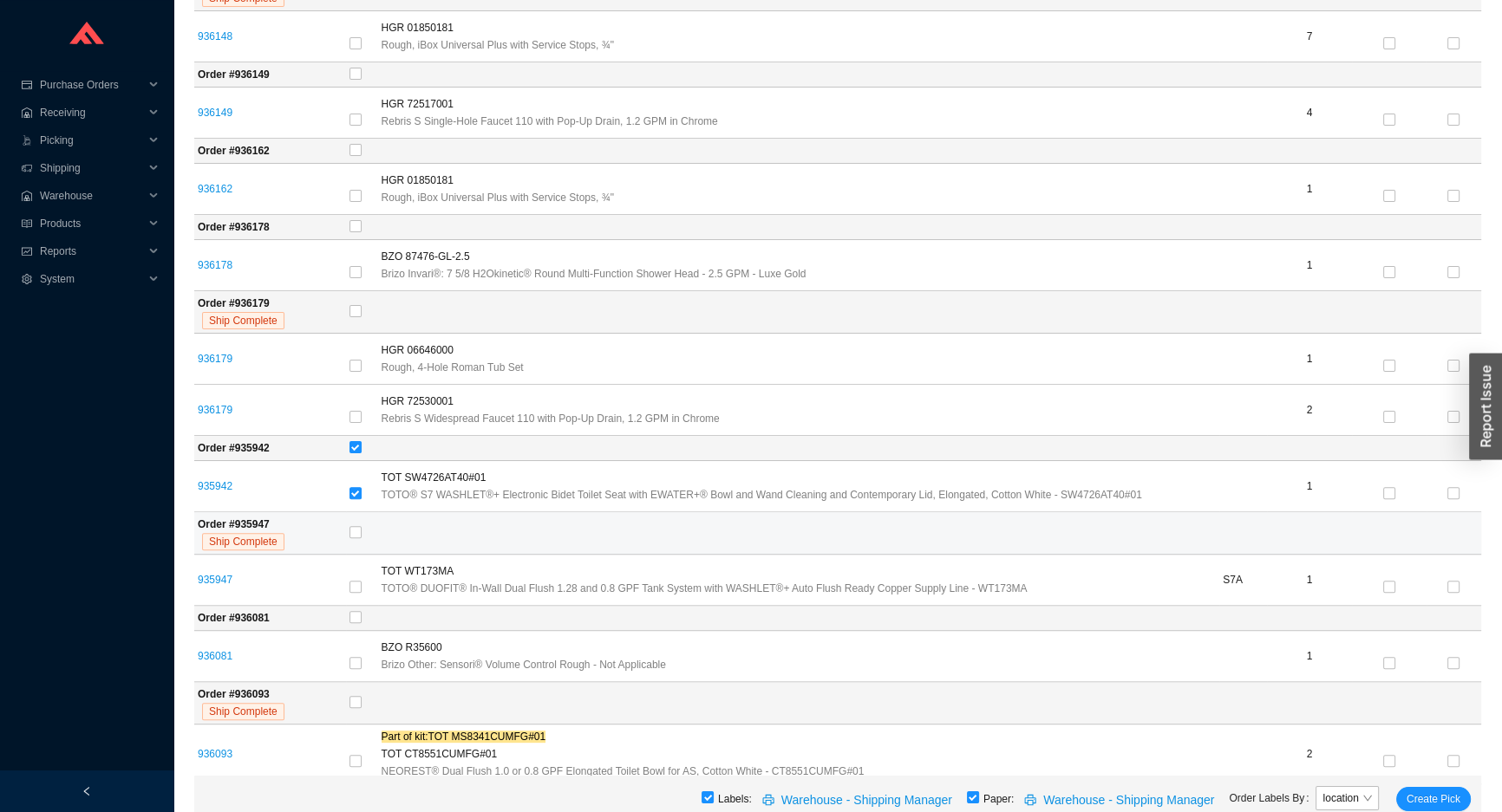
click at [365, 541] on td at bounding box center [914, 533] width 1135 height 42
click at [360, 534] on input "checkbox" at bounding box center [356, 532] width 12 height 12
checkbox input "true"
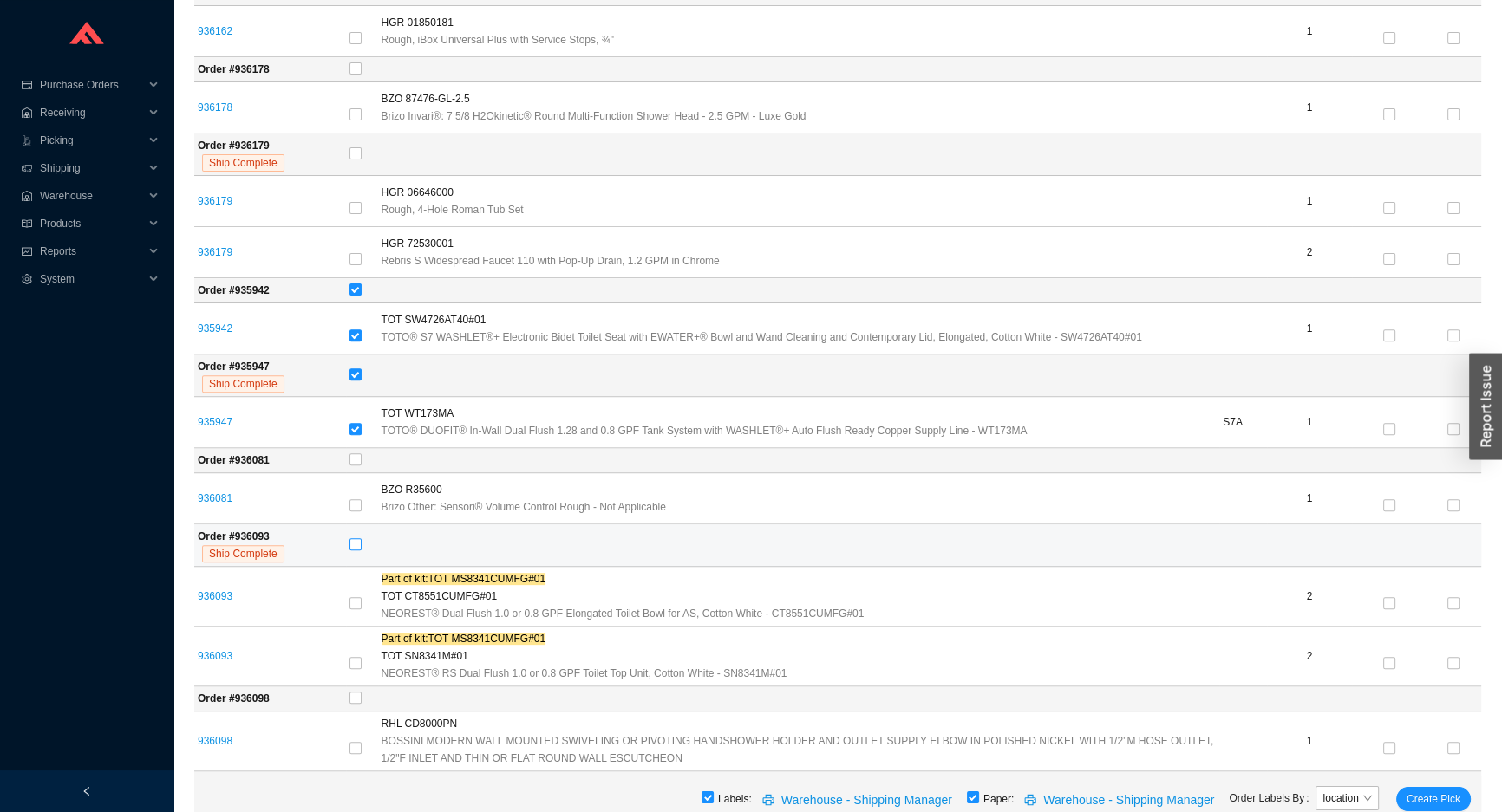
click at [357, 542] on input "checkbox" at bounding box center [356, 544] width 12 height 12
checkbox input "true"
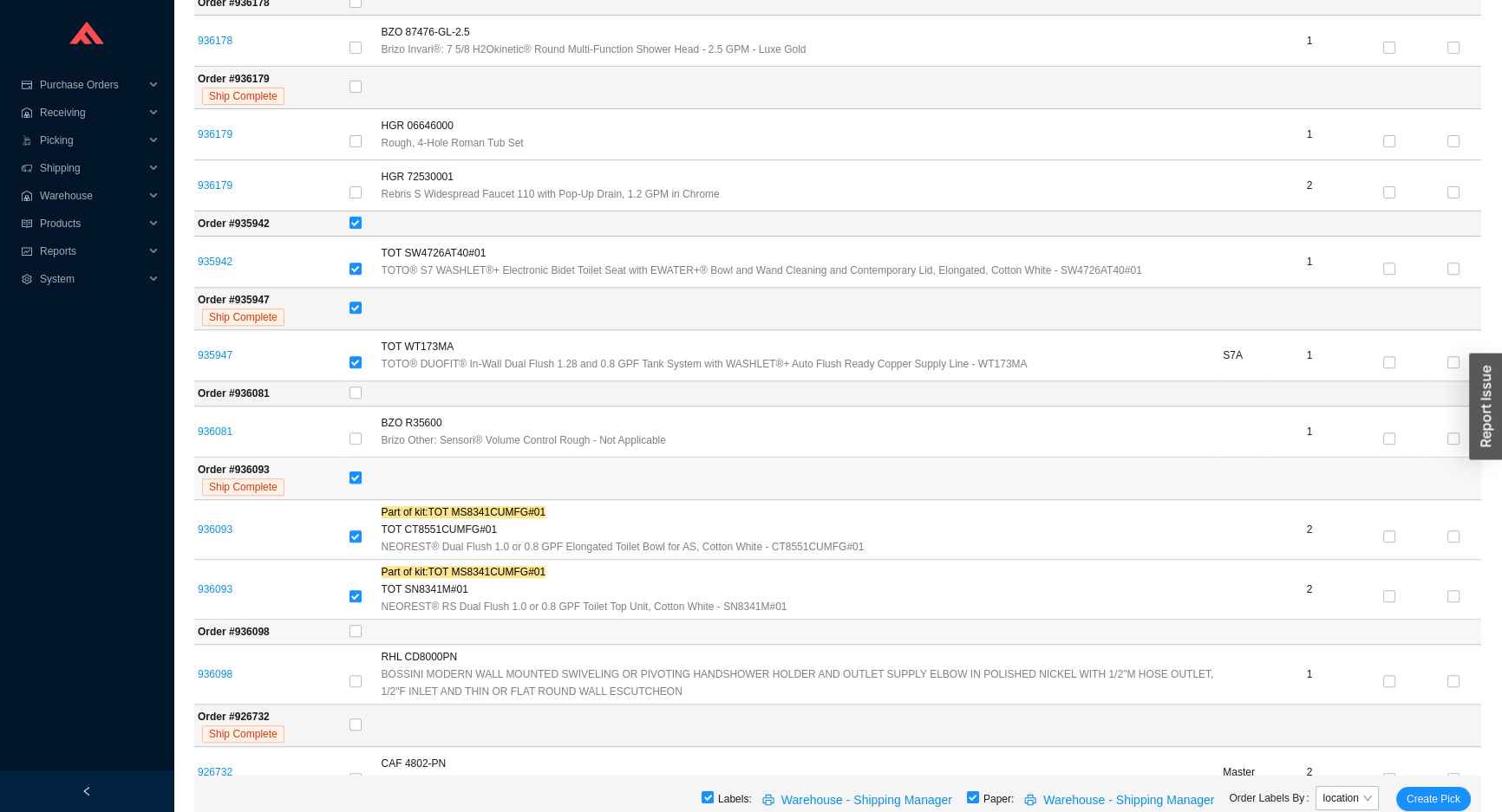
scroll to position [945, 0]
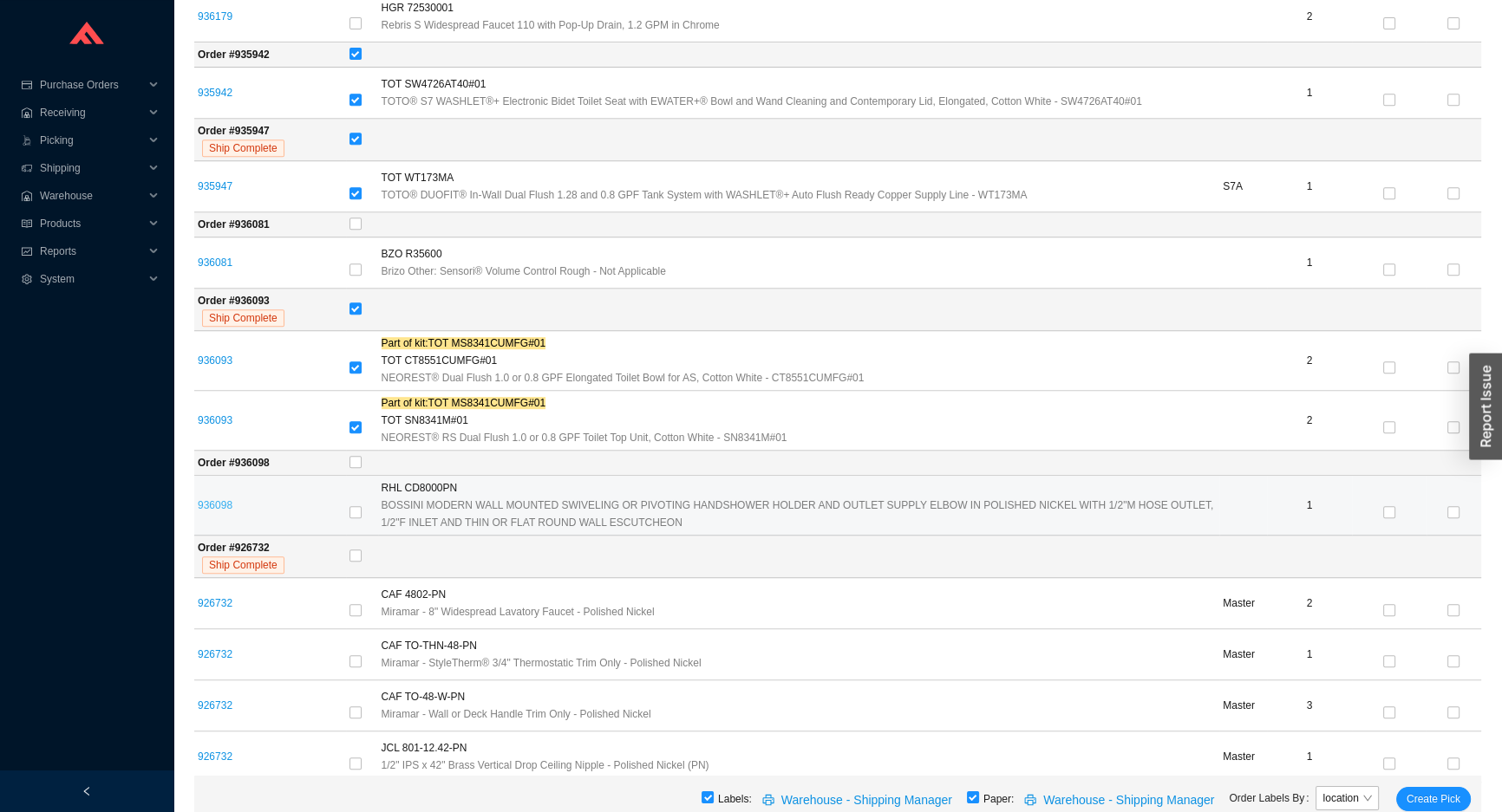
click at [224, 499] on link "936098" at bounding box center [215, 504] width 35 height 12
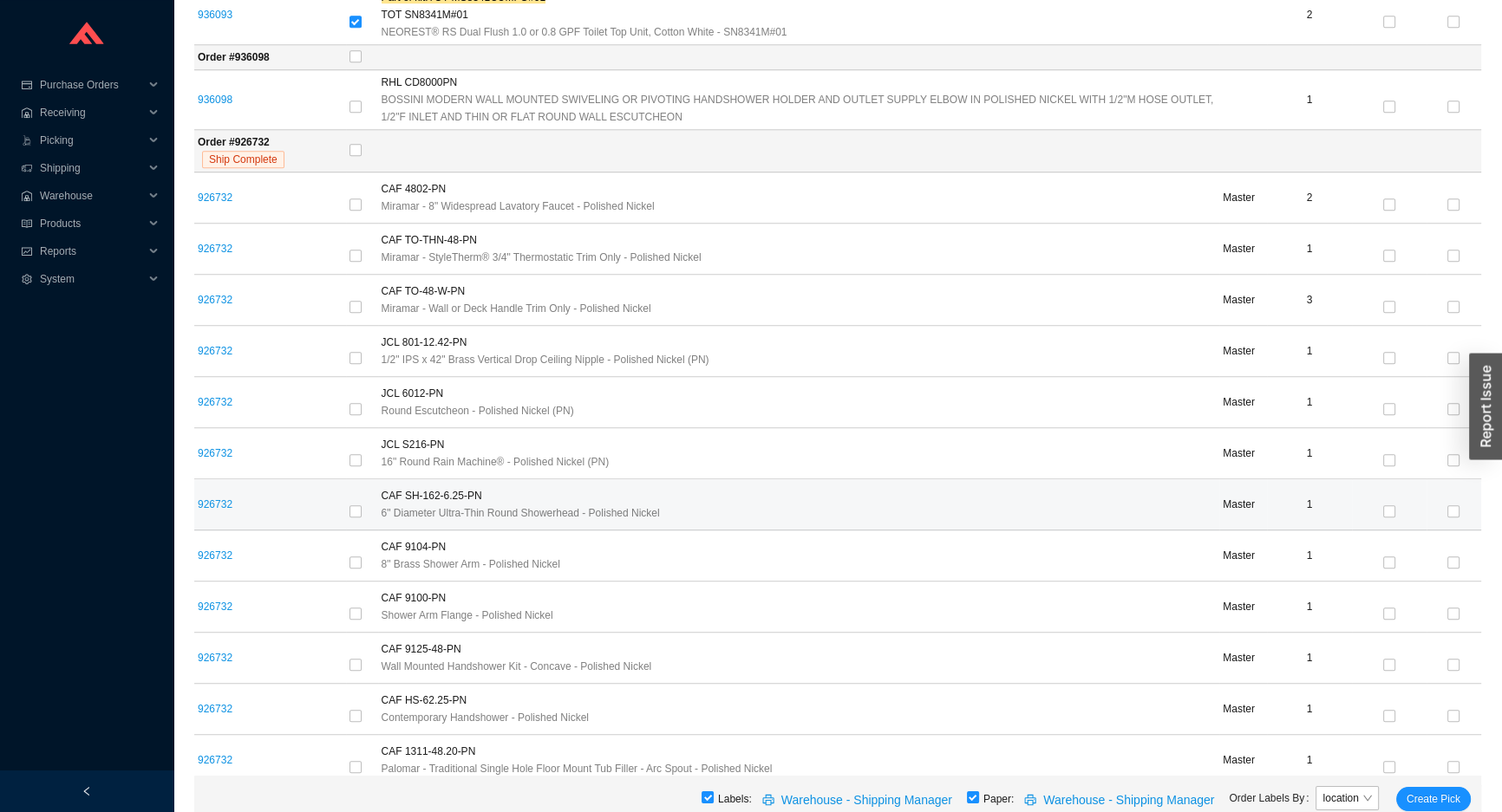
scroll to position [1655, 0]
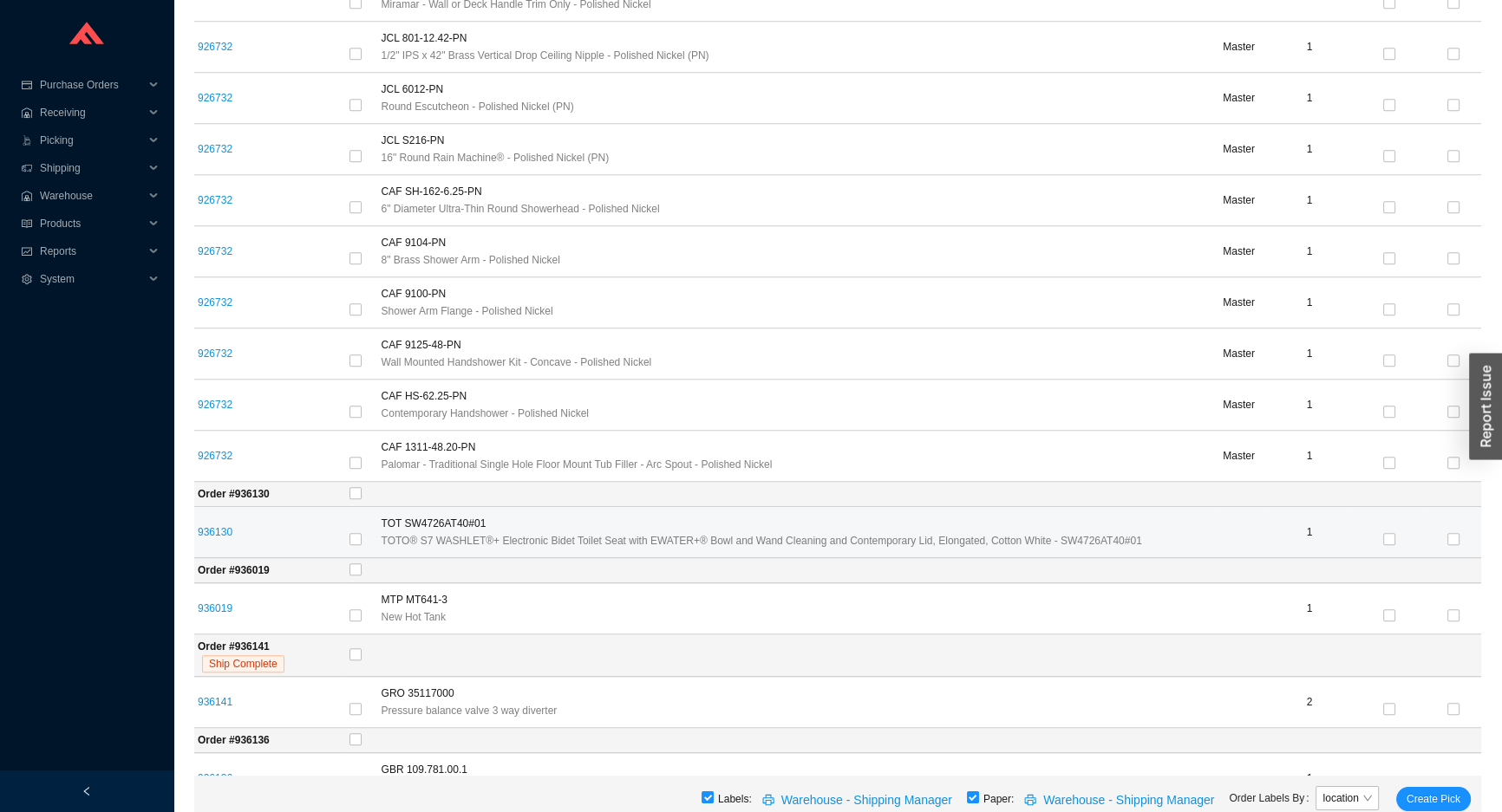
click at [333, 539] on td "936130" at bounding box center [270, 533] width 152 height 52
click at [347, 539] on td at bounding box center [362, 533] width 32 height 52
click at [356, 535] on input "checkbox" at bounding box center [356, 539] width 12 height 12
checkbox input "true"
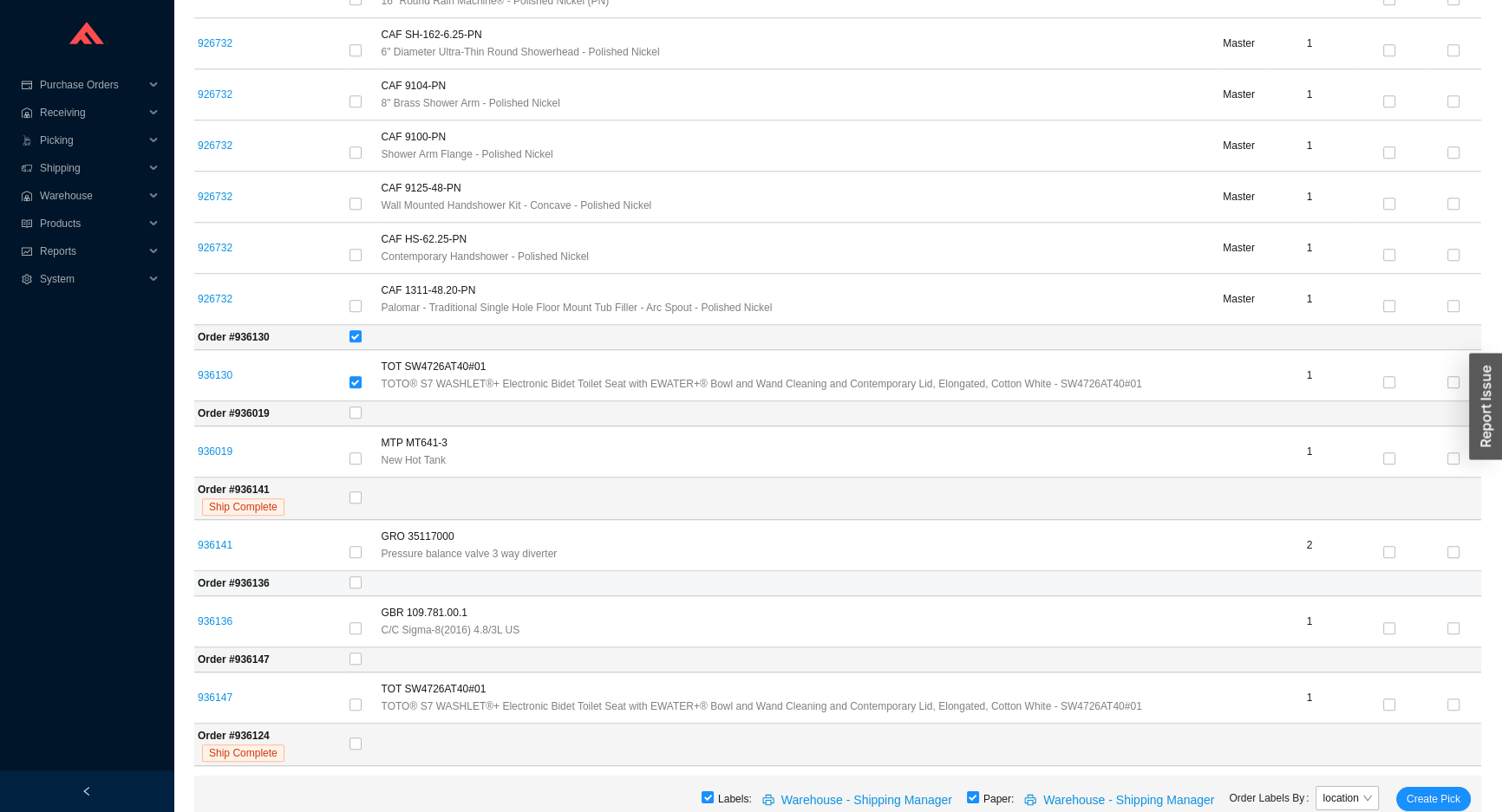
scroll to position [2048, 0]
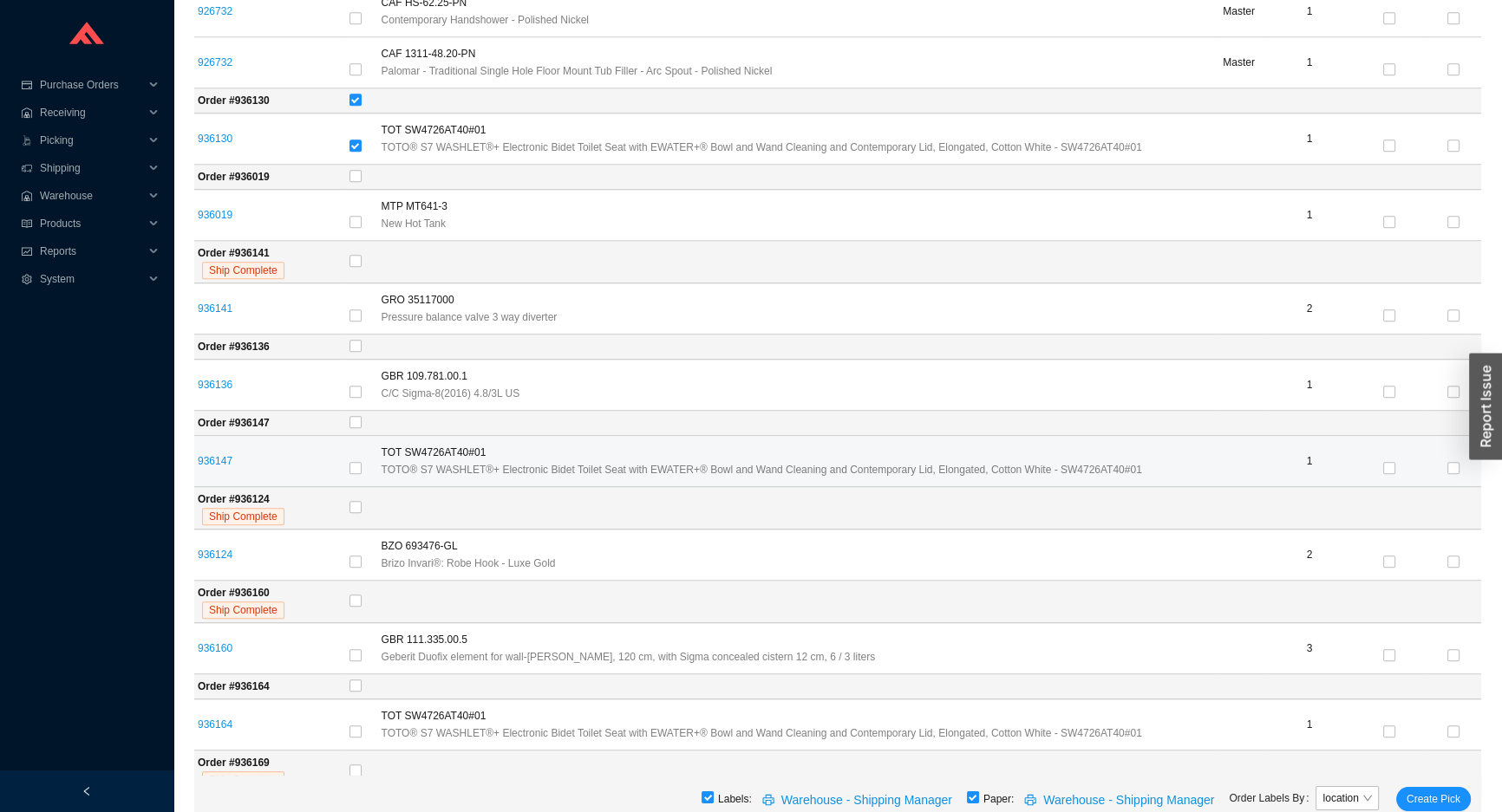
click at [365, 474] on div at bounding box center [362, 469] width 25 height 24
click at [358, 462] on input "checkbox" at bounding box center [356, 468] width 12 height 12
checkbox input "true"
click at [360, 594] on input "checkbox" at bounding box center [356, 600] width 12 height 12
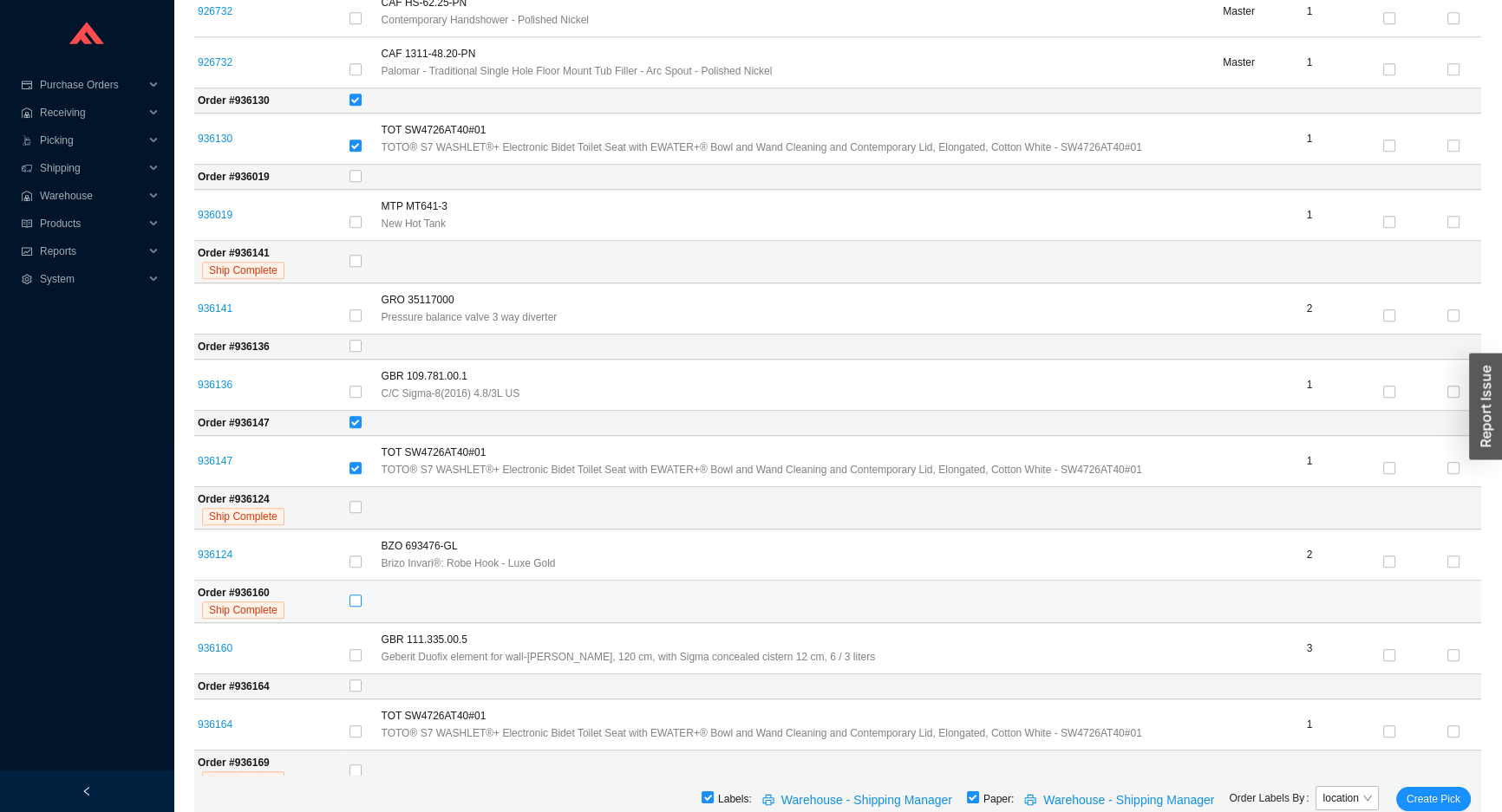
checkbox input "true"
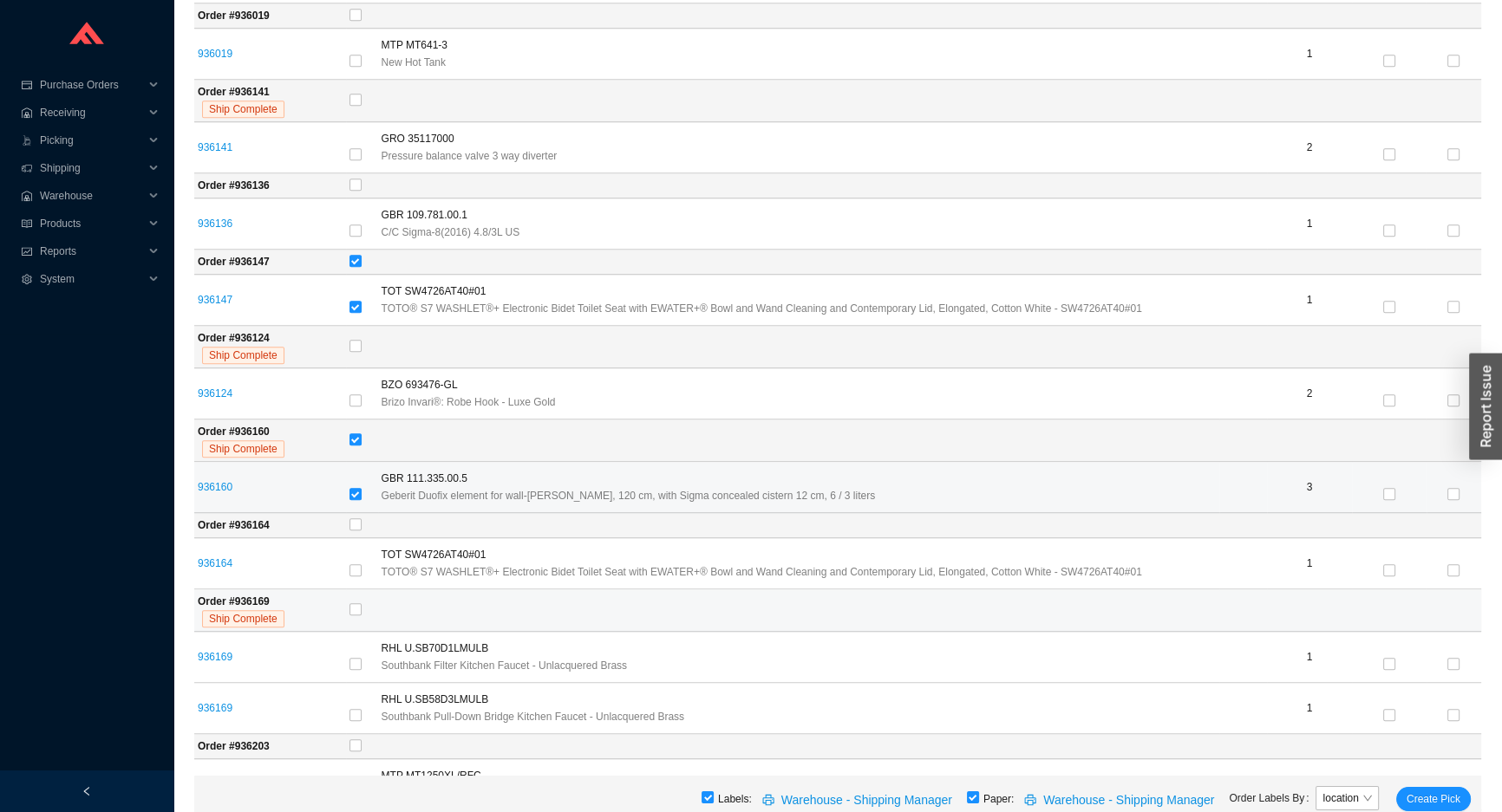
scroll to position [2248, 0]
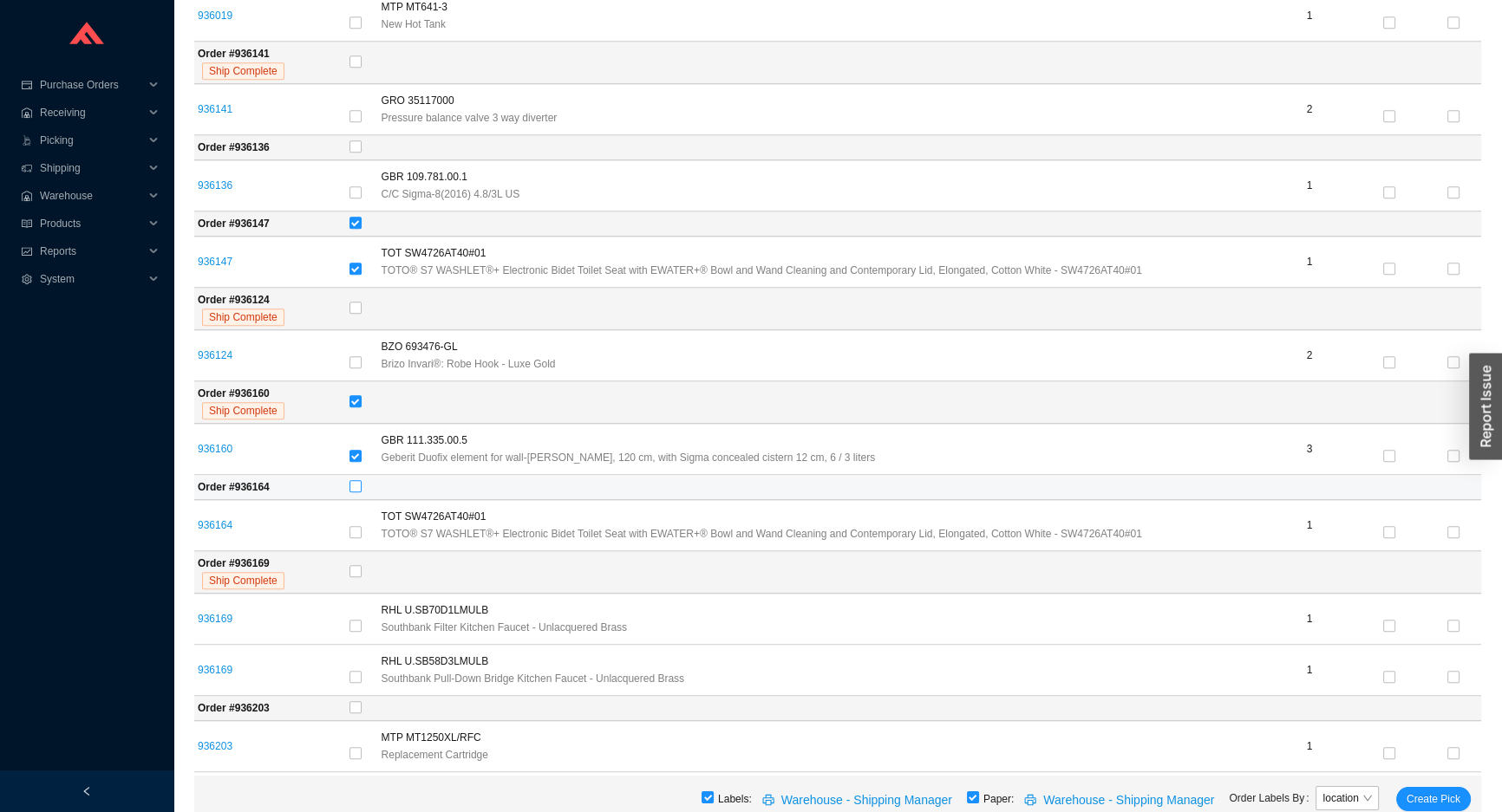
click at [357, 484] on input "checkbox" at bounding box center [356, 486] width 12 height 12
checkbox input "true"
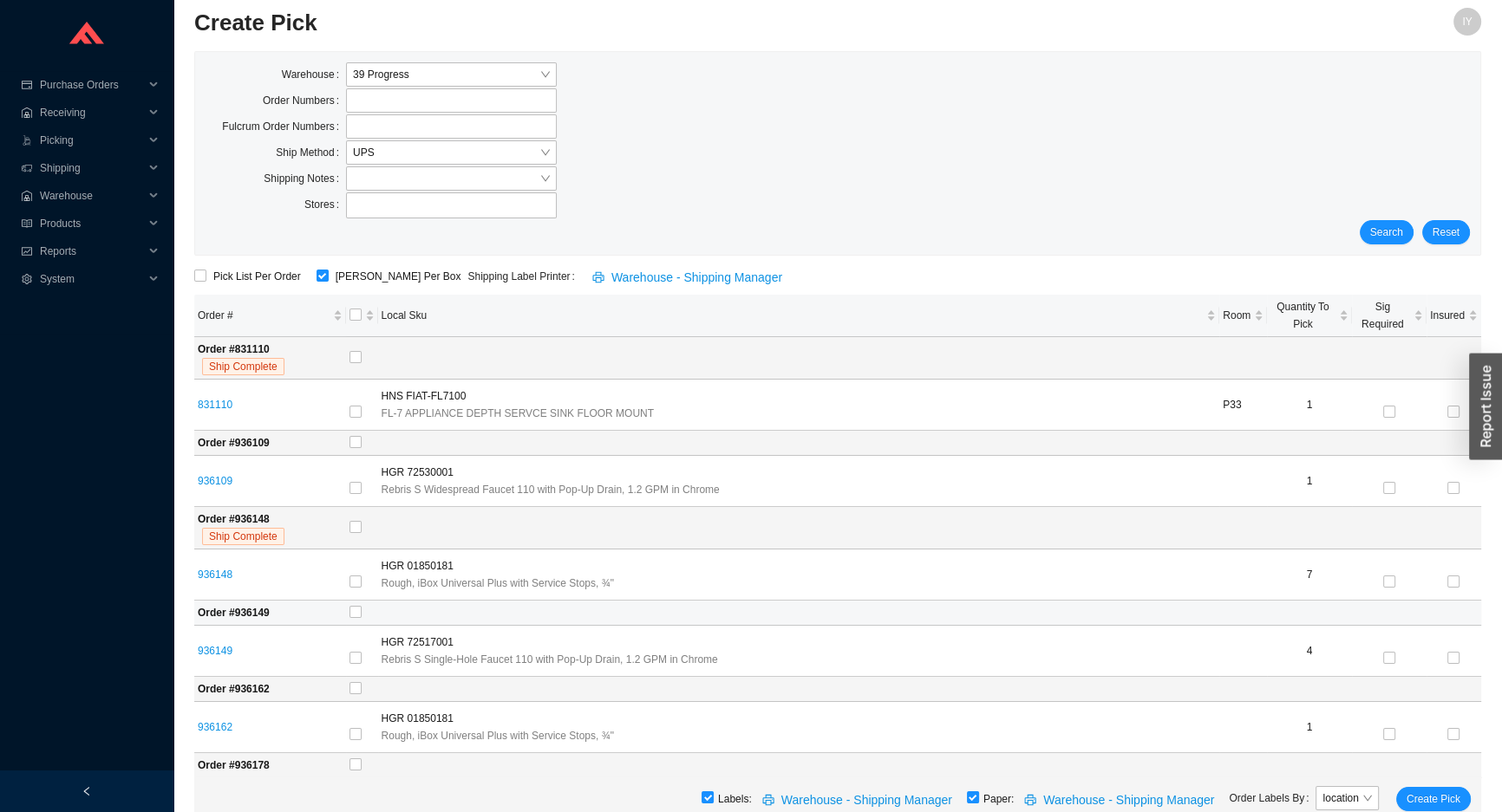
scroll to position [0, 0]
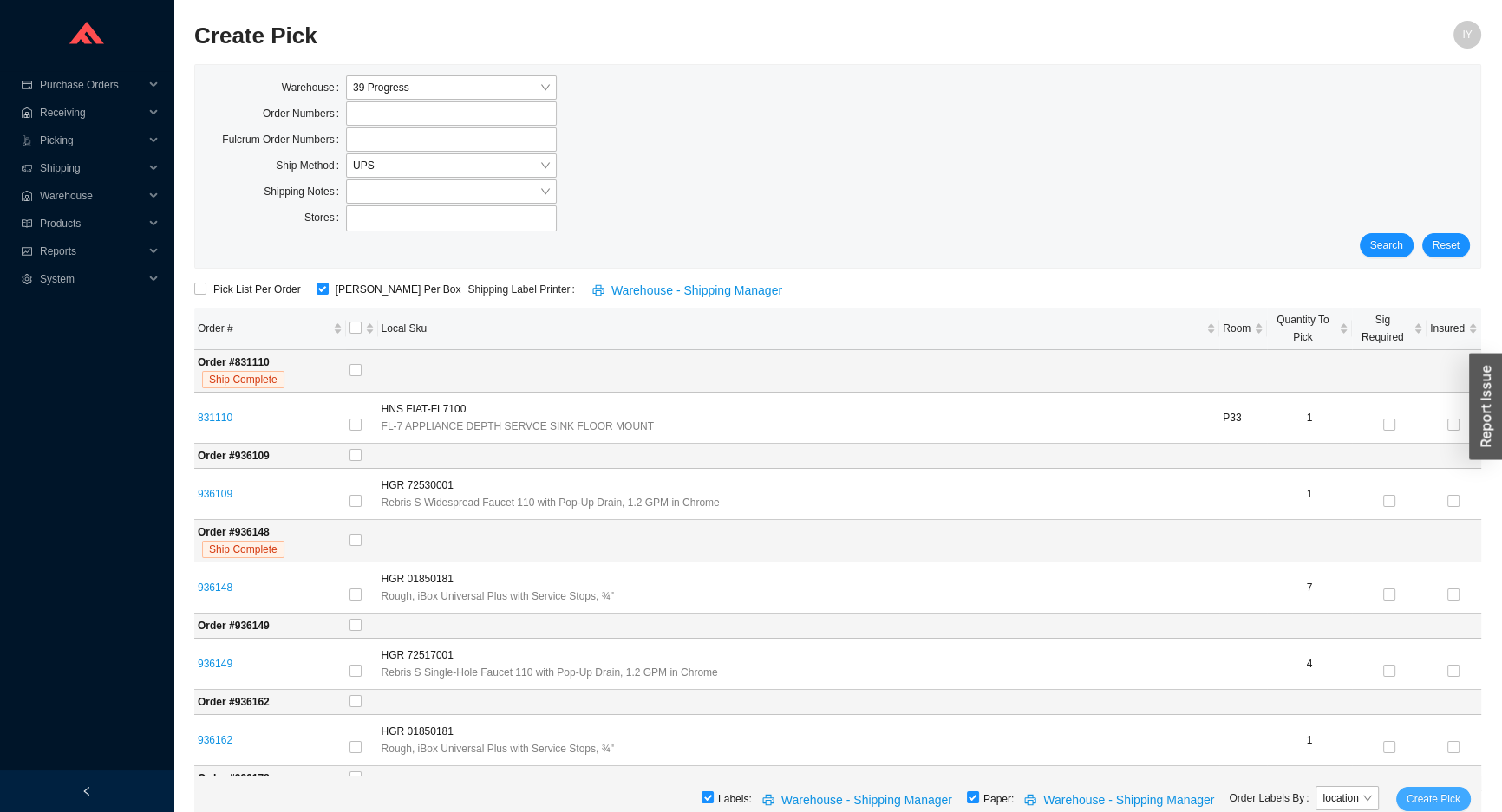
click at [1424, 803] on span "Create Pick" at bounding box center [1433, 799] width 53 height 17
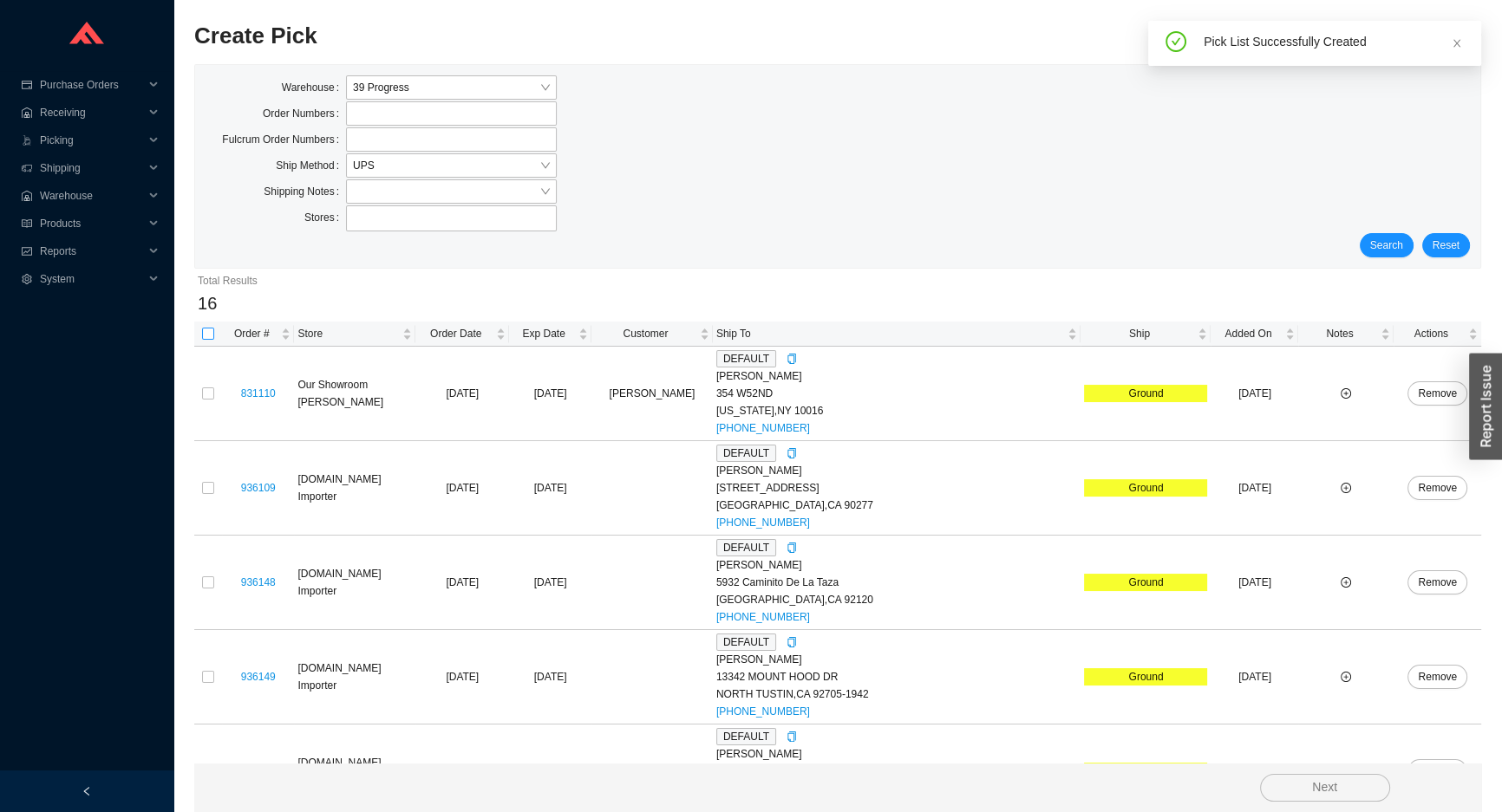
click at [202, 335] on input "checkbox" at bounding box center [207, 333] width 12 height 12
checkbox input "true"
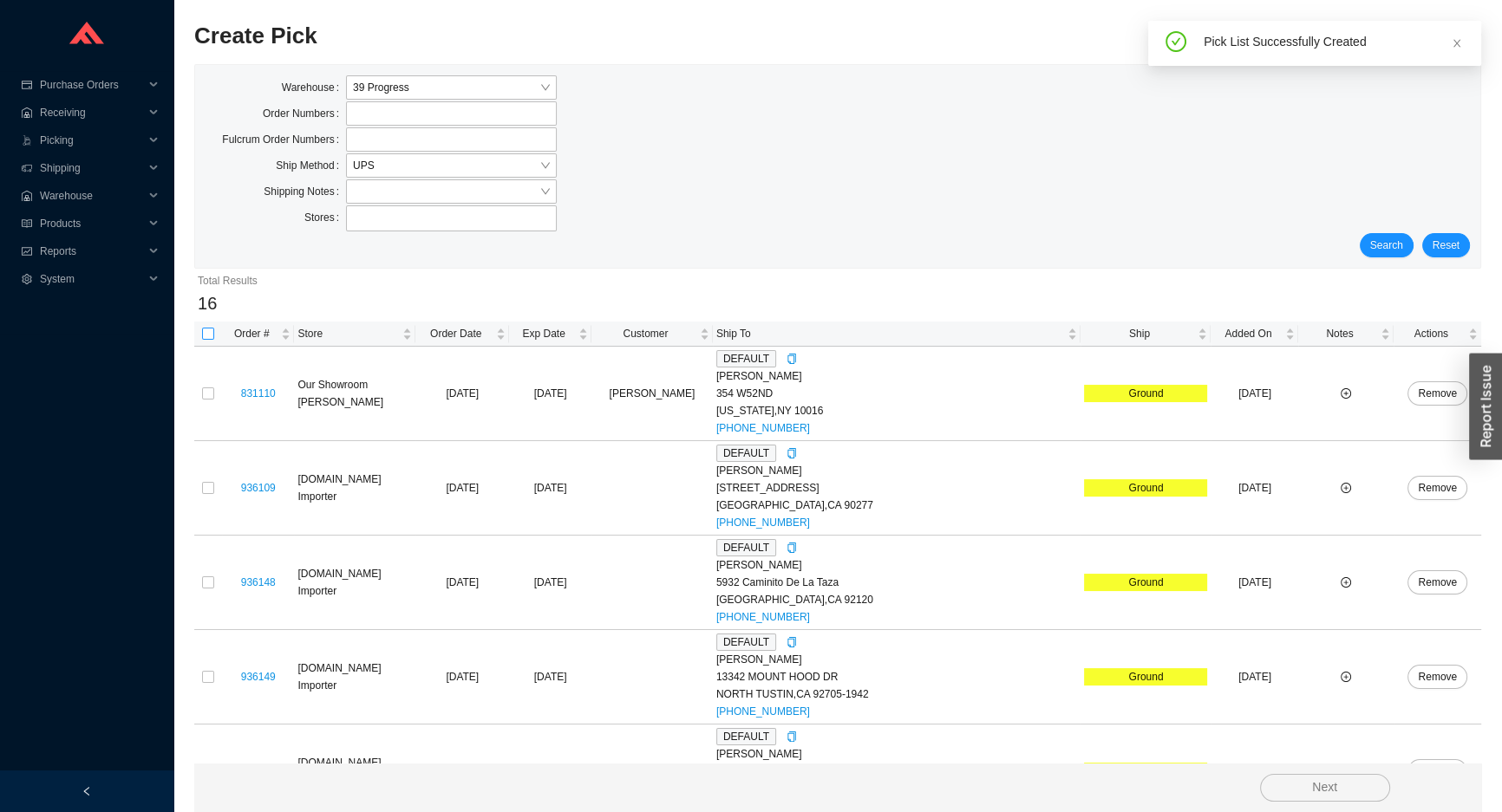
checkbox input "true"
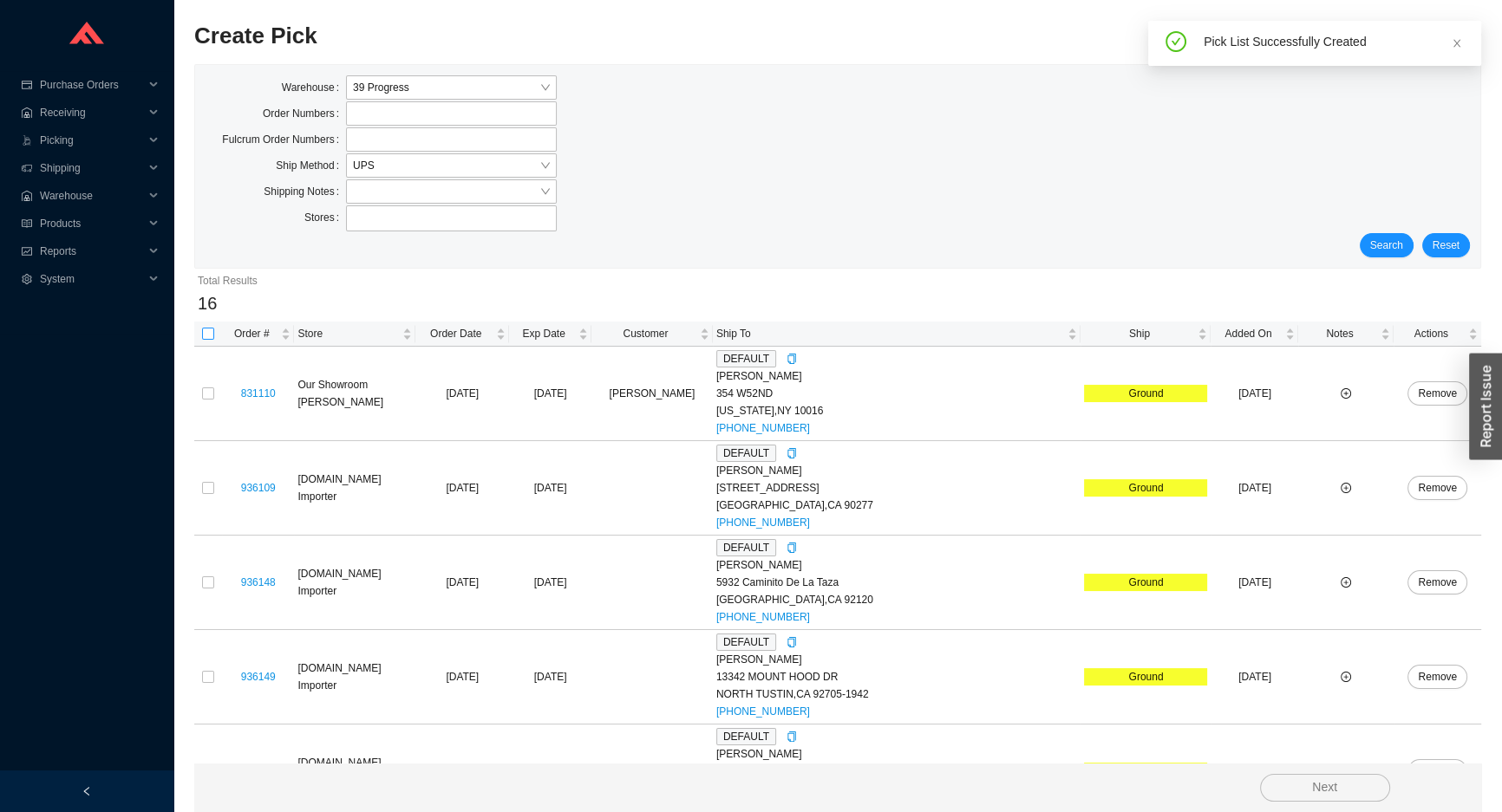
checkbox input "true"
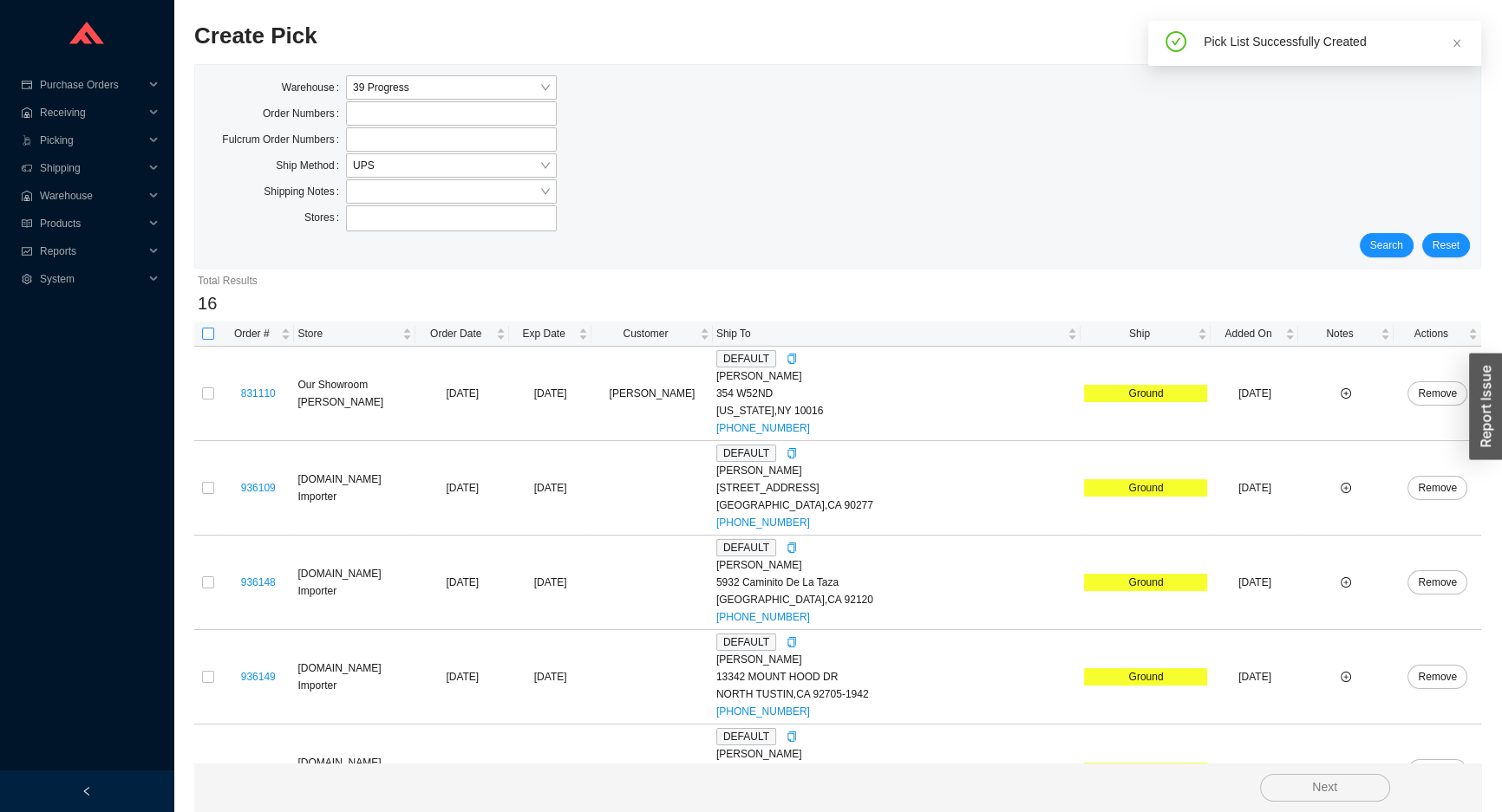
checkbox input "true"
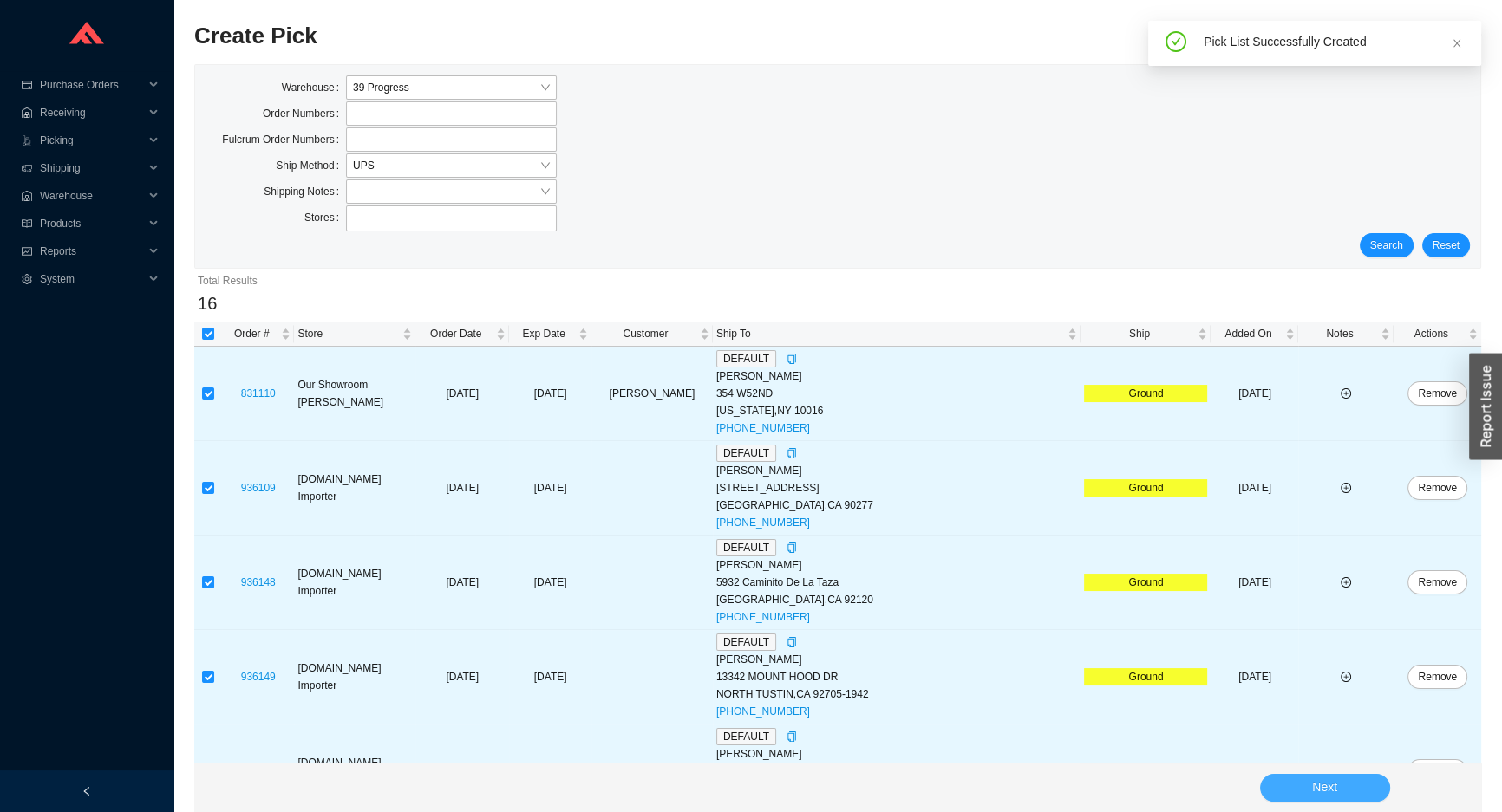
click at [1363, 788] on button "Next" at bounding box center [1325, 789] width 130 height 28
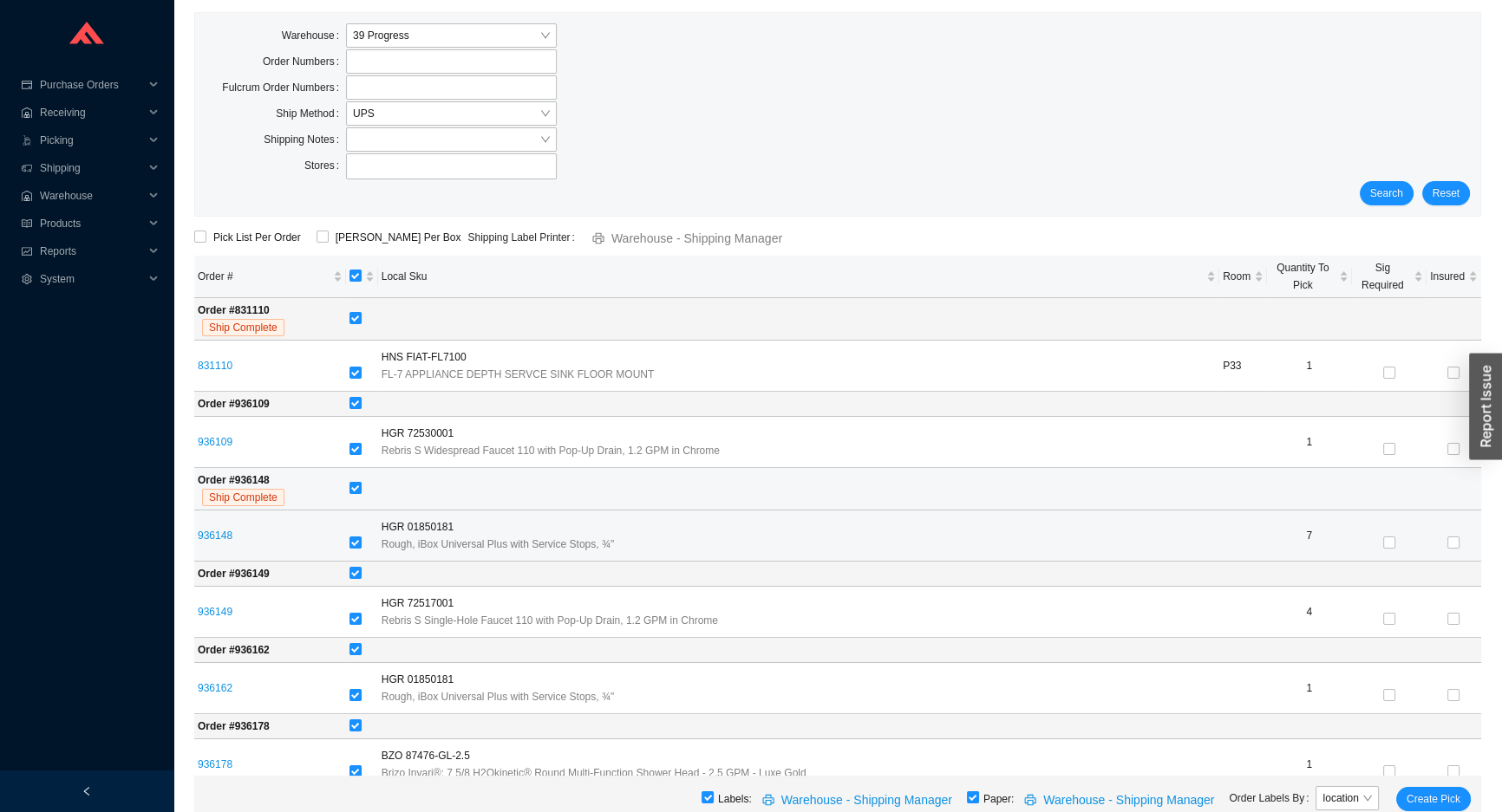
scroll to position [78, 0]
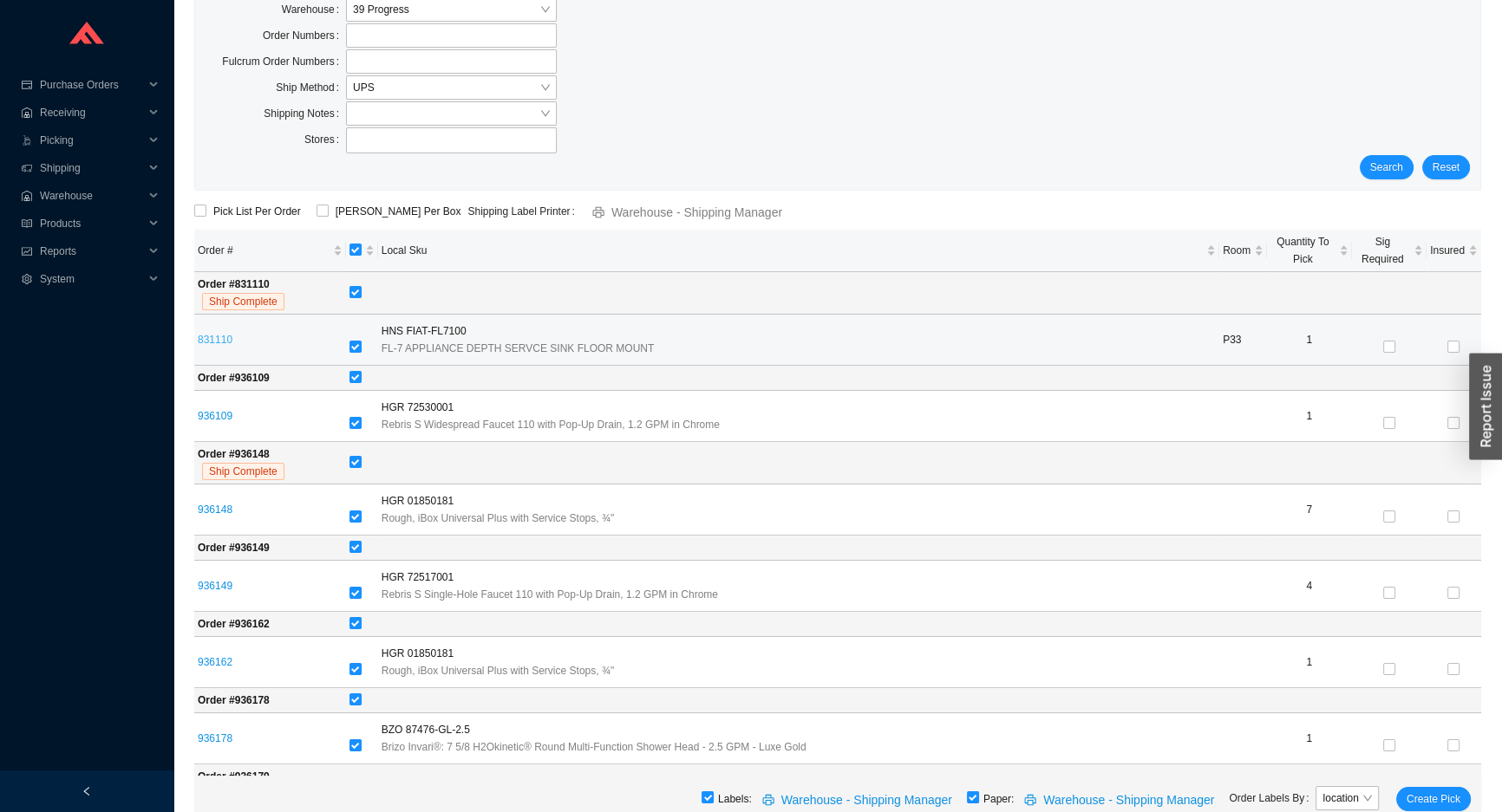
click at [209, 336] on link "831110" at bounding box center [215, 339] width 35 height 12
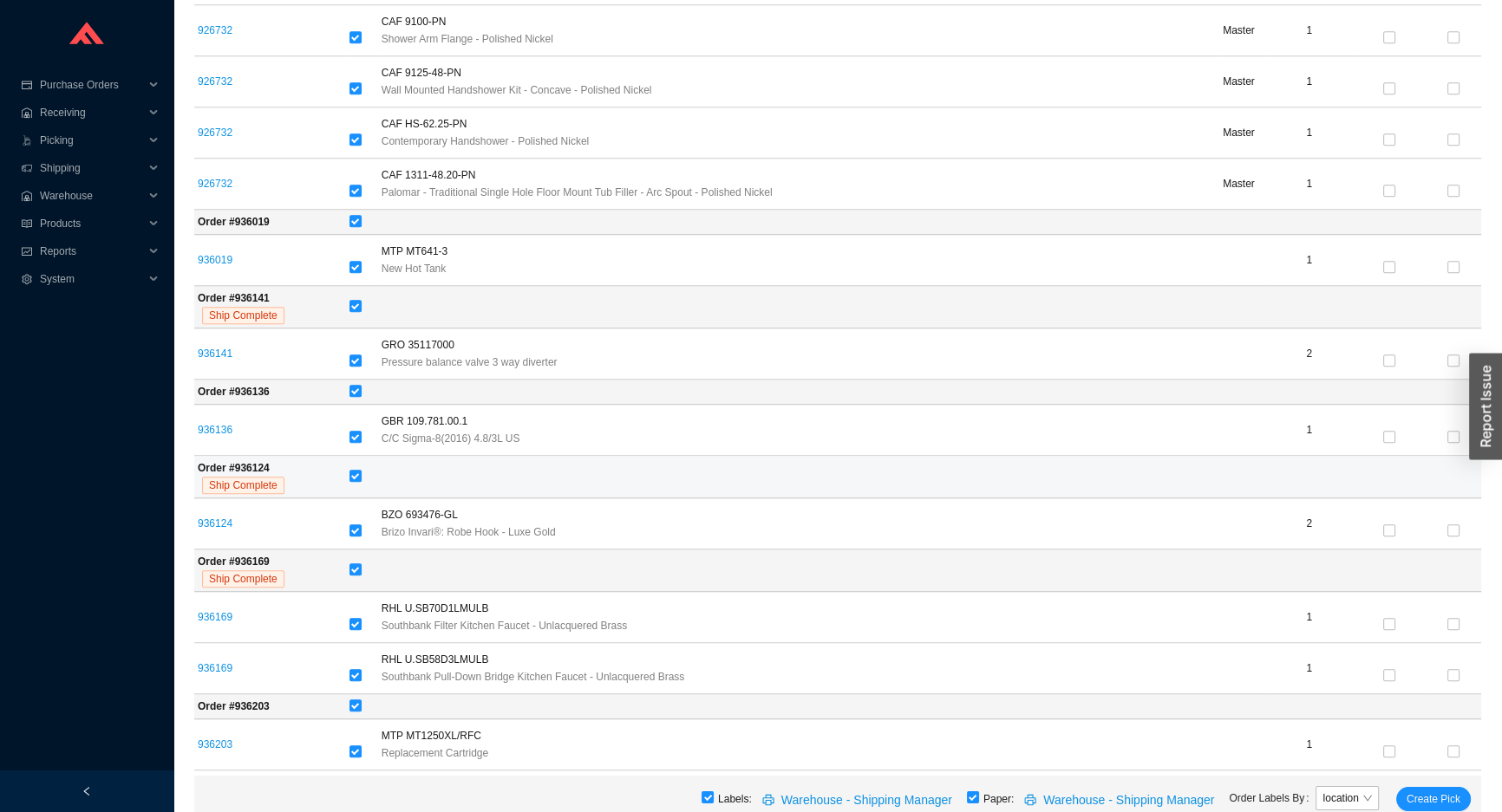
scroll to position [1121, 0]
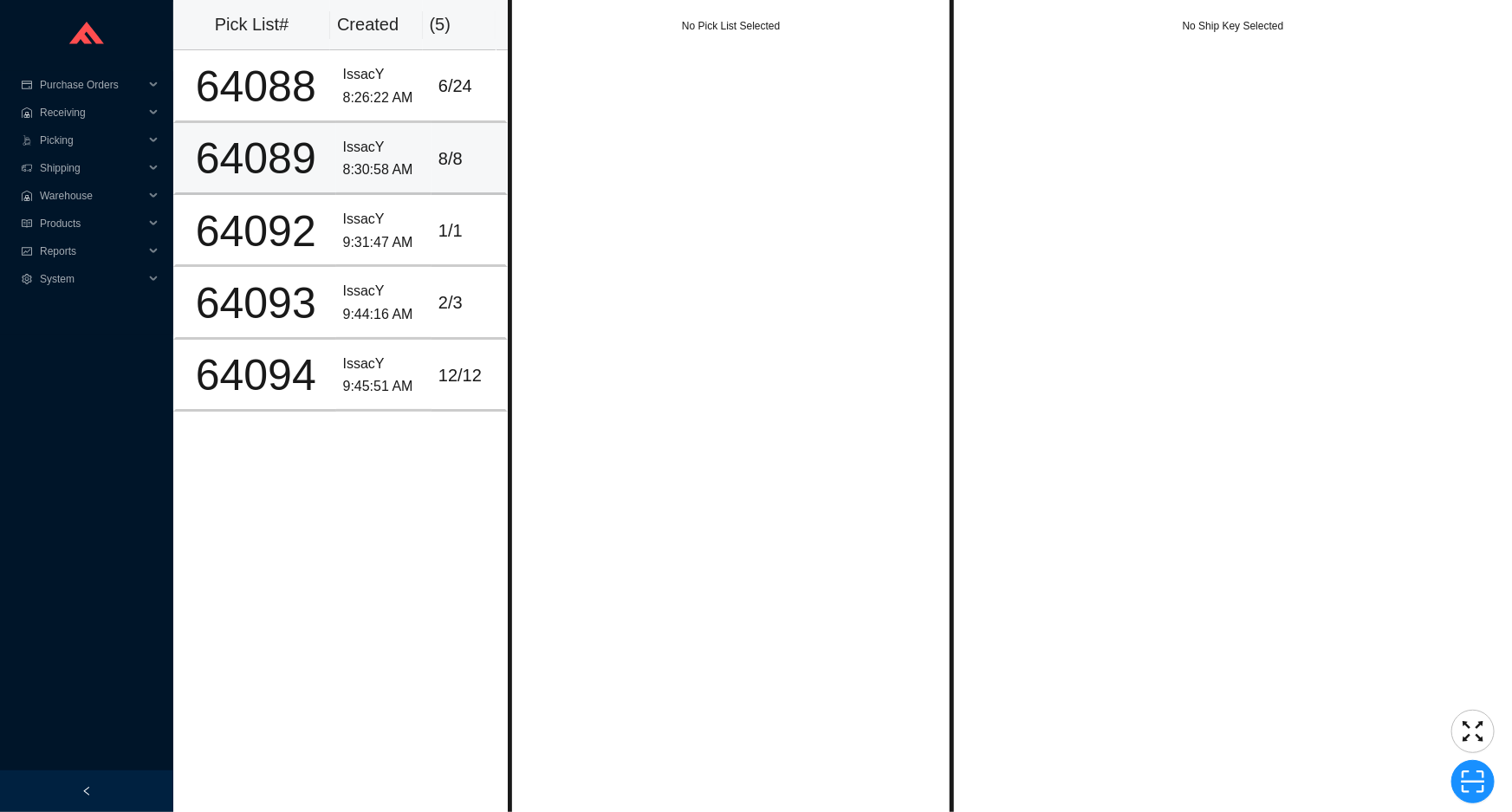
click at [439, 188] on td "8 / 8" at bounding box center [469, 158] width 76 height 72
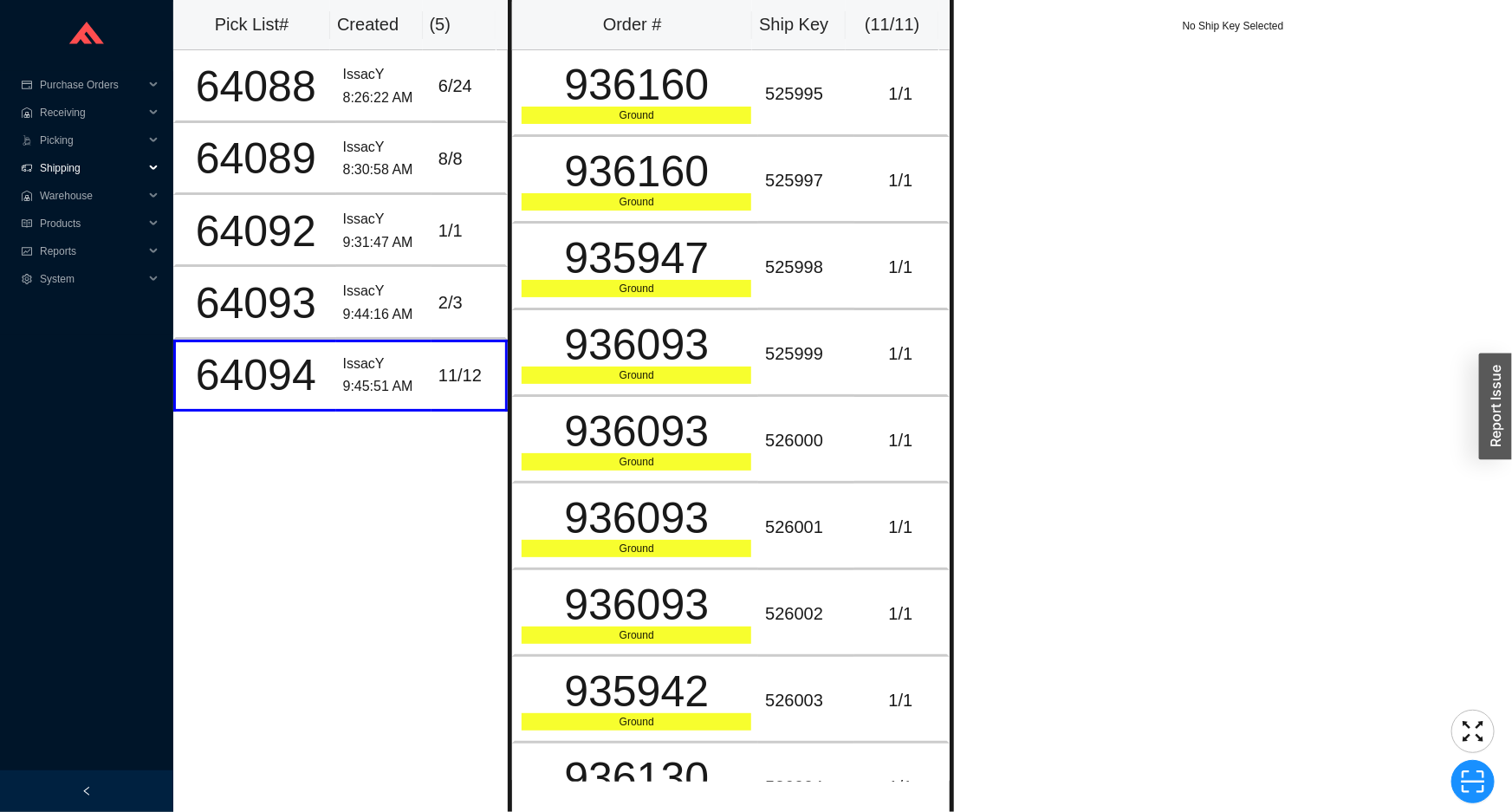
click at [105, 168] on span "Shipping" at bounding box center [92, 169] width 104 height 28
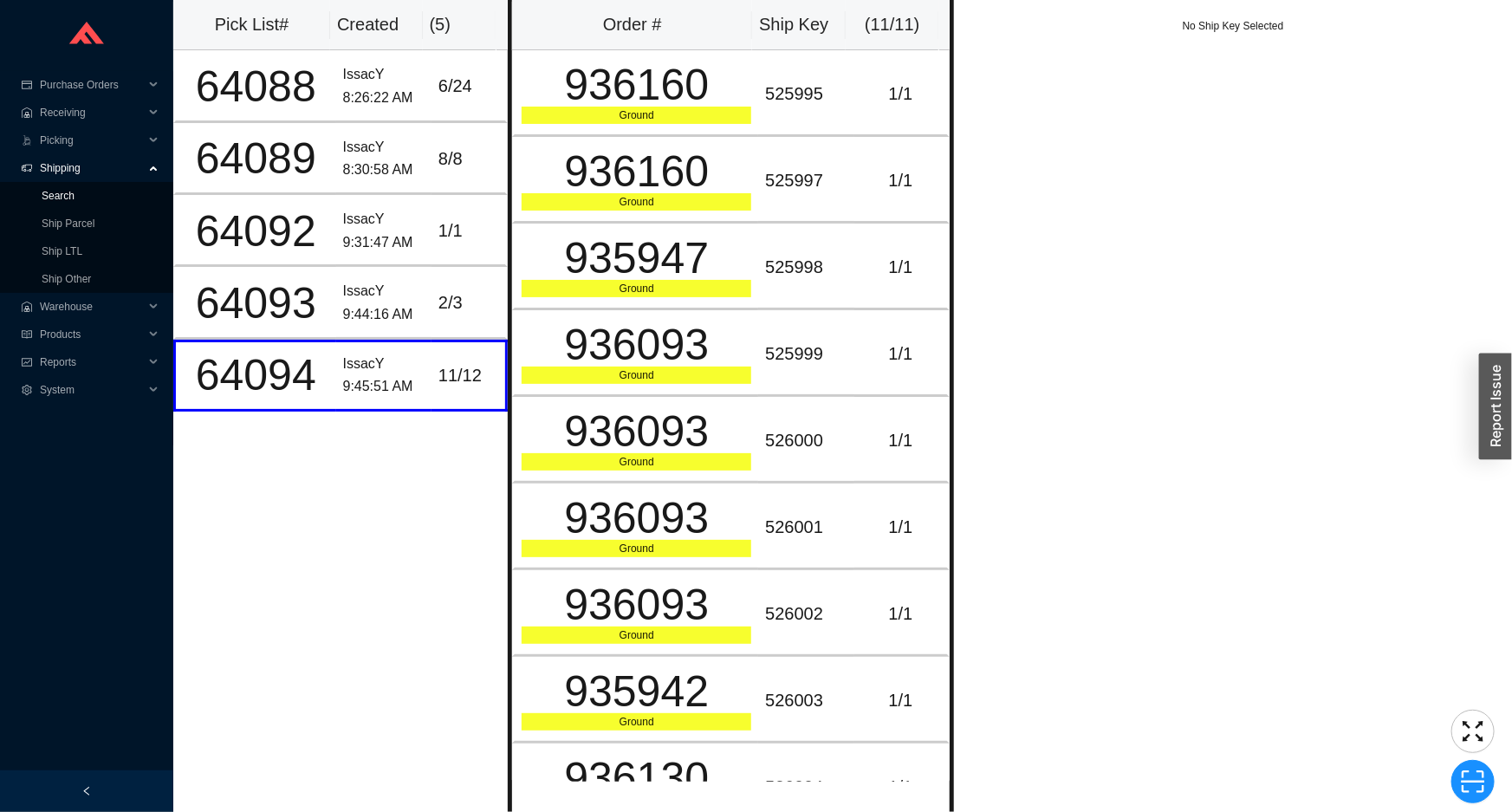
drag, startPoint x: 112, startPoint y: 176, endPoint x: 112, endPoint y: 185, distance: 9.0
click at [75, 189] on link "Search" at bounding box center [57, 195] width 33 height 12
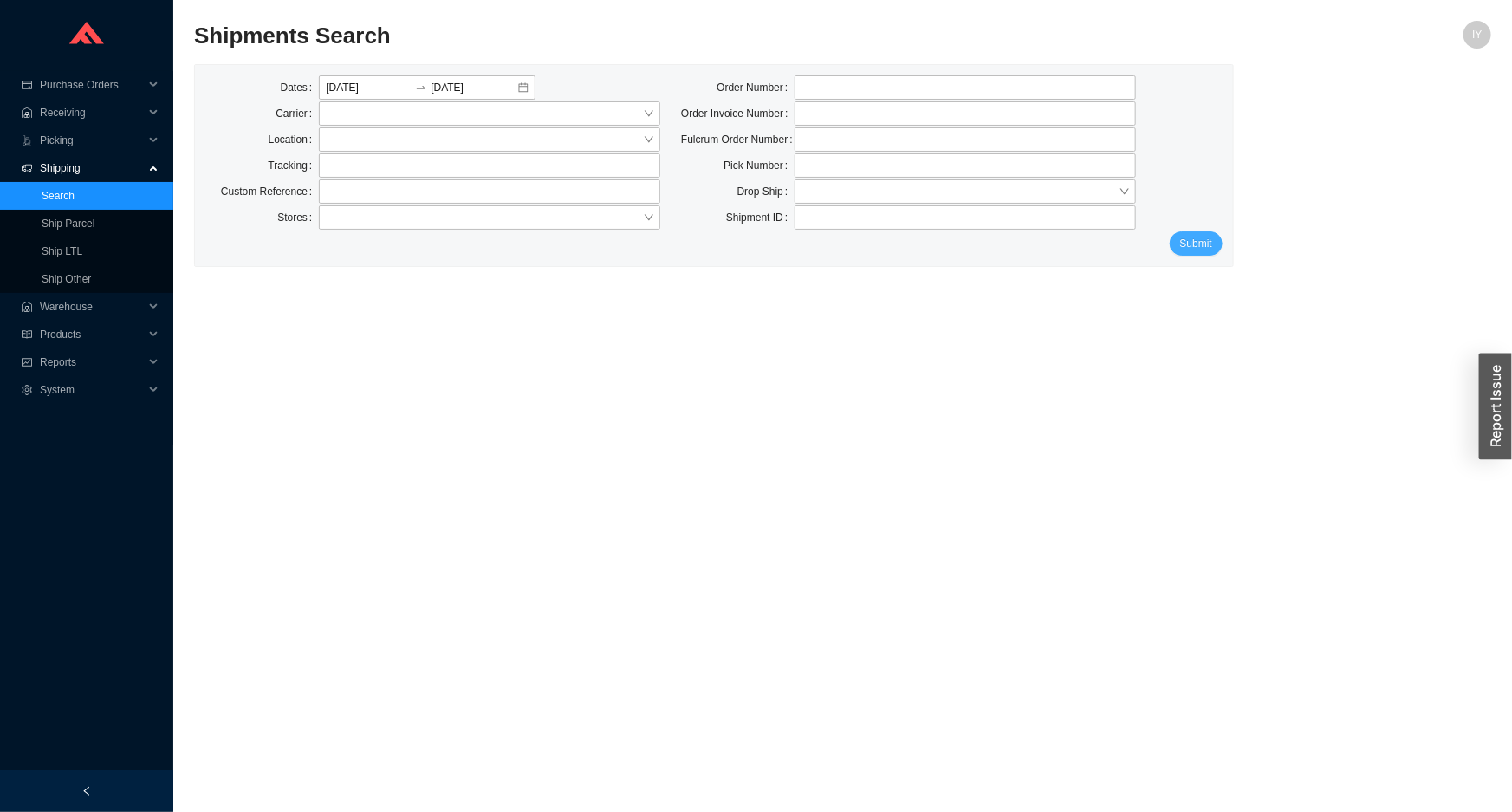
click at [1220, 247] on button "Submit" at bounding box center [1196, 244] width 52 height 24
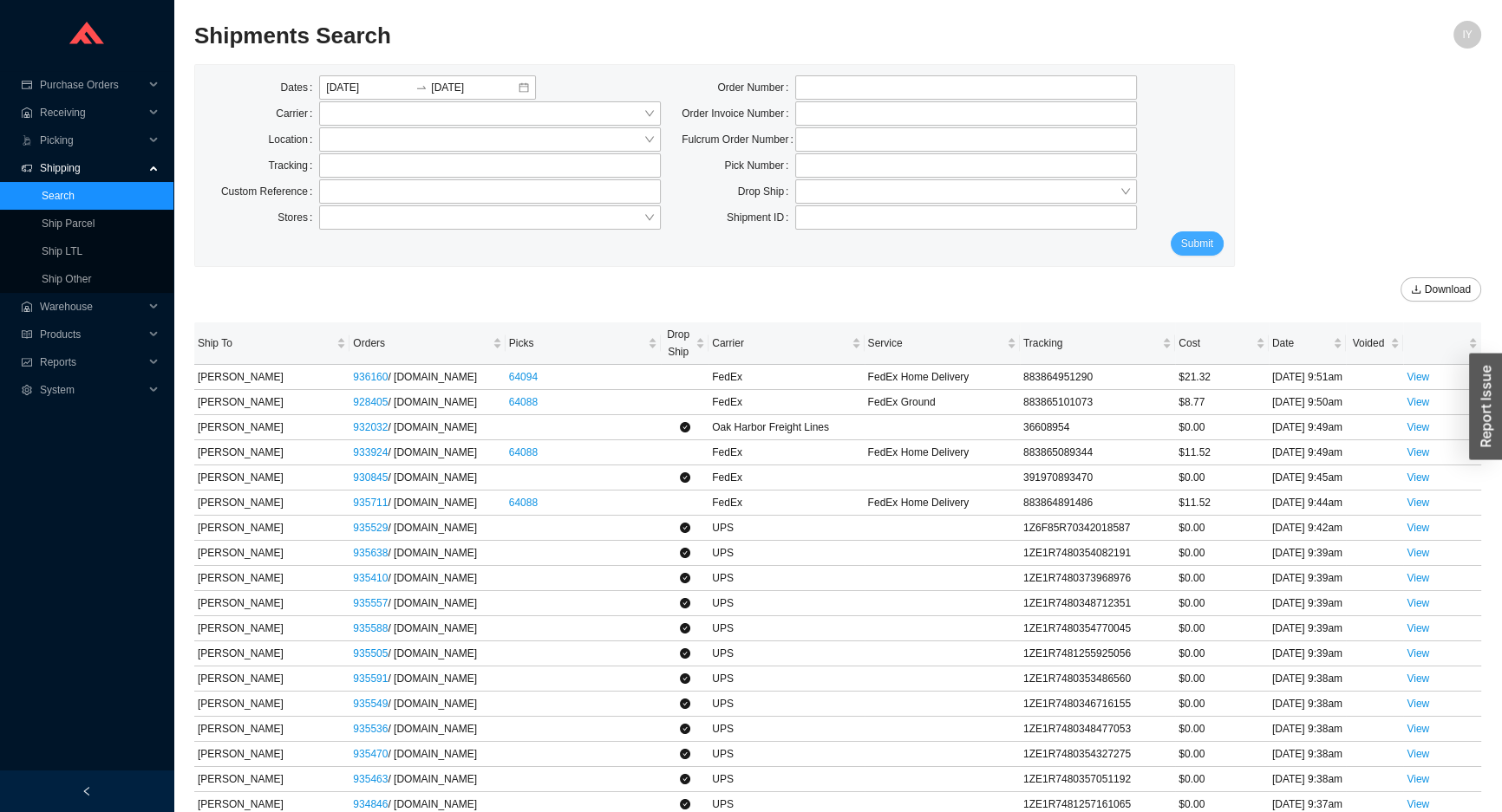
click at [1211, 245] on span "Submit" at bounding box center [1197, 244] width 32 height 17
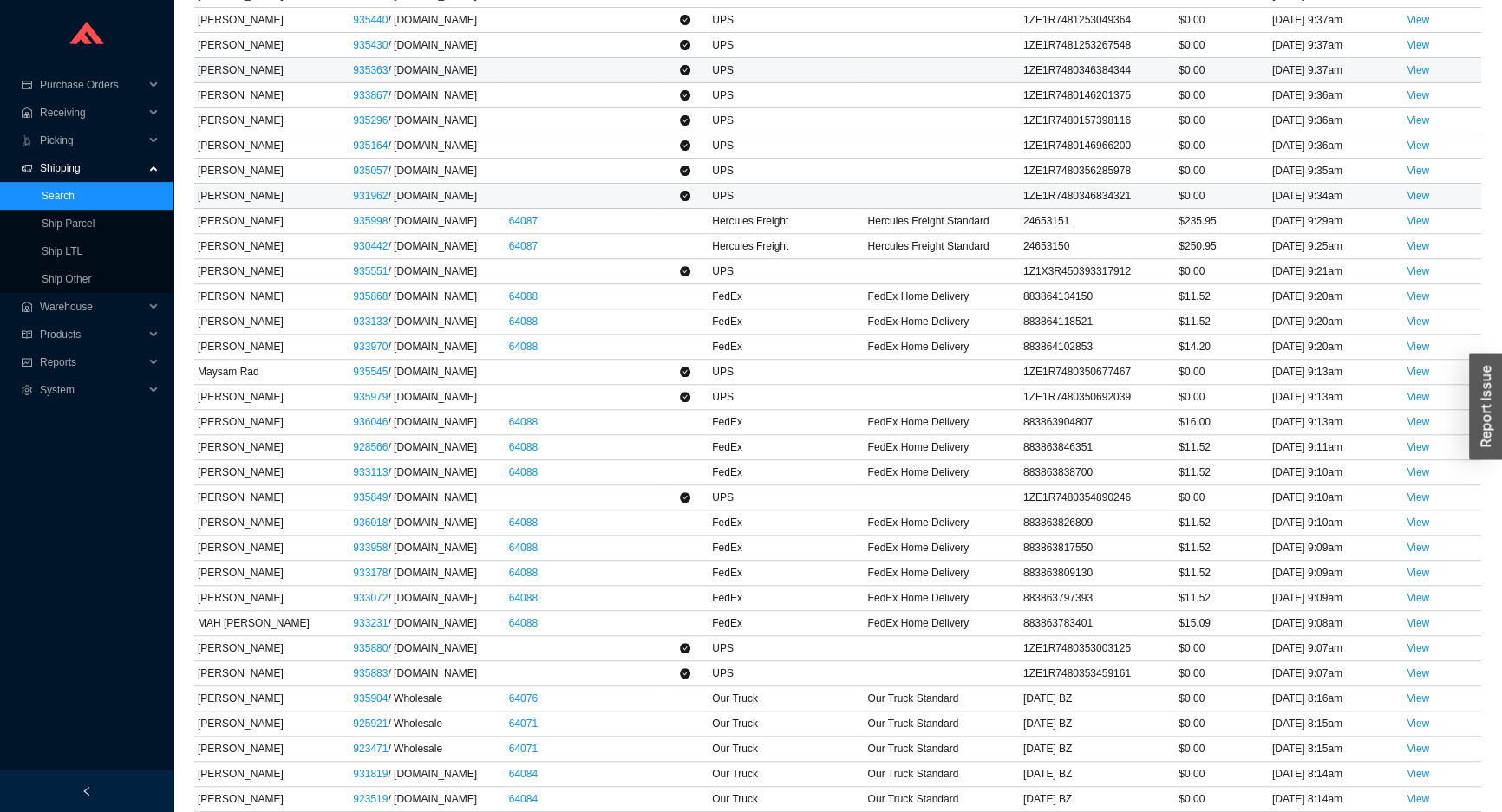
scroll to position [945, 0]
click at [1418, 303] on link "View" at bounding box center [1418, 296] width 23 height 12
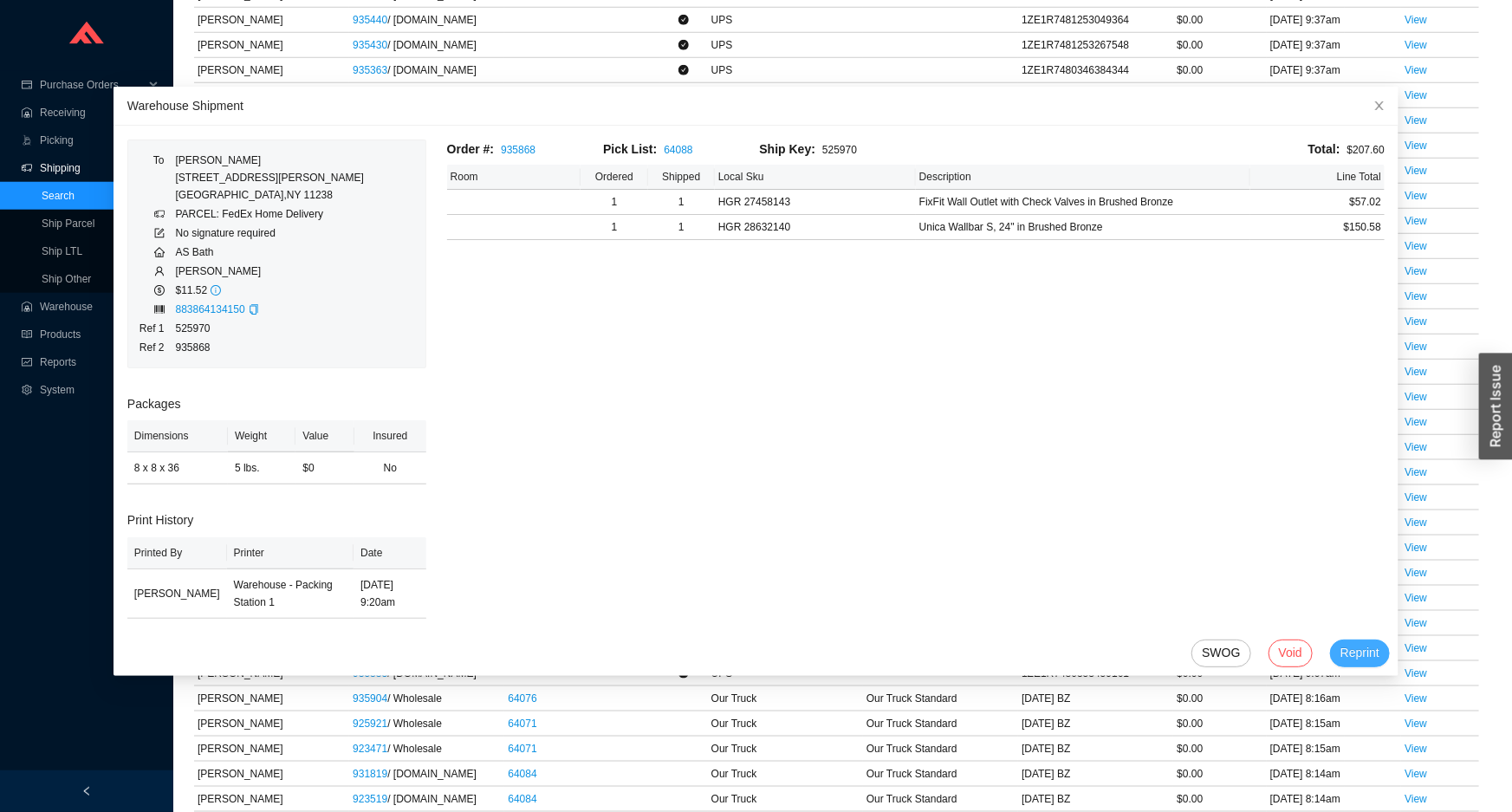
click at [1340, 648] on span "Reprint" at bounding box center [1360, 653] width 39 height 20
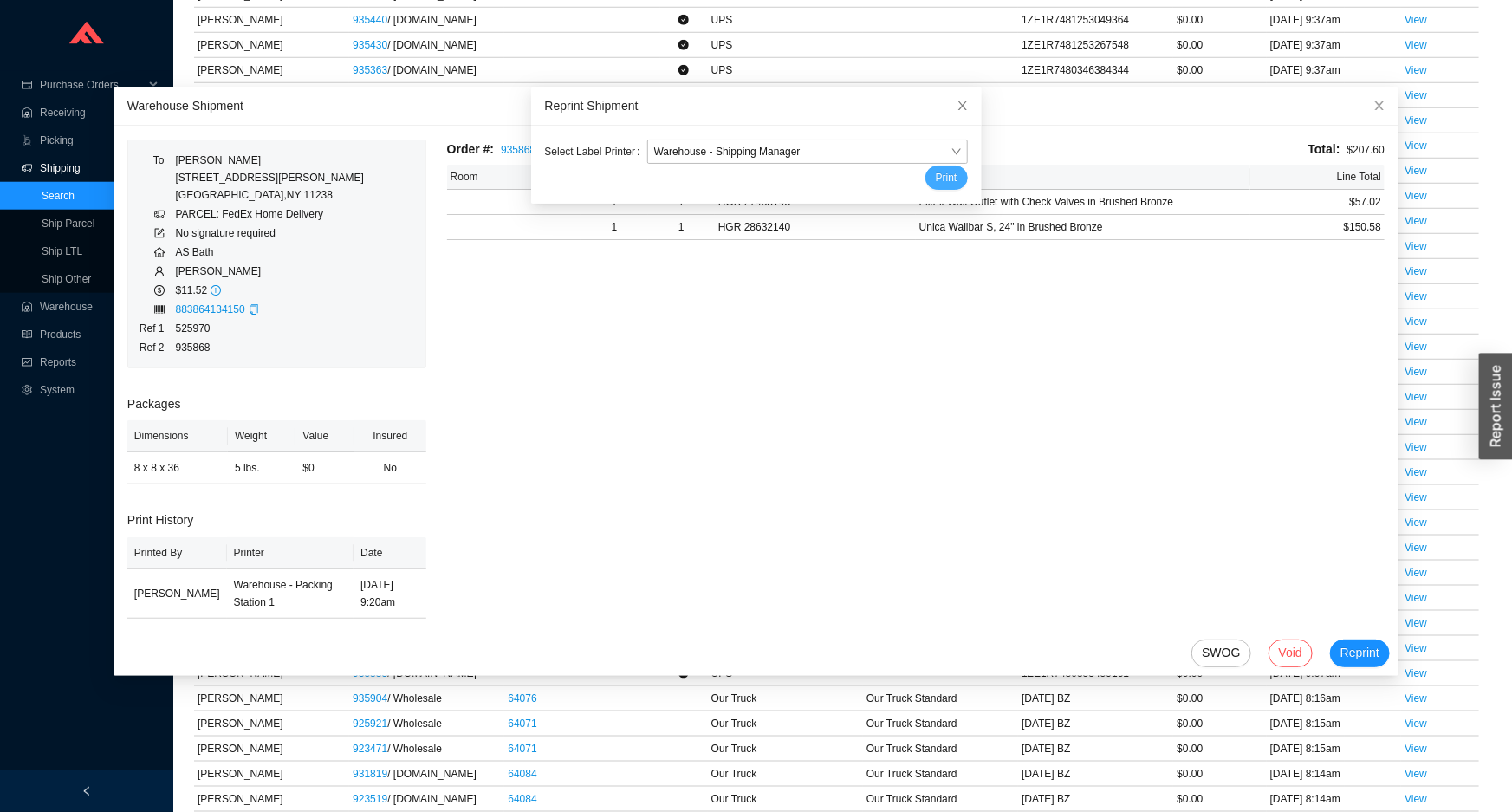
click at [936, 174] on span "Print" at bounding box center [946, 177] width 22 height 17
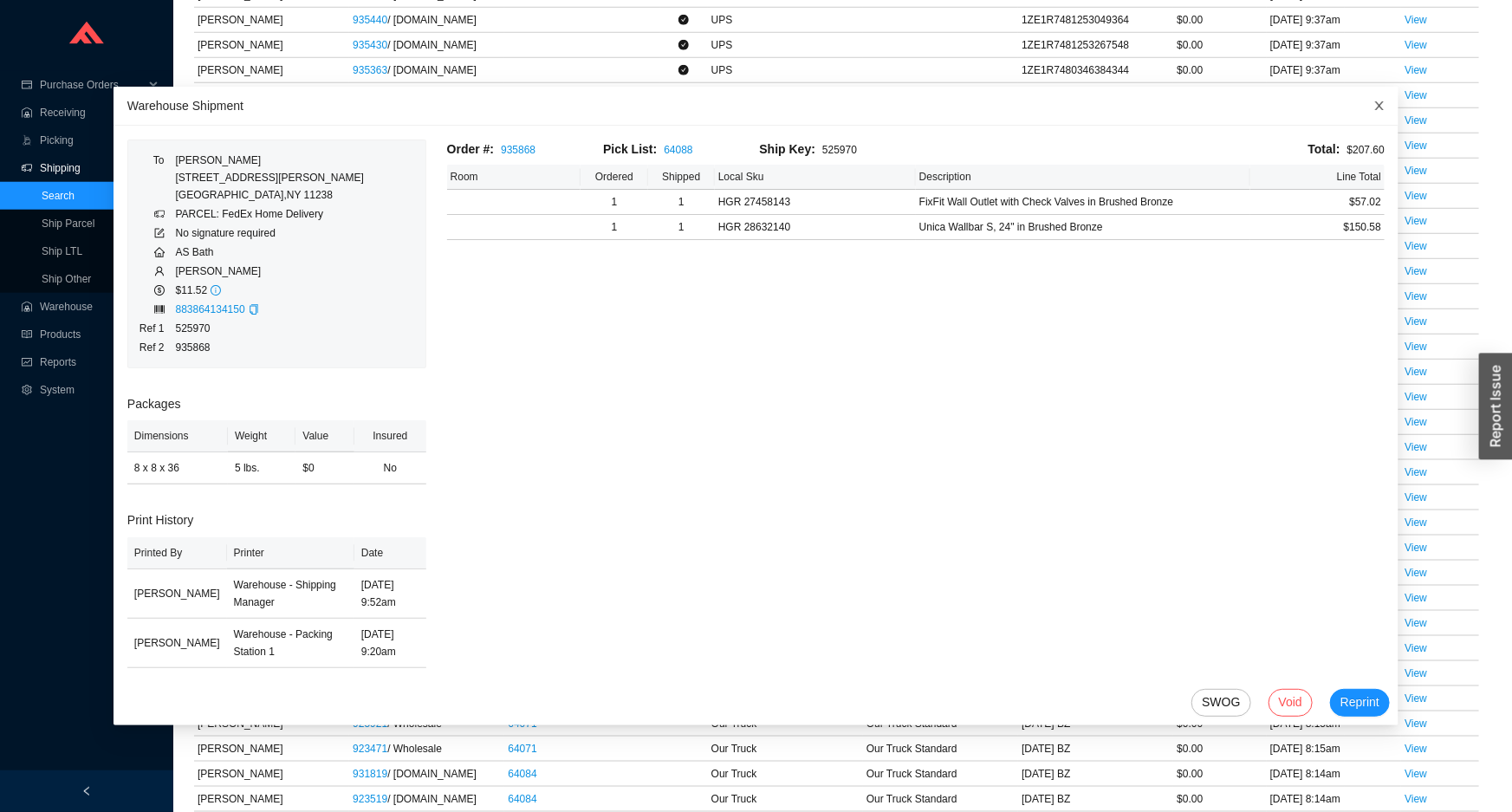
click at [1373, 109] on icon "close" at bounding box center [1379, 105] width 12 height 12
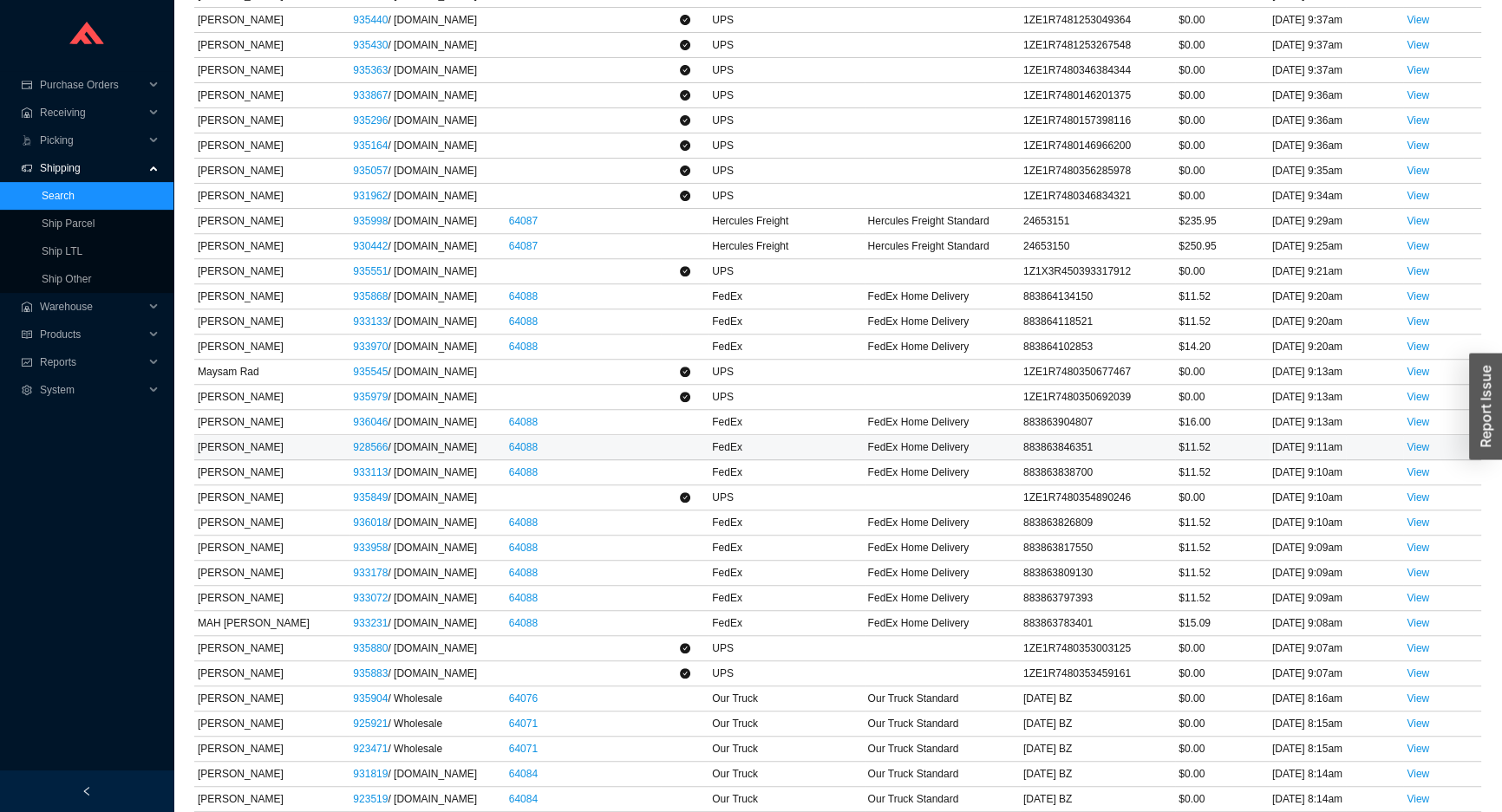
scroll to position [1339, 0]
click at [1421, 529] on link "View" at bounding box center [1418, 522] width 23 height 12
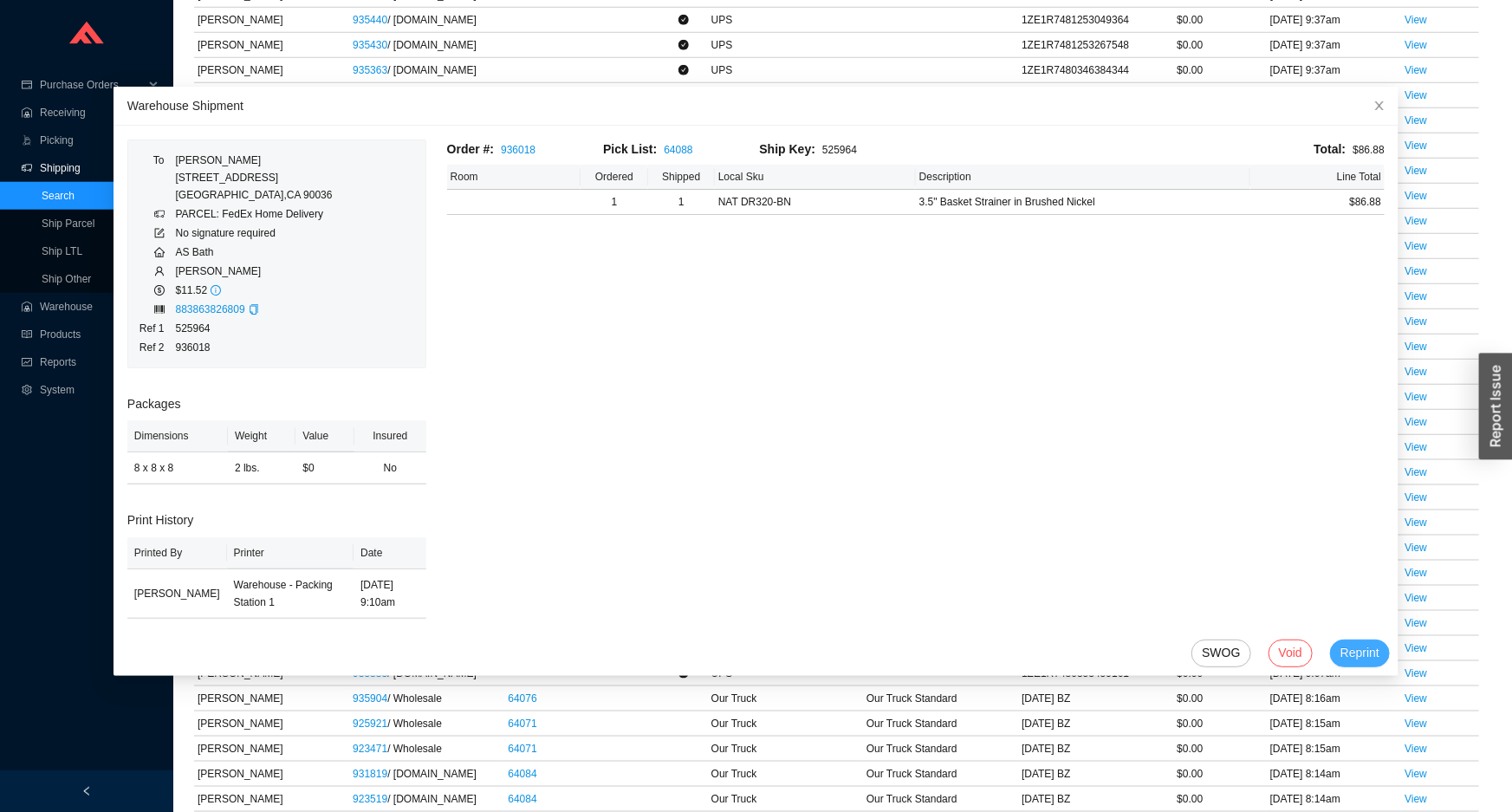
click at [1340, 655] on span "Reprint" at bounding box center [1360, 653] width 39 height 20
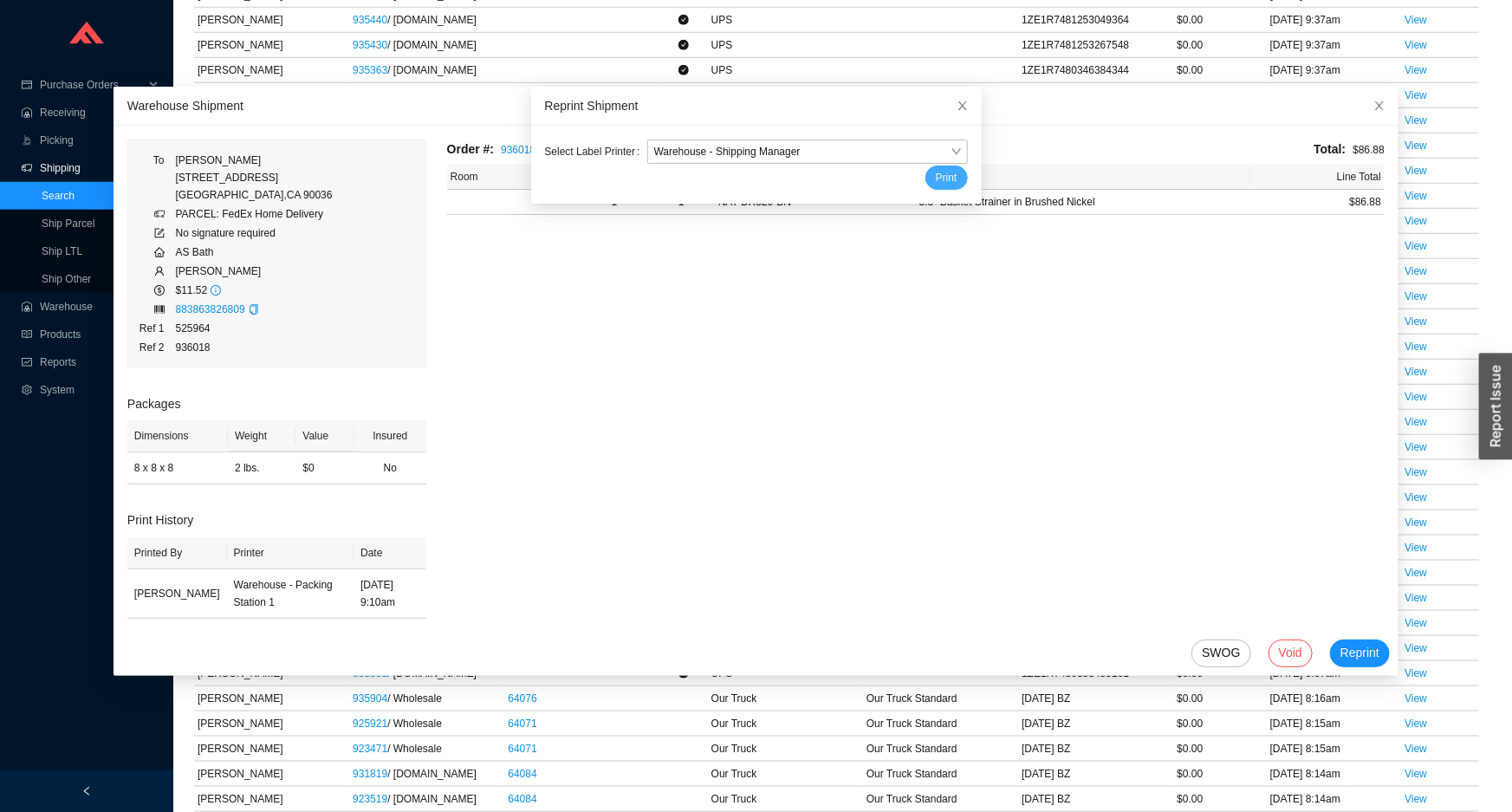
click at [942, 180] on button "Print" at bounding box center [946, 178] width 42 height 24
click at [911, 166] on button "Print" at bounding box center [939, 178] width 56 height 24
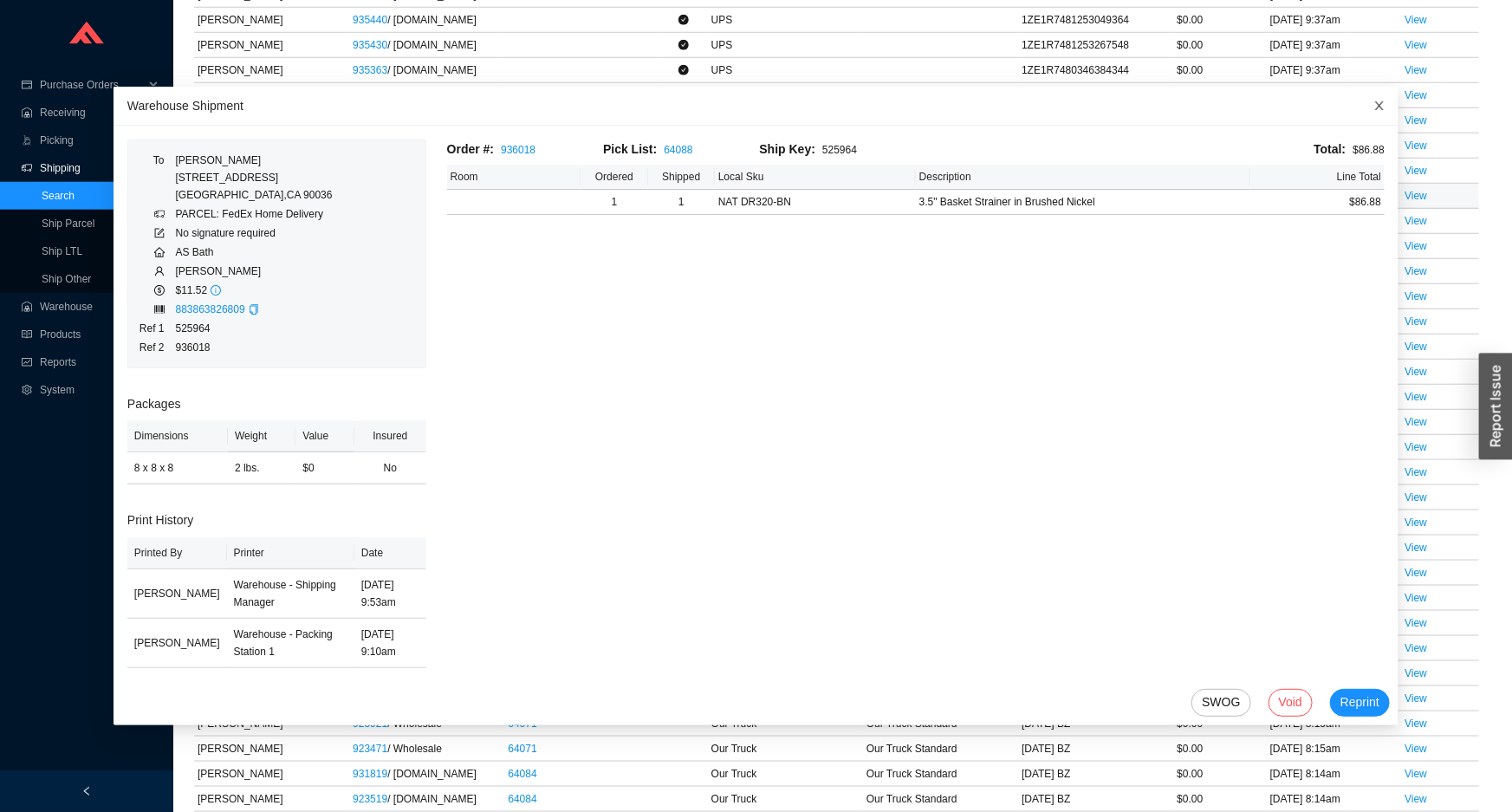
drag, startPoint x: 875, startPoint y: 25, endPoint x: 1359, endPoint y: 108, distance: 491.1
click at [1375, 108] on icon "close" at bounding box center [1379, 105] width 8 height 8
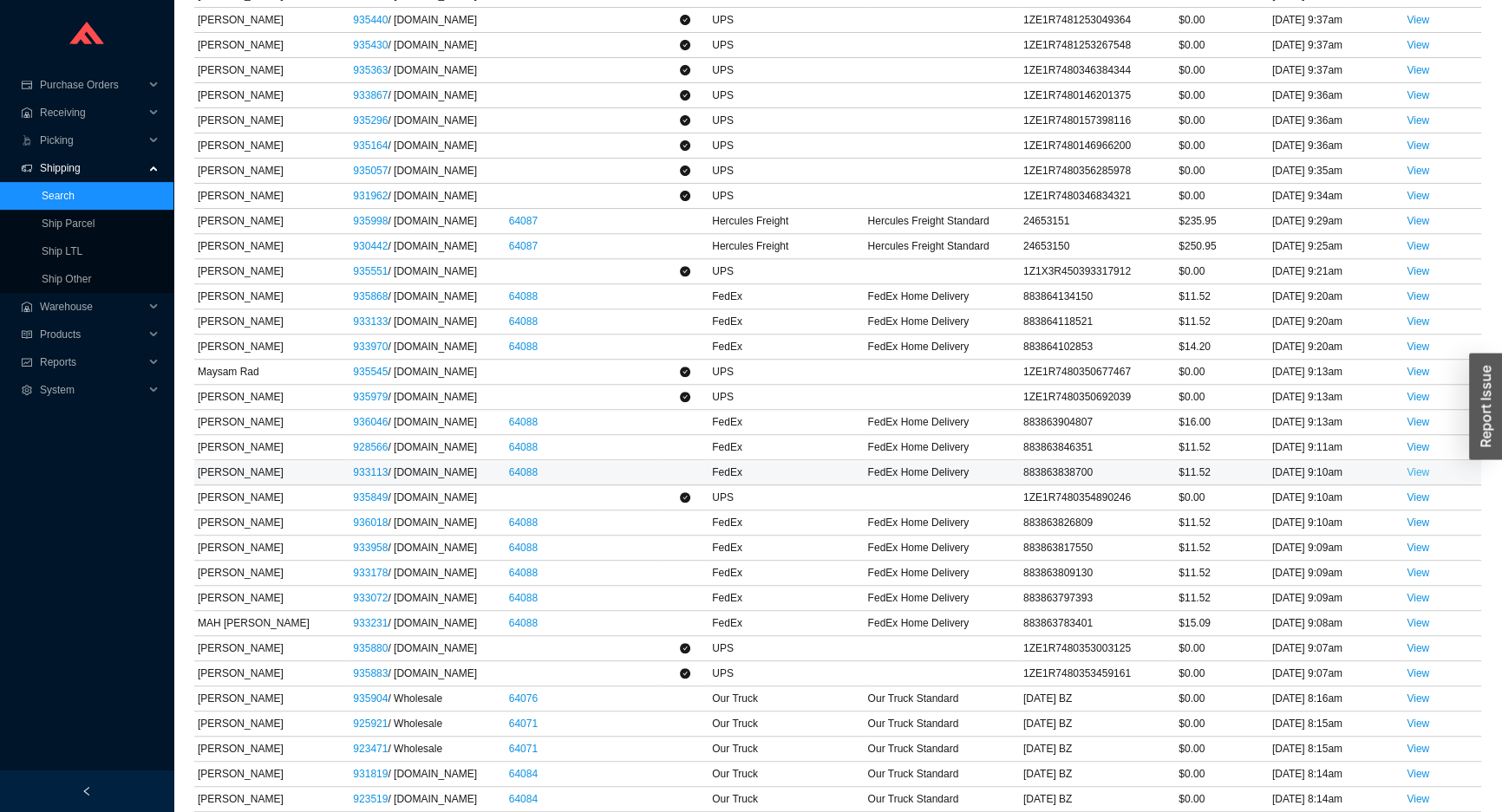
click at [1417, 478] on link "View" at bounding box center [1418, 472] width 23 height 12
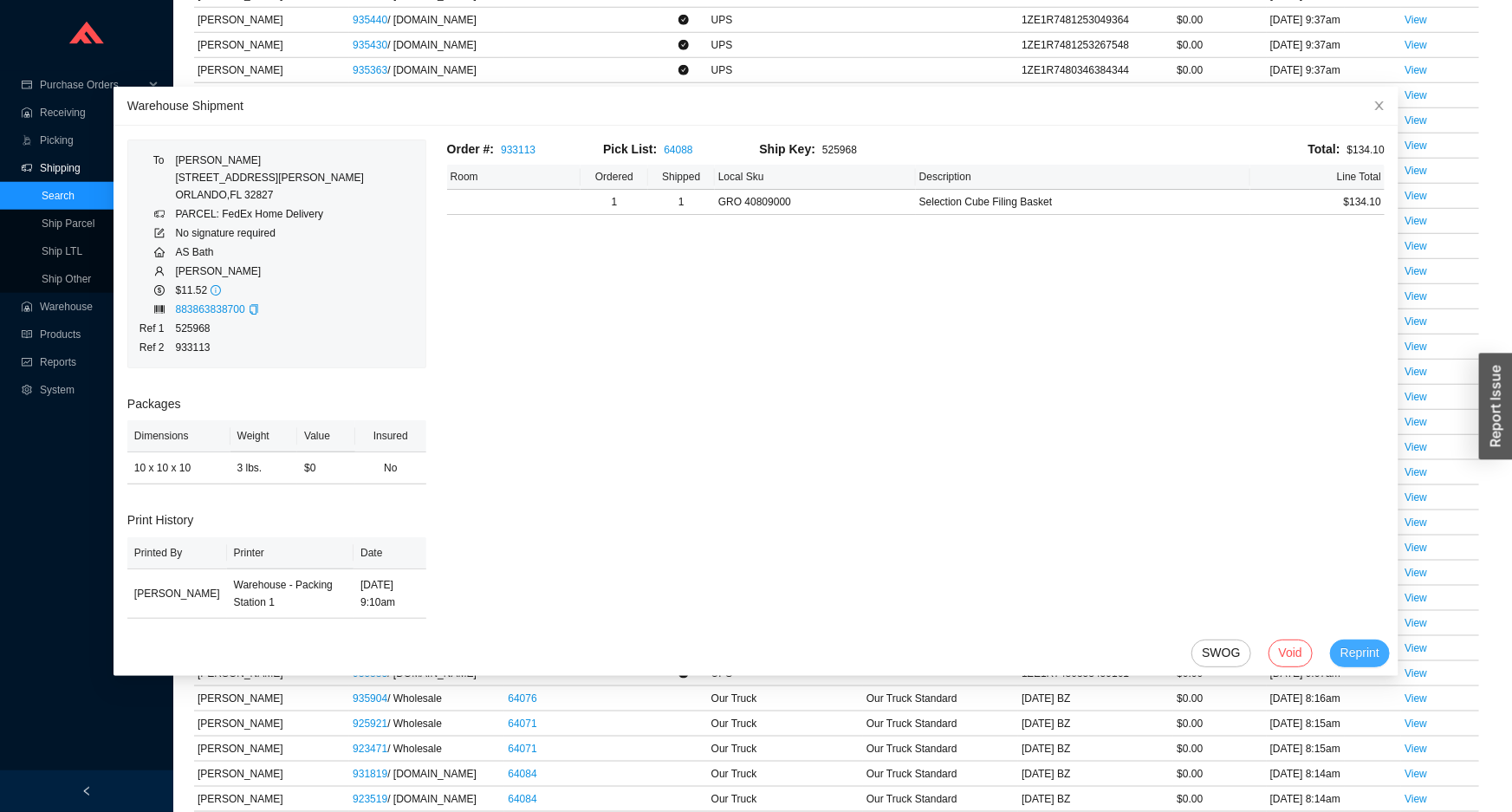
click at [1360, 655] on button "Reprint" at bounding box center [1360, 654] width 60 height 28
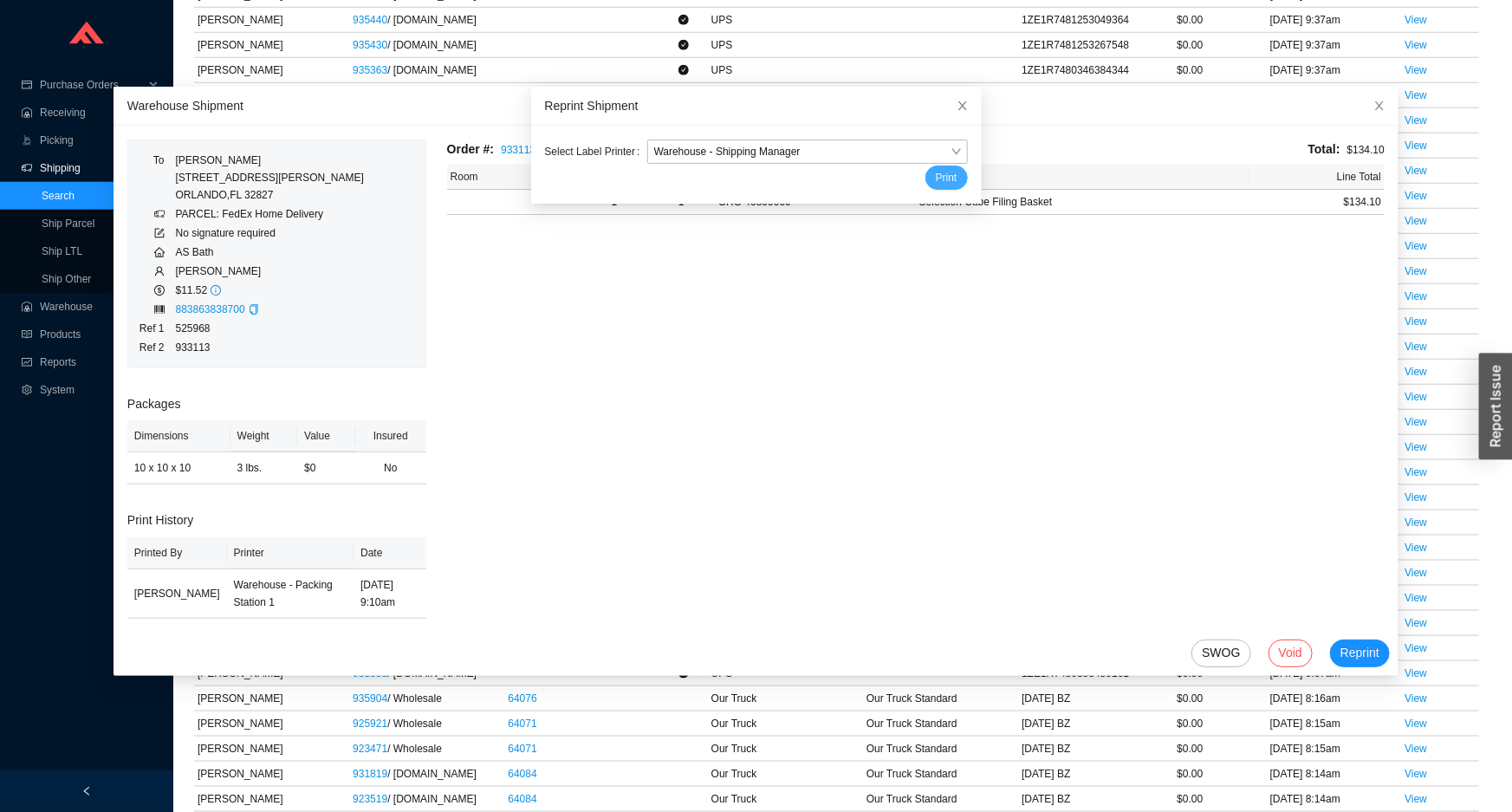
click at [936, 180] on span "Print" at bounding box center [946, 177] width 22 height 17
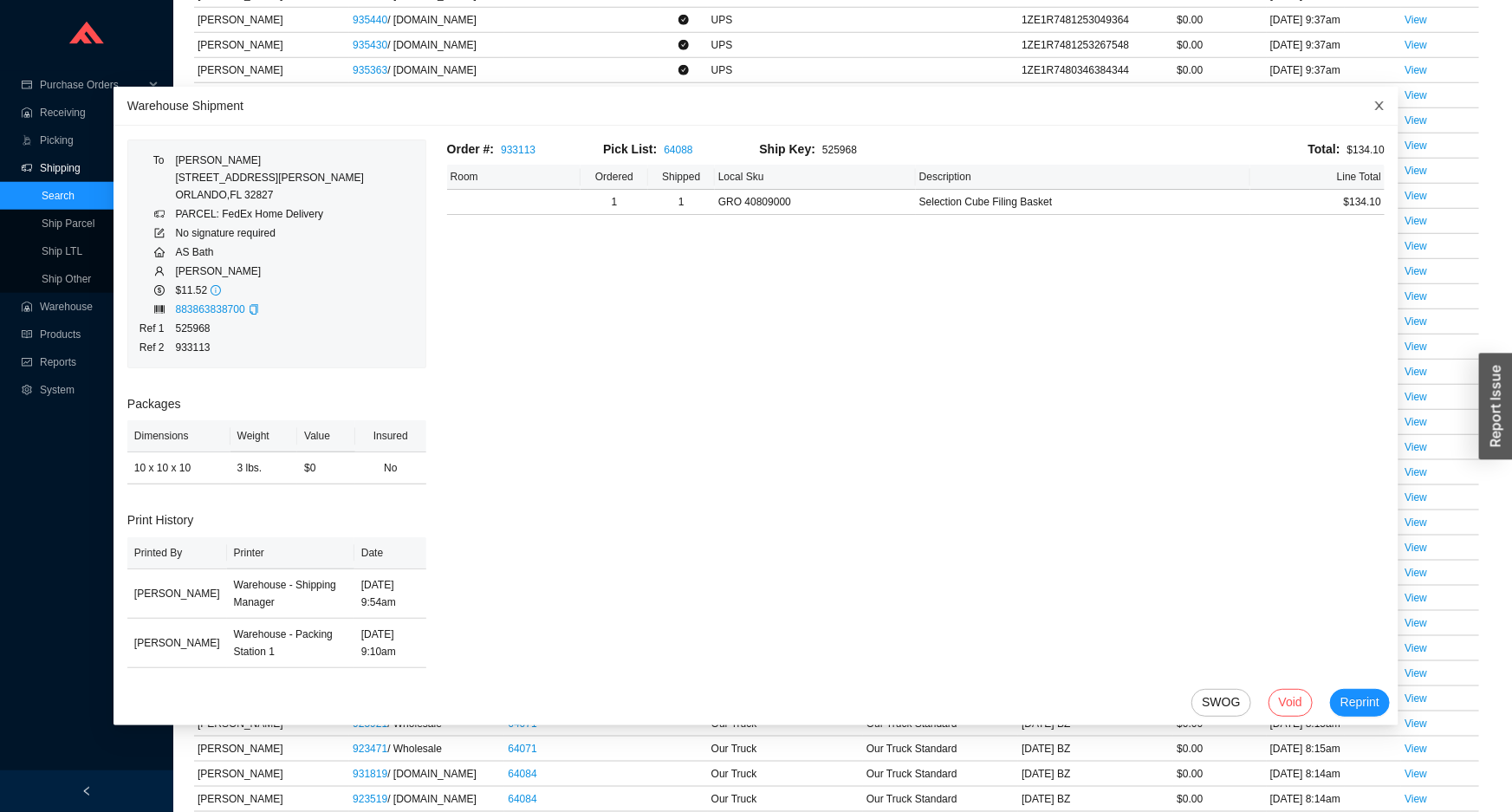
click at [1373, 109] on icon "close" at bounding box center [1379, 105] width 12 height 12
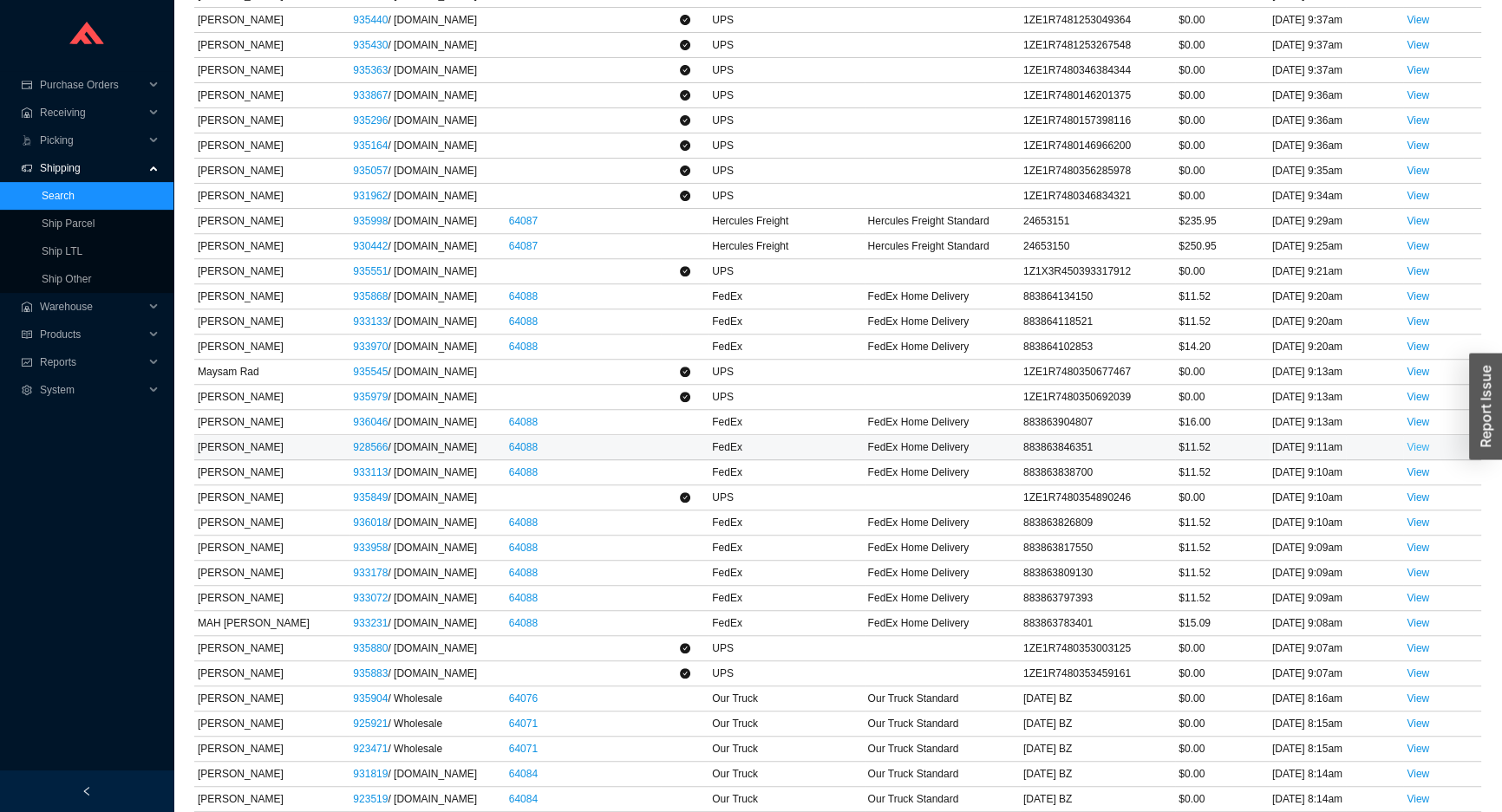
click at [1411, 453] on link "View" at bounding box center [1418, 447] width 23 height 12
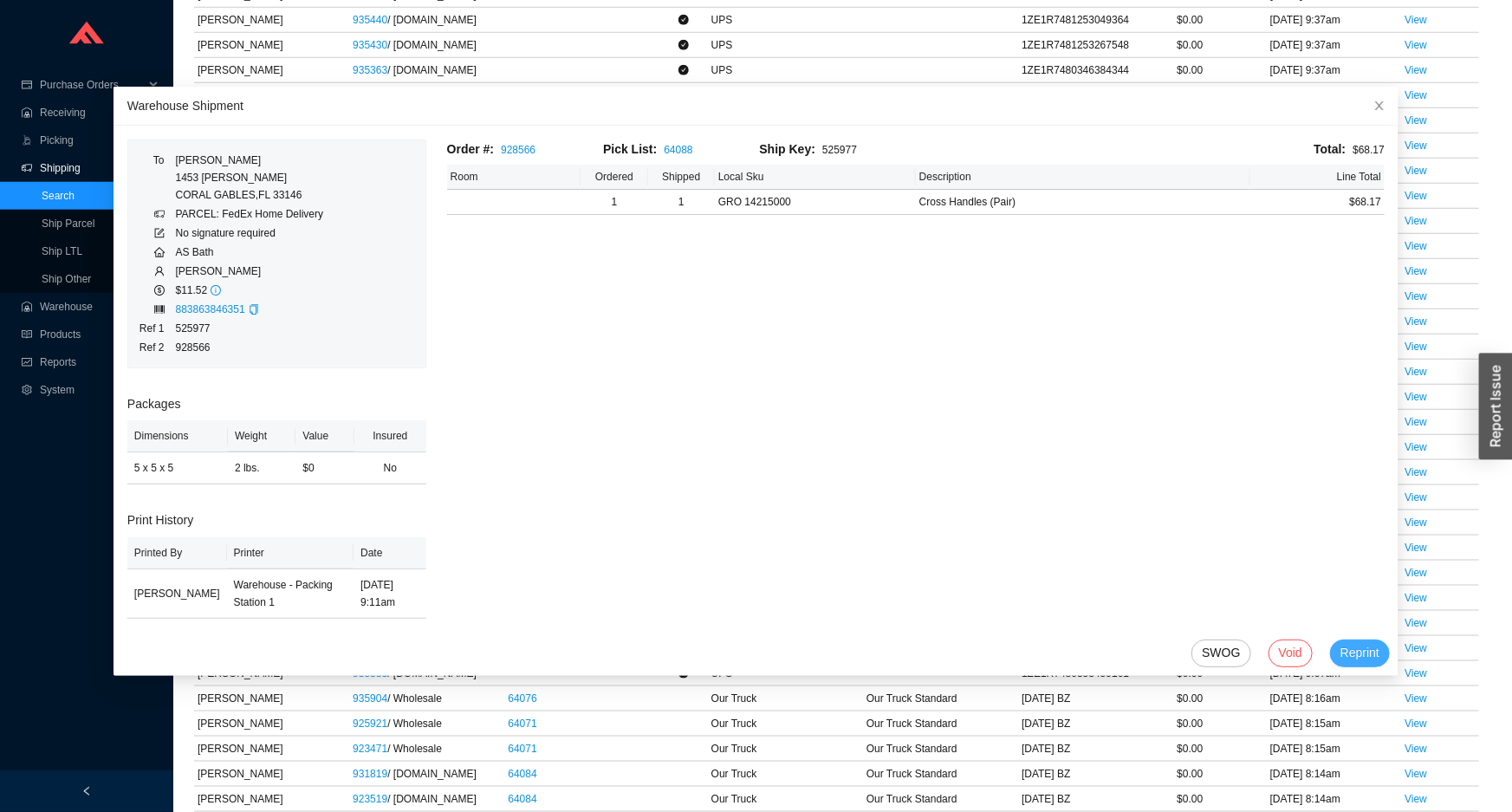
click at [1340, 653] on span "Reprint" at bounding box center [1360, 653] width 39 height 20
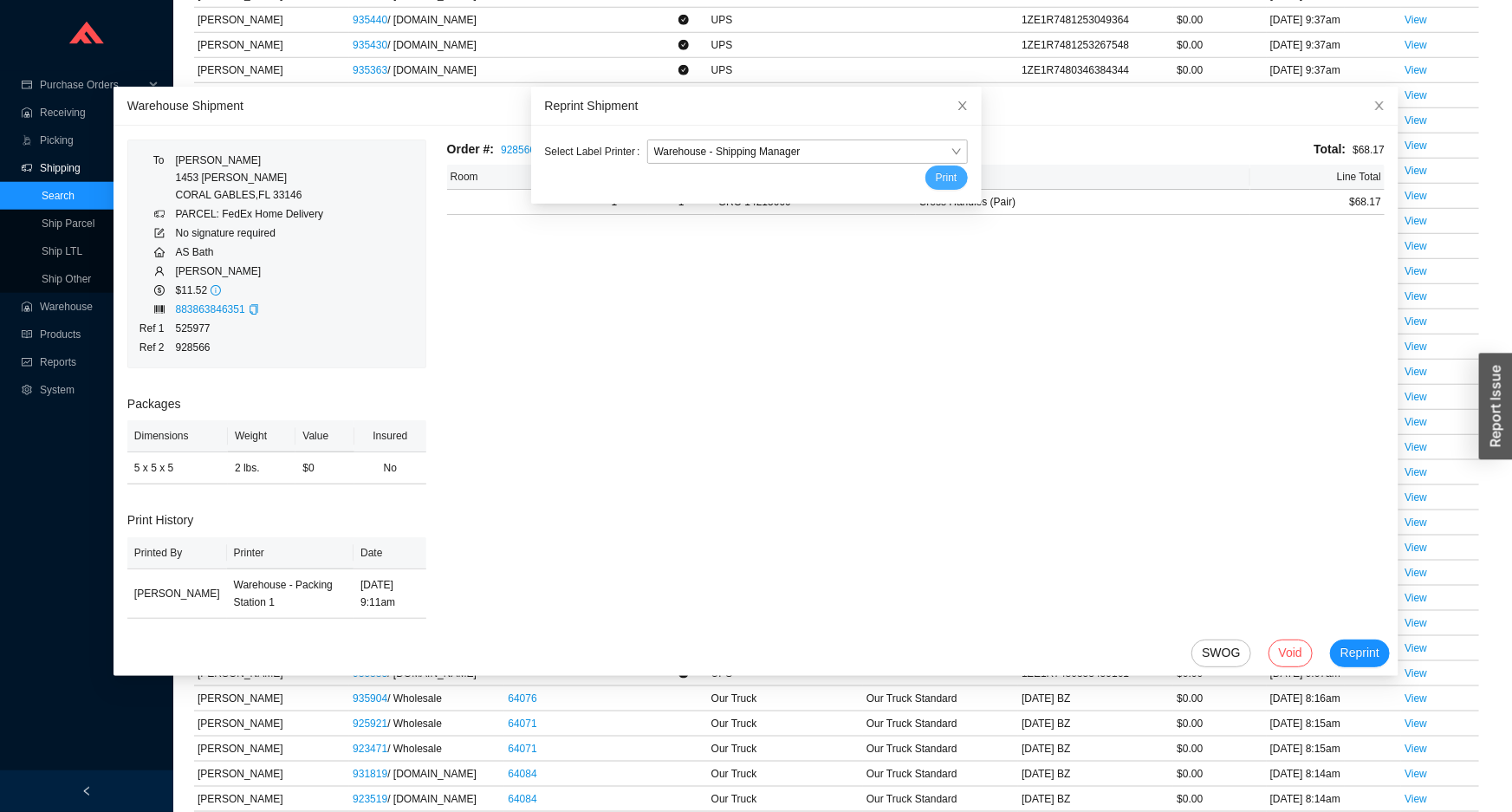
click at [936, 182] on span "Print" at bounding box center [946, 177] width 22 height 17
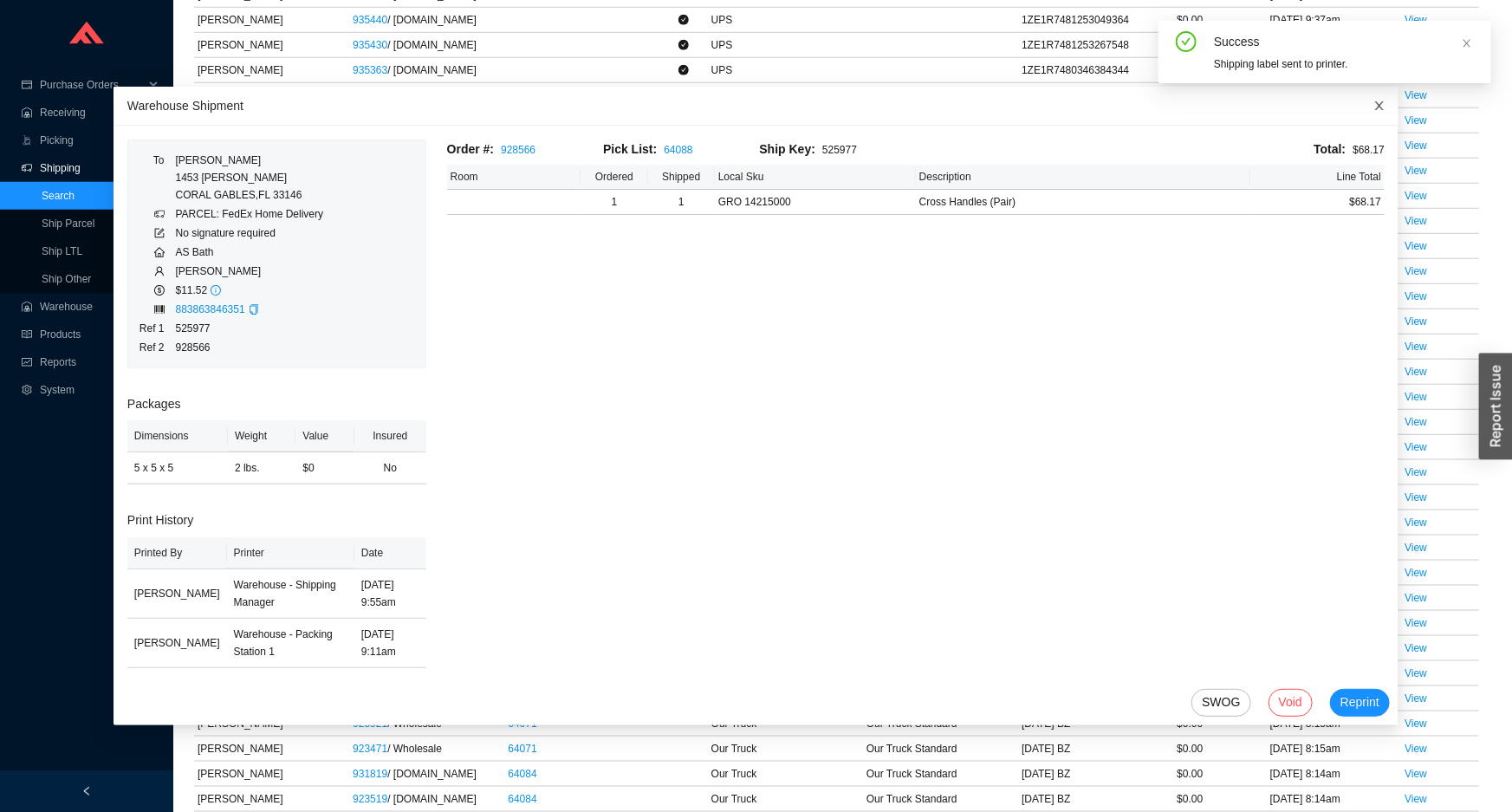
click at [1375, 104] on icon "close" at bounding box center [1379, 105] width 8 height 8
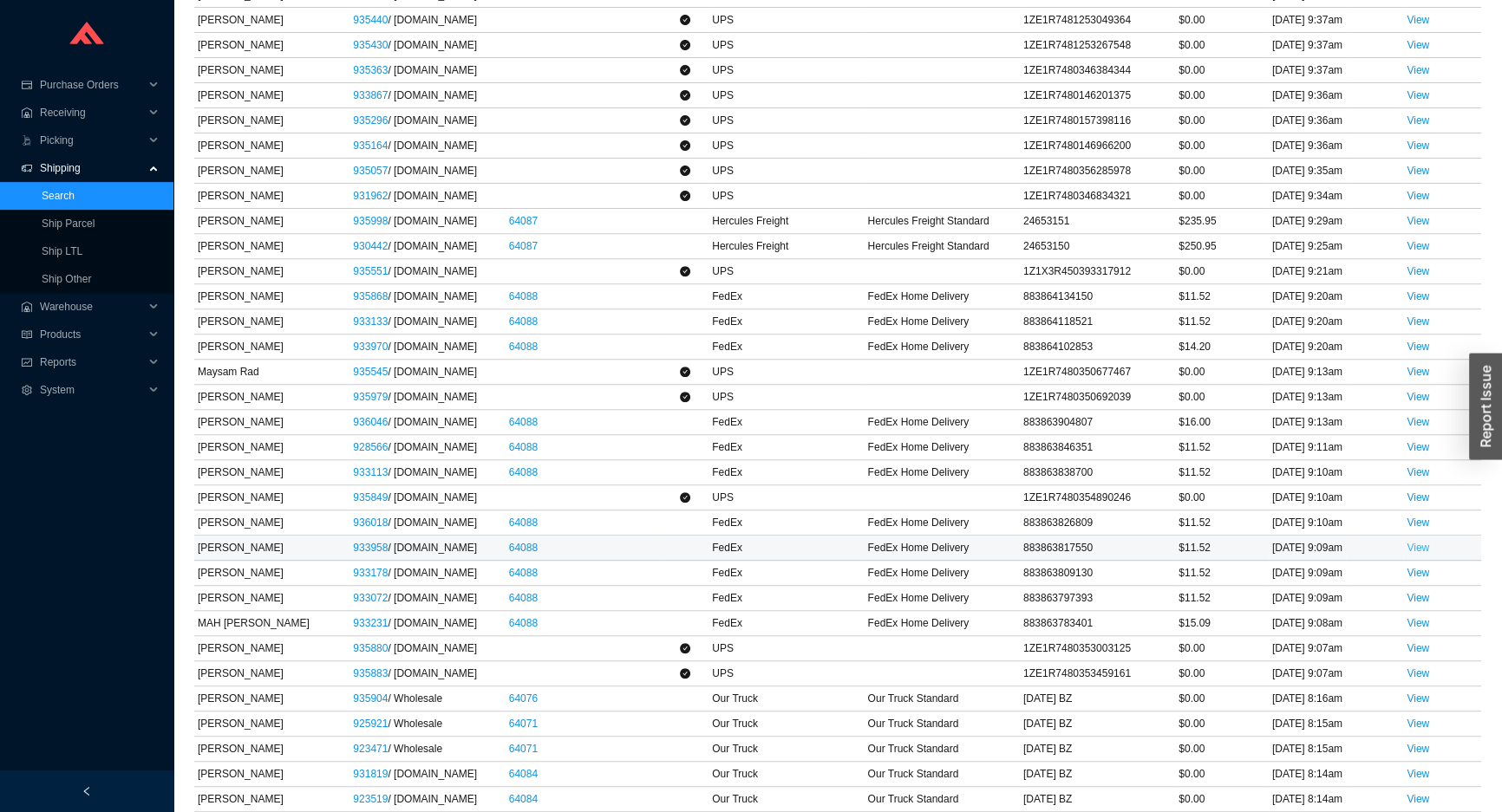
click at [1409, 554] on link "View" at bounding box center [1418, 548] width 23 height 12
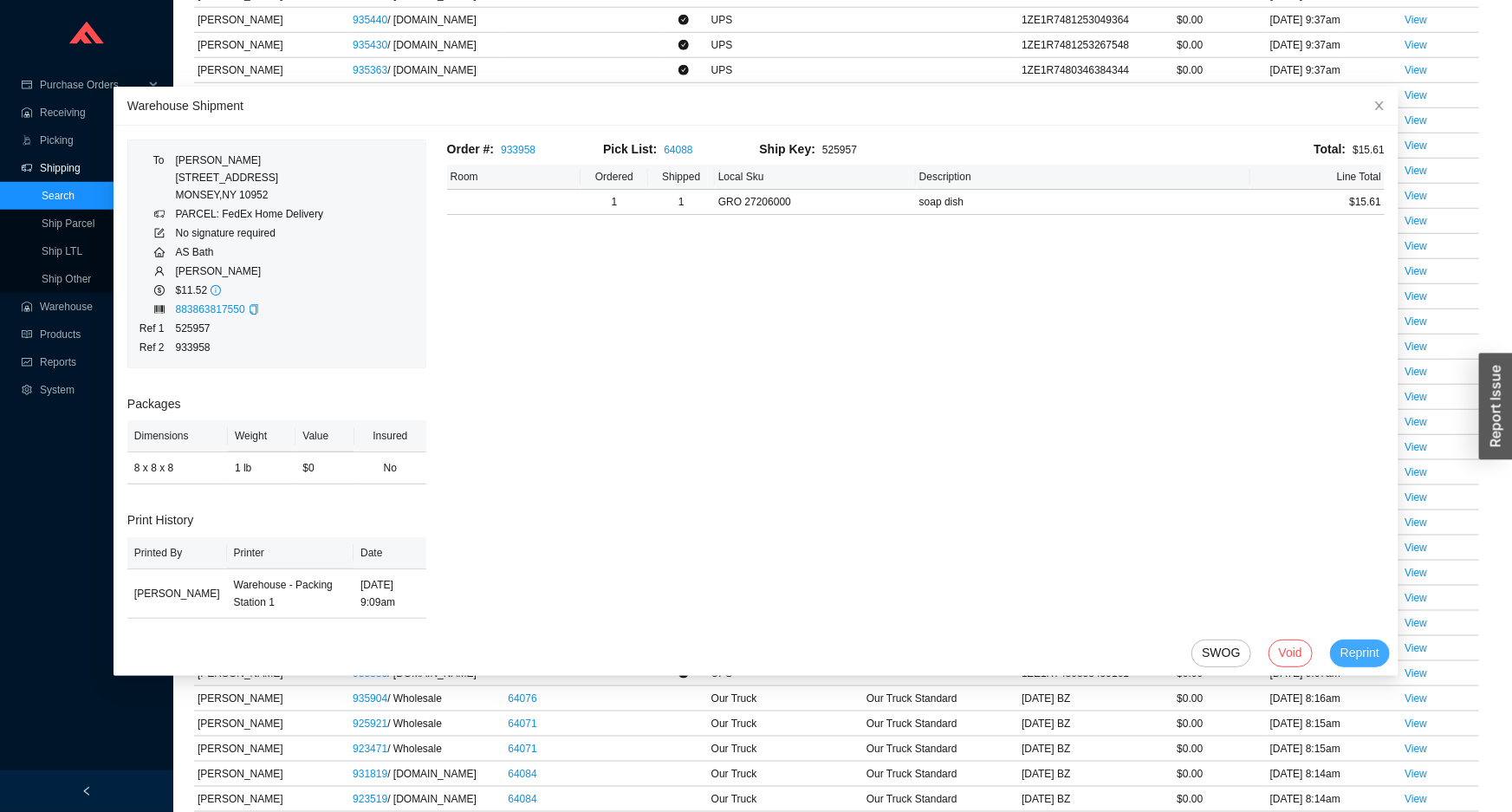
click at [1355, 648] on span "Reprint" at bounding box center [1360, 653] width 39 height 20
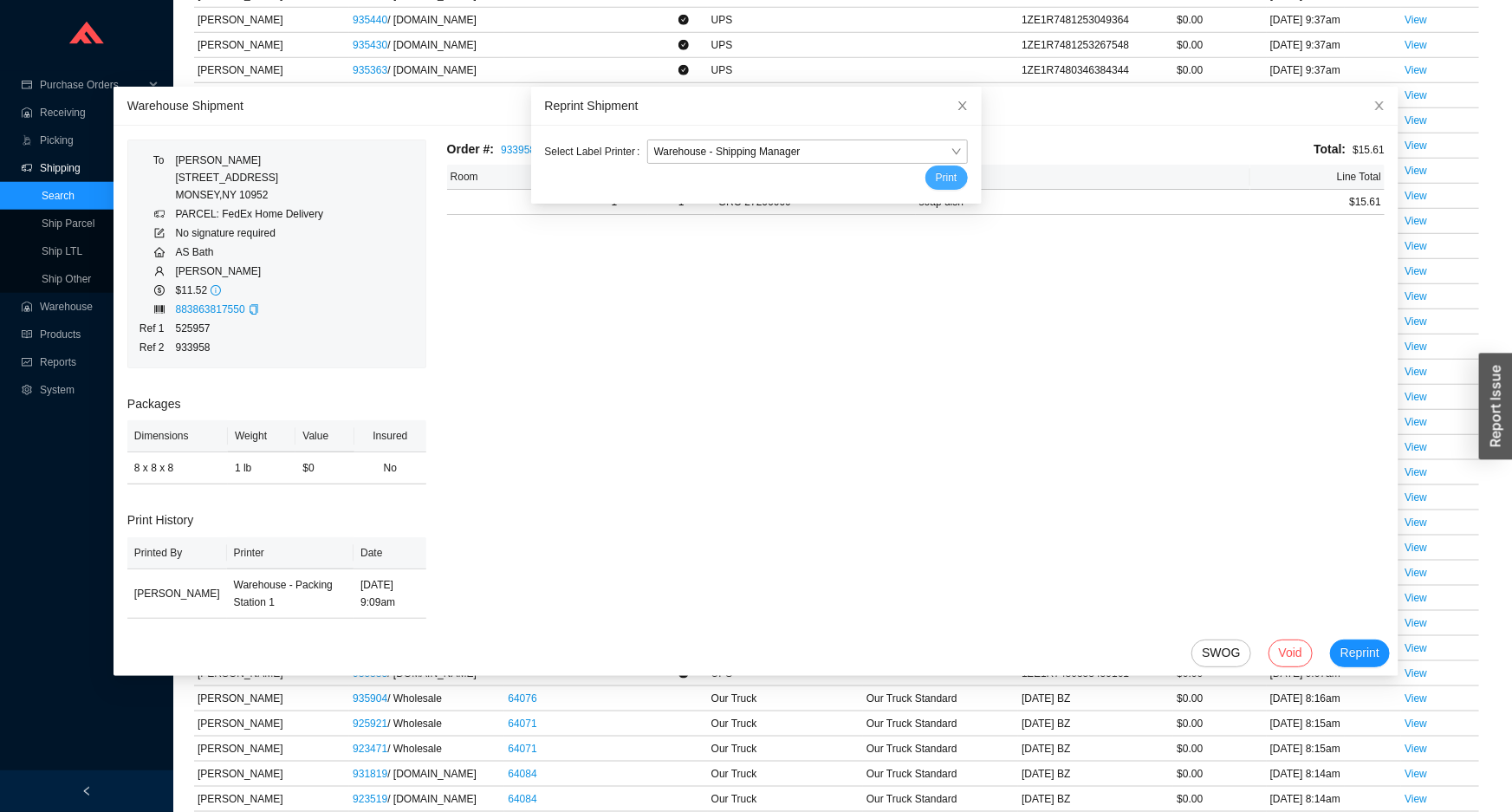
click at [938, 183] on span "Print" at bounding box center [946, 177] width 22 height 17
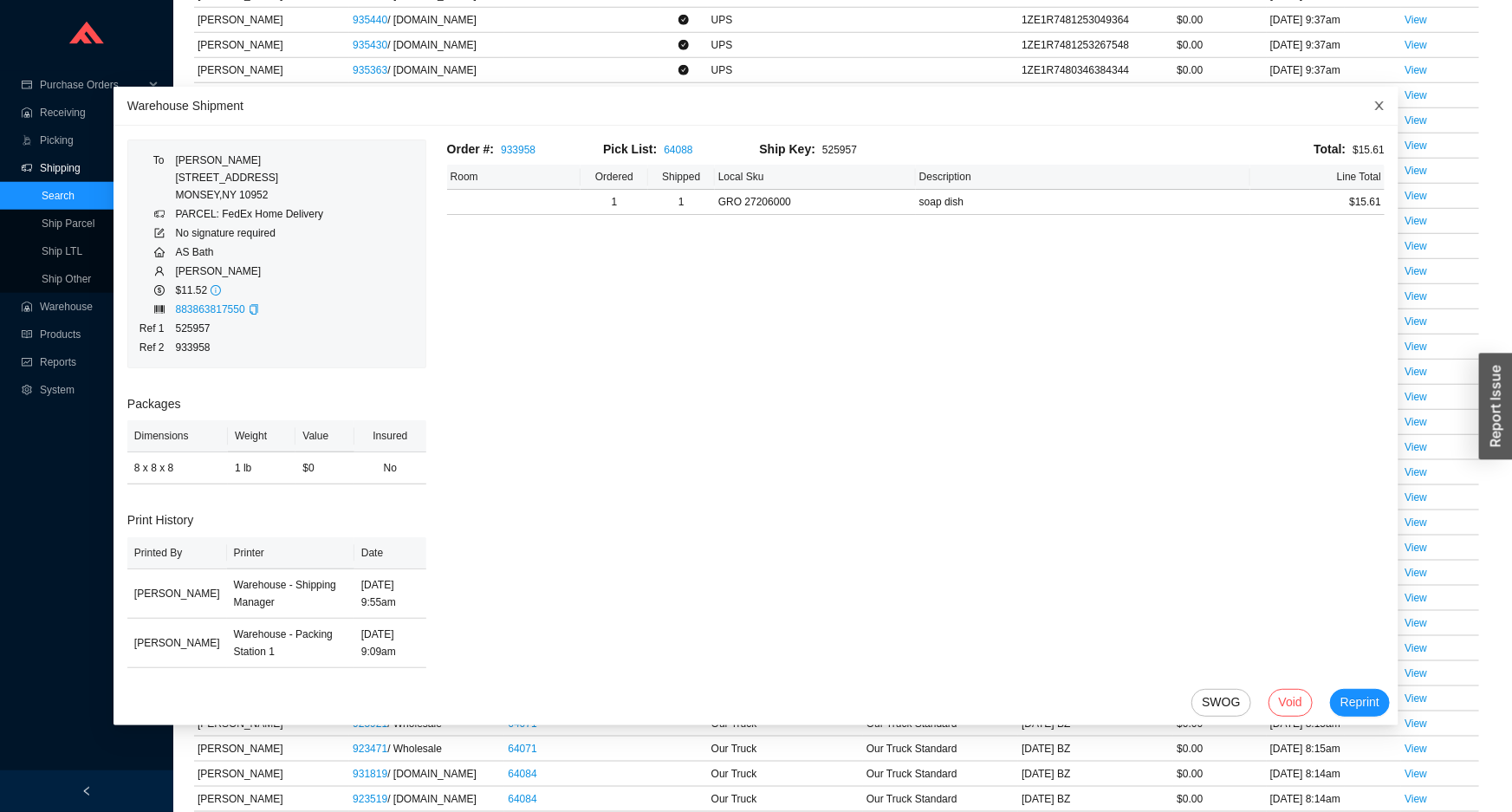
click at [1375, 107] on icon "close" at bounding box center [1379, 105] width 8 height 8
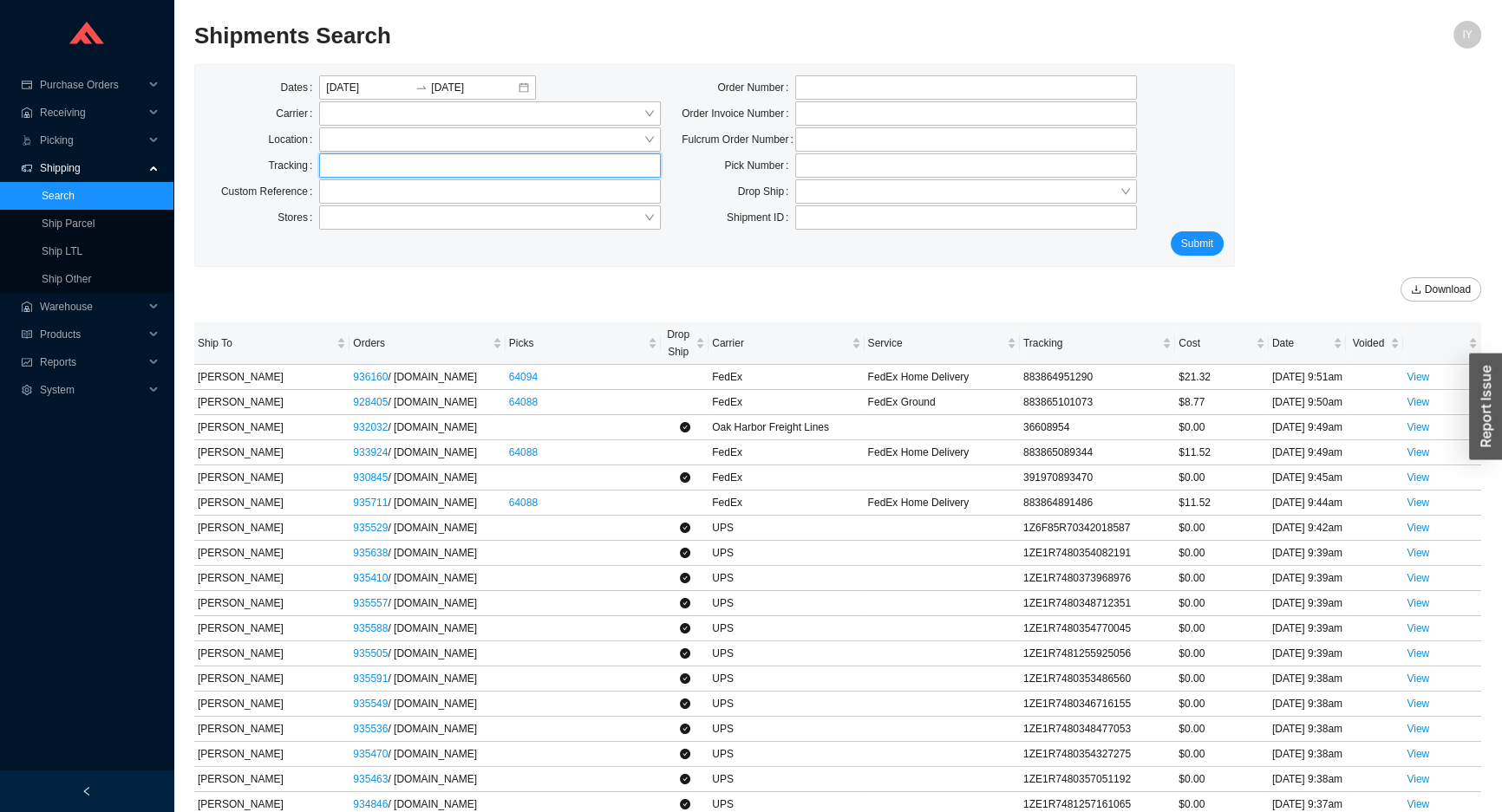
click at [509, 161] on input "text" at bounding box center [490, 166] width 341 height 24
type input "h"
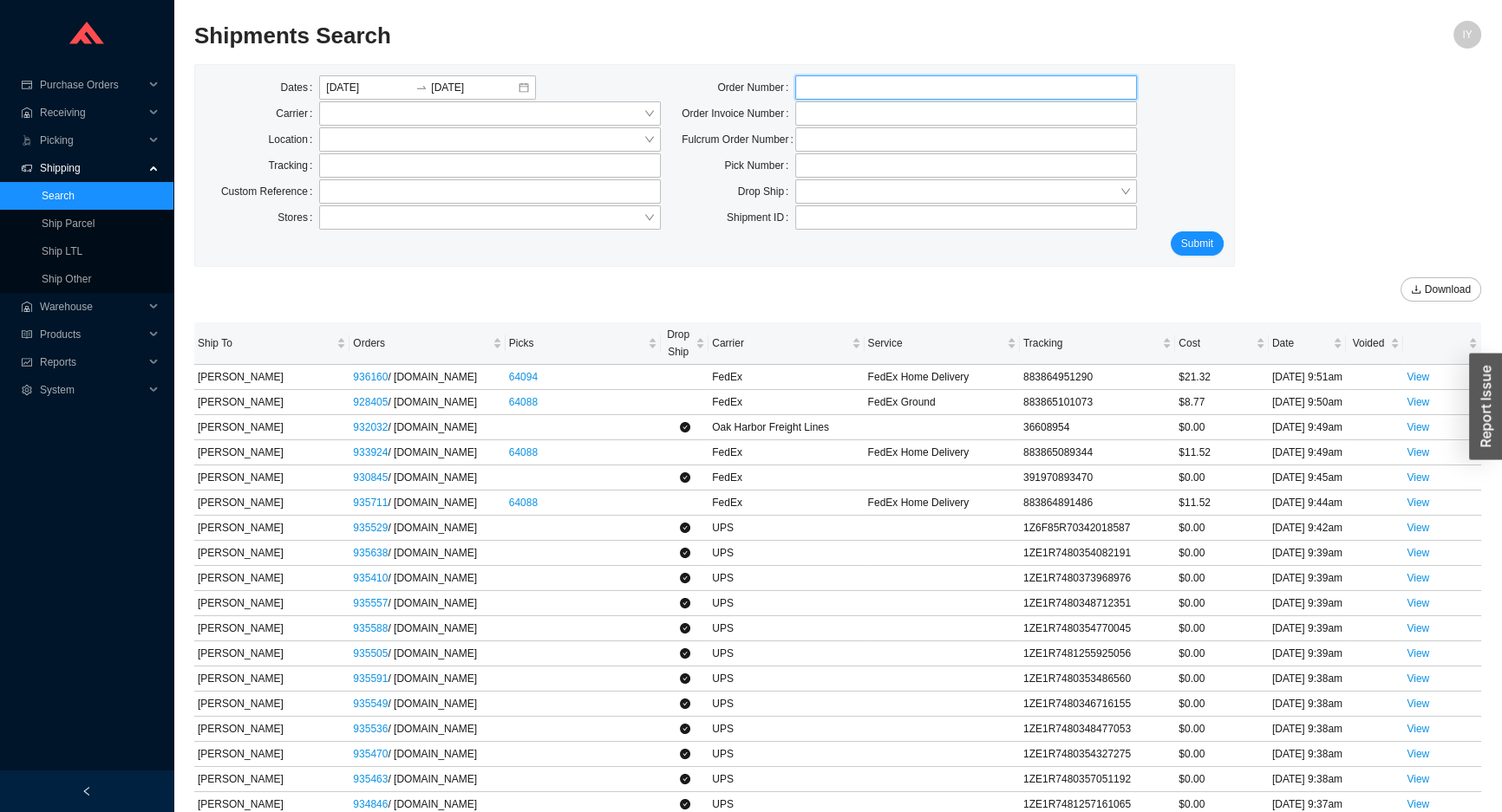
click at [878, 98] on input "tel" at bounding box center [966, 87] width 341 height 24
type input "933973"
click button "Submit" at bounding box center [1197, 244] width 53 height 24
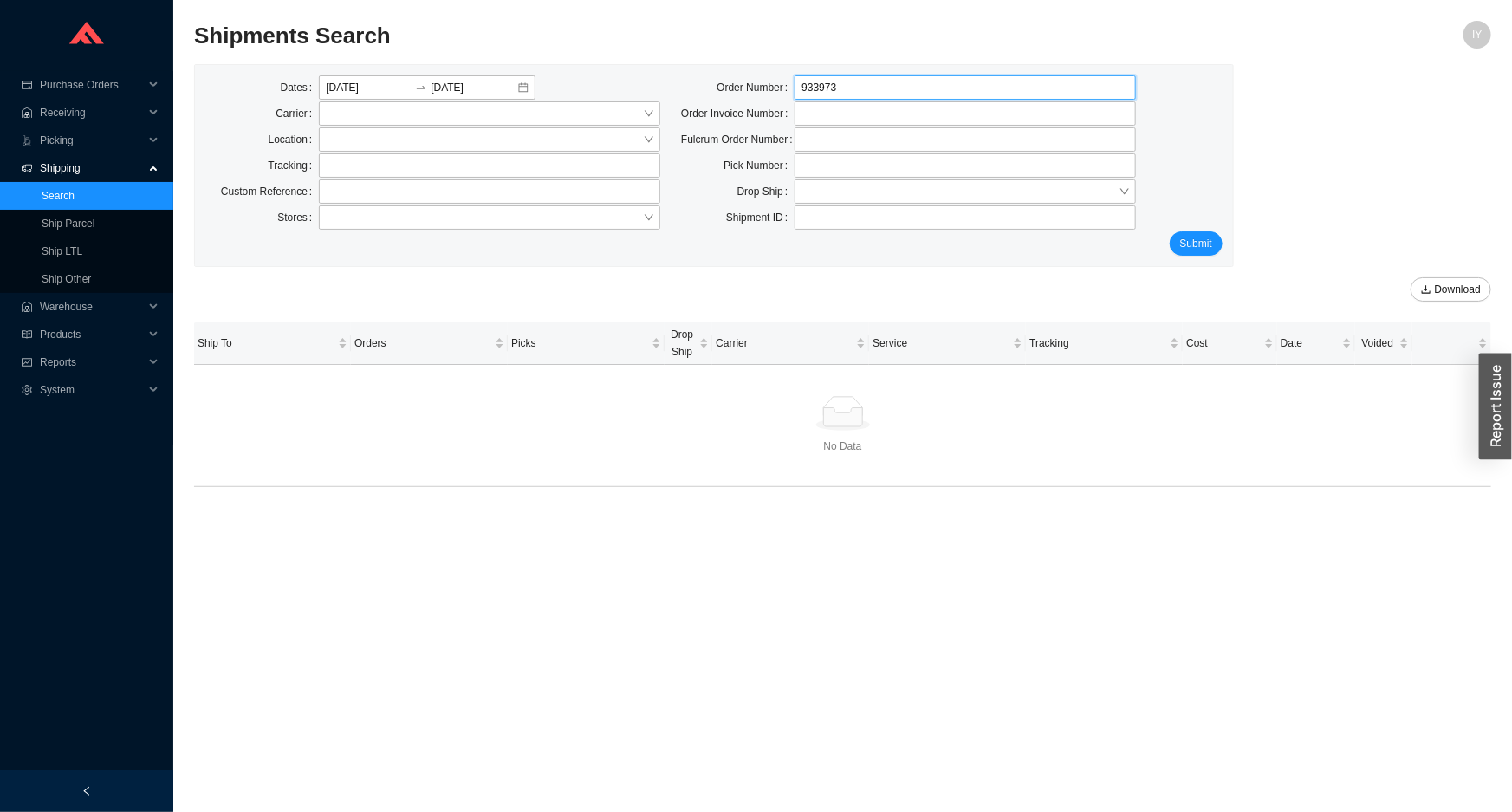
click at [877, 98] on input "933973" at bounding box center [966, 87] width 341 height 24
type input "933979"
click button "Submit" at bounding box center [1196, 244] width 52 height 24
click at [877, 98] on input "933979" at bounding box center [966, 87] width 341 height 24
type input "933974"
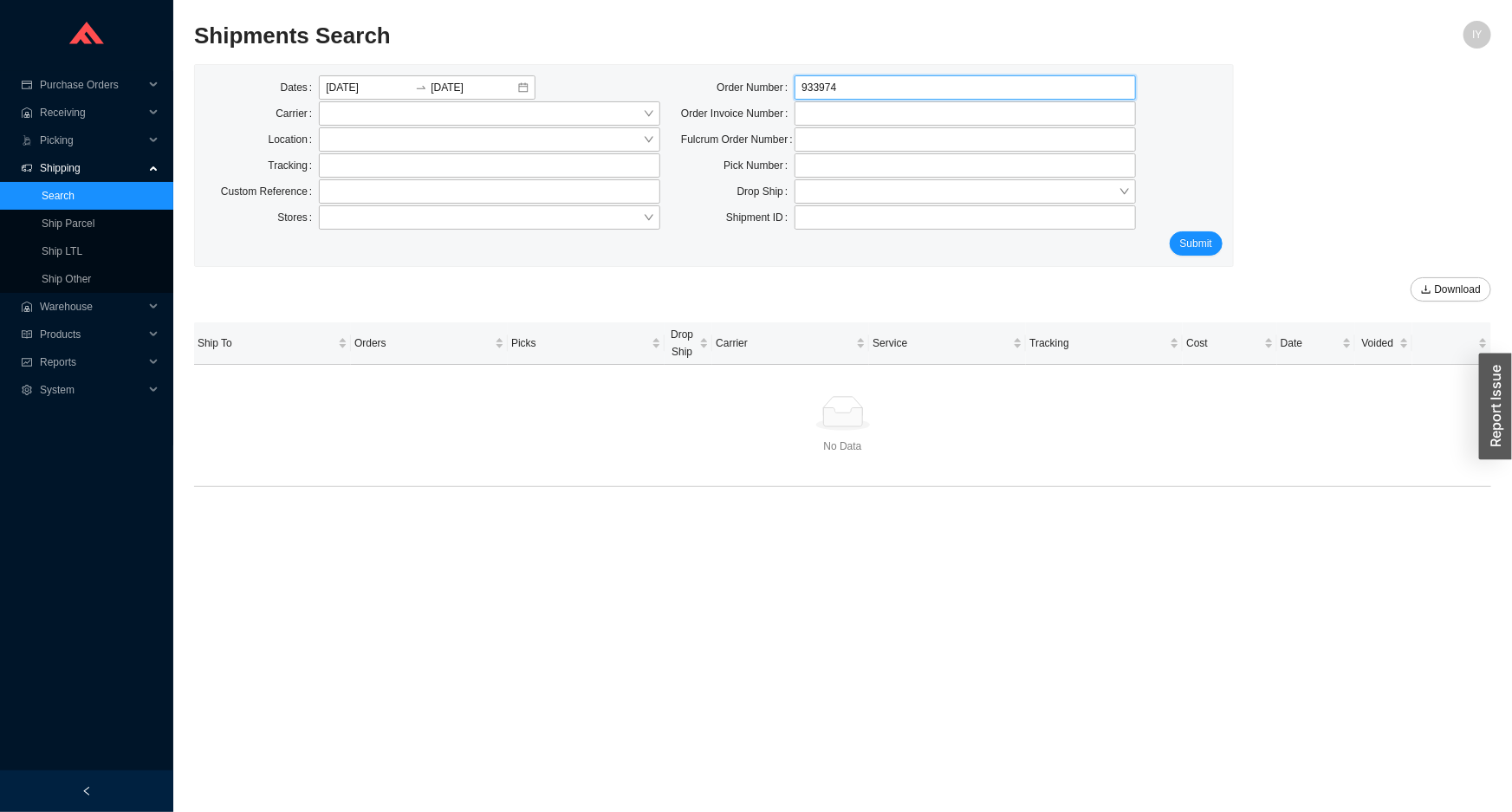
click button "Submit" at bounding box center [1196, 244] width 52 height 24
click at [880, 97] on input "933974" at bounding box center [966, 87] width 341 height 24
type input "933978"
click button "Submit" at bounding box center [1196, 244] width 52 height 24
click at [880, 97] on input "933978" at bounding box center [966, 87] width 341 height 24
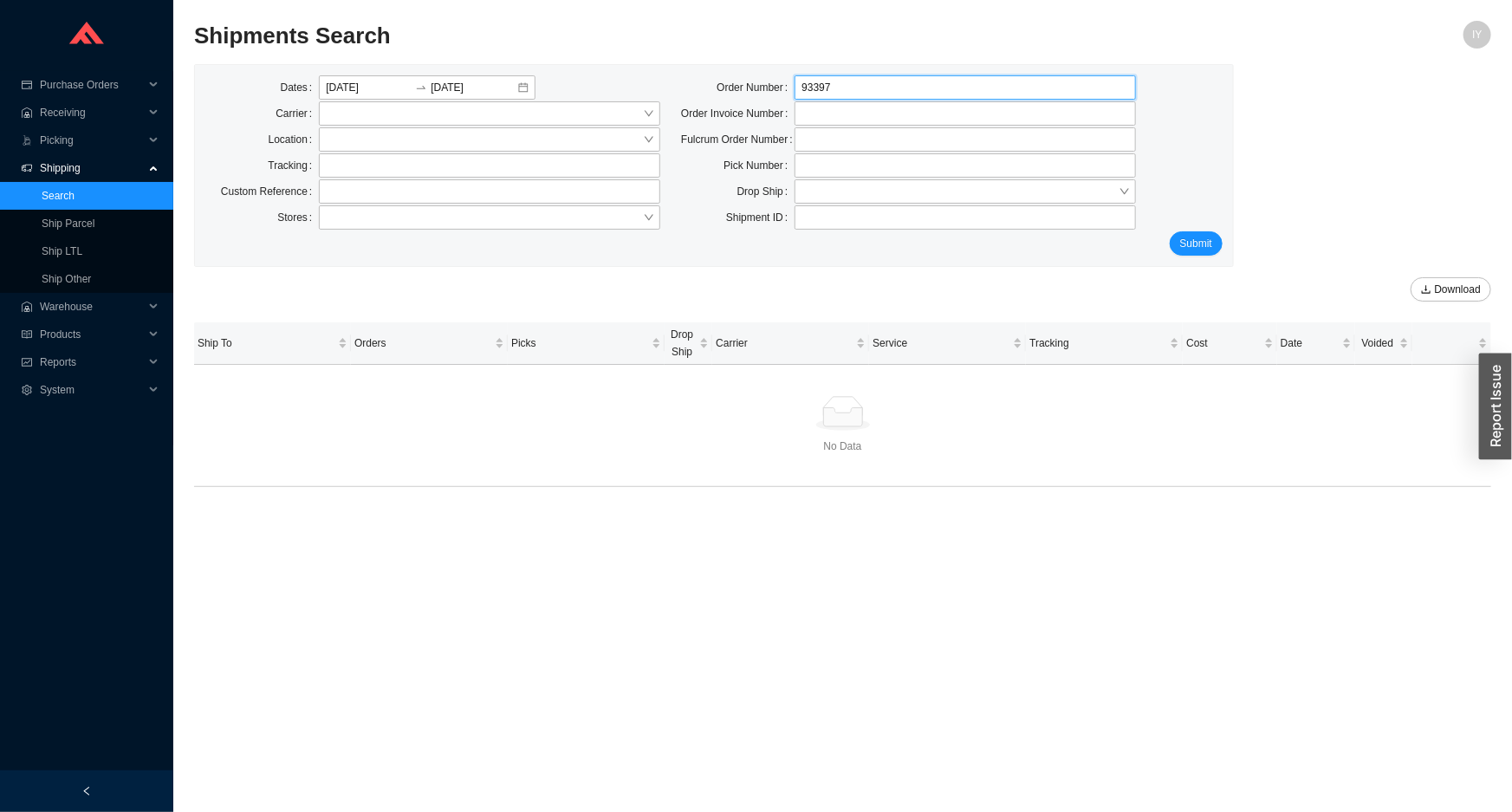
type input "933971"
click button "Submit" at bounding box center [1196, 244] width 52 height 24
click at [880, 97] on input "933971" at bounding box center [966, 87] width 341 height 24
type input "933972"
click button "Submit" at bounding box center [1196, 244] width 52 height 24
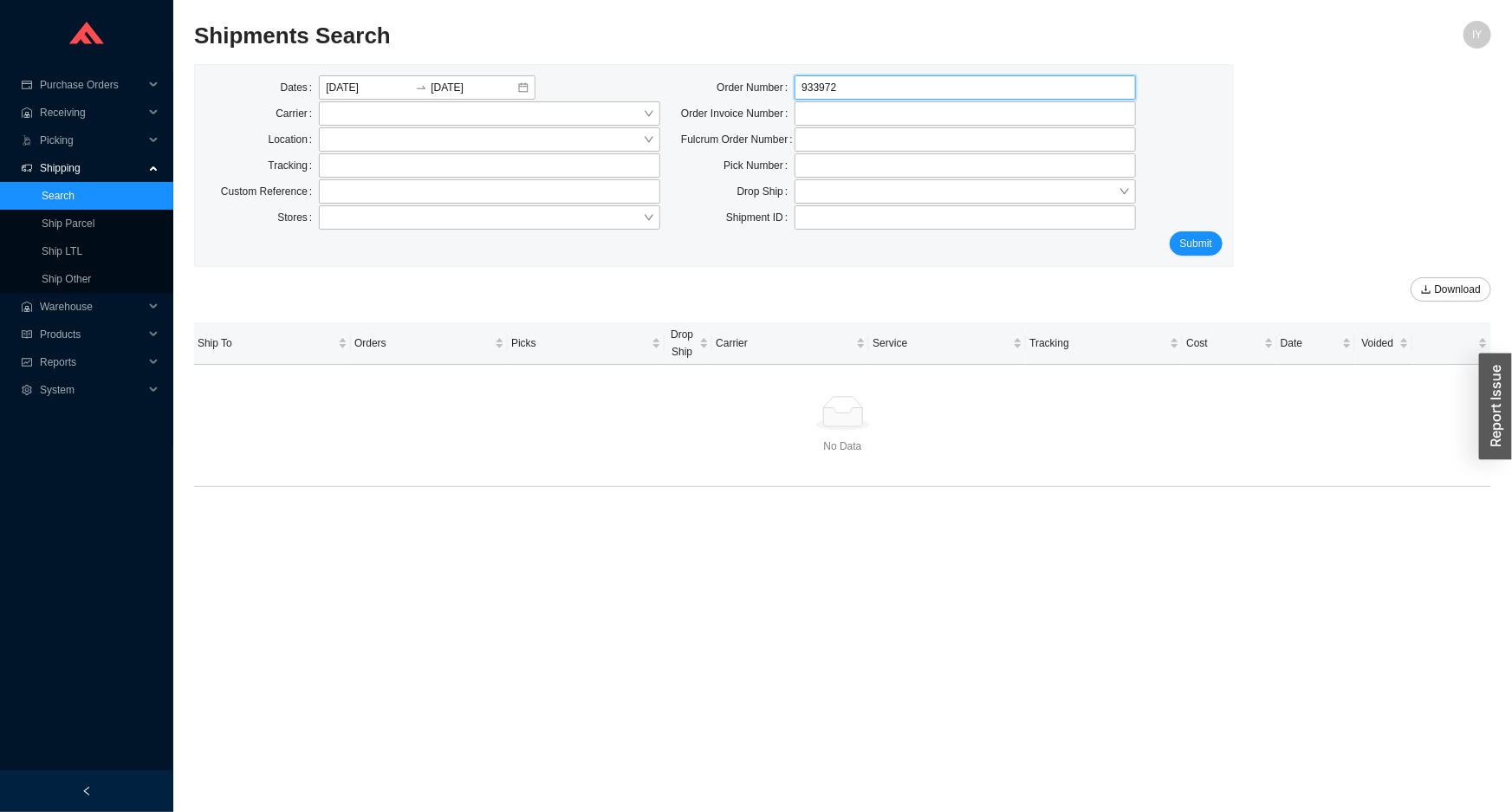
click at [880, 97] on input "933972" at bounding box center [966, 87] width 341 height 24
type input "933975"
click button "Submit" at bounding box center [1196, 244] width 52 height 24
click at [880, 97] on input "933975" at bounding box center [966, 87] width 341 height 24
type input "933976"
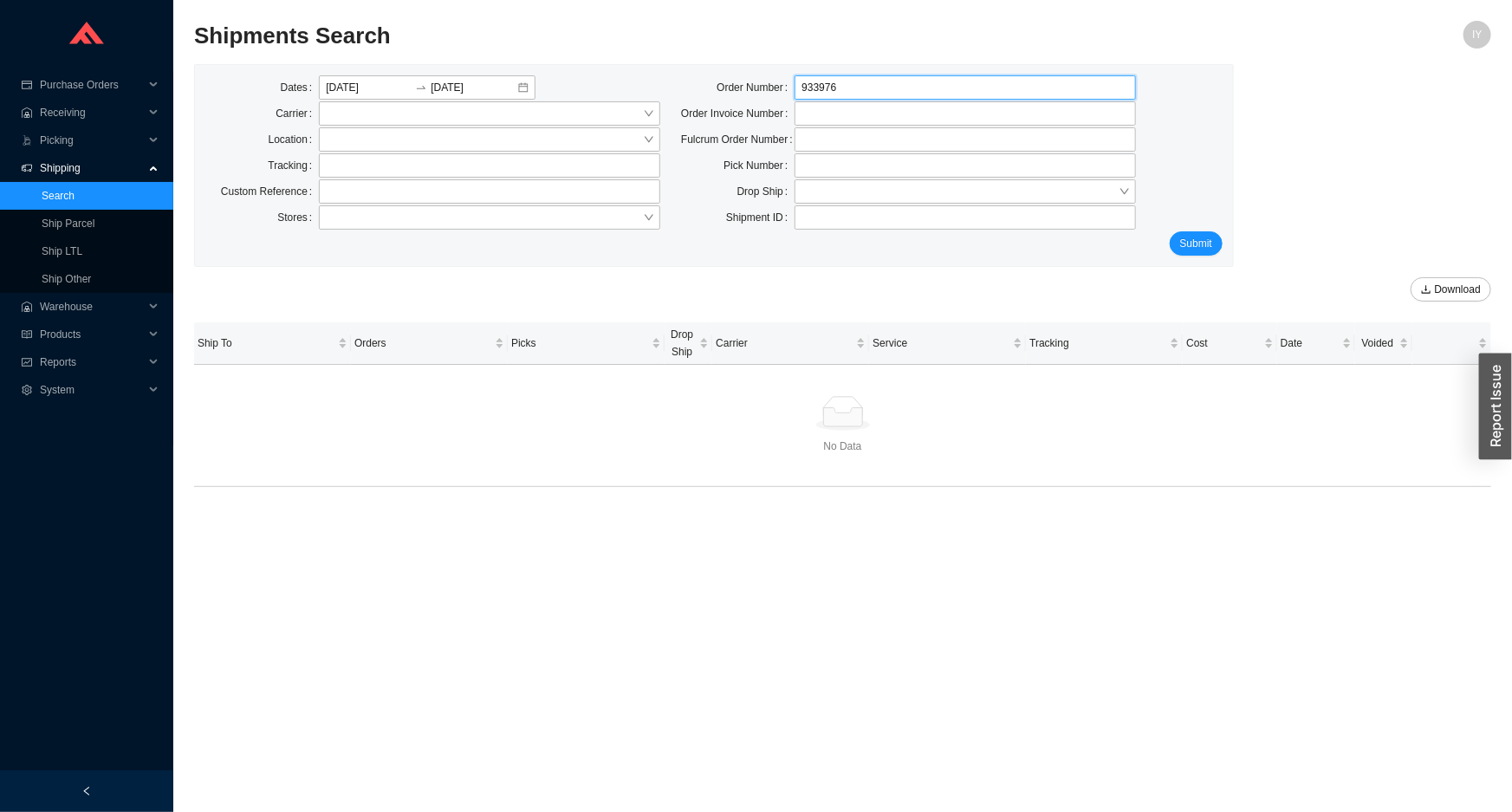
click button "Submit" at bounding box center [1196, 244] width 52 height 24
click at [880, 97] on input "933976" at bounding box center [966, 87] width 341 height 24
type input "933977"
click button "Submit" at bounding box center [1196, 244] width 52 height 24
click at [880, 97] on input "933977" at bounding box center [966, 87] width 341 height 24
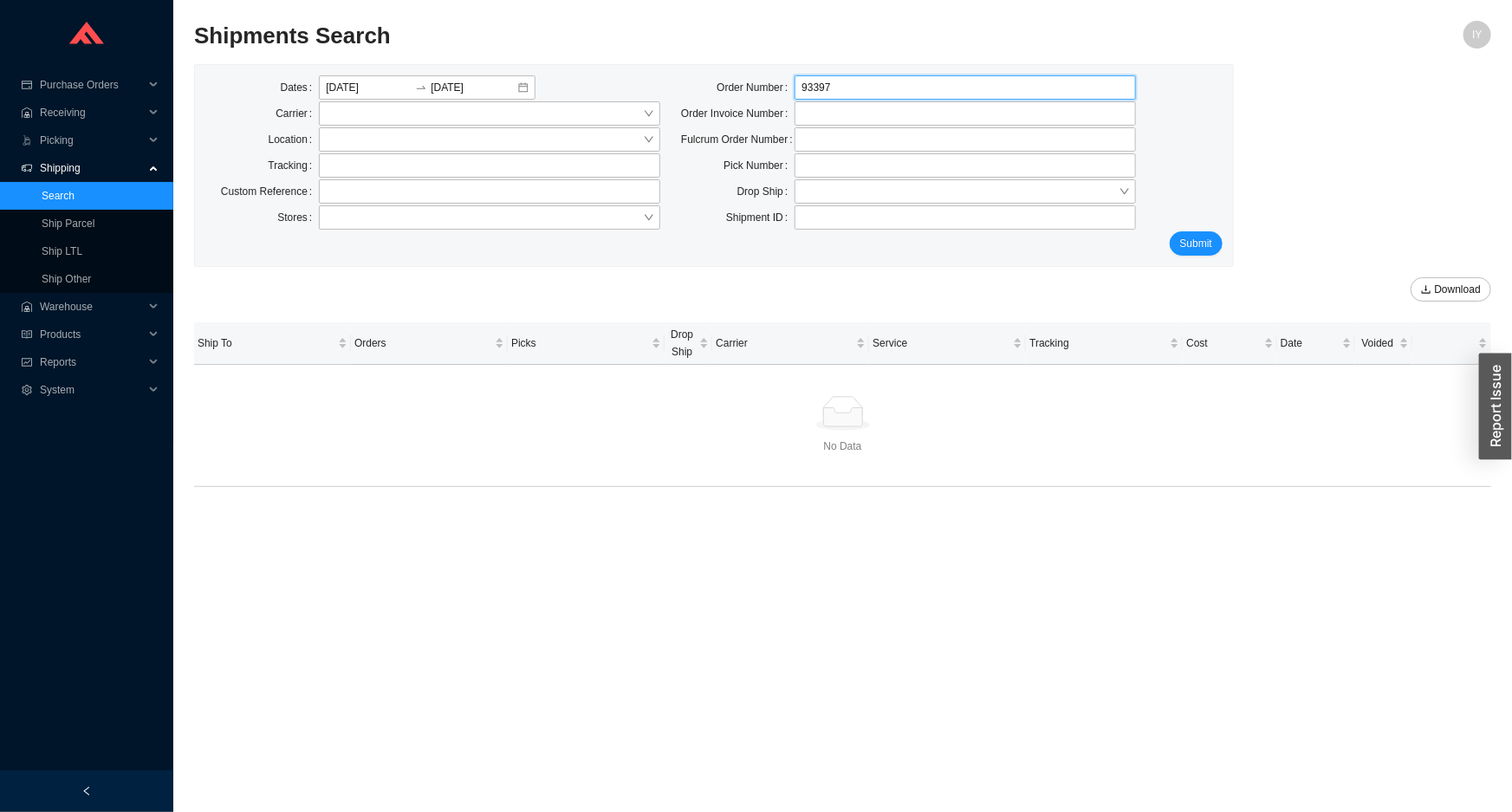
type input "933978"
click button "Submit" at bounding box center [1196, 244] width 52 height 24
click at [880, 97] on input "933978" at bounding box center [966, 87] width 341 height 24
type input "933979"
click button "Submit" at bounding box center [1196, 244] width 52 height 24
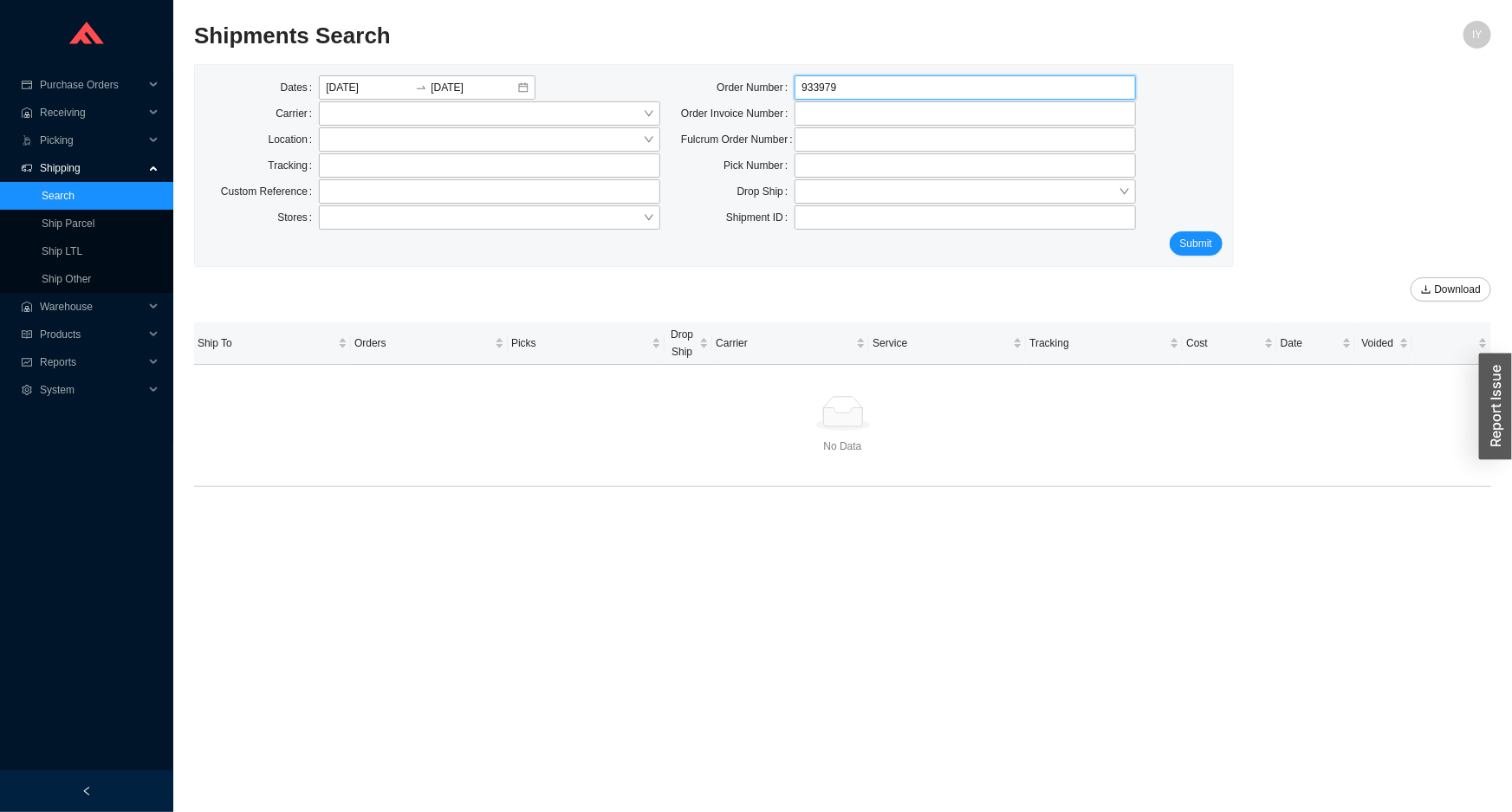
click at [1126, 86] on input "933979" at bounding box center [966, 87] width 341 height 24
type input "9"
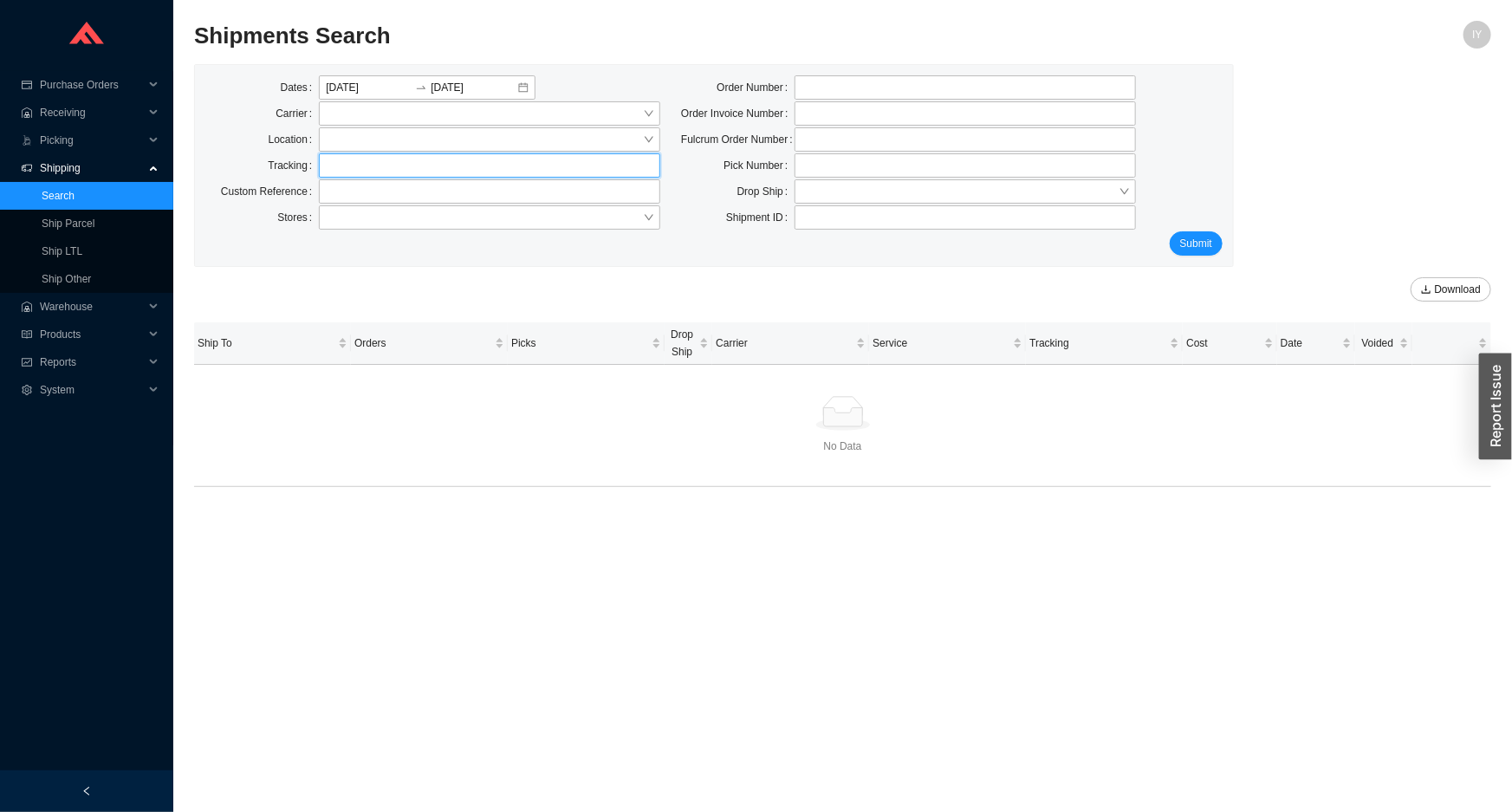
click at [531, 160] on input "text" at bounding box center [489, 166] width 341 height 24
type input "883864102853"
click button "Submit" at bounding box center [1196, 244] width 52 height 24
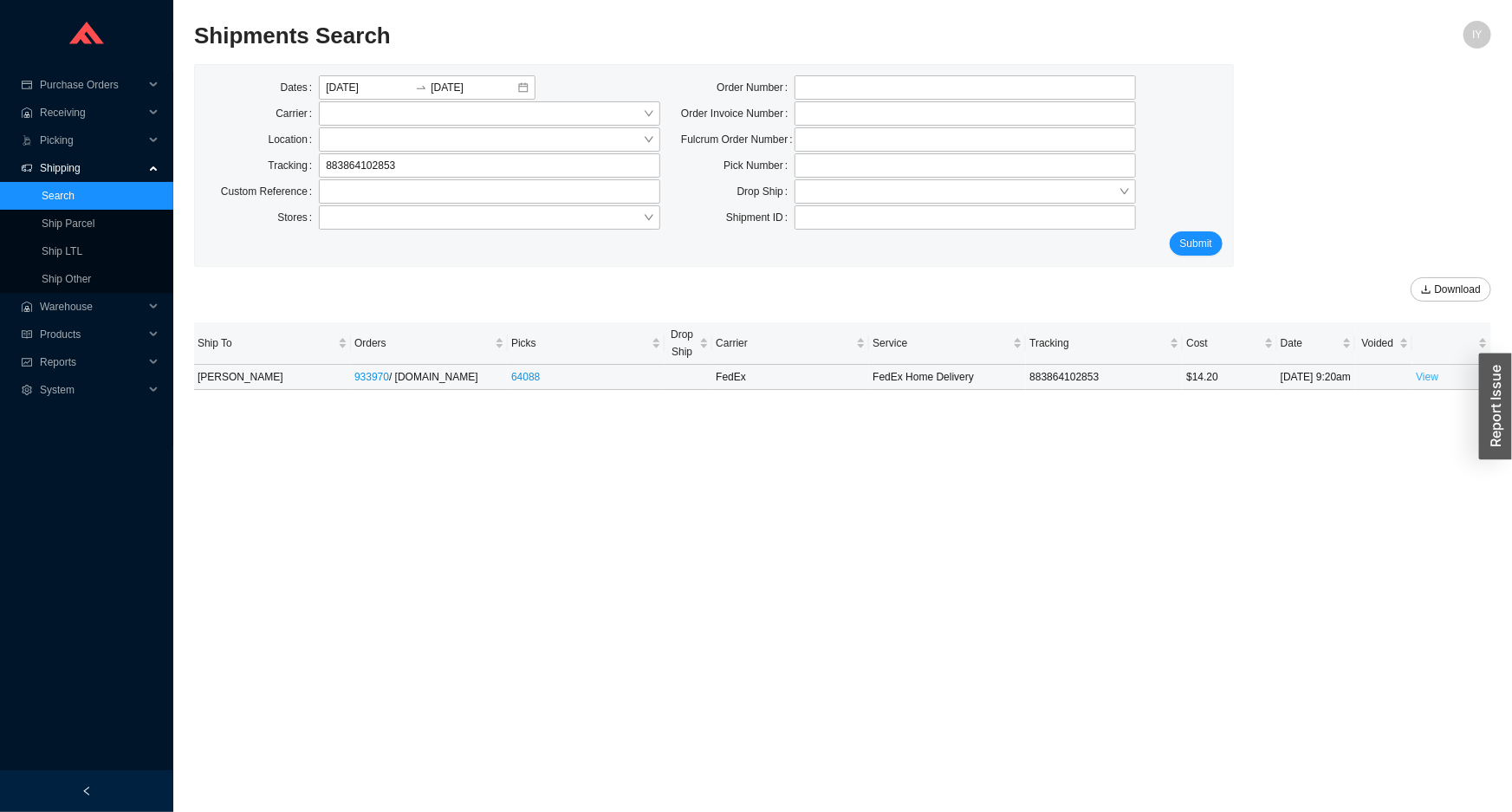
click at [1431, 383] on link "View" at bounding box center [1428, 377] width 22 height 12
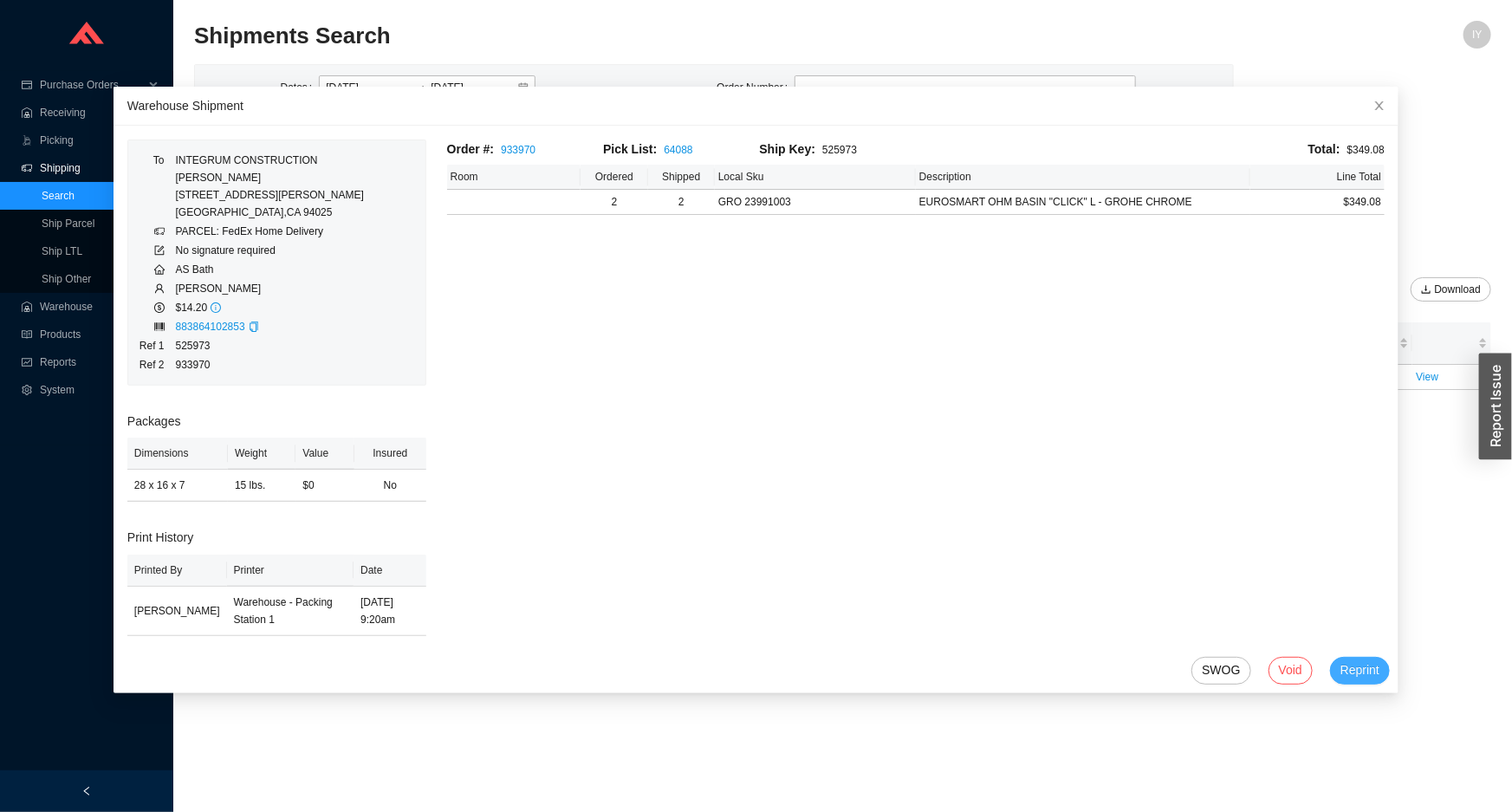
click at [1344, 673] on span "Reprint" at bounding box center [1360, 669] width 39 height 20
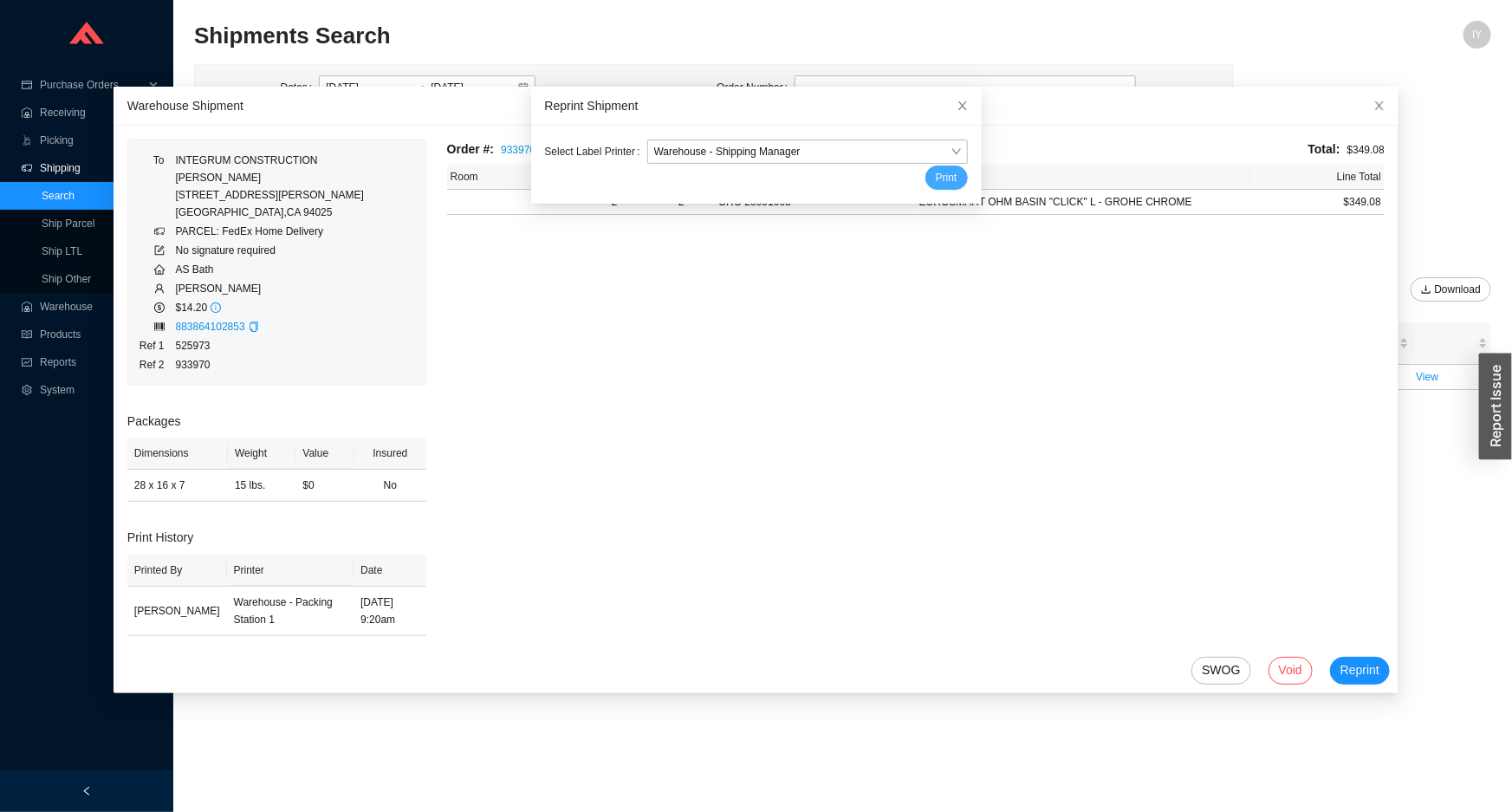
click at [938, 177] on span "Print" at bounding box center [946, 177] width 22 height 17
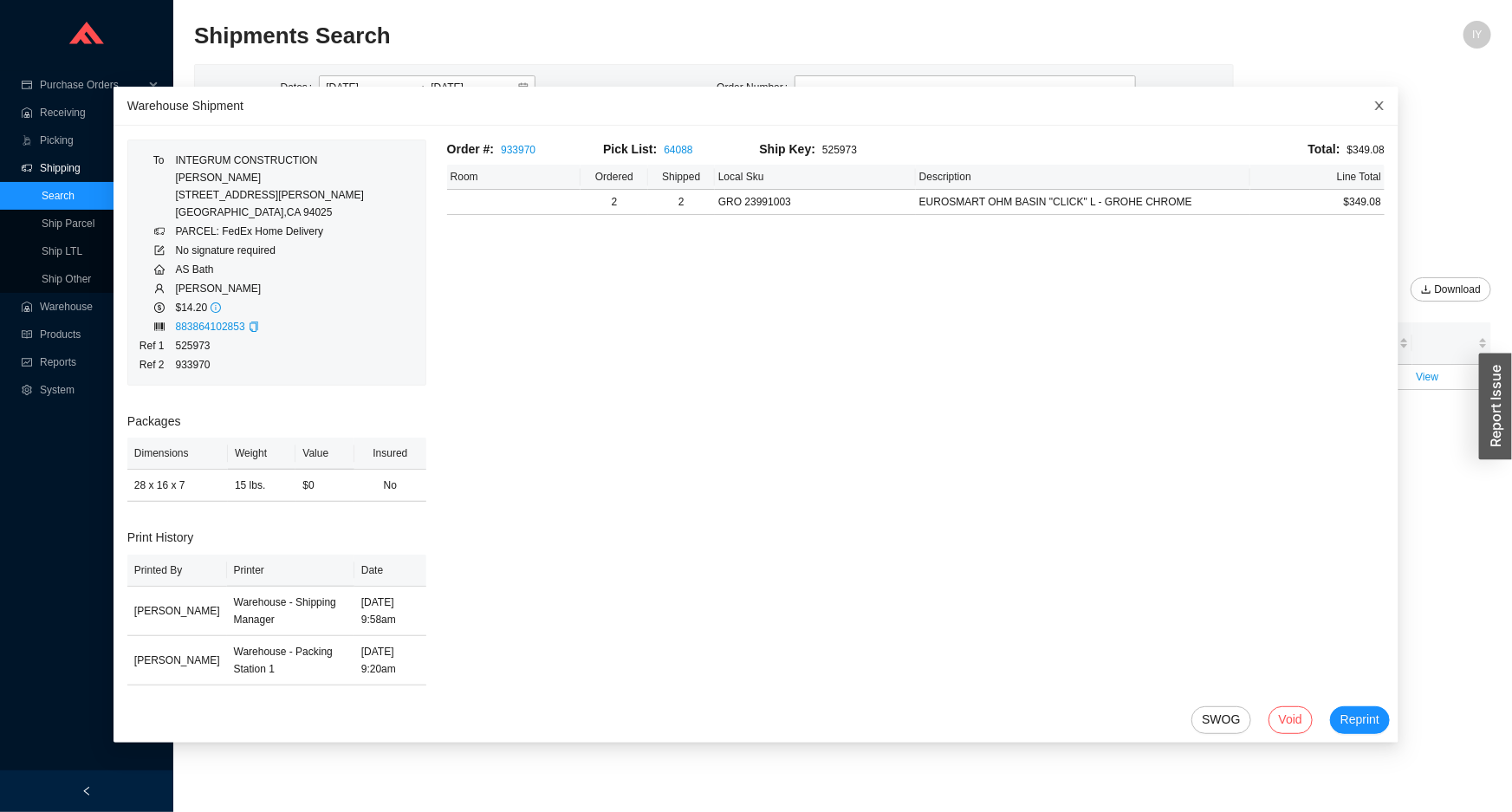
click at [1360, 112] on span "Close" at bounding box center [1379, 105] width 38 height 38
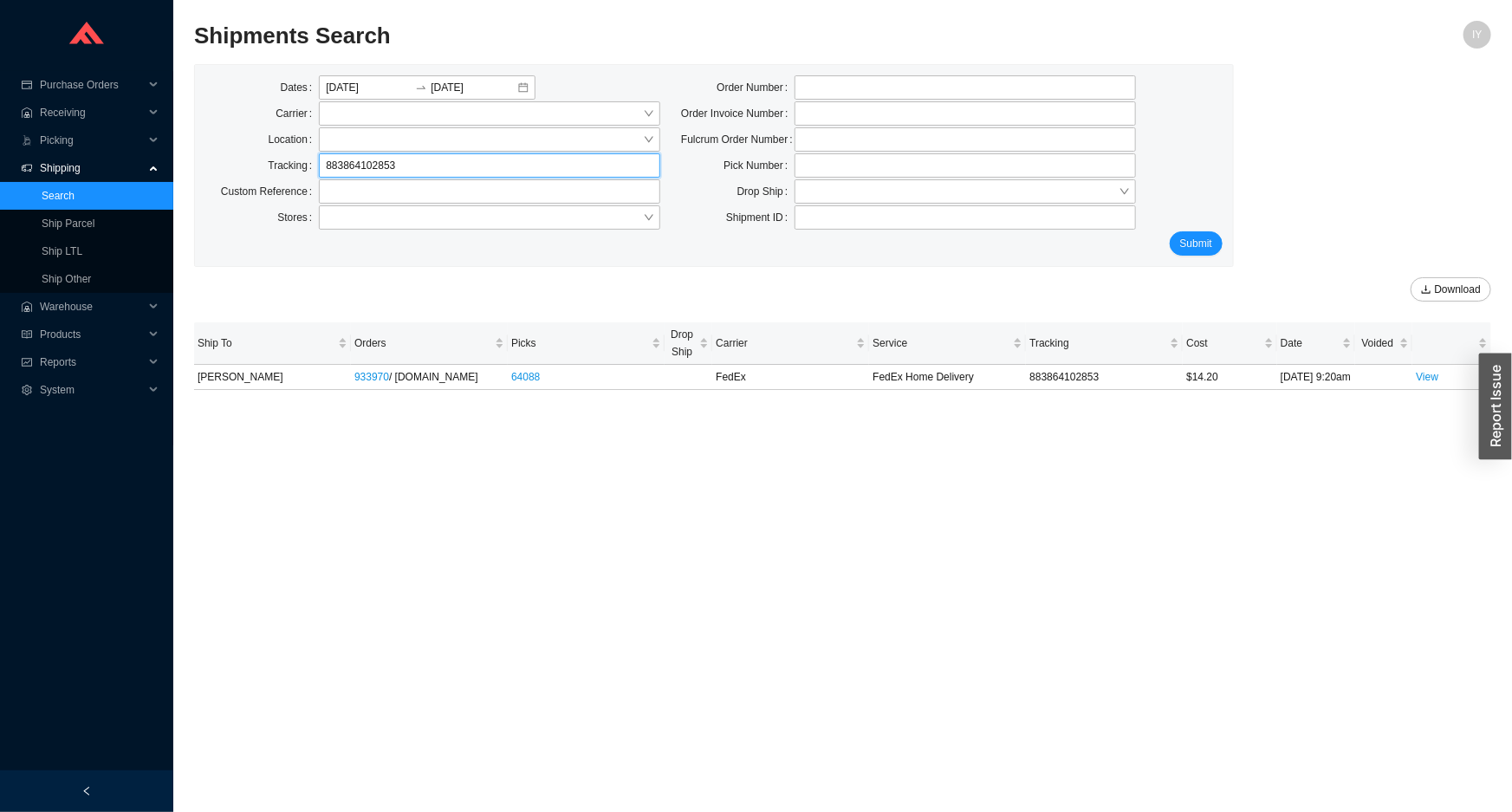
click at [413, 173] on input "883864102853" at bounding box center [489, 166] width 341 height 24
drag, startPoint x: 352, startPoint y: 161, endPoint x: -21, endPoint y: 129, distance: 374.4
click at [0, 129] on html "Purchase Orders .warehouse_svg__a{fill:none;stroke:currentColor;stroke-linecap:…" at bounding box center [756, 406] width 1512 height 812
click button "Submit" at bounding box center [1196, 244] width 52 height 24
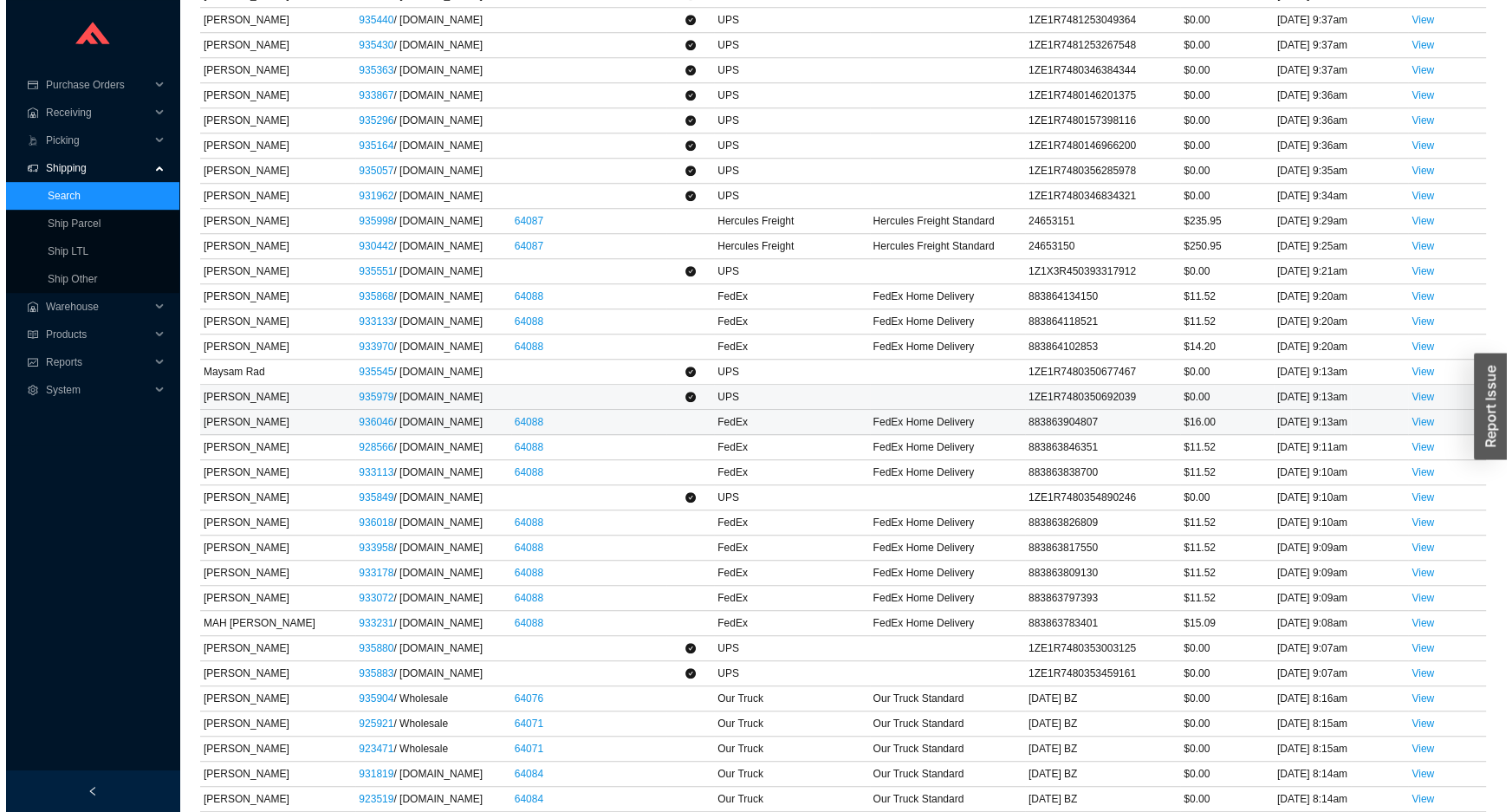
scroll to position [1821, 0]
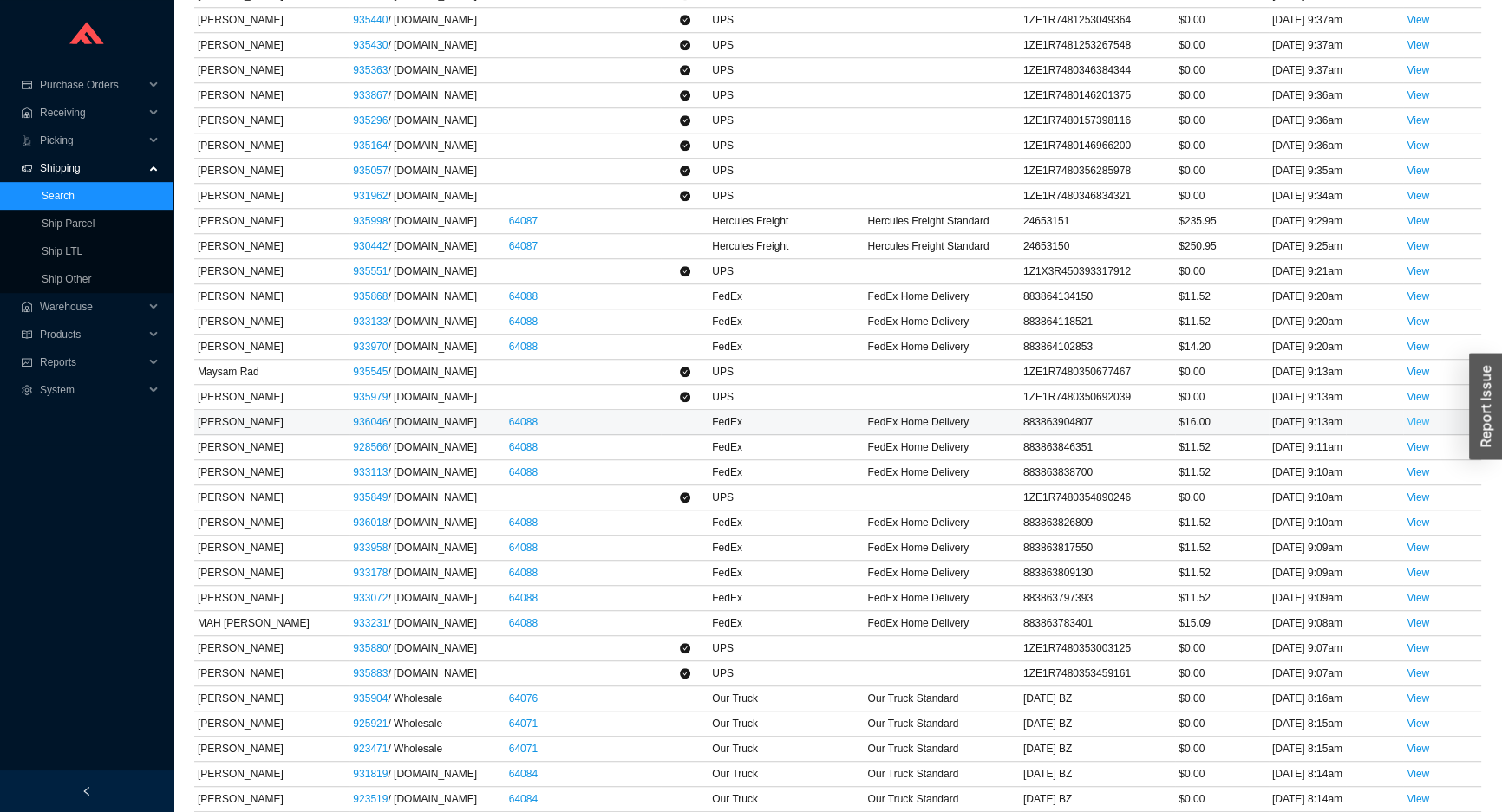
click at [1425, 429] on link "View" at bounding box center [1418, 422] width 23 height 12
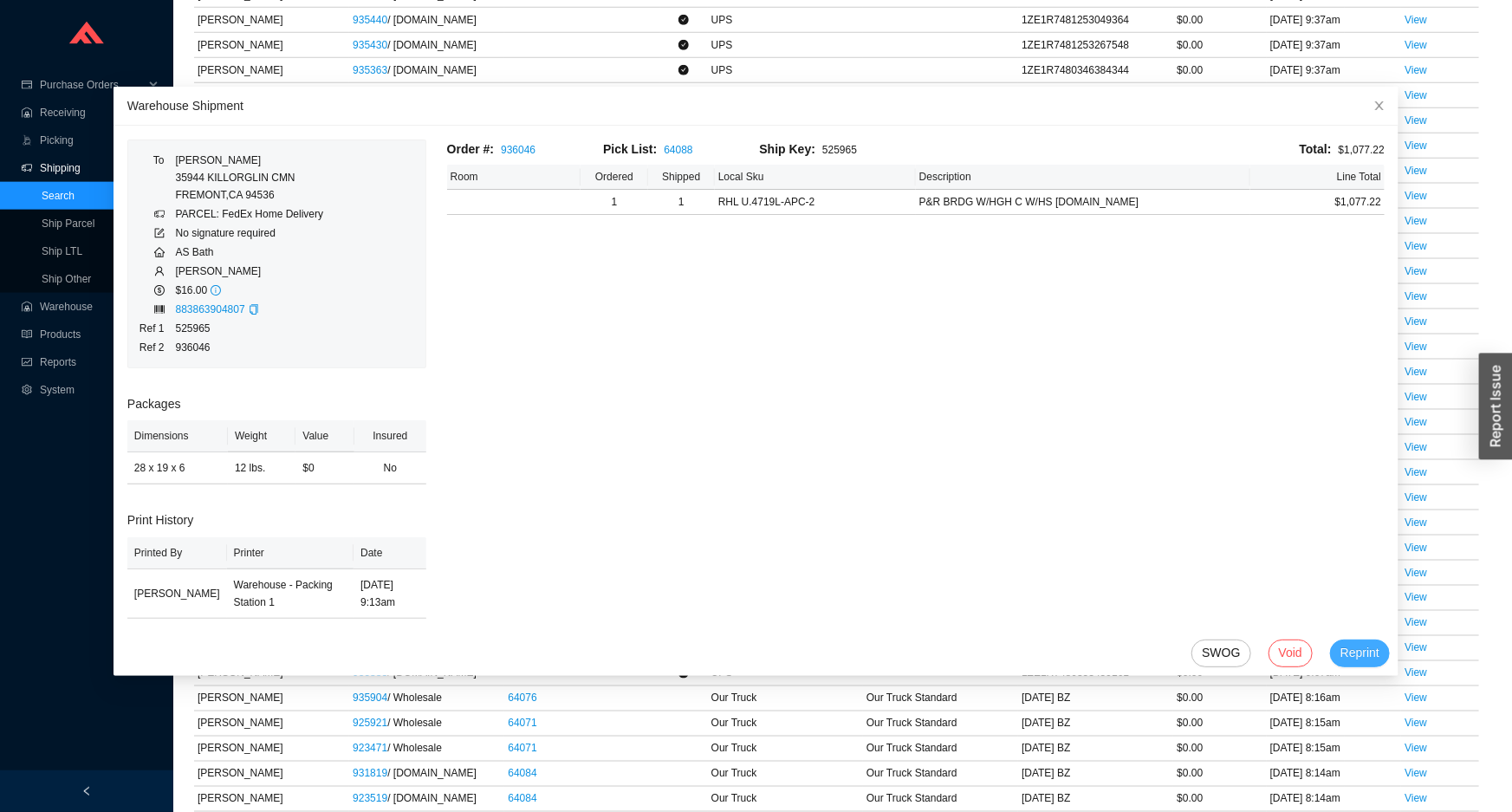
click at [1359, 644] on button "Reprint" at bounding box center [1360, 654] width 60 height 28
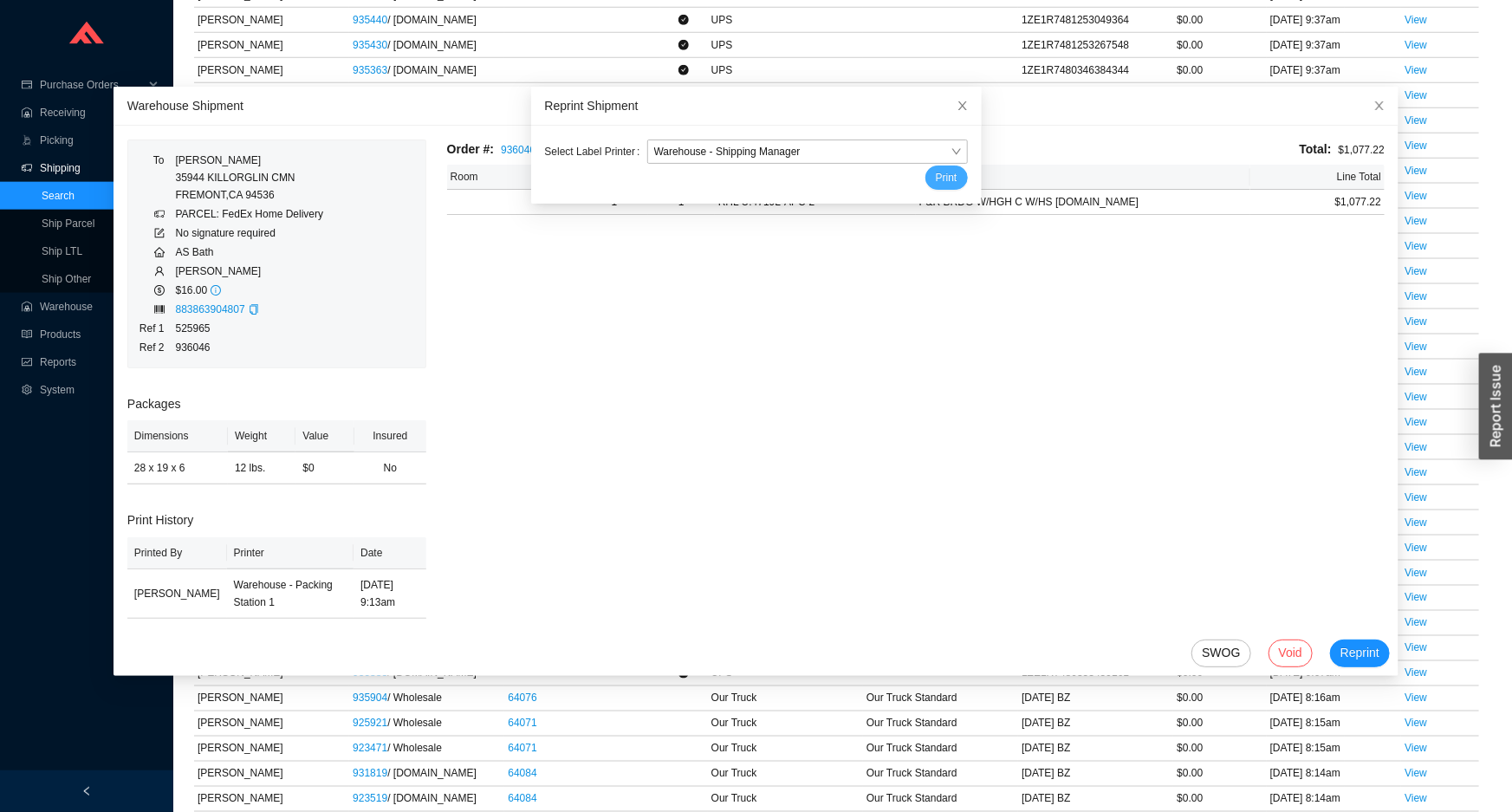
click at [939, 183] on button "Print" at bounding box center [946, 178] width 42 height 24
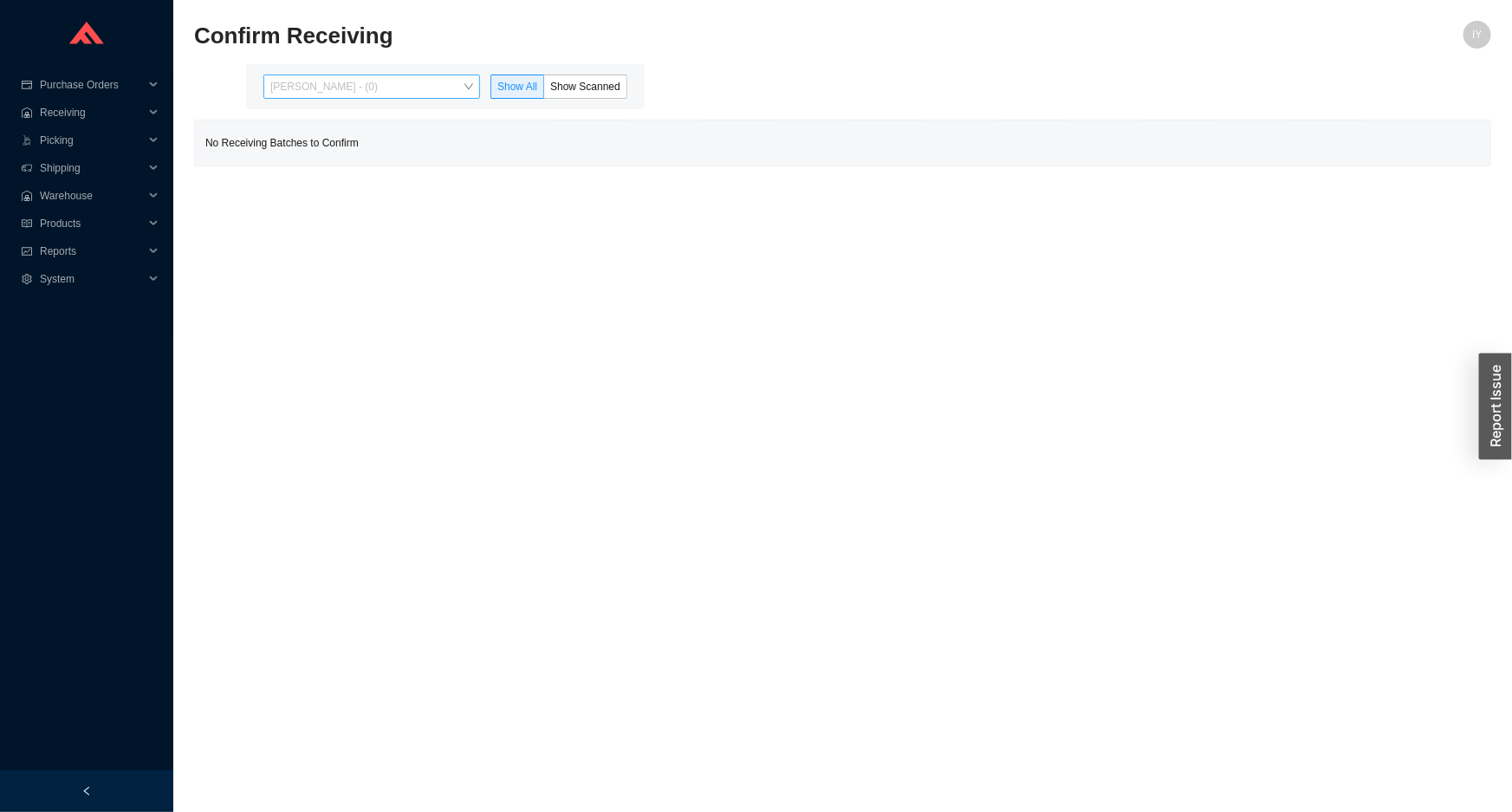
click at [455, 80] on span "Issac Yoselovsky - (0)" at bounding box center [371, 86] width 202 height 23
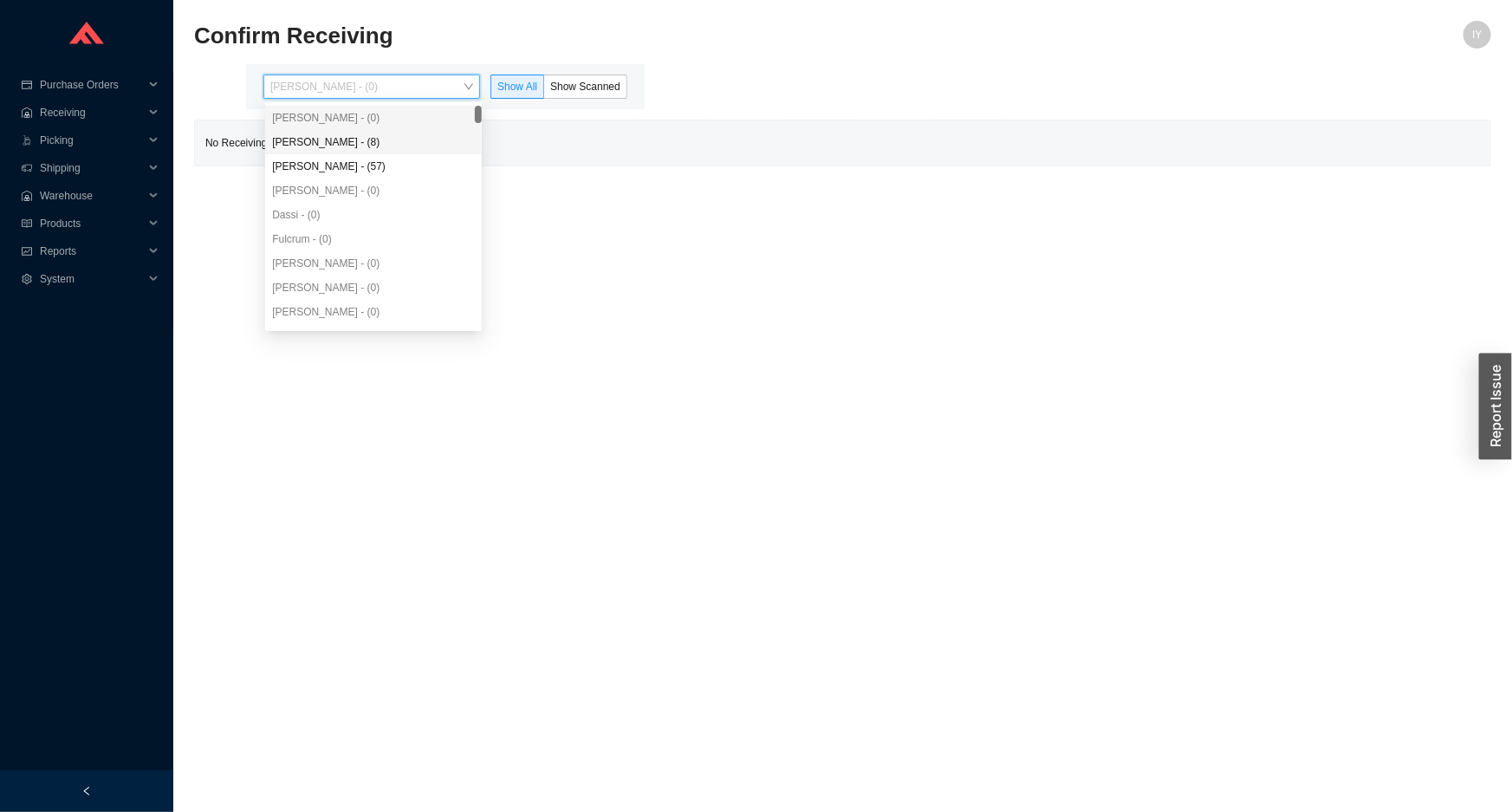
click at [416, 131] on div "Angel Negron - (8)" at bounding box center [373, 143] width 217 height 24
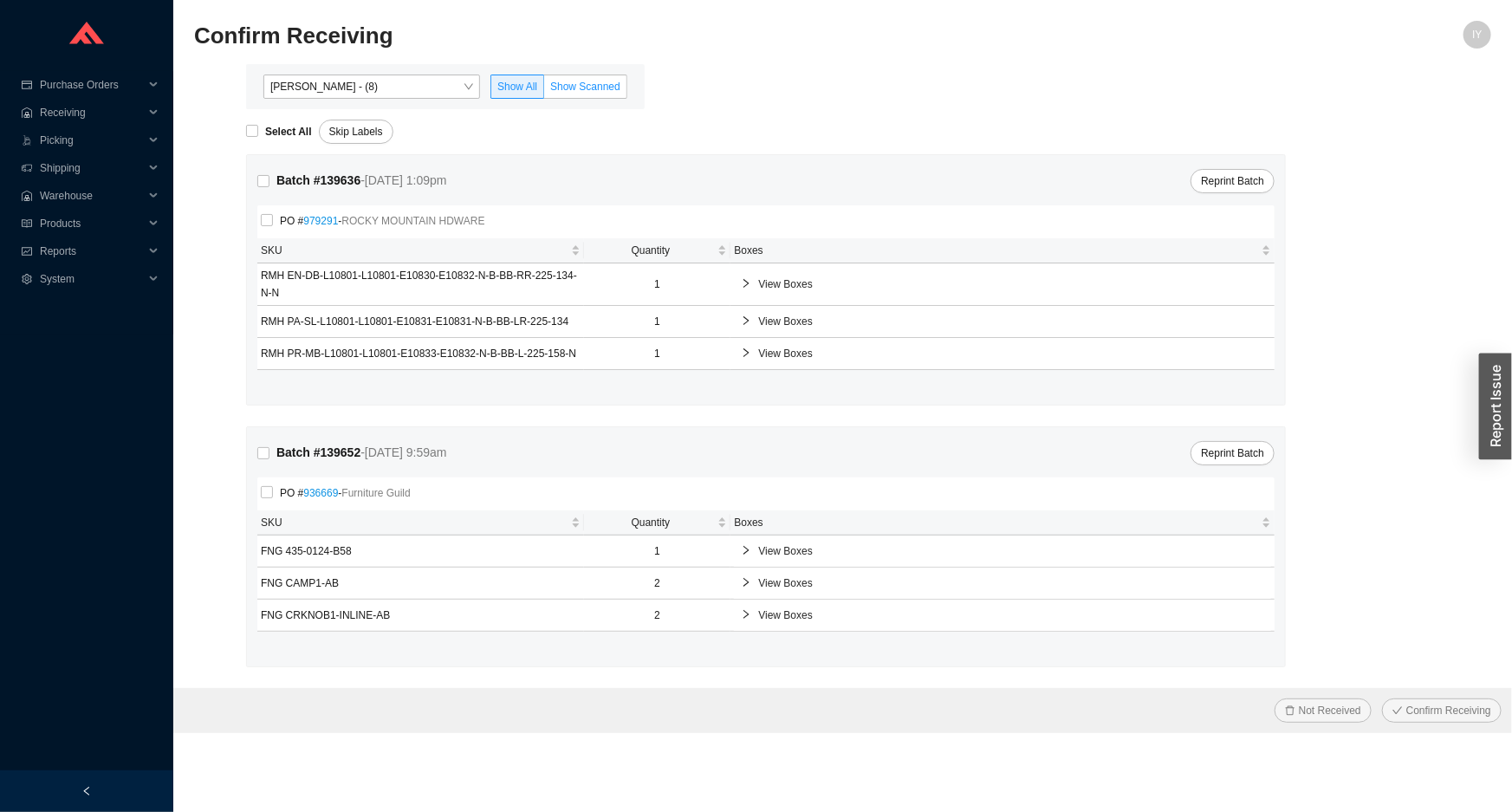
click at [591, 89] on span "Show Scanned" at bounding box center [585, 86] width 70 height 12
click at [545, 90] on input "Show Scanned" at bounding box center [545, 90] width 0 height 0
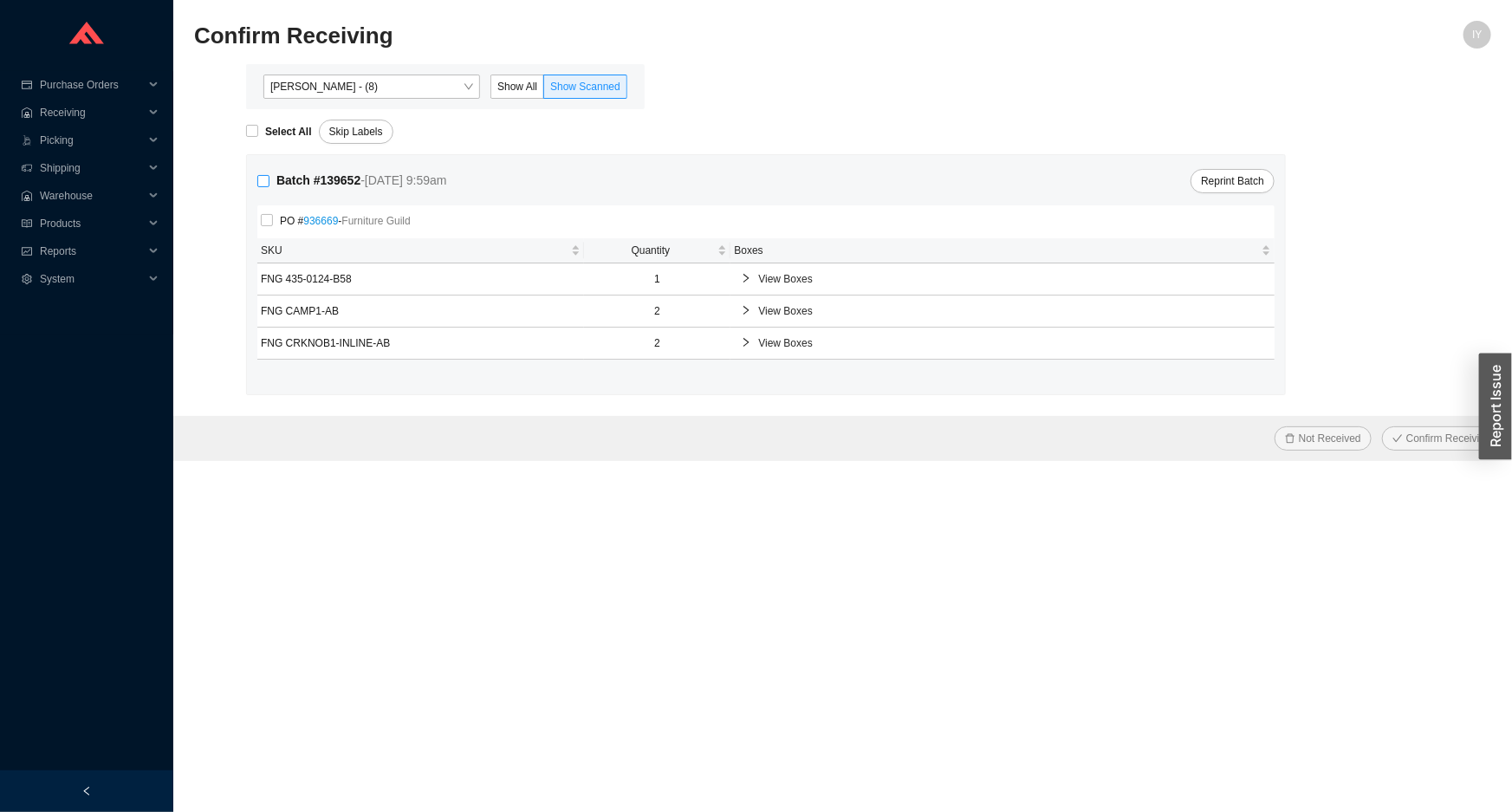
click at [261, 183] on input "Batch # 139652 - 8/26/25 9:59am" at bounding box center [263, 181] width 12 height 12
checkbox input "true"
click at [1382, 427] on button "Confirm Receiving" at bounding box center [1442, 439] width 120 height 24
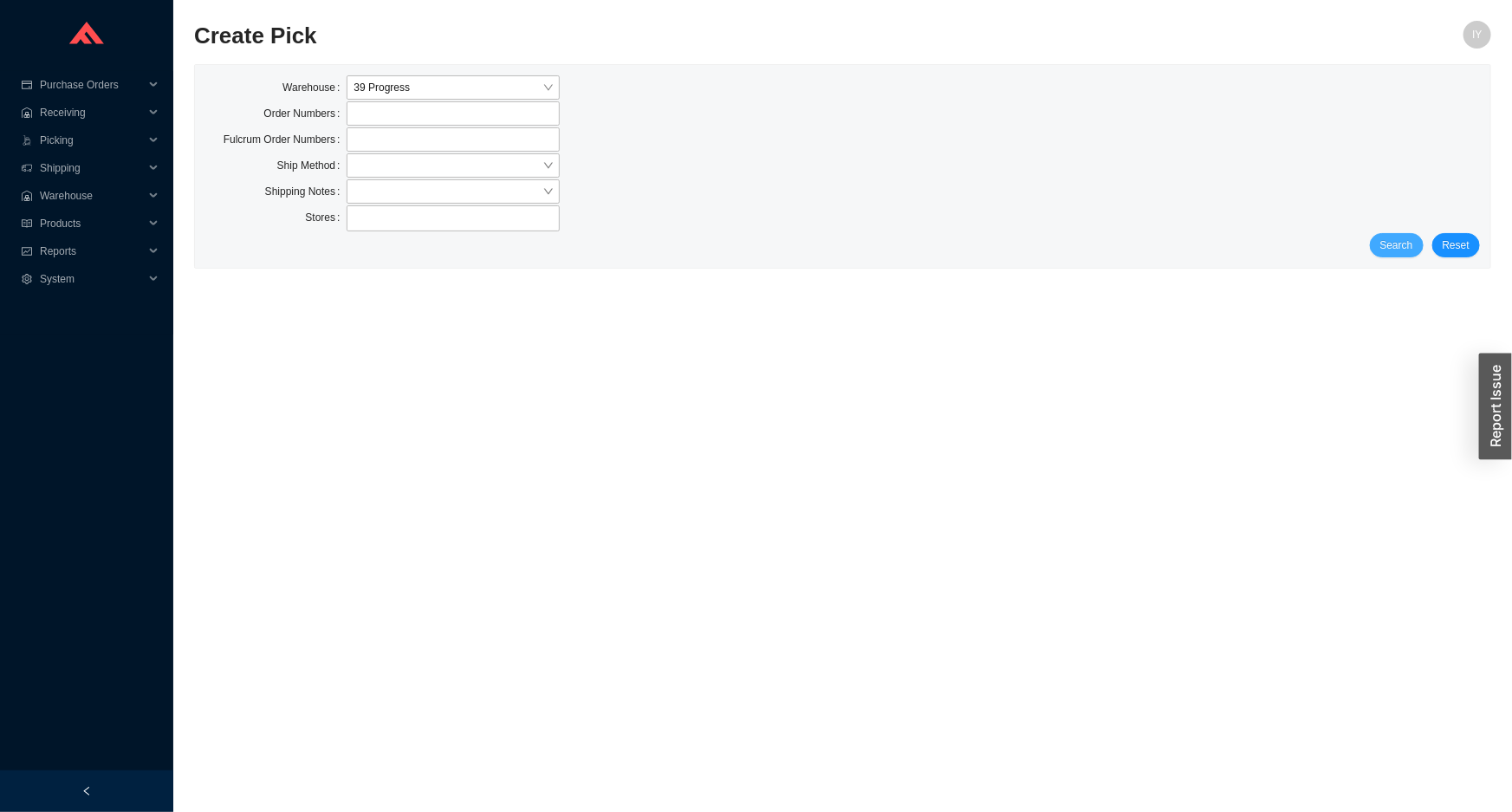
click at [1413, 247] on span "Search" at bounding box center [1397, 245] width 33 height 17
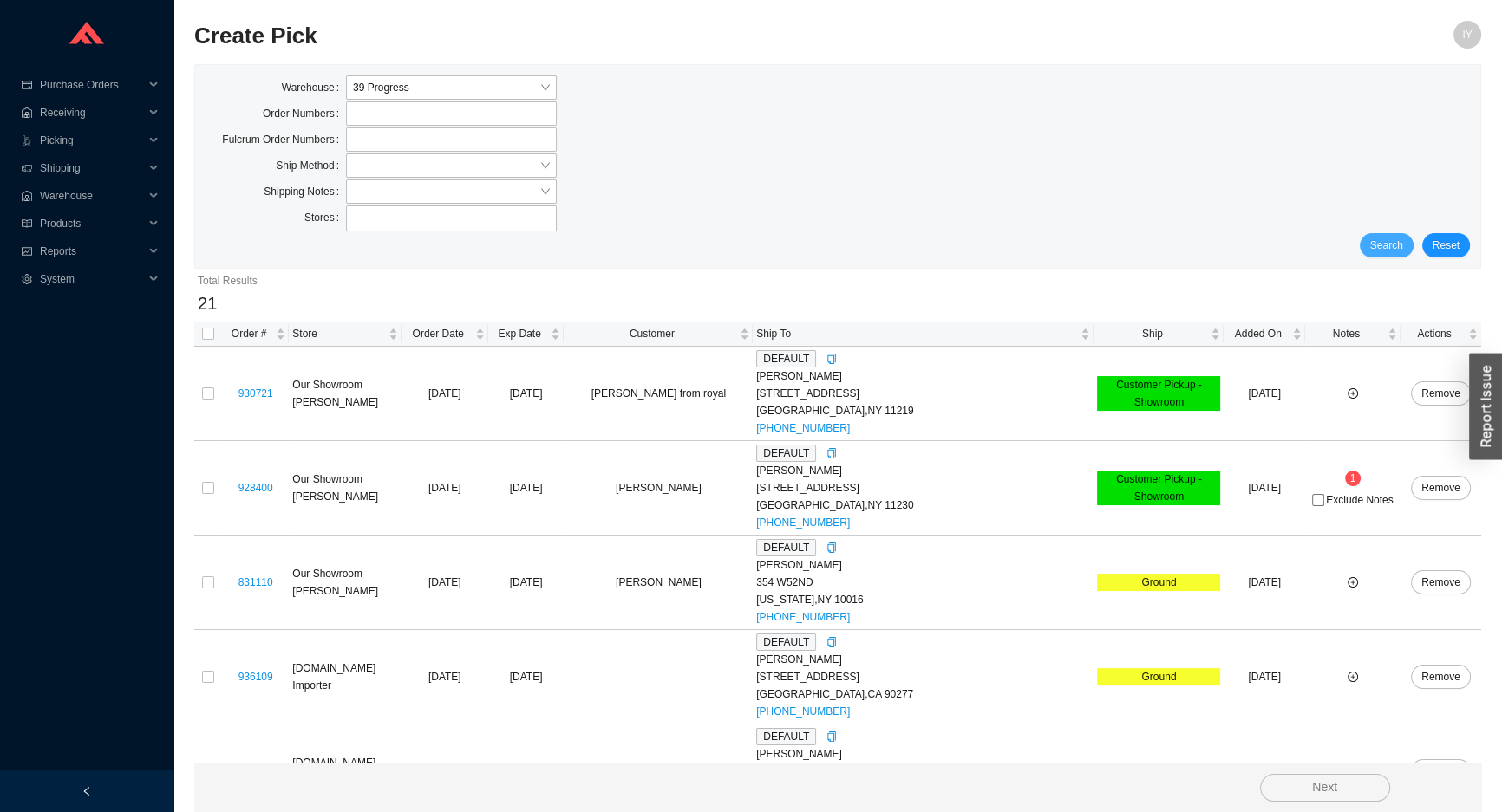
click at [1414, 247] on button "Search" at bounding box center [1387, 246] width 53 height 24
click at [370, 168] on input "search" at bounding box center [446, 166] width 187 height 23
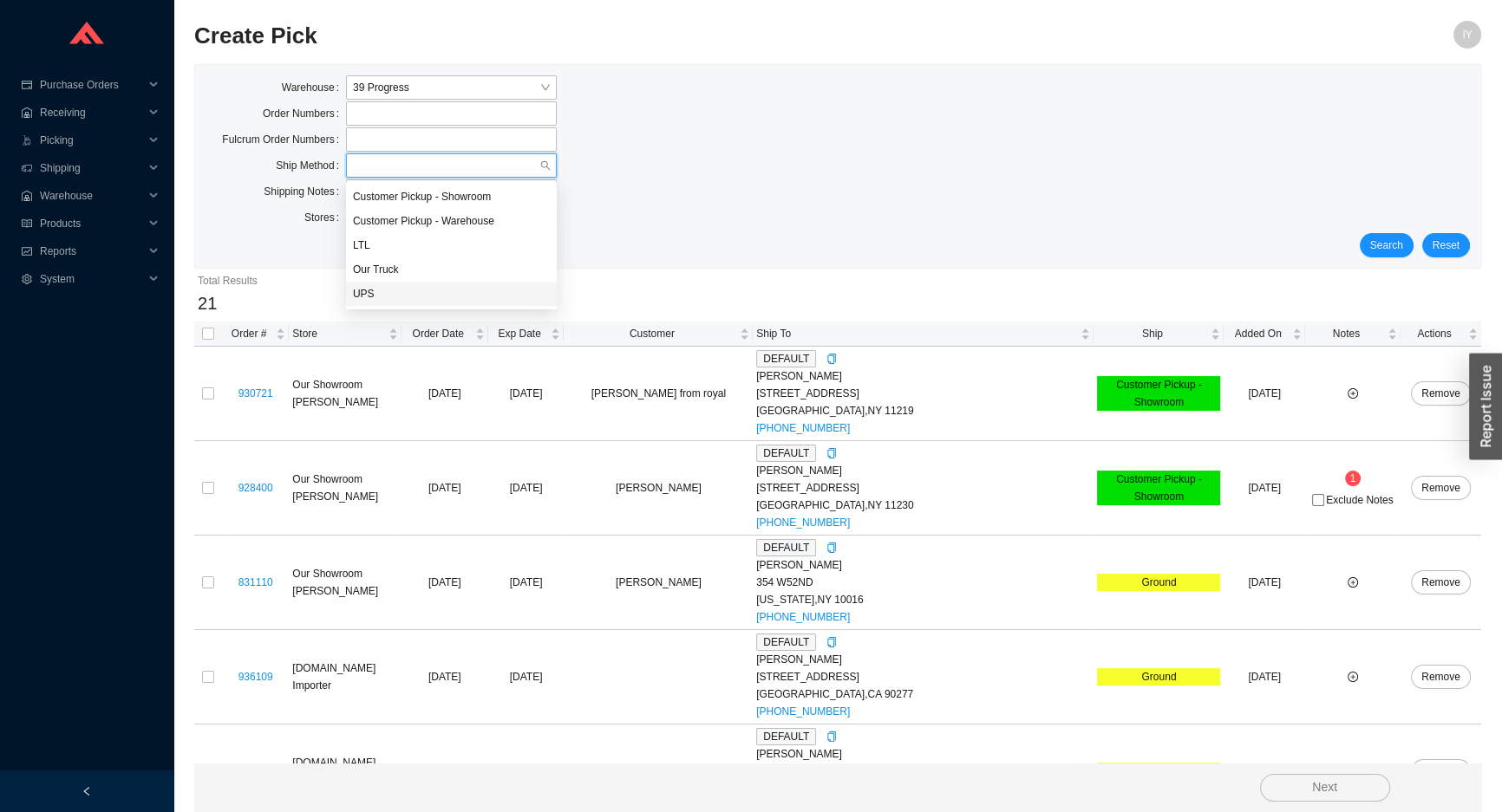
click at [403, 299] on div "UPS" at bounding box center [451, 293] width 197 height 16
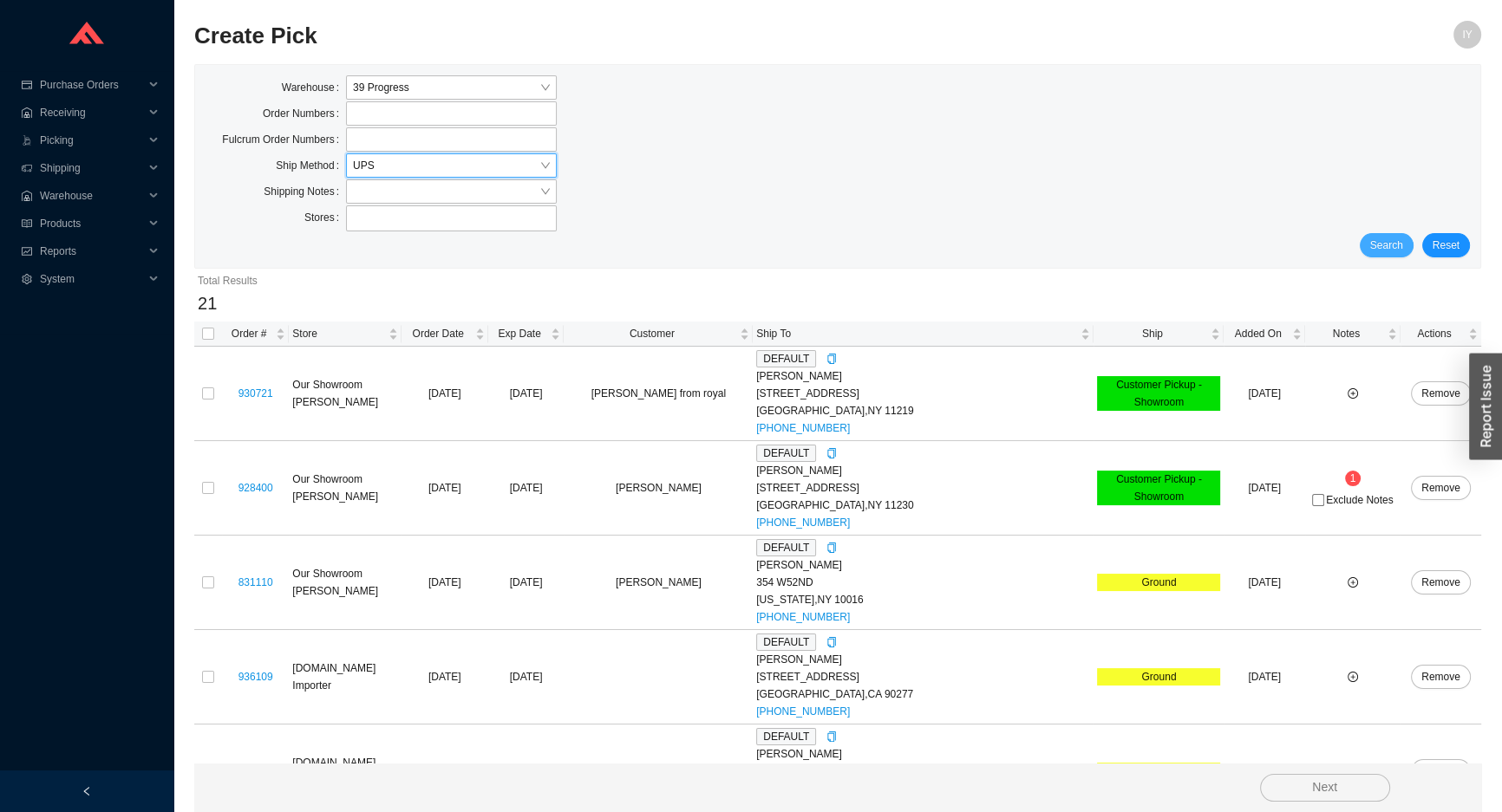
click at [1383, 247] on span "Search" at bounding box center [1387, 245] width 33 height 17
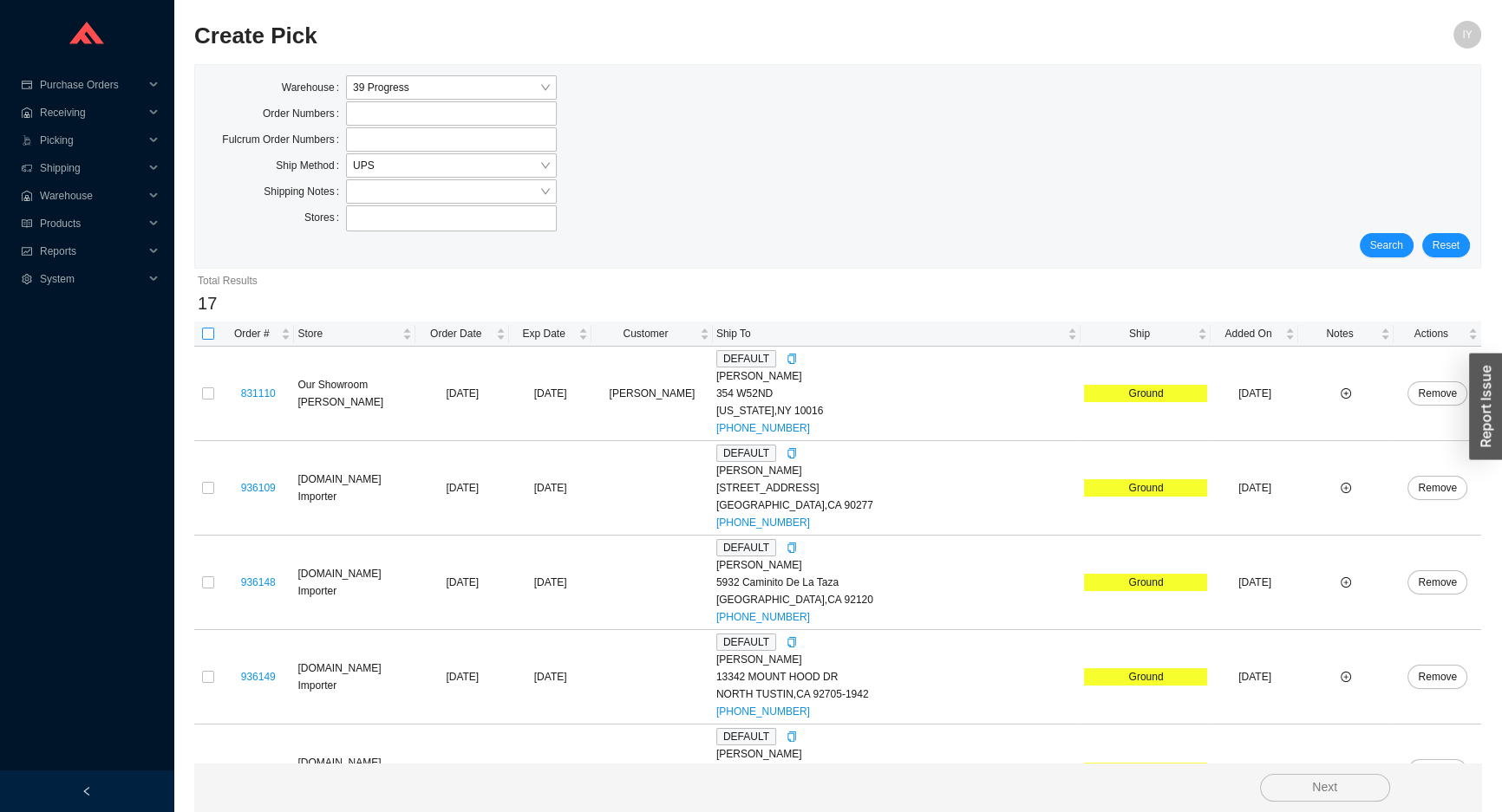
click at [209, 337] on input "checkbox" at bounding box center [207, 333] width 12 height 12
checkbox input "true"
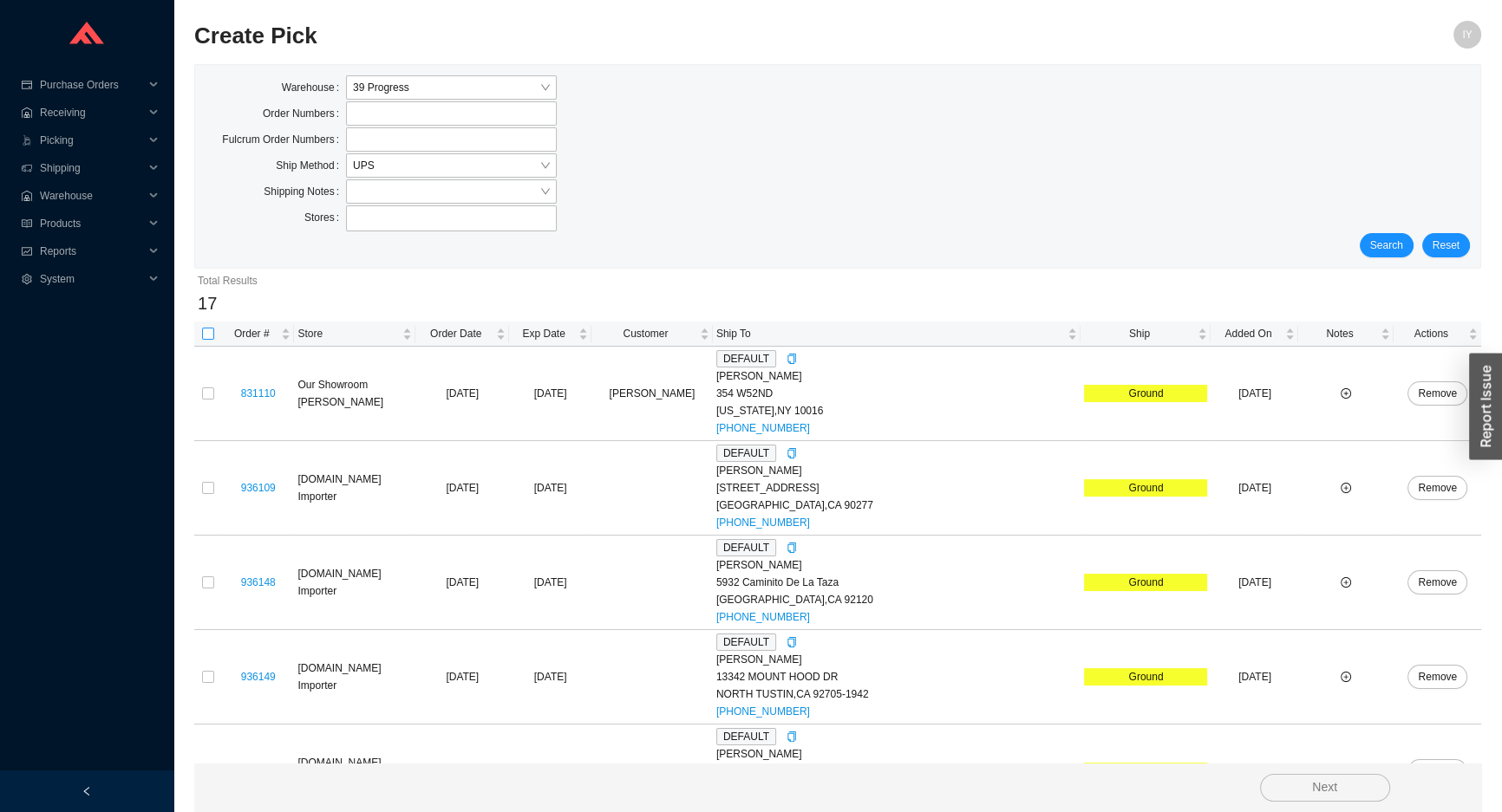
checkbox input "true"
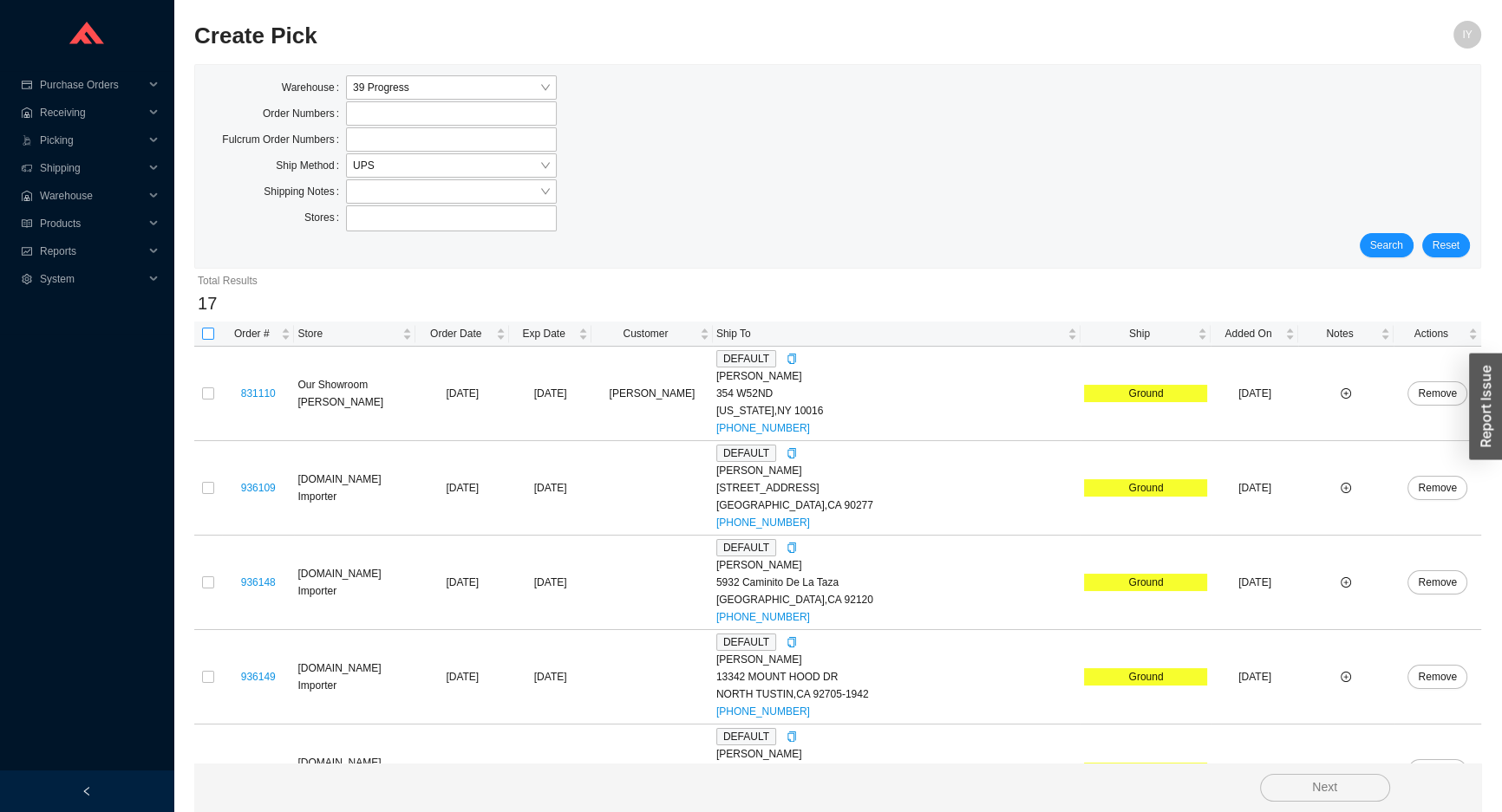
checkbox input "true"
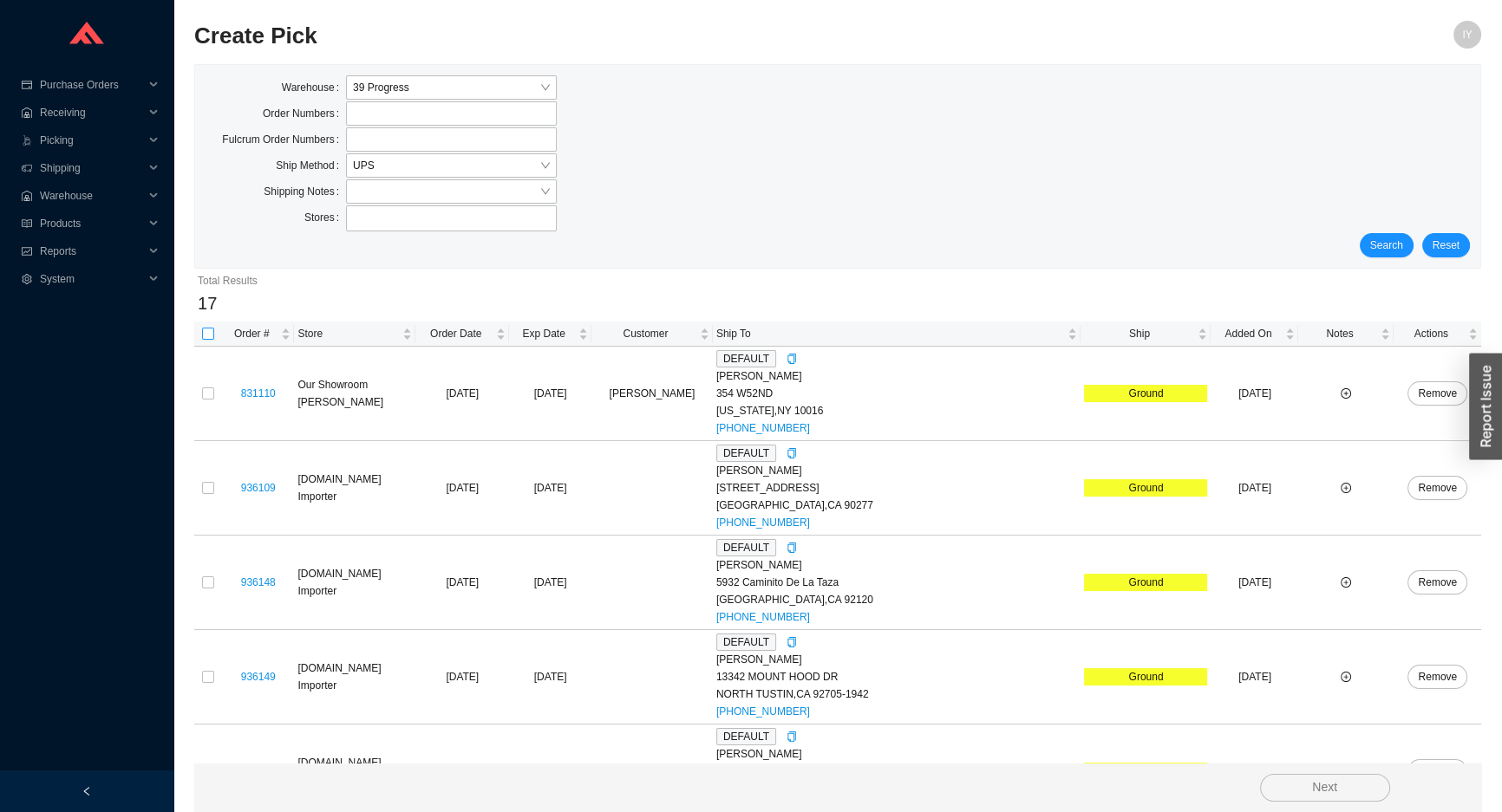
checkbox input "true"
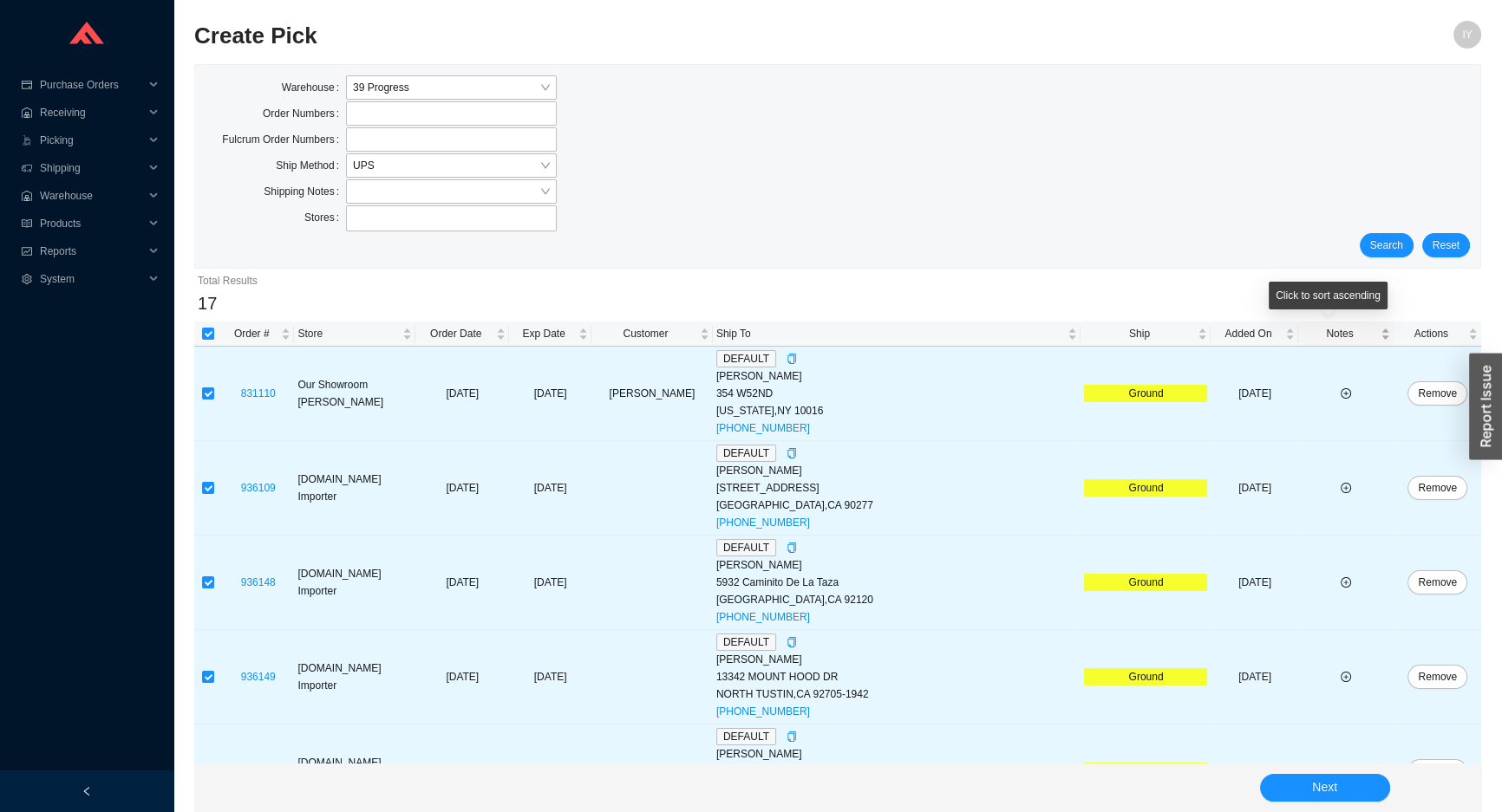
click at [1308, 326] on span "Notes" at bounding box center [1340, 334] width 75 height 17
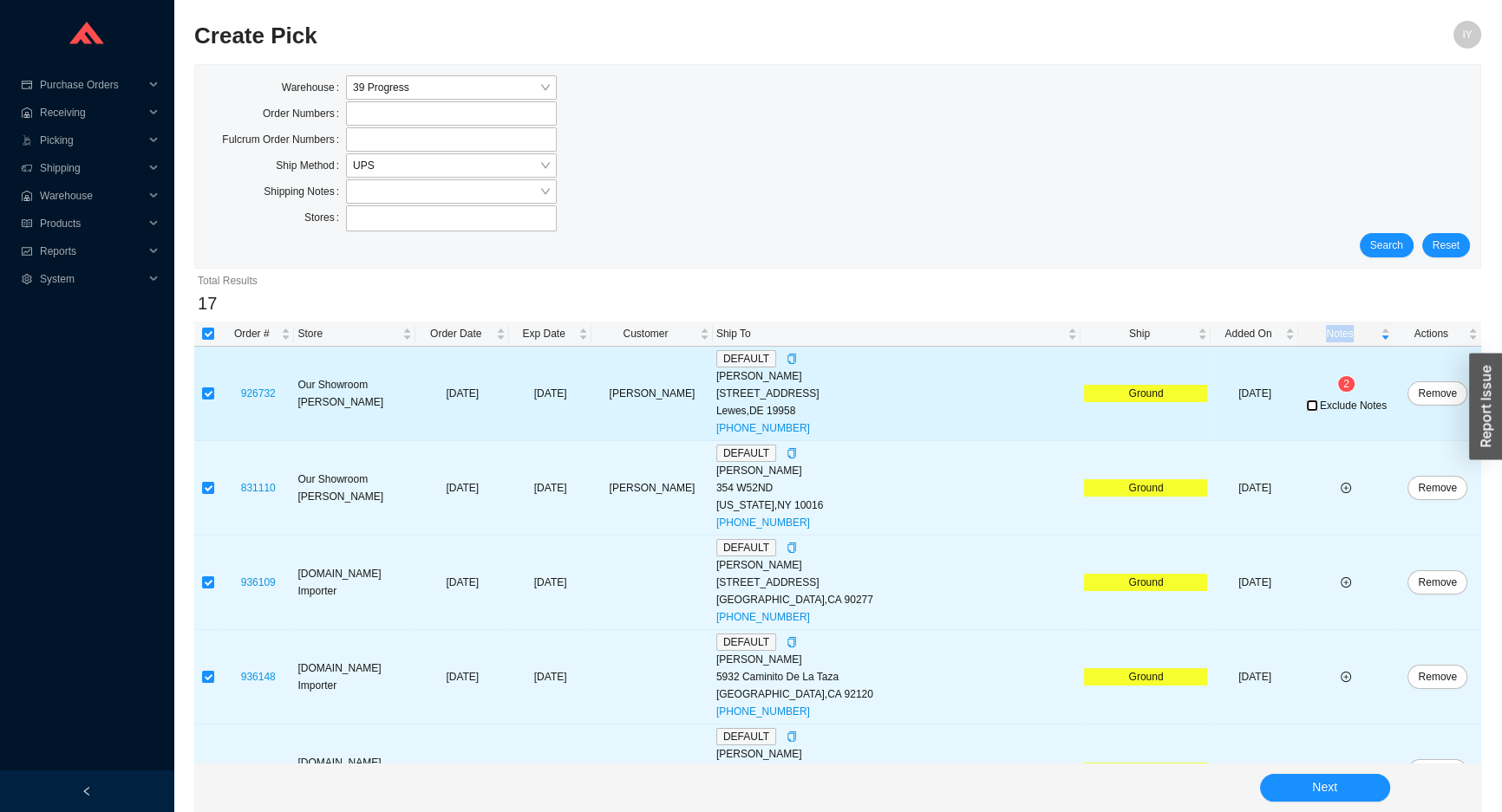
click at [1306, 400] on input "Exclude Notes" at bounding box center [1312, 405] width 12 height 12
checkbox input "true"
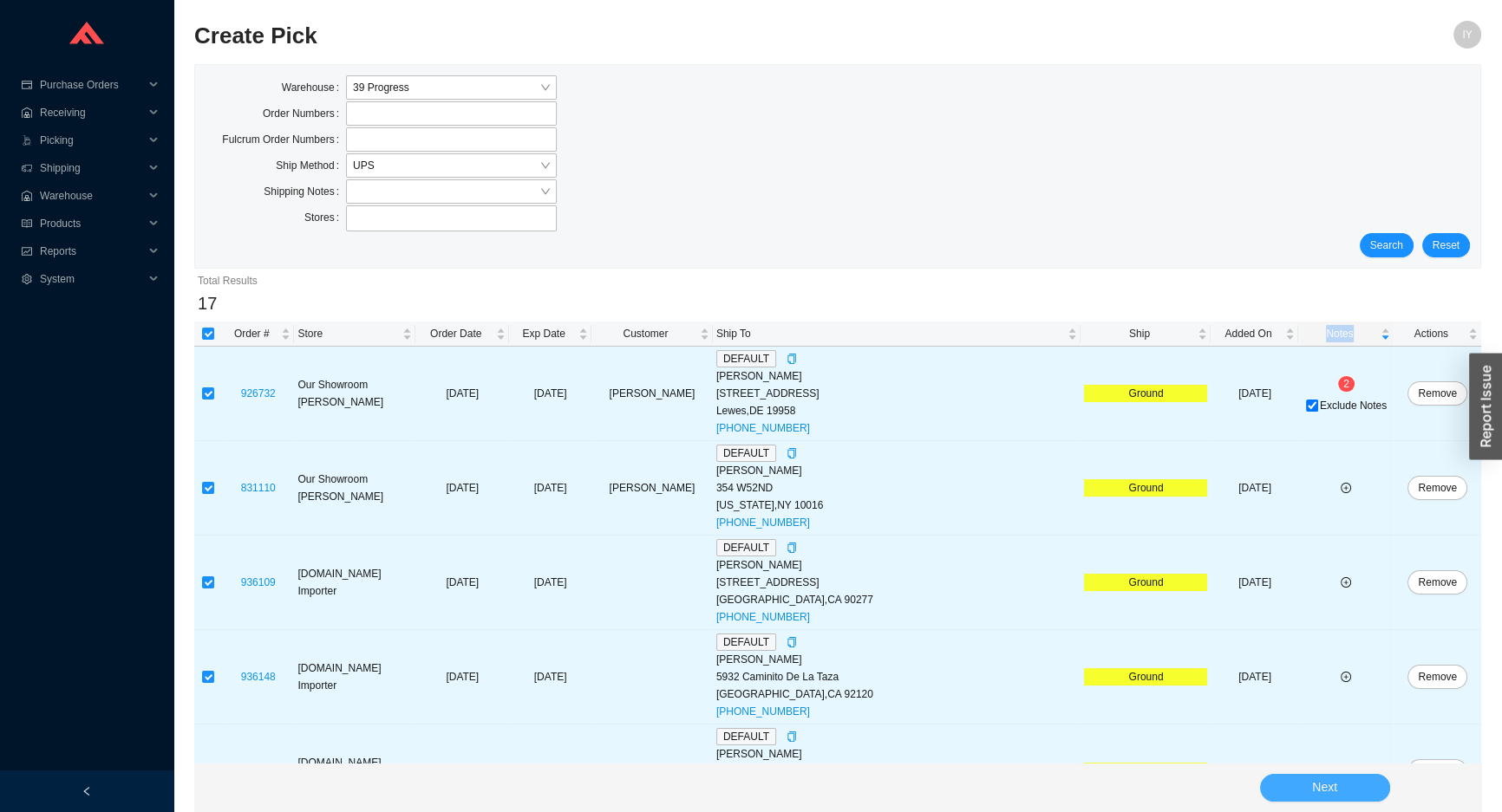
click at [1319, 793] on span "Next" at bounding box center [1325, 787] width 25 height 20
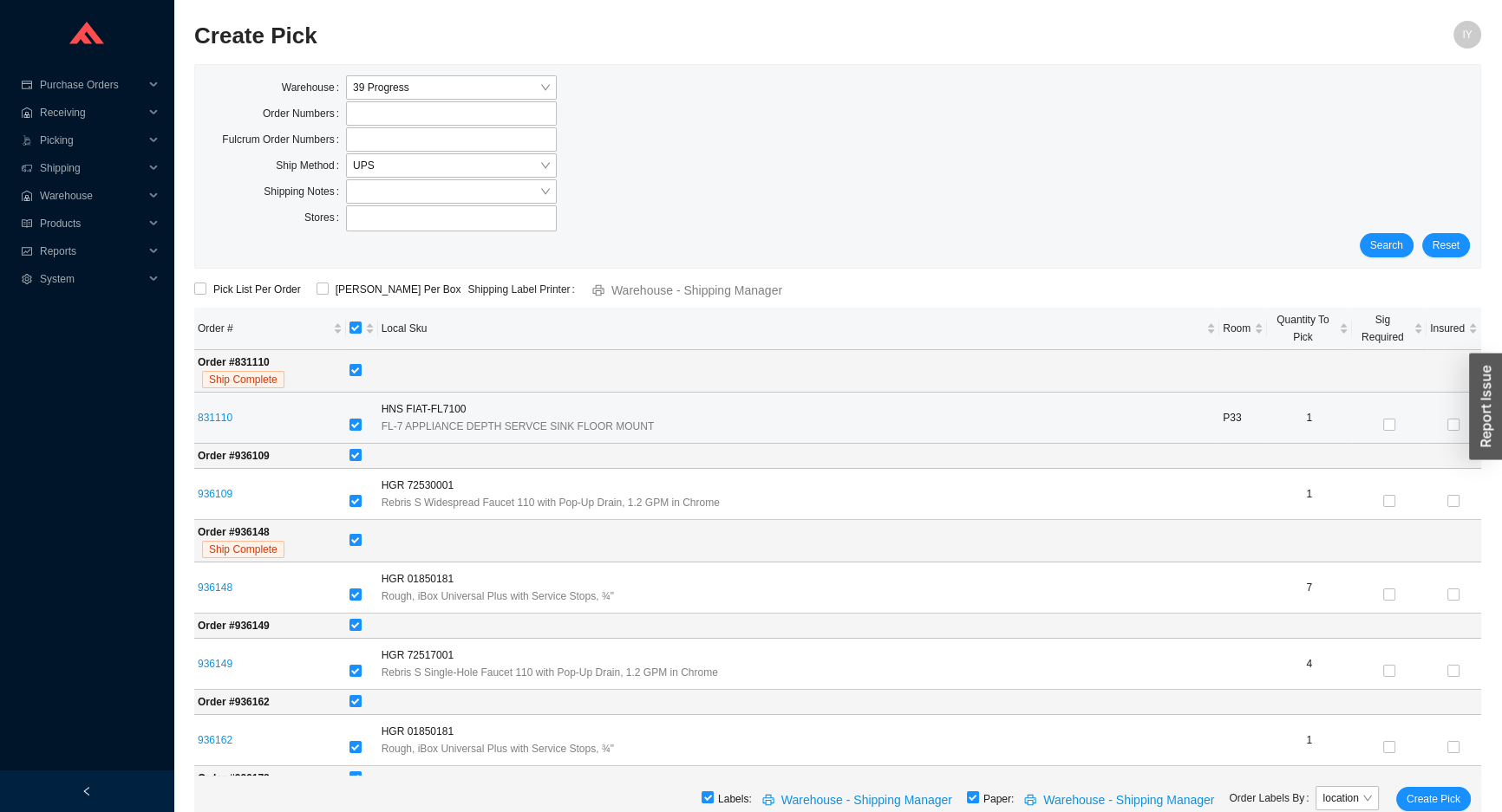
click at [366, 434] on div at bounding box center [362, 426] width 25 height 24
click at [360, 431] on label at bounding box center [356, 426] width 12 height 17
click at [360, 430] on input "checkbox" at bounding box center [356, 424] width 12 height 12
checkbox input "false"
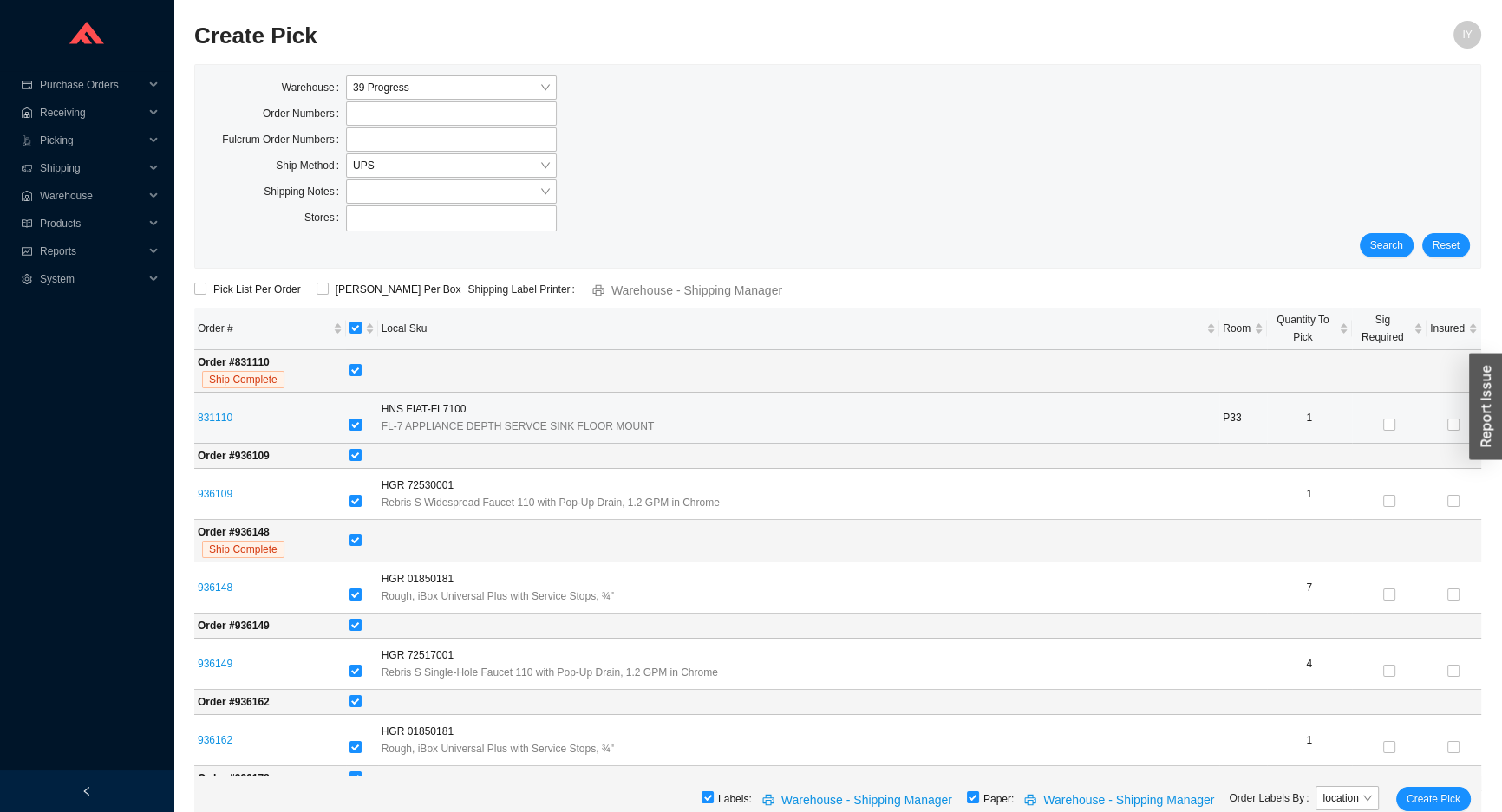
checkbox input "false"
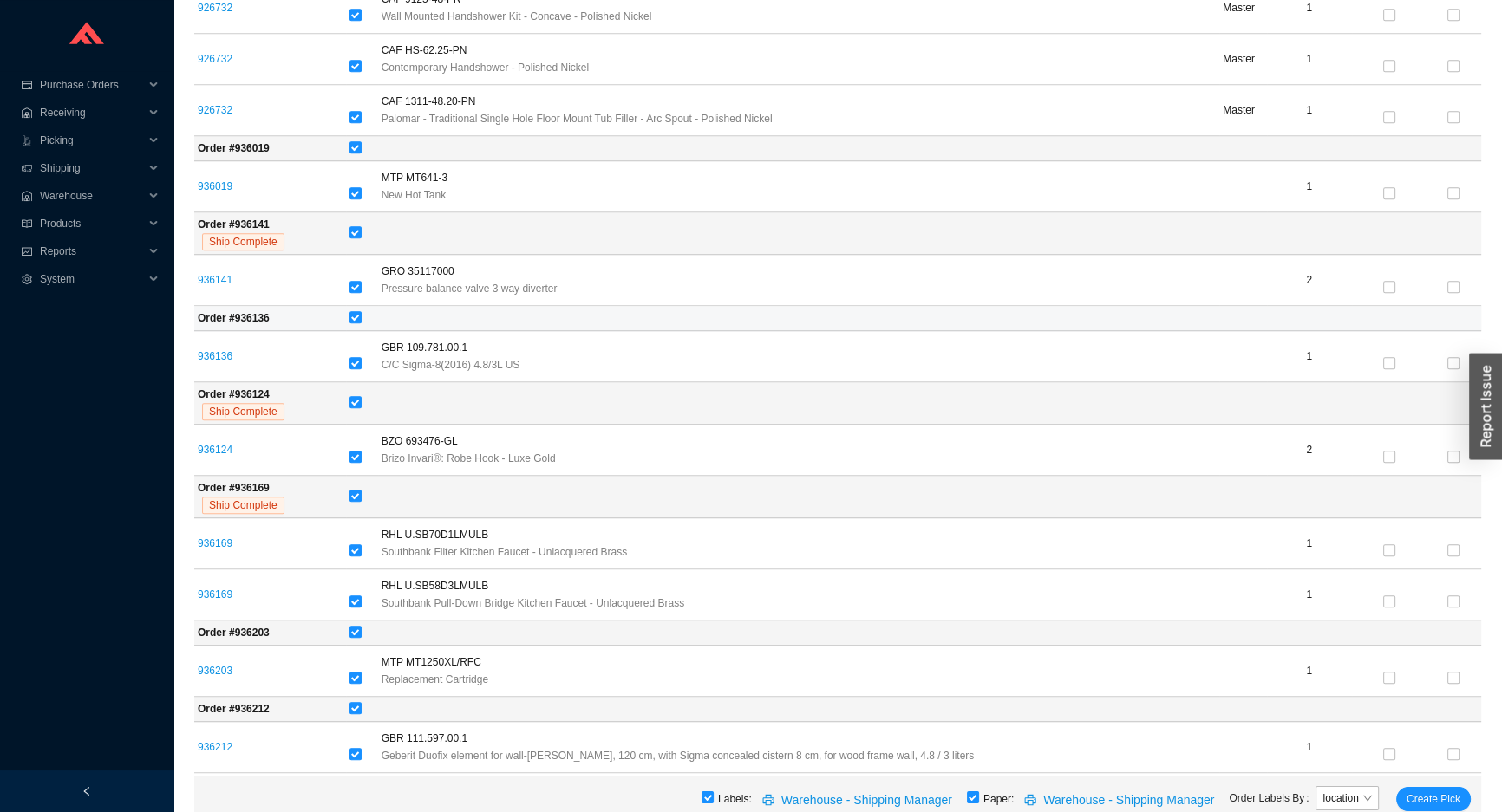
scroll to position [1670, 0]
click at [357, 709] on label at bounding box center [356, 707] width 12 height 17
click at [357, 709] on input "checkbox" at bounding box center [356, 706] width 12 height 12
checkbox input "false"
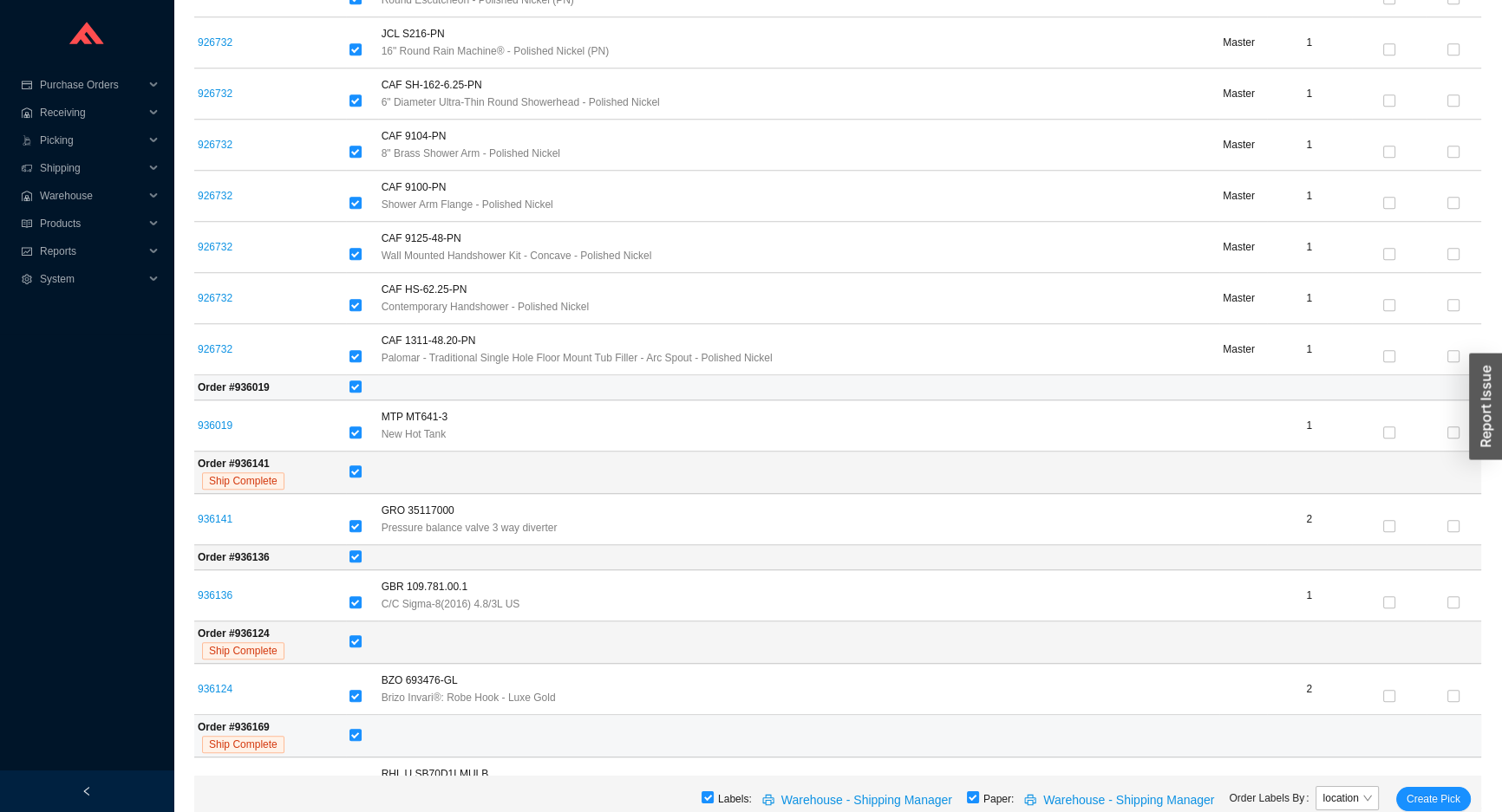
scroll to position [1197, 0]
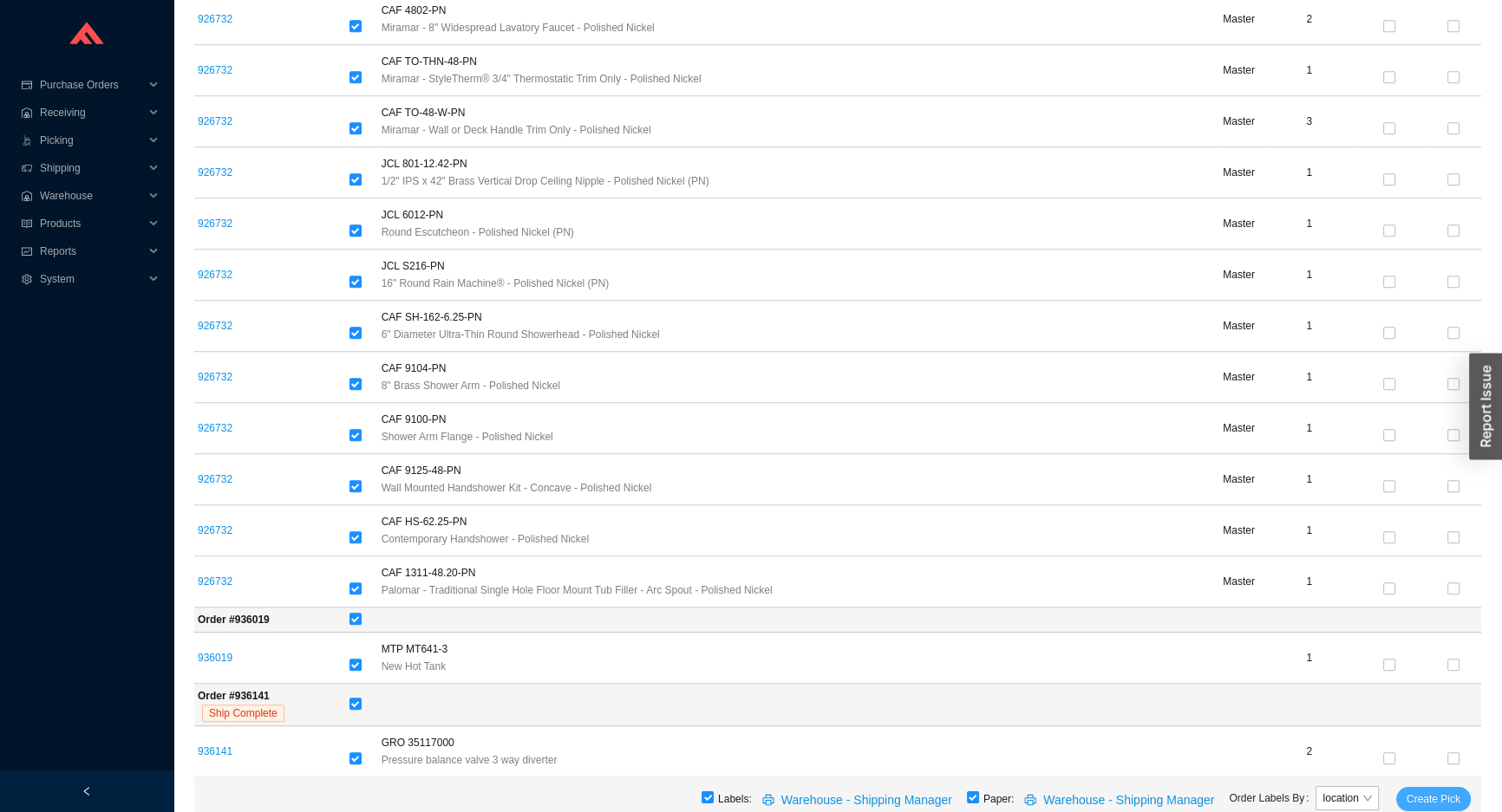
click at [1441, 804] on span "Create Pick" at bounding box center [1433, 799] width 53 height 17
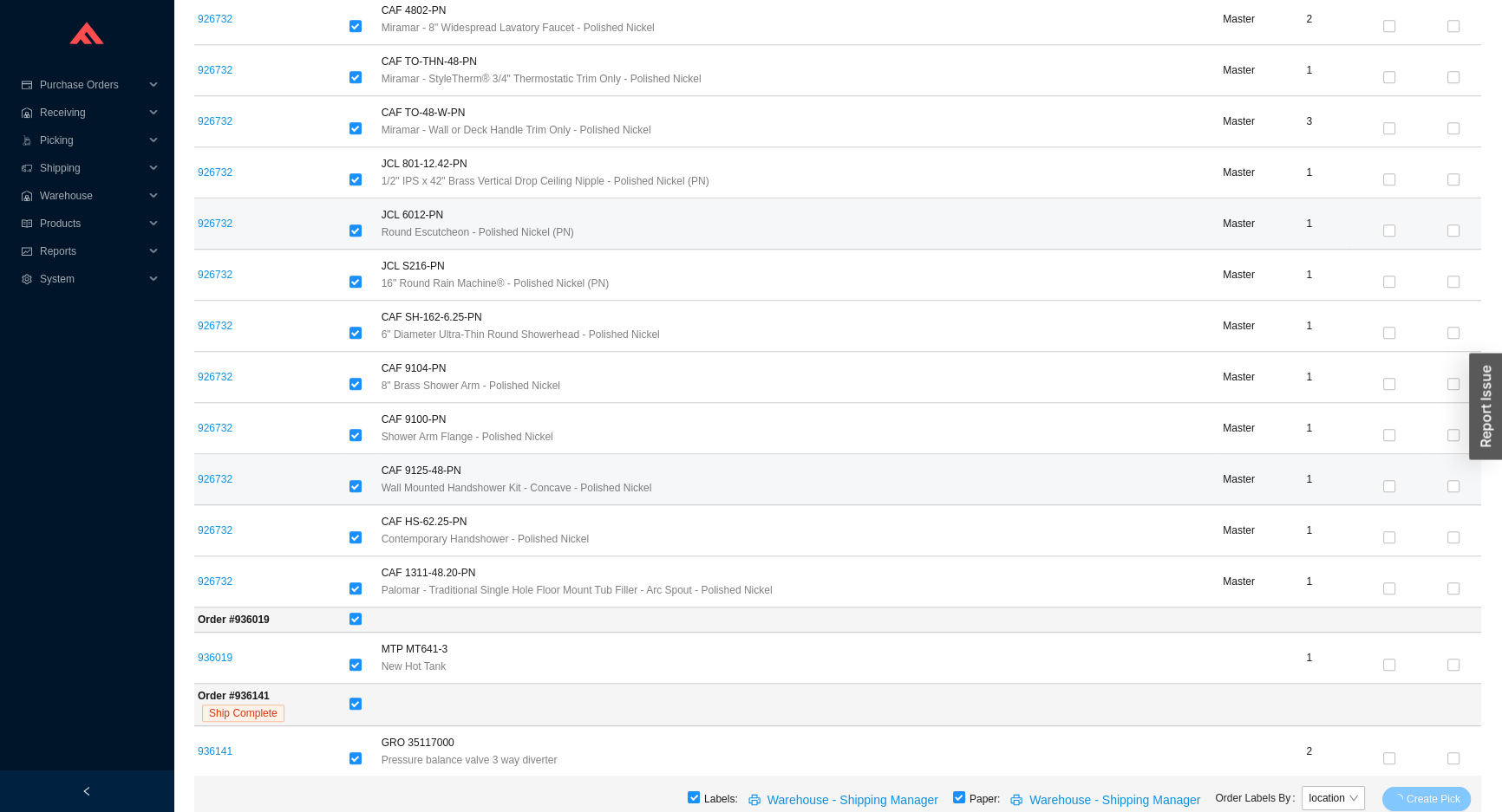
scroll to position [1052, 0]
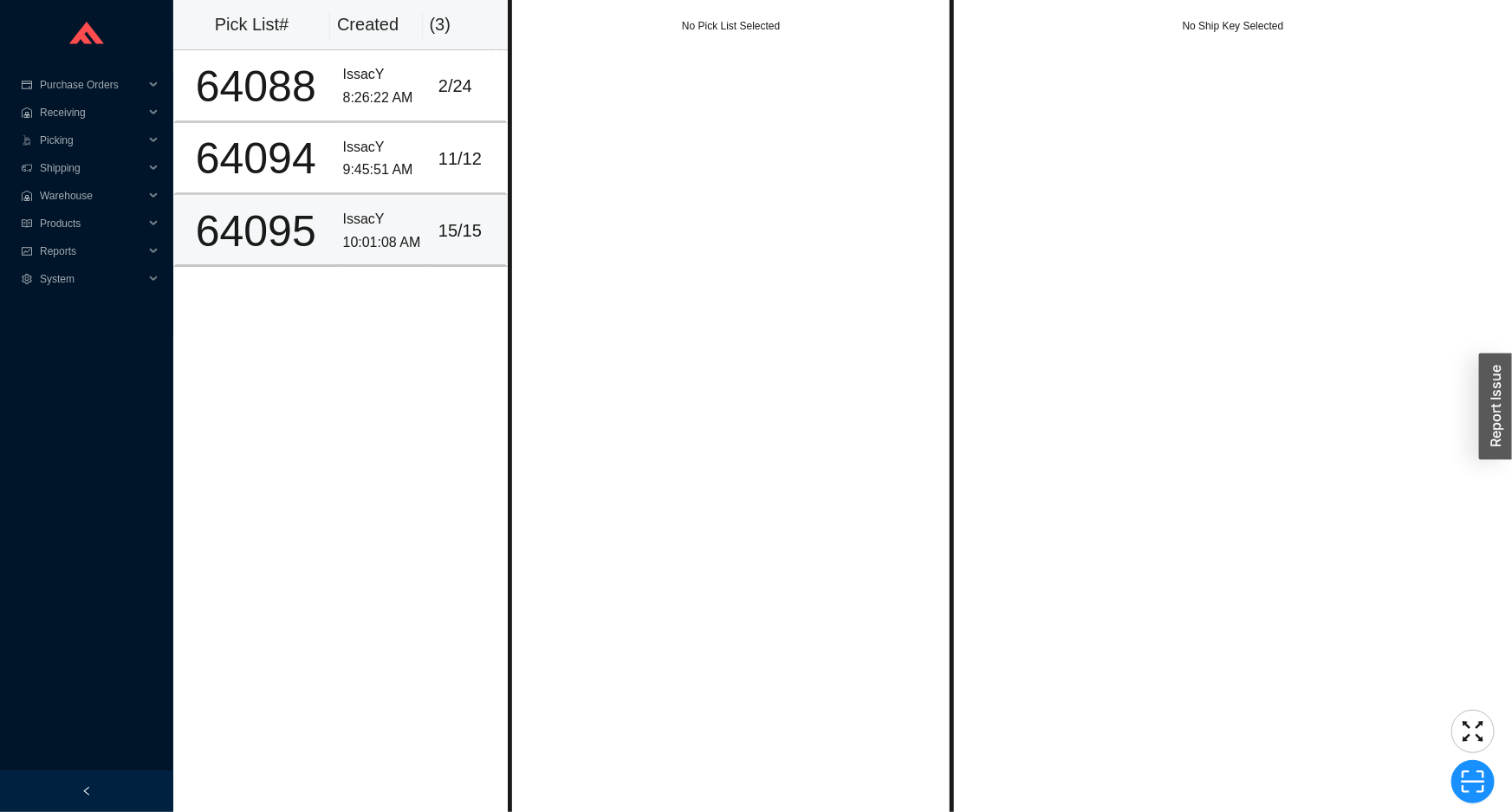
click at [290, 224] on div "64095" at bounding box center [256, 232] width 146 height 43
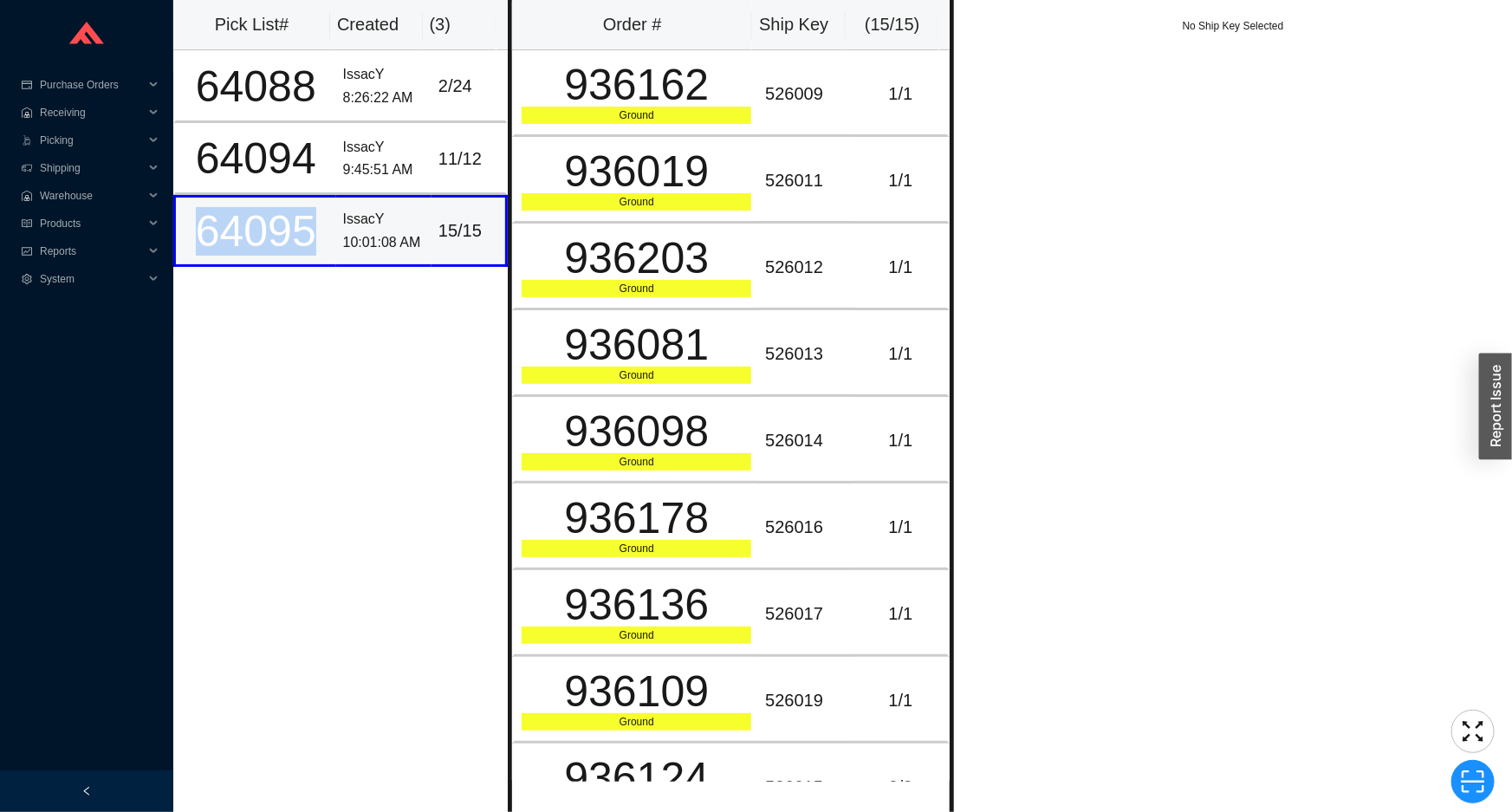
click at [289, 224] on div "64095" at bounding box center [256, 232] width 146 height 43
copy div "64095"
click at [101, 140] on span "Picking" at bounding box center [92, 141] width 104 height 28
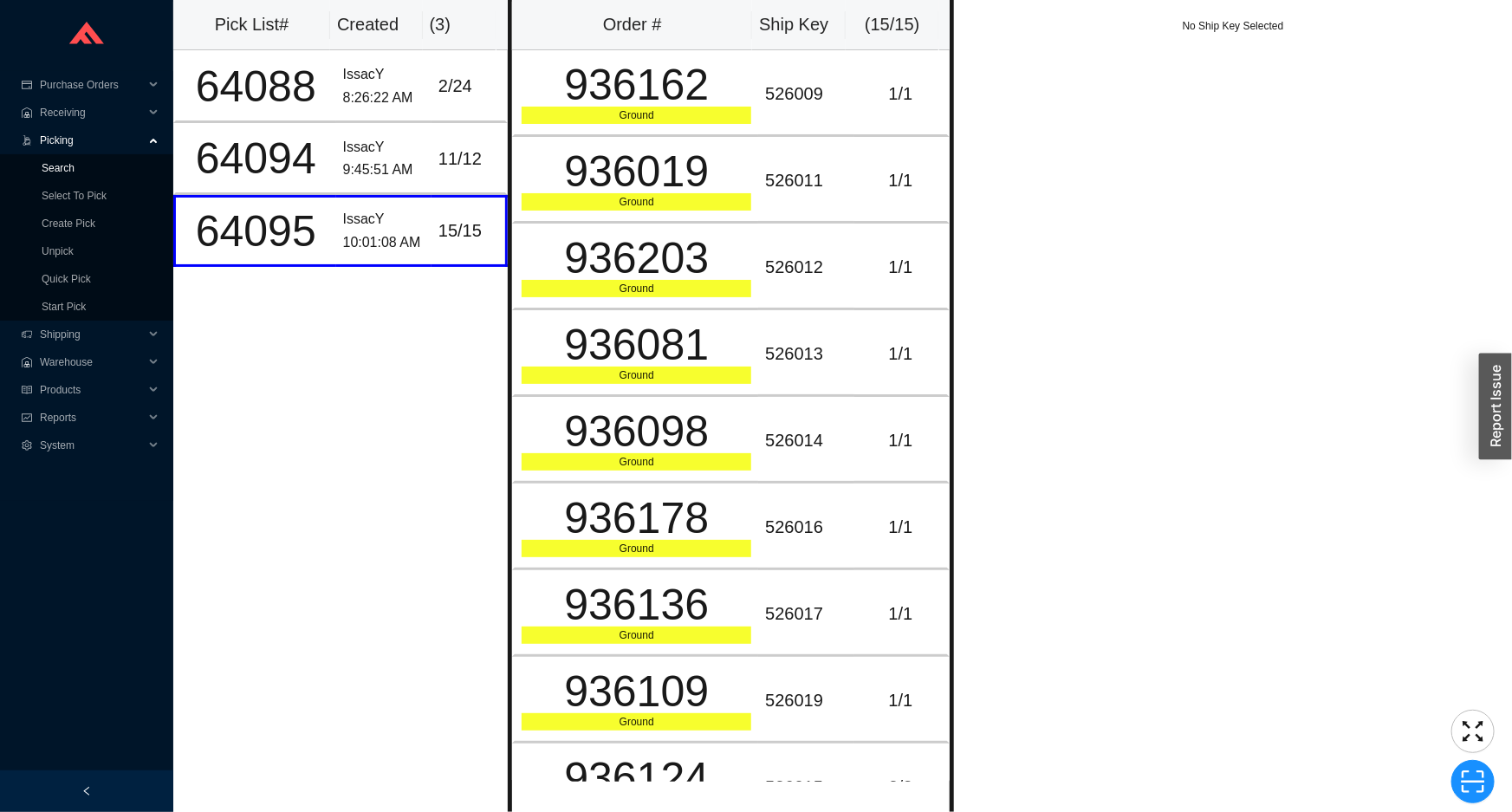
click at [75, 169] on link "Search" at bounding box center [57, 168] width 33 height 12
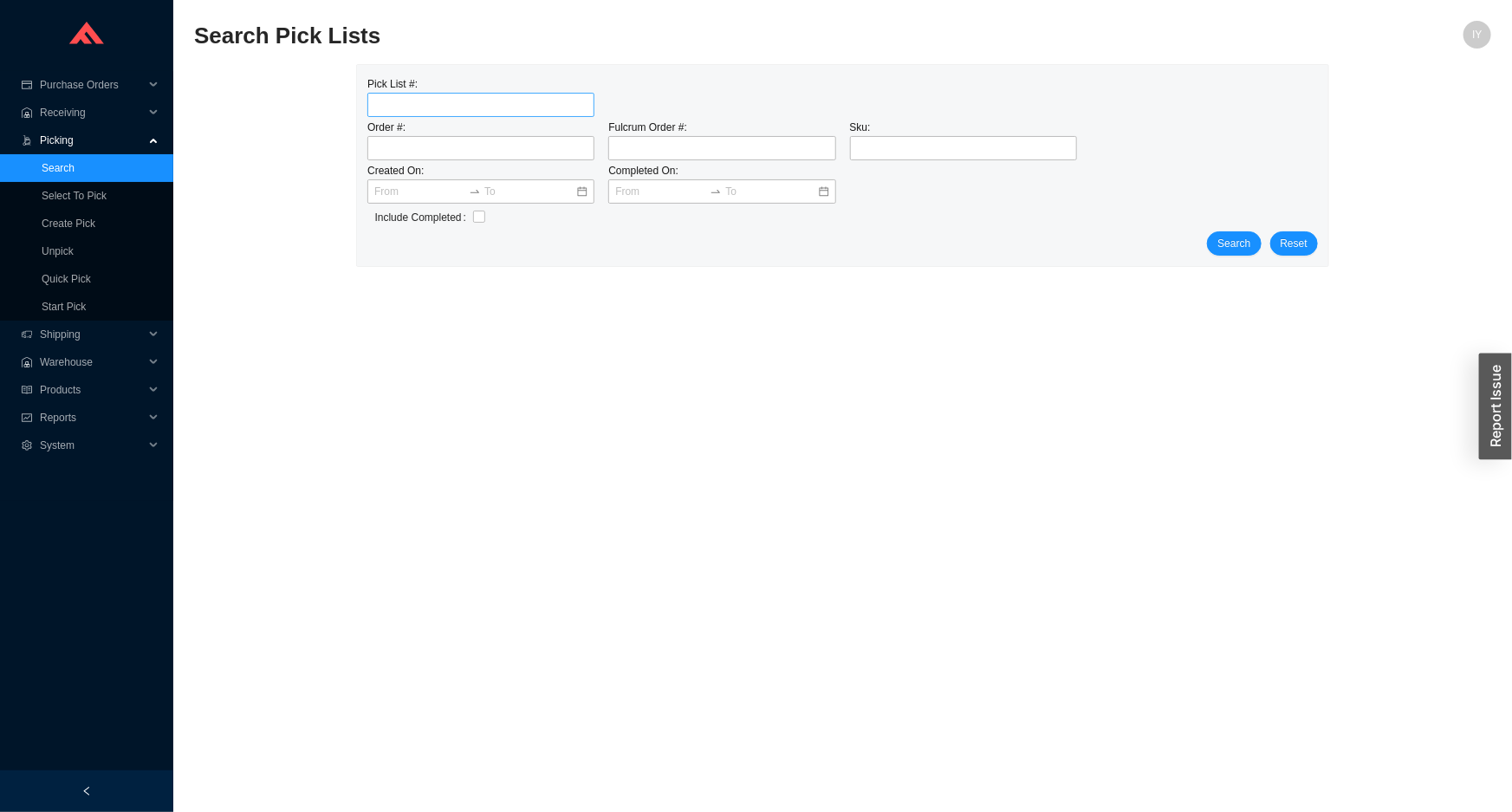
type input "64095"
click button "Search" at bounding box center [1234, 244] width 53 height 24
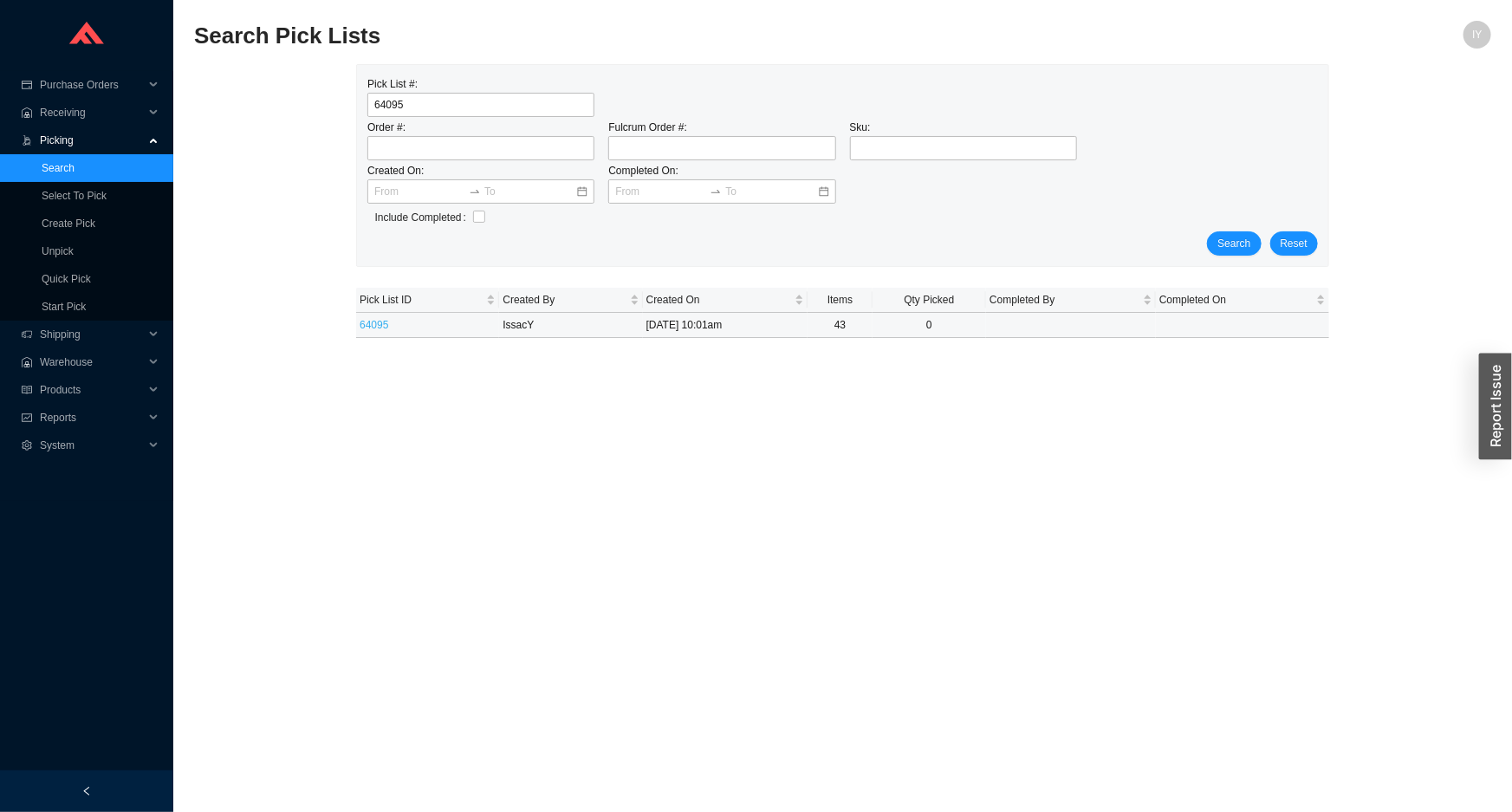
click at [372, 329] on link "64095" at bounding box center [374, 324] width 29 height 12
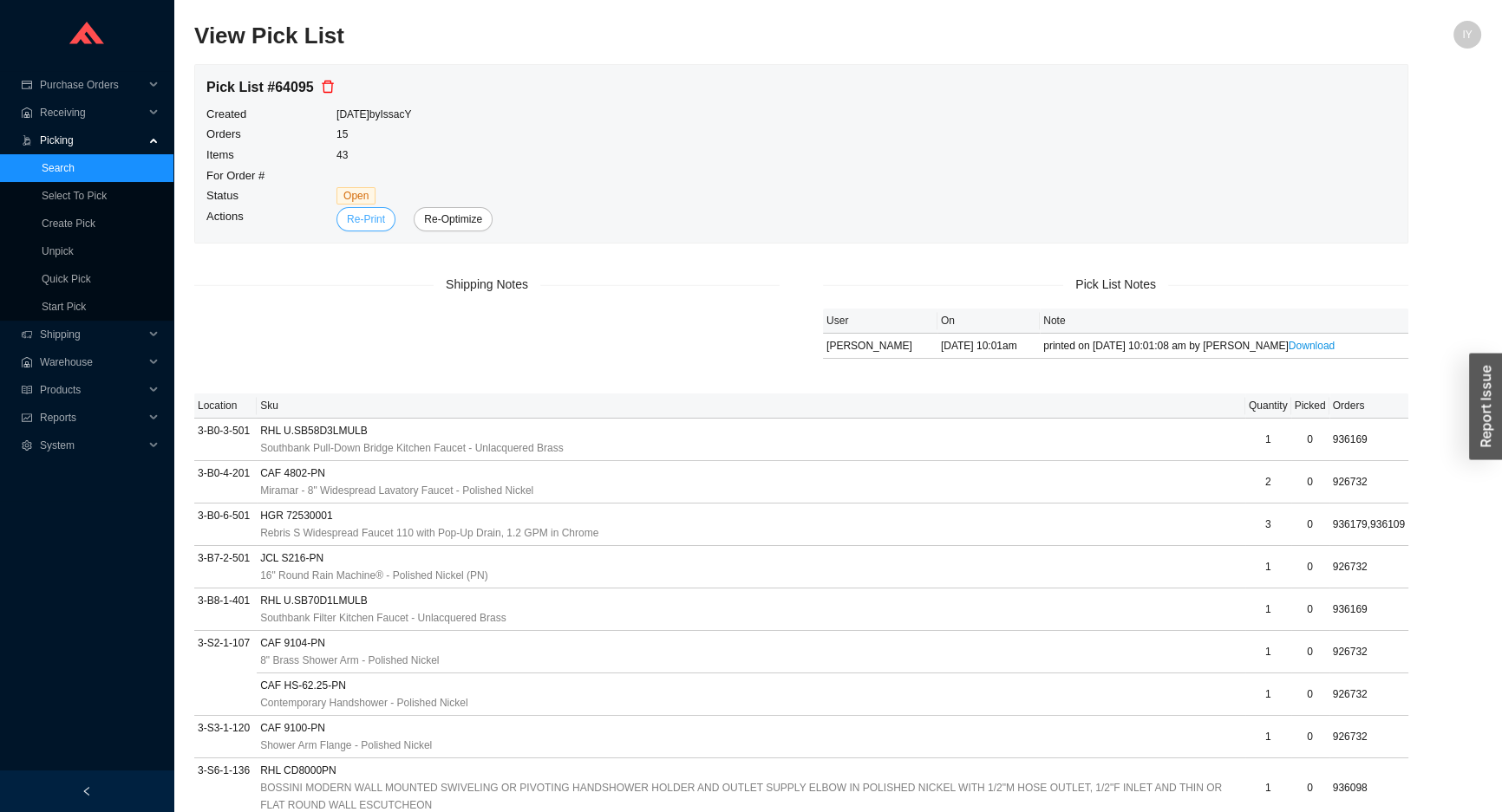
click at [373, 220] on span "Re-Print" at bounding box center [366, 219] width 38 height 17
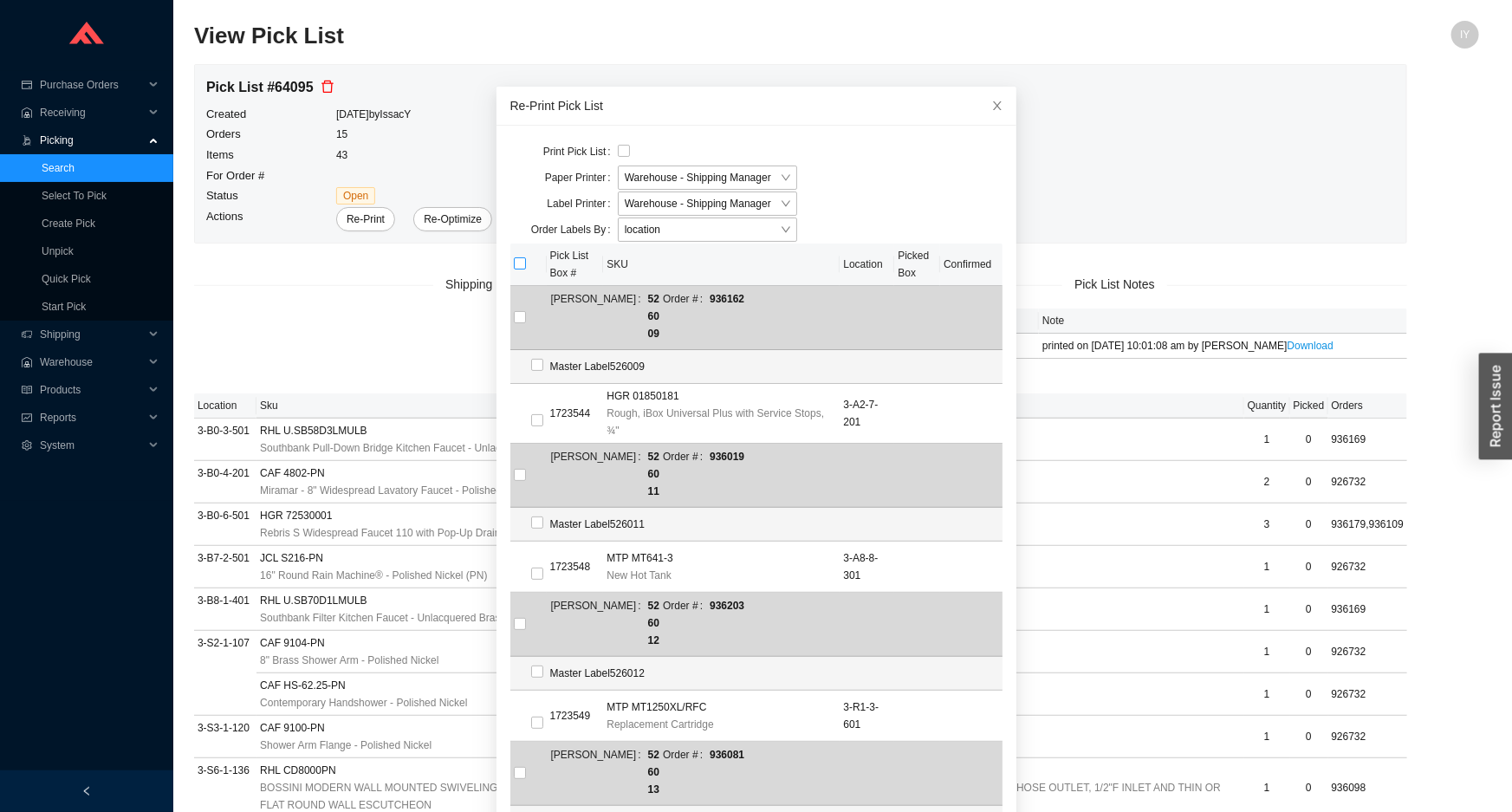
click at [514, 259] on input "checkbox" at bounding box center [519, 263] width 12 height 12
checkbox input "true"
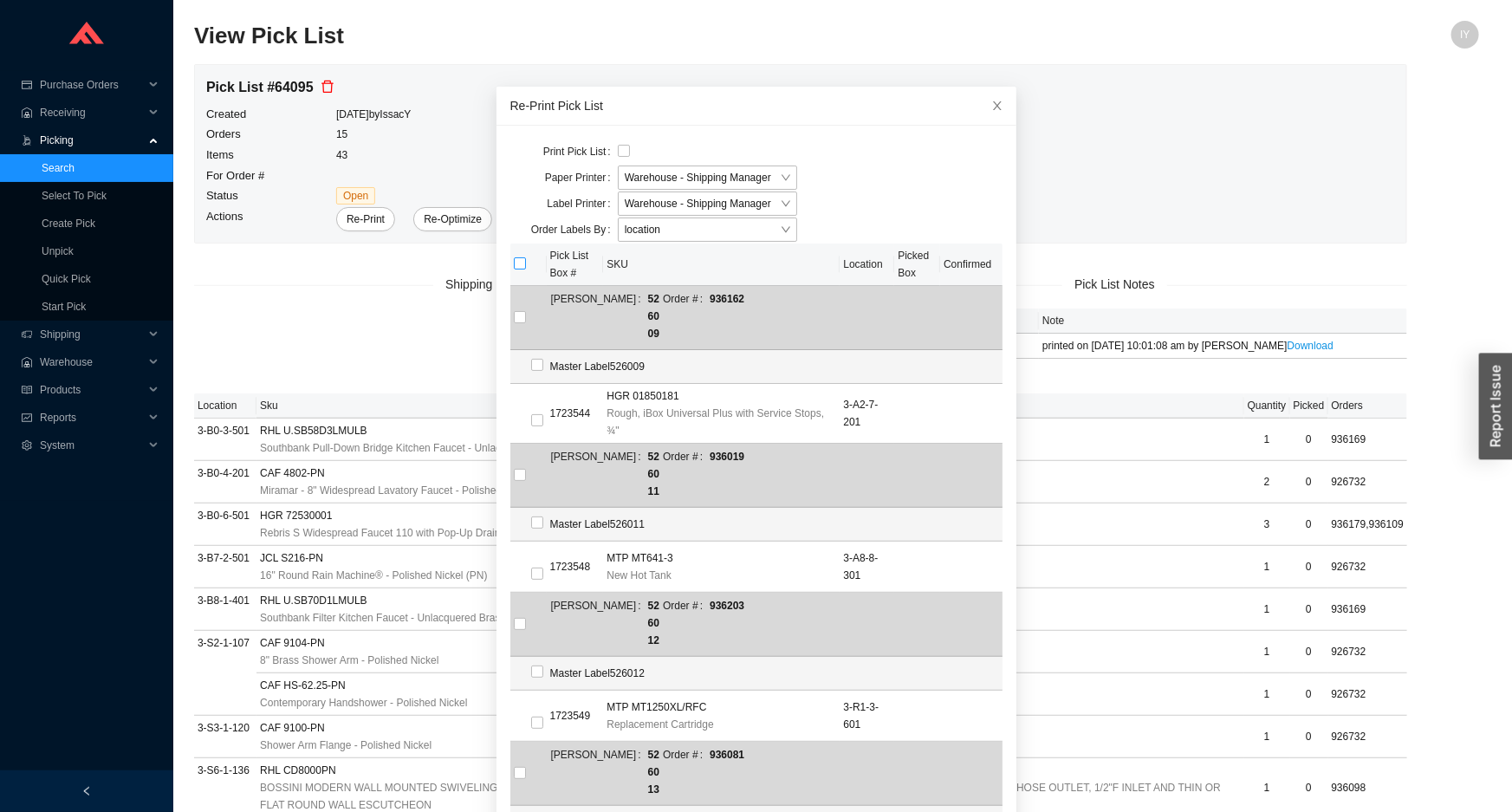
checkbox input "true"
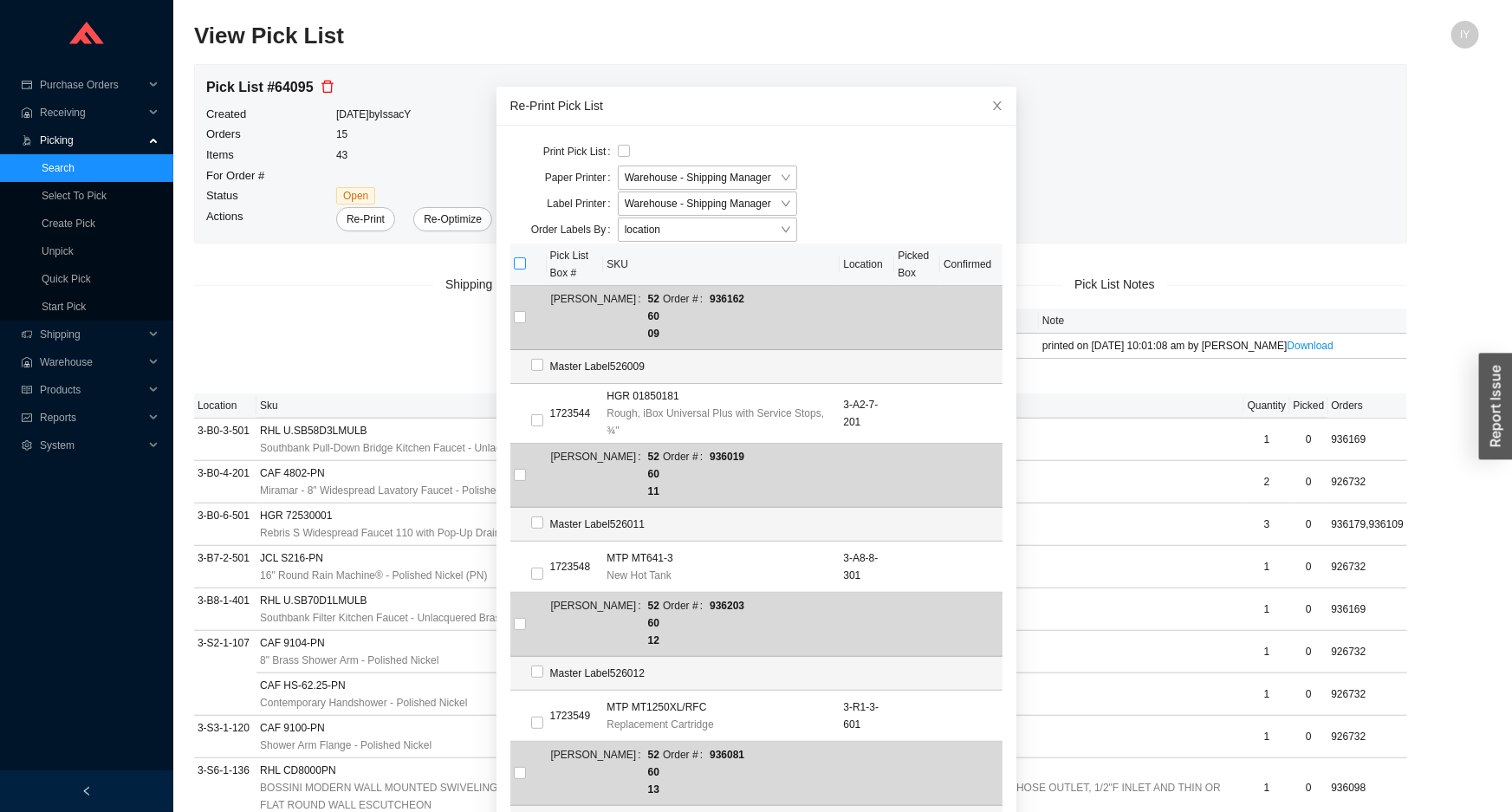
checkbox input "true"
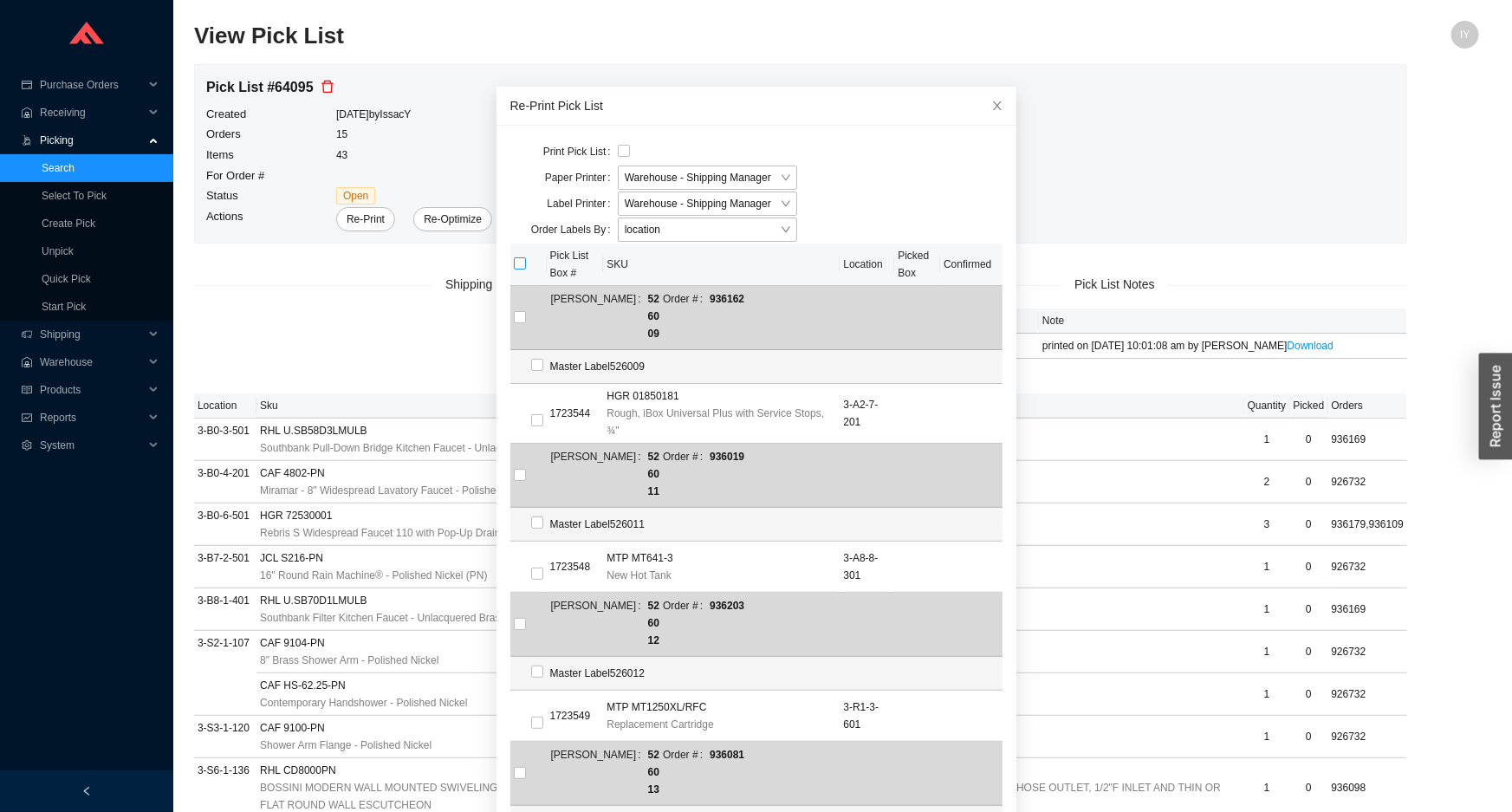
checkbox input "true"
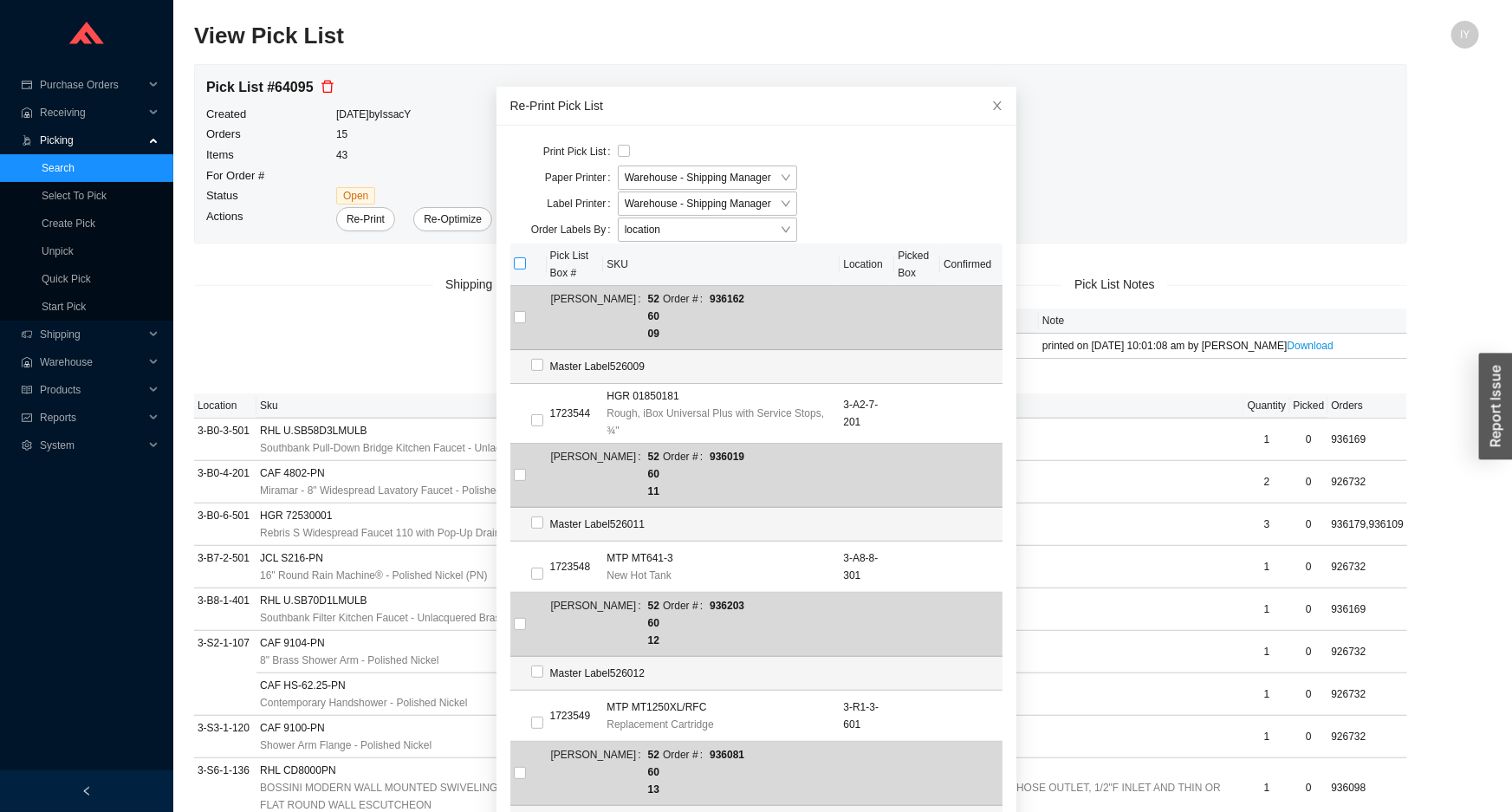
checkbox input "true"
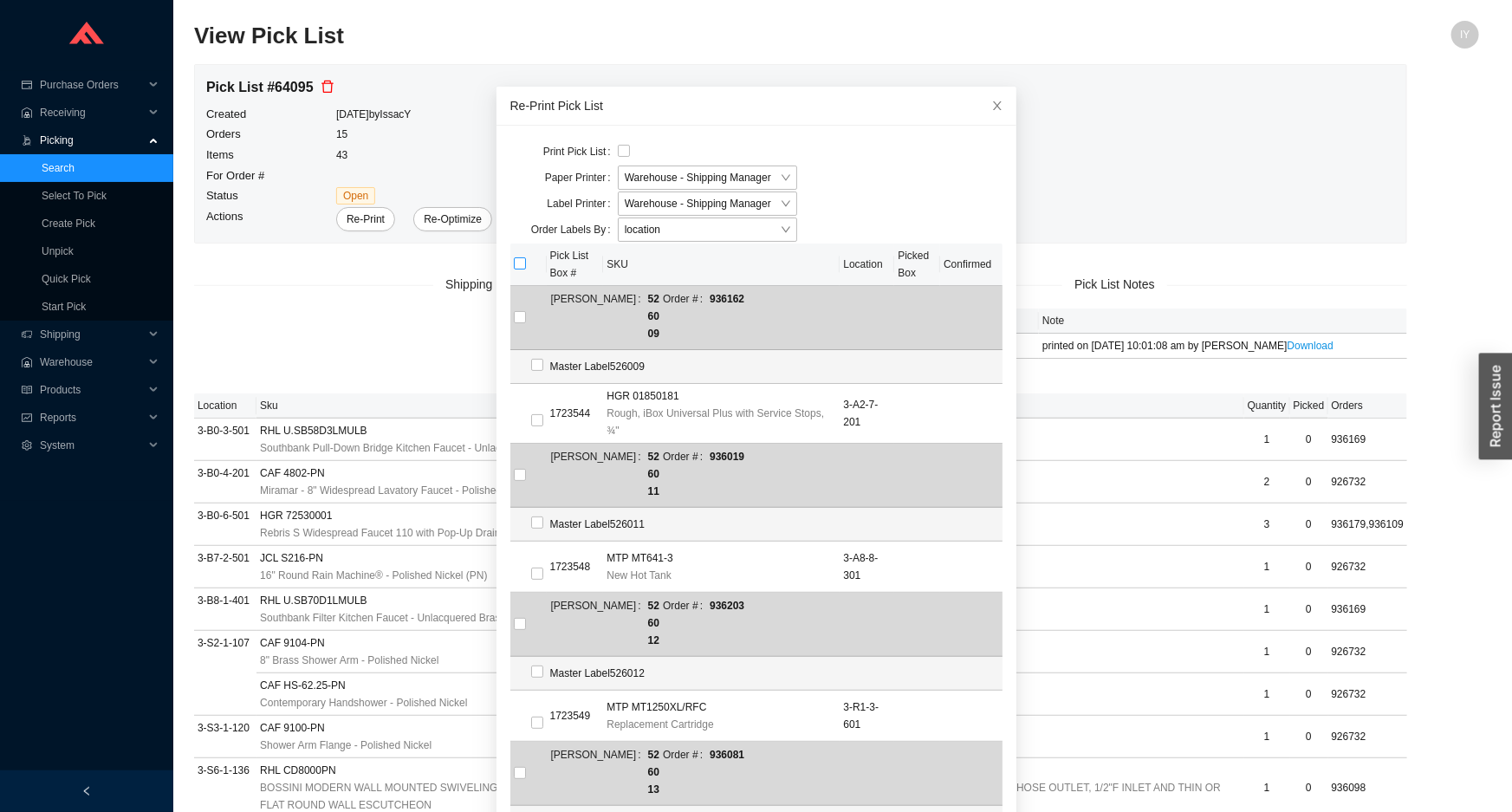
checkbox input "true"
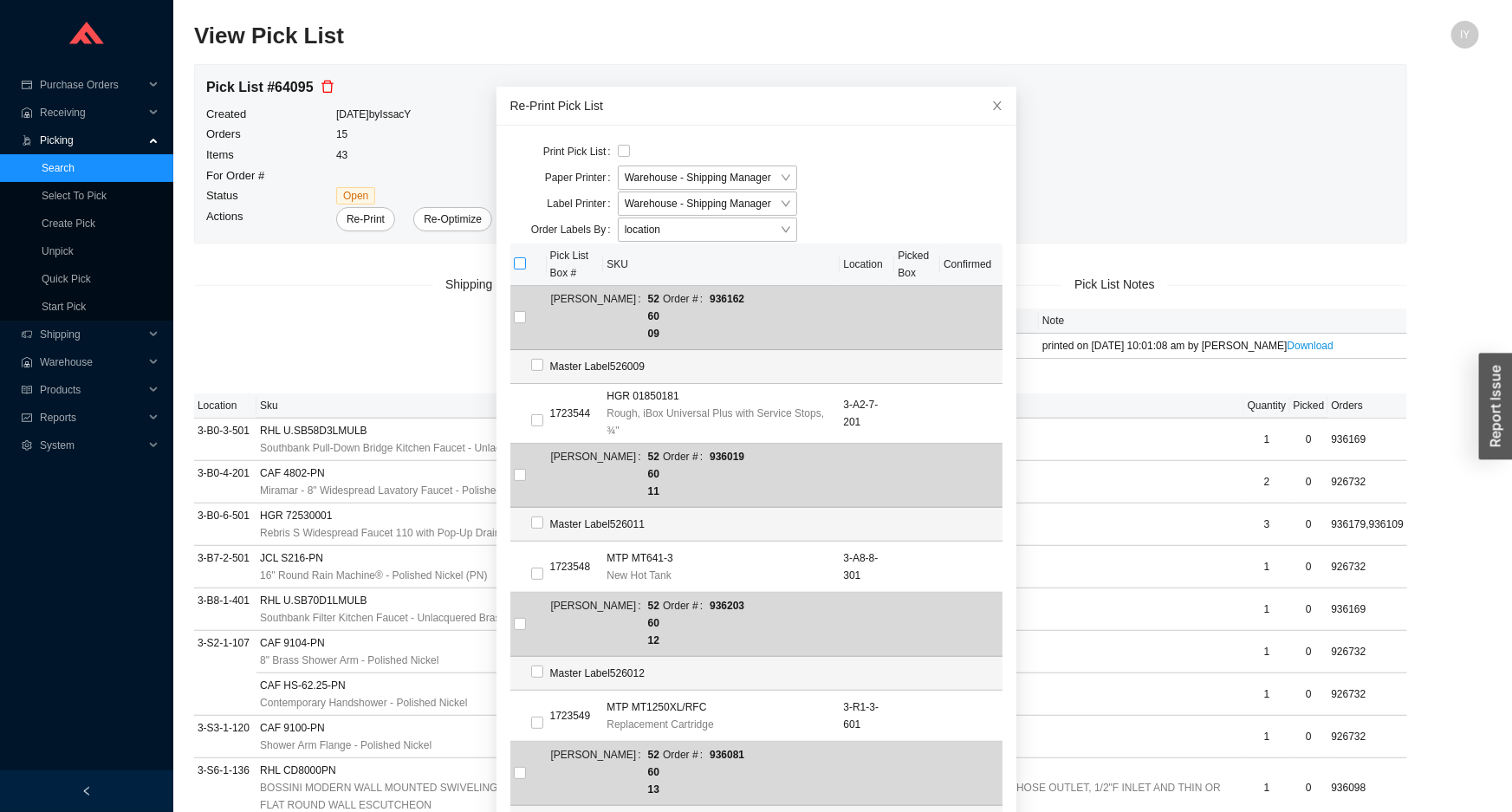
checkbox input "true"
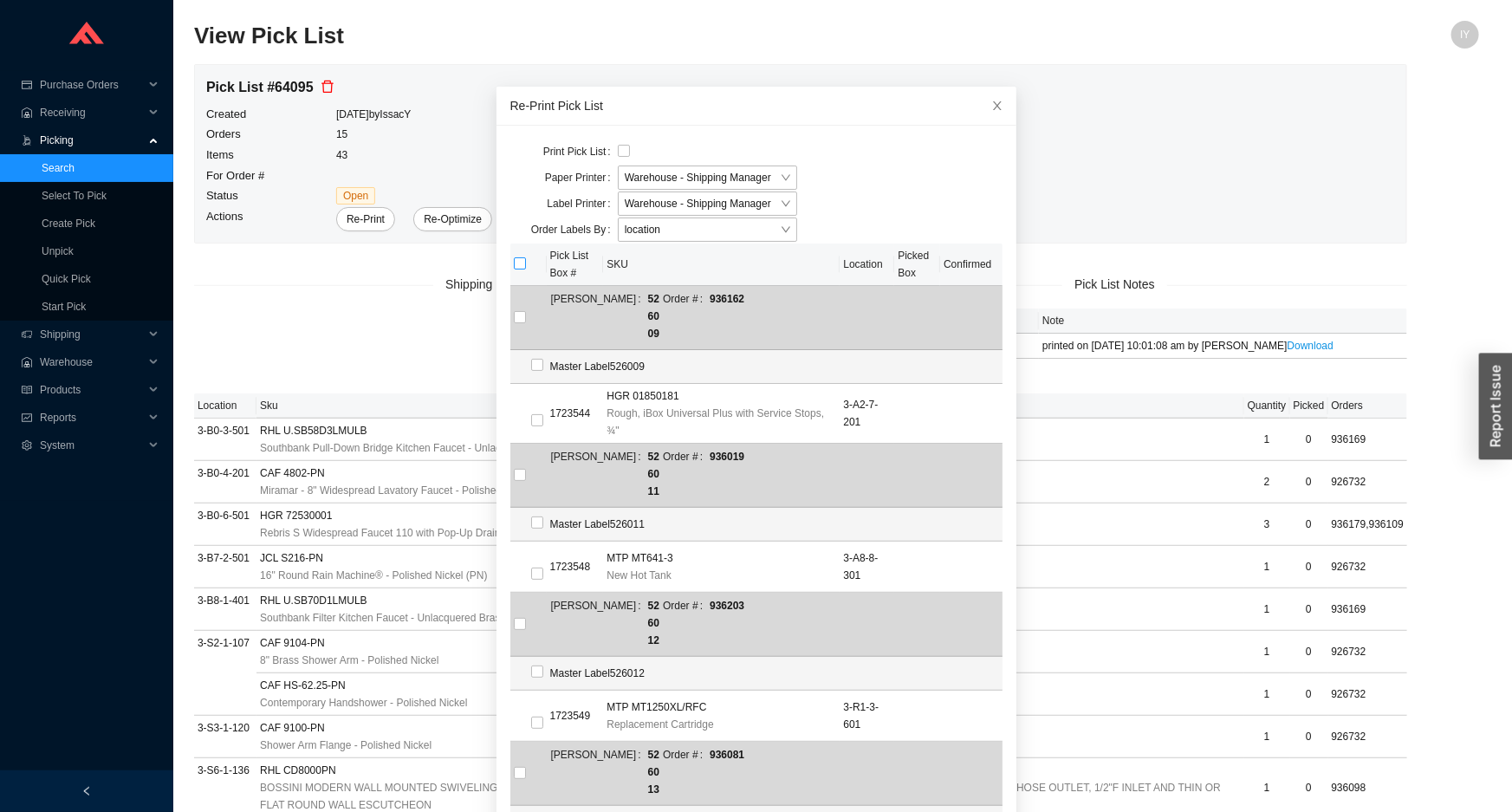
checkbox input "true"
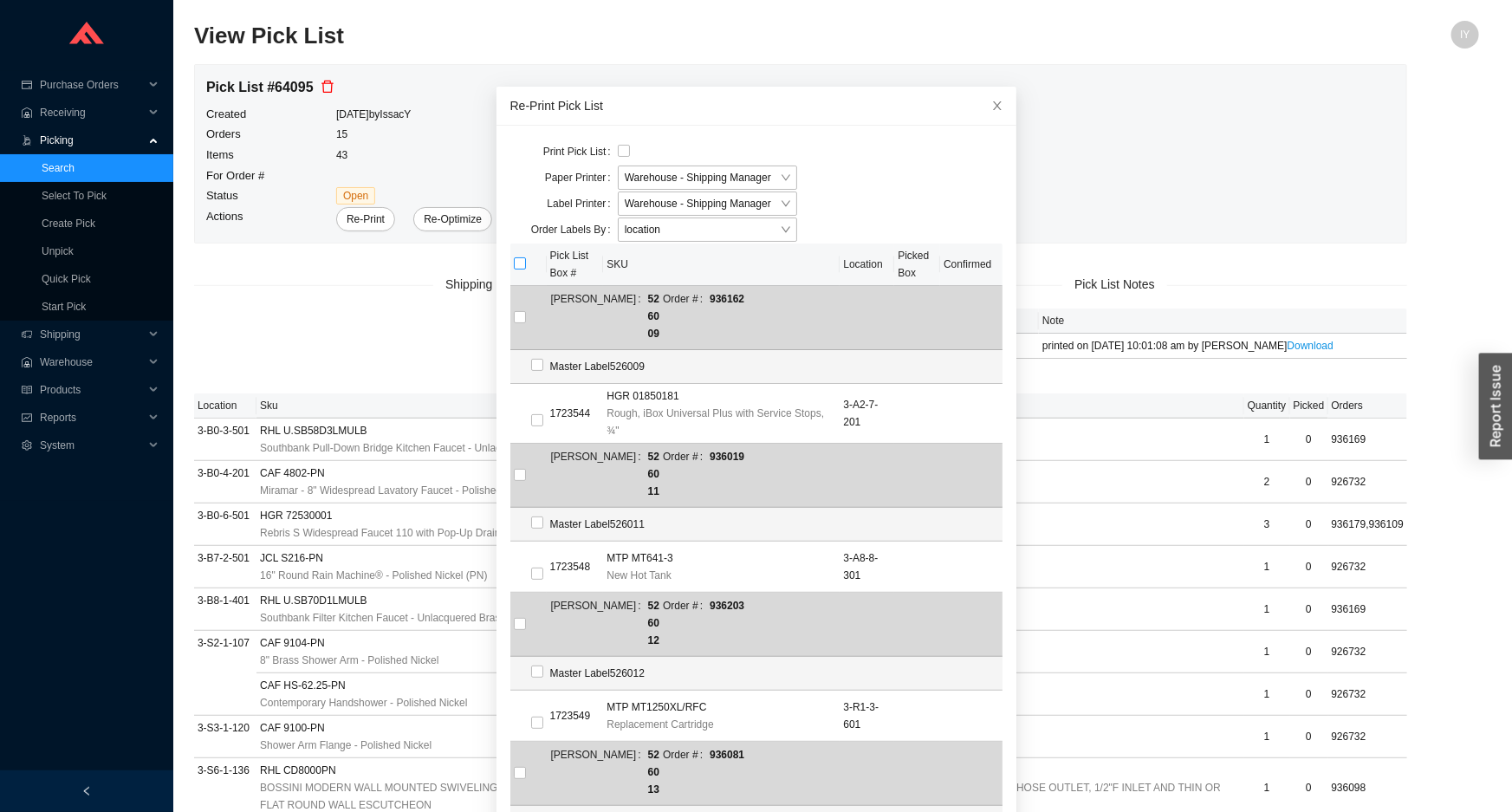
checkbox input "true"
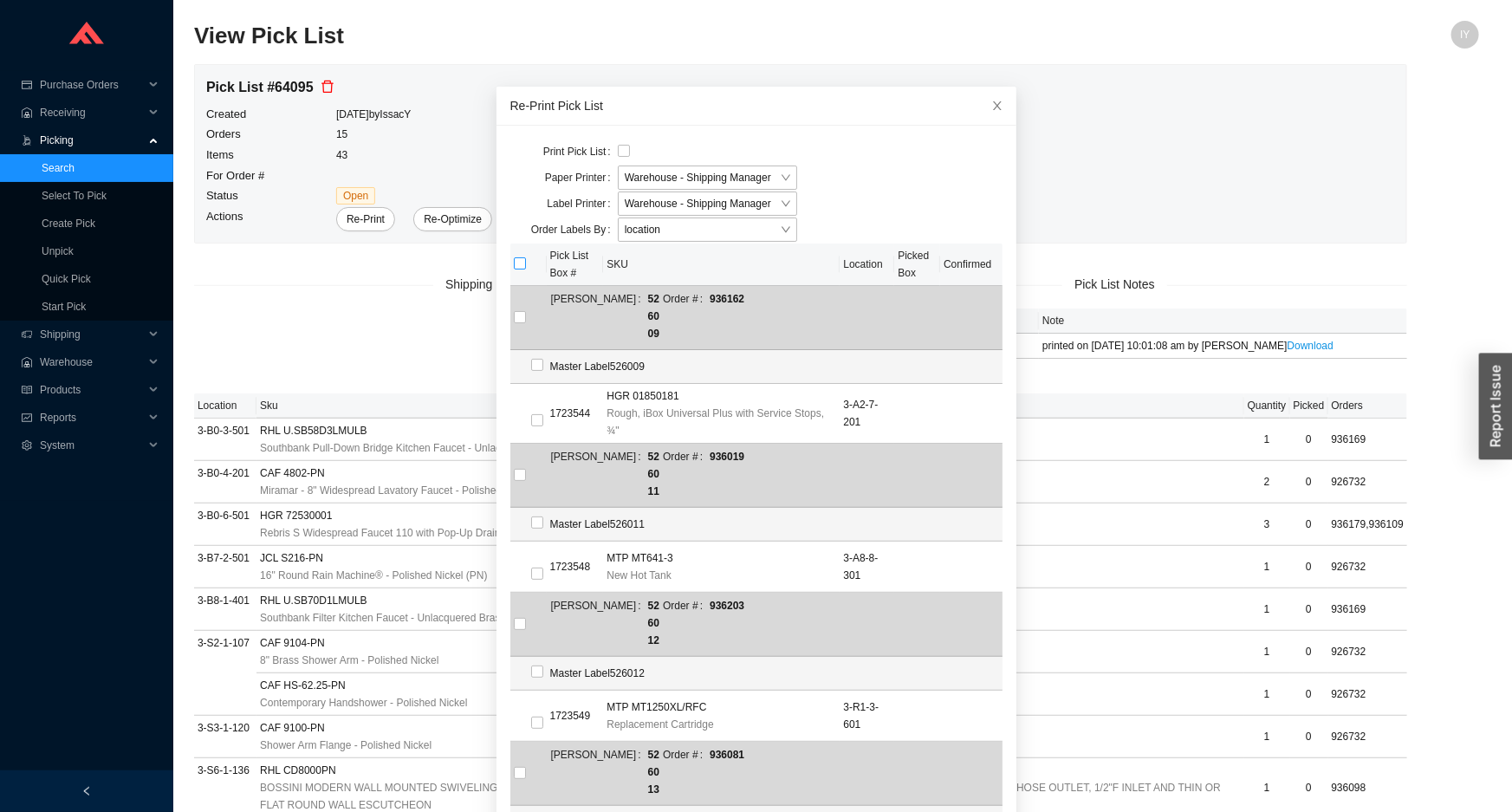
checkbox input "true"
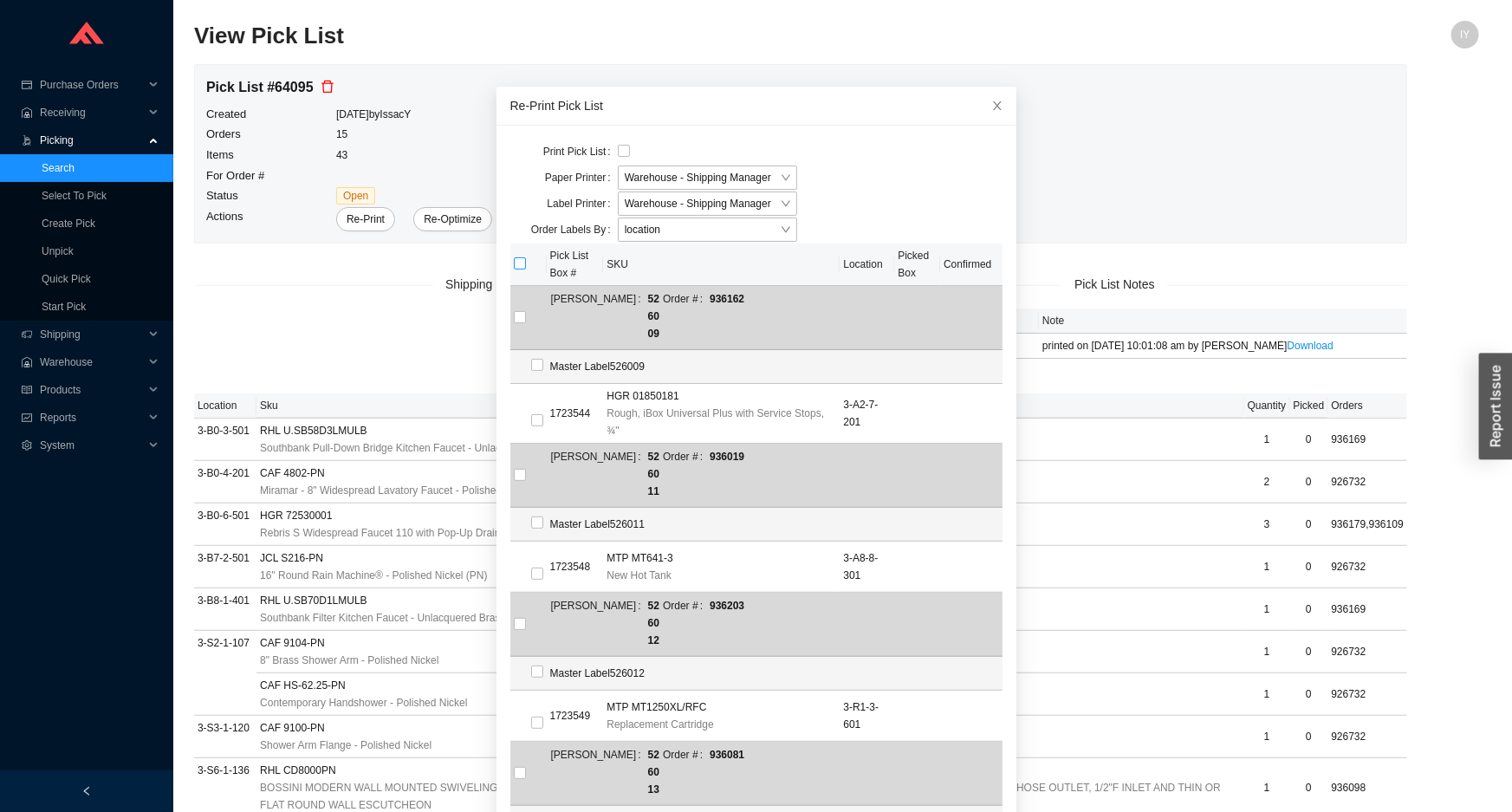
checkbox input "true"
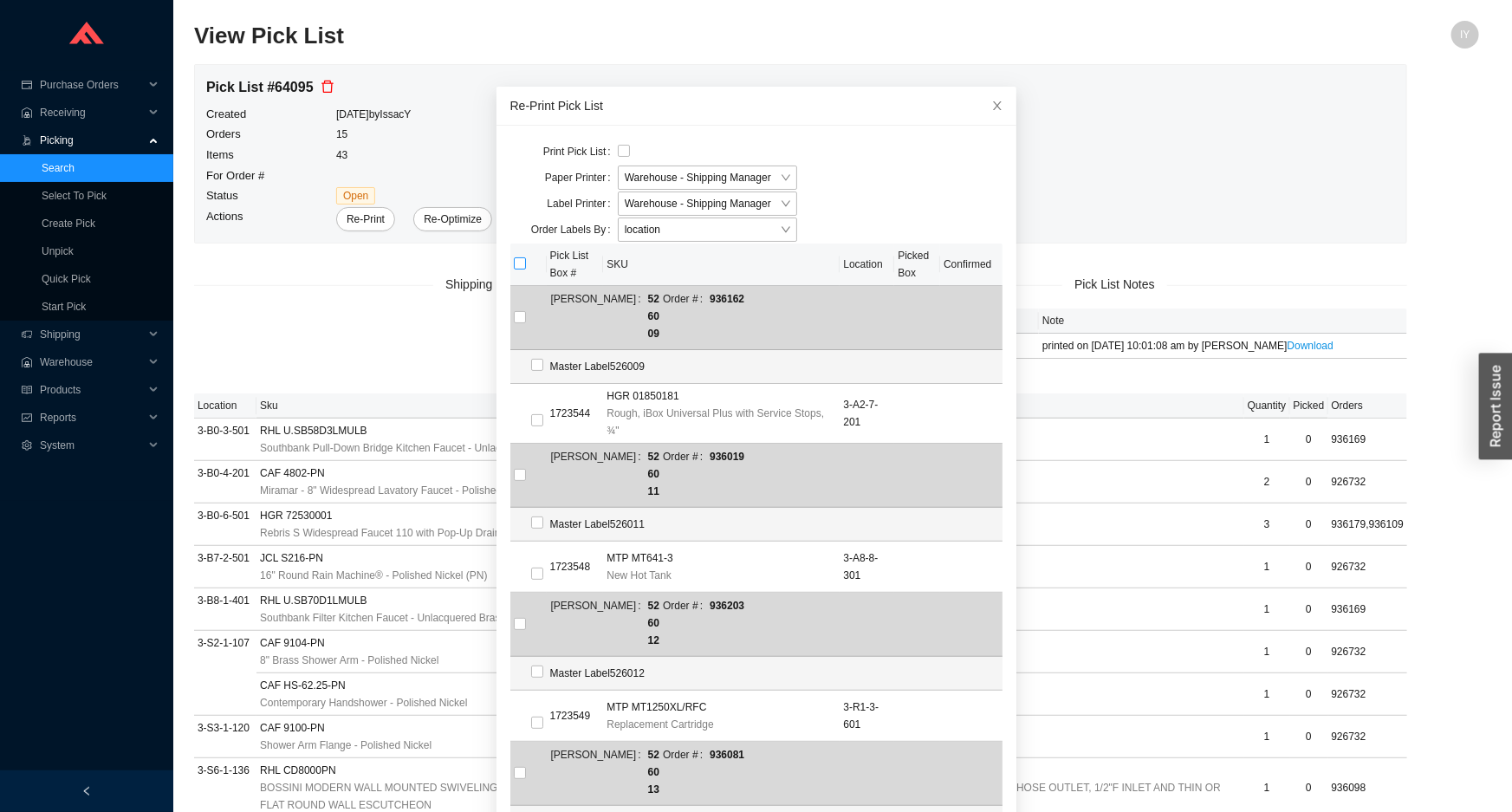
checkbox input "true"
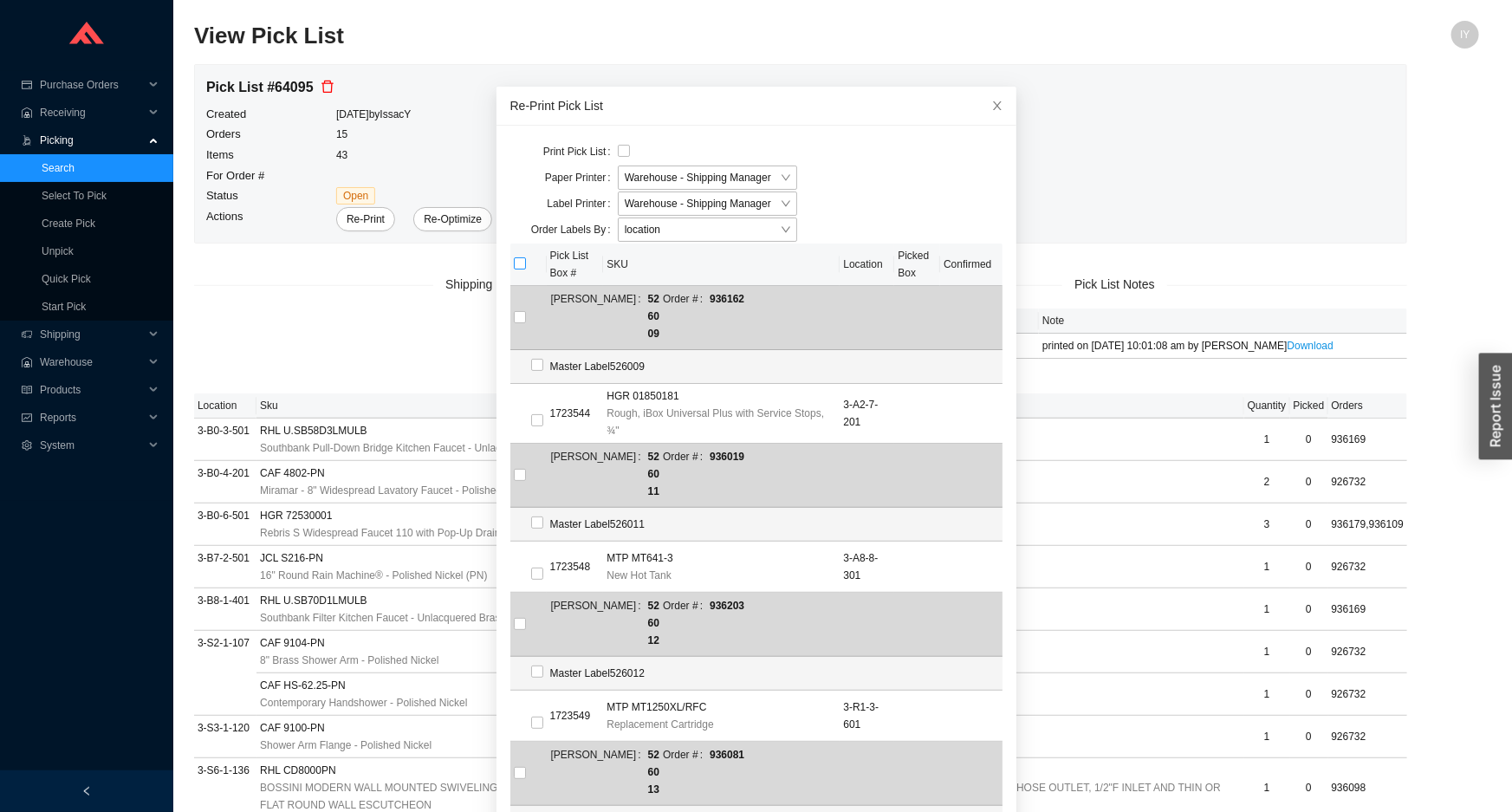
checkbox input "true"
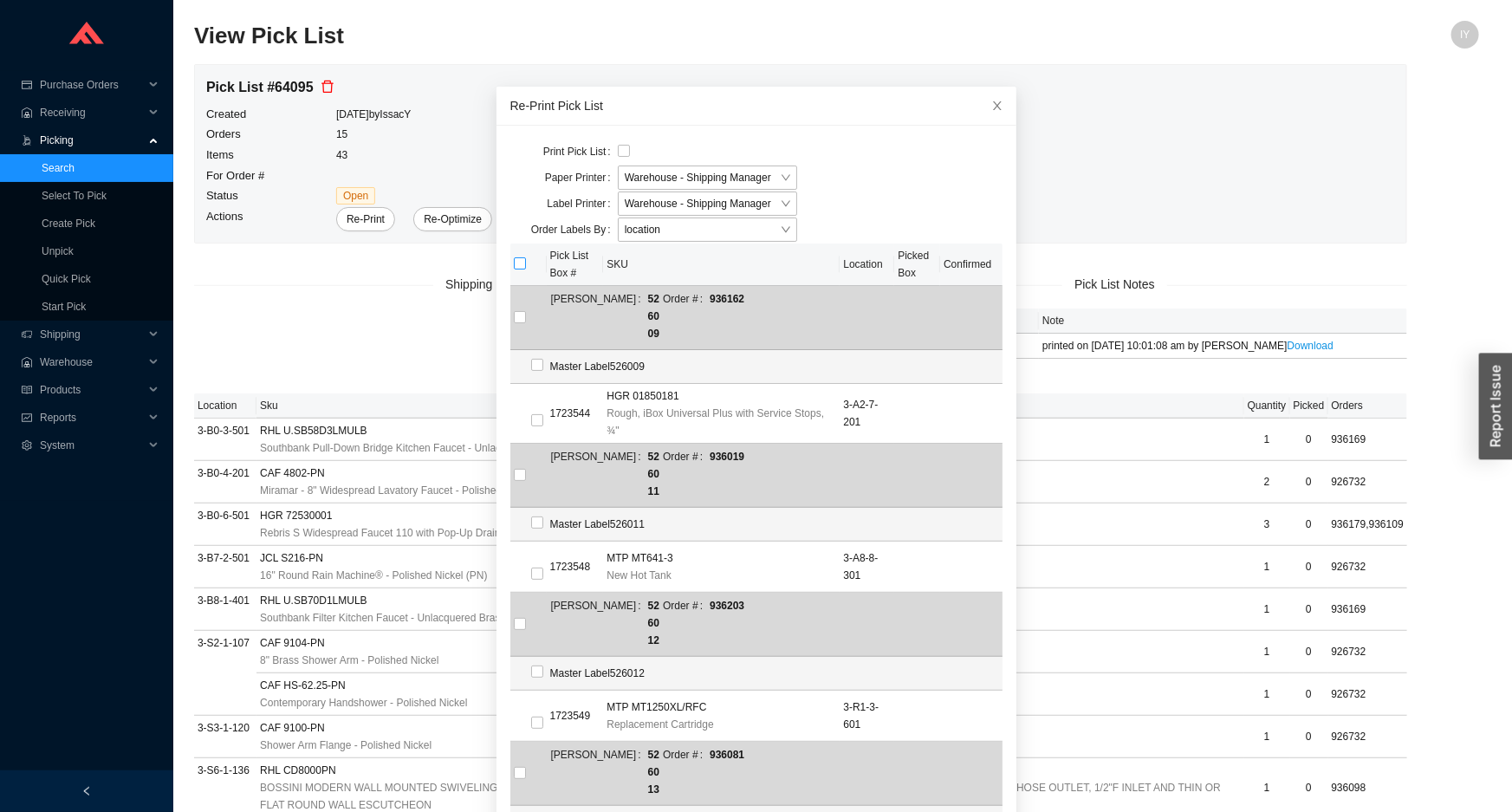
checkbox input "true"
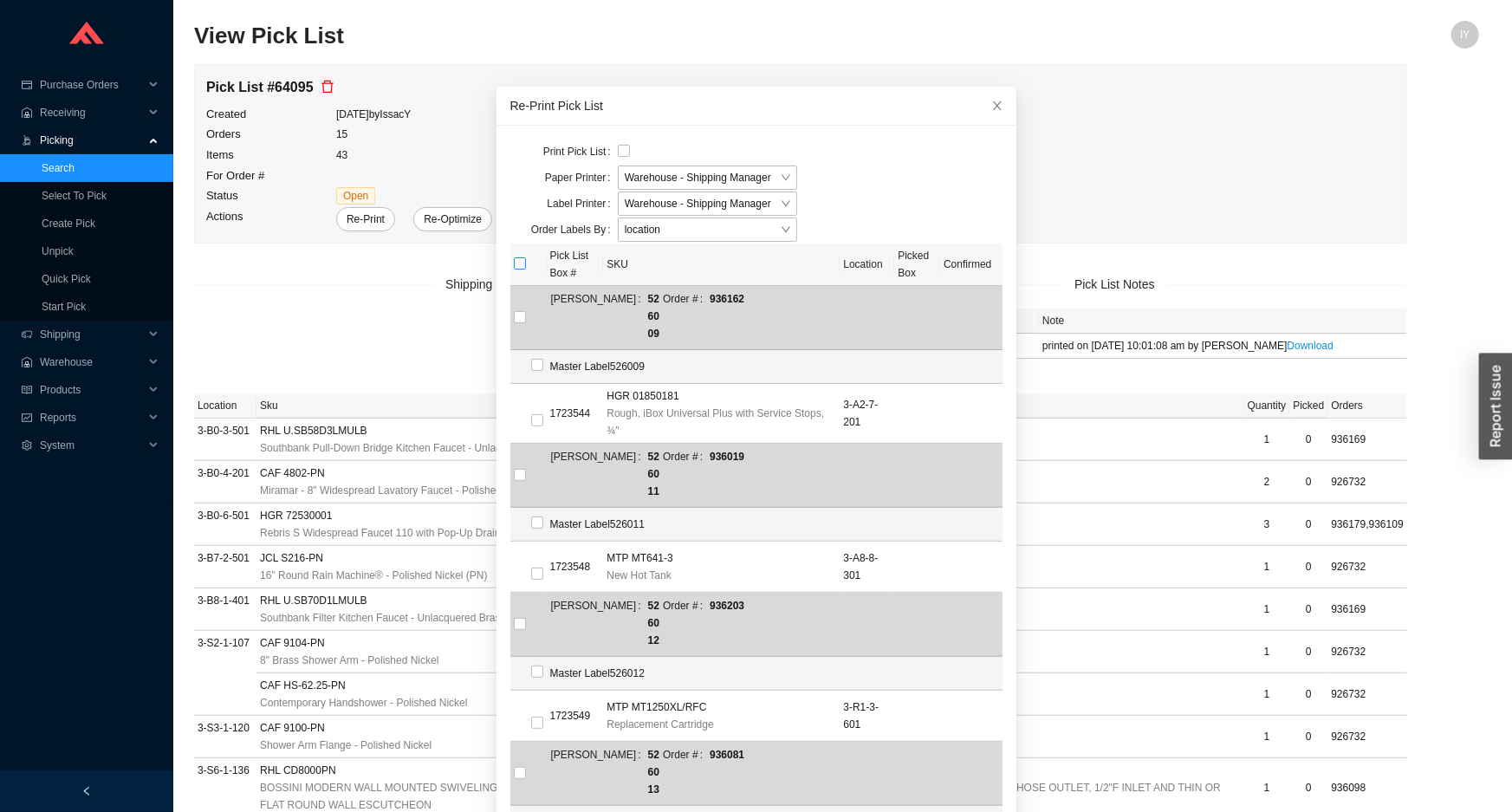
checkbox input "true"
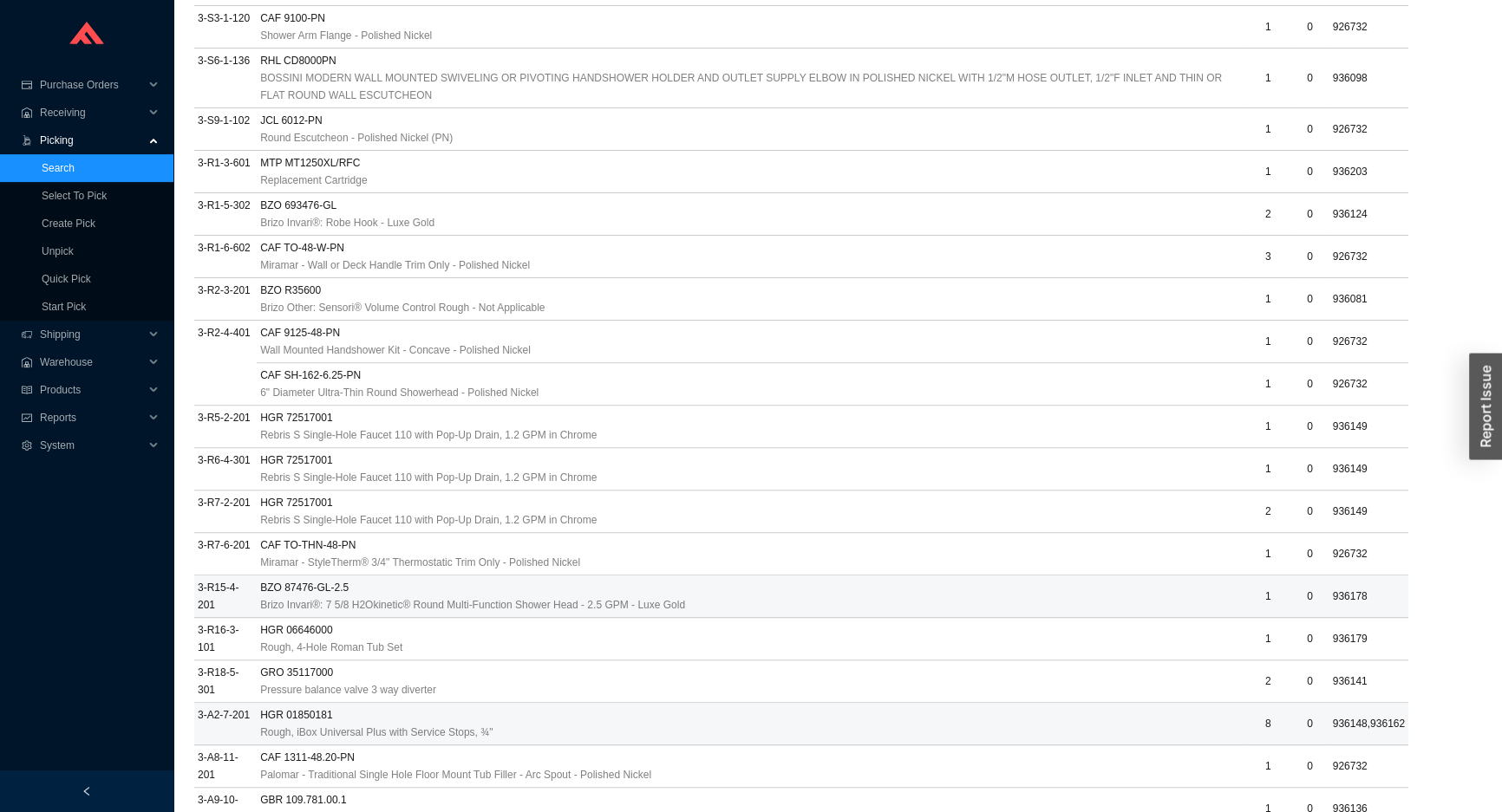
scroll to position [827, 0]
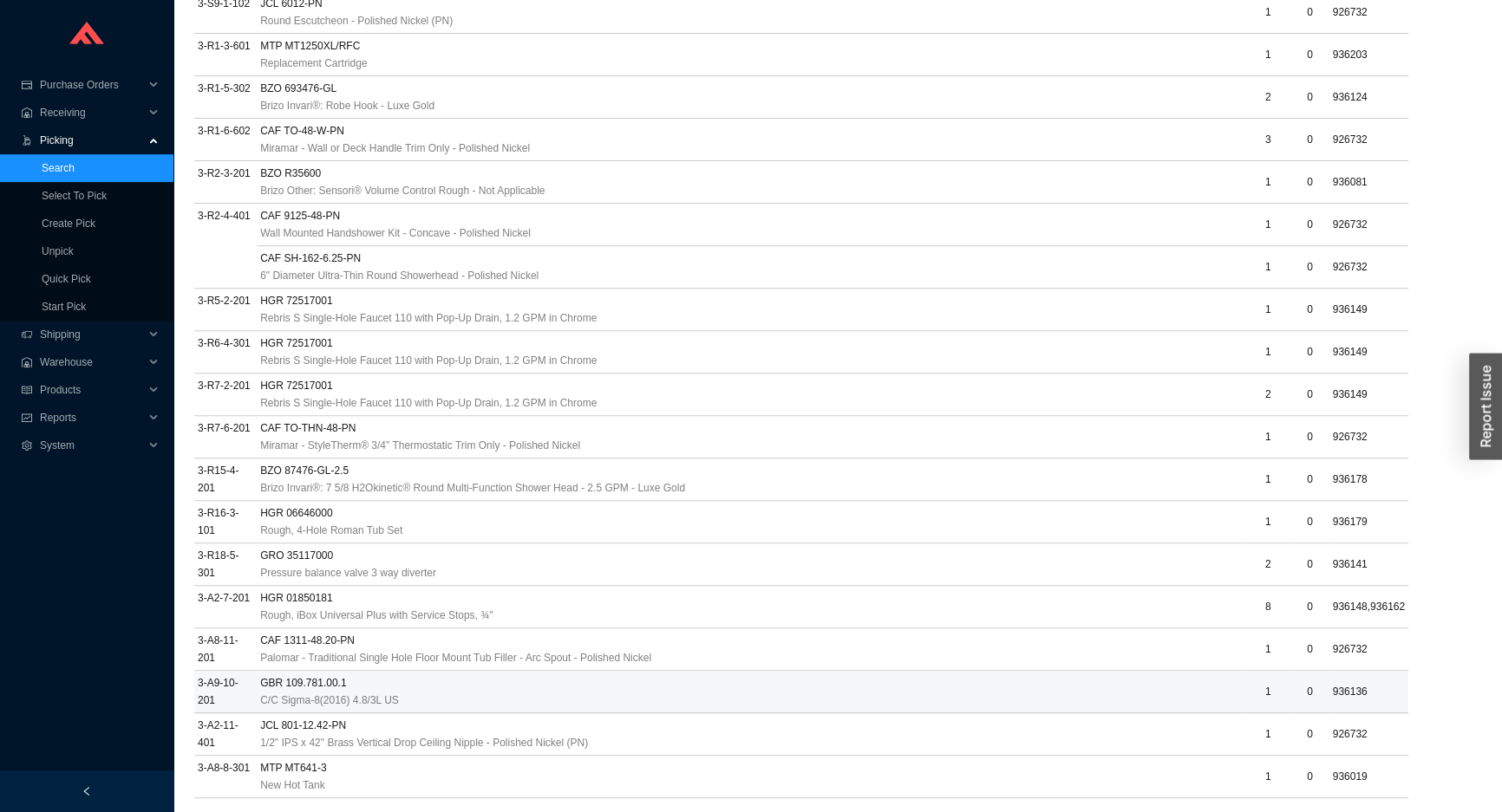
click at [424, 703] on div "C/C Sigma-8(2016) 4.8/3L US" at bounding box center [751, 700] width 981 height 17
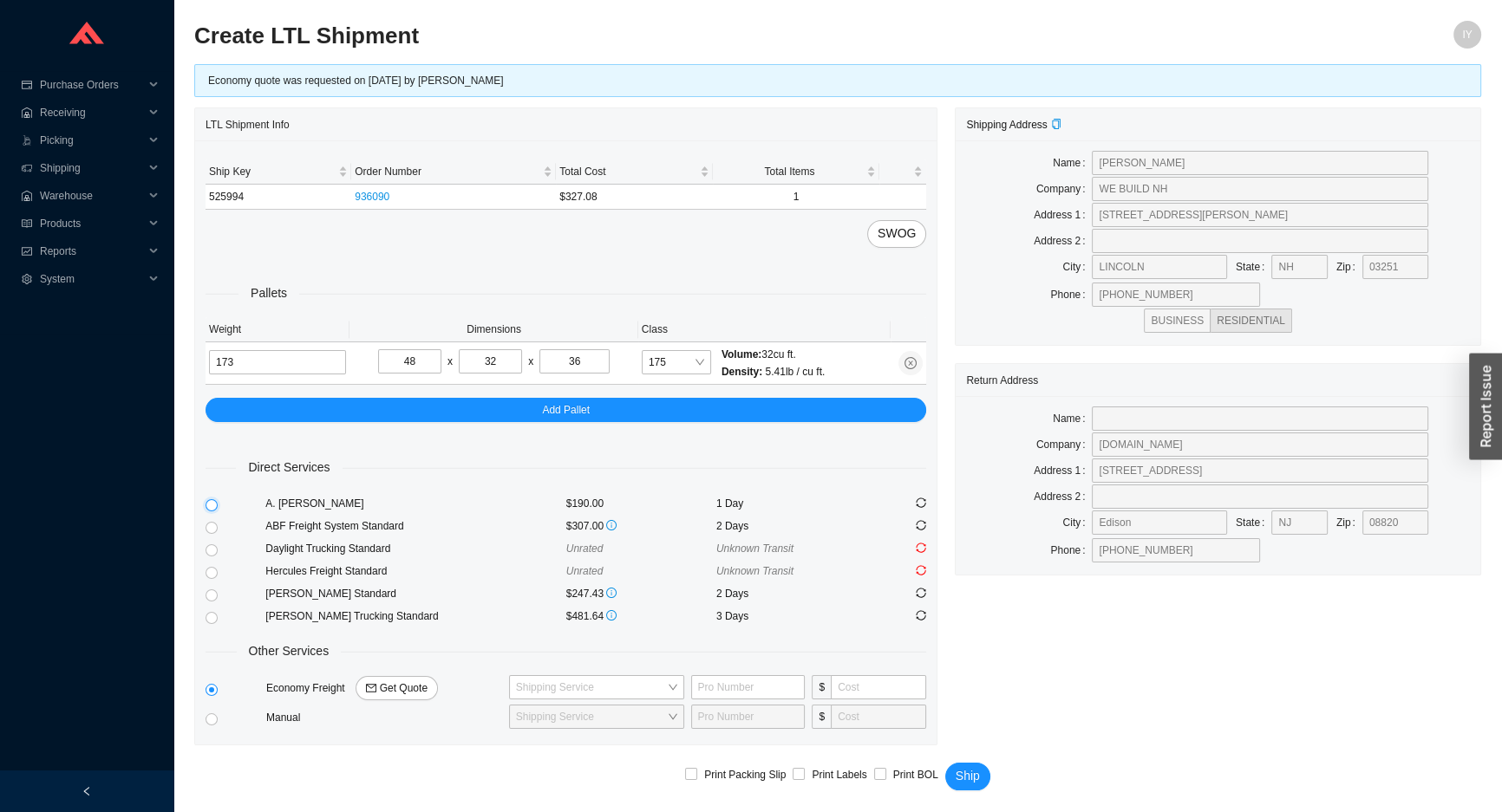
click at [206, 506] on input "radio" at bounding box center [211, 504] width 12 height 12
radio input "true"
checkbox input "true"
click at [962, 766] on span "Ship" at bounding box center [968, 775] width 24 height 20
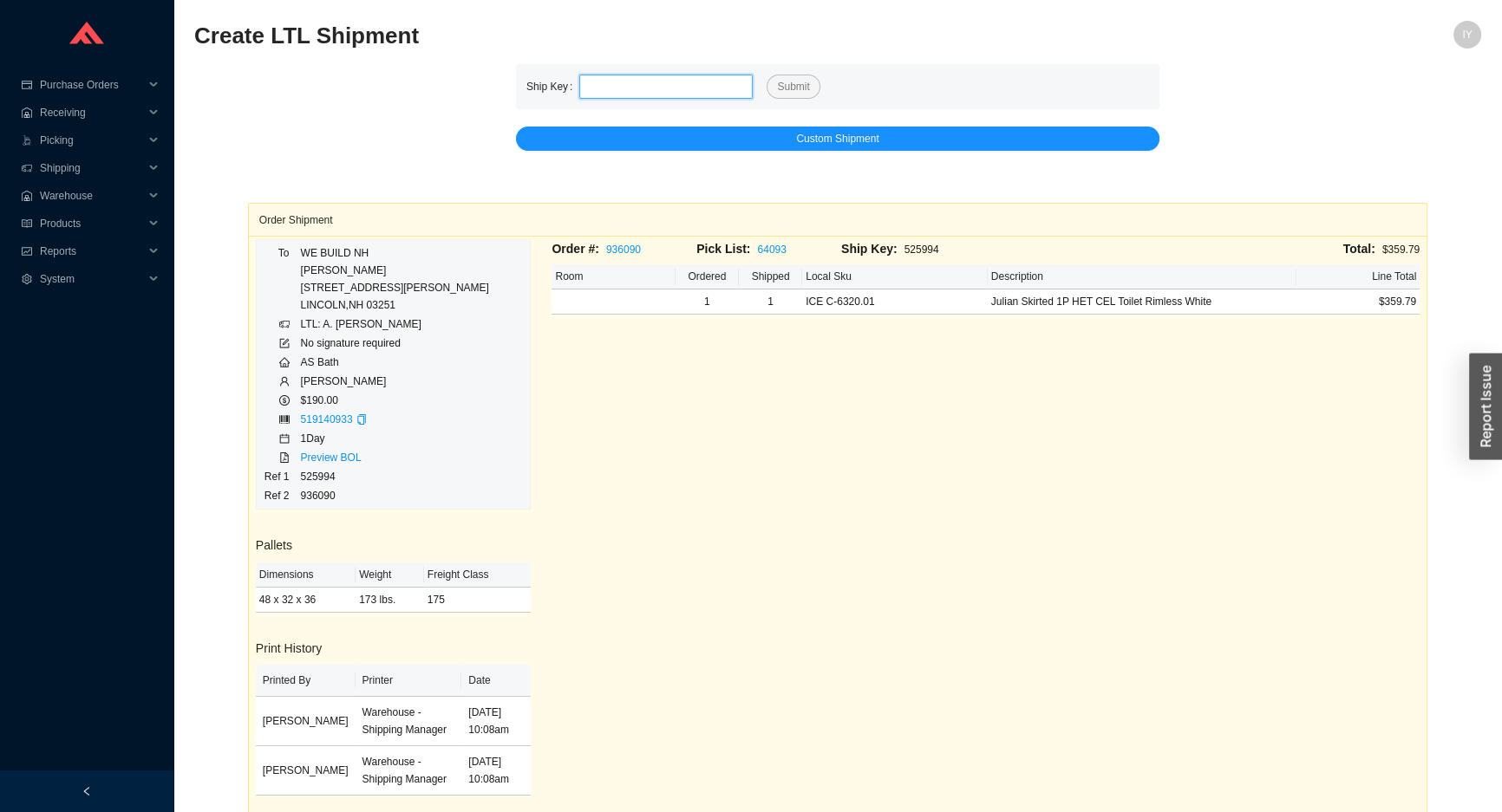
click at [650, 86] on input "tel" at bounding box center [666, 87] width 174 height 24
paste input "525954"
type input "525954"
click at [766, 75] on button "Submit" at bounding box center [793, 87] width 53 height 24
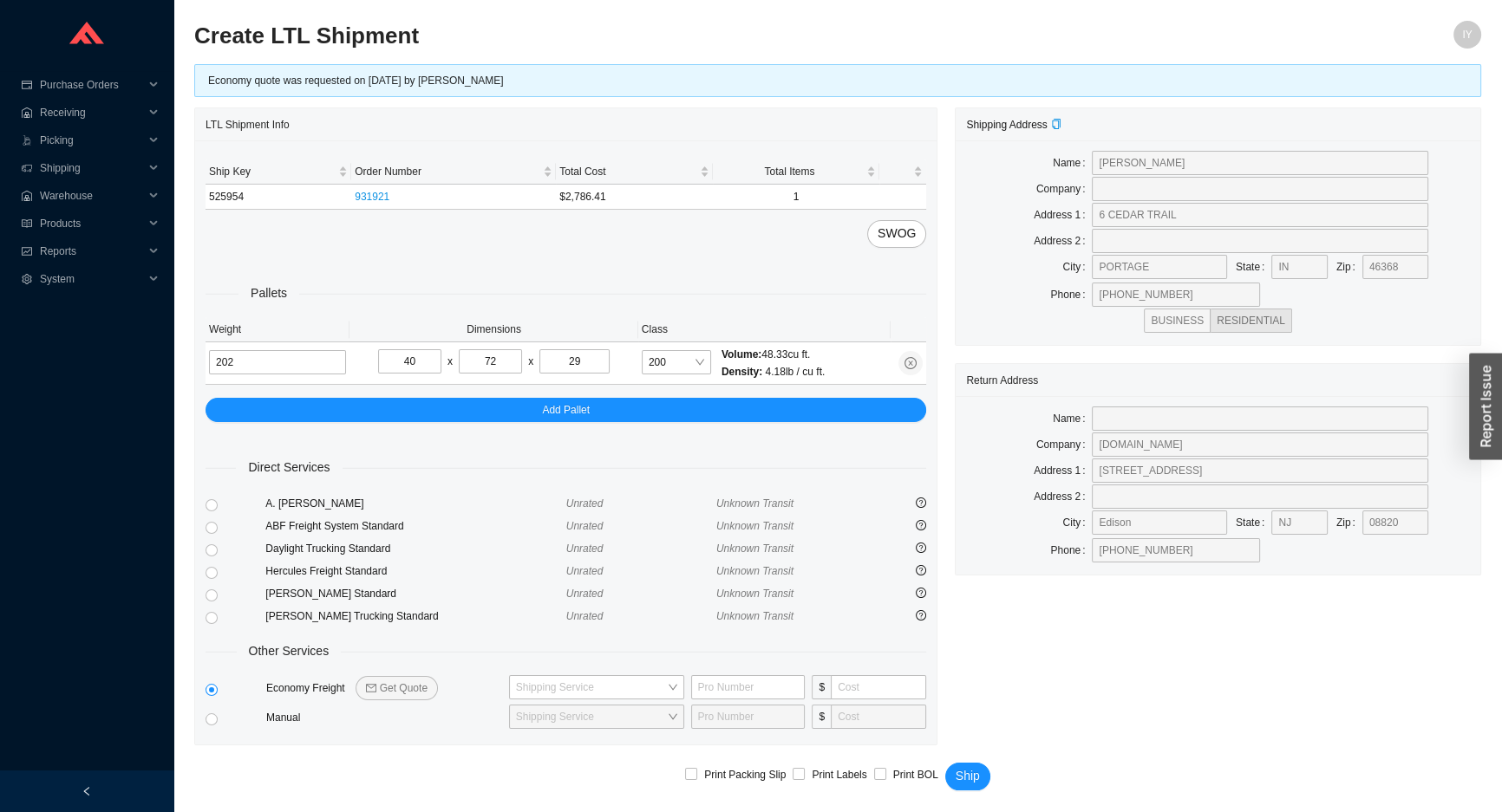
click at [946, 762] on button "Ship" at bounding box center [968, 776] width 45 height 28
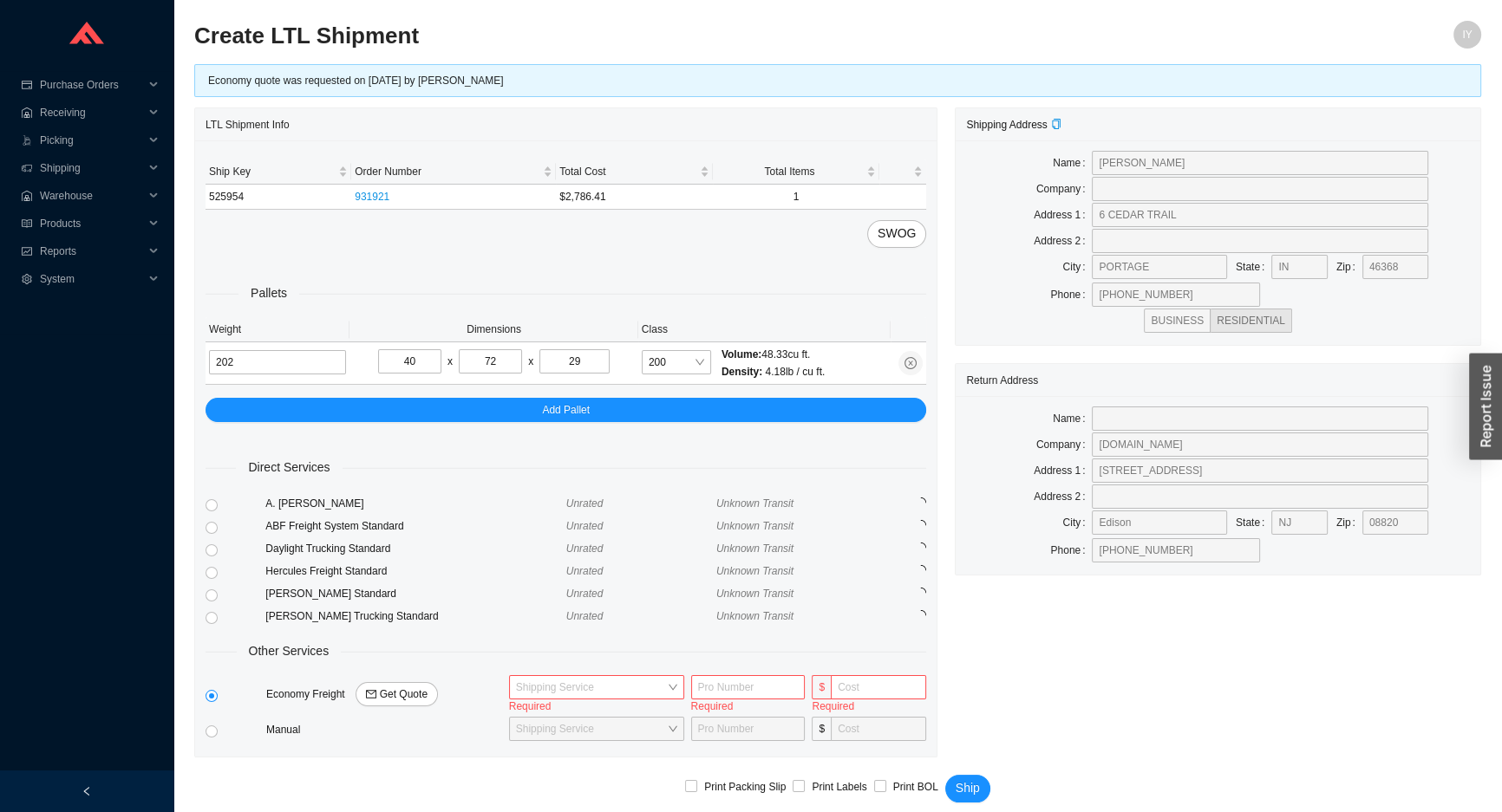
click at [946, 774] on button "Ship" at bounding box center [968, 789] width 45 height 28
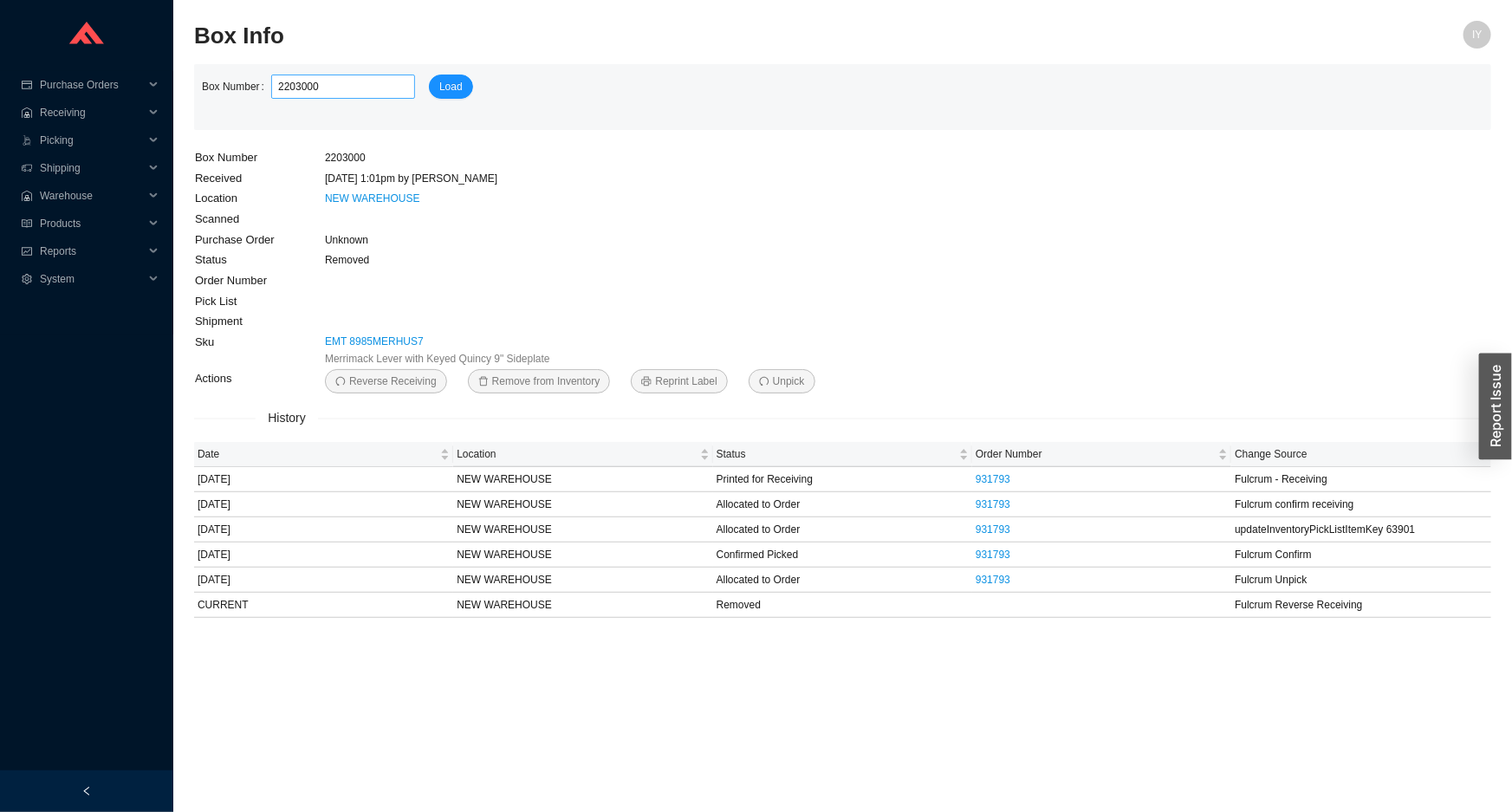
click at [349, 76] on input "2203000" at bounding box center [342, 87] width 143 height 24
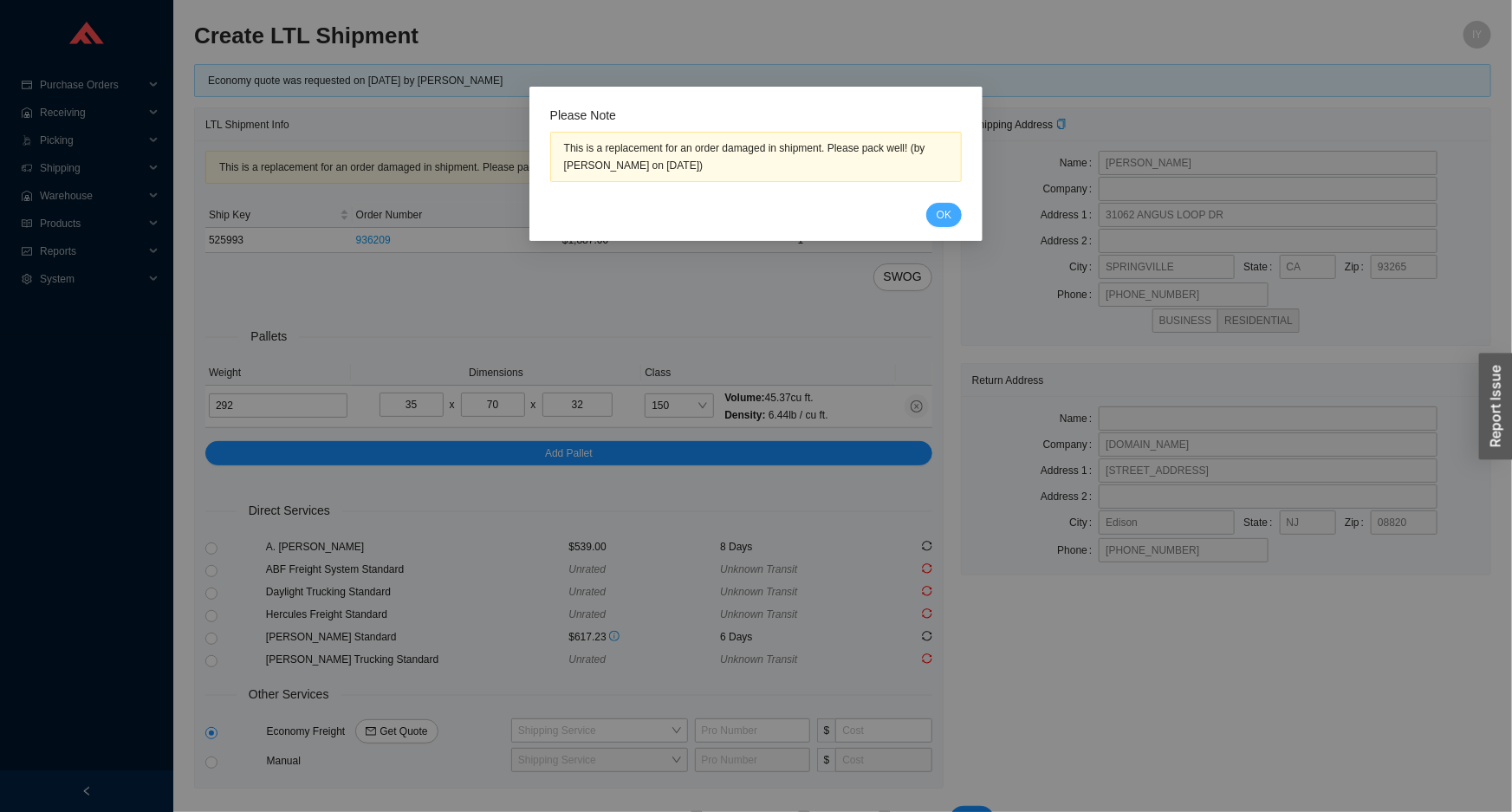
click at [938, 212] on span "OK" at bounding box center [944, 215] width 15 height 17
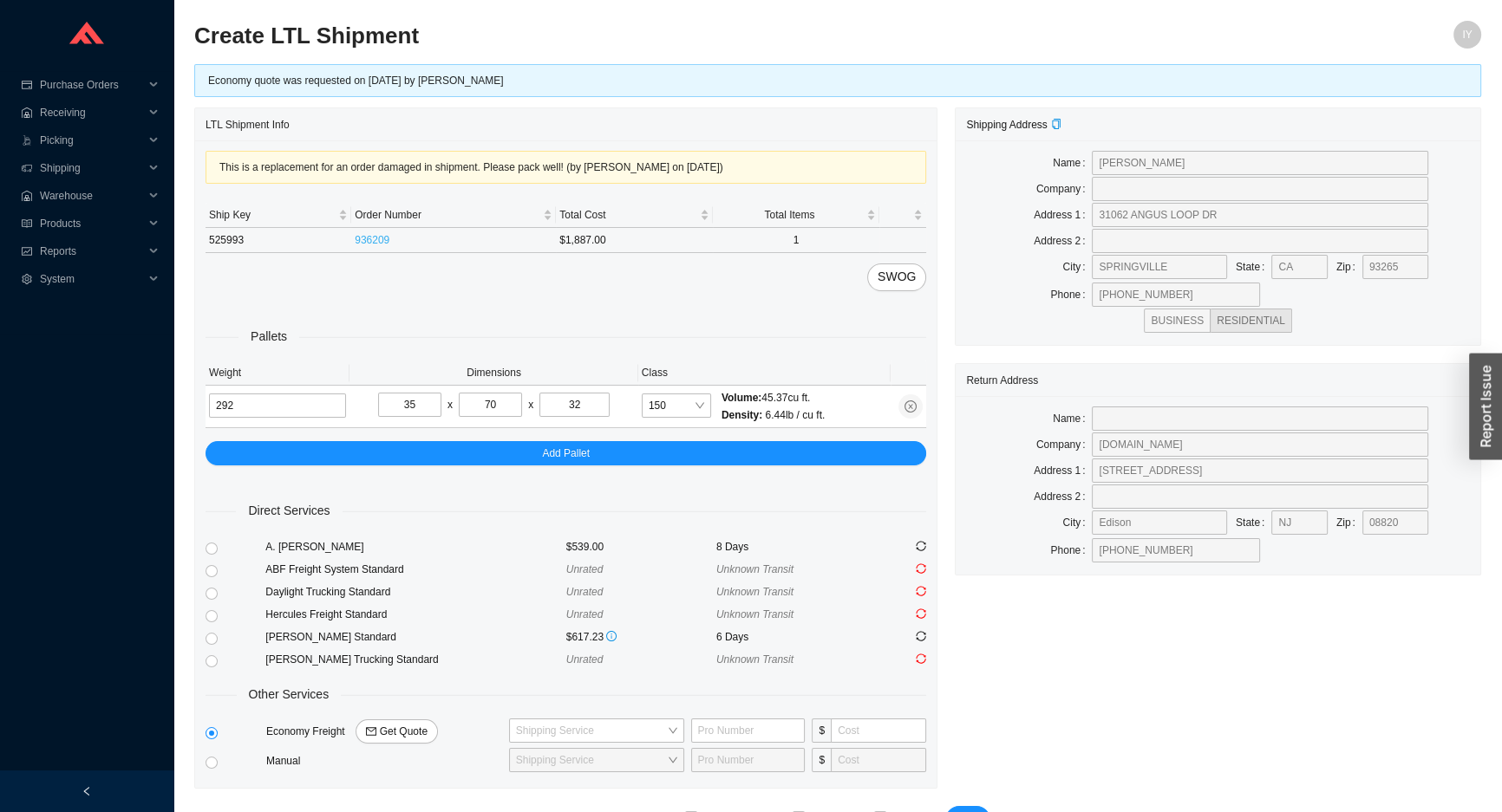
click at [356, 235] on link "936209" at bounding box center [372, 240] width 35 height 12
click at [208, 545] on input "radio" at bounding box center [211, 549] width 12 height 12
radio input "true"
checkbox input "true"
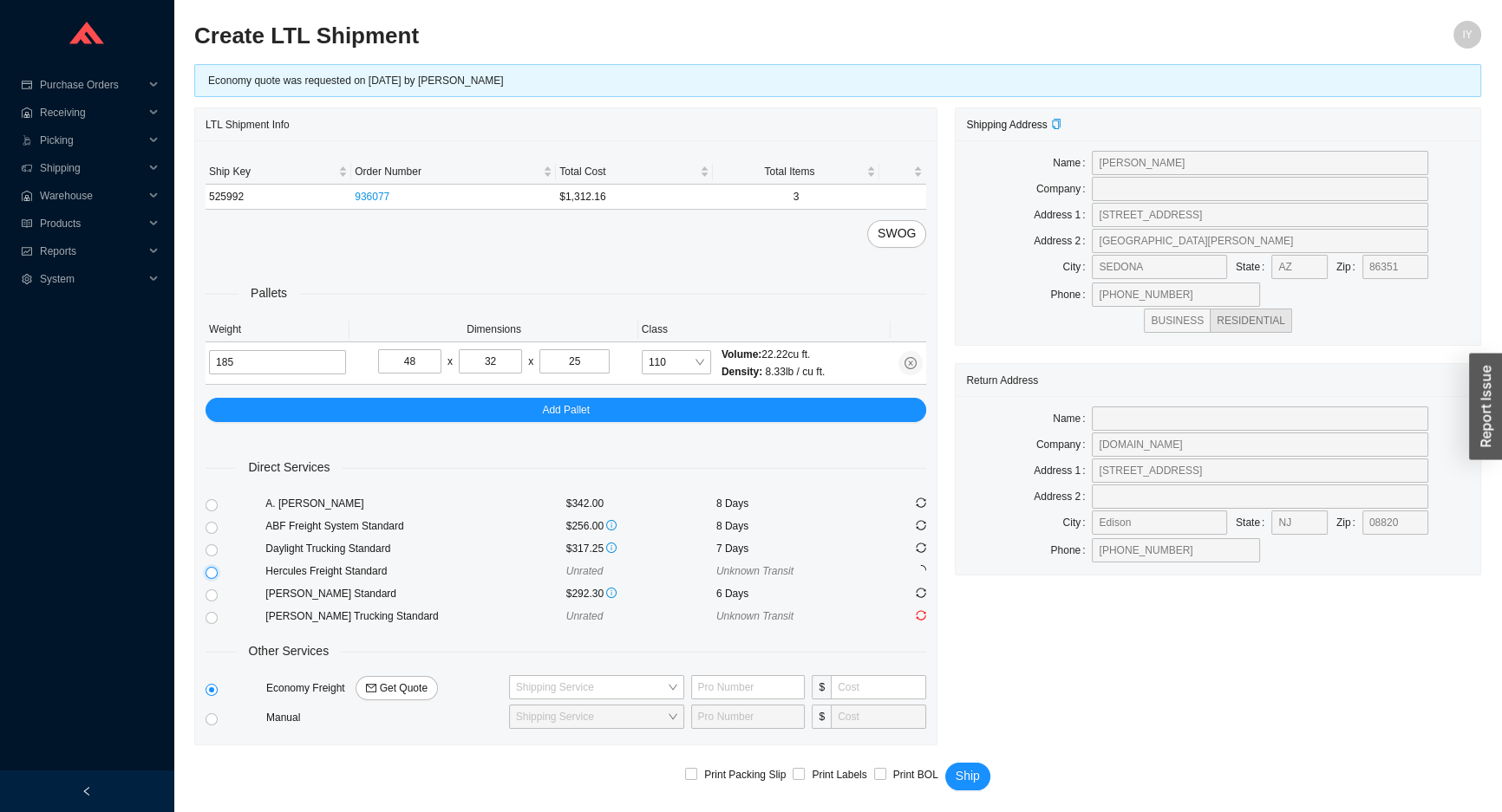
click at [206, 572] on input "radio" at bounding box center [211, 573] width 12 height 12
radio input "true"
checkbox input "true"
click at [655, 357] on span "110" at bounding box center [675, 362] width 55 height 23
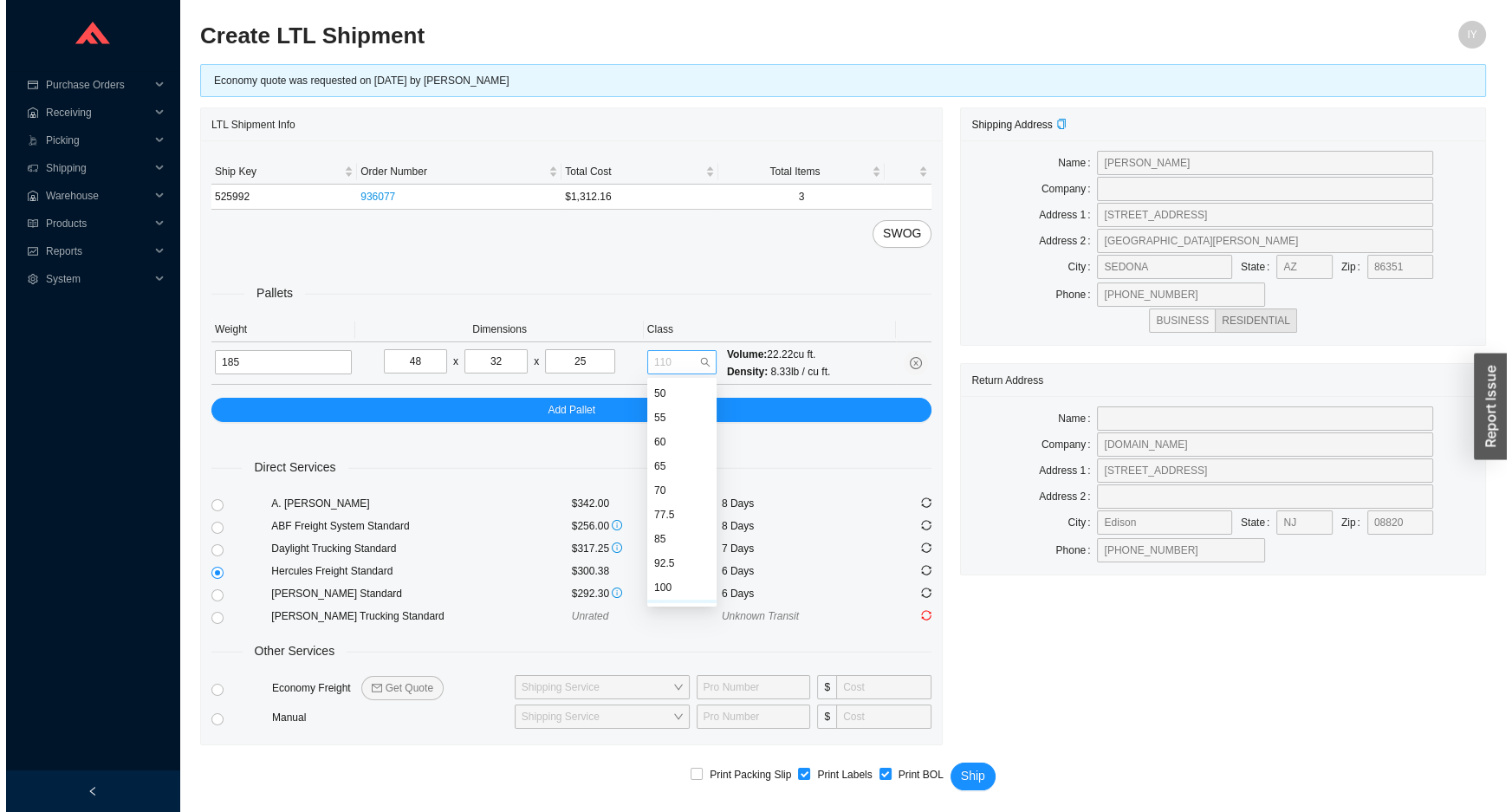
scroll to position [20, 0]
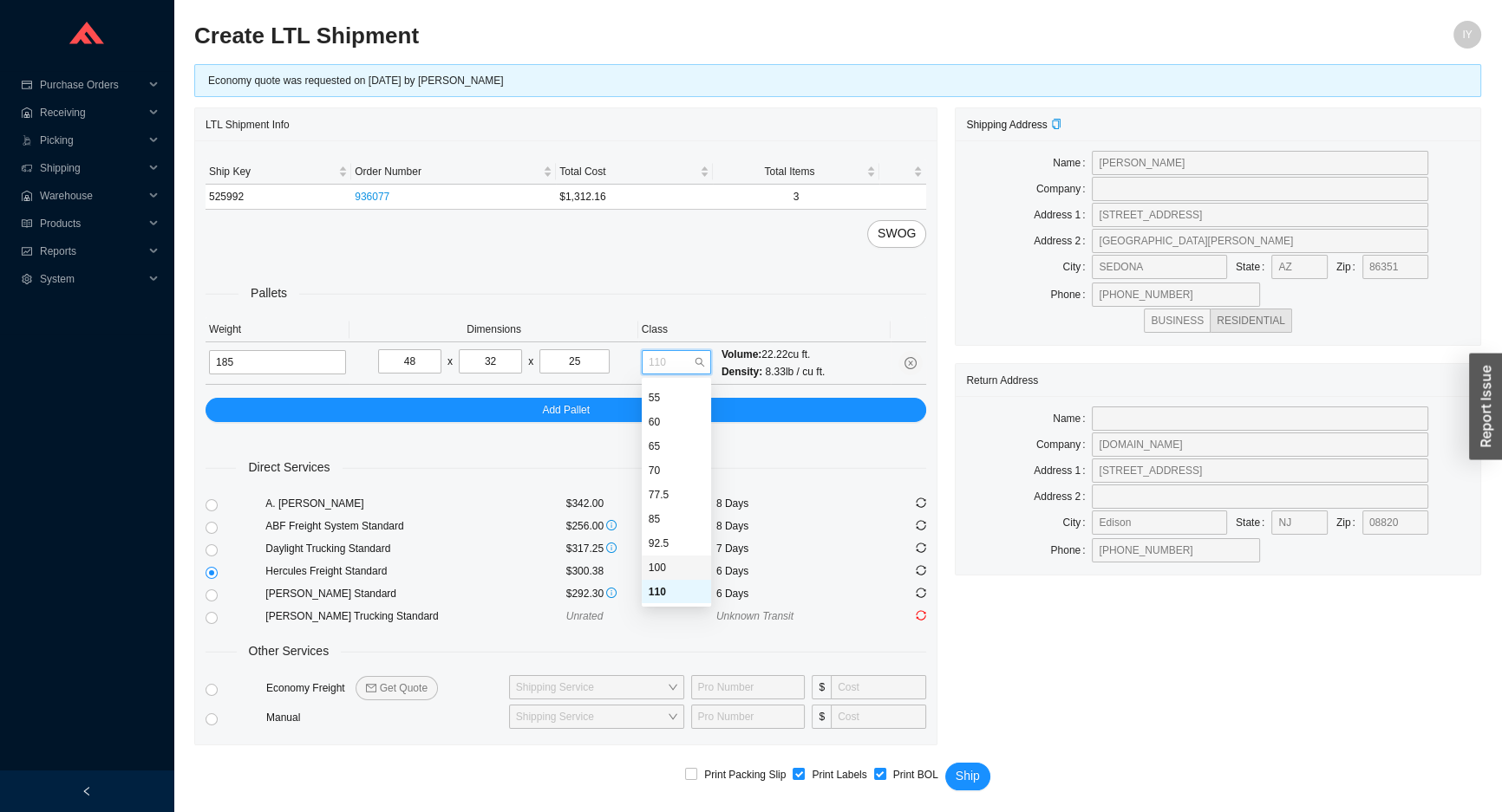
click at [672, 563] on div "100" at bounding box center [675, 567] width 55 height 16
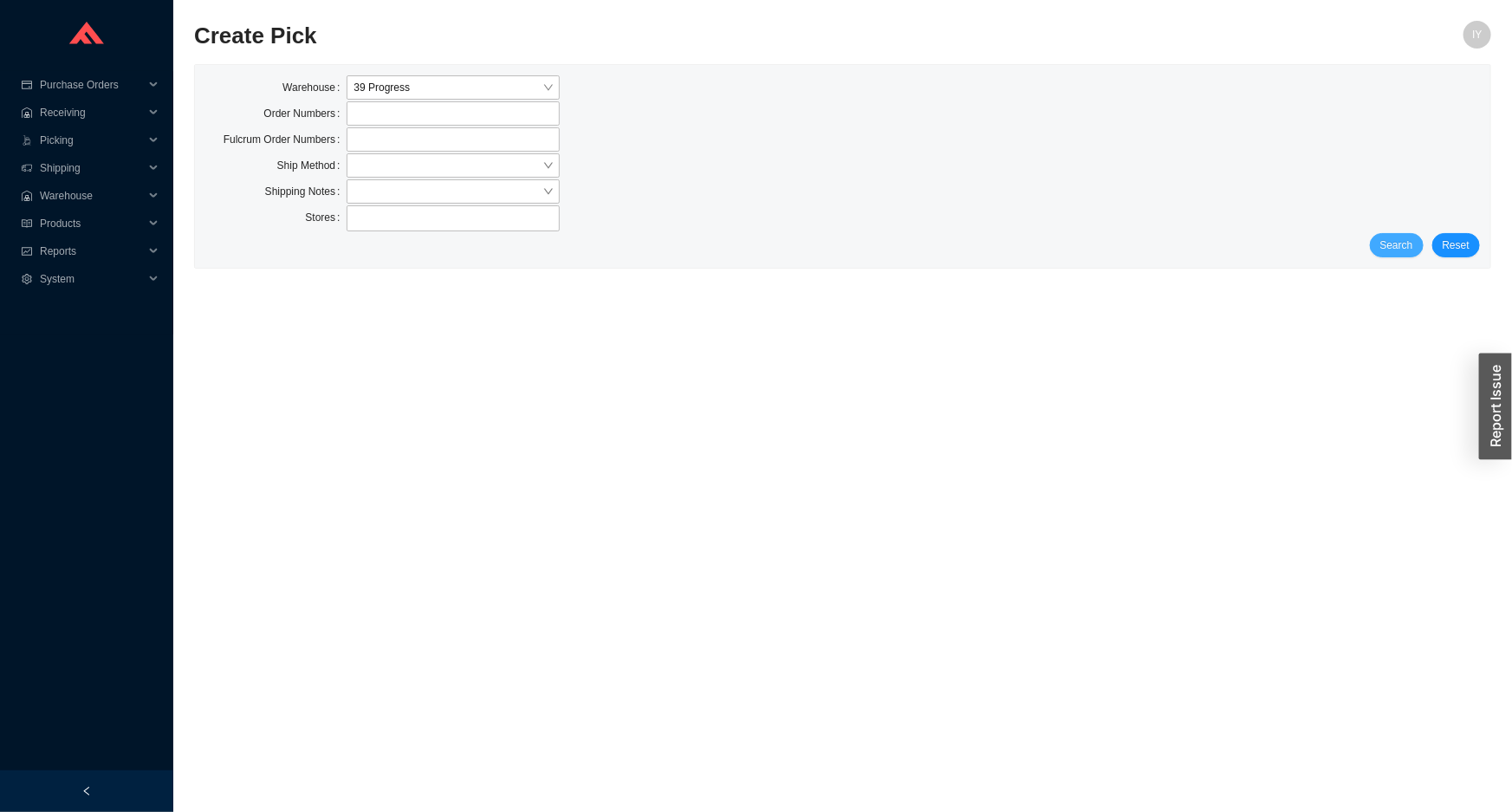
click at [1404, 242] on span "Search" at bounding box center [1397, 245] width 33 height 17
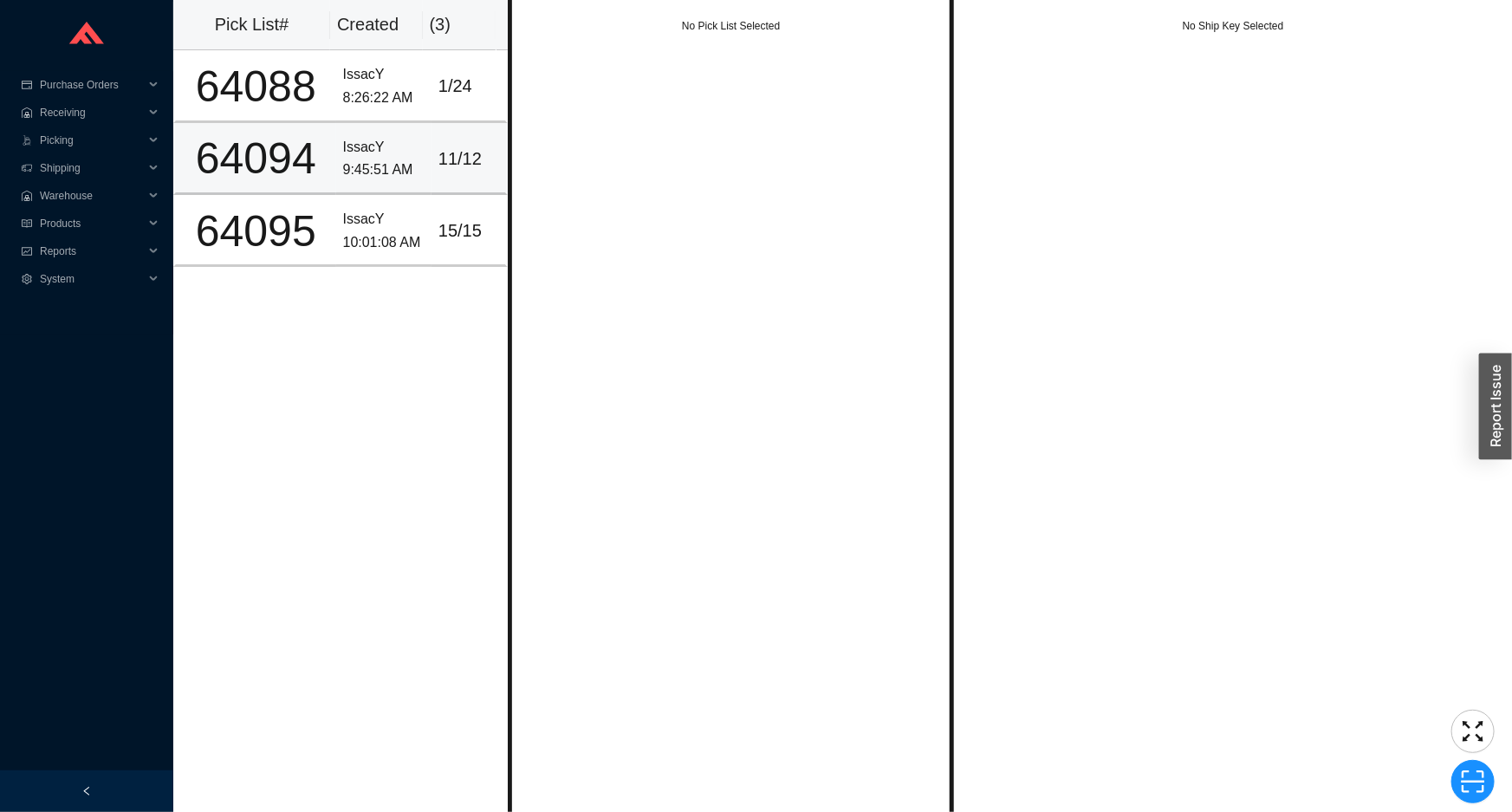
click at [432, 127] on td "11 / 12" at bounding box center [469, 158] width 76 height 72
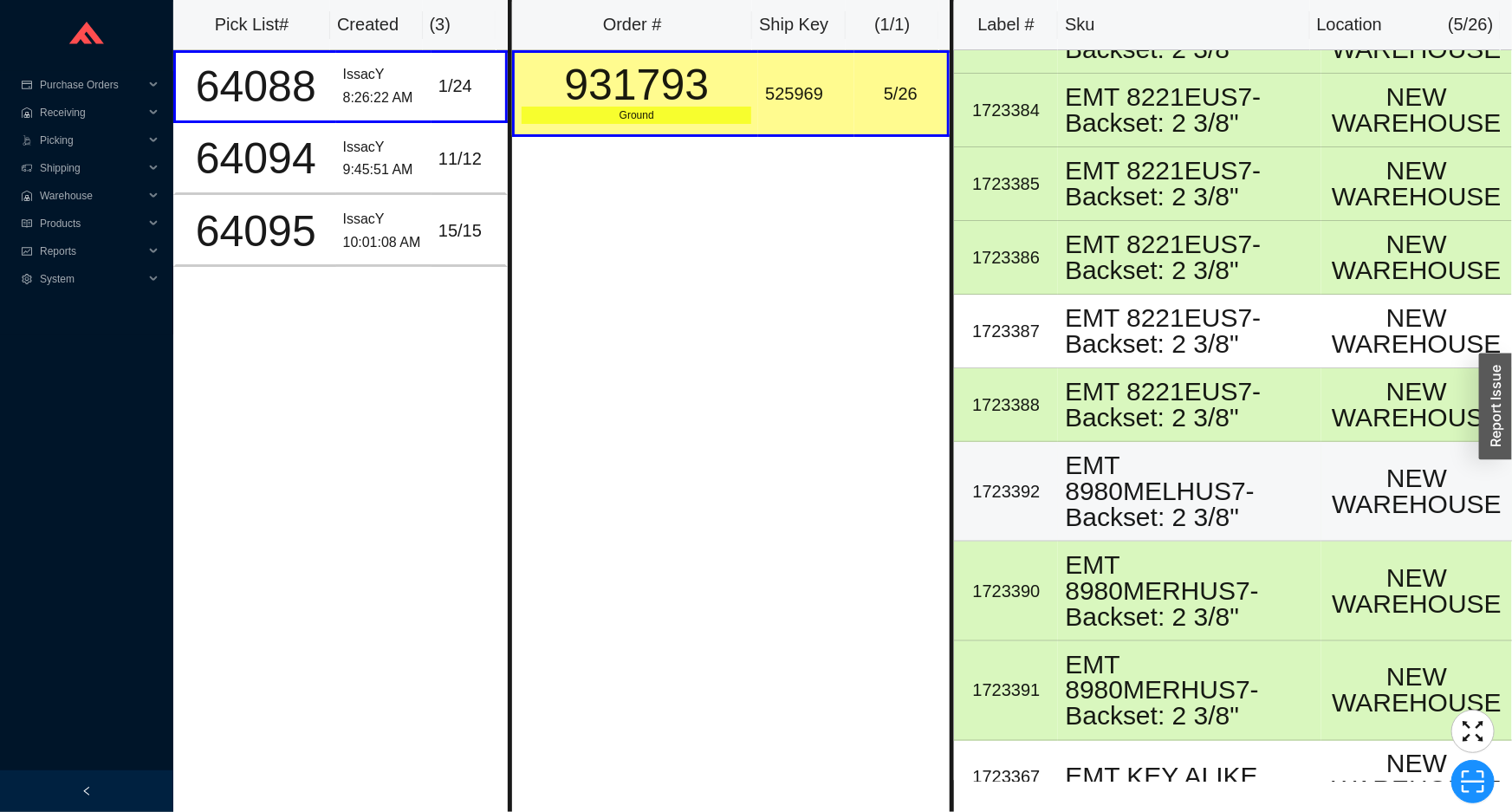
scroll to position [1233, 0]
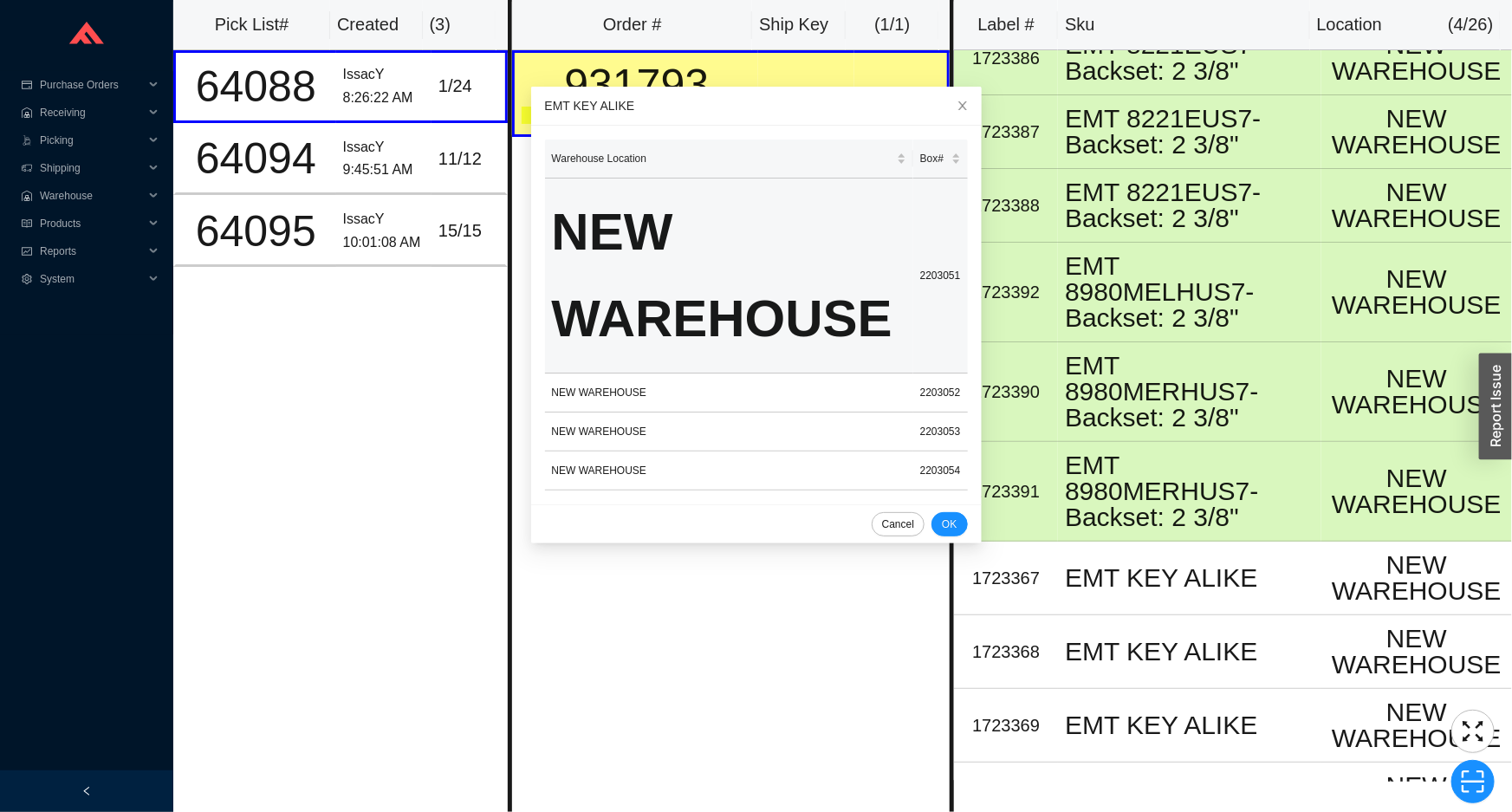
click at [936, 278] on td "2203051" at bounding box center [940, 276] width 54 height 195
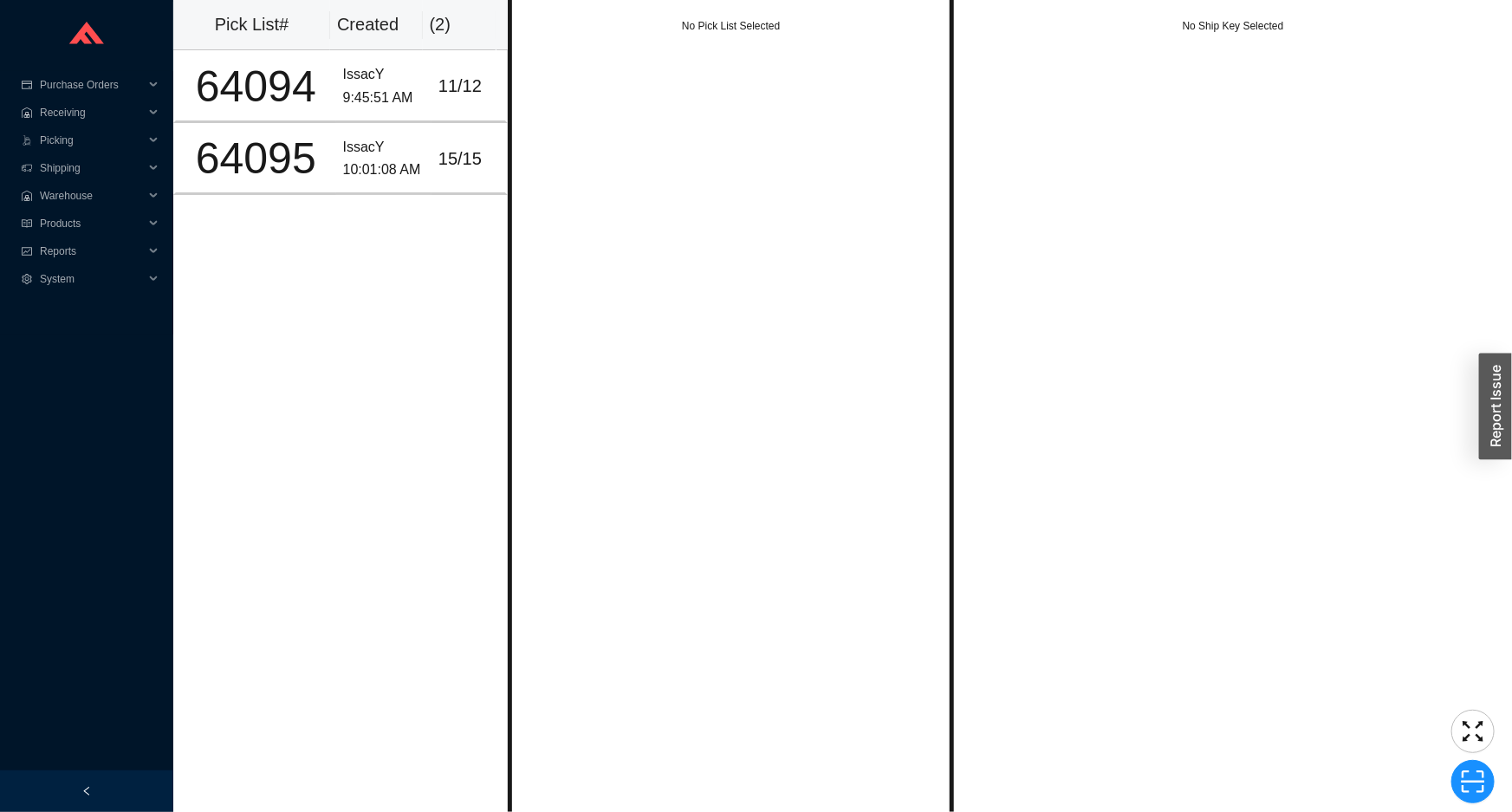
click at [653, 48] on div "No Pick List Selected" at bounding box center [731, 406] width 446 height 812
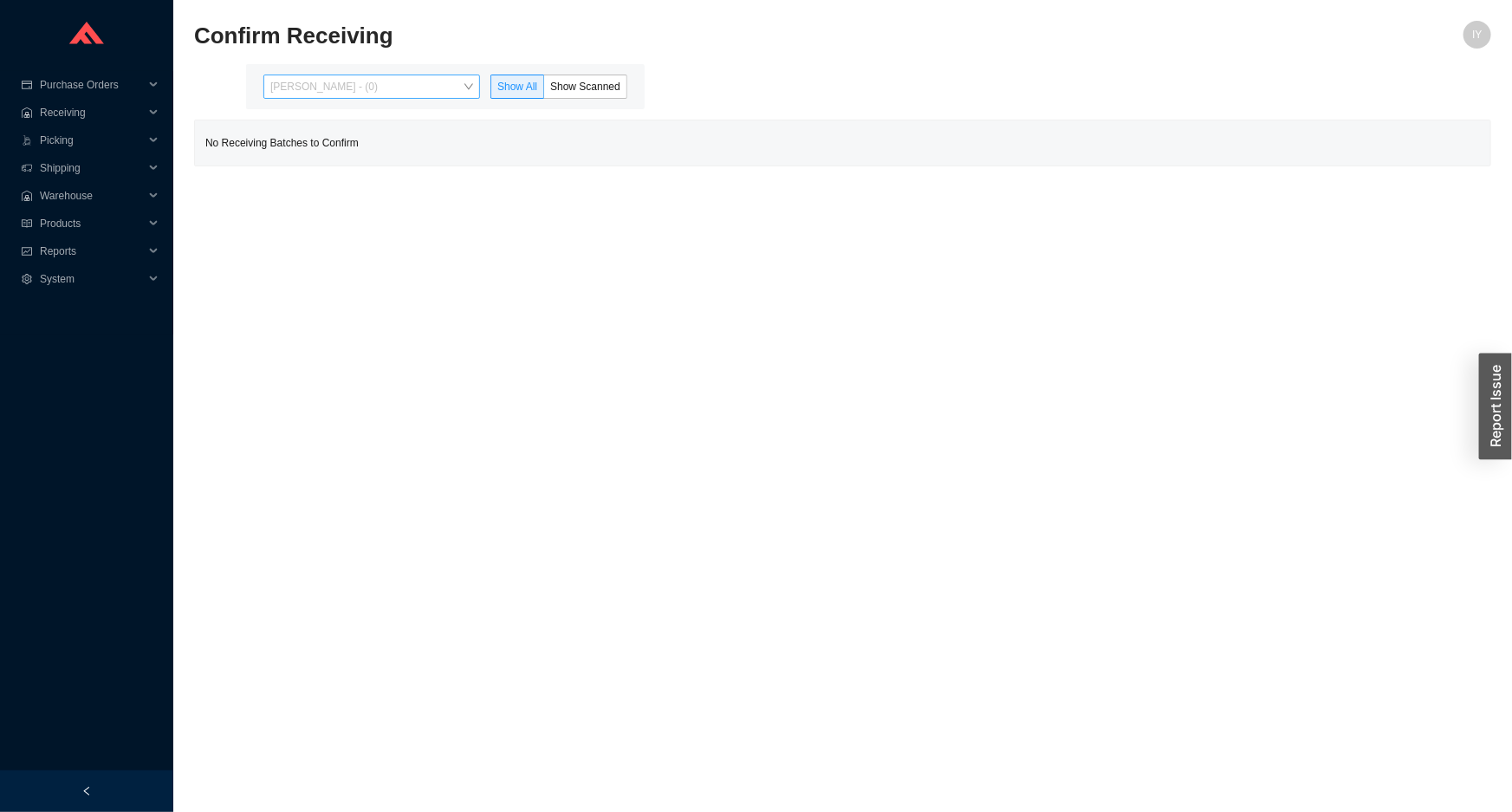
drag, startPoint x: 390, startPoint y: 87, endPoint x: 389, endPoint y: 122, distance: 35.0
click at [390, 91] on span "[PERSON_NAME] - (0)" at bounding box center [371, 86] width 202 height 23
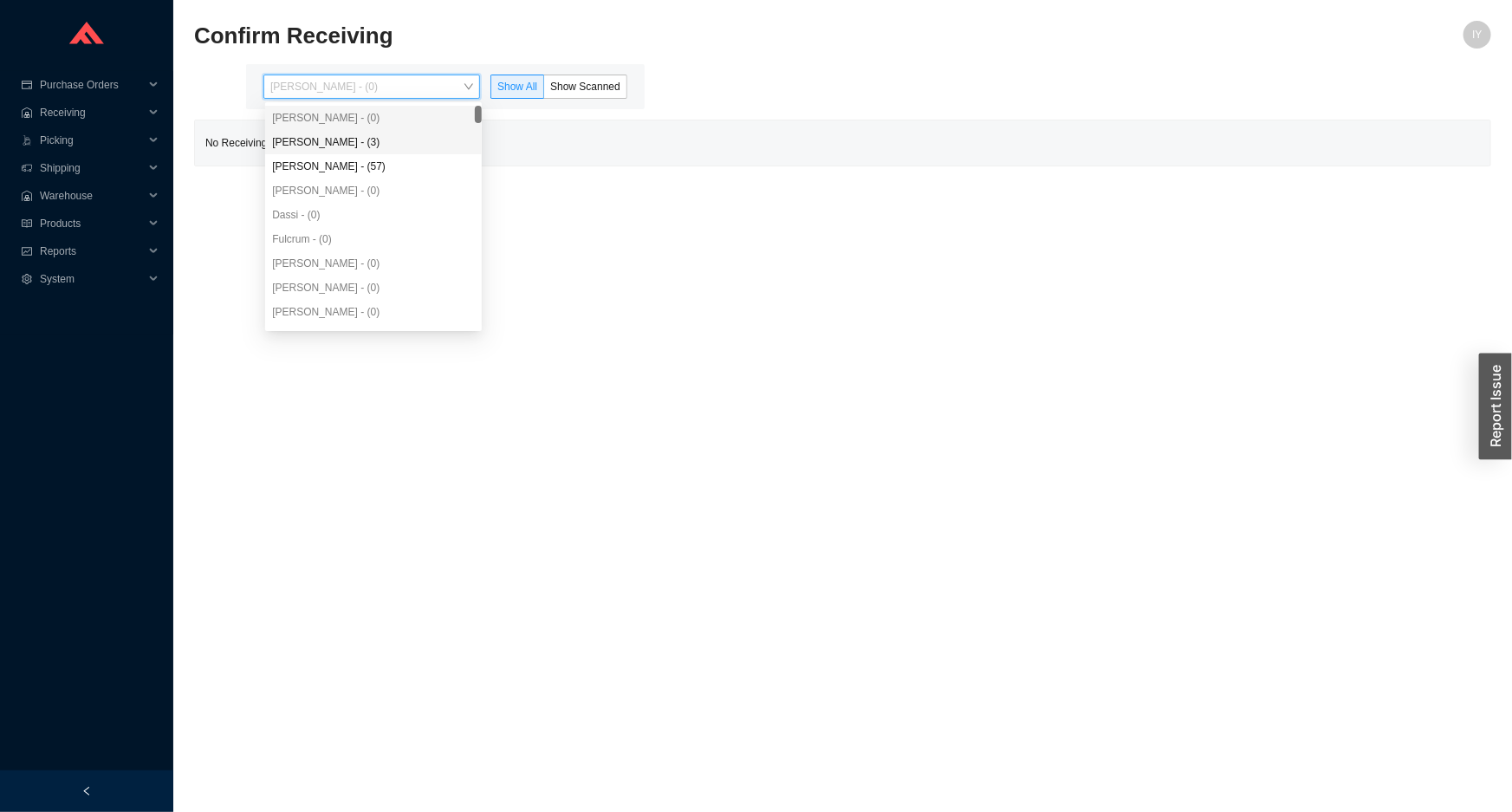
click at [389, 136] on div "Angel Negron - (3)" at bounding box center [373, 142] width 202 height 16
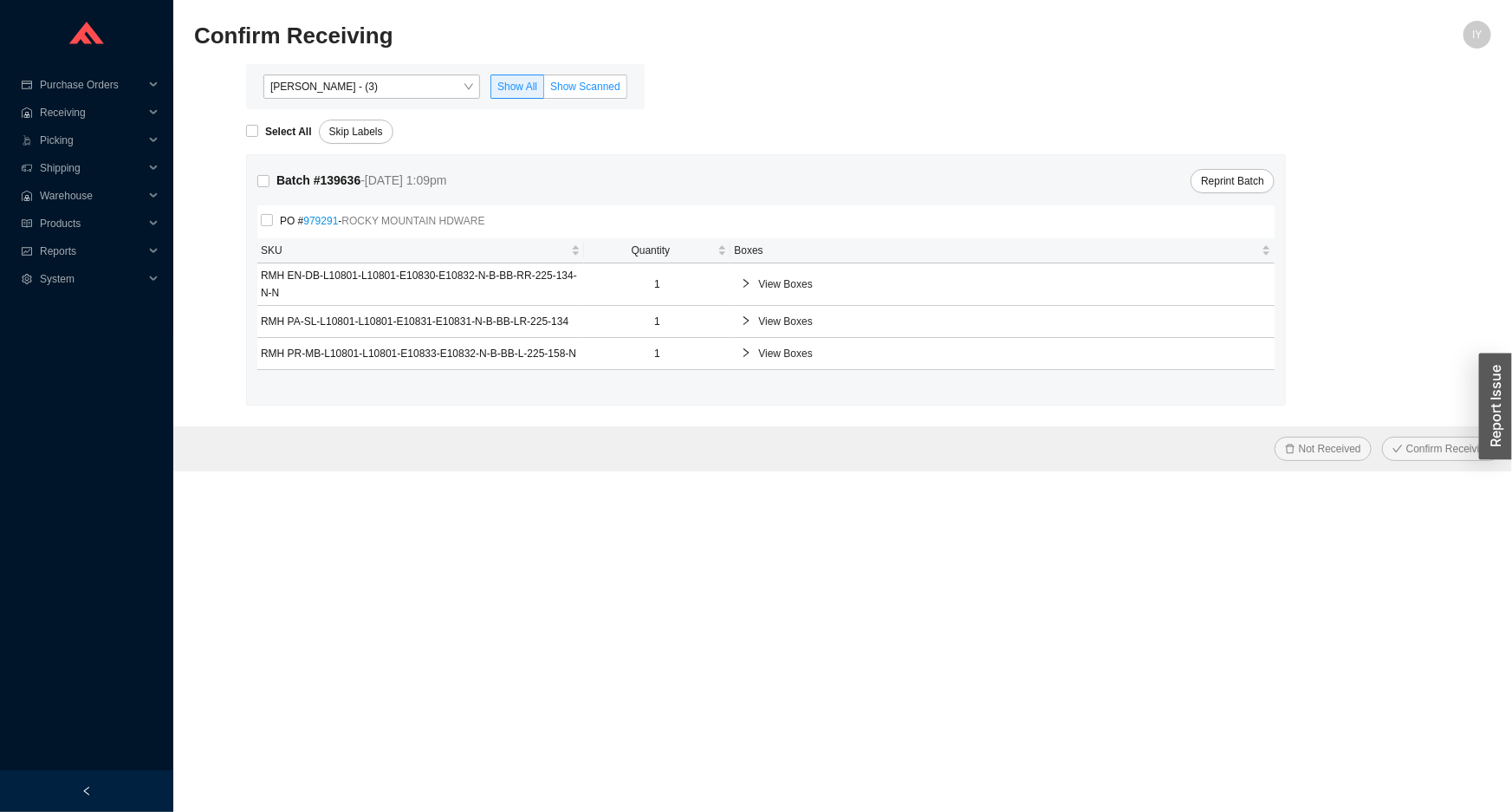
click at [578, 75] on label "Show Scanned" at bounding box center [586, 87] width 83 height 24
click at [545, 90] on input "Show Scanned" at bounding box center [545, 90] width 0 height 0
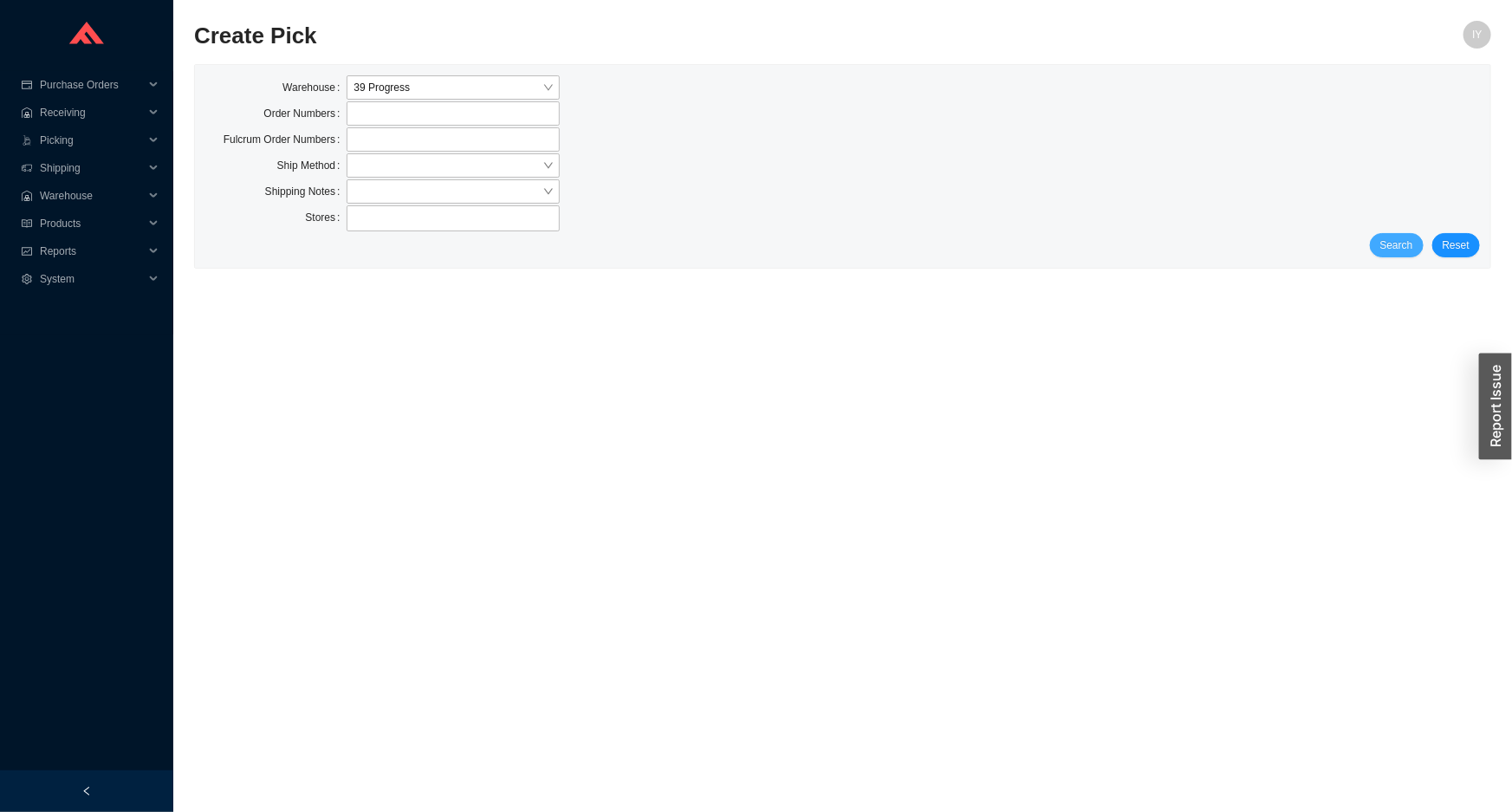
click at [1395, 236] on span "Search" at bounding box center [1397, 245] width 33 height 17
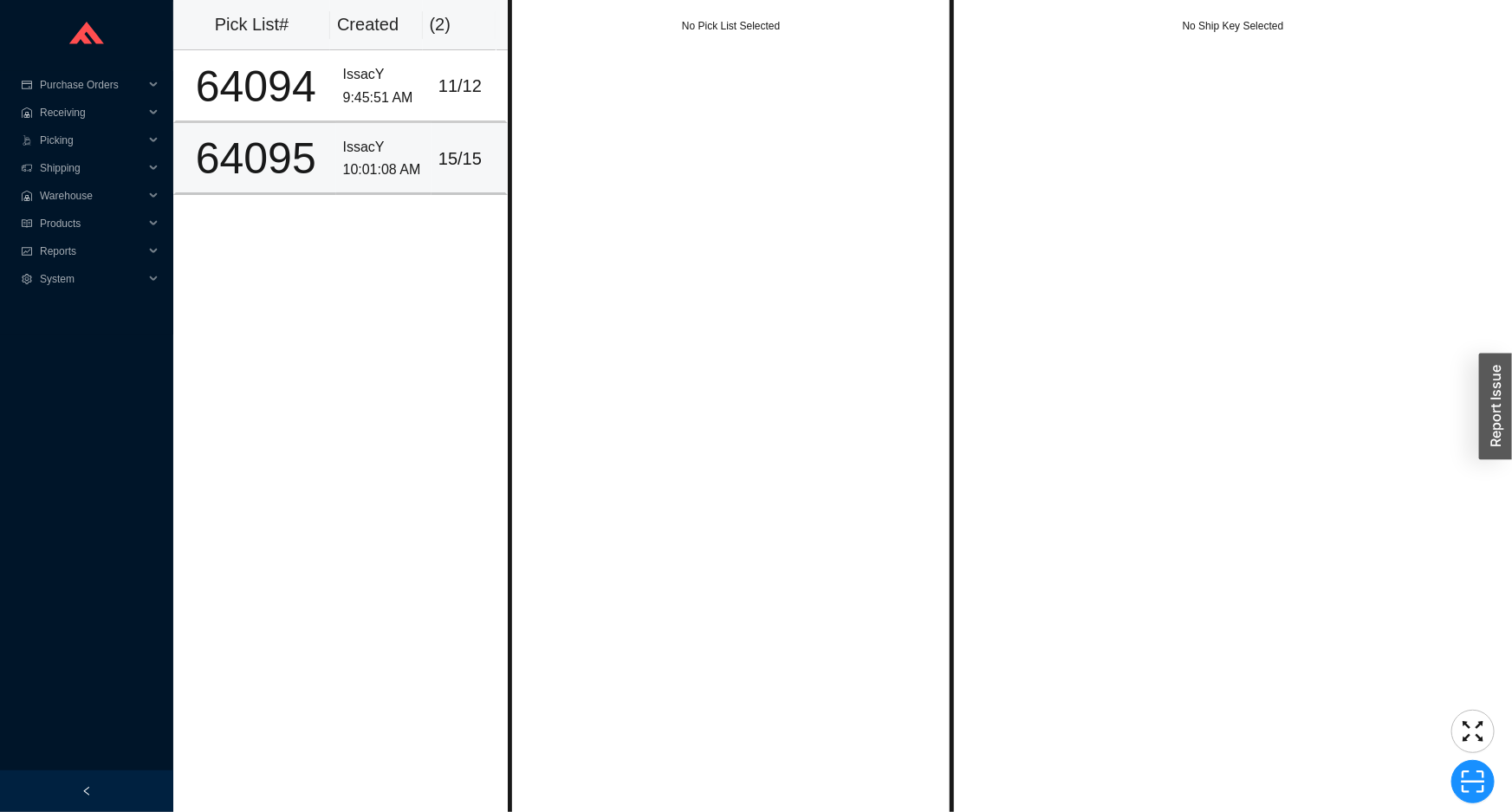
click at [364, 154] on div "IssacY" at bounding box center [383, 147] width 82 height 23
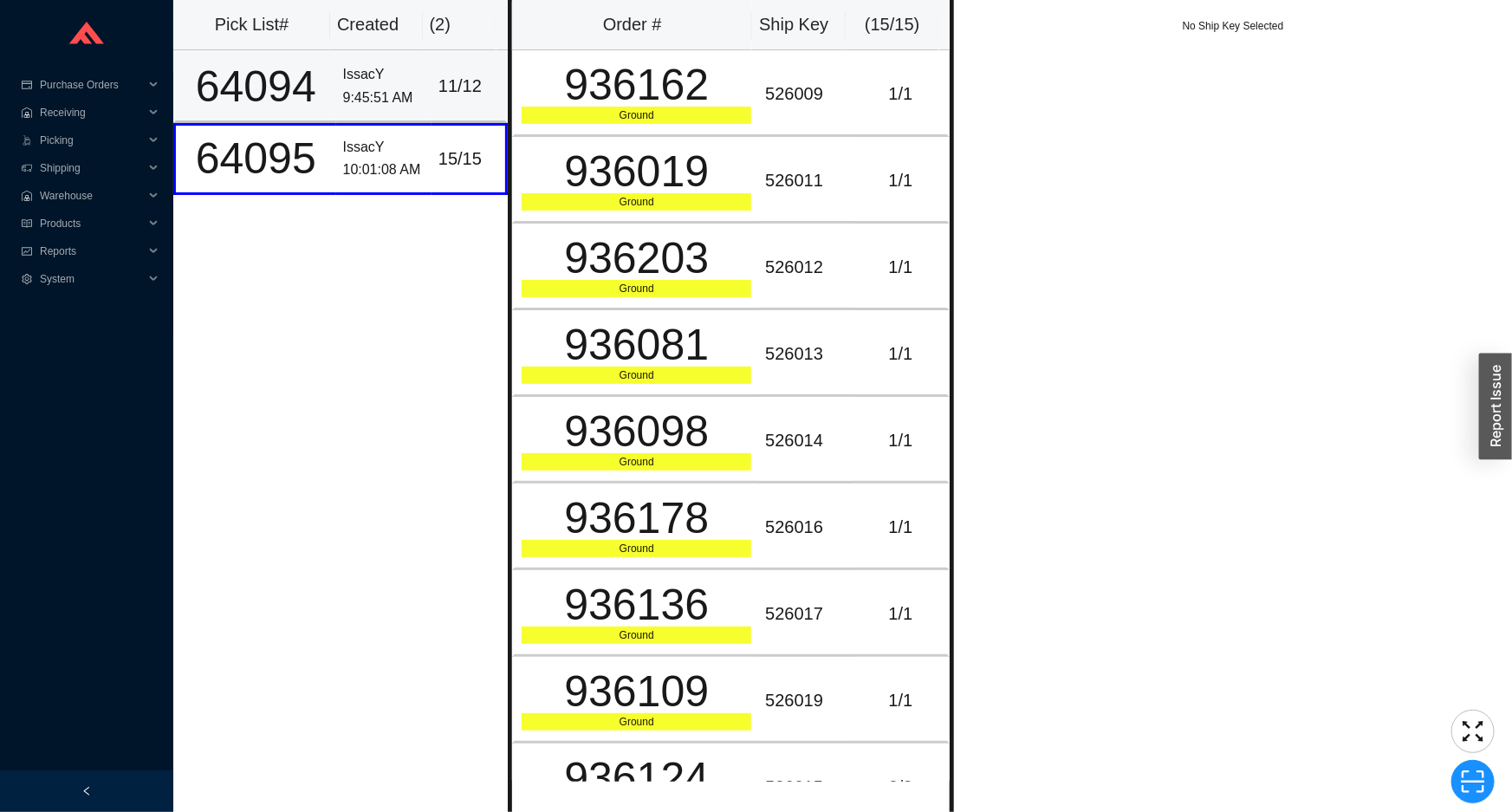
click at [389, 83] on div "IssacY" at bounding box center [383, 74] width 82 height 23
